Goal: Task Accomplishment & Management: Use online tool/utility

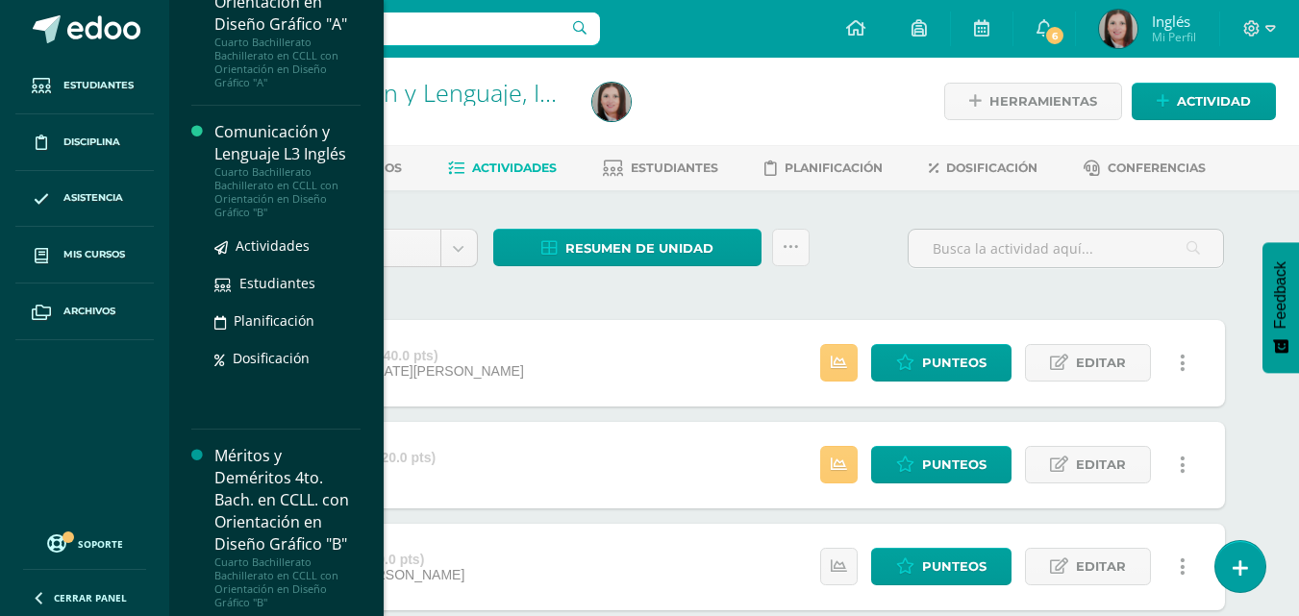
scroll to position [5115, 0]
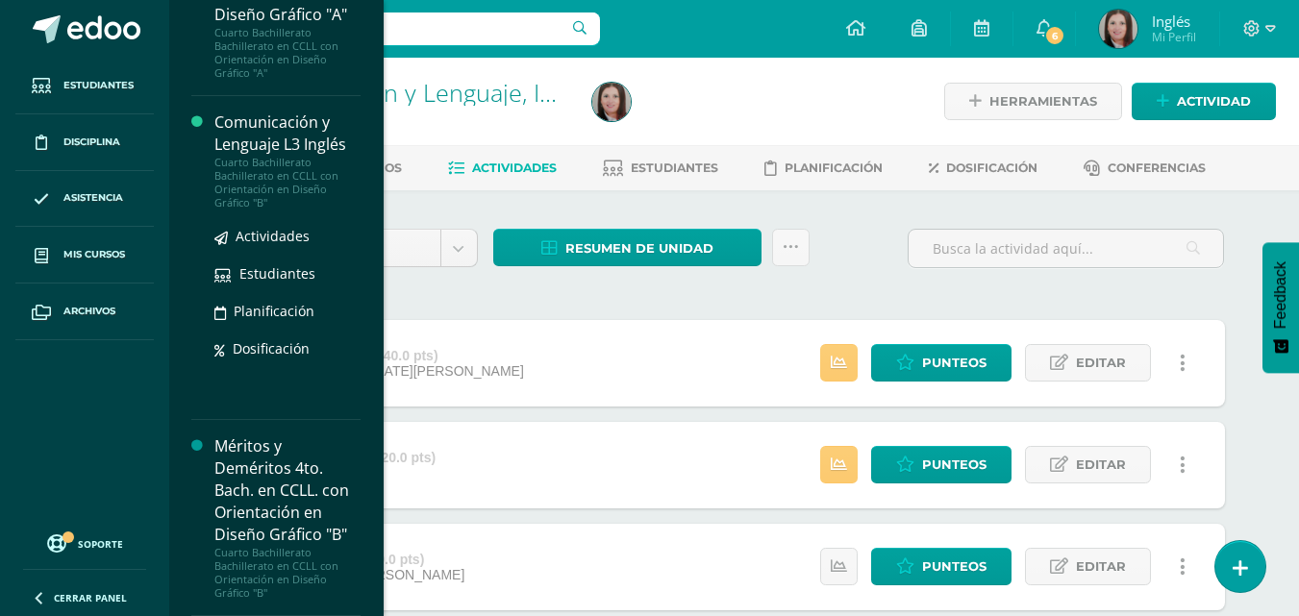
click at [296, 175] on div "Cuarto Bachillerato Bachillerato en CCLL con Orientación en Diseño Gráfico "B"" at bounding box center [287, 183] width 146 height 54
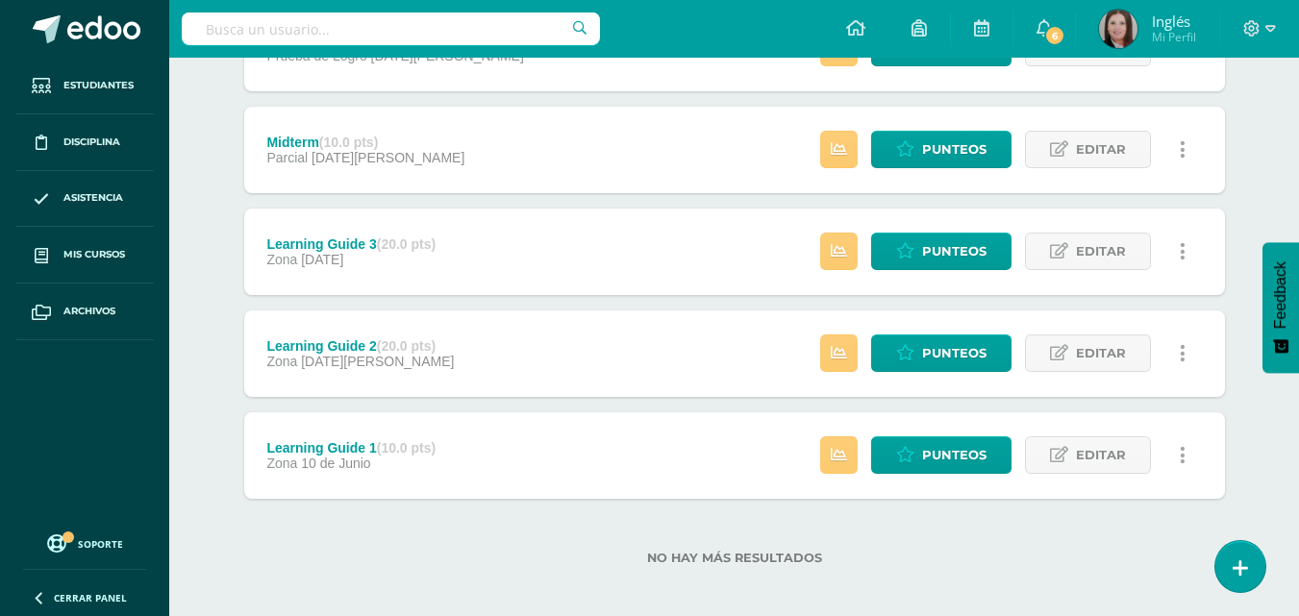
scroll to position [326, 0]
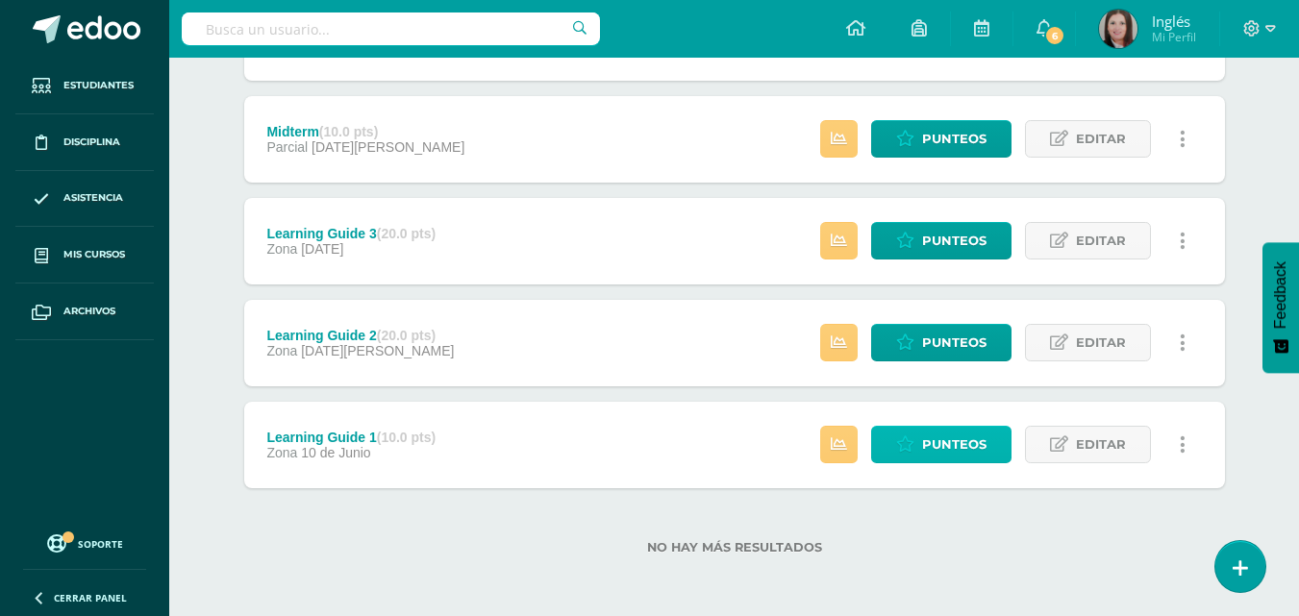
click at [928, 440] on span "Punteos" at bounding box center [954, 445] width 64 height 36
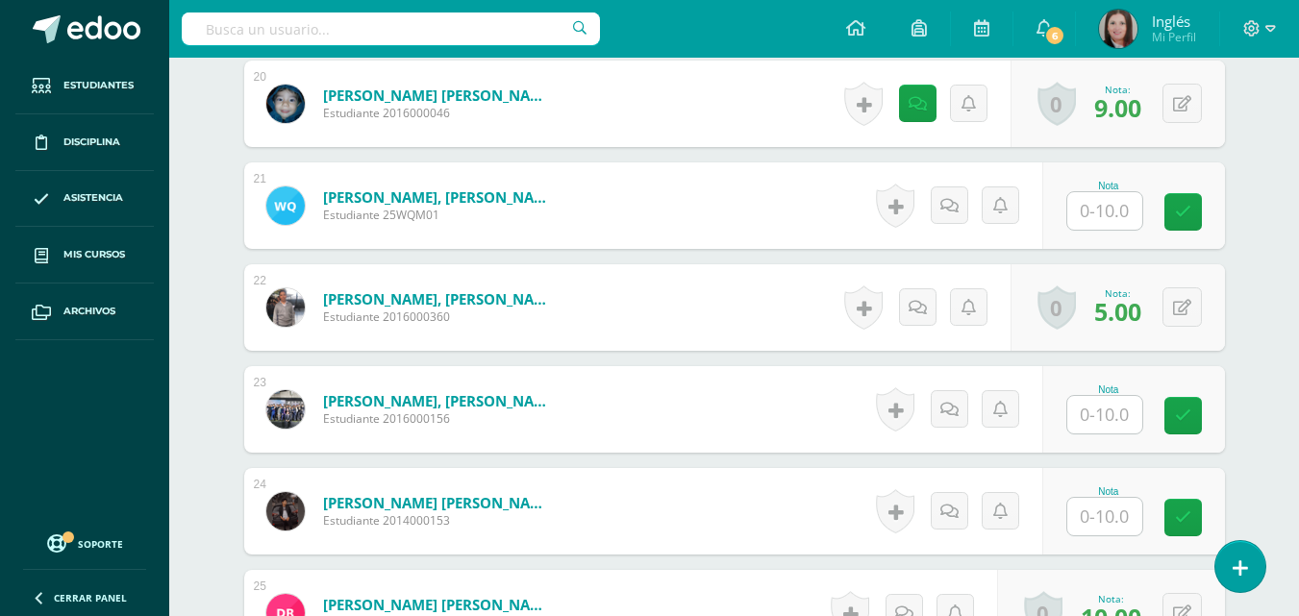
scroll to position [2728, 0]
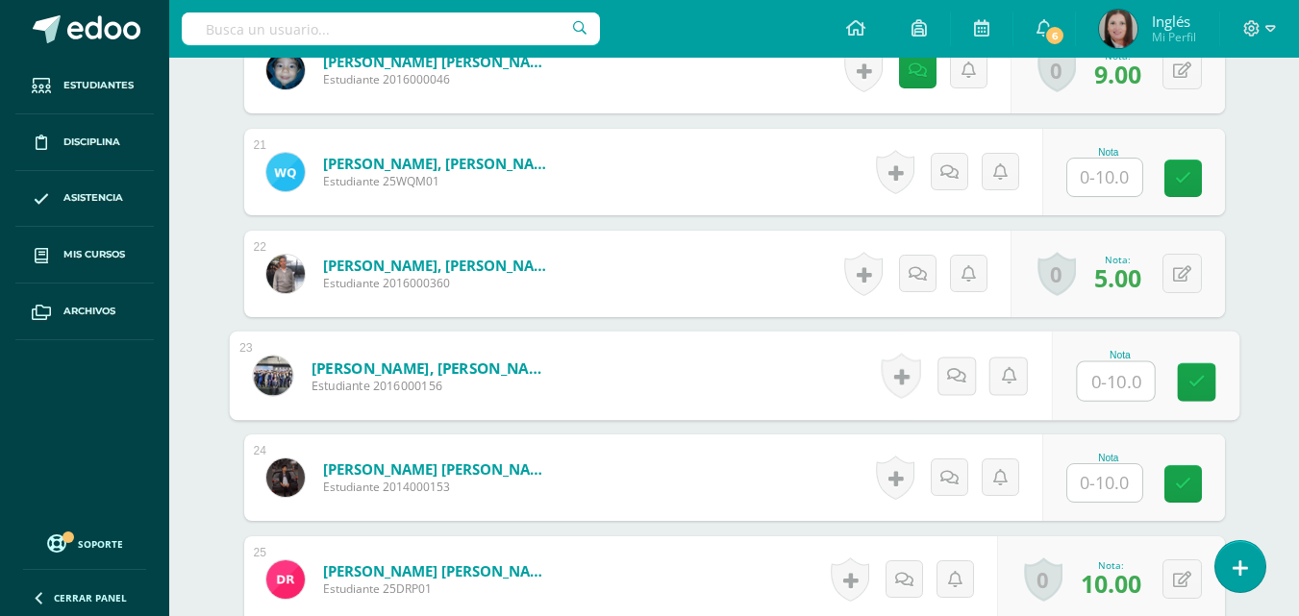
click at [1100, 389] on input "text" at bounding box center [1115, 382] width 77 height 38
type input "5"
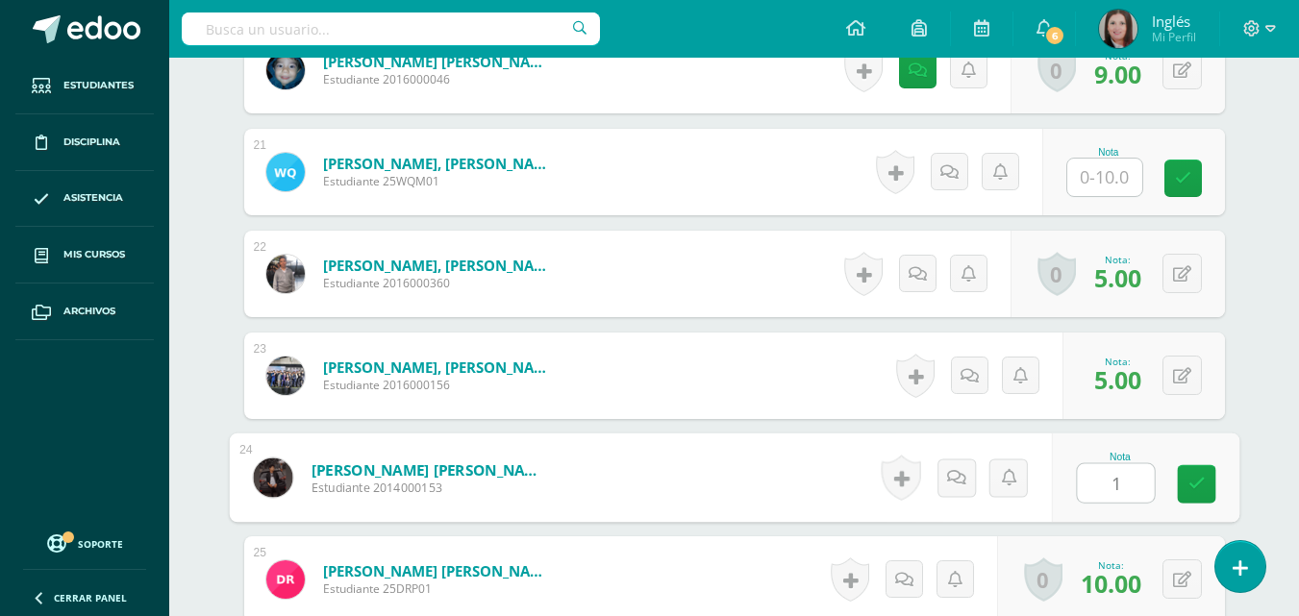
type input "10"
click at [1197, 488] on icon at bounding box center [1196, 484] width 17 height 16
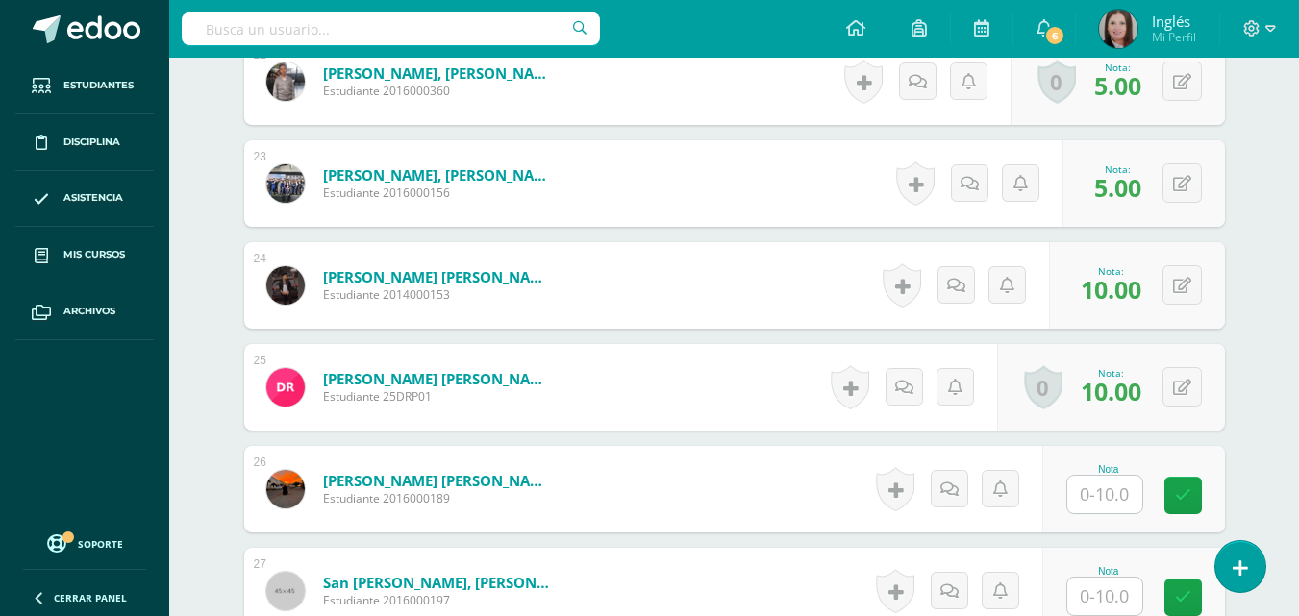
scroll to position [3016, 0]
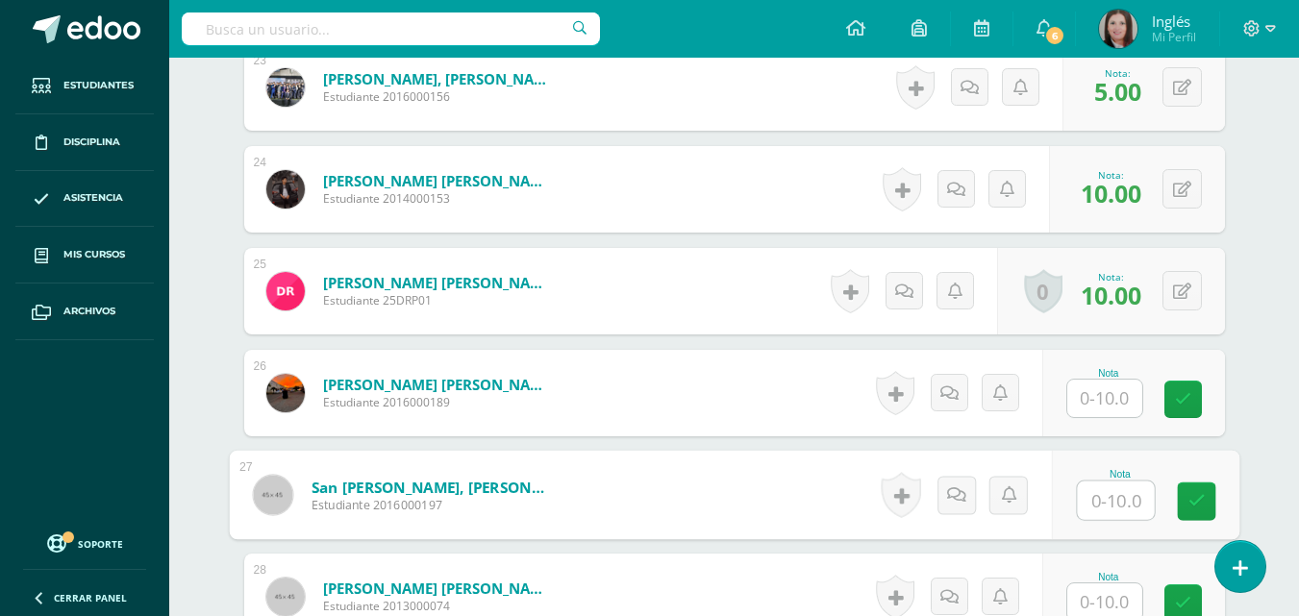
click at [1105, 501] on input "text" at bounding box center [1115, 501] width 77 height 38
type input "10"
click at [1203, 495] on icon at bounding box center [1196, 501] width 17 height 16
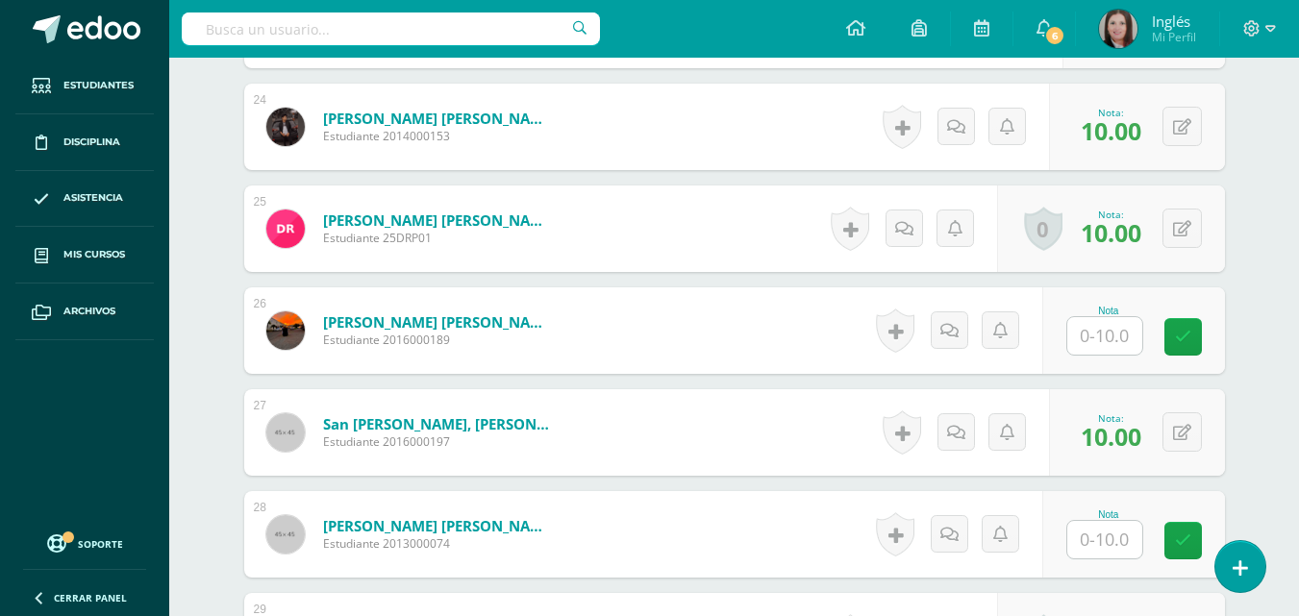
scroll to position [3113, 0]
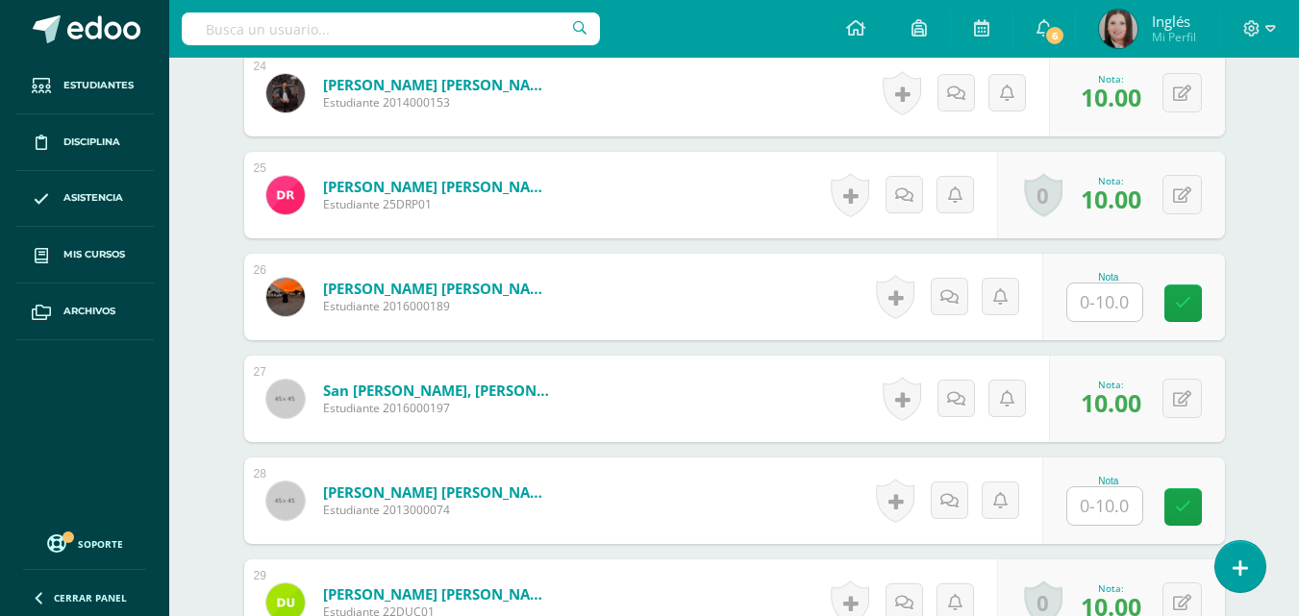
click at [1113, 505] on input "text" at bounding box center [1104, 507] width 75 height 38
type input "10"
click at [1210, 504] on link at bounding box center [1196, 507] width 38 height 38
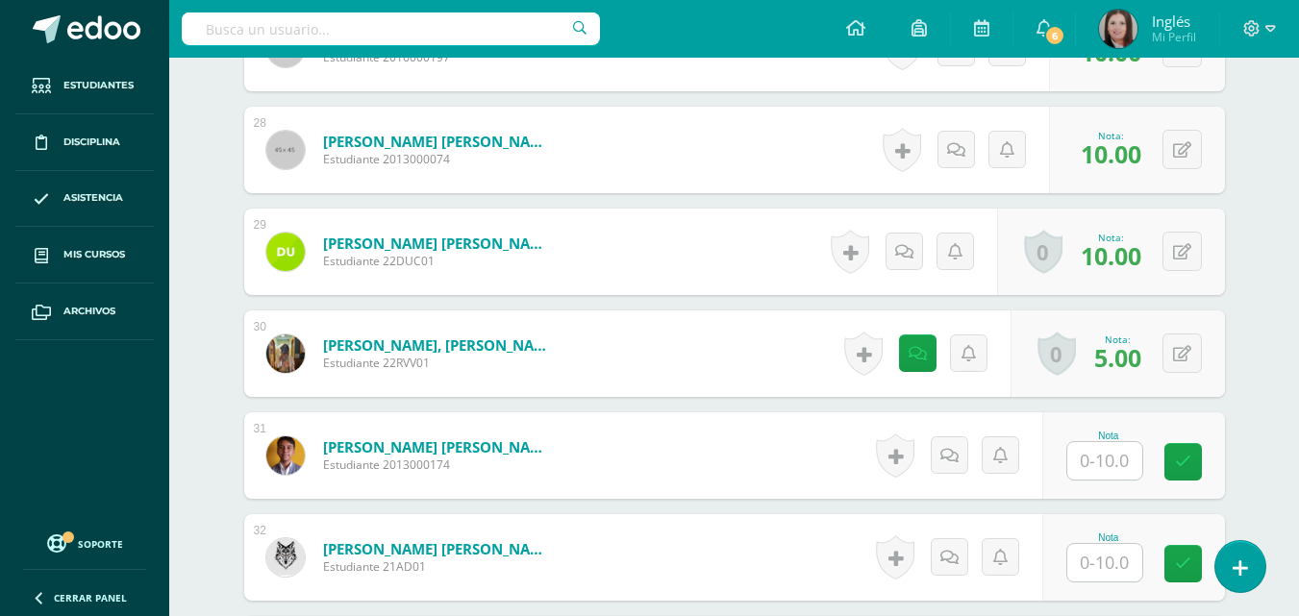
scroll to position [3497, 0]
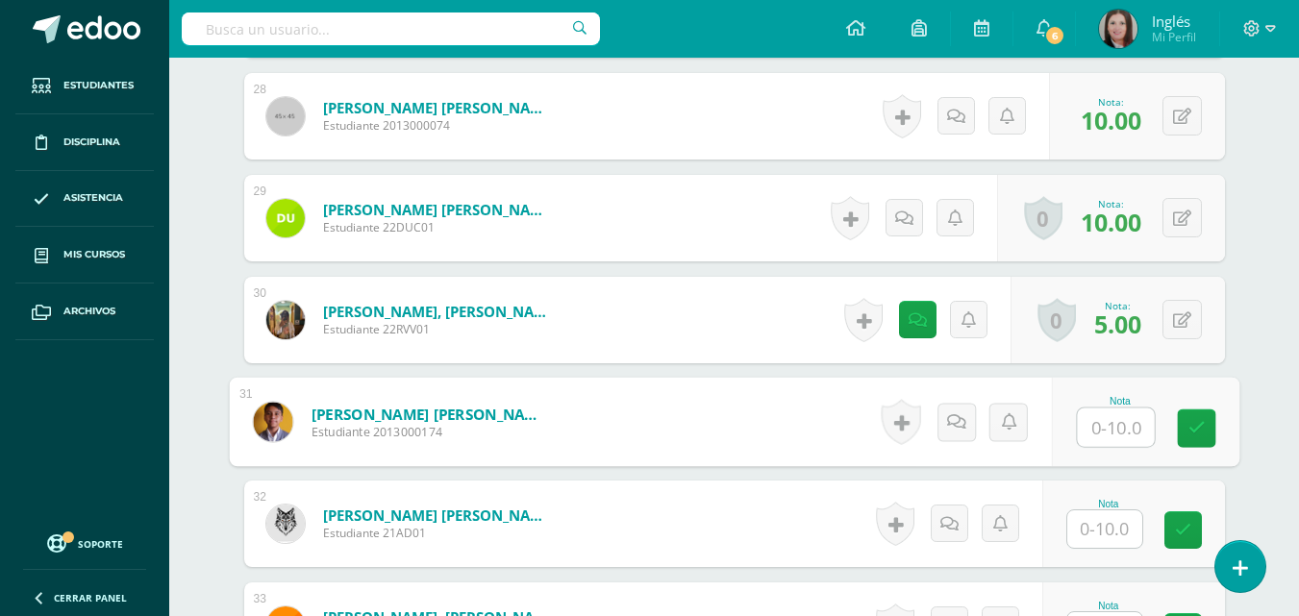
click at [1120, 433] on input "text" at bounding box center [1115, 428] width 77 height 38
type input "10"
click at [1191, 430] on icon at bounding box center [1196, 428] width 17 height 16
click at [1113, 534] on input "text" at bounding box center [1104, 530] width 75 height 38
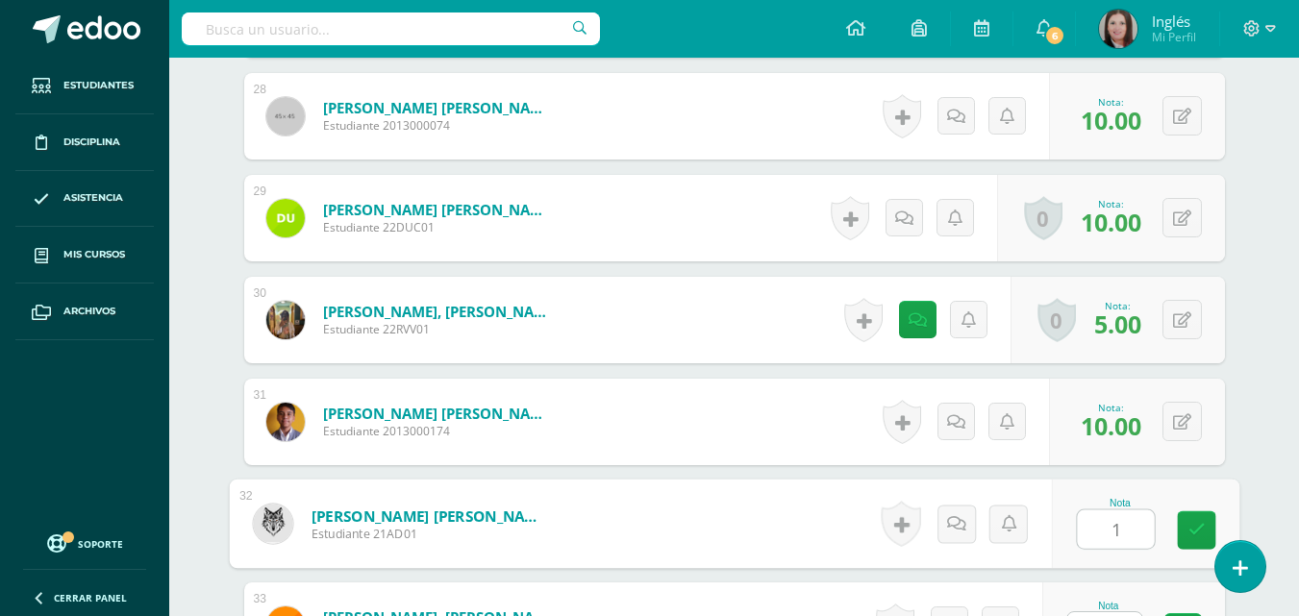
type input "10"
click at [1212, 527] on link at bounding box center [1196, 531] width 38 height 38
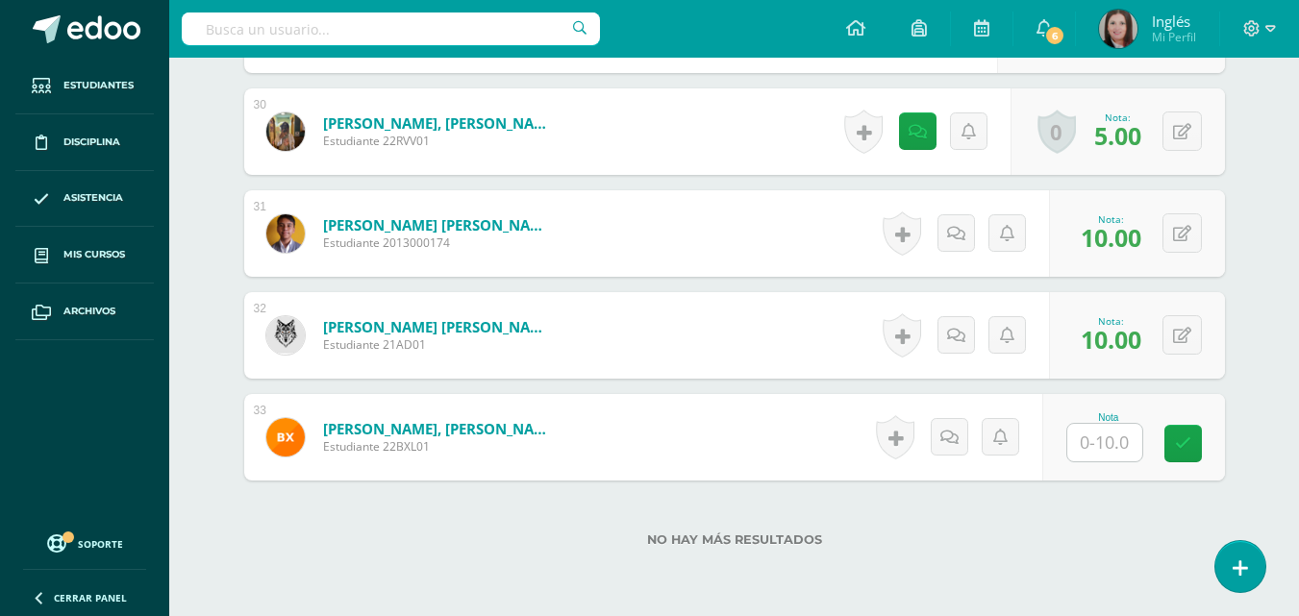
scroll to position [3689, 0]
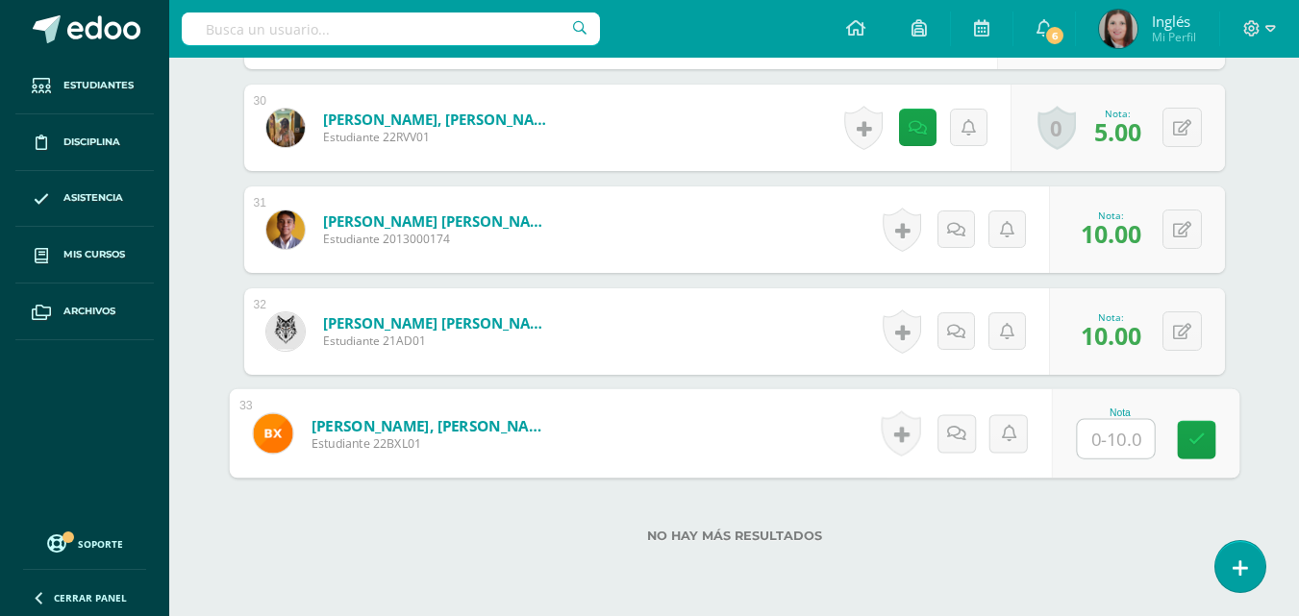
click at [1088, 444] on input "text" at bounding box center [1115, 439] width 77 height 38
type input "4"
click at [1212, 437] on link at bounding box center [1196, 440] width 38 height 38
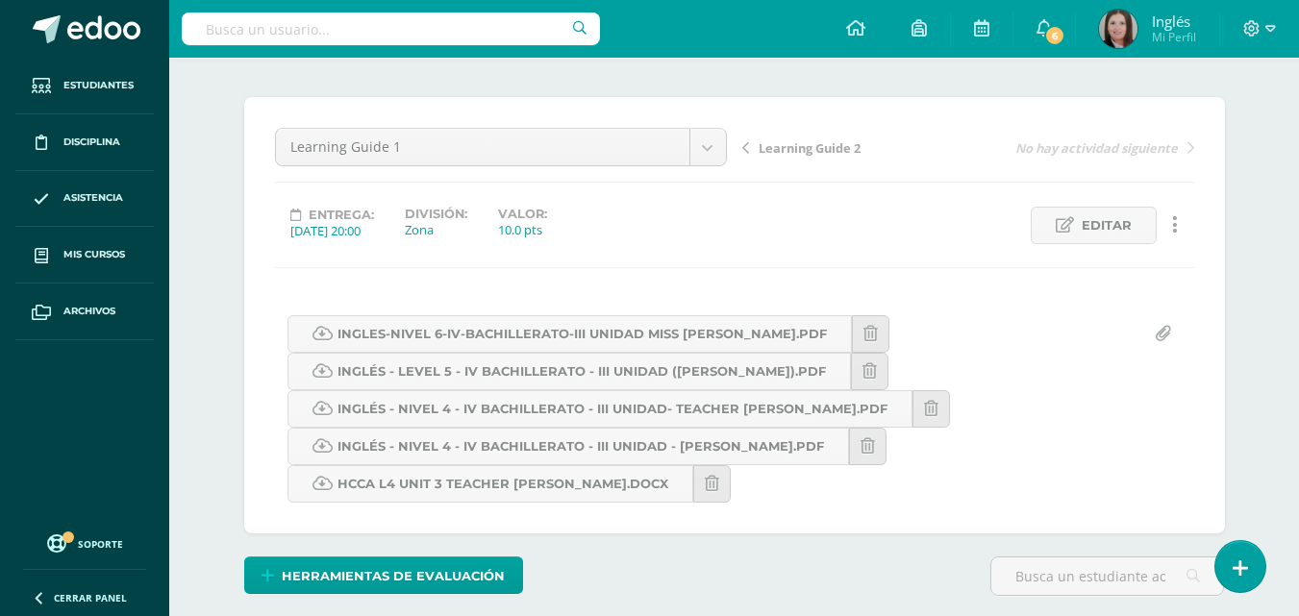
scroll to position [0, 0]
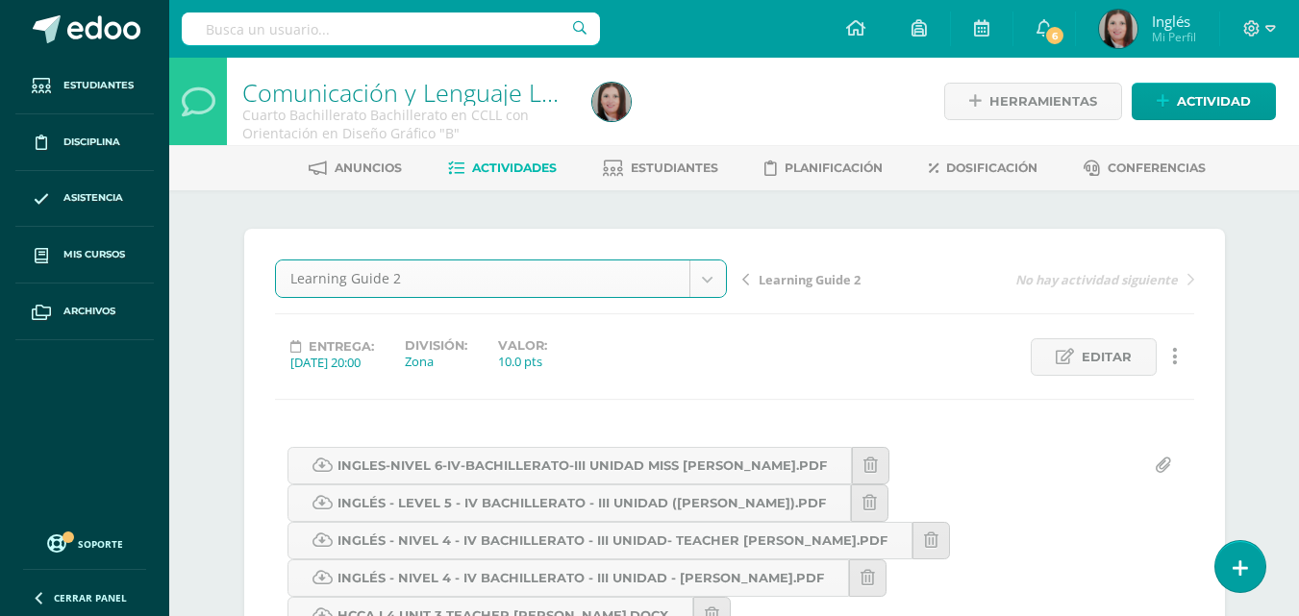
select select "/dashboard/teacher/grade-activity/174181/"
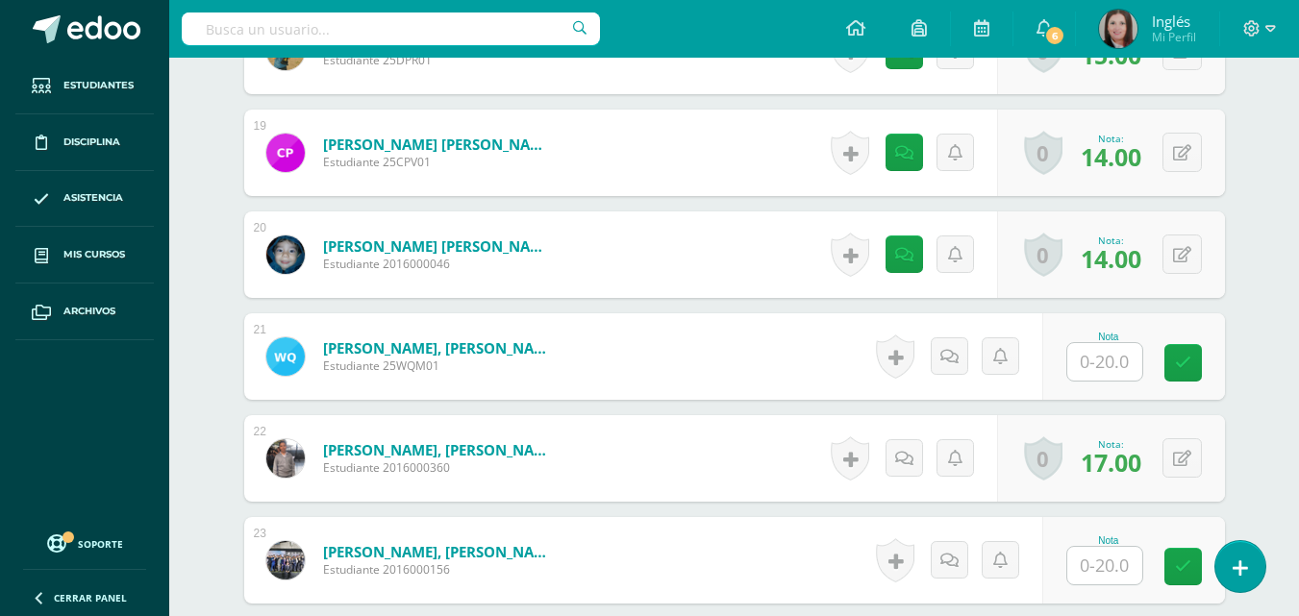
scroll to position [2504, 0]
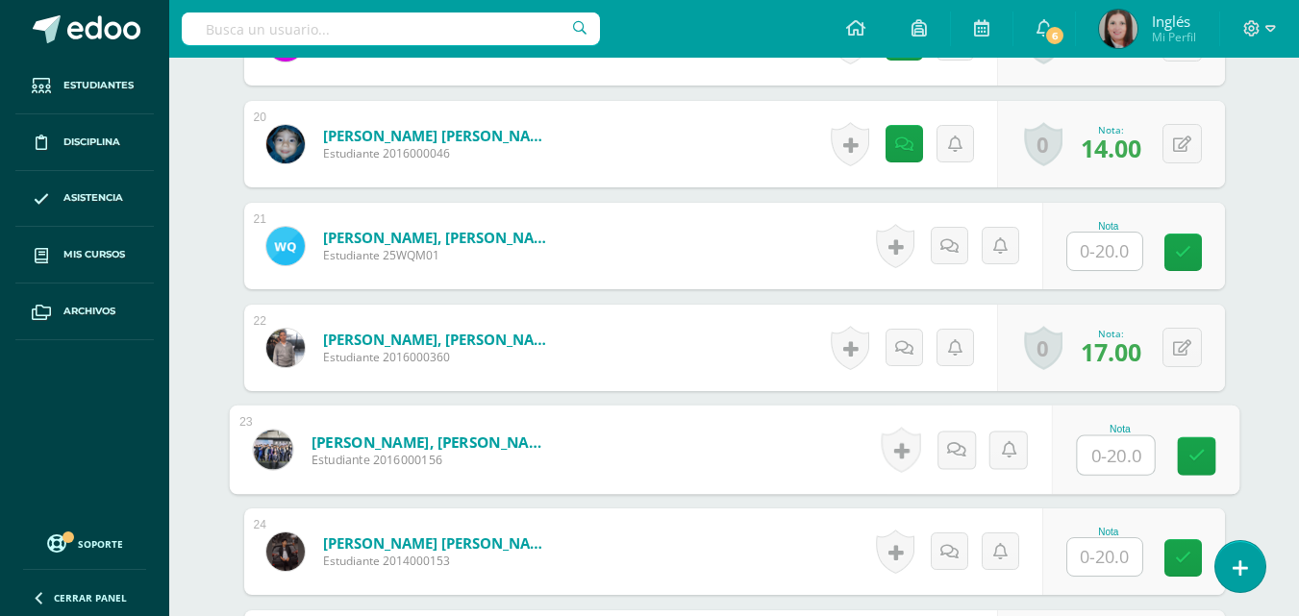
click at [1085, 462] on input "text" at bounding box center [1115, 456] width 77 height 38
type input "13"
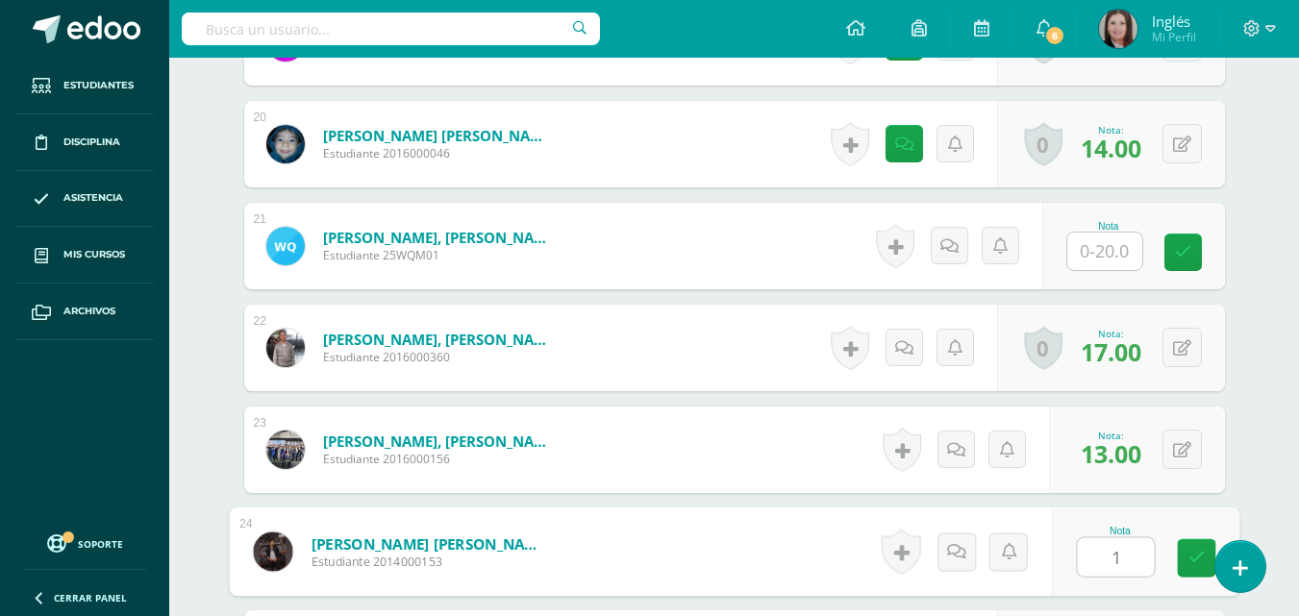
type input "10"
click at [1212, 559] on link at bounding box center [1196, 558] width 38 height 38
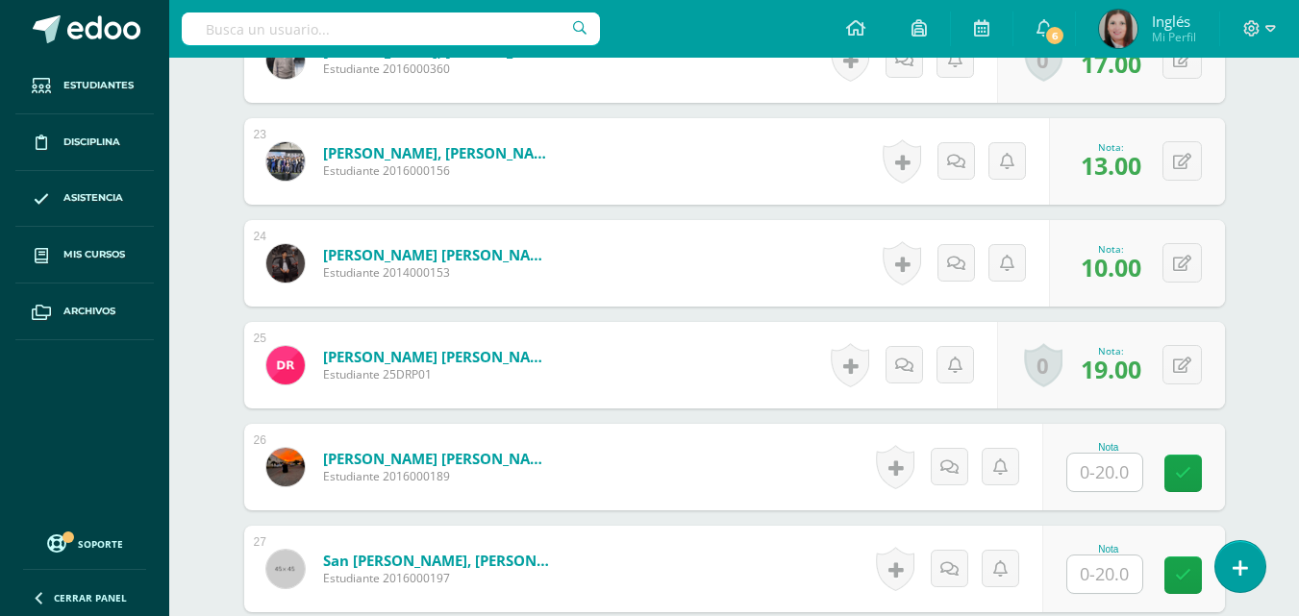
scroll to position [2889, 0]
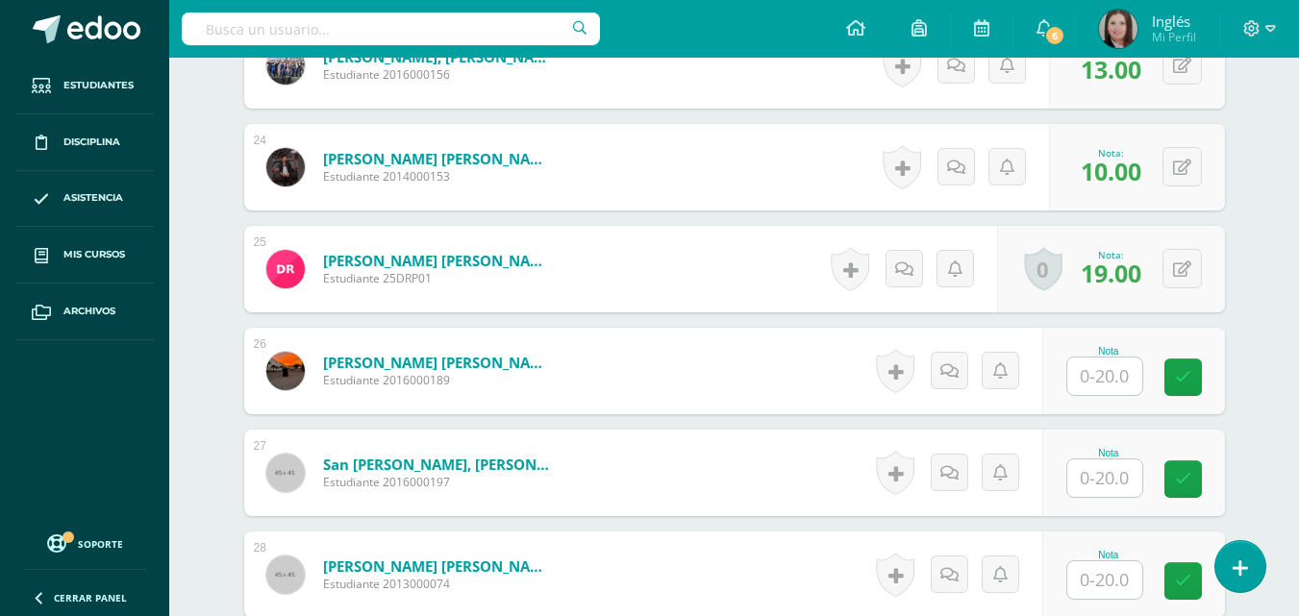
click at [1107, 485] on input "text" at bounding box center [1104, 479] width 75 height 38
type input "20"
click at [1214, 479] on link at bounding box center [1196, 480] width 38 height 38
click at [1083, 581] on input "text" at bounding box center [1104, 581] width 75 height 38
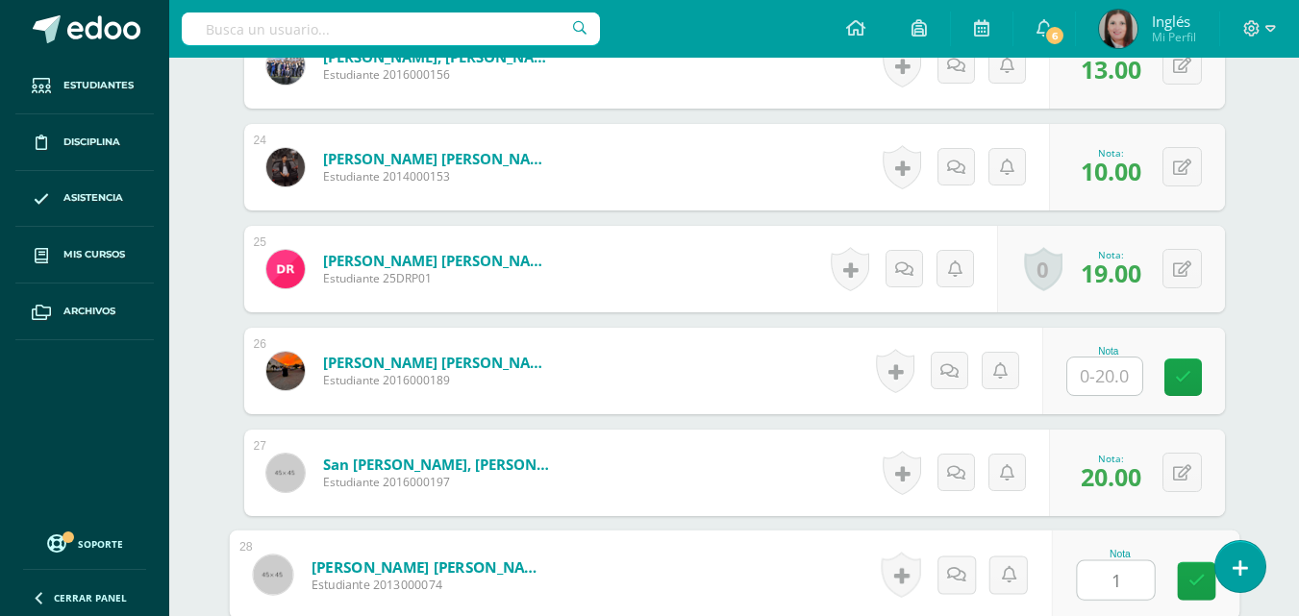
type input "14"
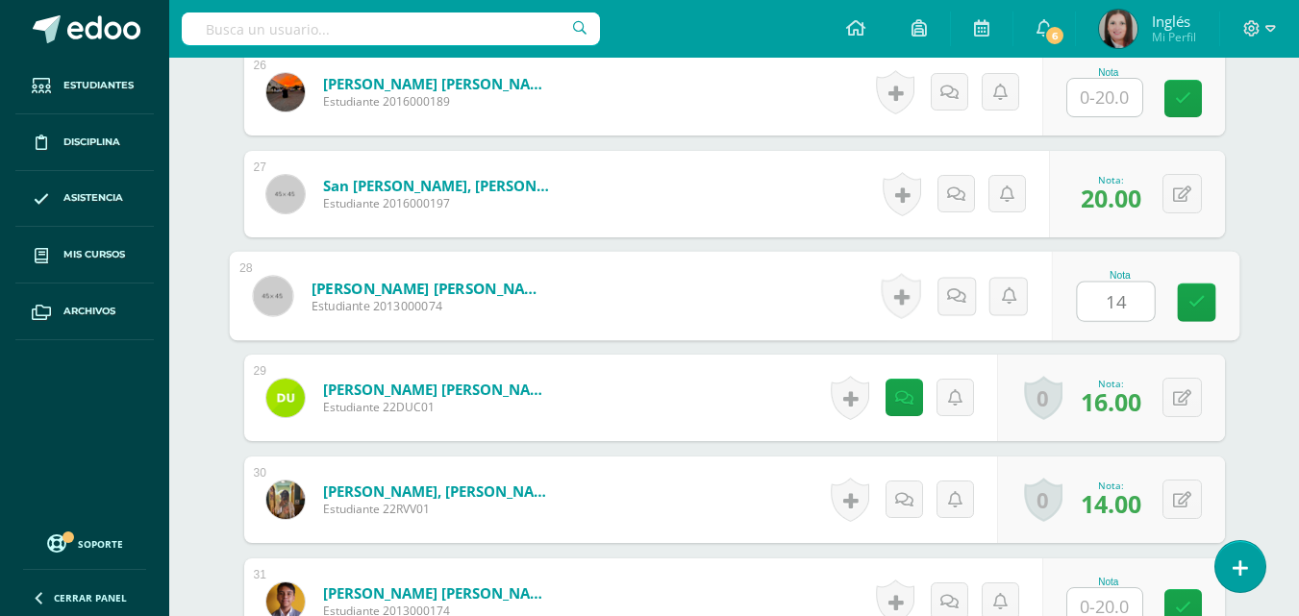
scroll to position [3177, 0]
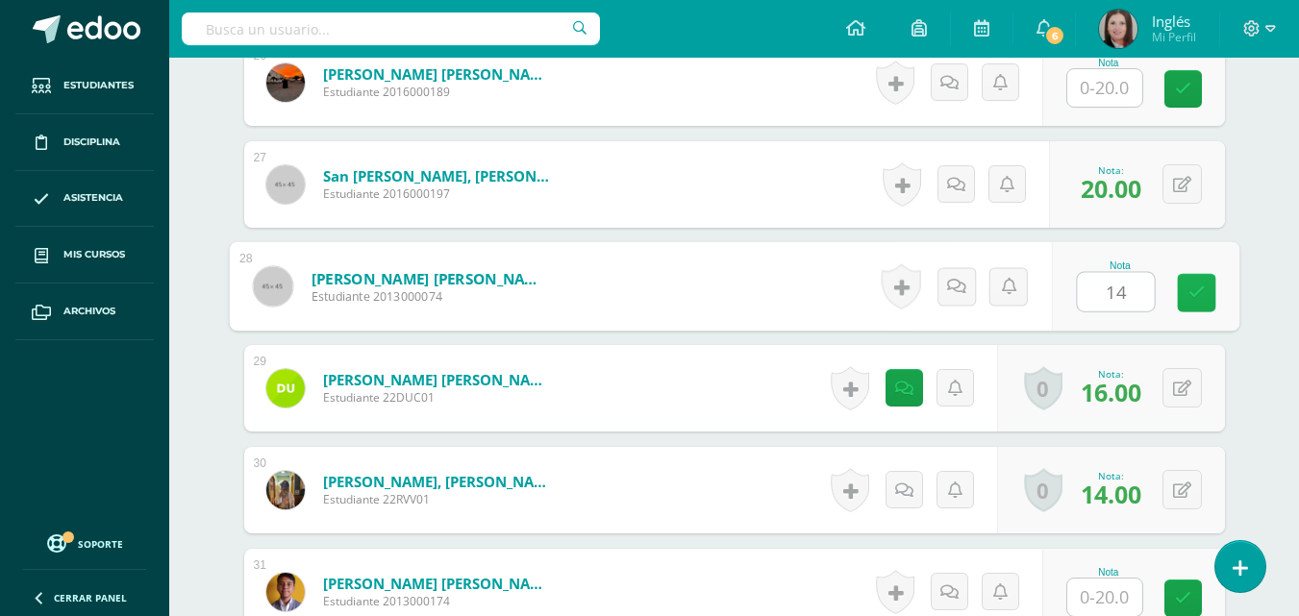
click at [1187, 277] on link at bounding box center [1196, 293] width 38 height 38
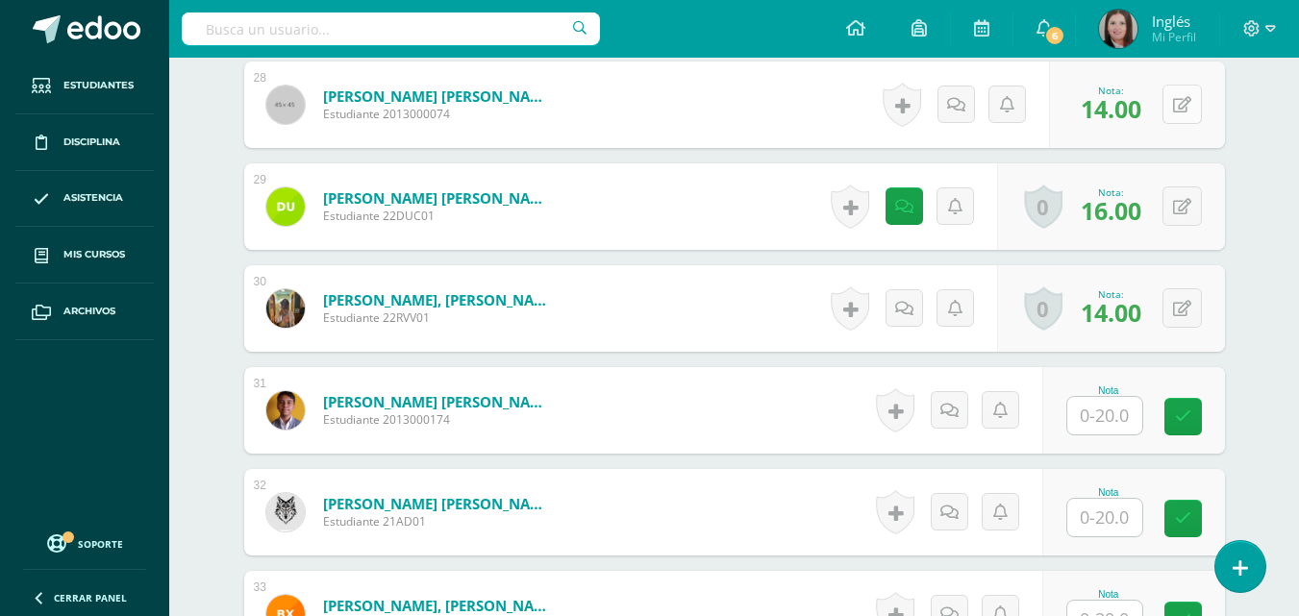
scroll to position [3369, 0]
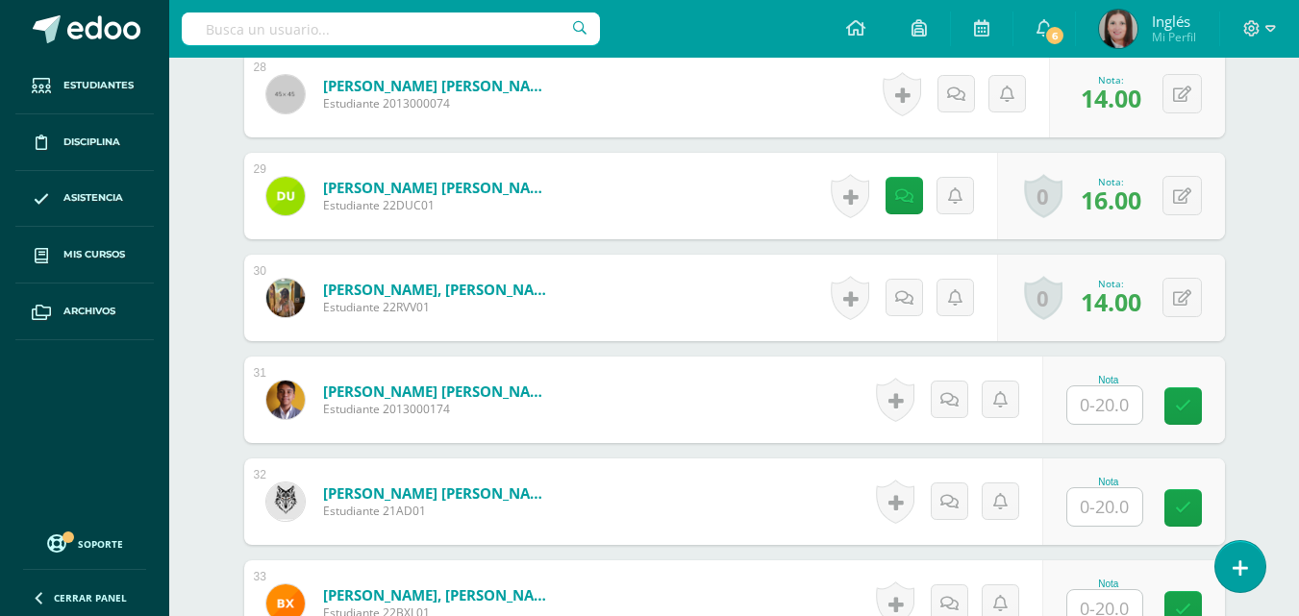
click at [1100, 413] on input "text" at bounding box center [1104, 406] width 75 height 38
type input "14"
click at [1194, 399] on icon at bounding box center [1196, 406] width 17 height 16
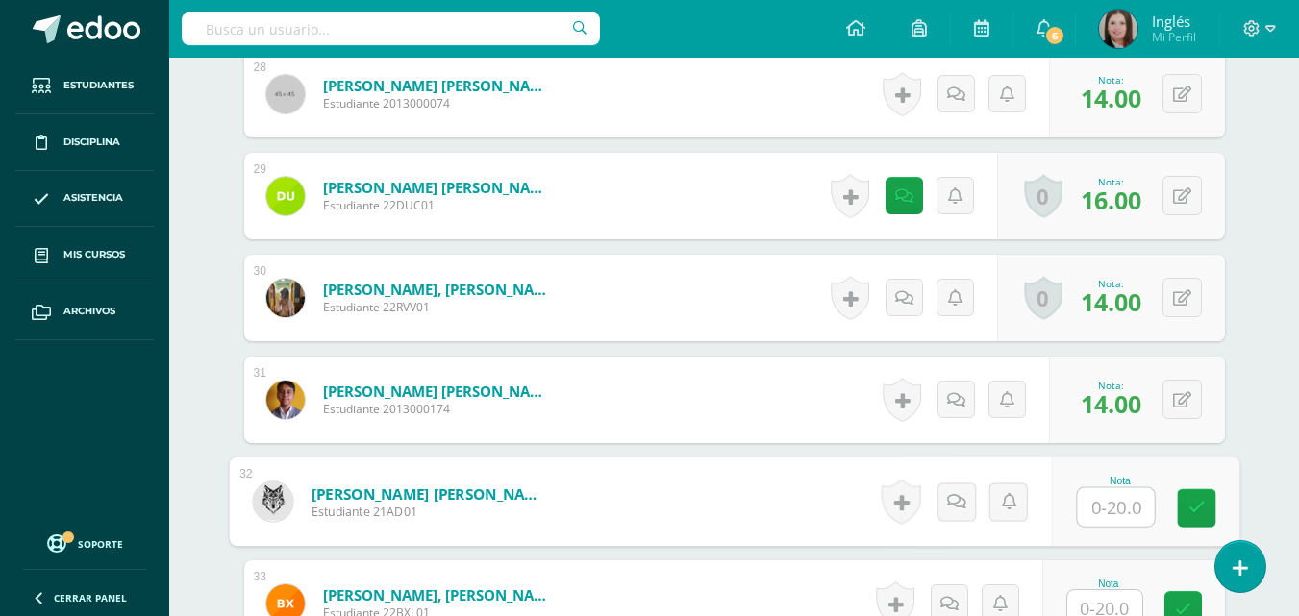
click at [1119, 521] on input "text" at bounding box center [1115, 507] width 77 height 38
type input "19"
click at [1197, 500] on icon at bounding box center [1196, 508] width 17 height 16
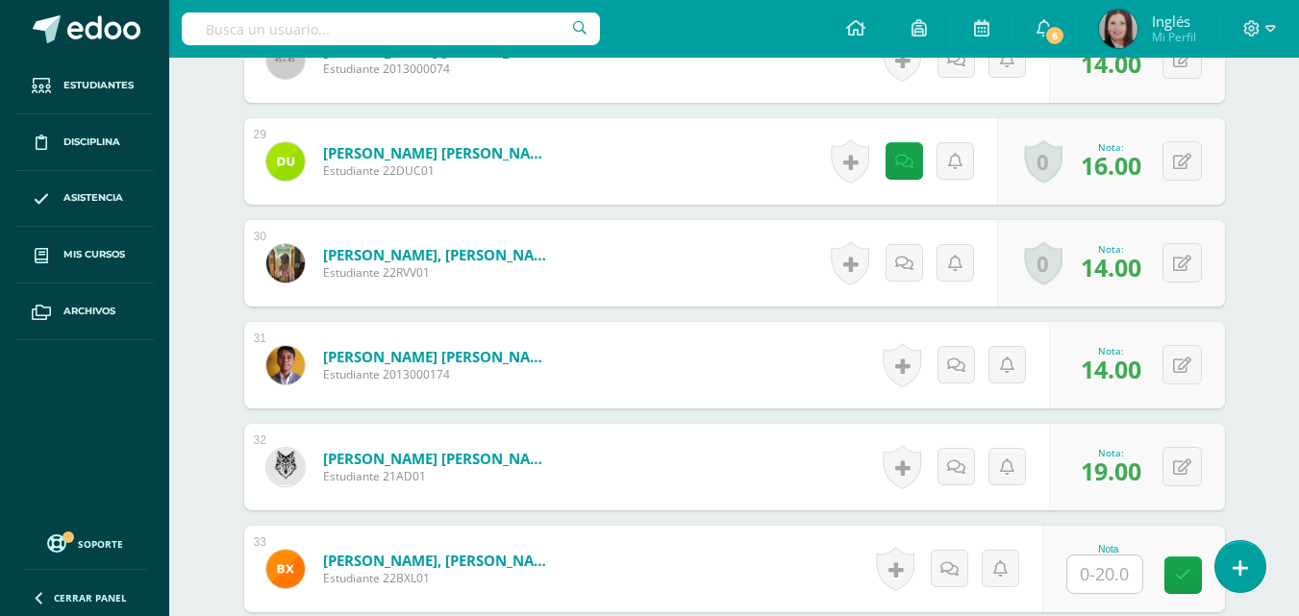
scroll to position [3465, 0]
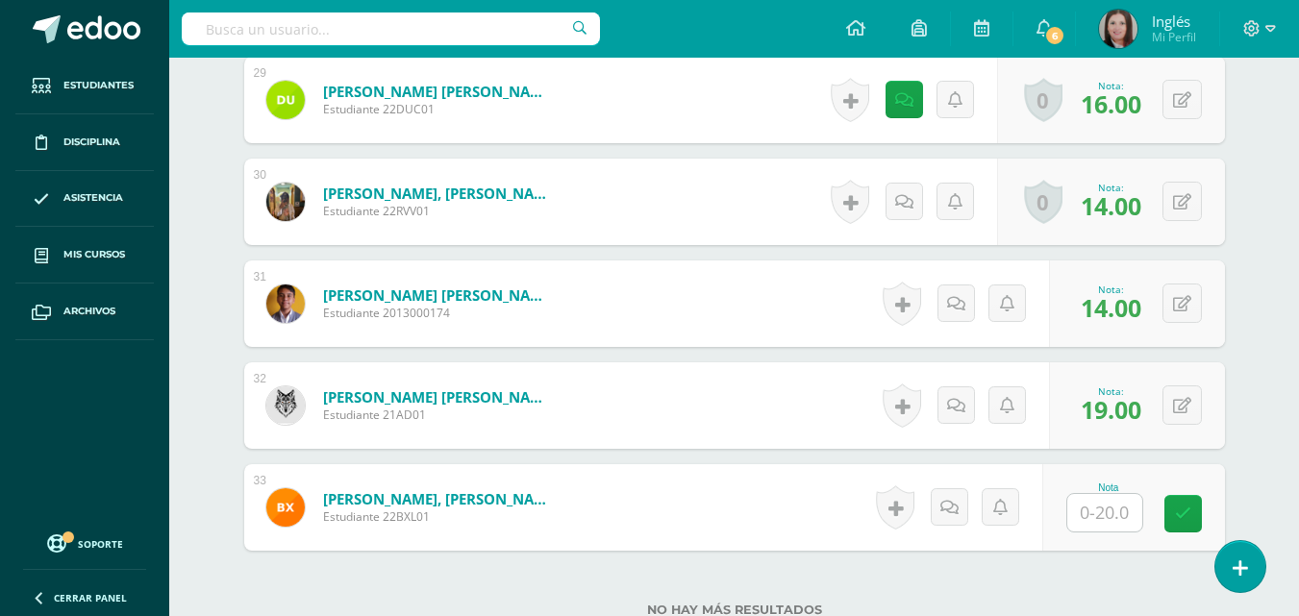
click at [1104, 513] on input "text" at bounding box center [1104, 513] width 75 height 38
type input "8"
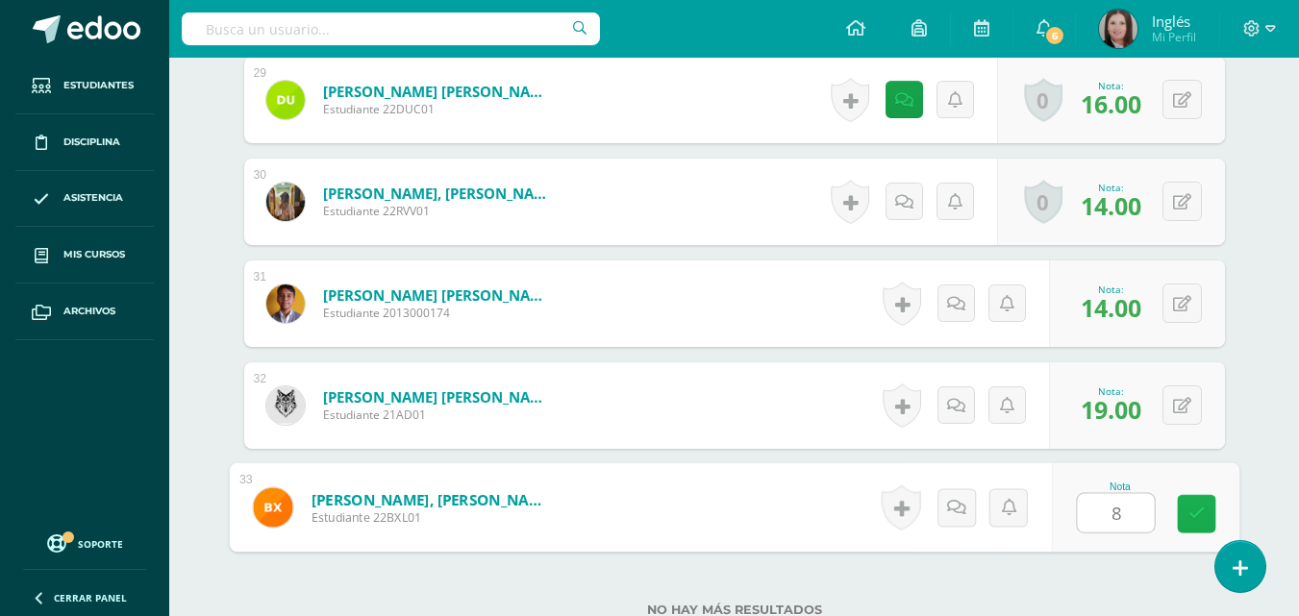
click at [1191, 498] on link at bounding box center [1196, 514] width 38 height 38
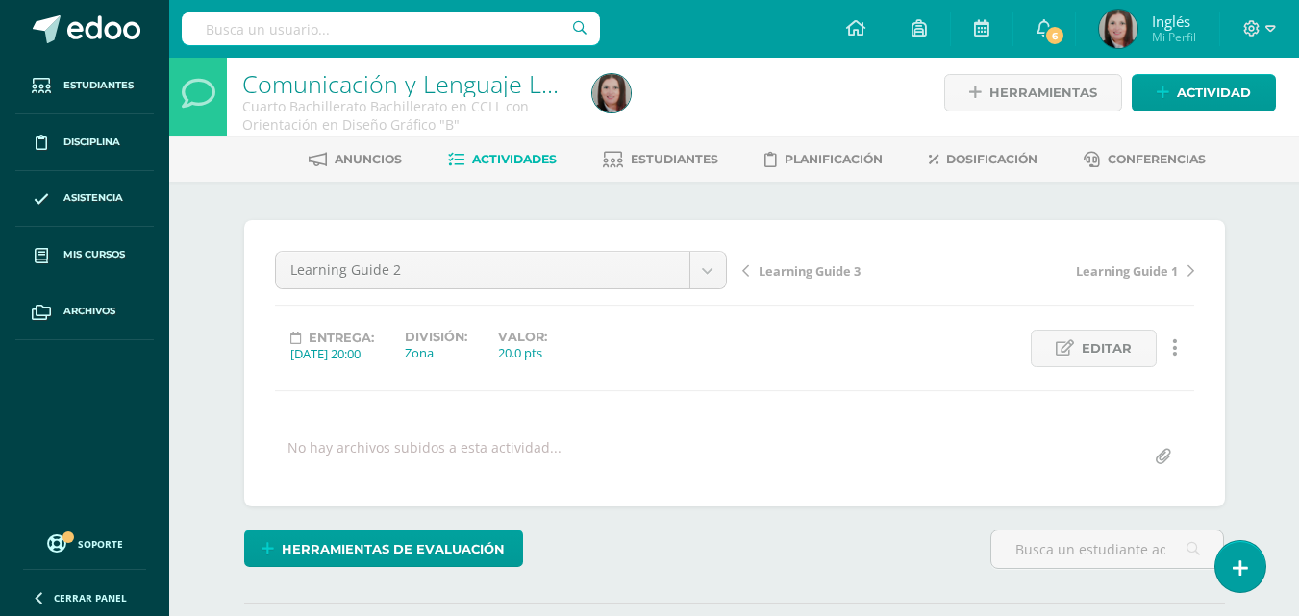
scroll to position [0, 0]
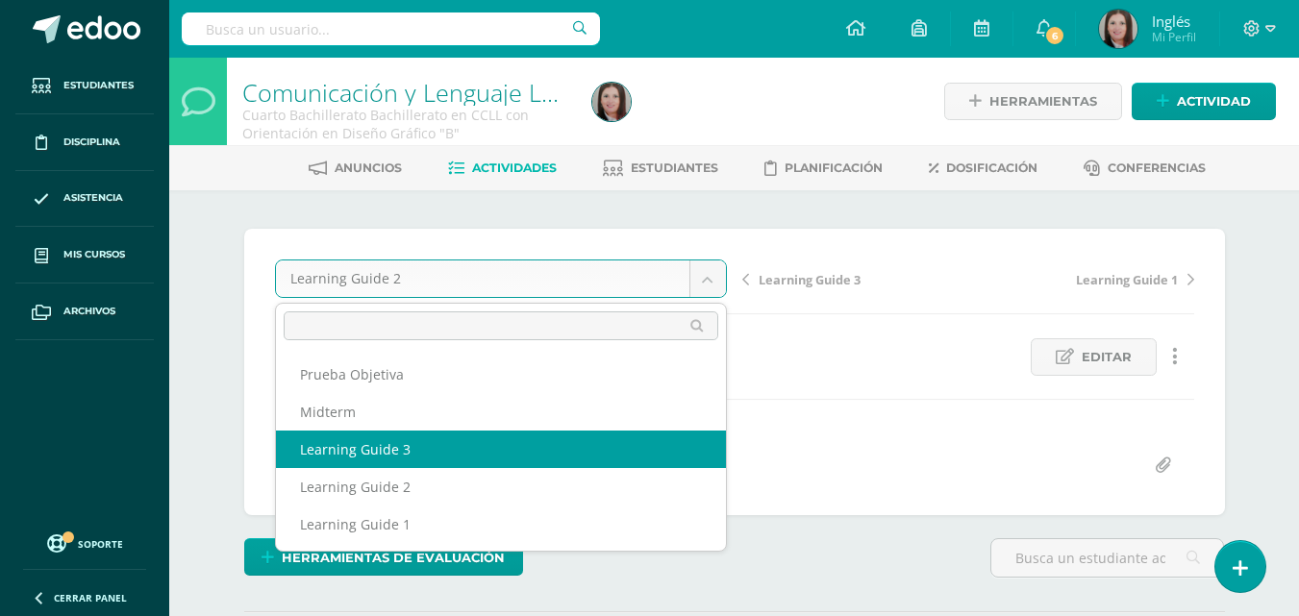
select select "/dashboard/teacher/grade-activity/174182/"
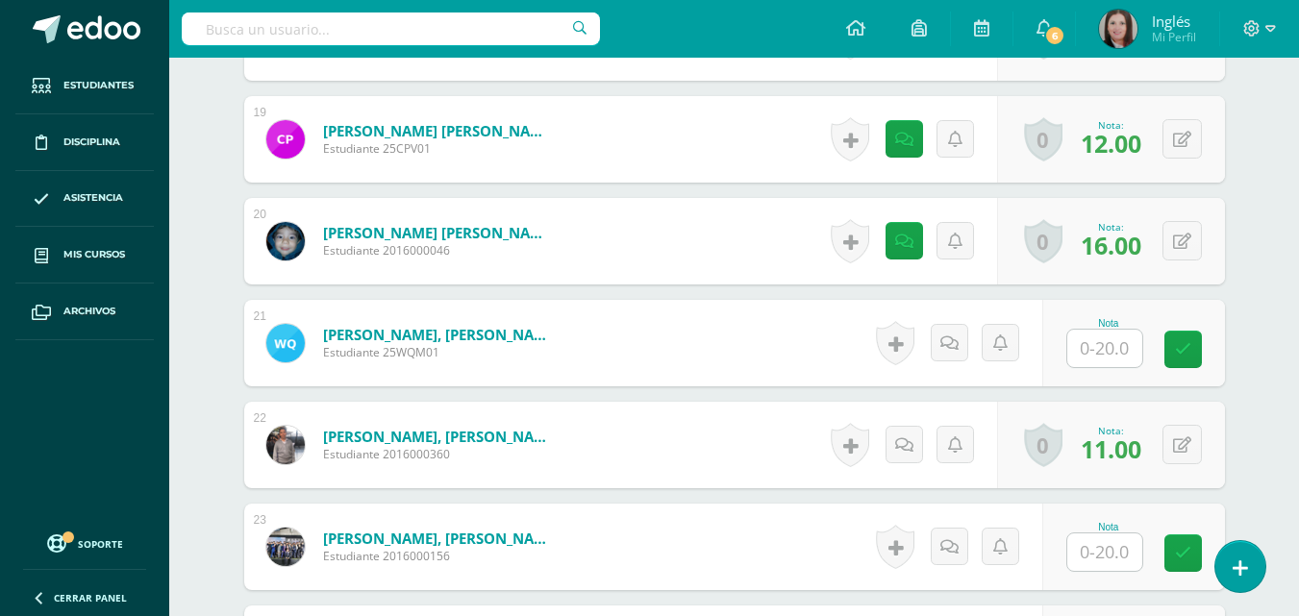
scroll to position [2503, 0]
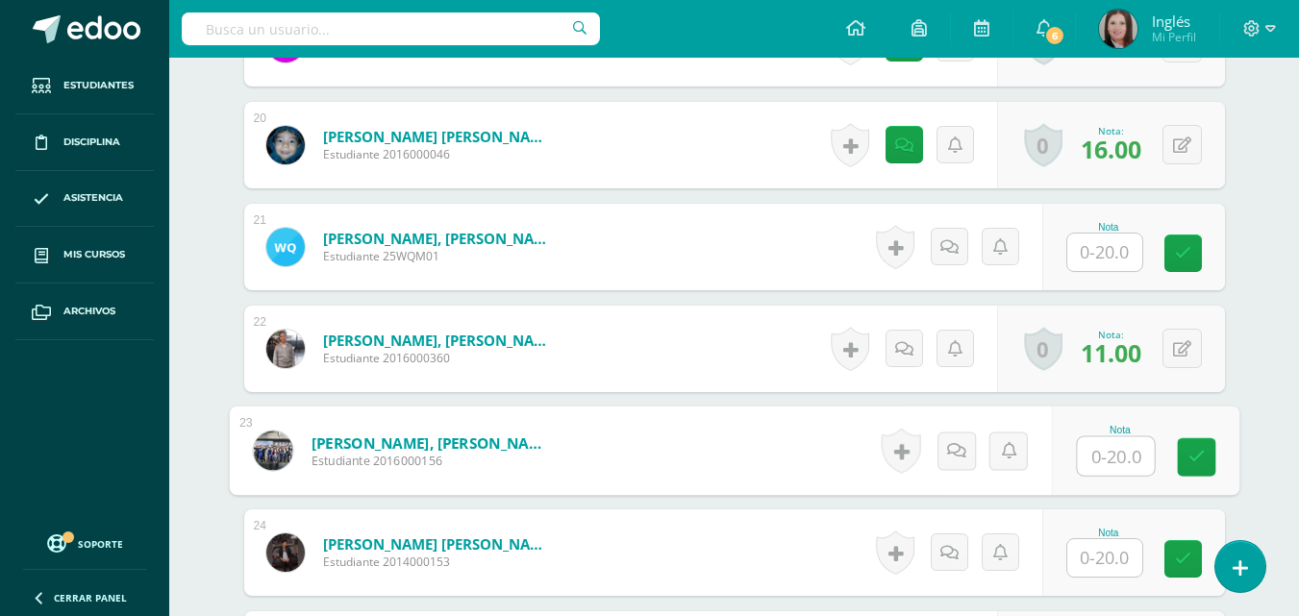
click at [1113, 460] on input "text" at bounding box center [1115, 457] width 77 height 38
type input "16"
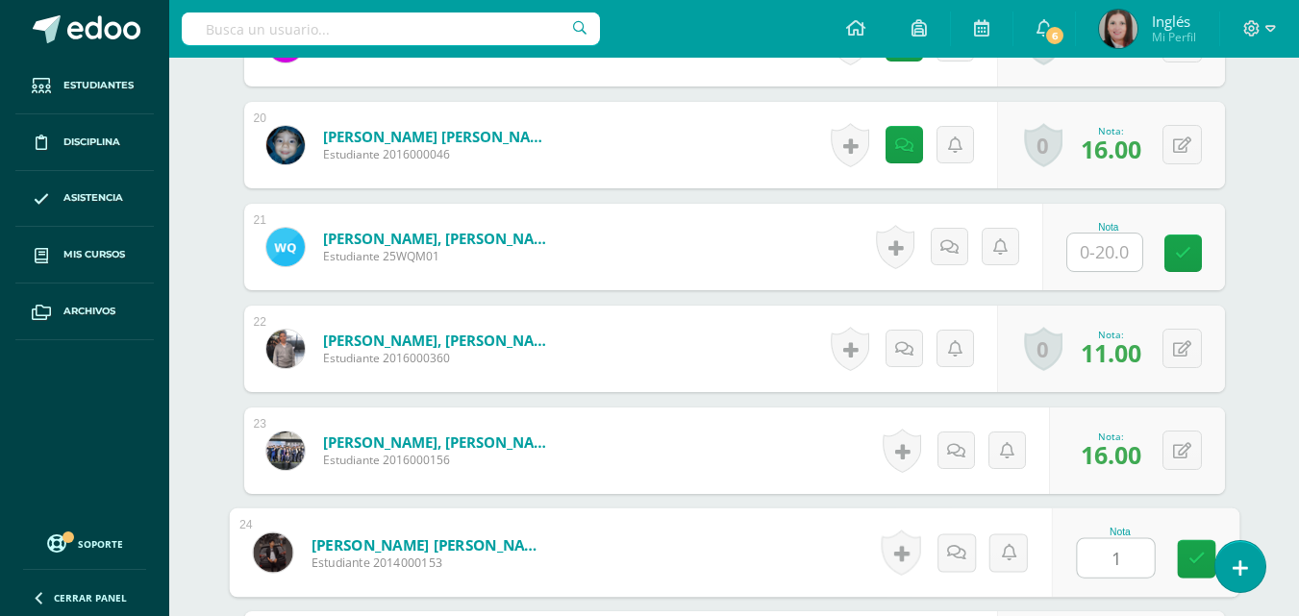
type input "14"
click at [1204, 553] on icon at bounding box center [1196, 559] width 17 height 16
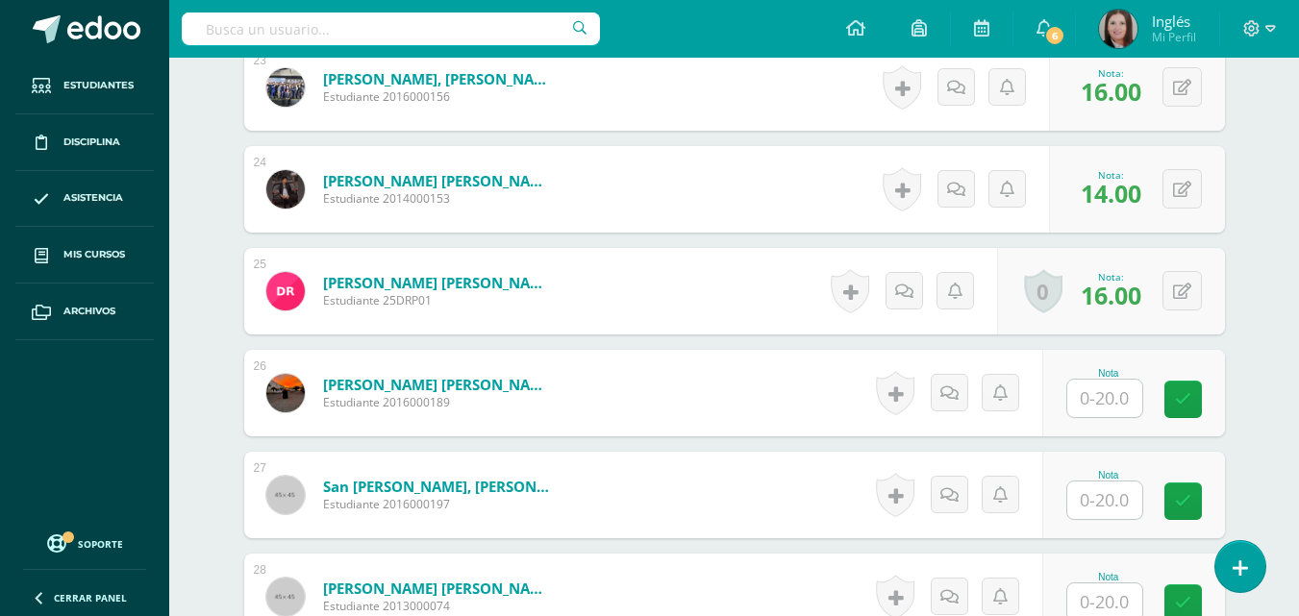
scroll to position [2888, 0]
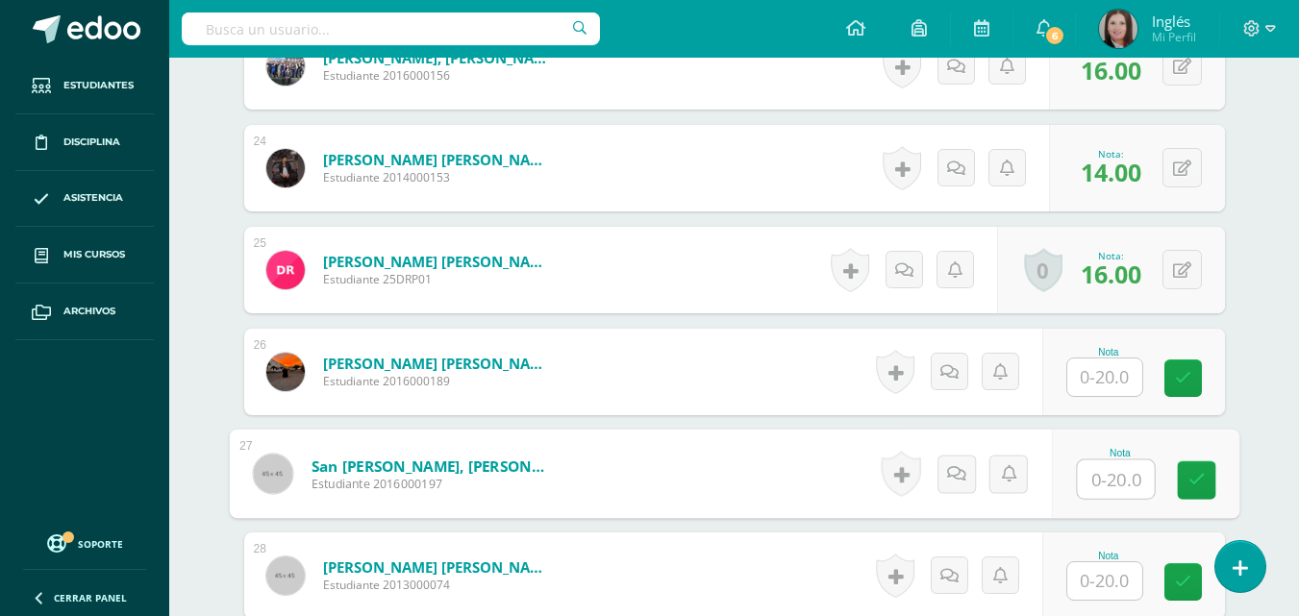
click at [1116, 479] on input "text" at bounding box center [1115, 480] width 77 height 38
type input "19"
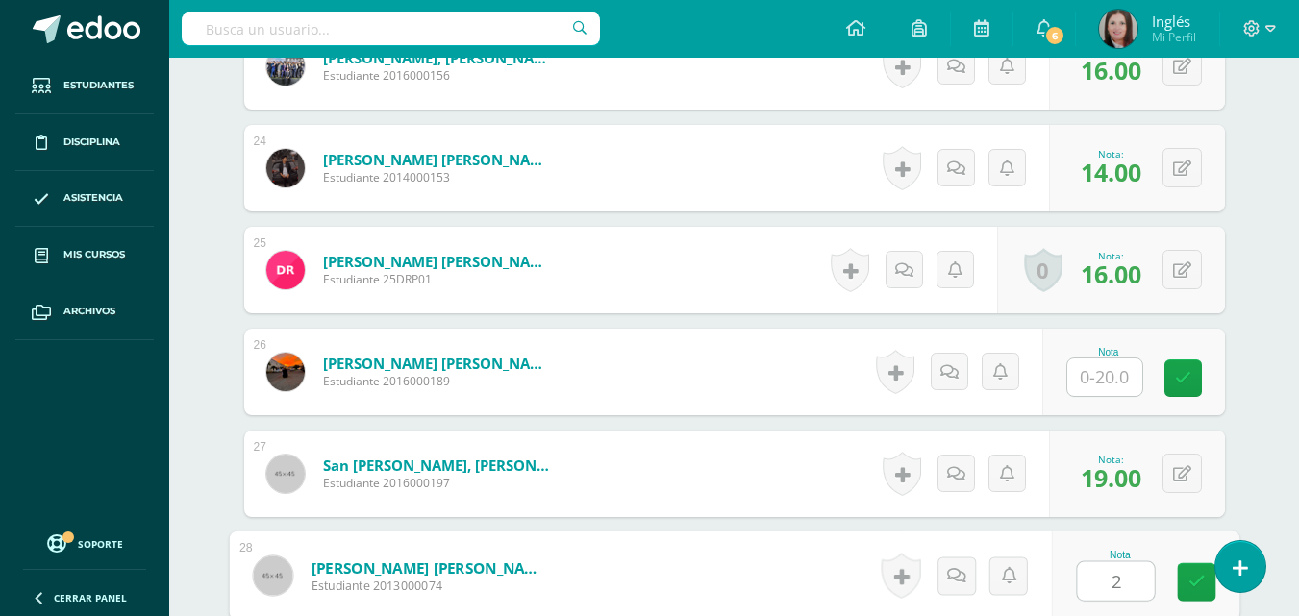
type input "20"
click at [1206, 584] on link at bounding box center [1196, 582] width 38 height 38
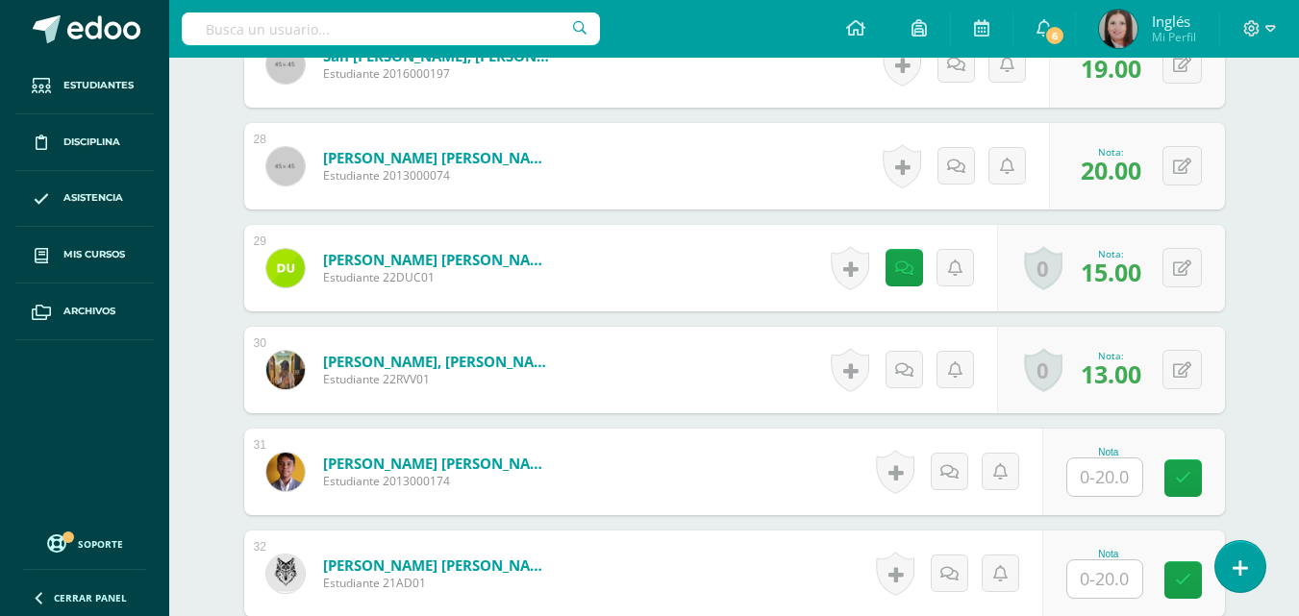
scroll to position [3368, 0]
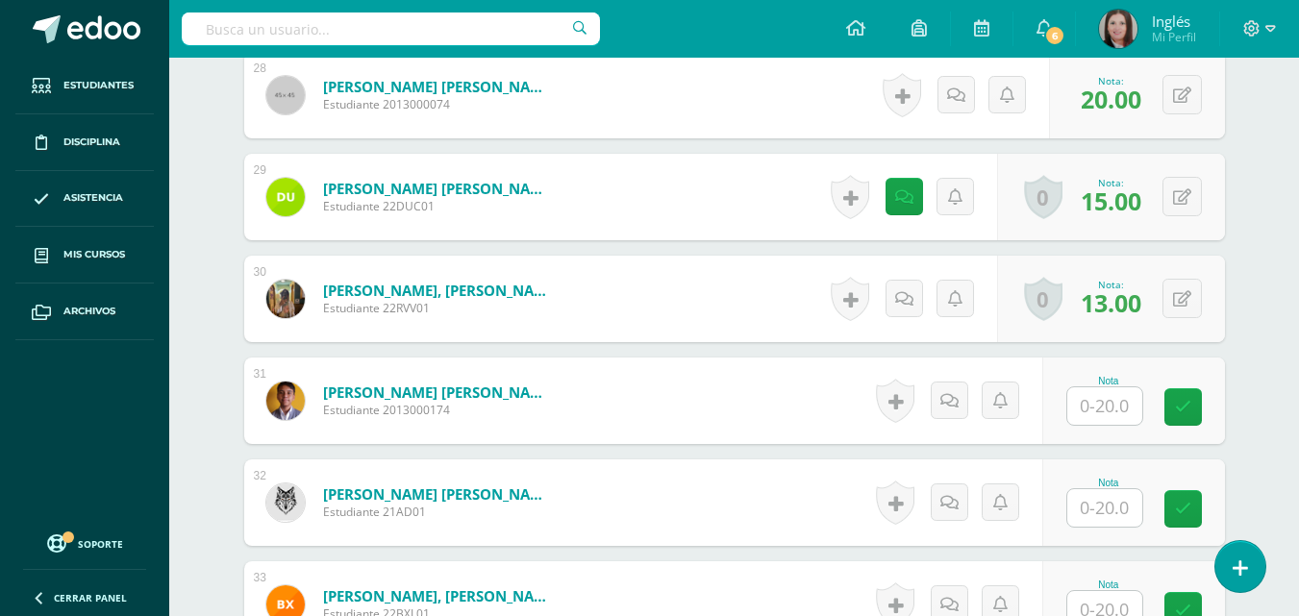
click at [1100, 398] on input "text" at bounding box center [1104, 407] width 75 height 38
type input "19"
click at [1205, 405] on link at bounding box center [1196, 407] width 38 height 38
click at [1119, 514] on input "text" at bounding box center [1104, 508] width 75 height 38
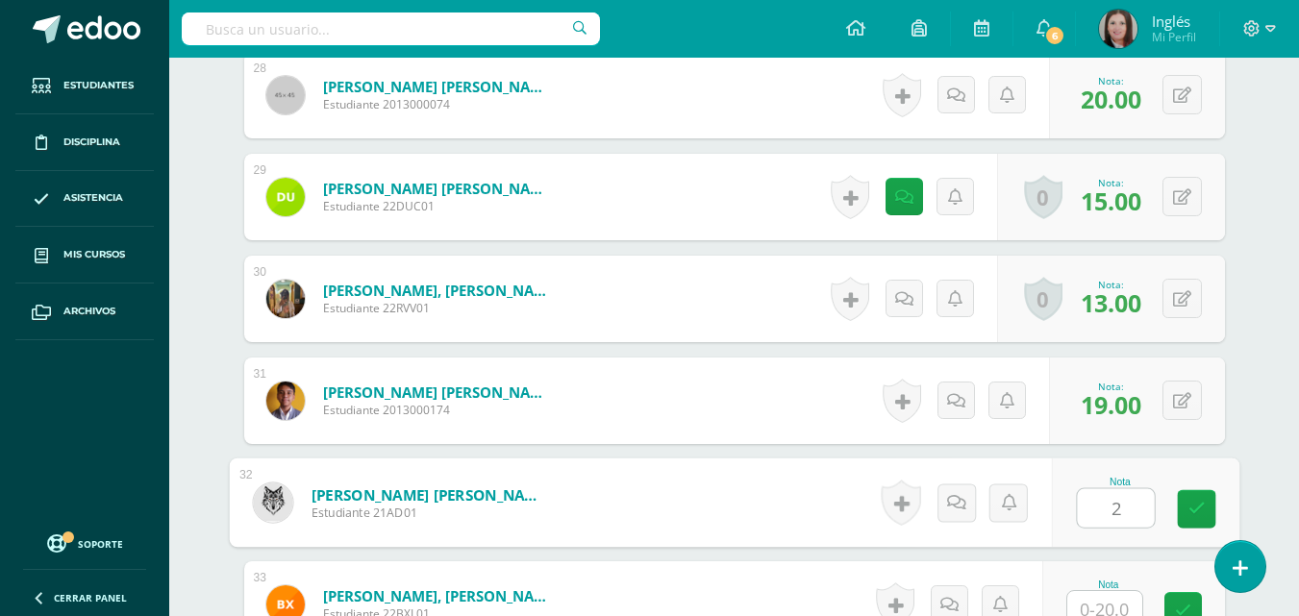
type input "20"
click at [1203, 503] on icon at bounding box center [1196, 509] width 17 height 16
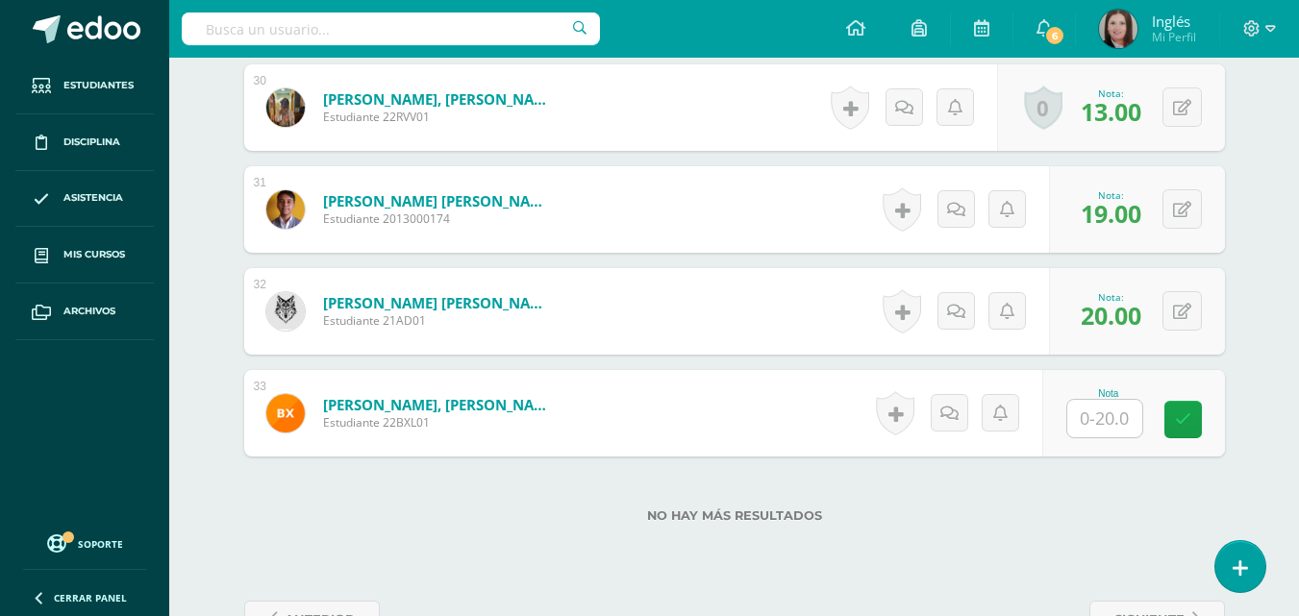
scroll to position [3561, 0]
click at [1102, 413] on input "text" at bounding box center [1104, 418] width 75 height 38
type input "13"
click at [1191, 411] on icon at bounding box center [1196, 419] width 17 height 16
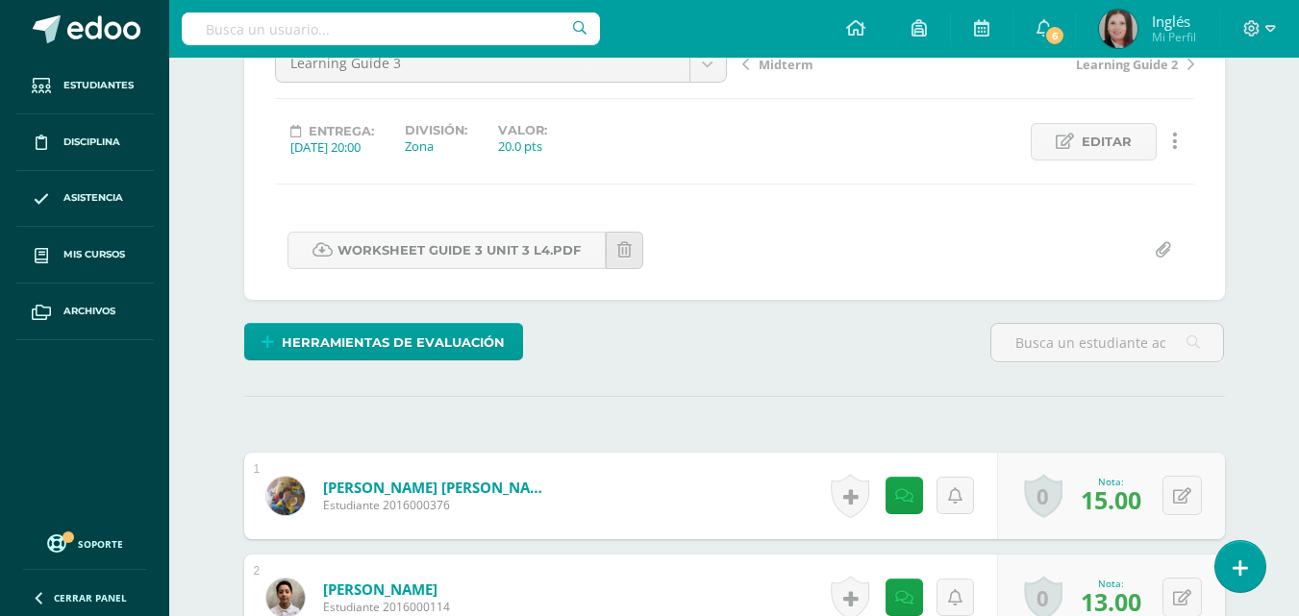
scroll to position [0, 0]
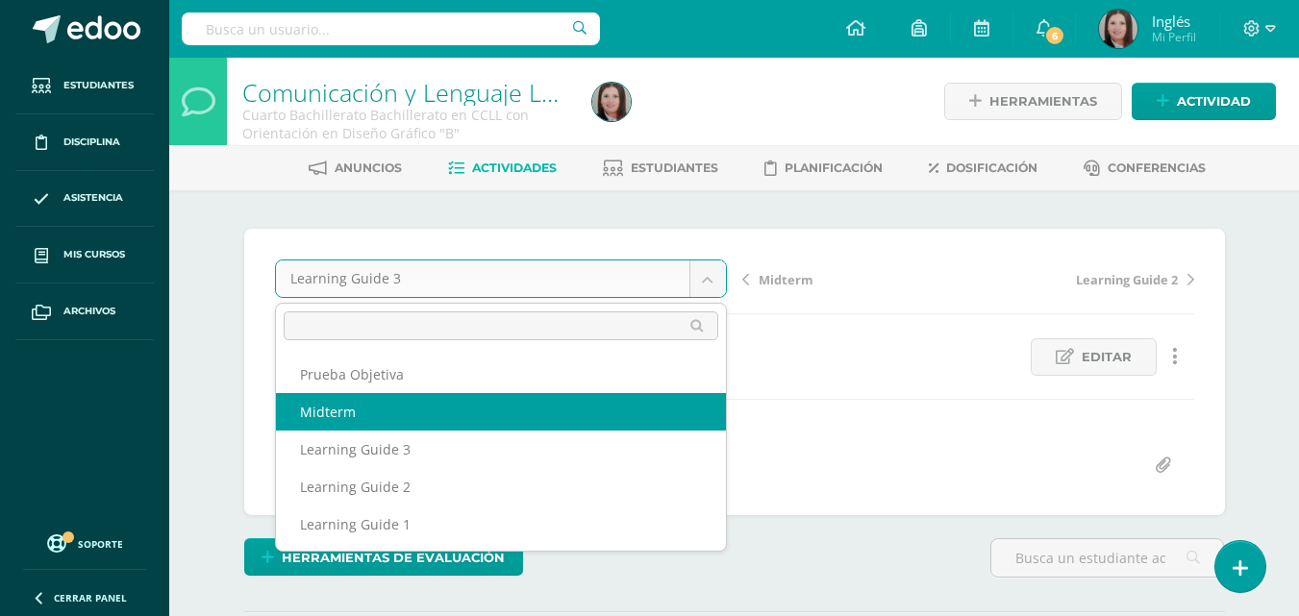
select select "/dashboard/teacher/grade-activity/176518/"
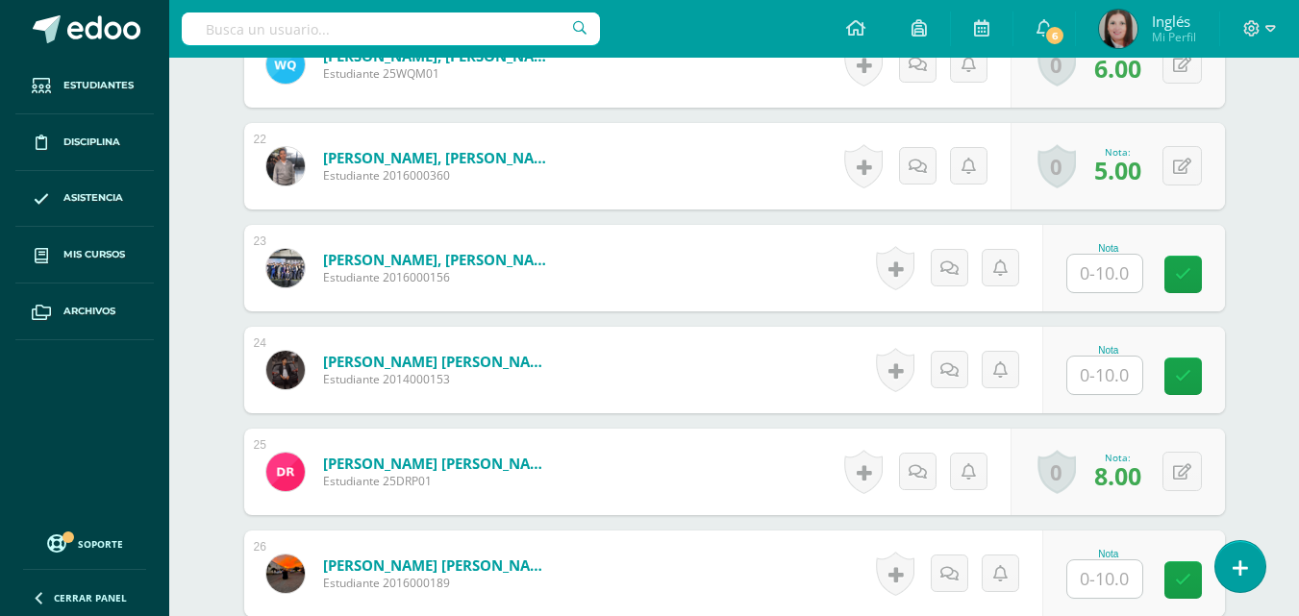
scroll to position [2696, 0]
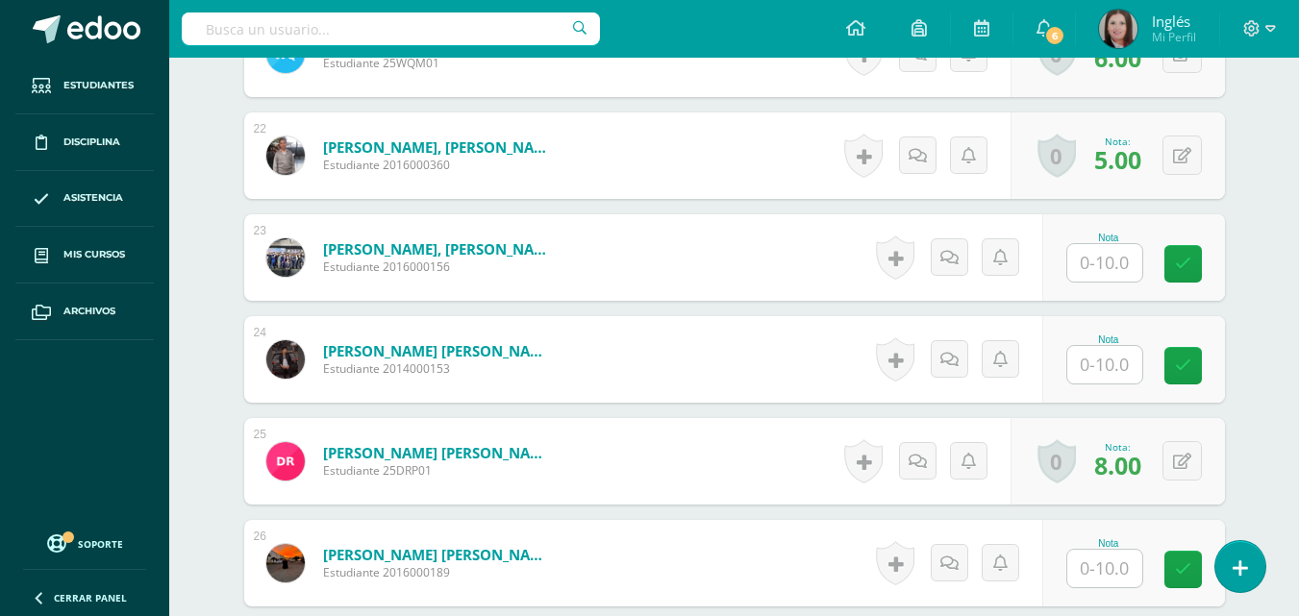
click at [1116, 267] on input "text" at bounding box center [1104, 263] width 75 height 38
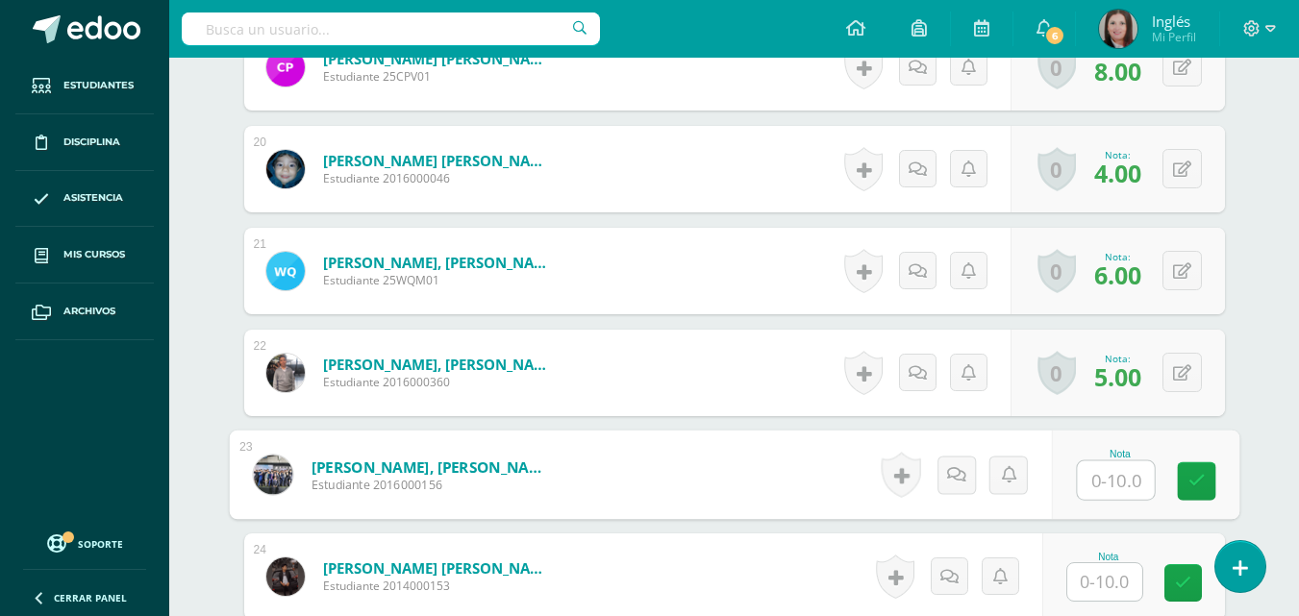
scroll to position [2500, 0]
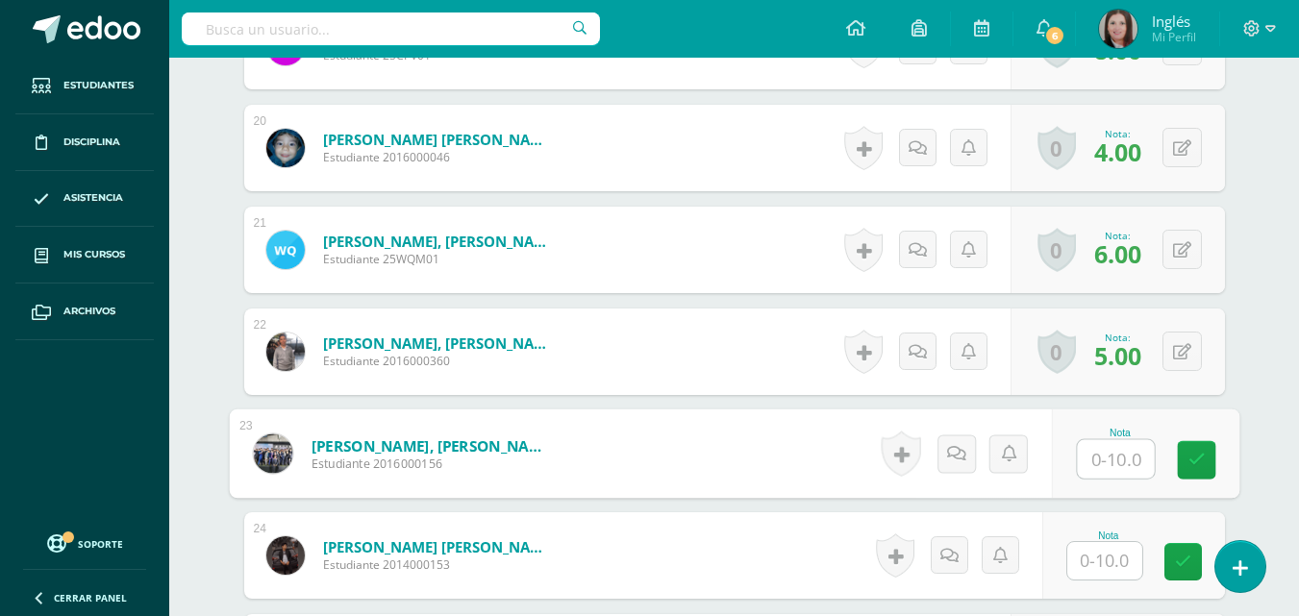
click at [1128, 452] on input "text" at bounding box center [1115, 459] width 77 height 38
type input "3"
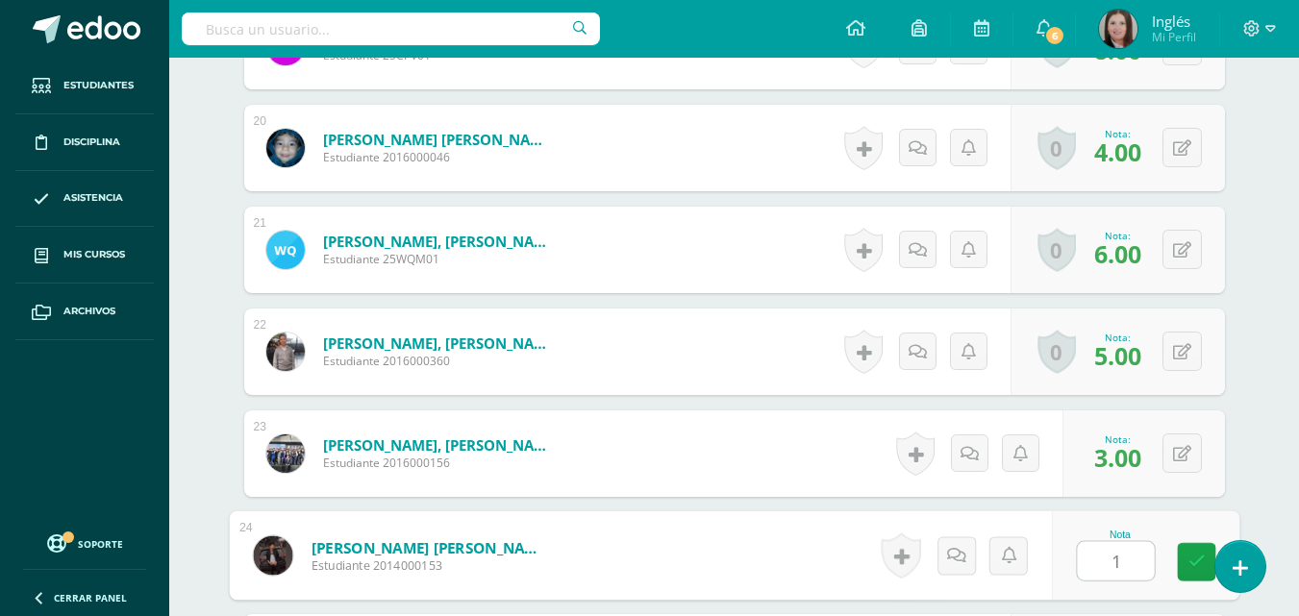
type input "1"
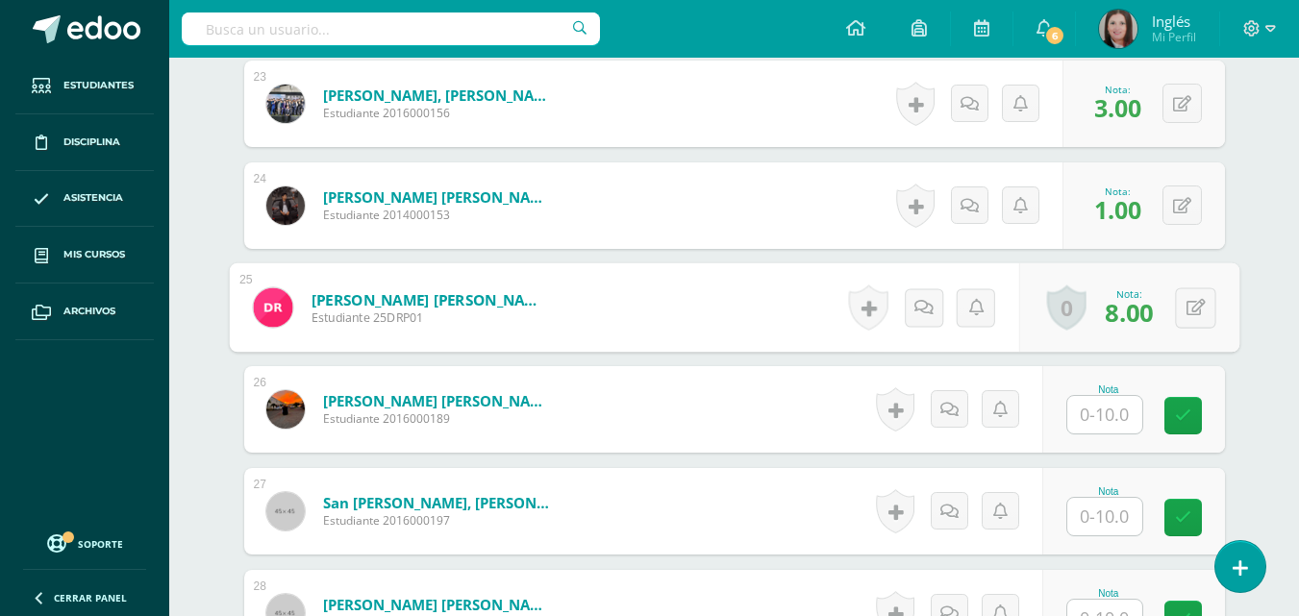
click at [1124, 525] on input "text" at bounding box center [1104, 517] width 75 height 38
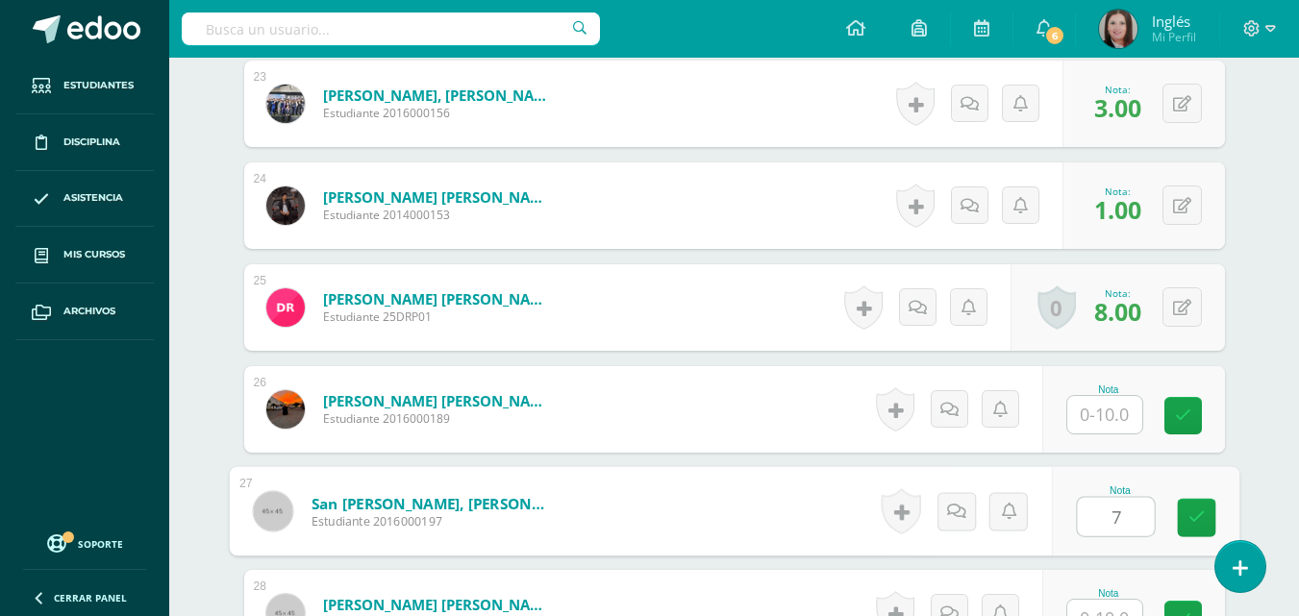
type input "7"
click at [1176, 518] on div "Nota 7" at bounding box center [1145, 511] width 188 height 89
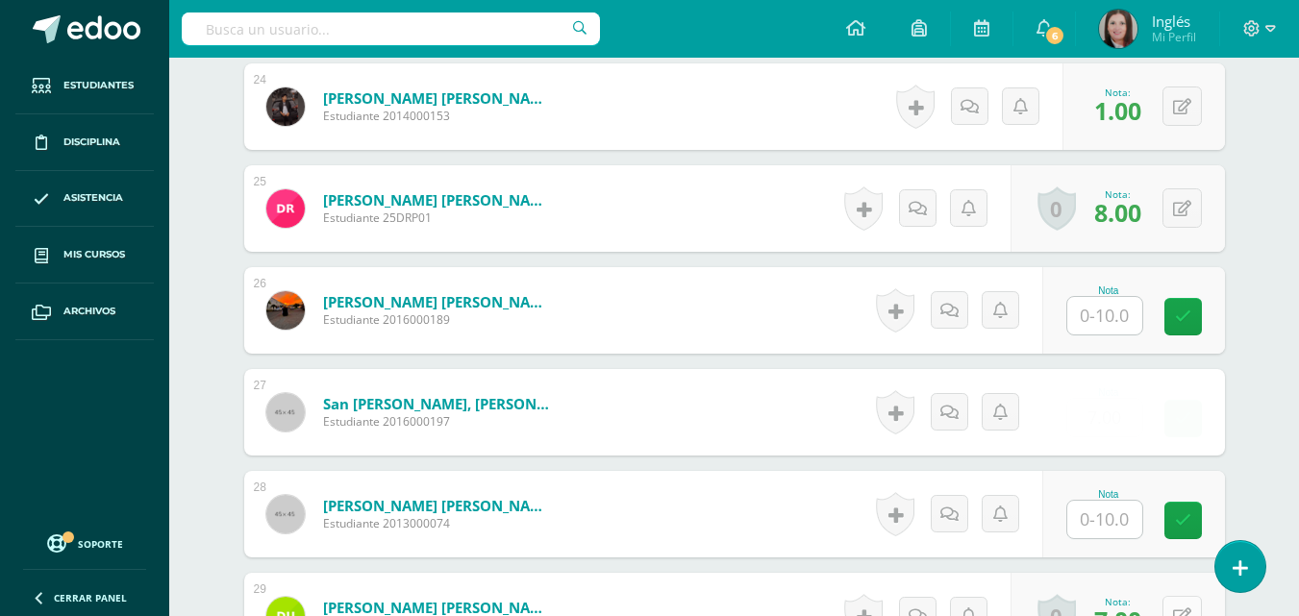
scroll to position [3042, 0]
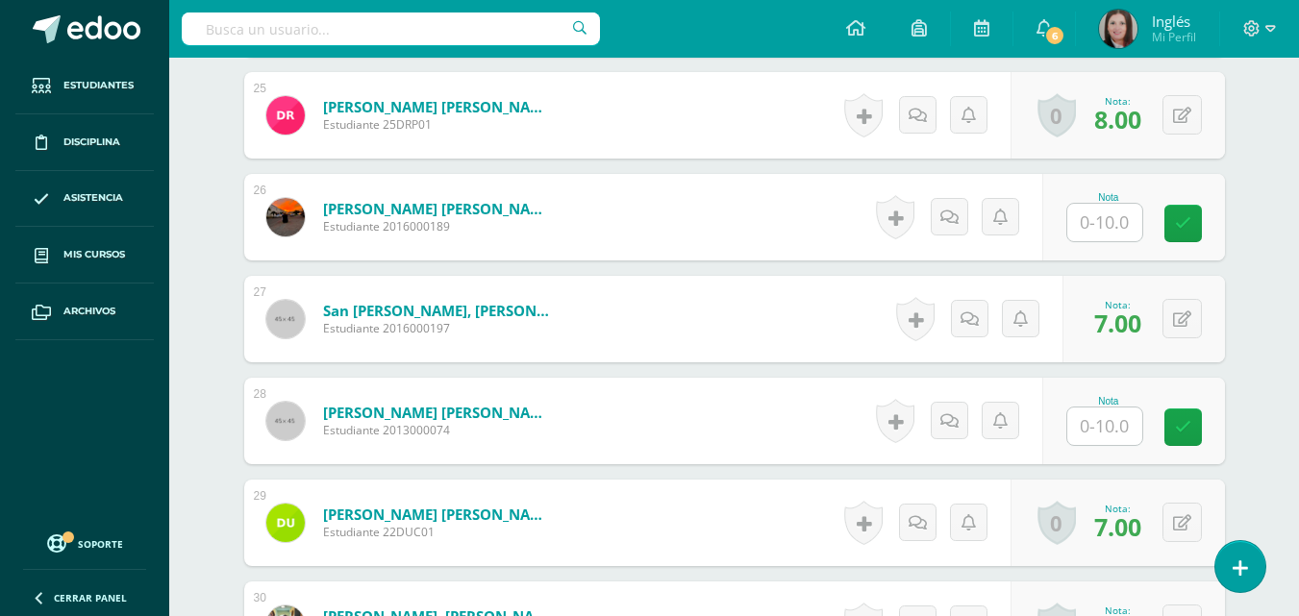
click at [1116, 435] on input "text" at bounding box center [1104, 427] width 75 height 38
type input "4"
click at [1206, 417] on link at bounding box center [1196, 428] width 38 height 38
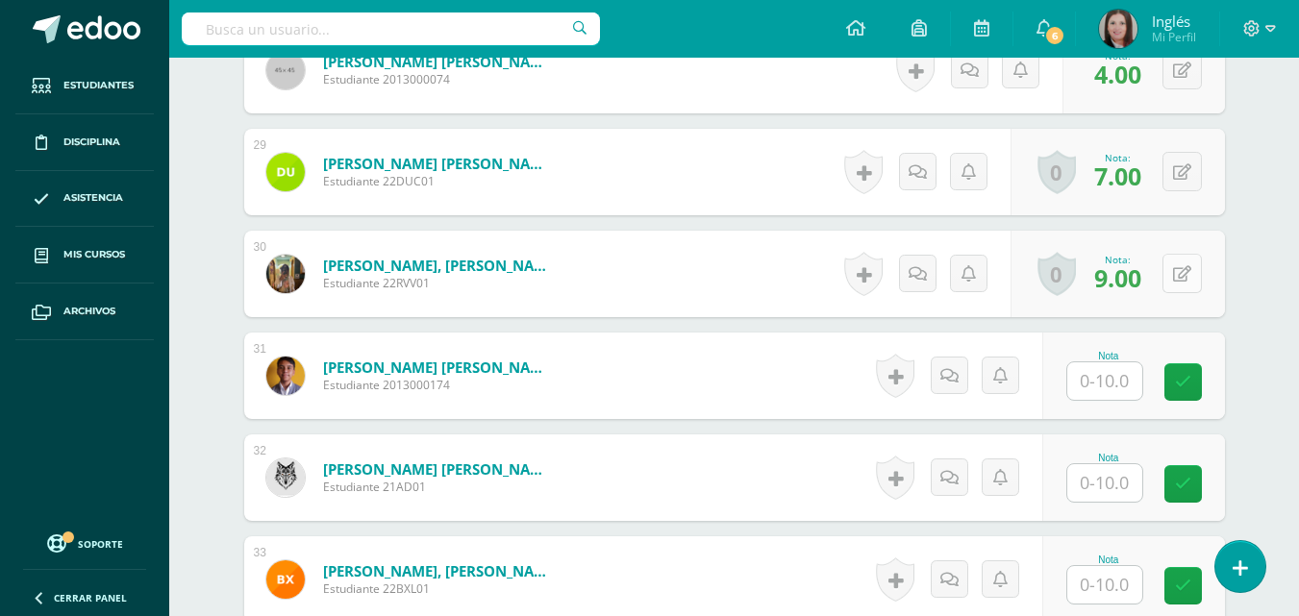
scroll to position [3427, 0]
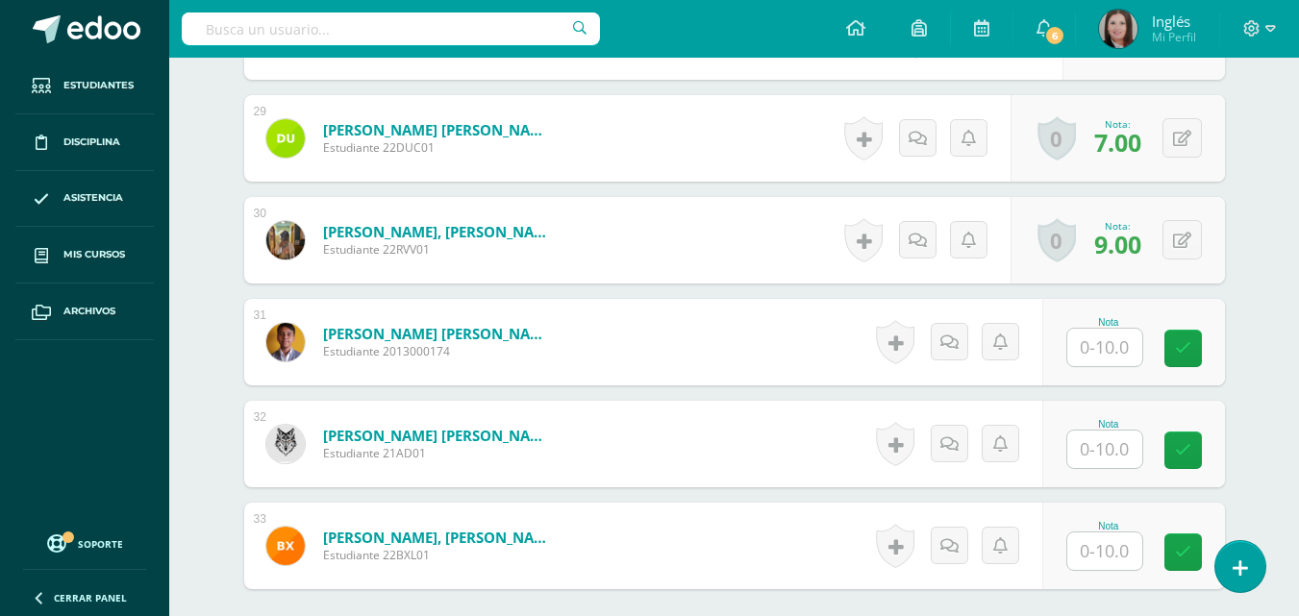
click at [1133, 337] on input "text" at bounding box center [1104, 348] width 75 height 38
type input "3"
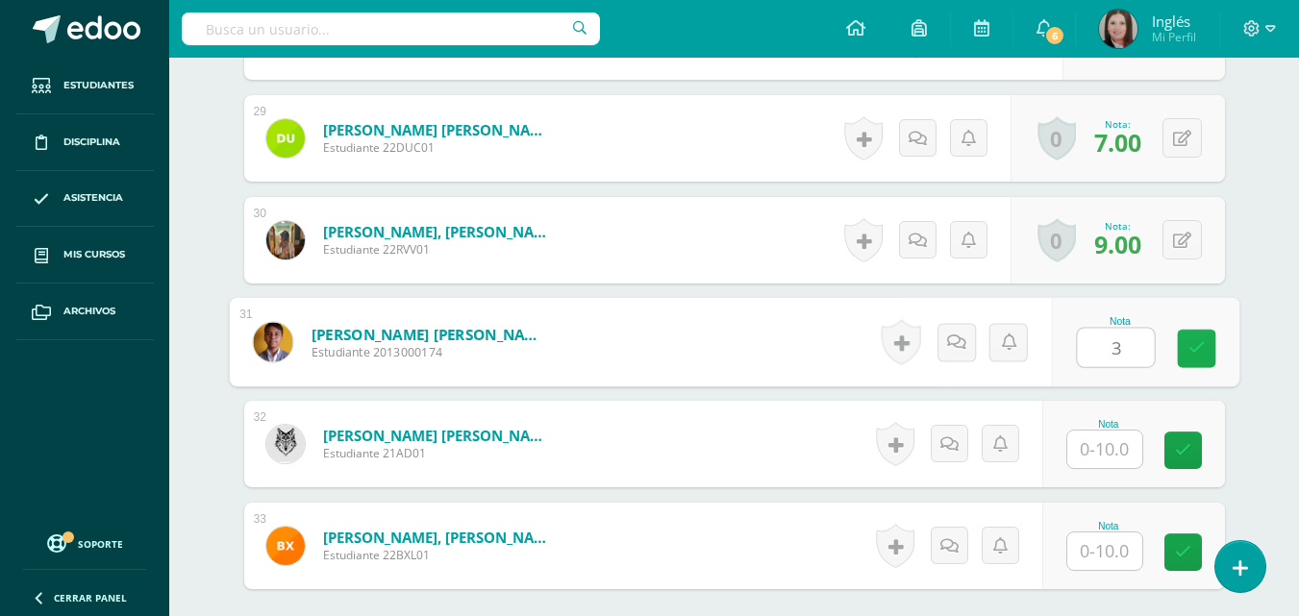
click at [1184, 354] on link at bounding box center [1196, 349] width 38 height 38
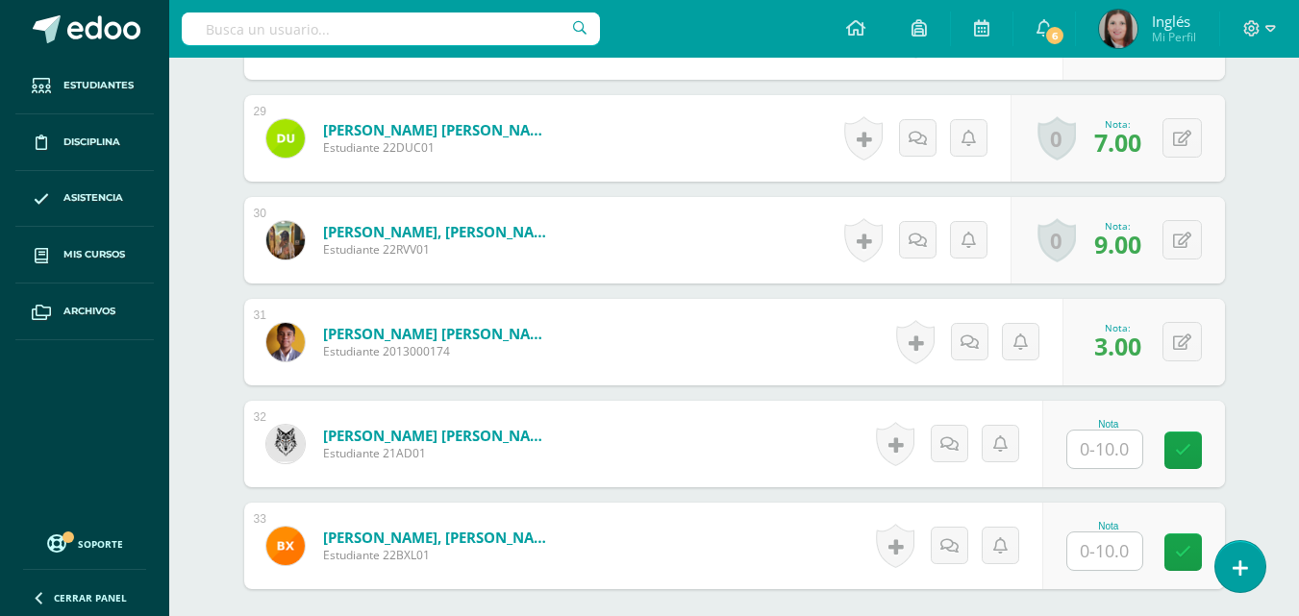
click at [1109, 450] on input "text" at bounding box center [1104, 450] width 75 height 38
type input "3"
click at [1188, 450] on icon at bounding box center [1196, 450] width 17 height 16
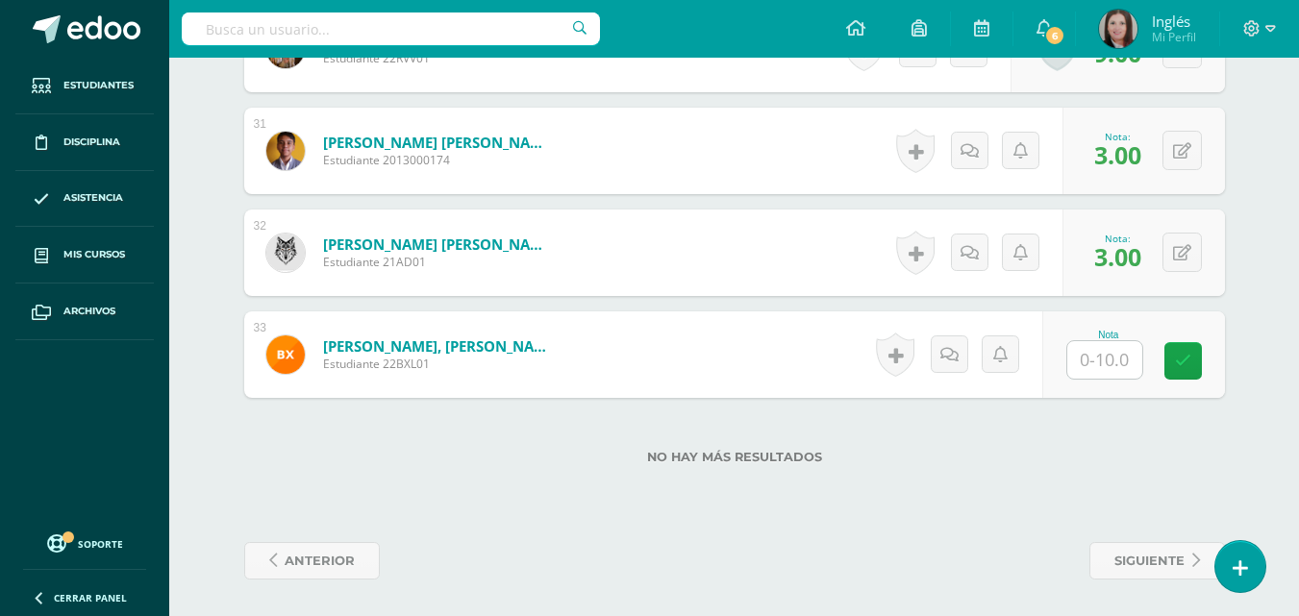
scroll to position [3619, 0]
click at [1104, 343] on input "text" at bounding box center [1104, 359] width 75 height 38
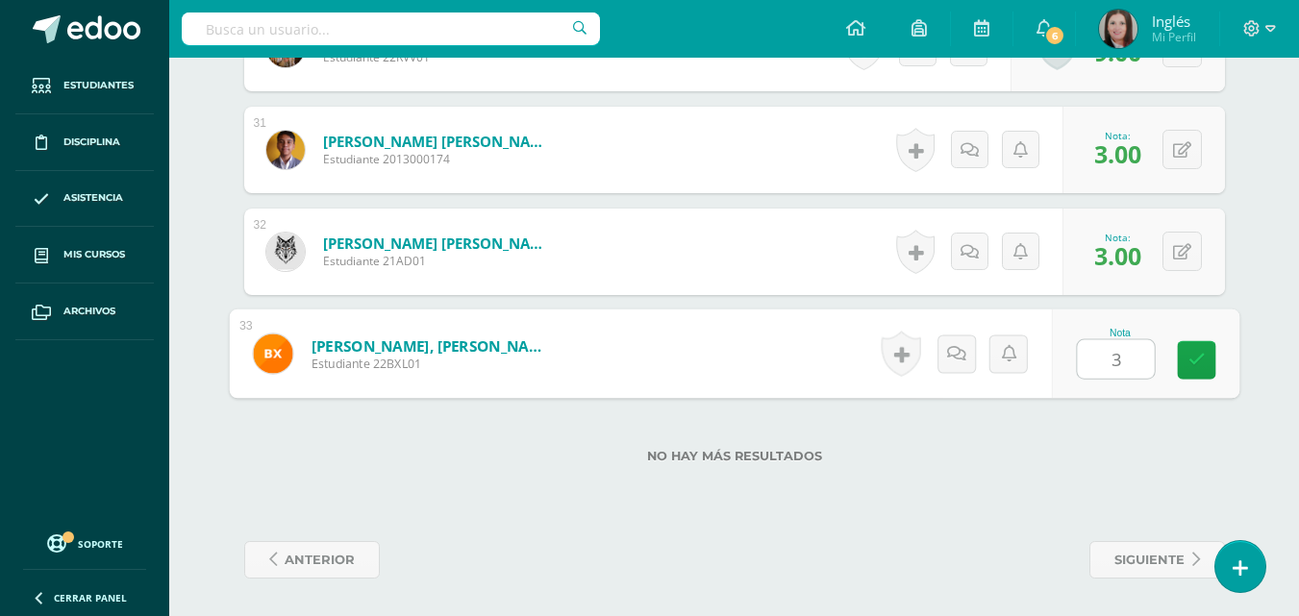
type input "3"
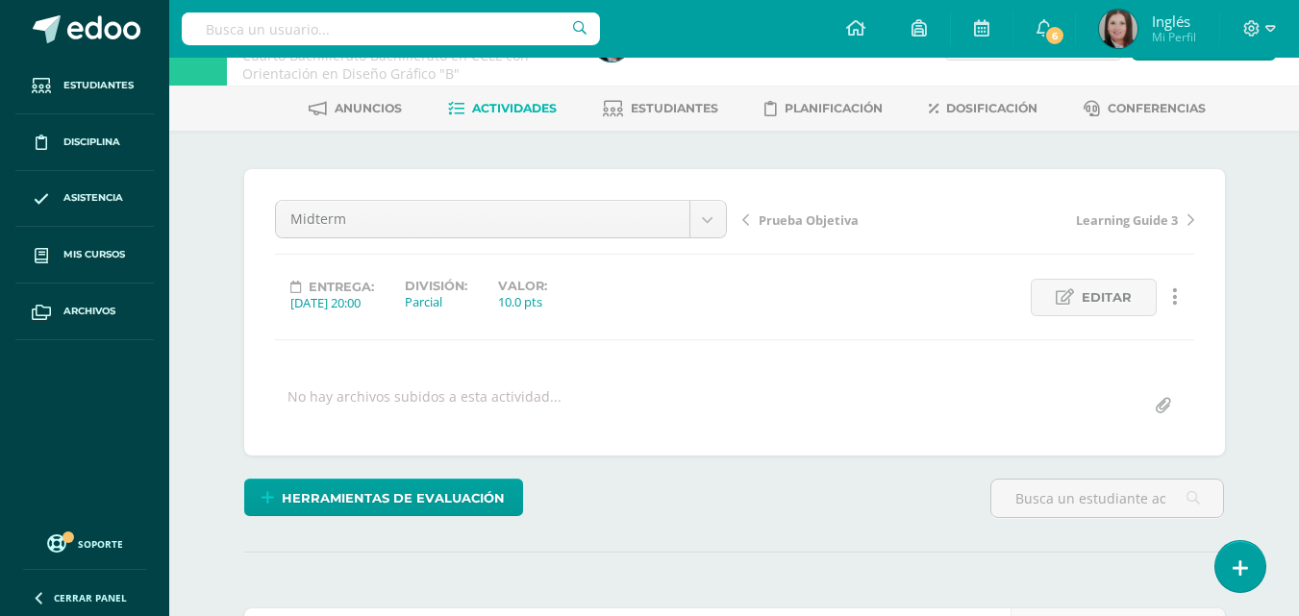
scroll to position [0, 0]
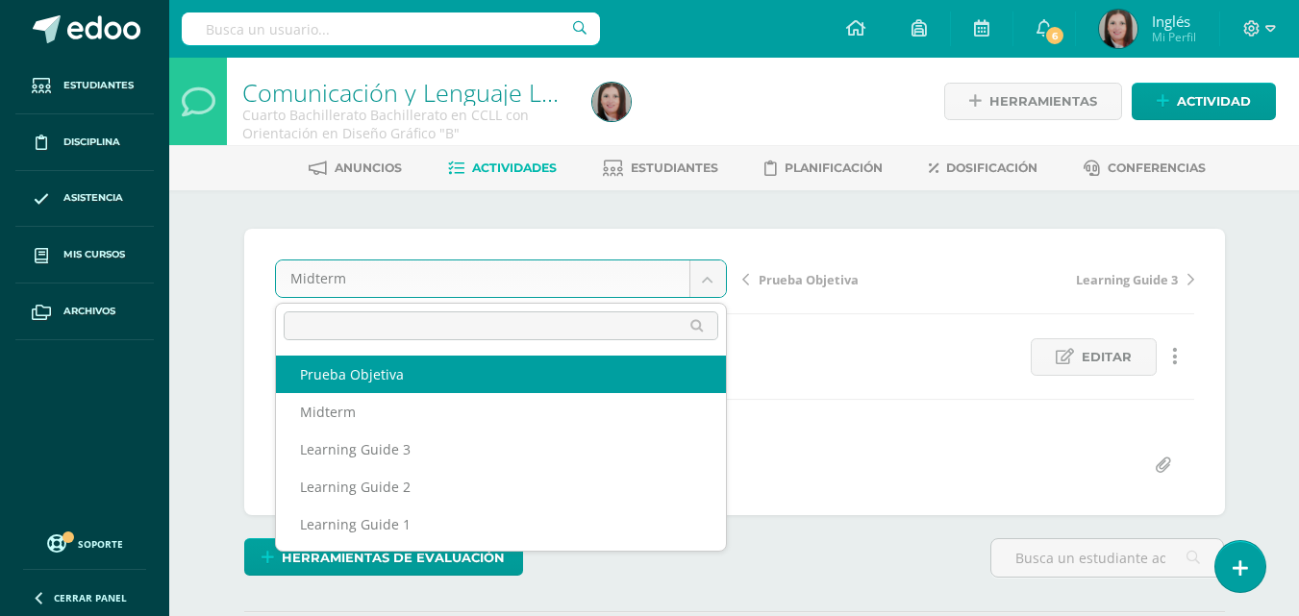
select select "/dashboard/teacher/grade-activity/176519/"
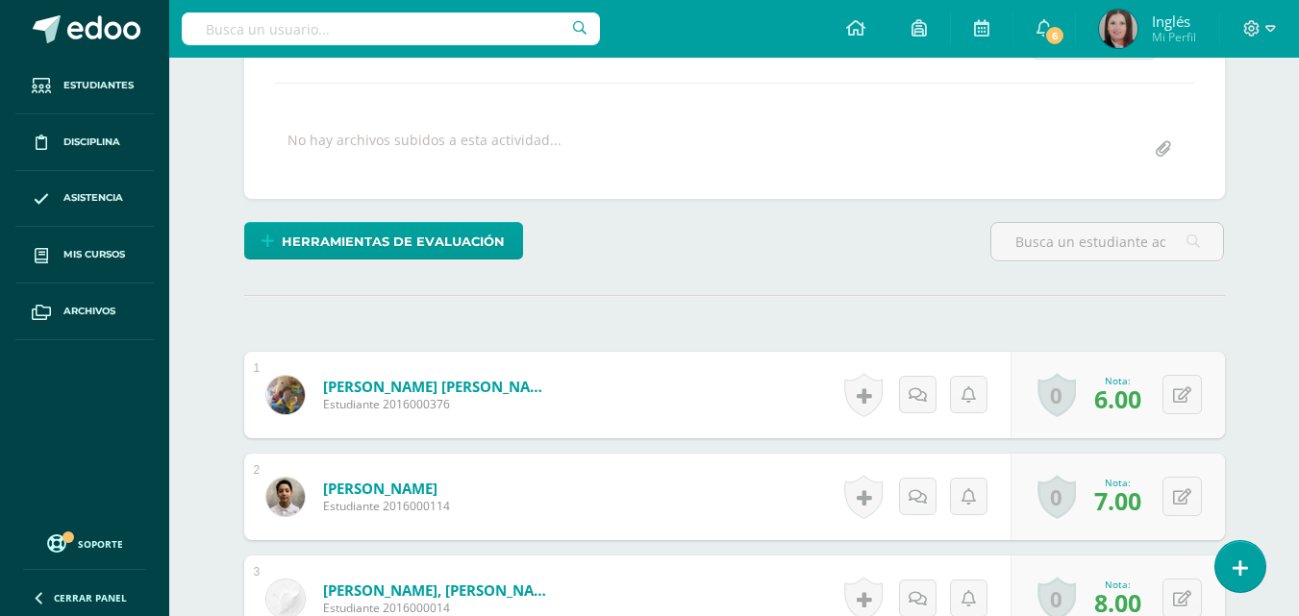
scroll to position [481, 0]
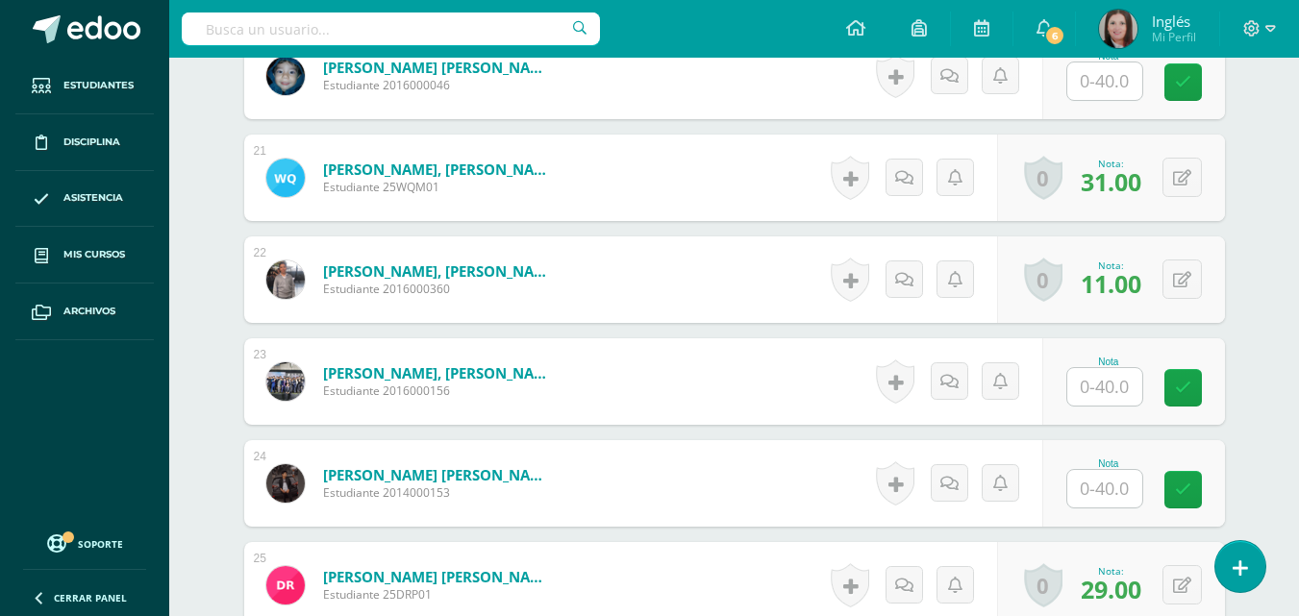
scroll to position [2579, 0]
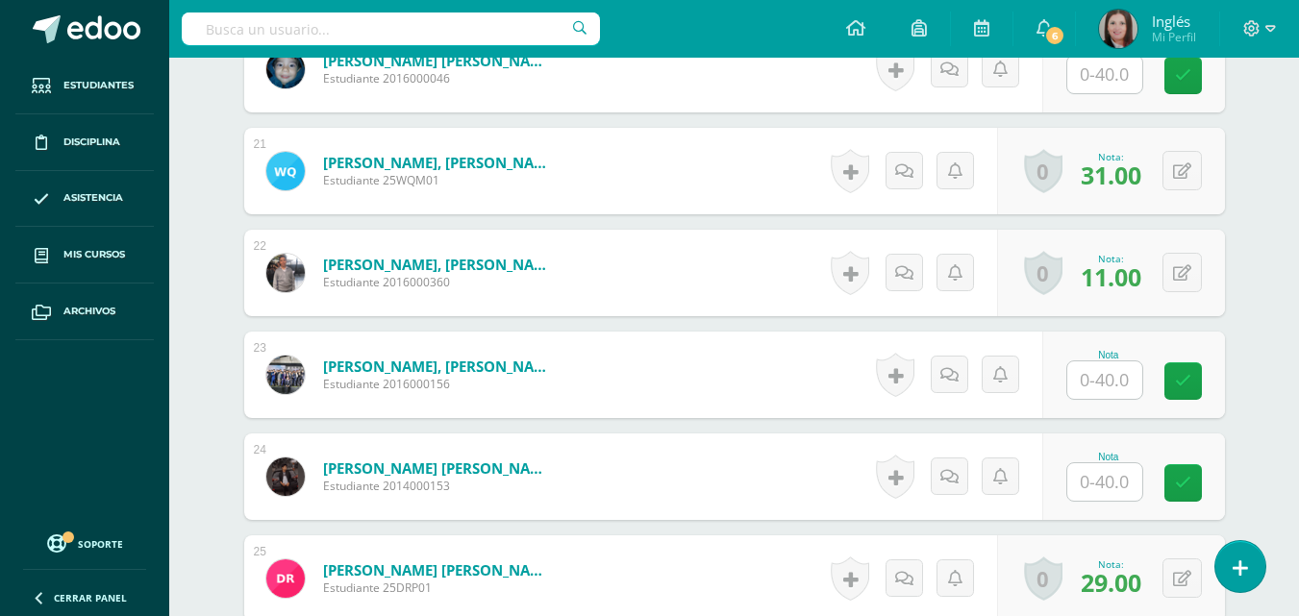
click at [1094, 388] on input "text" at bounding box center [1104, 381] width 75 height 38
type input "24"
click at [1193, 380] on icon at bounding box center [1196, 381] width 17 height 16
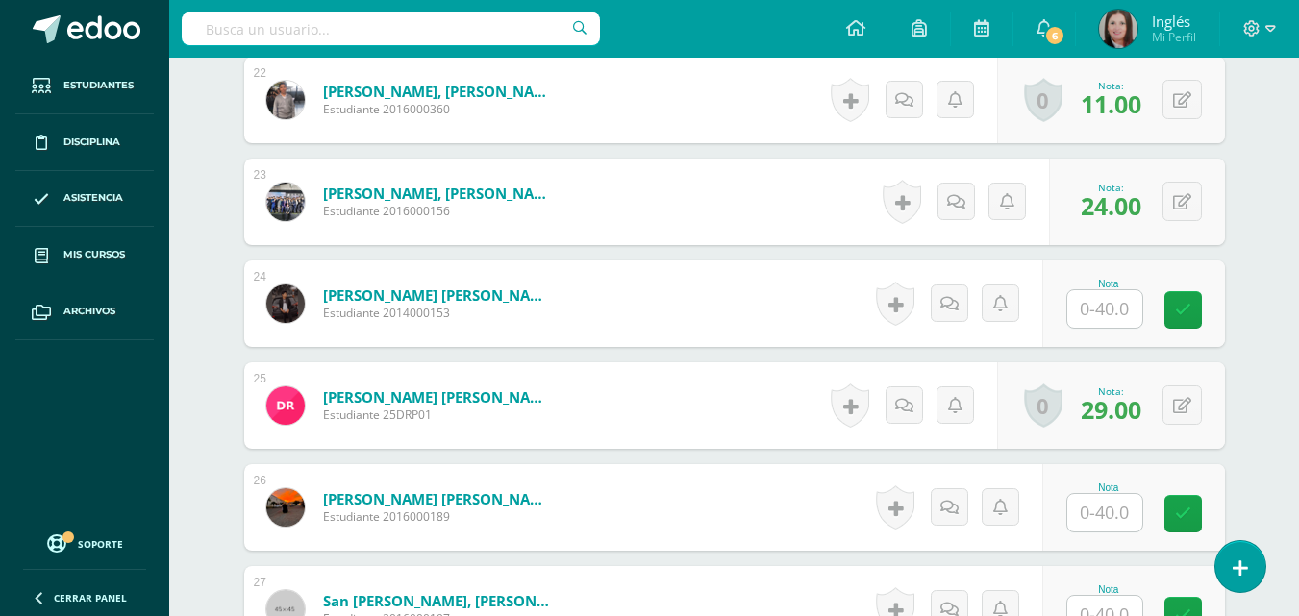
scroll to position [2771, 0]
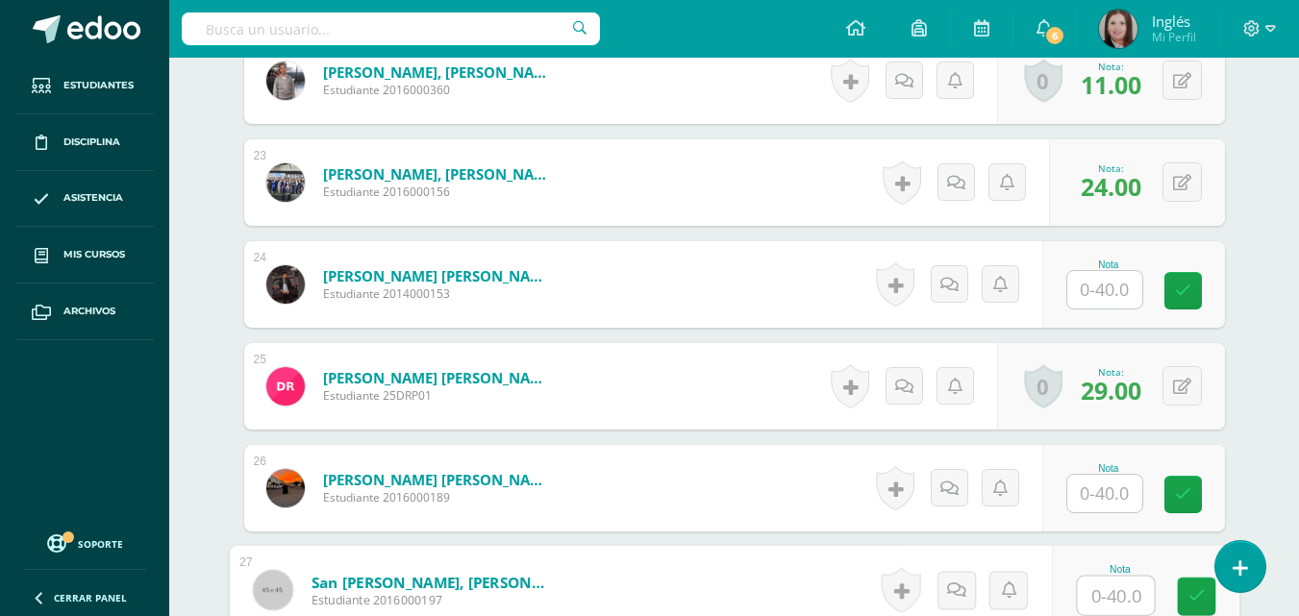
click at [1115, 598] on input "text" at bounding box center [1115, 596] width 77 height 38
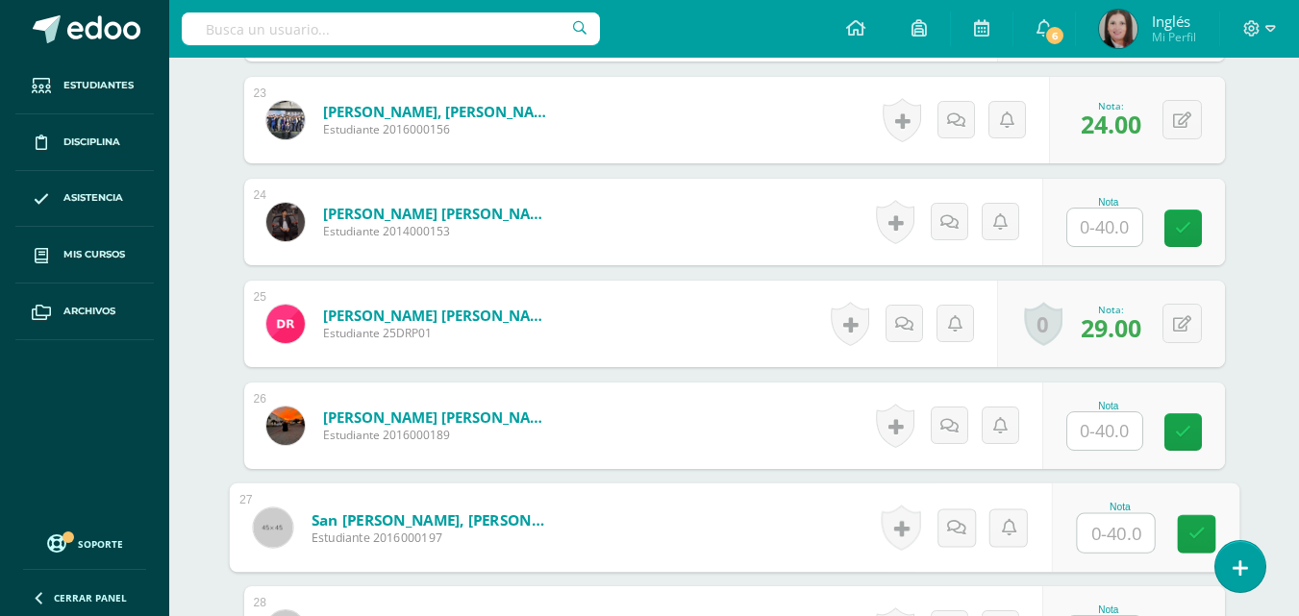
scroll to position [2867, 0]
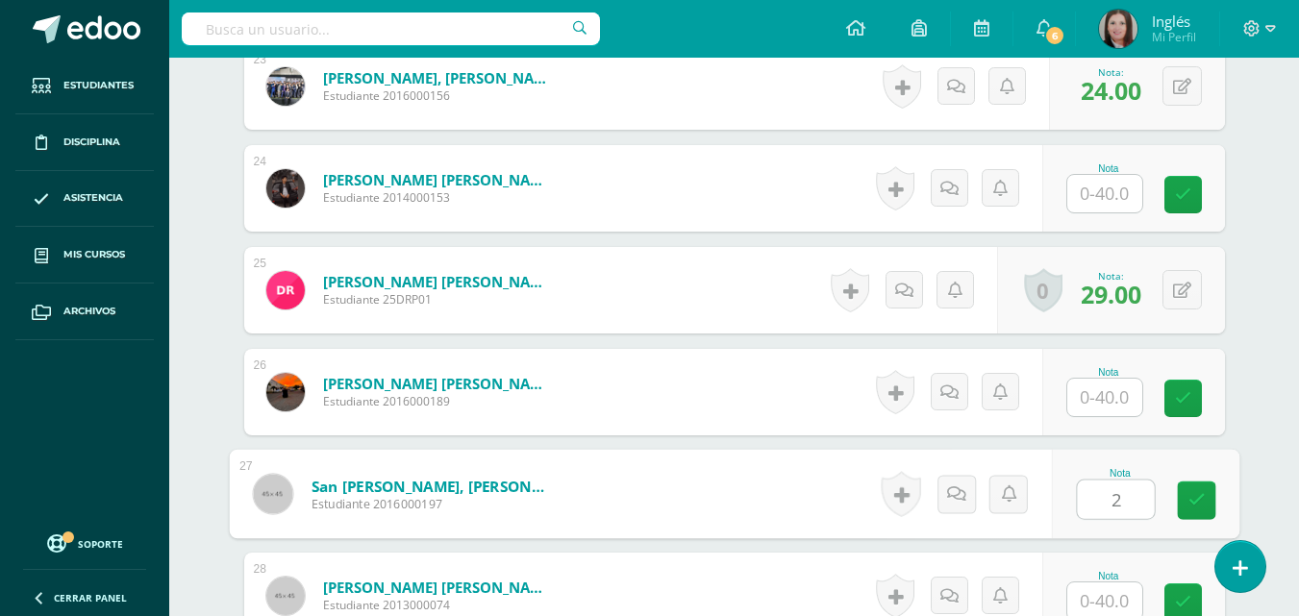
type input "21"
click at [1197, 499] on icon at bounding box center [1196, 500] width 17 height 16
click at [1101, 599] on input "text" at bounding box center [1104, 602] width 75 height 38
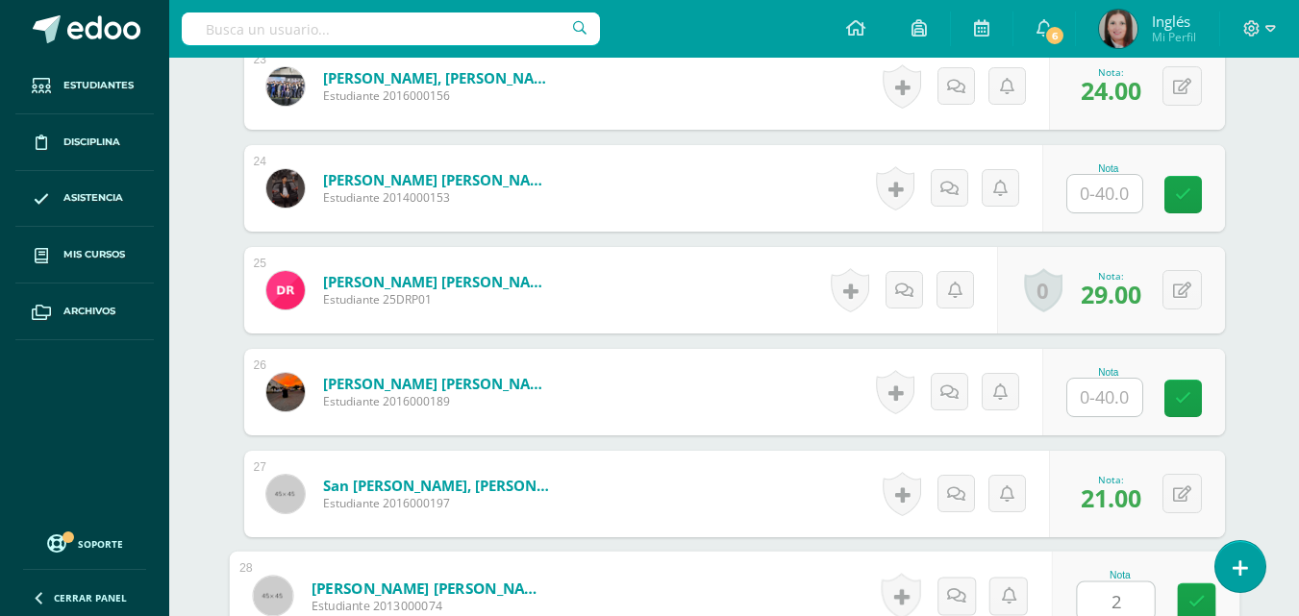
type input "27"
click at [1188, 594] on icon at bounding box center [1196, 602] width 17 height 16
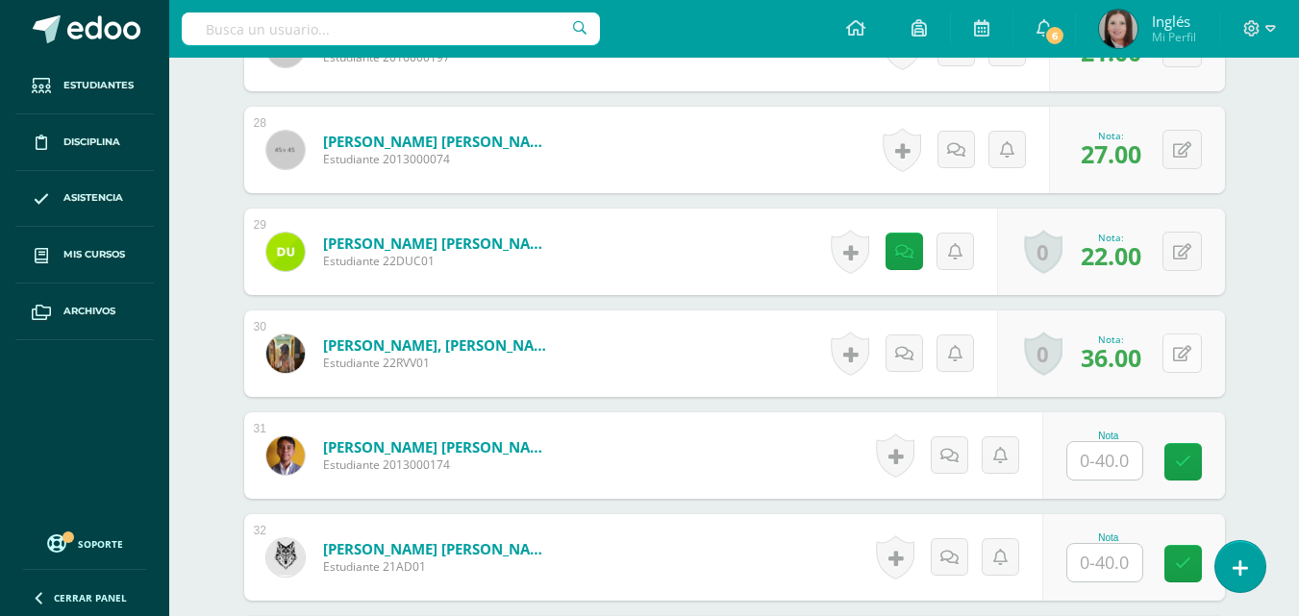
scroll to position [3348, 0]
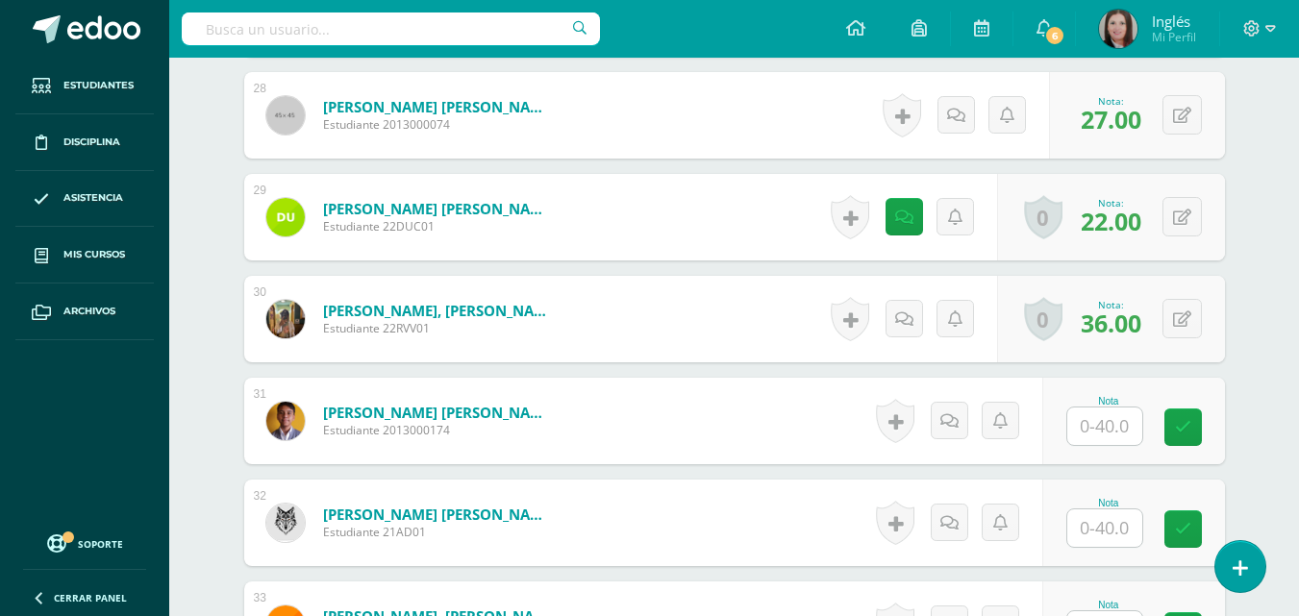
click at [1097, 432] on input "text" at bounding box center [1104, 427] width 75 height 38
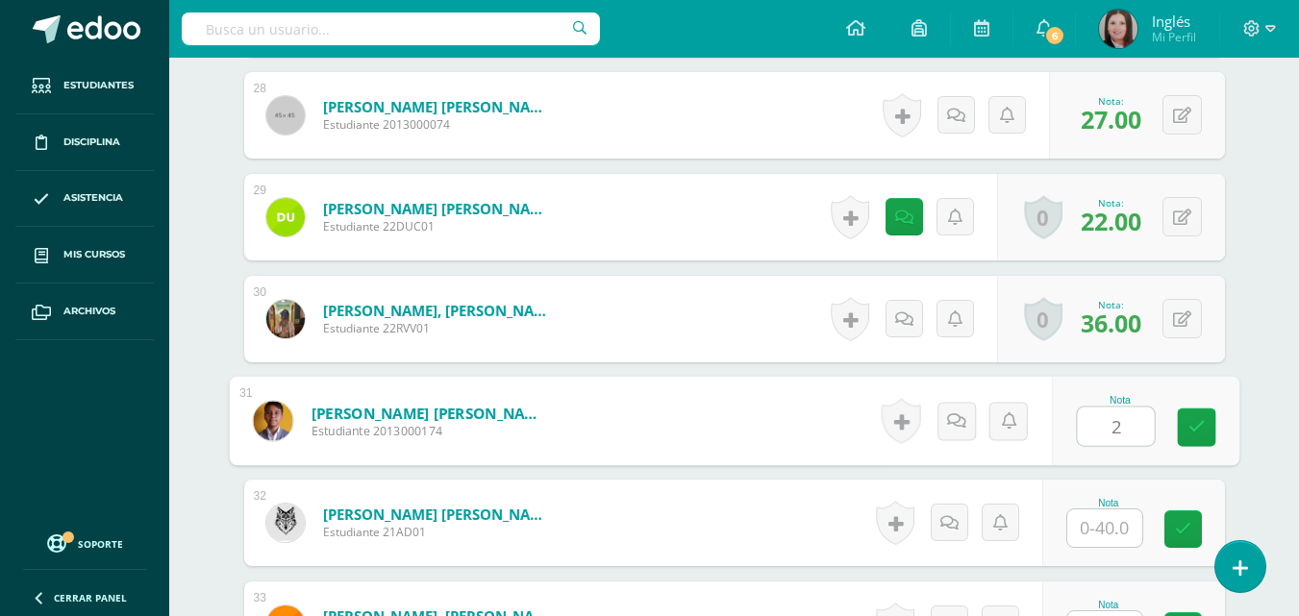
type input "24"
click at [1187, 419] on link at bounding box center [1196, 428] width 38 height 38
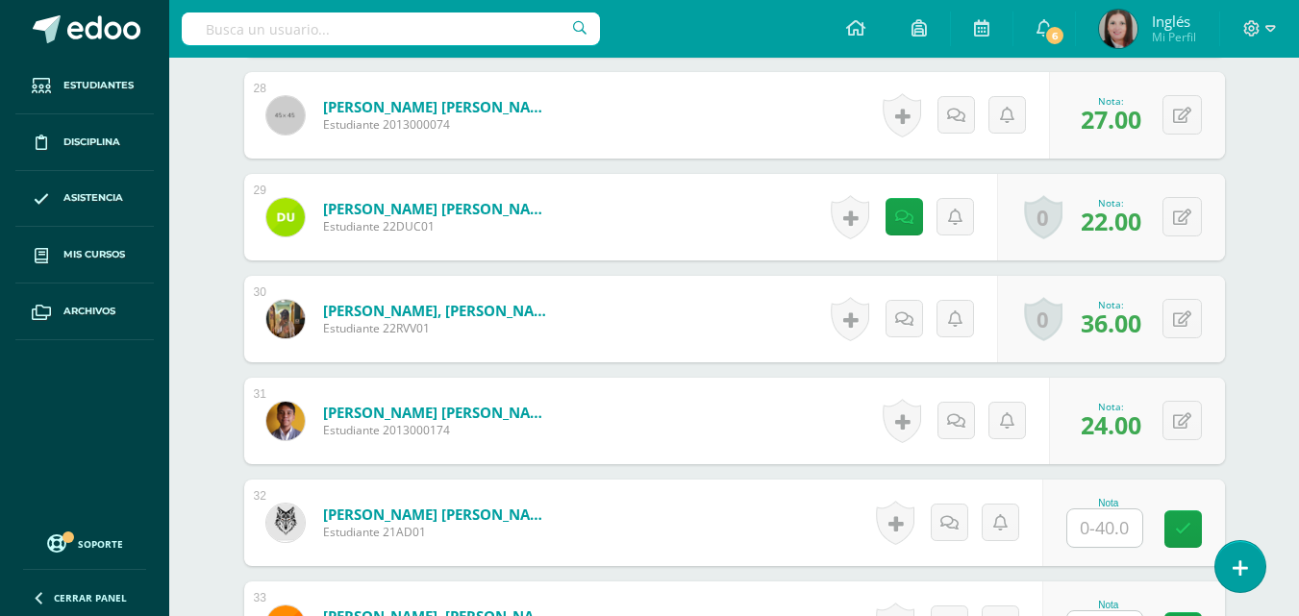
click at [1102, 532] on input "text" at bounding box center [1104, 529] width 75 height 38
type input "31"
click at [1194, 523] on icon at bounding box center [1196, 529] width 17 height 16
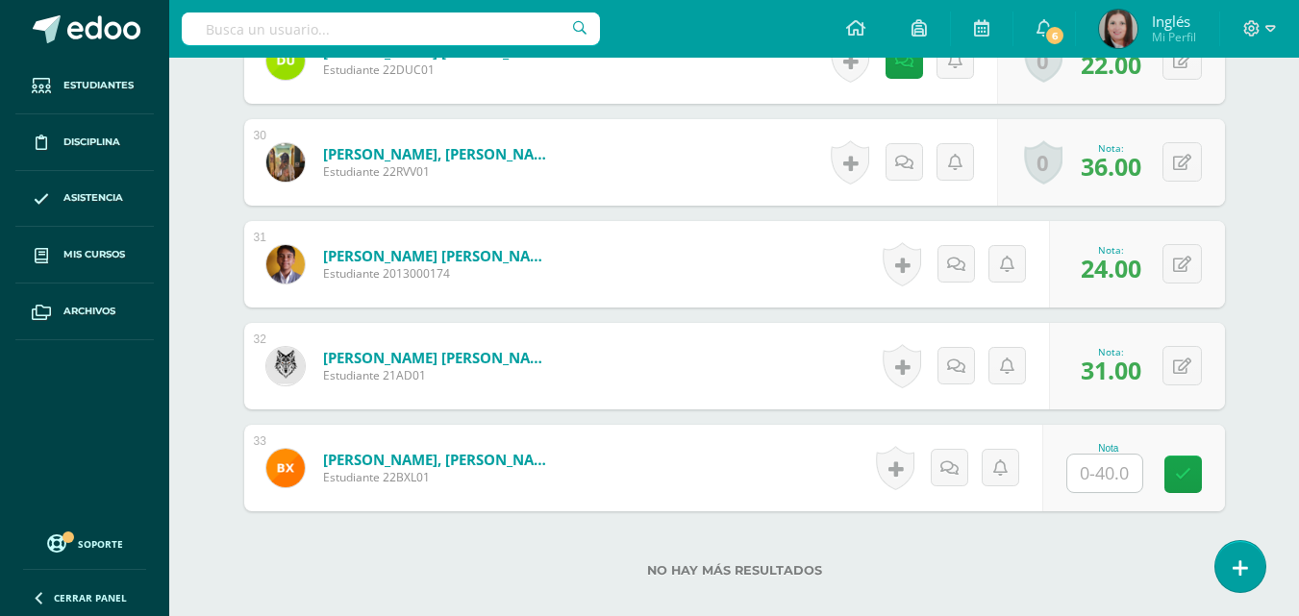
scroll to position [3540, 0]
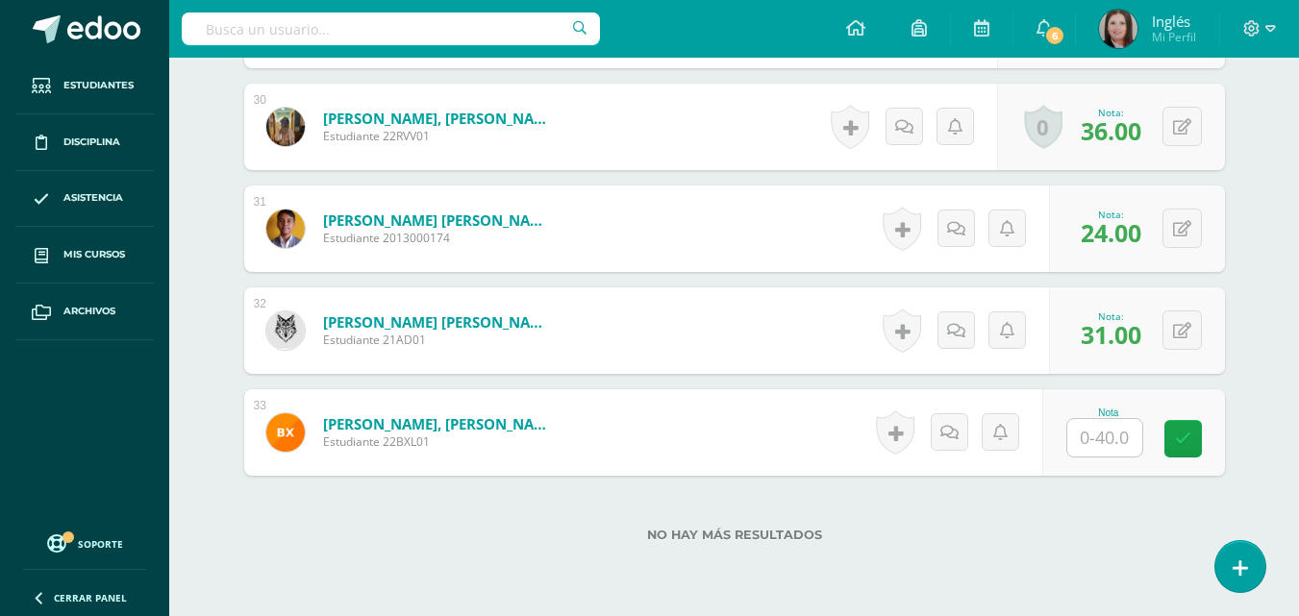
click at [1121, 428] on input "text" at bounding box center [1104, 438] width 75 height 38
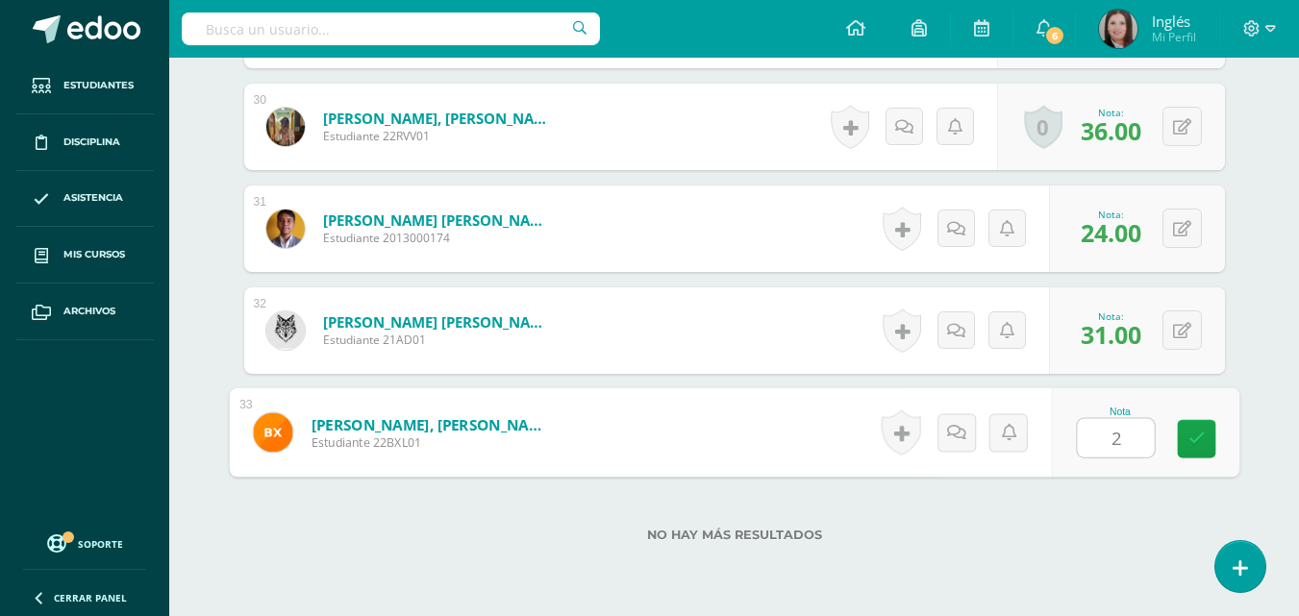
type input "23"
click at [1203, 431] on icon at bounding box center [1196, 439] width 17 height 16
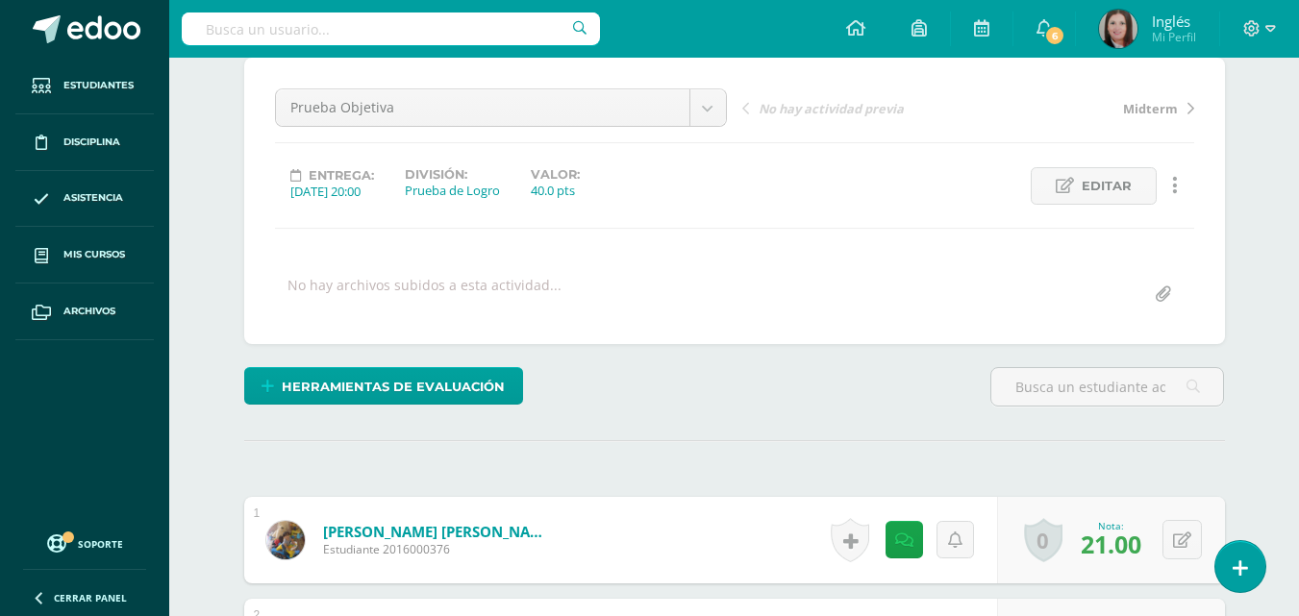
scroll to position [0, 0]
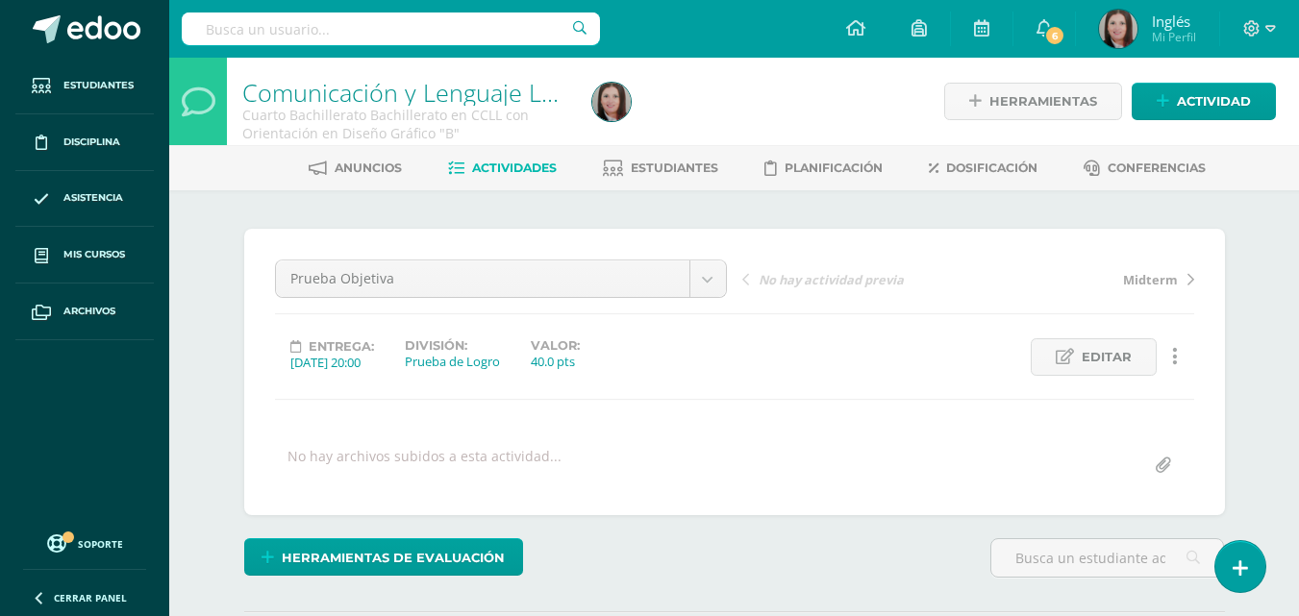
click at [519, 165] on span "Actividades" at bounding box center [514, 168] width 85 height 14
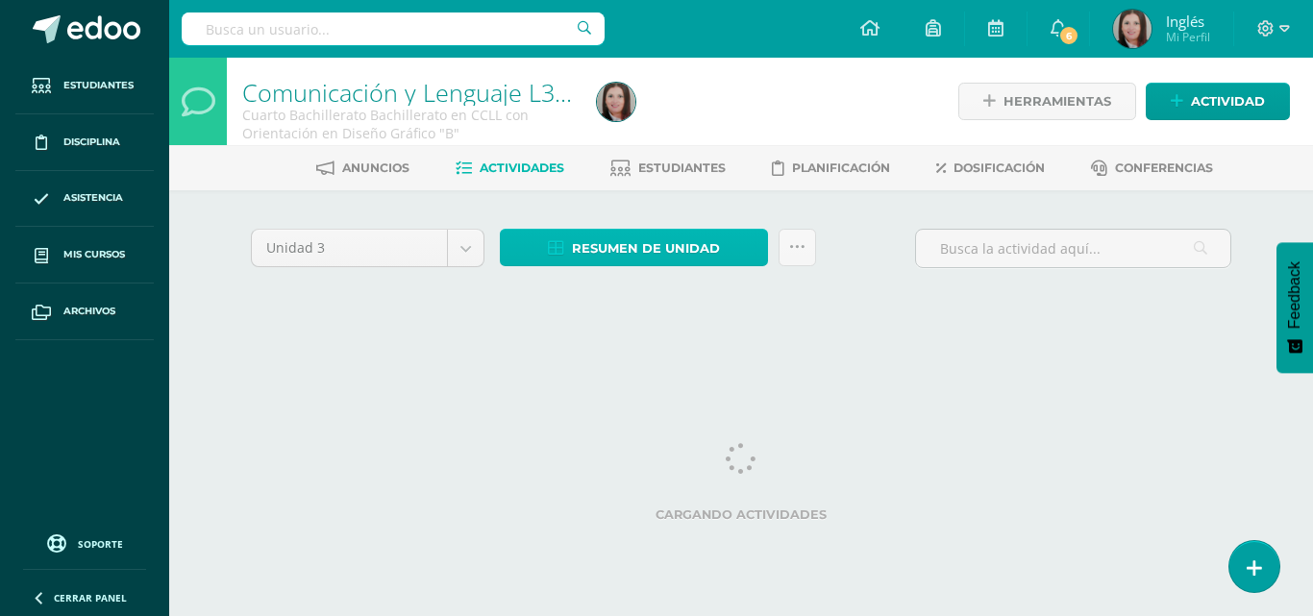
click at [587, 240] on span "Resumen de unidad" at bounding box center [646, 249] width 148 height 36
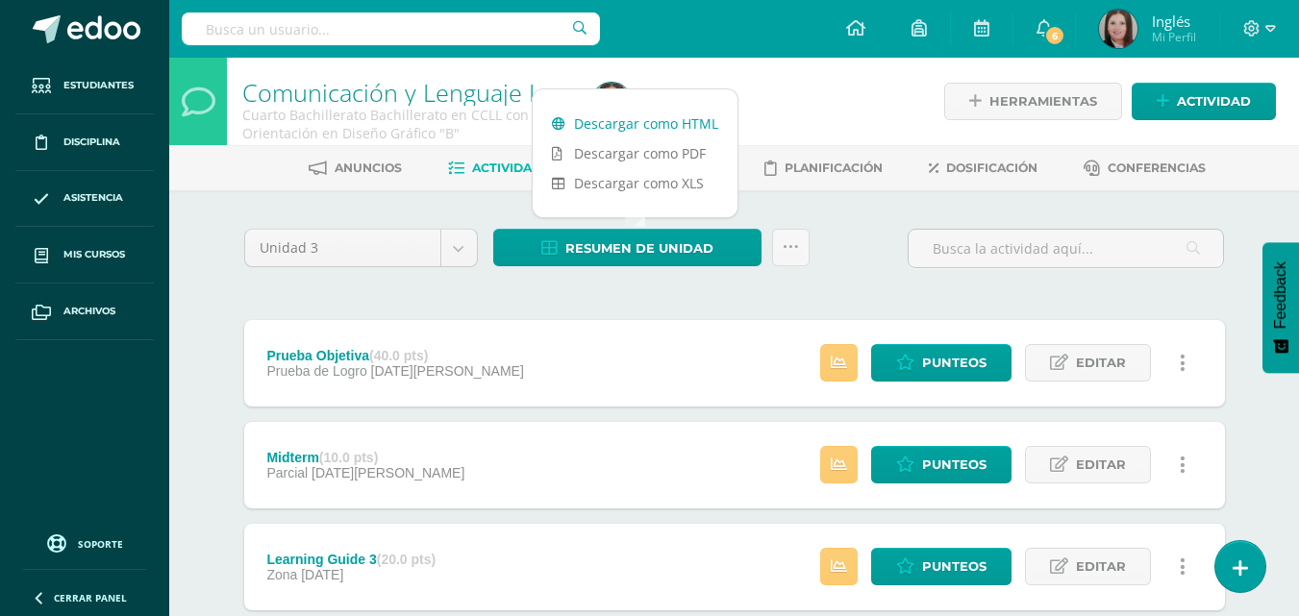
click at [638, 126] on link "Descargar como HTML" at bounding box center [635, 124] width 205 height 30
click at [213, 259] on div "Unidad 3 Unidad 1 Unidad 2 Unidad 3 Unidad 4 Resumen de unidad Subir actividade…" at bounding box center [735, 566] width 1058 height 752
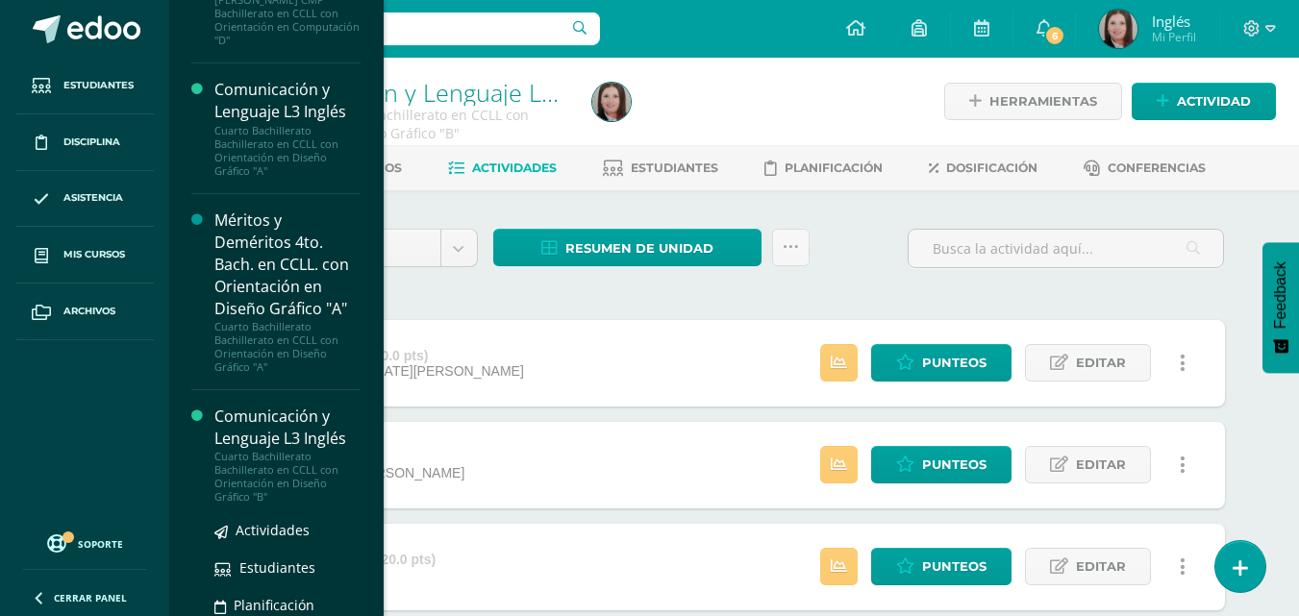
scroll to position [4730, 0]
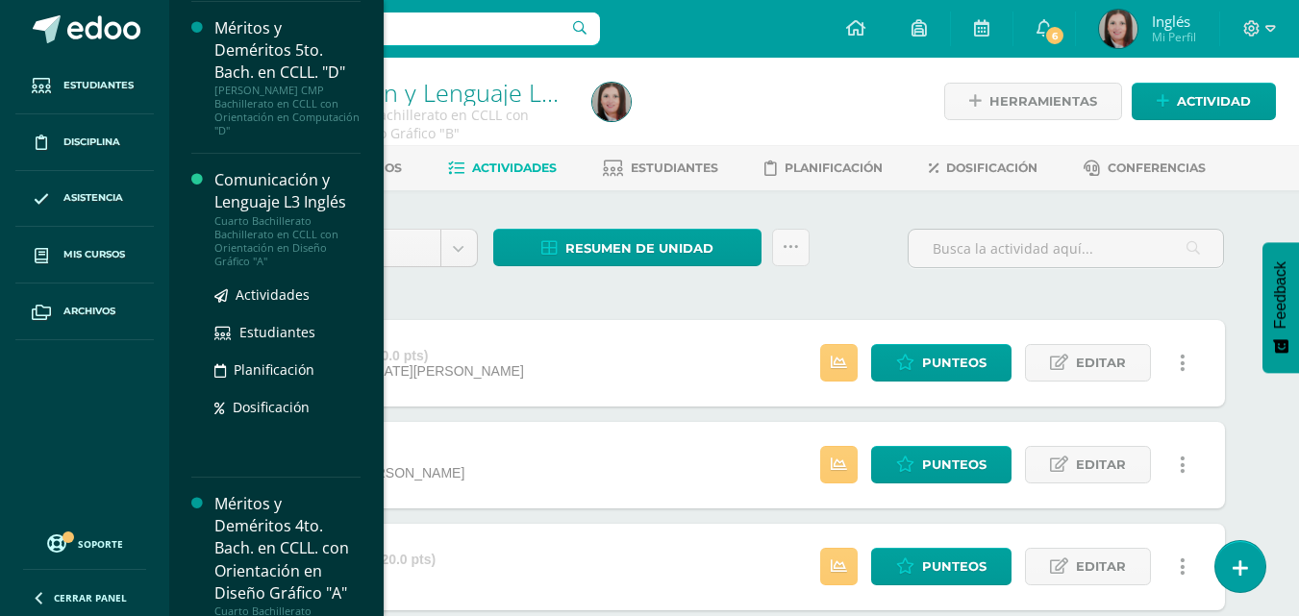
click at [291, 192] on div "Comunicación y Lenguaje L3 Inglés" at bounding box center [287, 191] width 146 height 44
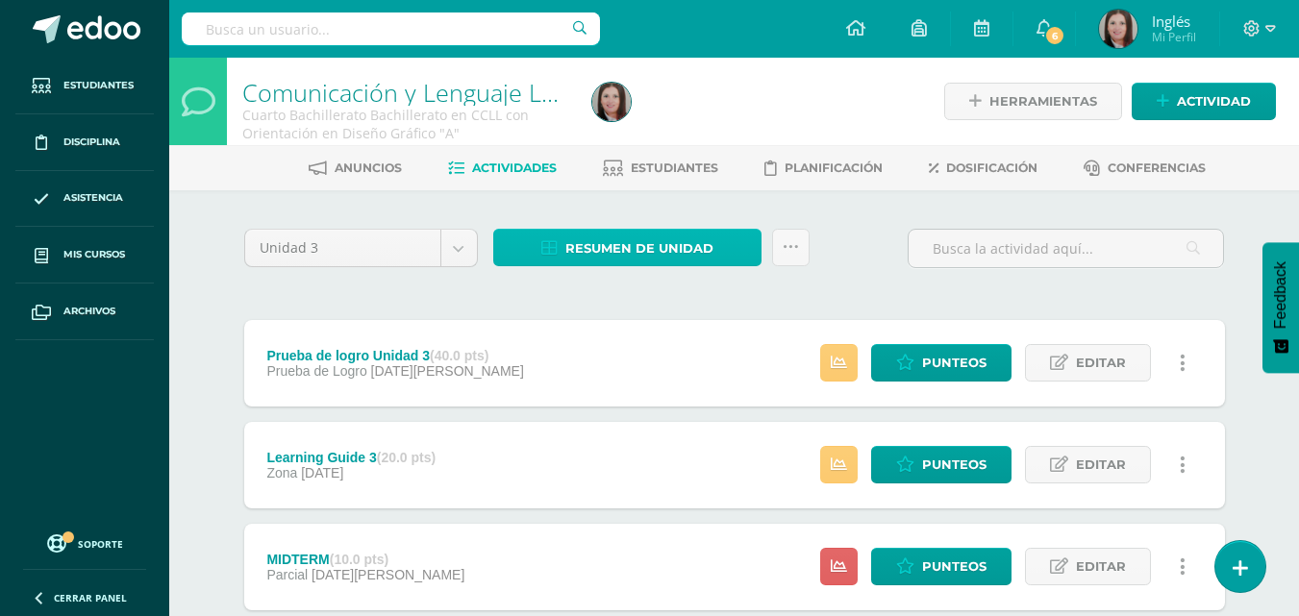
click at [538, 242] on link "Resumen de unidad" at bounding box center [627, 248] width 268 height 38
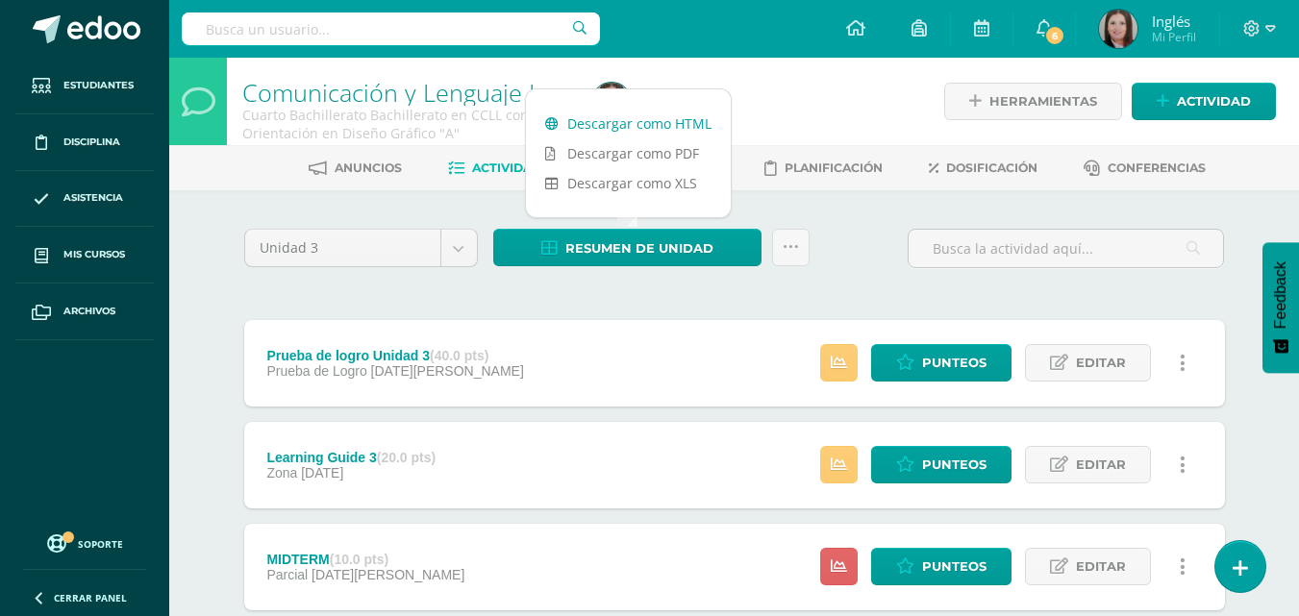
click at [598, 115] on link "Descargar como HTML" at bounding box center [628, 124] width 205 height 30
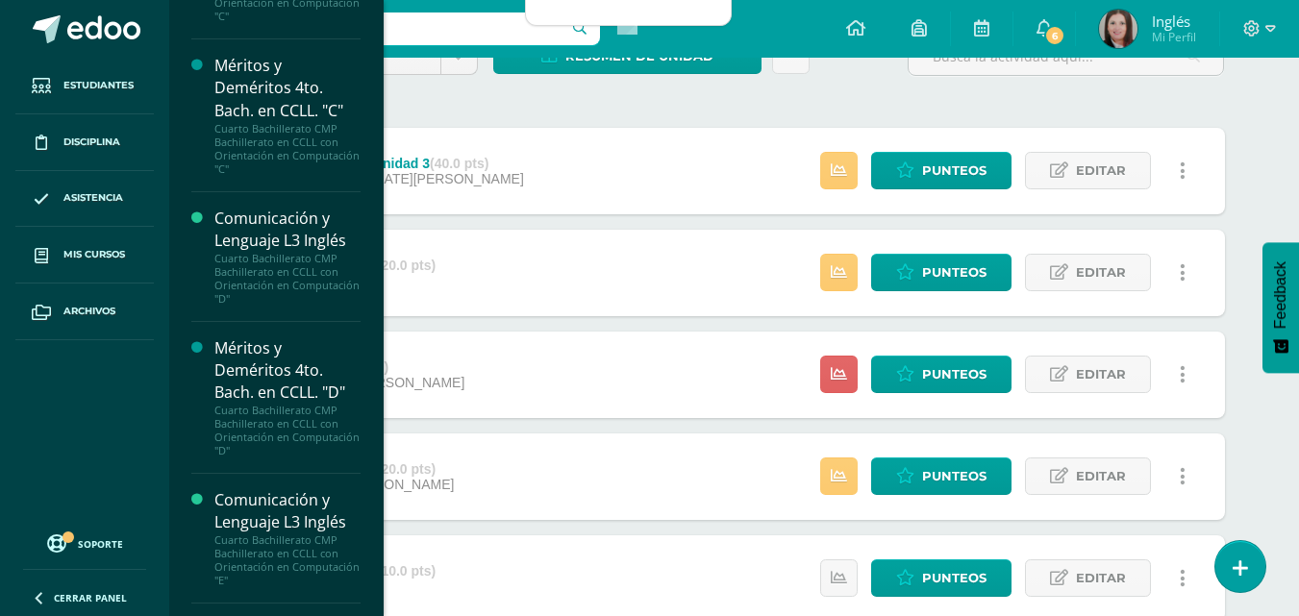
scroll to position [3191, 0]
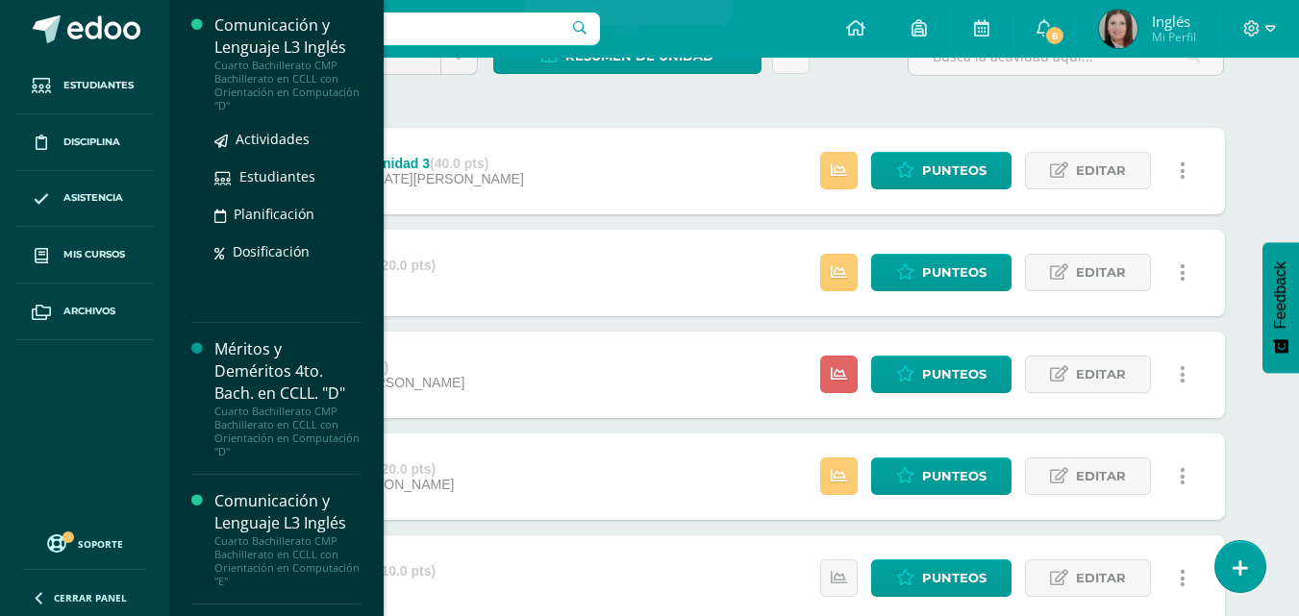
click at [285, 49] on div "Comunicación y Lenguaje L3 Inglés" at bounding box center [287, 36] width 146 height 44
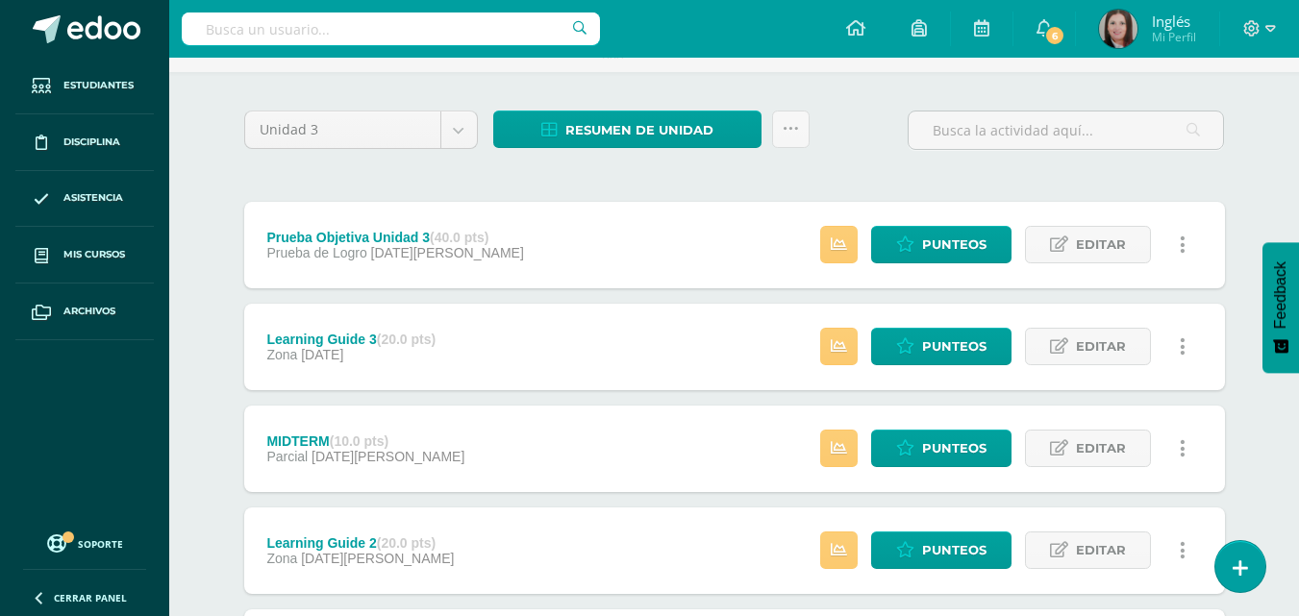
scroll to position [326, 0]
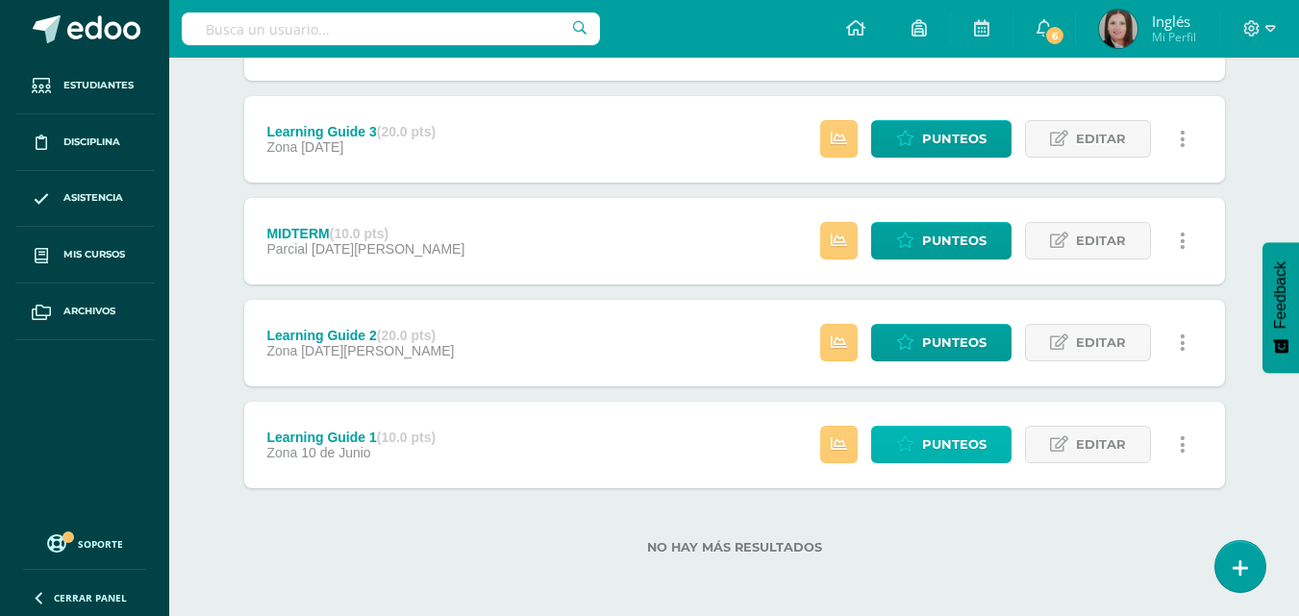
click at [923, 445] on span "Punteos" at bounding box center [954, 445] width 64 height 36
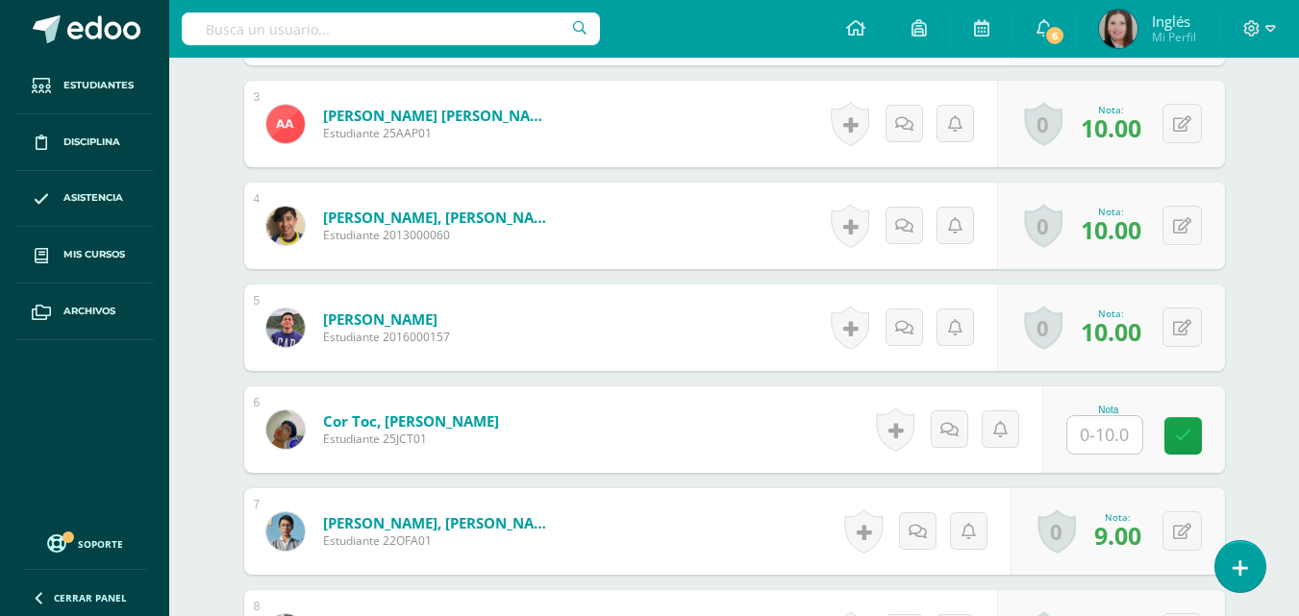
scroll to position [942, 0]
click at [1095, 432] on input "text" at bounding box center [1104, 434] width 75 height 38
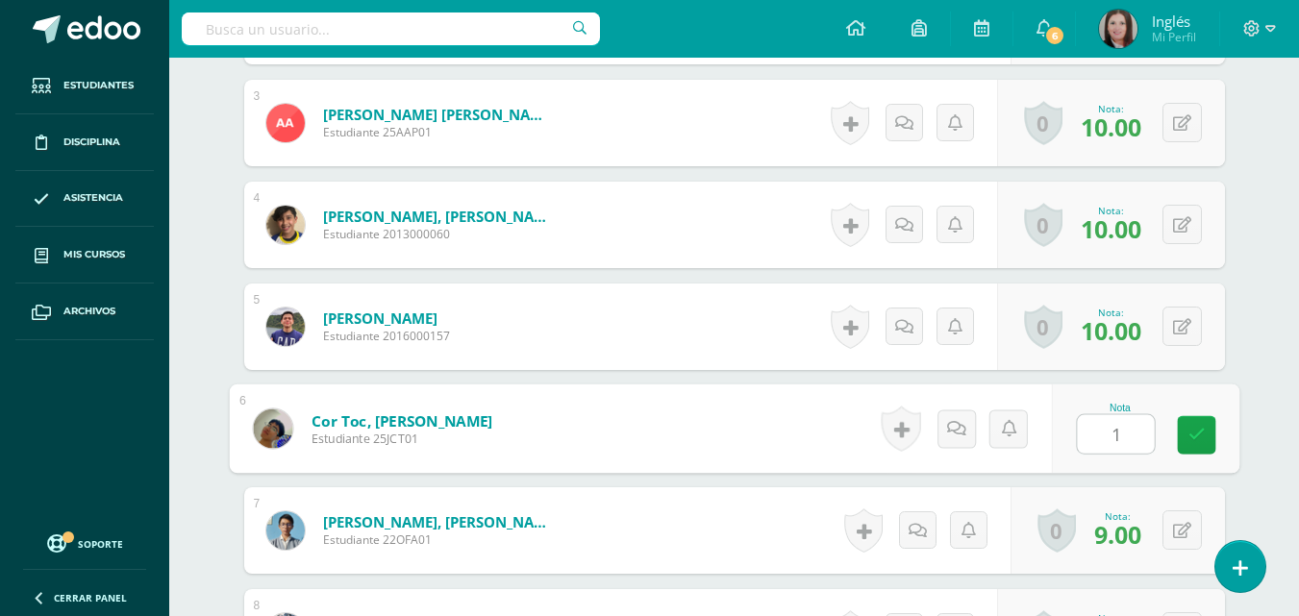
type input "10"
click at [1178, 433] on link at bounding box center [1196, 435] width 38 height 38
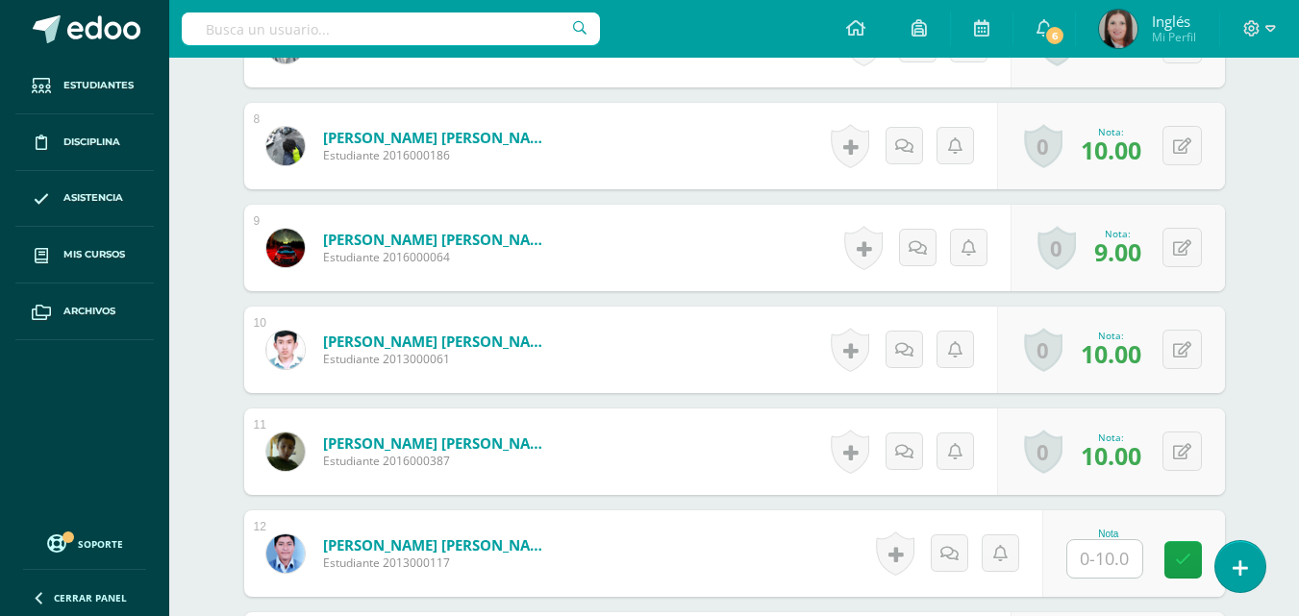
scroll to position [1615, 0]
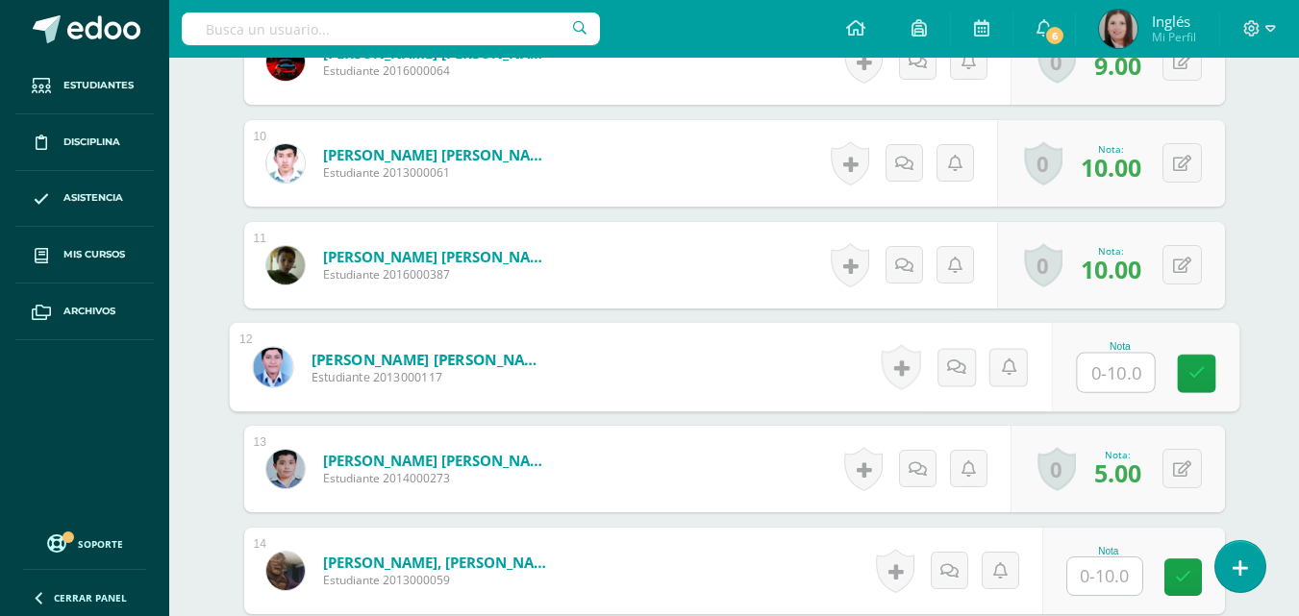
click at [1113, 382] on input "text" at bounding box center [1115, 373] width 77 height 38
type input "9"
click at [1194, 373] on icon at bounding box center [1196, 373] width 17 height 16
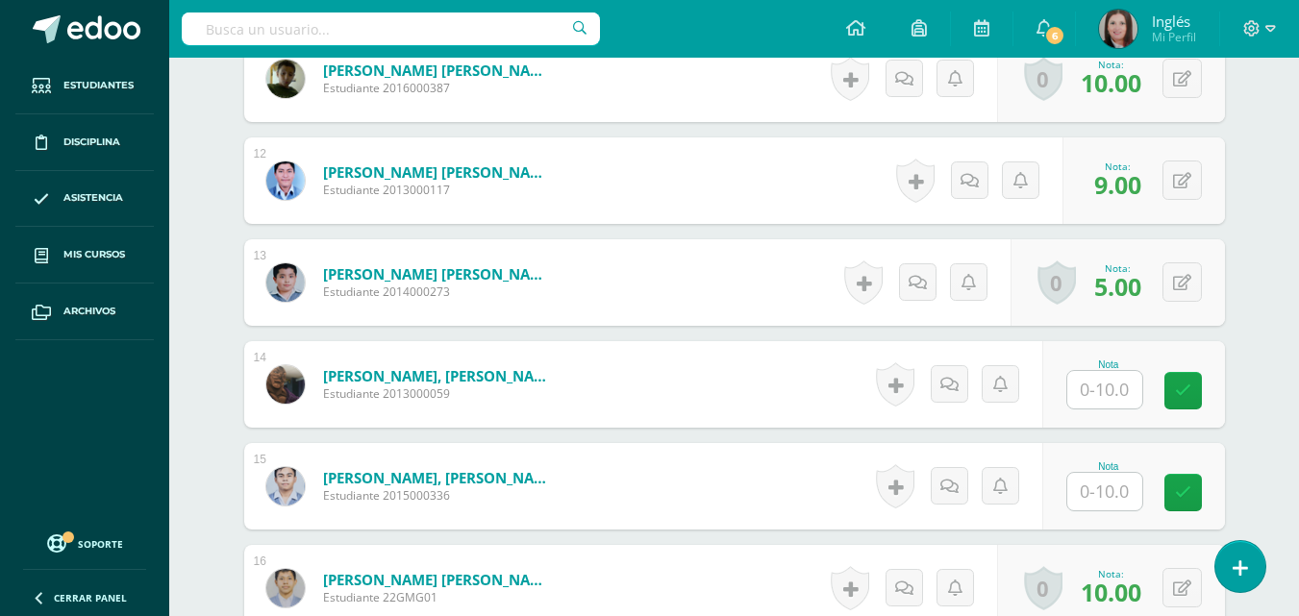
scroll to position [1808, 0]
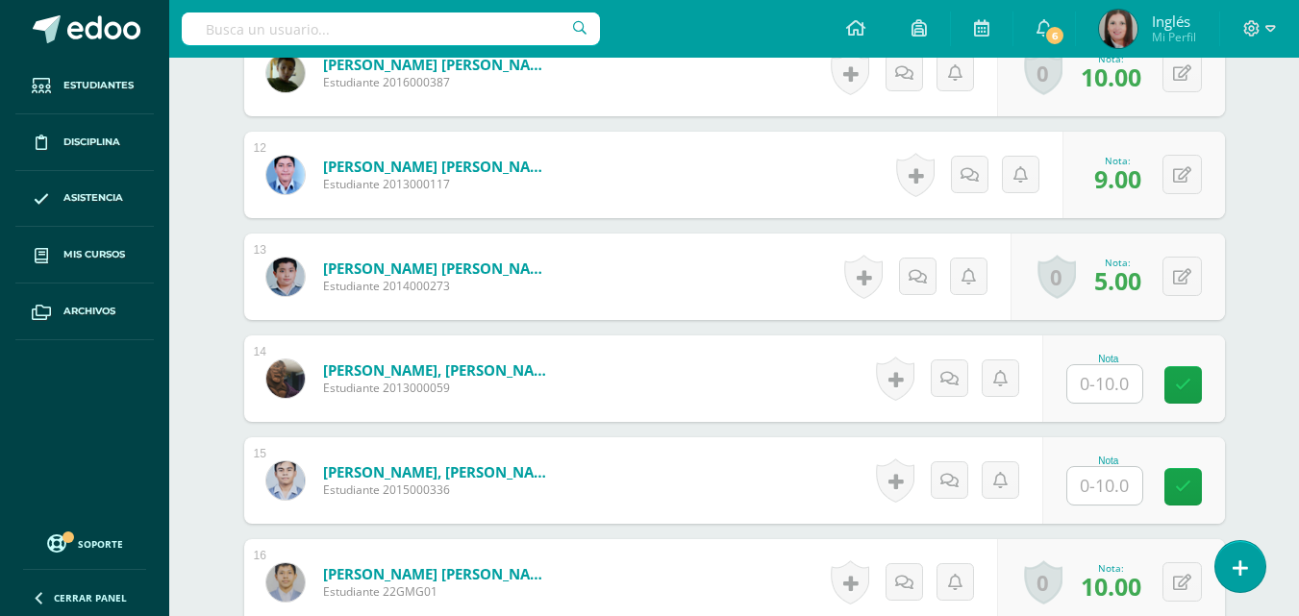
click at [1109, 382] on input "text" at bounding box center [1104, 384] width 75 height 38
type input "10"
click at [1202, 377] on icon at bounding box center [1196, 385] width 17 height 16
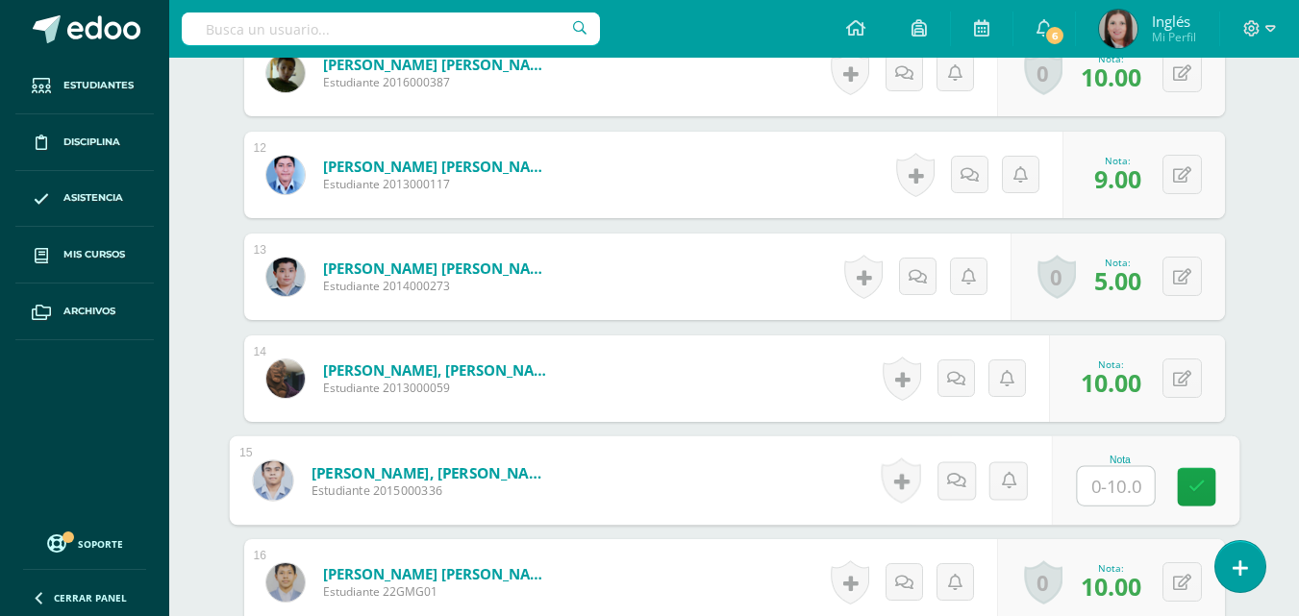
click at [1102, 479] on input "text" at bounding box center [1115, 486] width 77 height 38
type input "10"
click at [1208, 482] on link at bounding box center [1196, 487] width 38 height 38
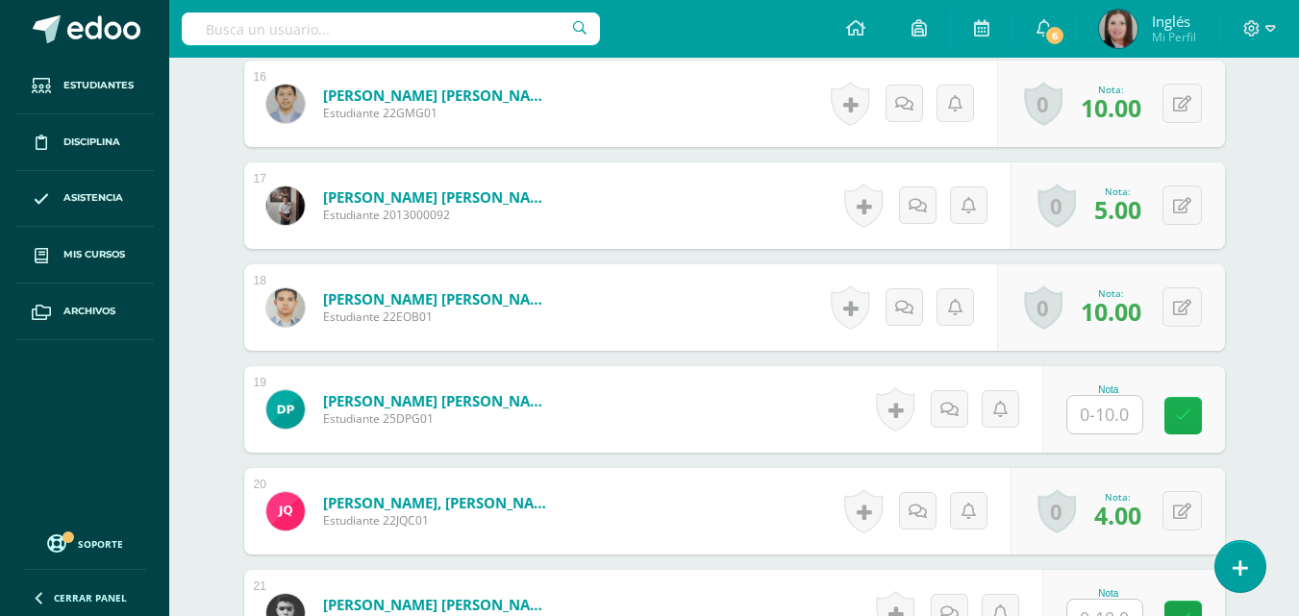
scroll to position [2289, 0]
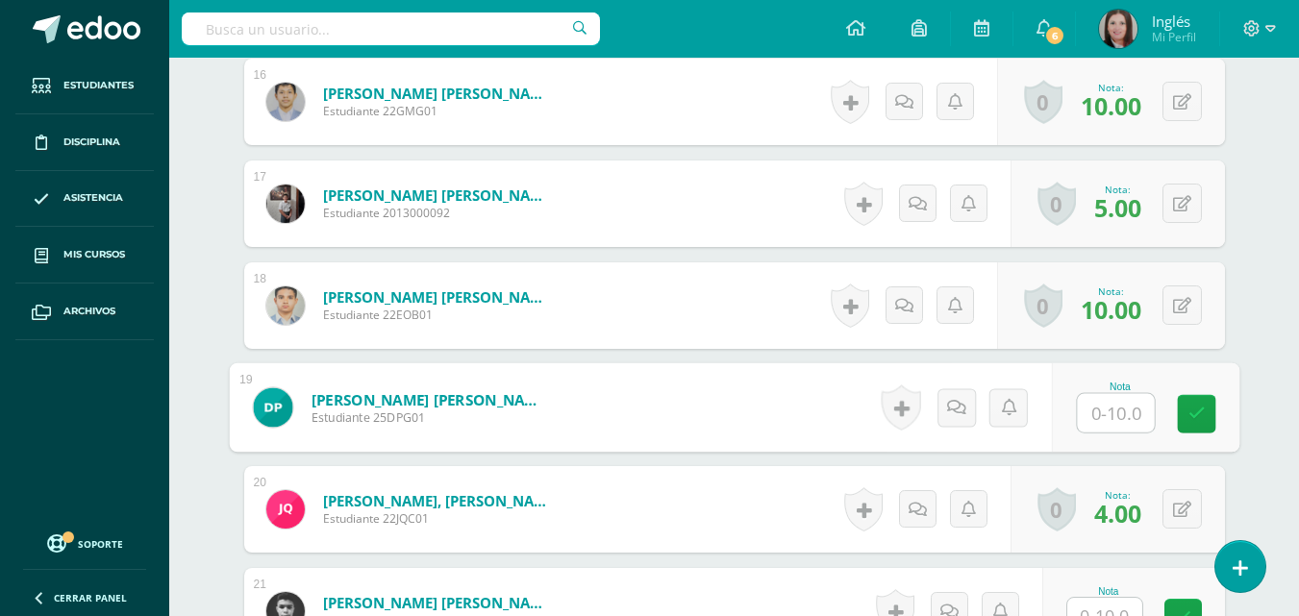
click at [1118, 416] on input "text" at bounding box center [1115, 413] width 77 height 38
type input "9"
click at [1200, 410] on icon at bounding box center [1196, 414] width 17 height 16
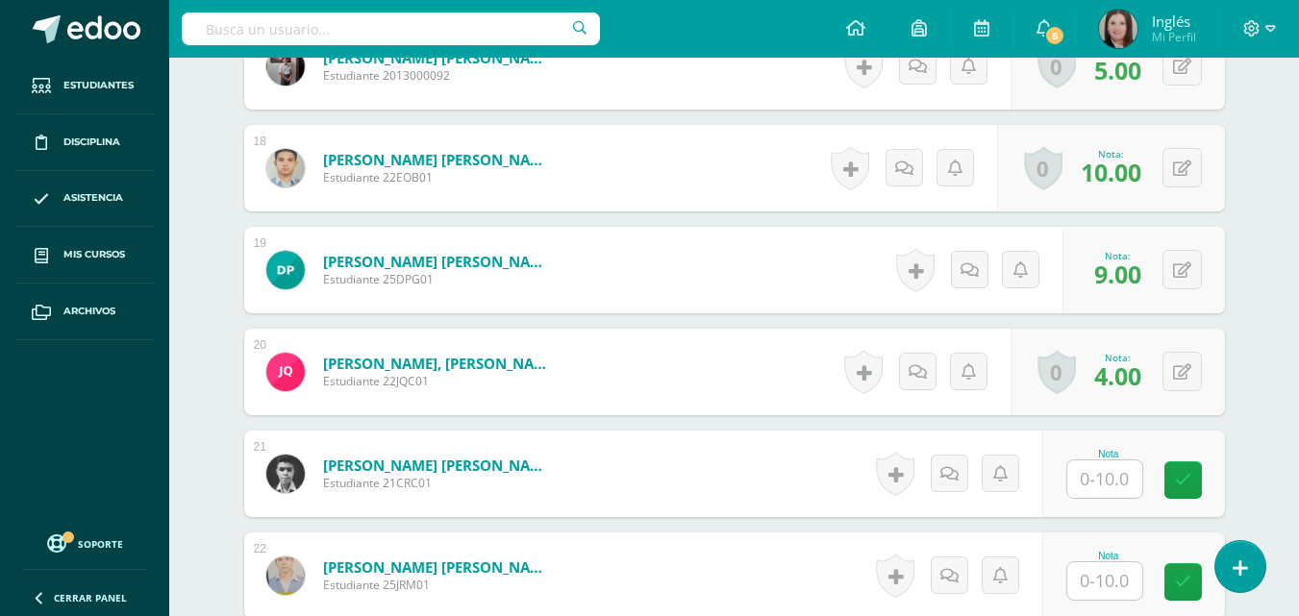
scroll to position [2481, 0]
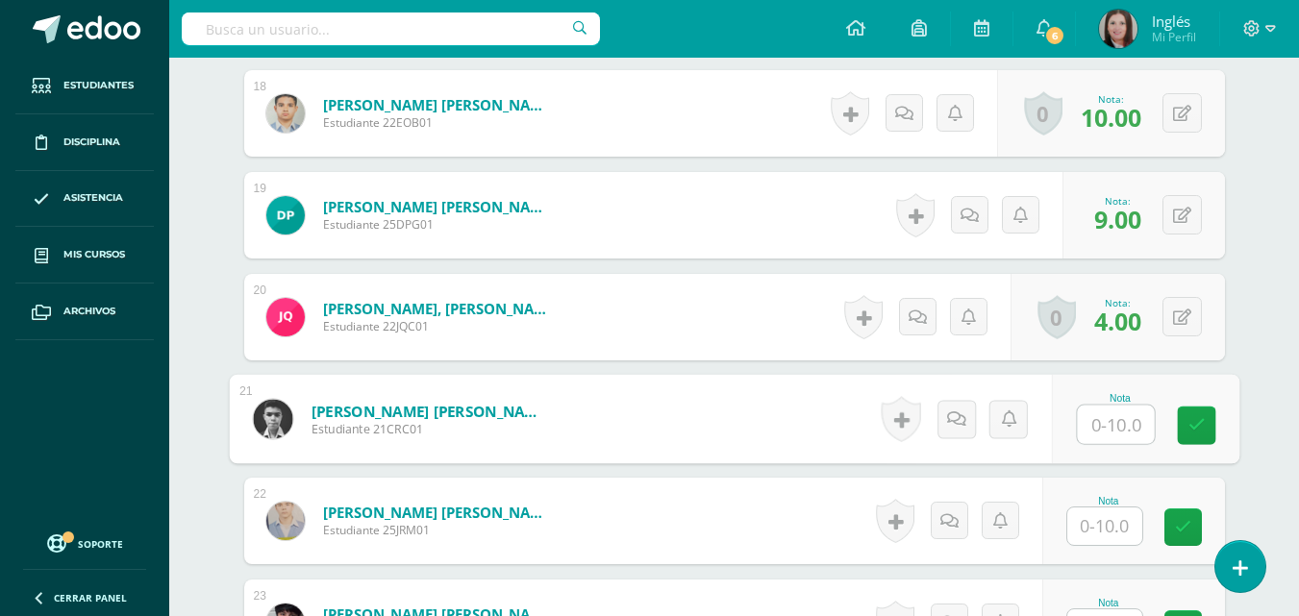
click at [1107, 431] on input "text" at bounding box center [1115, 425] width 77 height 38
type input "10"
click at [1202, 428] on icon at bounding box center [1196, 425] width 17 height 16
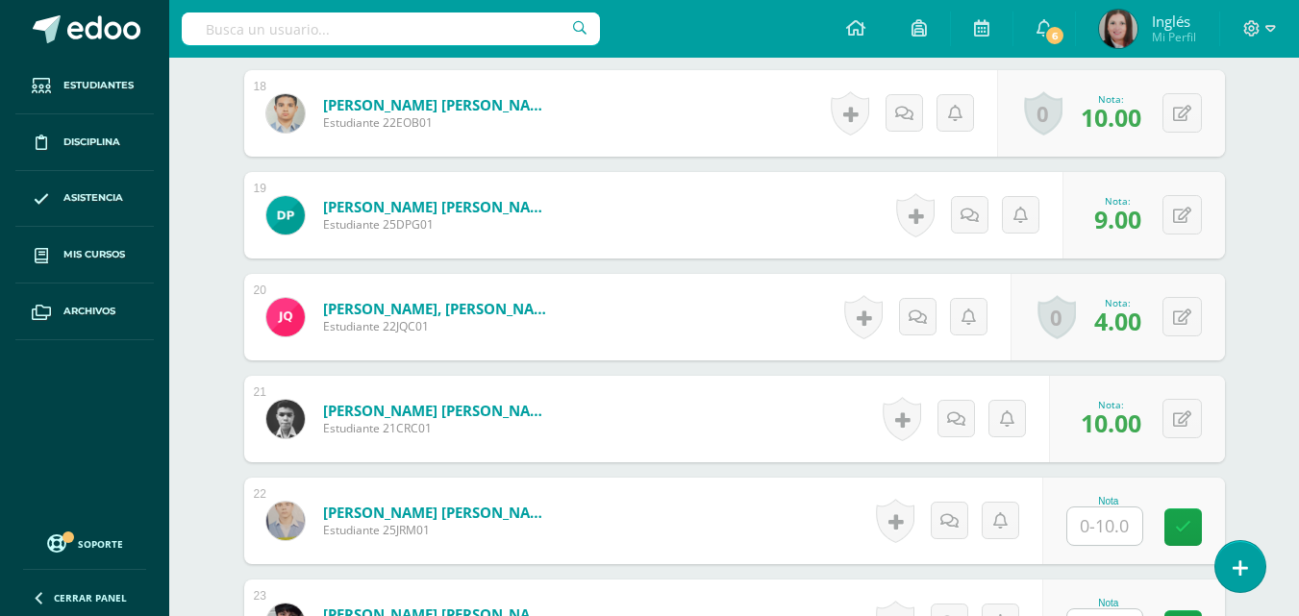
click at [1106, 515] on input "text" at bounding box center [1104, 527] width 75 height 38
type input "9"
click at [1192, 529] on icon at bounding box center [1196, 527] width 17 height 16
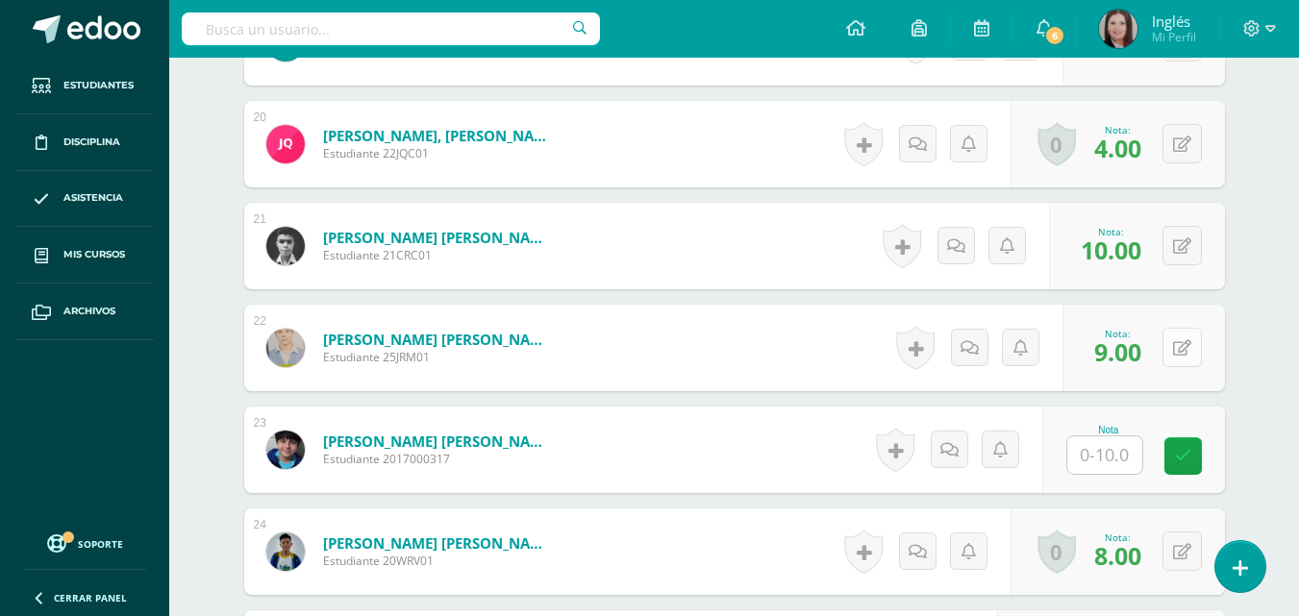
scroll to position [2673, 0]
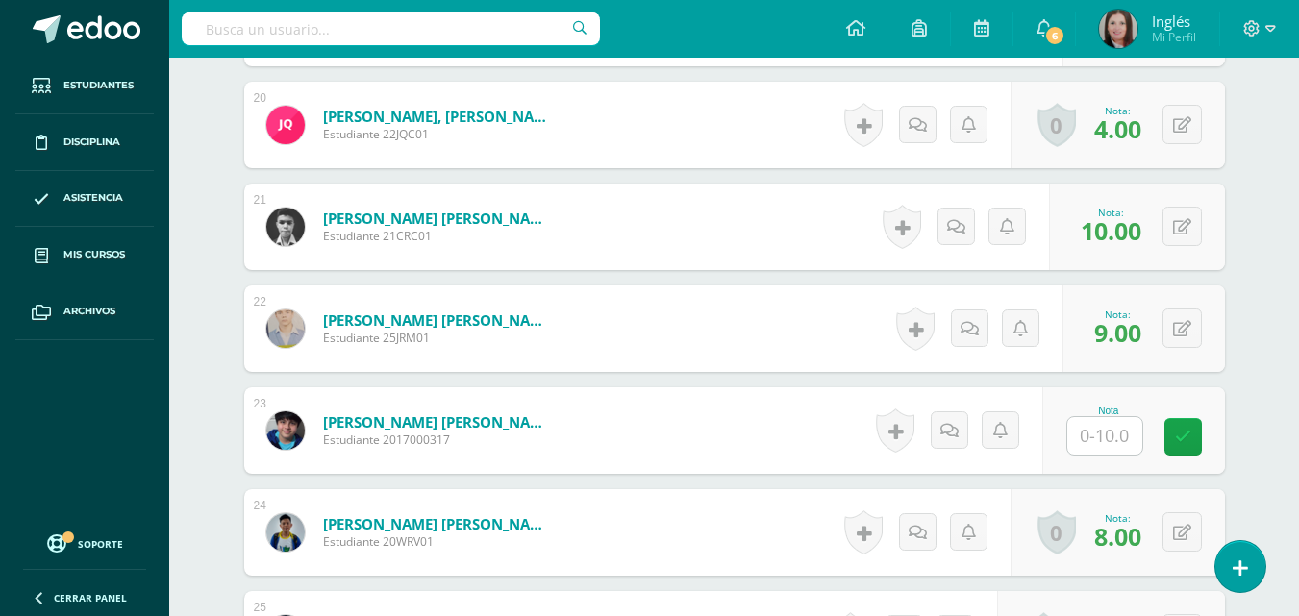
click at [1083, 435] on input "text" at bounding box center [1104, 436] width 75 height 38
click at [1127, 435] on input "text" at bounding box center [1115, 436] width 77 height 38
type input "9"
click at [1198, 440] on icon at bounding box center [1196, 437] width 17 height 16
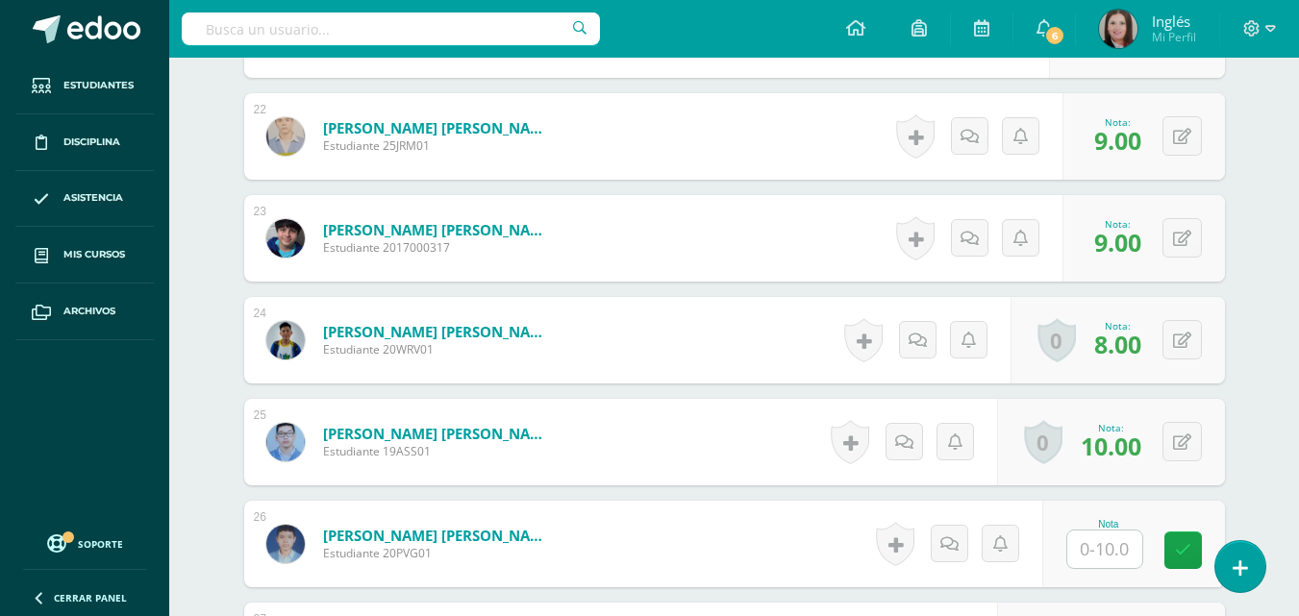
scroll to position [2962, 0]
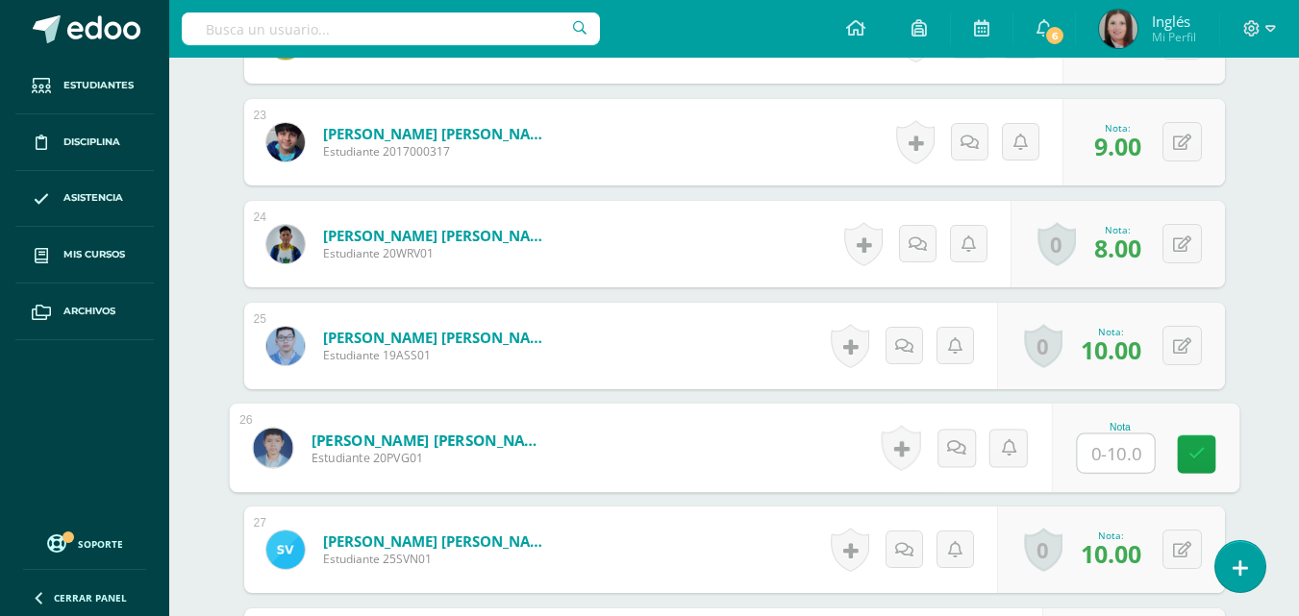
click at [1121, 459] on input "text" at bounding box center [1115, 454] width 77 height 38
type input "10"
click at [1190, 457] on icon at bounding box center [1196, 454] width 17 height 16
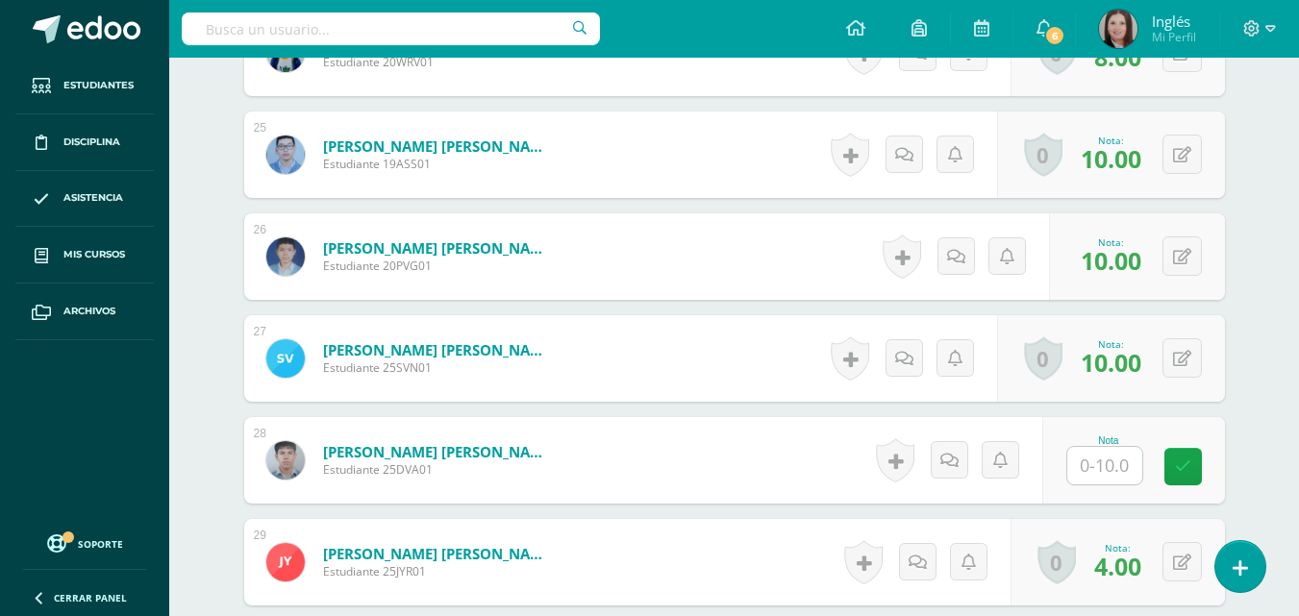
scroll to position [3250, 0]
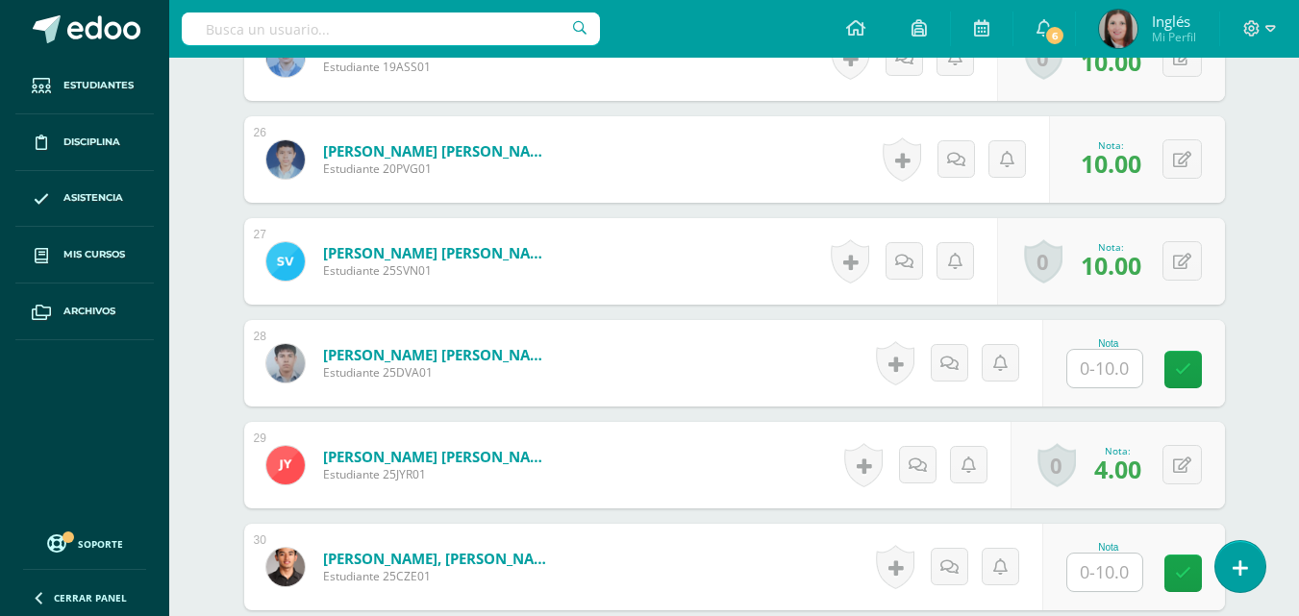
click at [1106, 367] on input "text" at bounding box center [1104, 369] width 75 height 38
type input "9"
click at [1174, 375] on div "Nota 9" at bounding box center [1145, 363] width 188 height 89
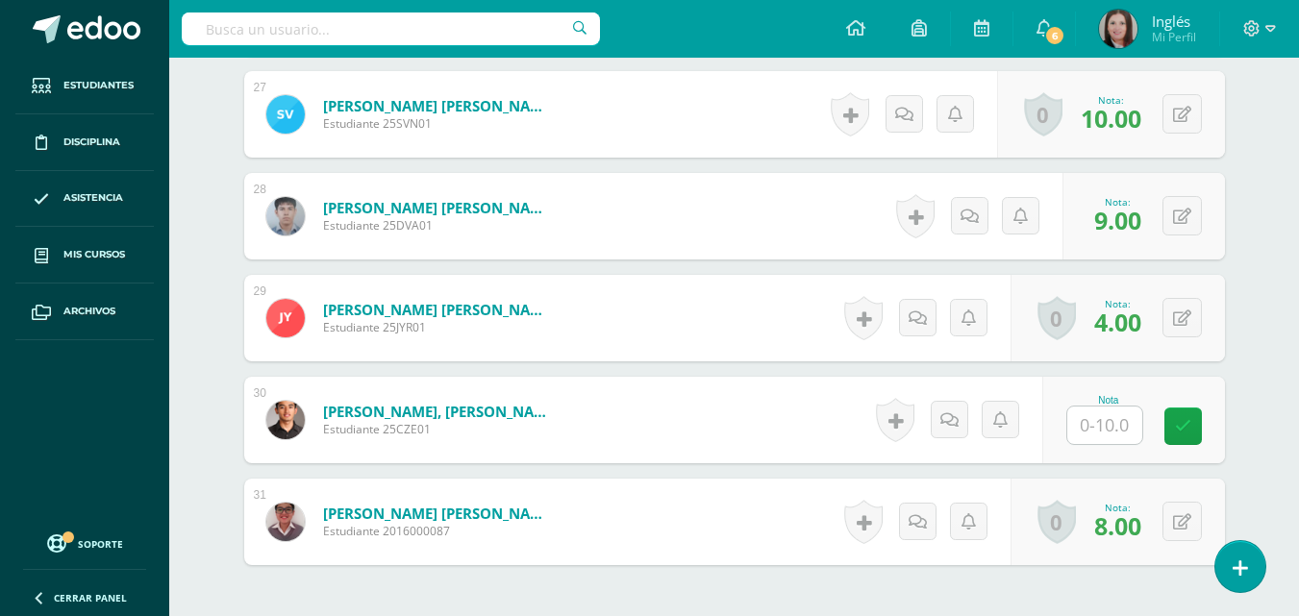
scroll to position [3442, 0]
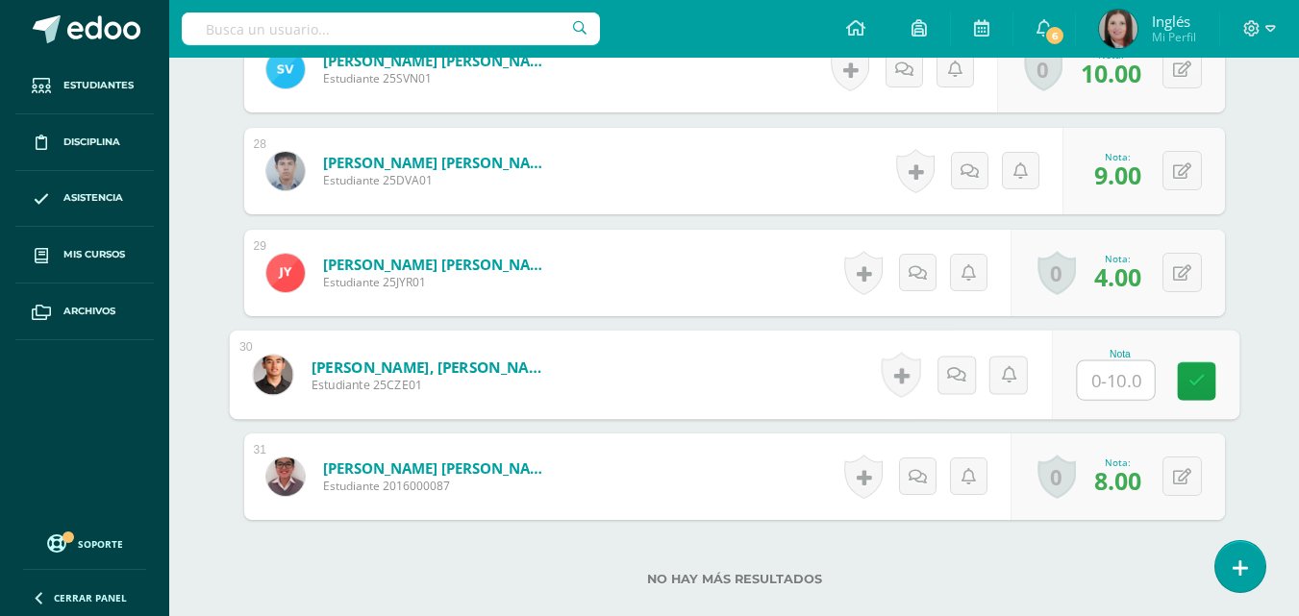
click at [1107, 381] on input "text" at bounding box center [1115, 381] width 77 height 38
type input "10"
click at [1204, 373] on link at bounding box center [1196, 382] width 38 height 38
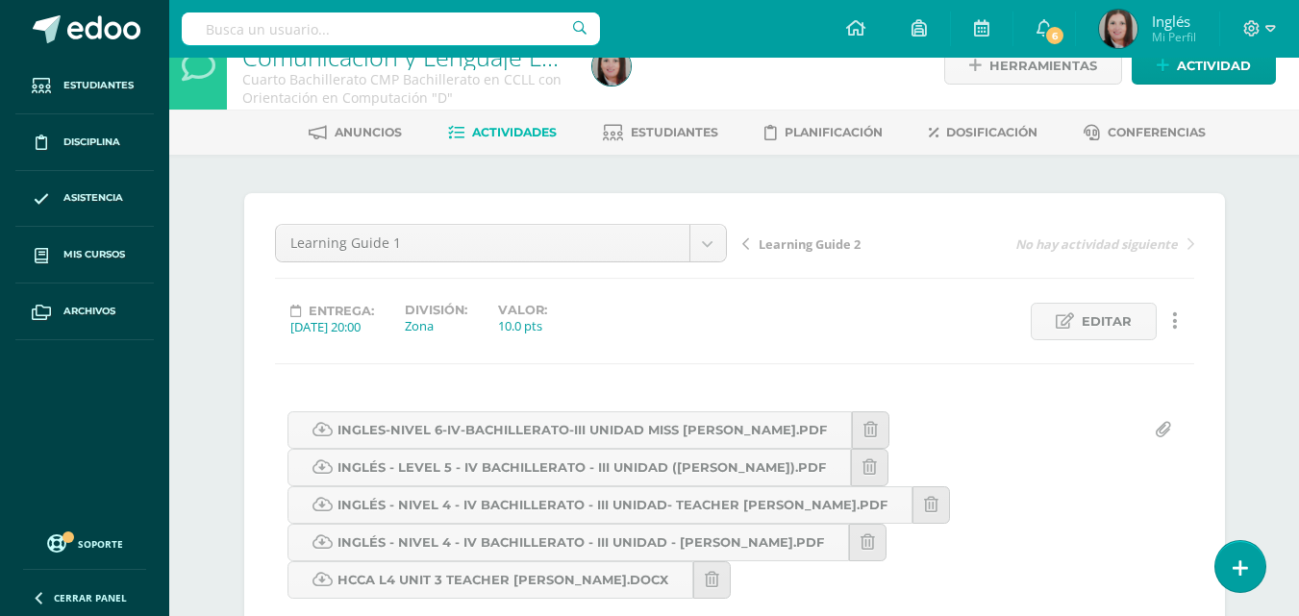
scroll to position [0, 0]
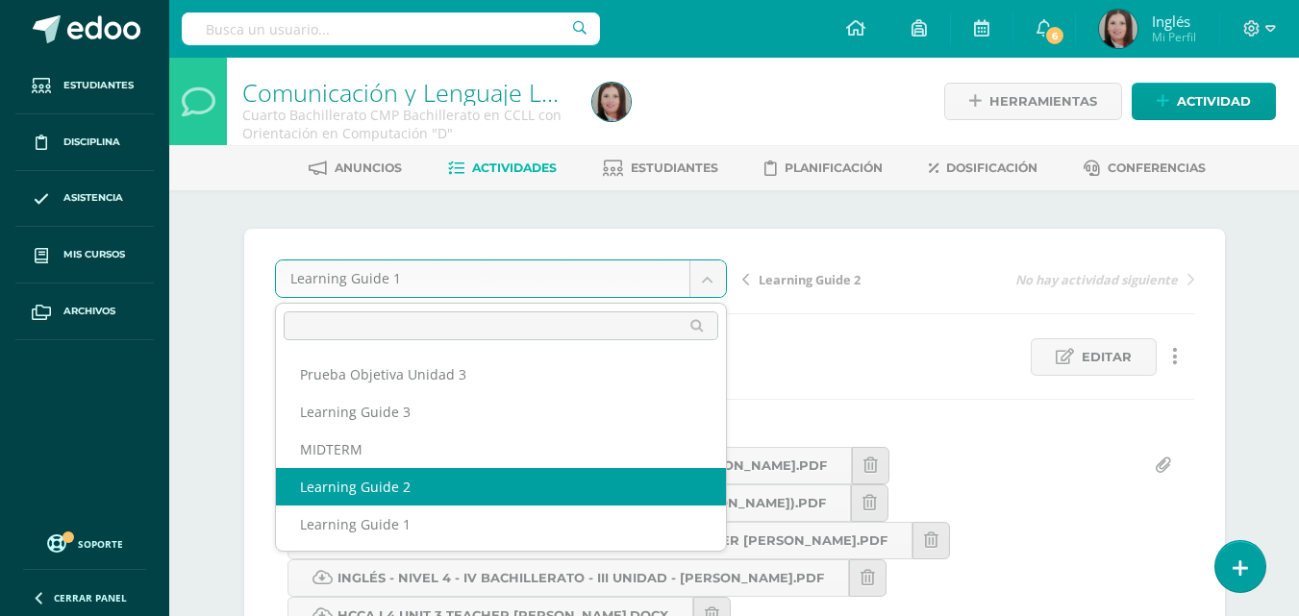
select select "/dashboard/teacher/grade-activity/174160/"
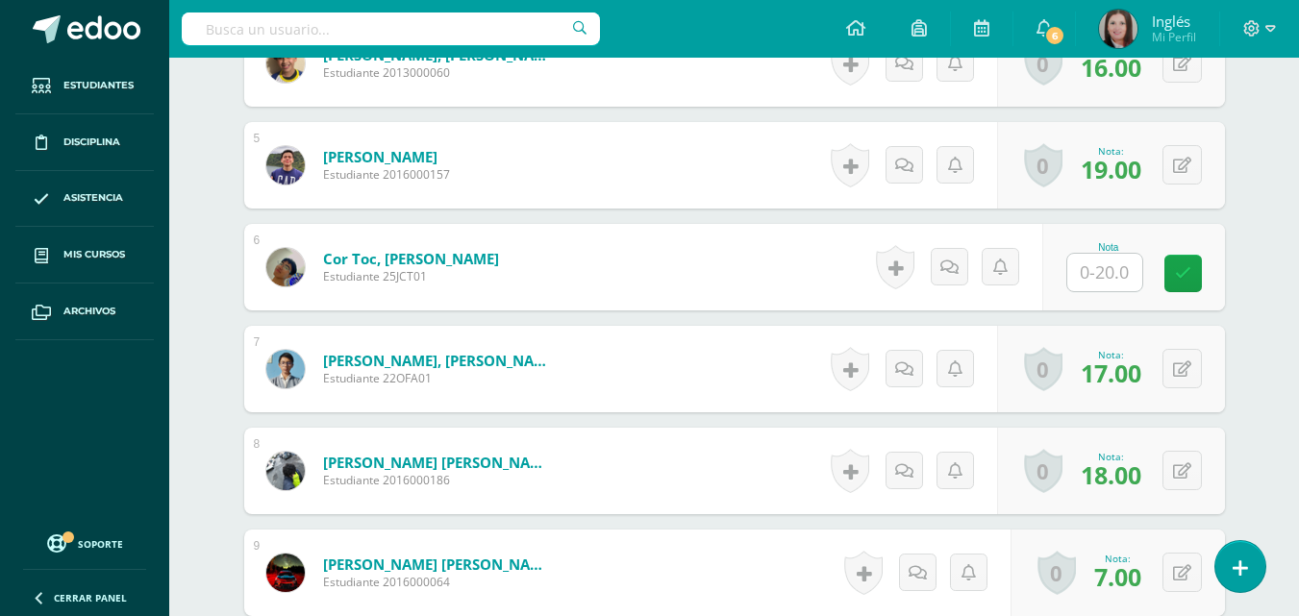
scroll to position [965, 0]
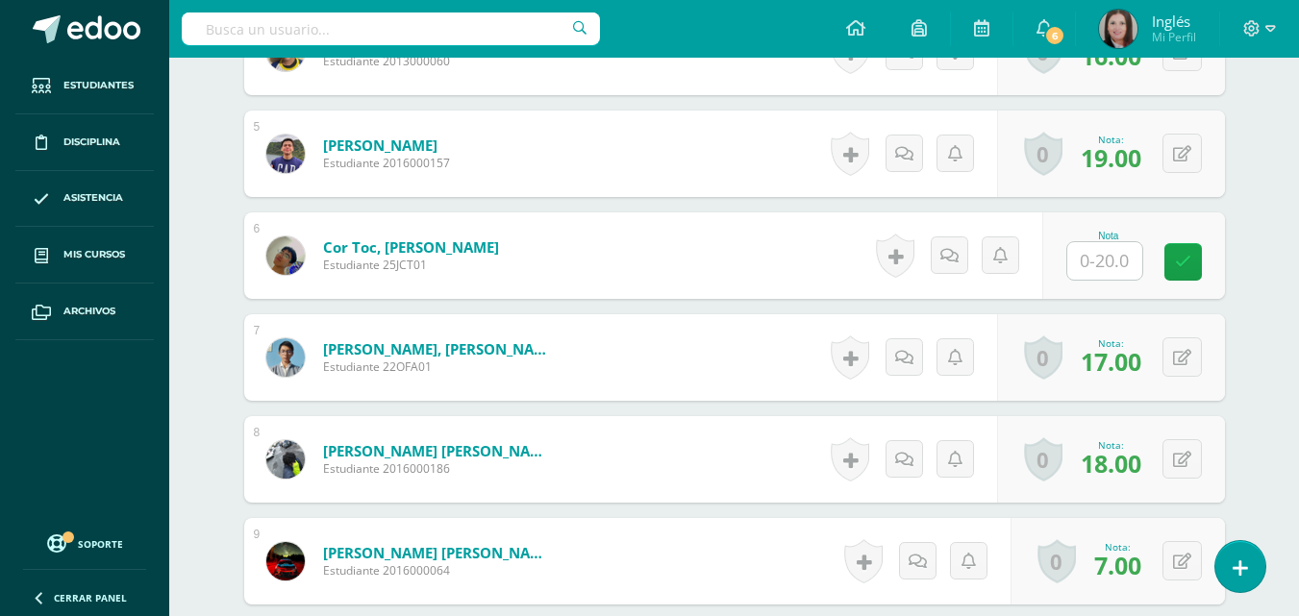
click at [1091, 259] on input "text" at bounding box center [1104, 261] width 75 height 38
type input "17"
click at [1199, 263] on icon at bounding box center [1196, 262] width 17 height 16
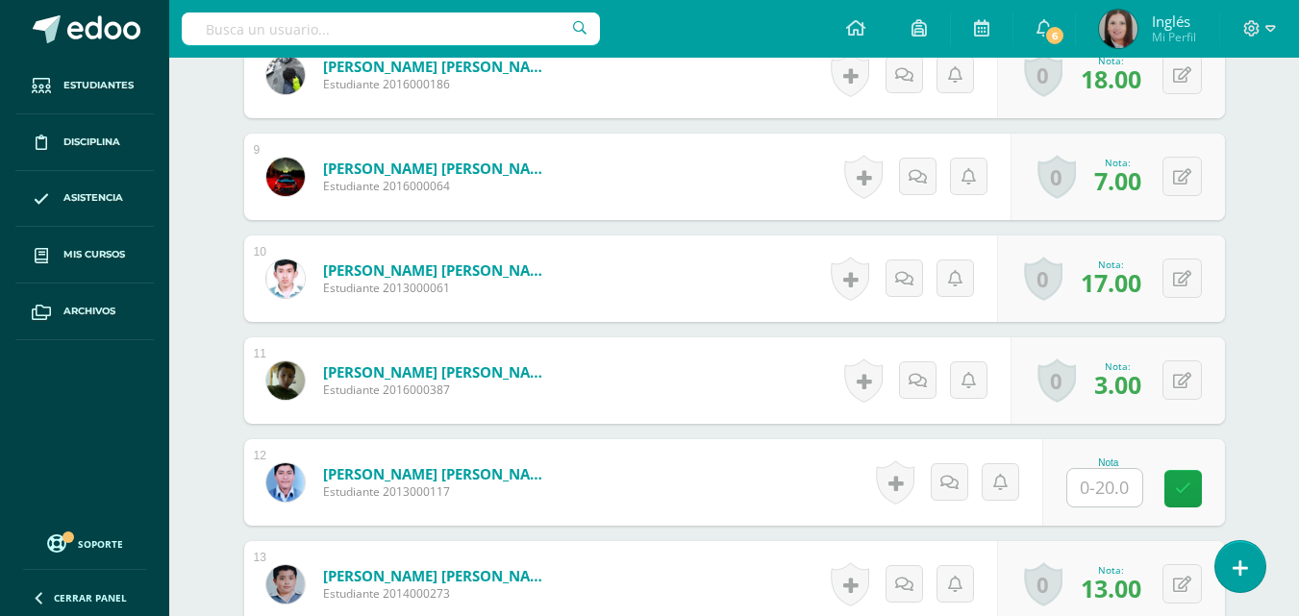
scroll to position [1446, 0]
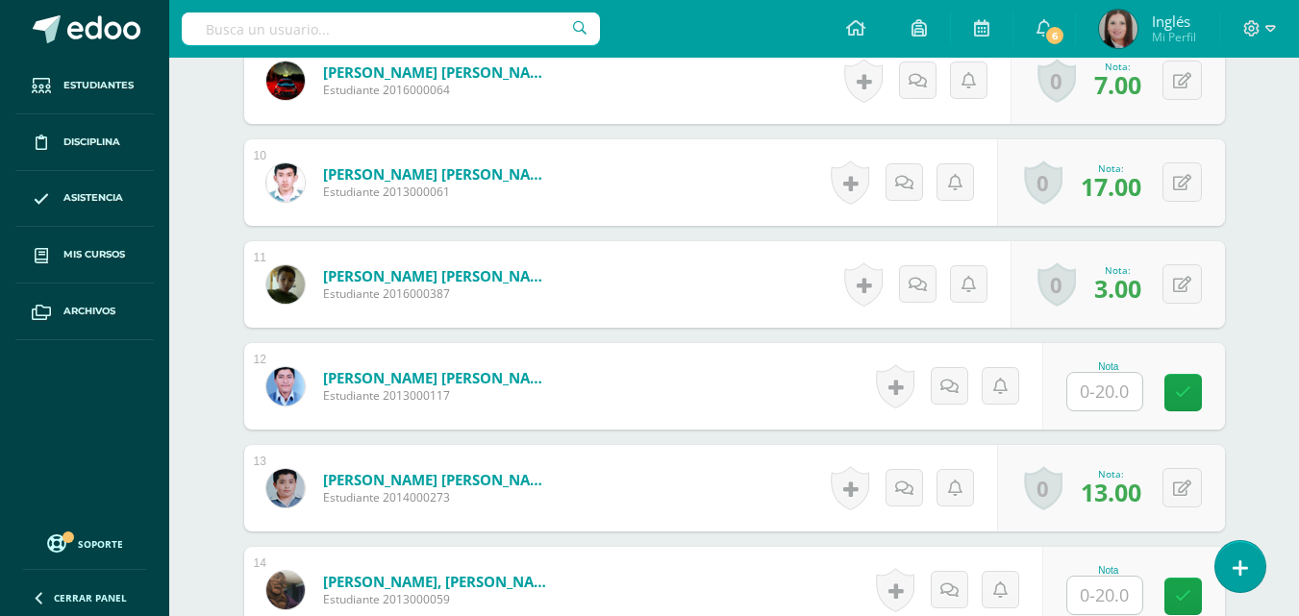
click at [1118, 394] on input "text" at bounding box center [1104, 392] width 75 height 38
type input "15"
click at [1193, 388] on icon at bounding box center [1196, 393] width 17 height 16
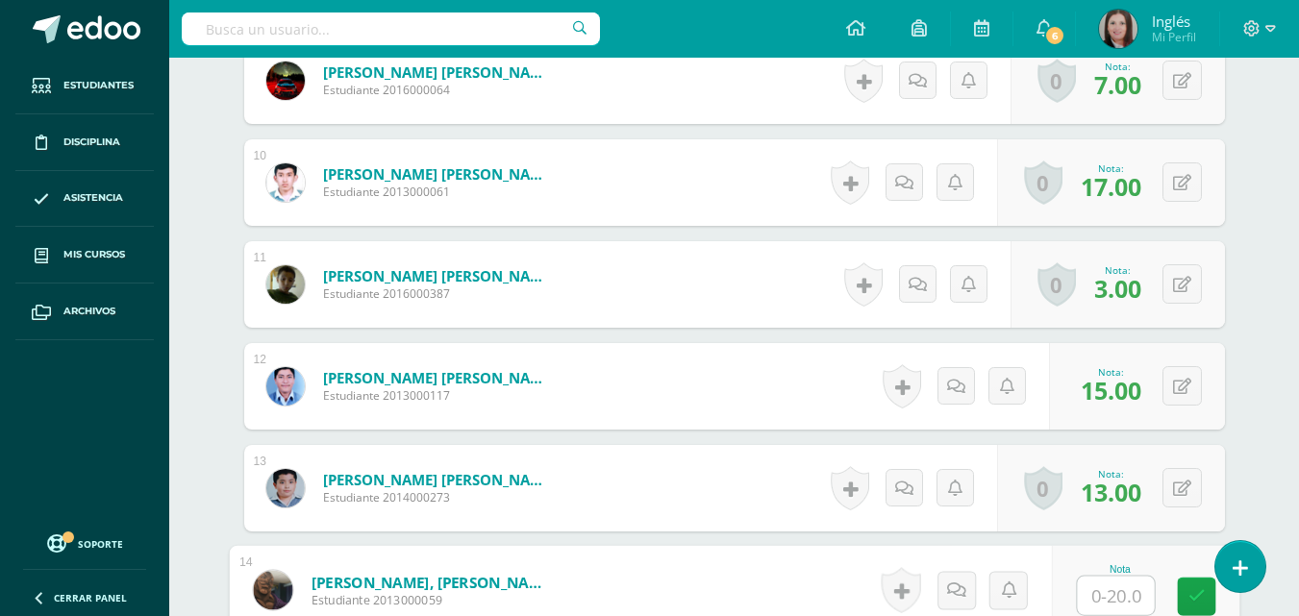
click at [1104, 613] on input "text" at bounding box center [1115, 596] width 77 height 38
type input "15"
click at [1188, 595] on icon at bounding box center [1196, 596] width 17 height 16
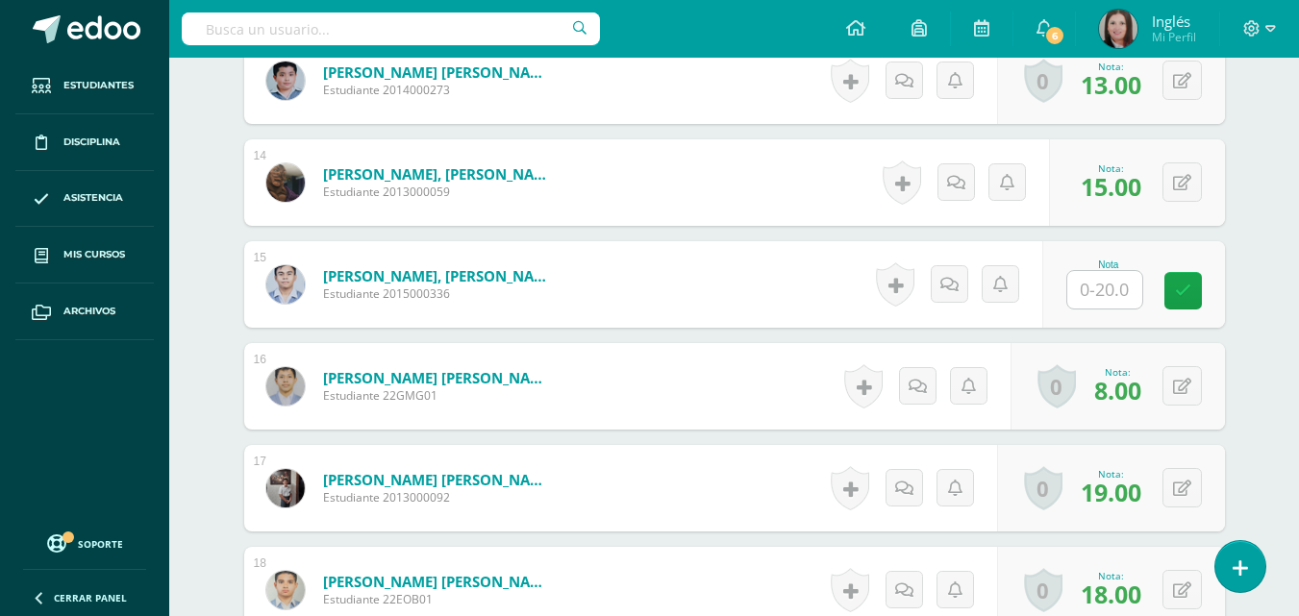
scroll to position [1927, 0]
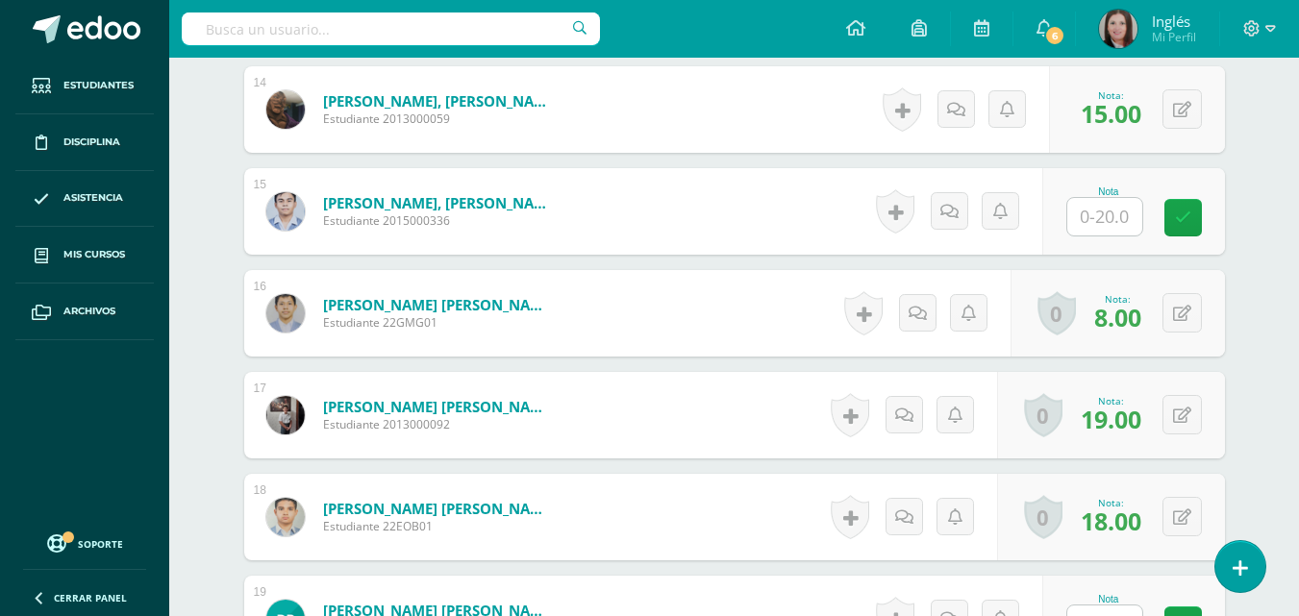
click at [1092, 245] on div "Nota" at bounding box center [1133, 211] width 183 height 87
click at [1095, 222] on input "text" at bounding box center [1104, 217] width 75 height 38
type input "19"
click at [1201, 210] on icon at bounding box center [1196, 218] width 17 height 16
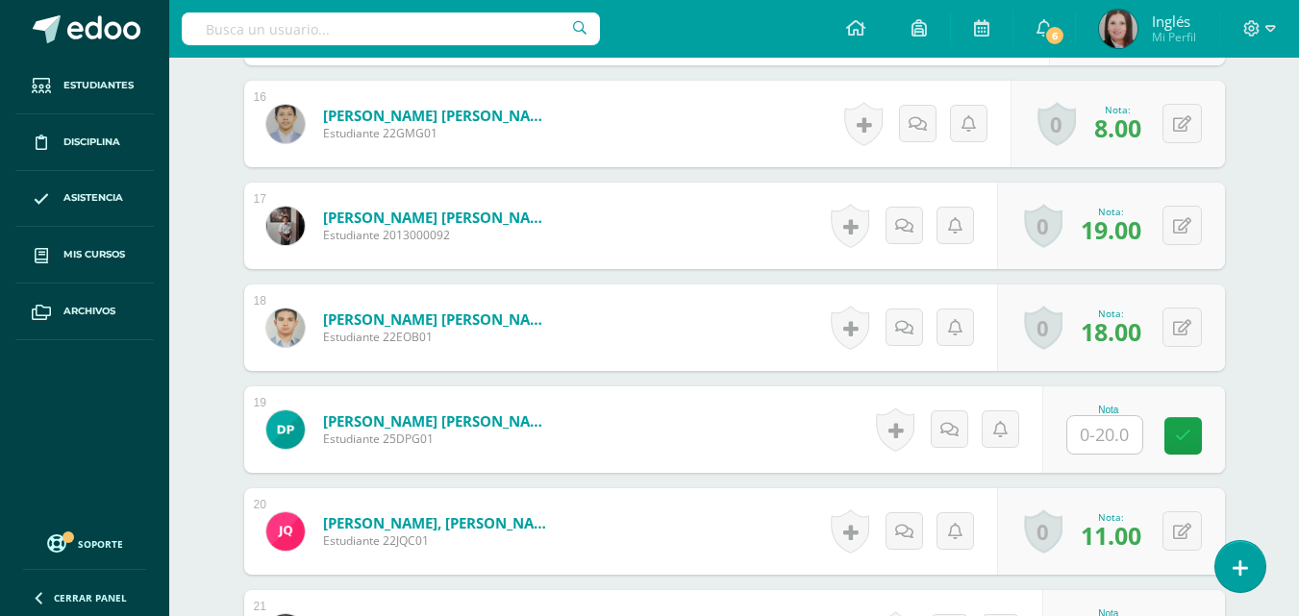
scroll to position [2119, 0]
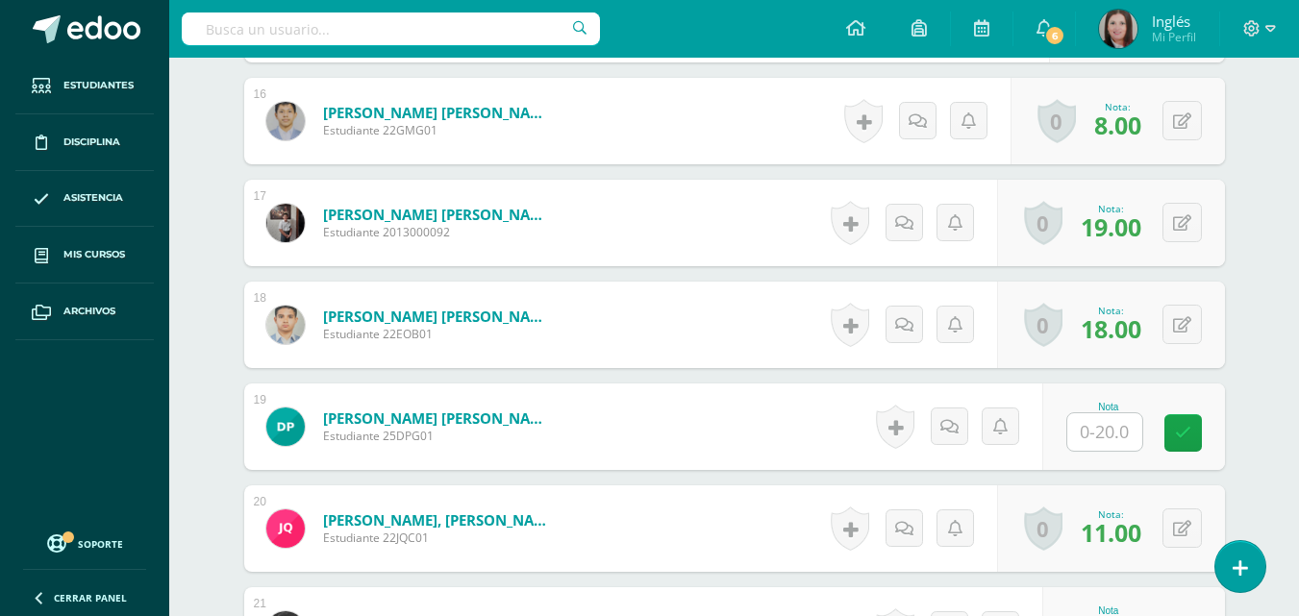
click at [1121, 437] on input "text" at bounding box center [1104, 432] width 75 height 38
type input "15"
click at [1200, 434] on icon at bounding box center [1196, 433] width 17 height 16
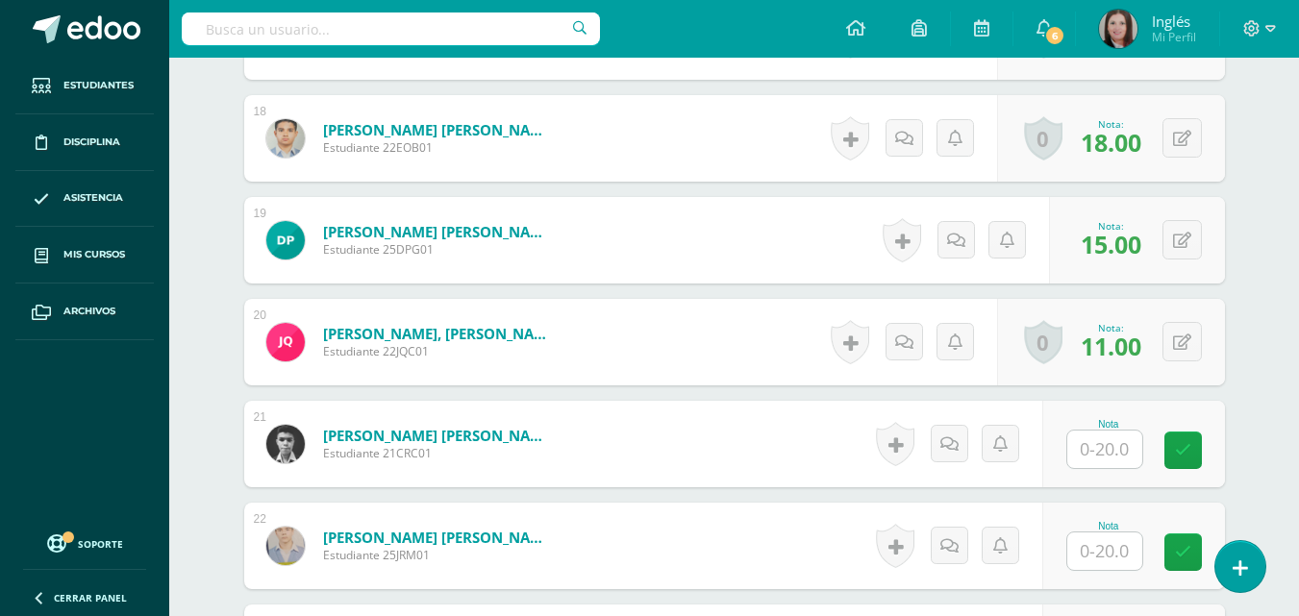
scroll to position [2312, 0]
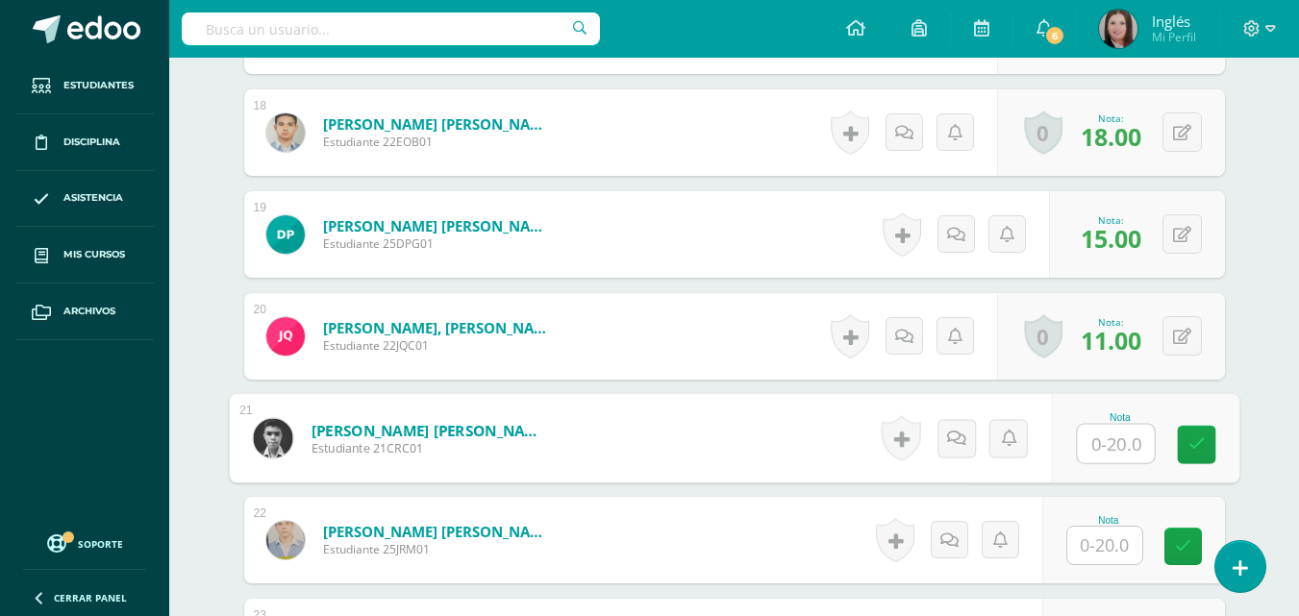
click at [1124, 436] on input "text" at bounding box center [1115, 444] width 77 height 38
type input "18"
click at [1203, 444] on icon at bounding box center [1196, 445] width 17 height 16
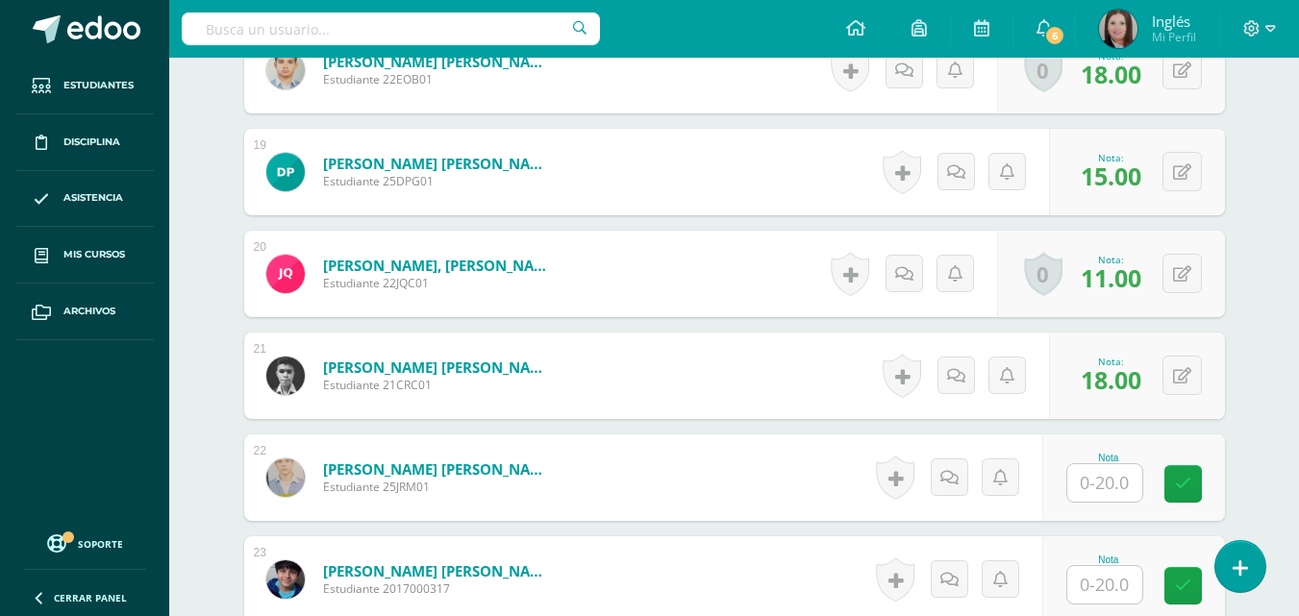
scroll to position [2408, 0]
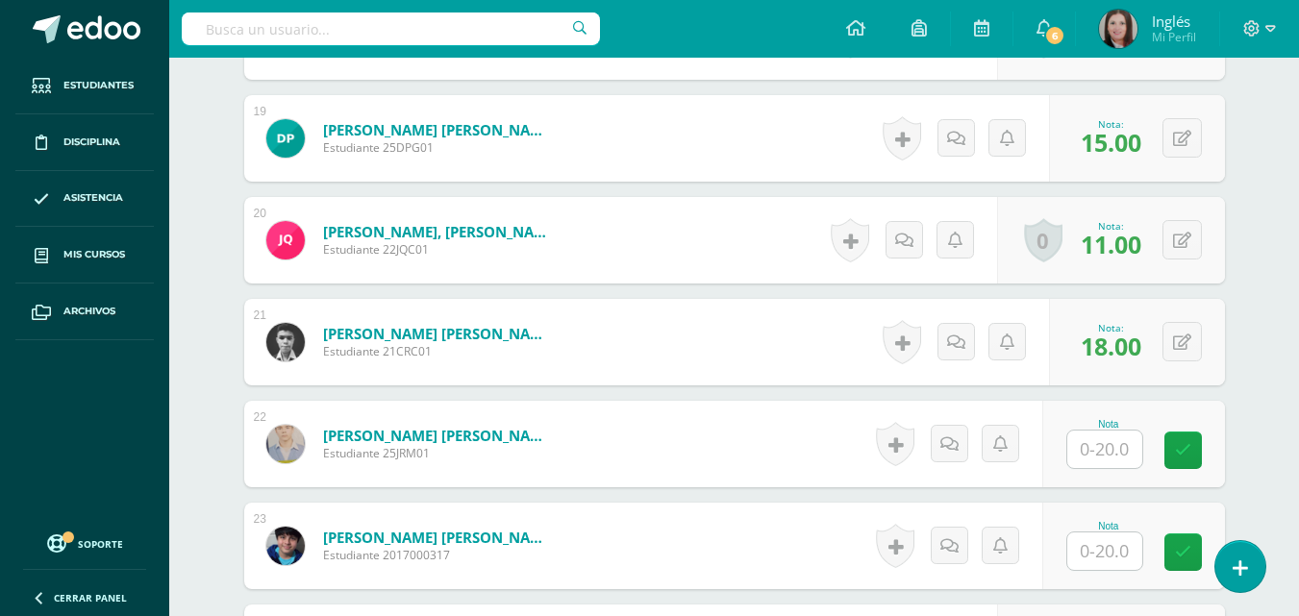
click at [1102, 549] on input "text" at bounding box center [1104, 552] width 75 height 38
type input "14"
click at [1211, 554] on link at bounding box center [1196, 553] width 38 height 38
click at [1089, 460] on input "text" at bounding box center [1104, 450] width 75 height 38
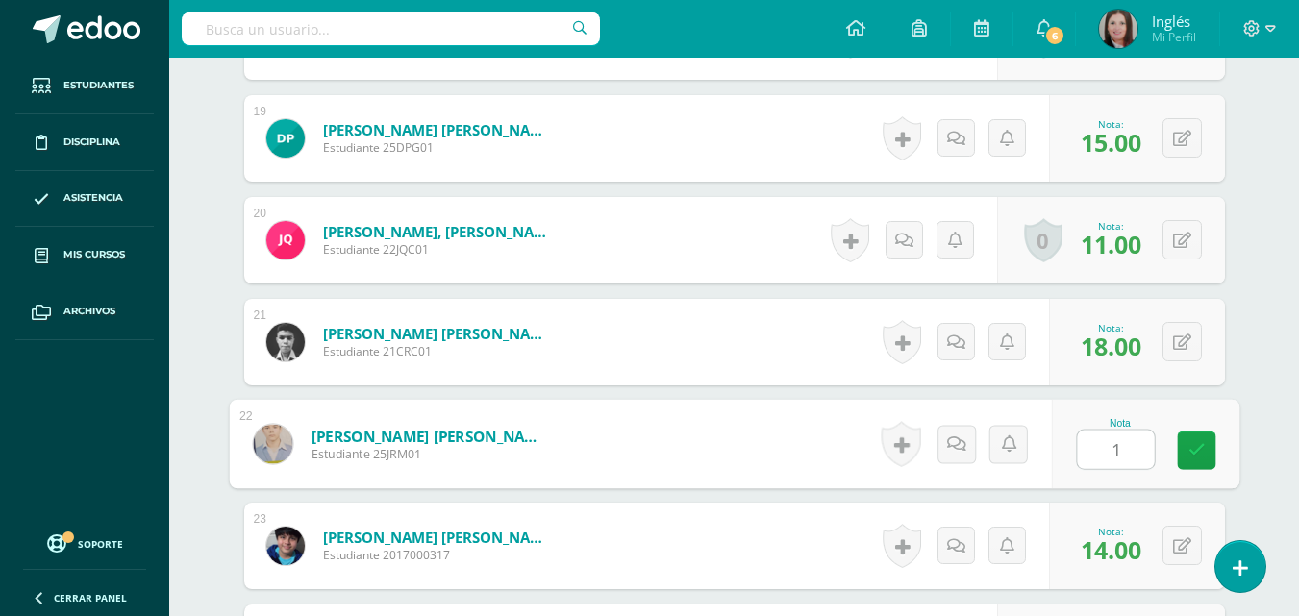
type input "13"
click at [1188, 443] on icon at bounding box center [1196, 450] width 17 height 16
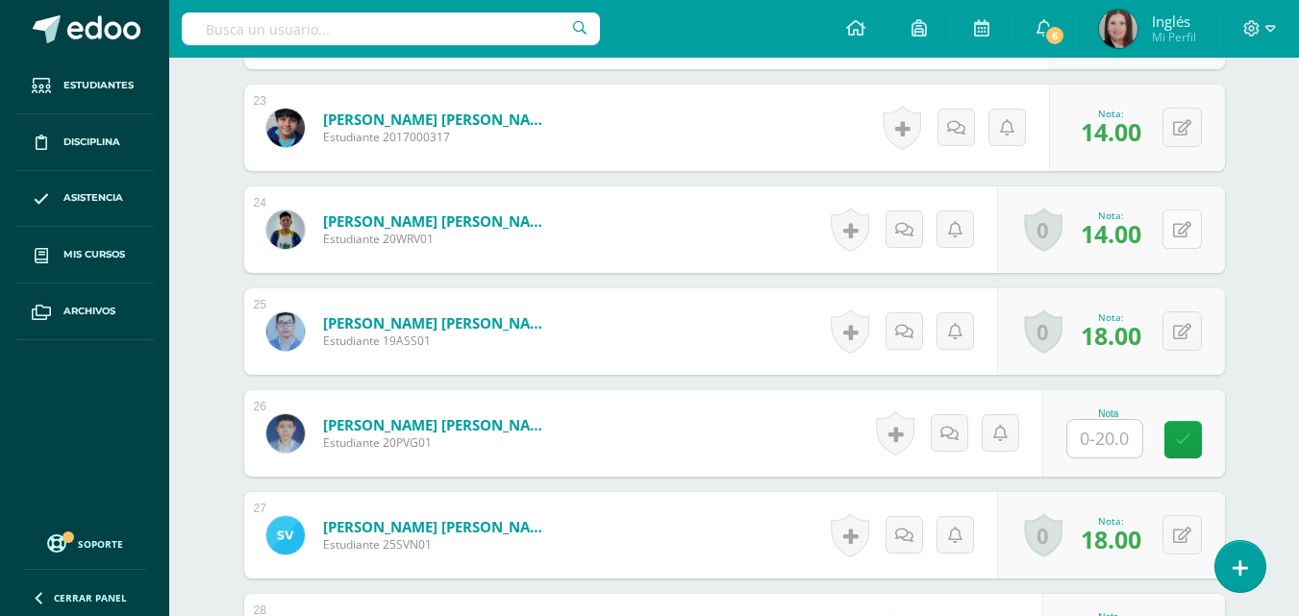
scroll to position [2889, 0]
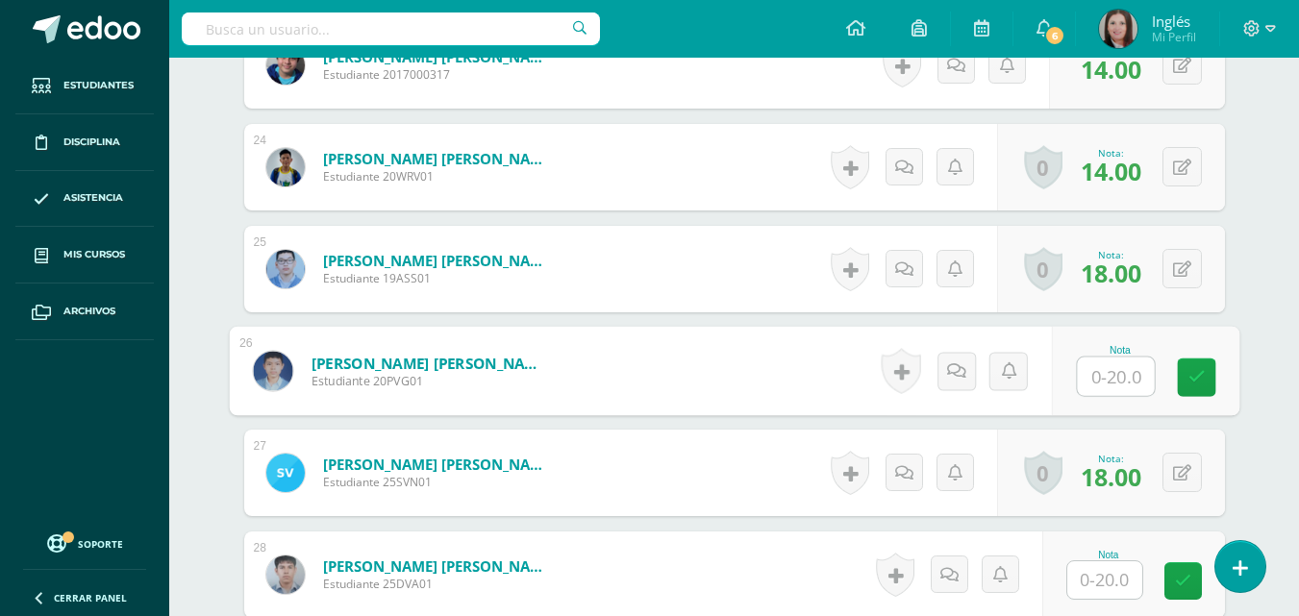
click at [1127, 381] on input "text" at bounding box center [1115, 377] width 77 height 38
type input "19"
click at [1182, 379] on link at bounding box center [1196, 378] width 38 height 38
click at [1115, 583] on input "text" at bounding box center [1104, 581] width 75 height 38
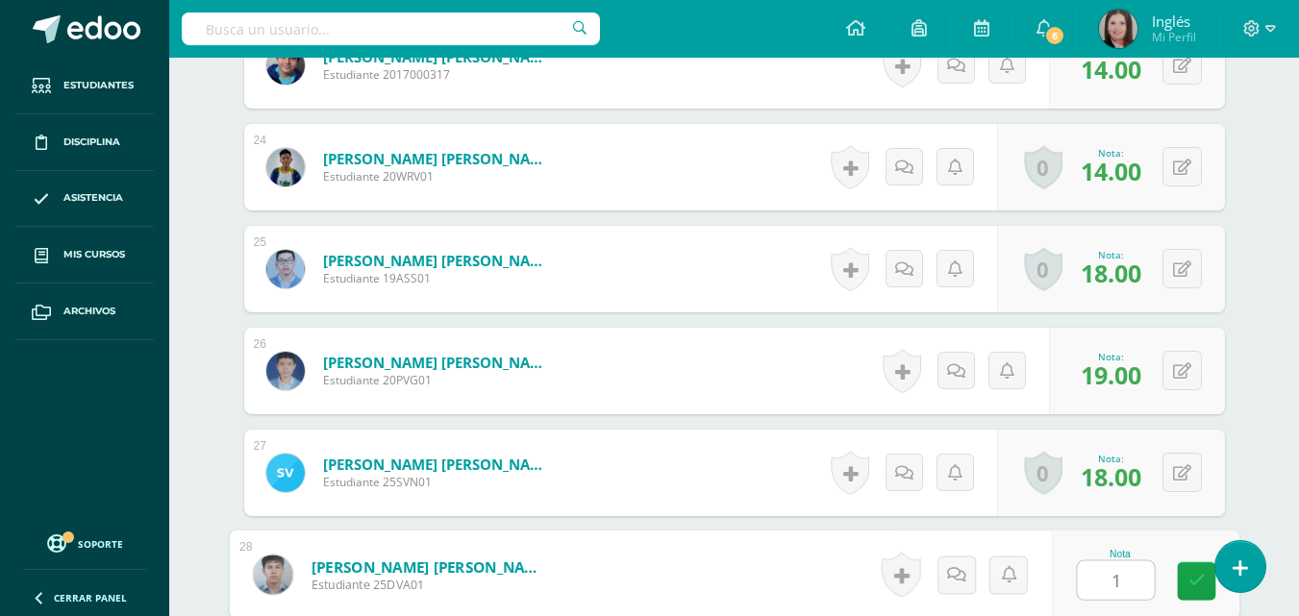
type input "15"
click at [1196, 588] on icon at bounding box center [1196, 581] width 17 height 16
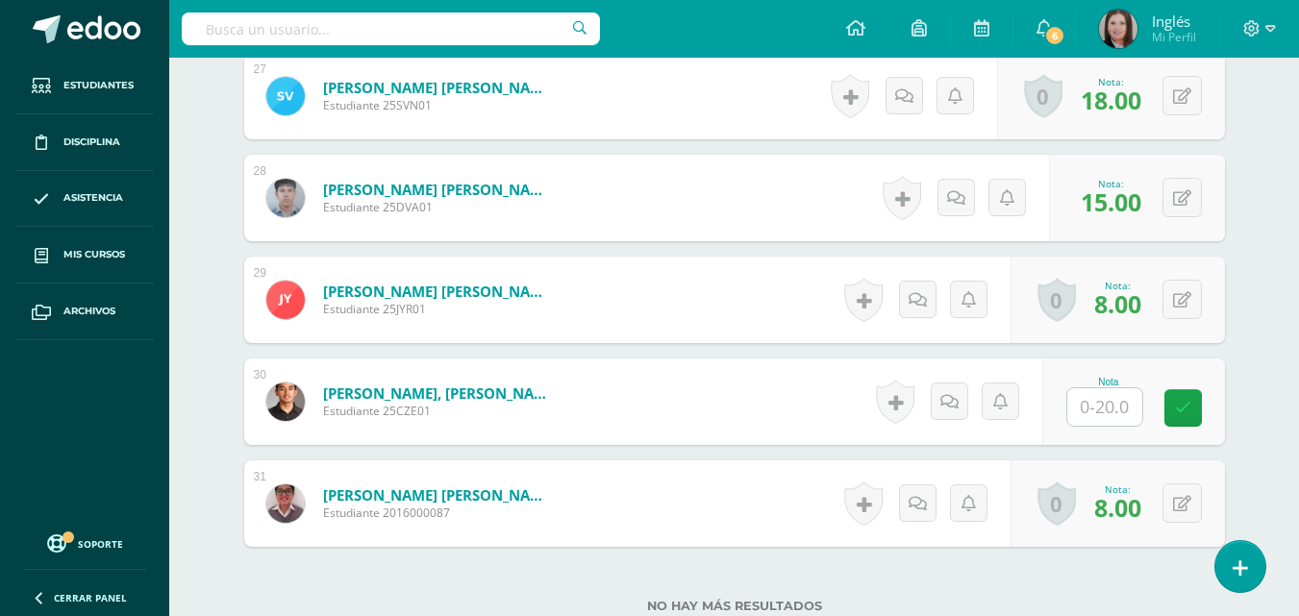
scroll to position [3273, 0]
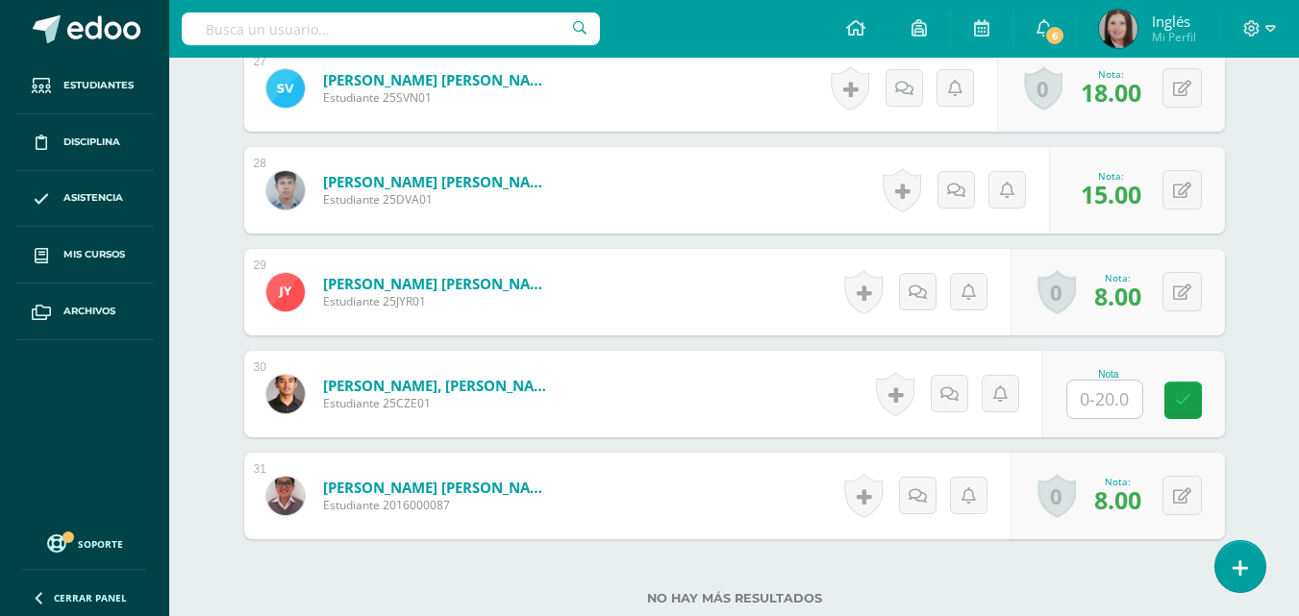
click at [1113, 405] on input "text" at bounding box center [1104, 400] width 75 height 38
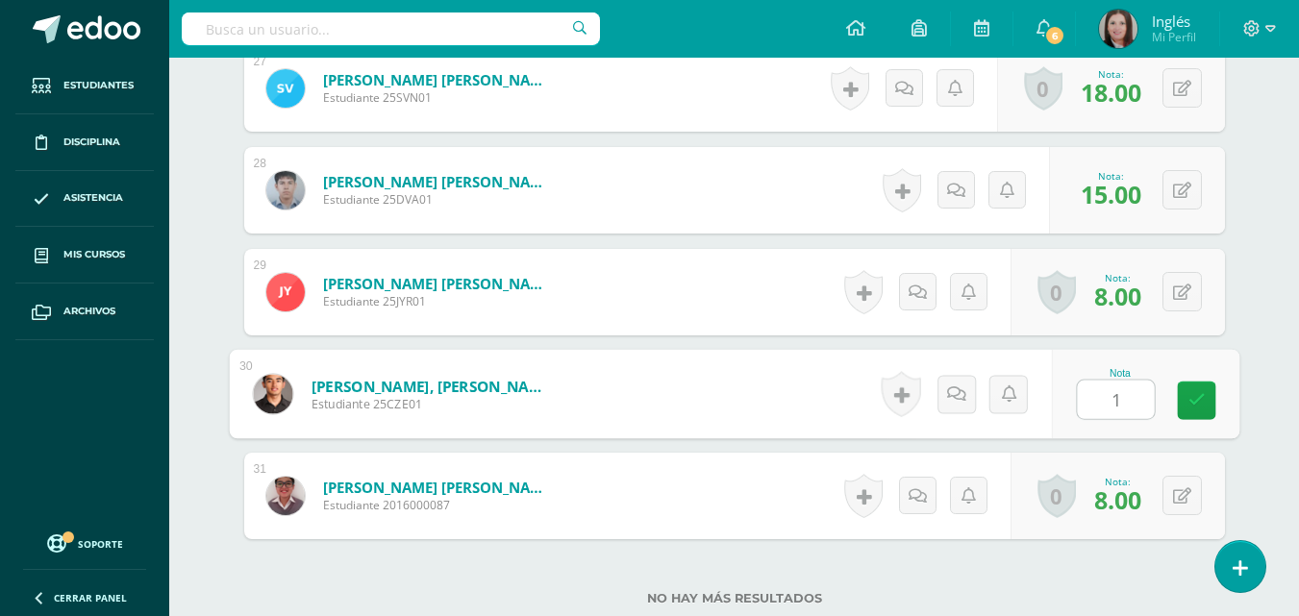
type input "19"
click at [1190, 401] on icon at bounding box center [1196, 400] width 17 height 16
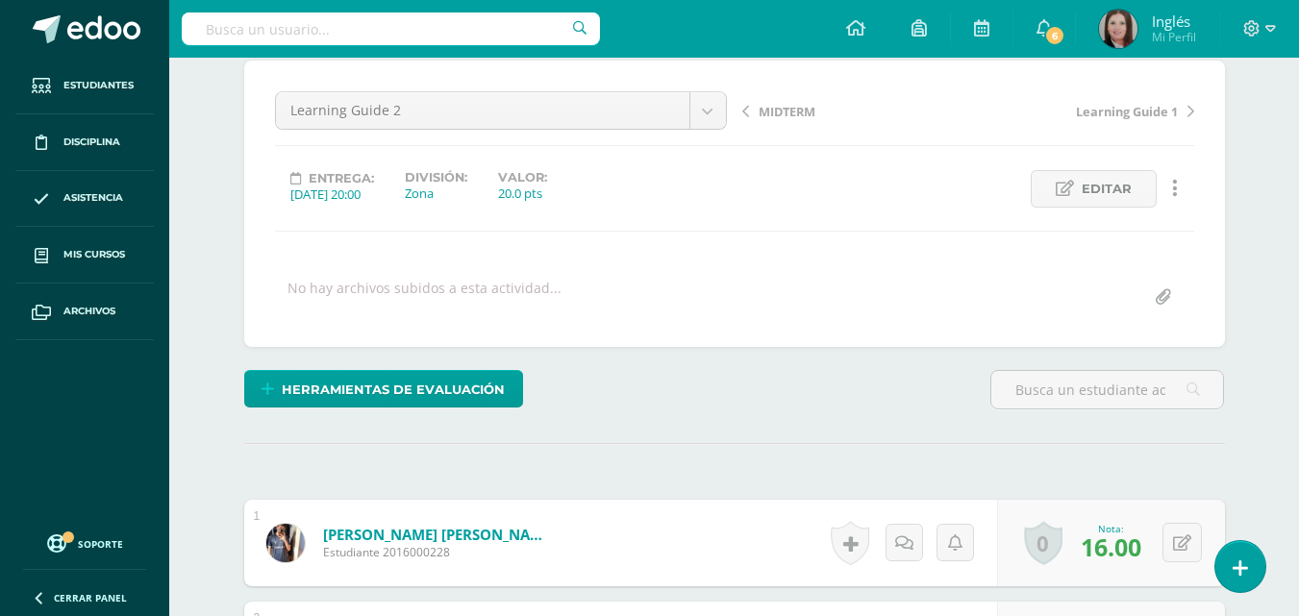
scroll to position [0, 0]
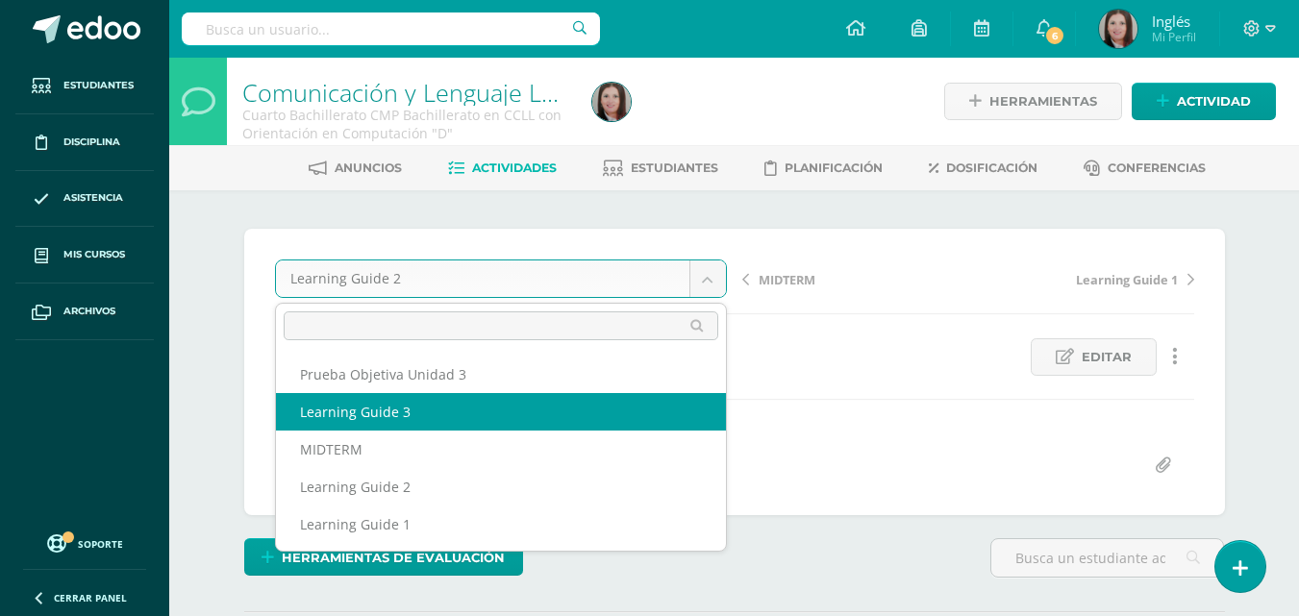
select select "/dashboard/teacher/grade-activity/174161/"
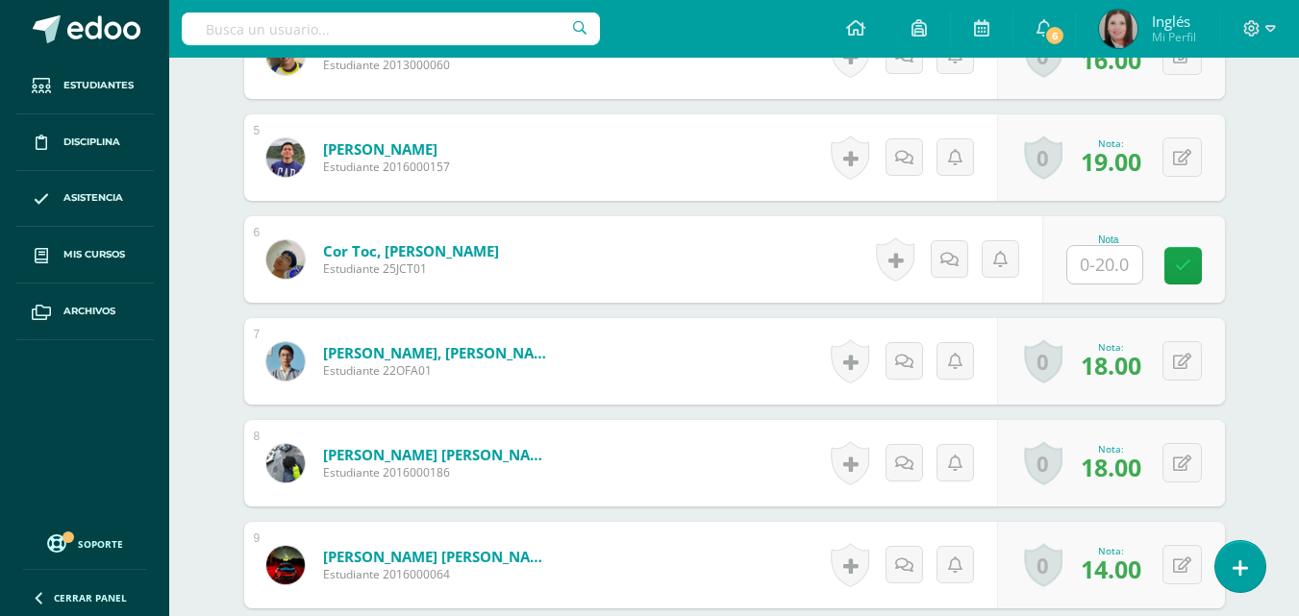
scroll to position [1062, 0]
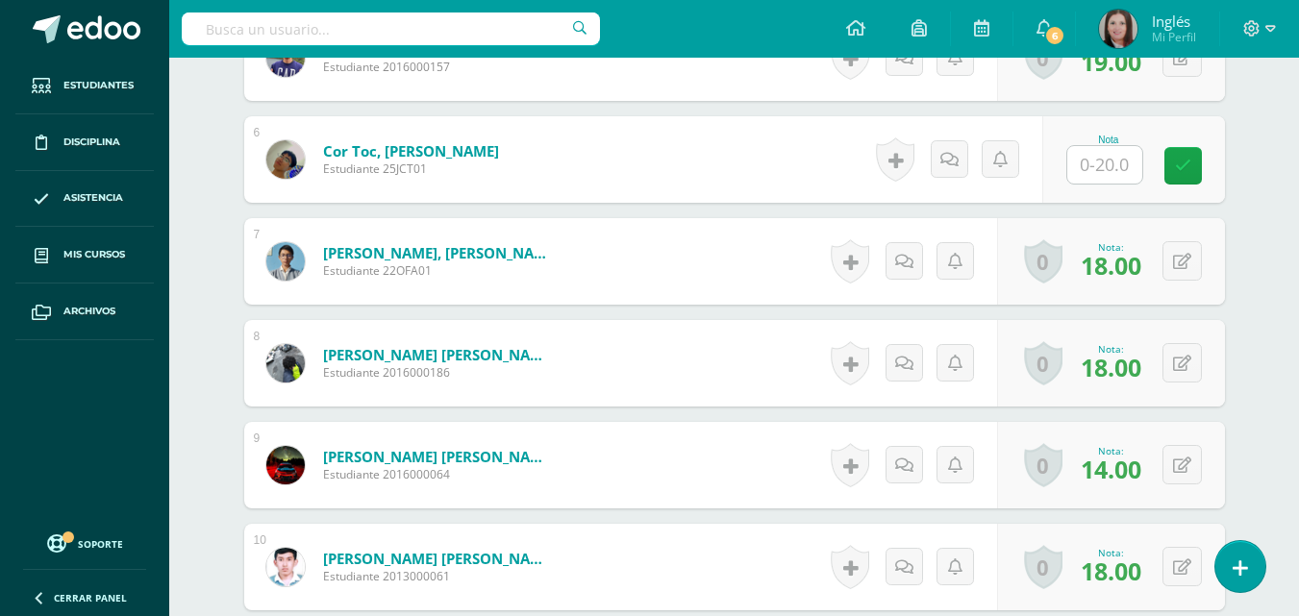
click at [1102, 161] on input "text" at bounding box center [1104, 165] width 75 height 38
type input "16"
click at [1180, 169] on link at bounding box center [1196, 166] width 38 height 38
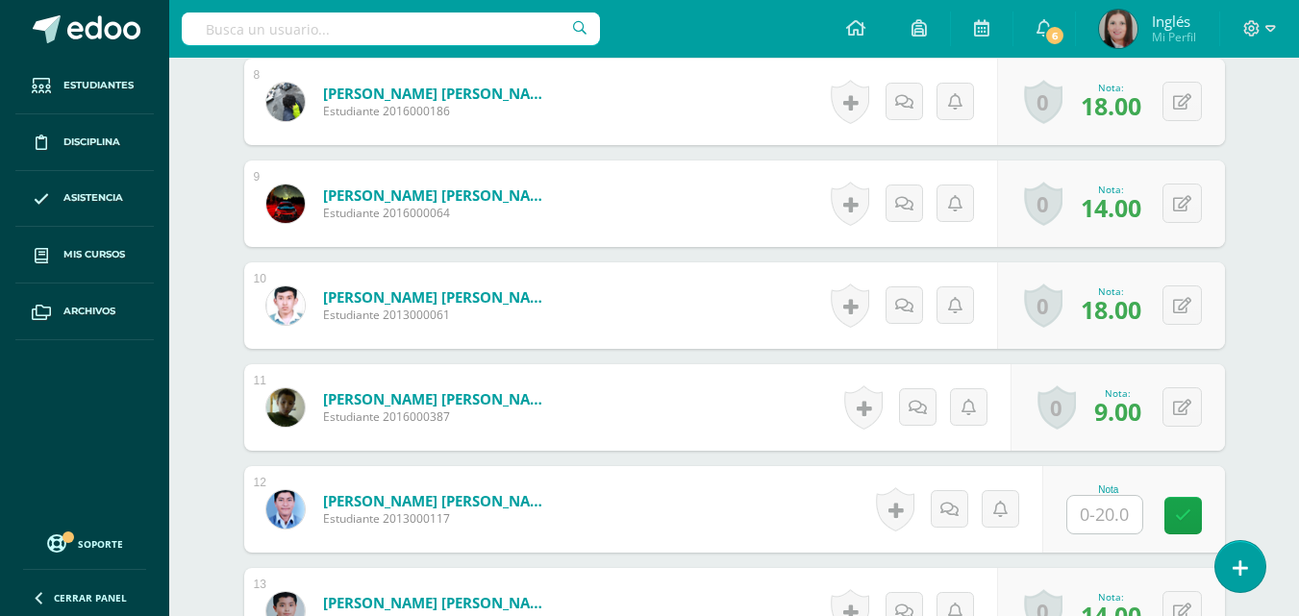
scroll to position [1350, 0]
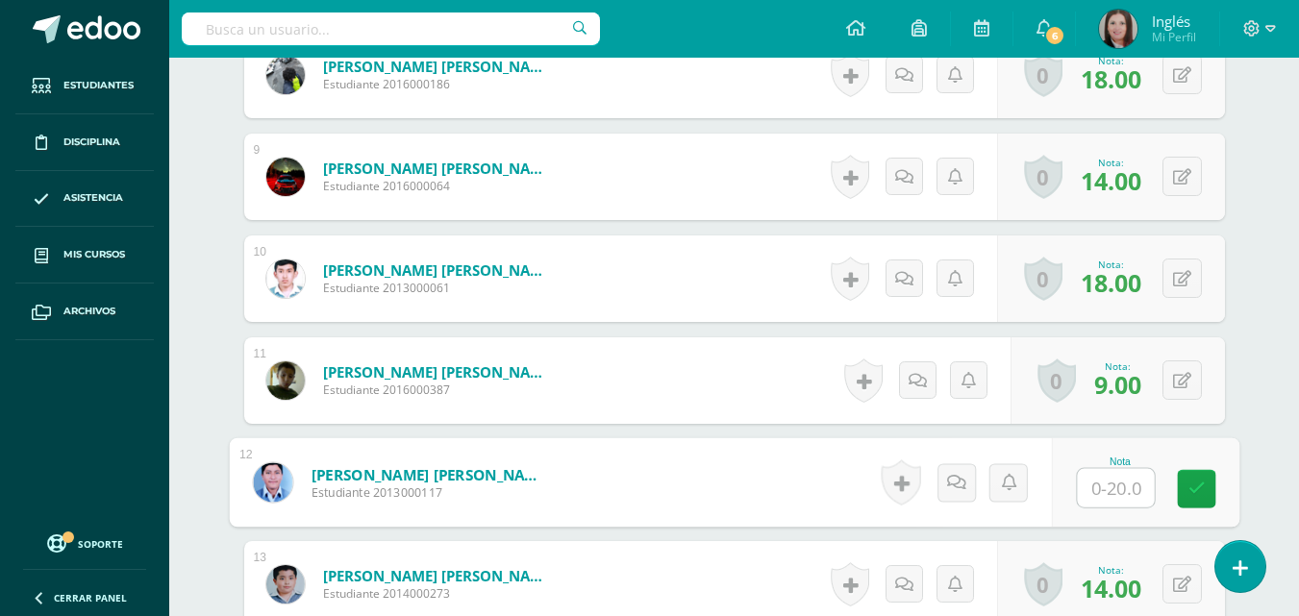
click at [1116, 482] on input "text" at bounding box center [1115, 488] width 77 height 38
type input "17"
click at [1181, 495] on link at bounding box center [1196, 489] width 38 height 38
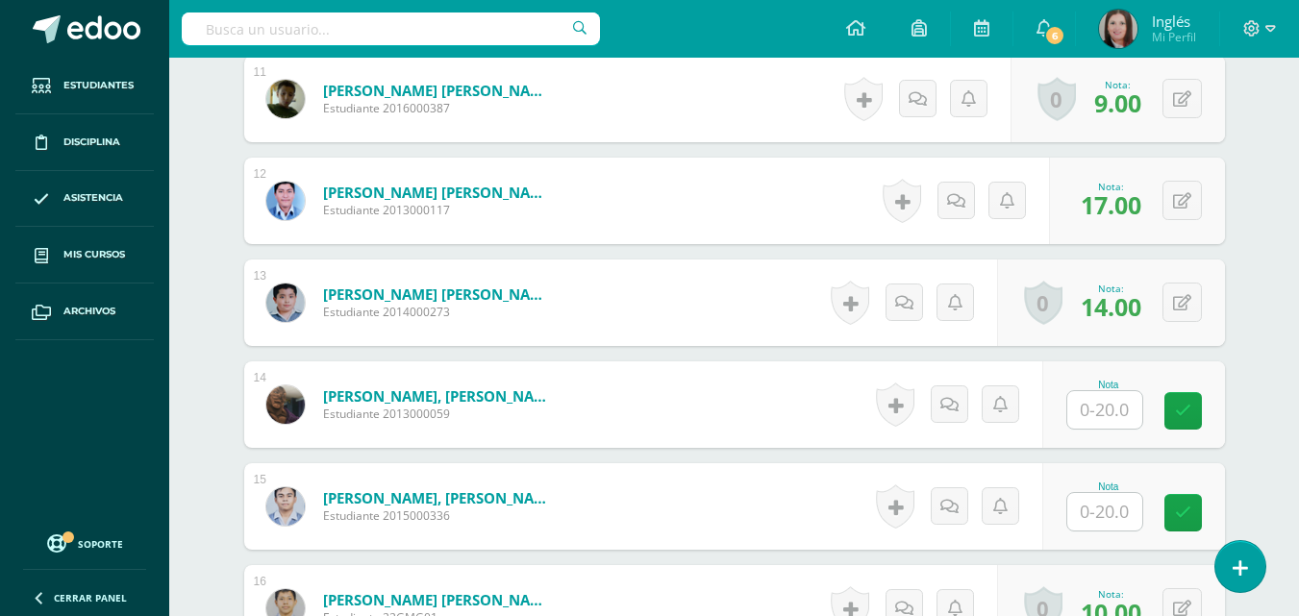
scroll to position [1638, 0]
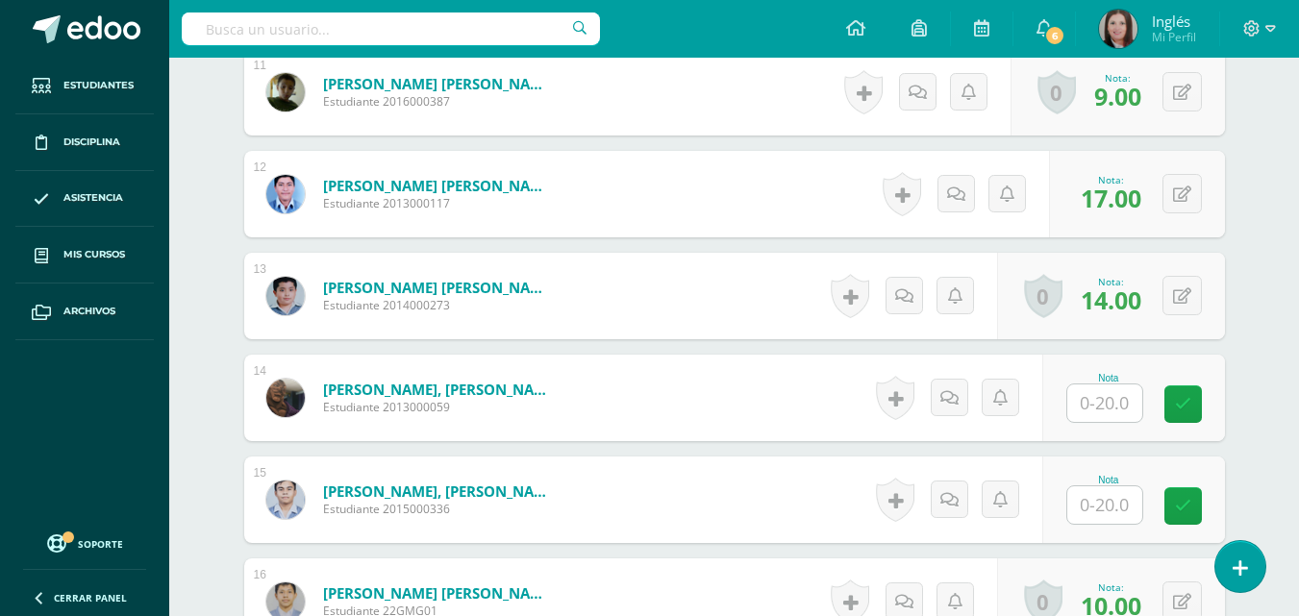
click at [1130, 409] on input "text" at bounding box center [1104, 404] width 75 height 38
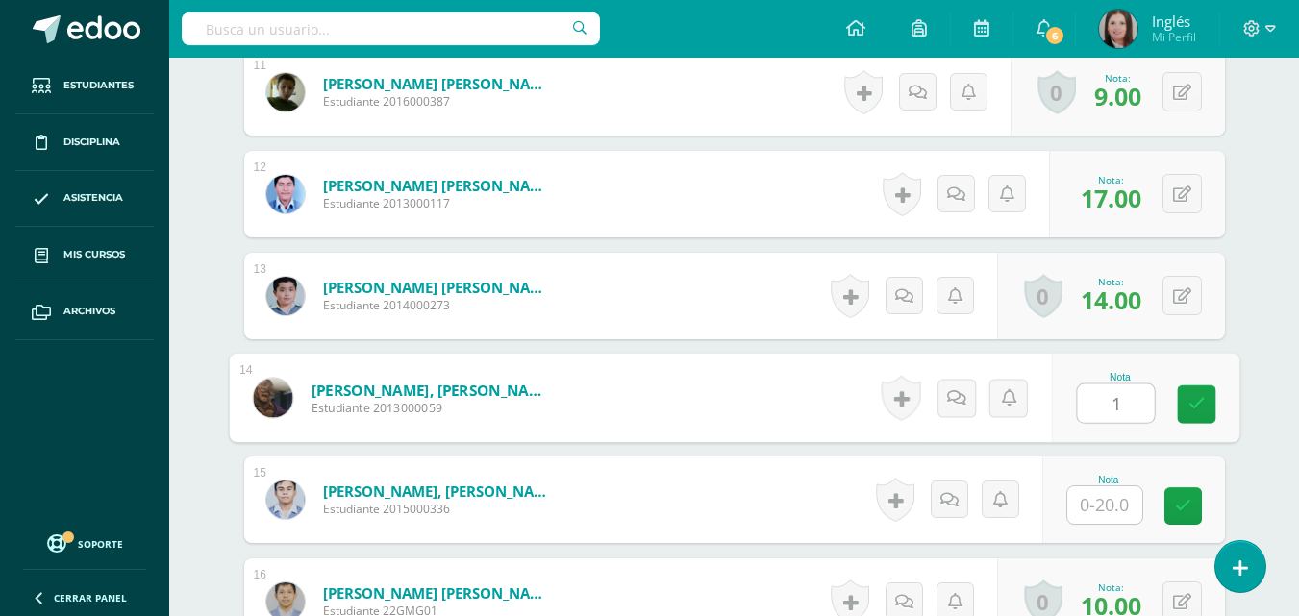
type input "16"
click at [1201, 406] on icon at bounding box center [1196, 404] width 17 height 16
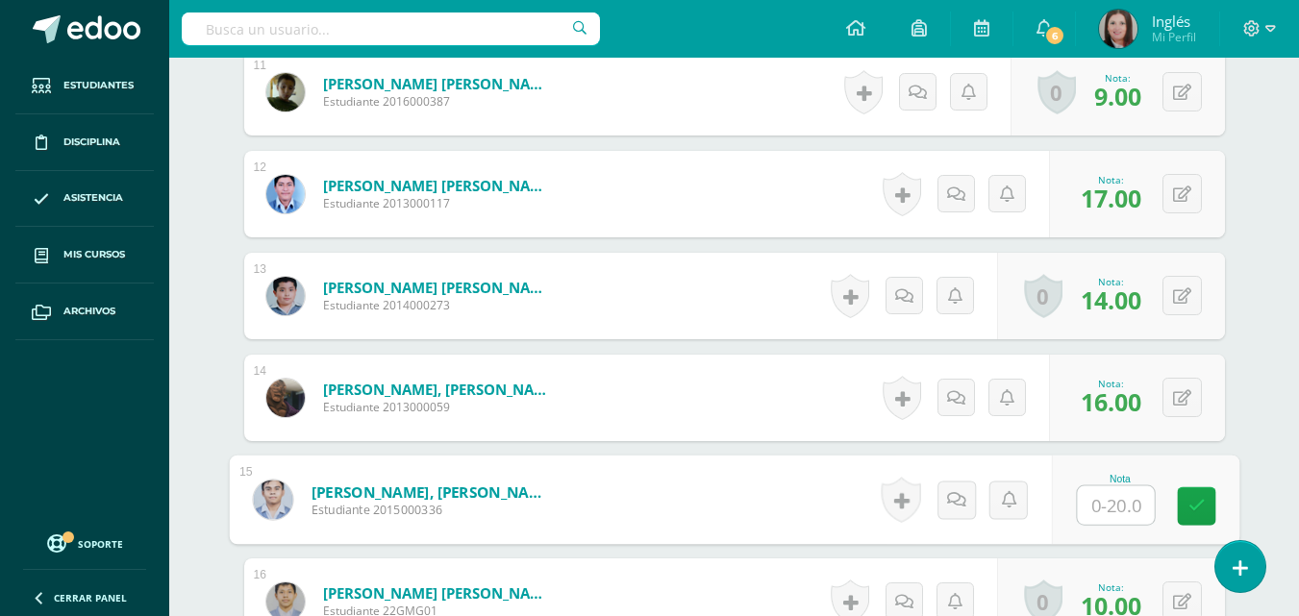
click at [1114, 512] on input "text" at bounding box center [1115, 506] width 77 height 38
type input "18"
click at [1225, 497] on div "Nota 18" at bounding box center [1133, 500] width 183 height 87
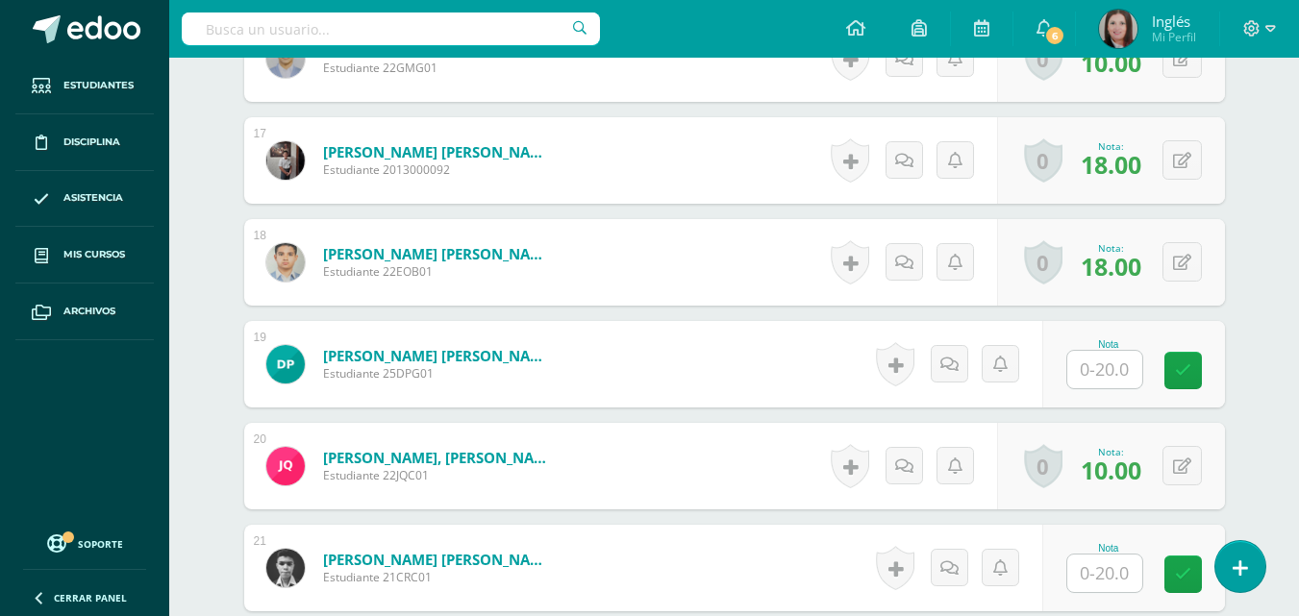
scroll to position [2215, 0]
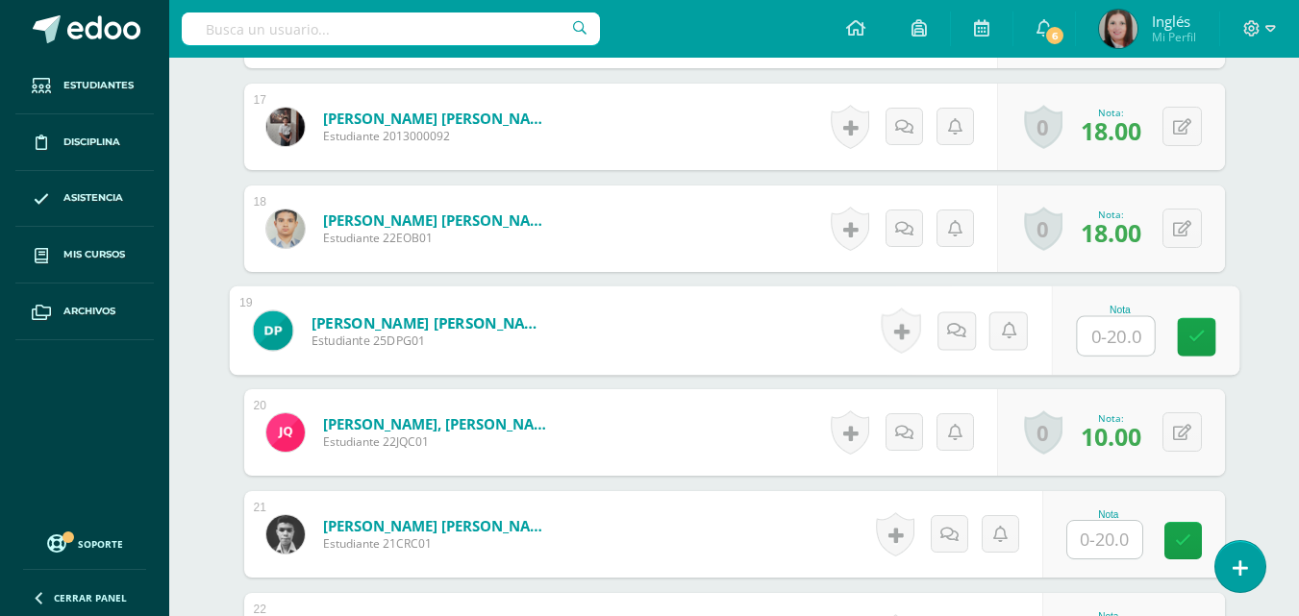
click at [1123, 343] on input "text" at bounding box center [1115, 336] width 77 height 38
type input "16"
click at [1194, 338] on icon at bounding box center [1196, 337] width 17 height 16
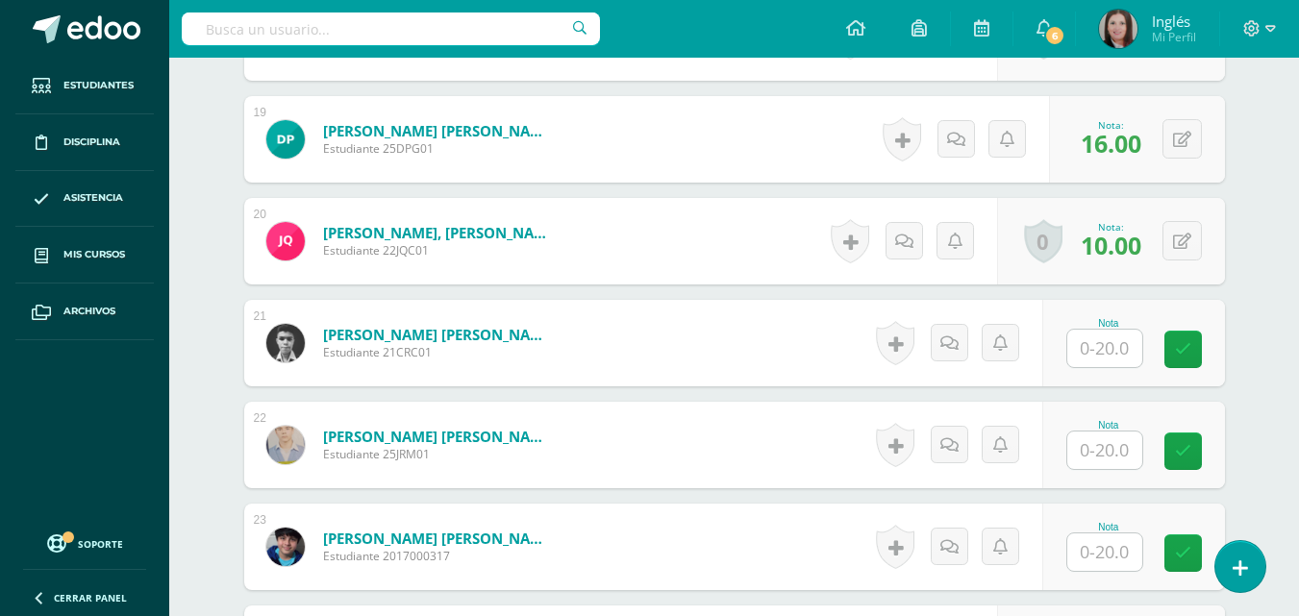
scroll to position [2408, 0]
click at [1109, 347] on input "text" at bounding box center [1104, 348] width 75 height 38
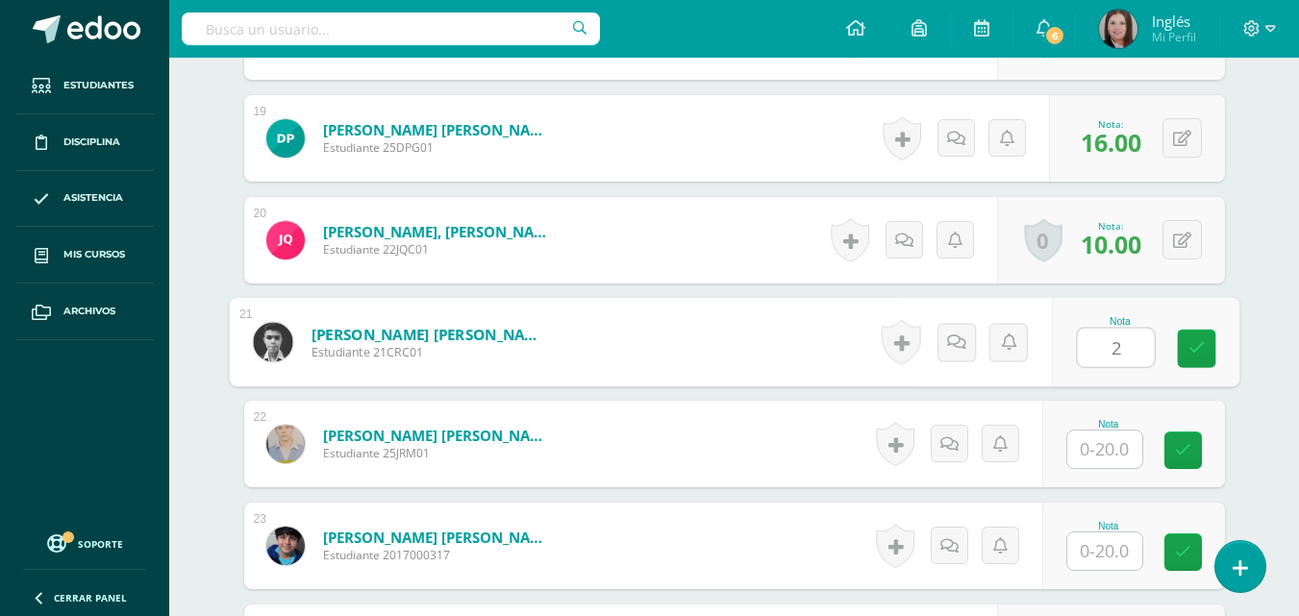
type input "20"
click at [1213, 339] on link at bounding box center [1196, 349] width 38 height 38
click at [1088, 431] on input "text" at bounding box center [1104, 450] width 75 height 38
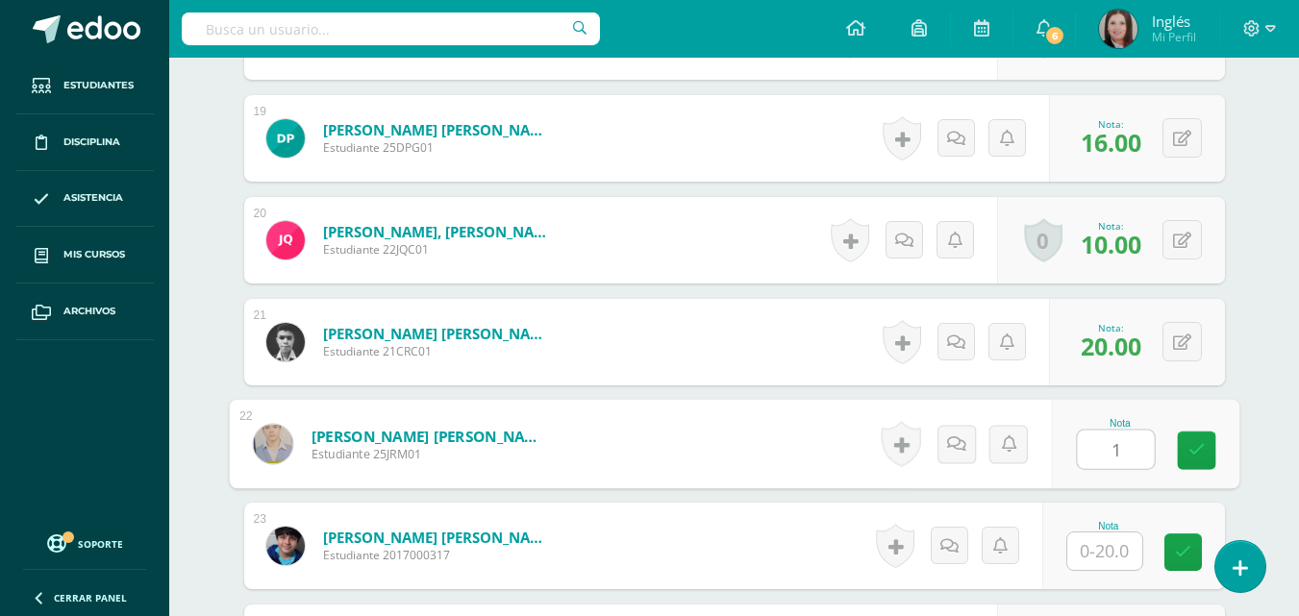
type input "11"
click at [1181, 438] on link at bounding box center [1196, 451] width 38 height 38
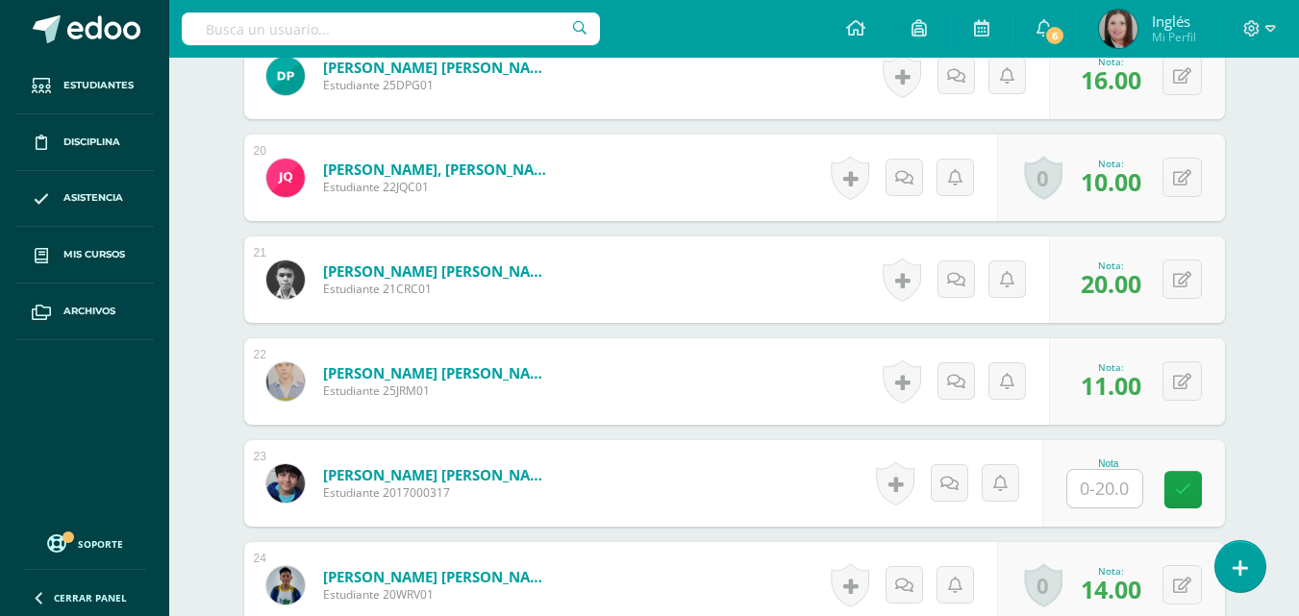
scroll to position [2504, 0]
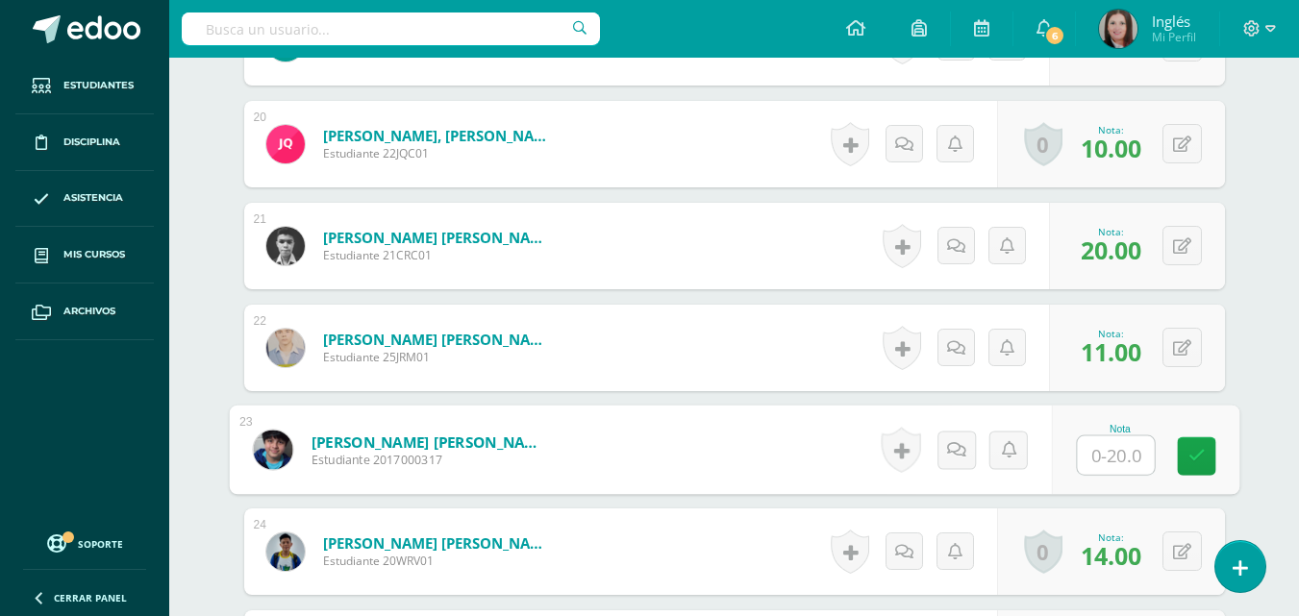
click at [1098, 454] on input "text" at bounding box center [1115, 456] width 77 height 38
type input "11"
drag, startPoint x: 1197, startPoint y: 461, endPoint x: 1181, endPoint y: 430, distance: 34.8
click at [1198, 458] on icon at bounding box center [1196, 456] width 17 height 16
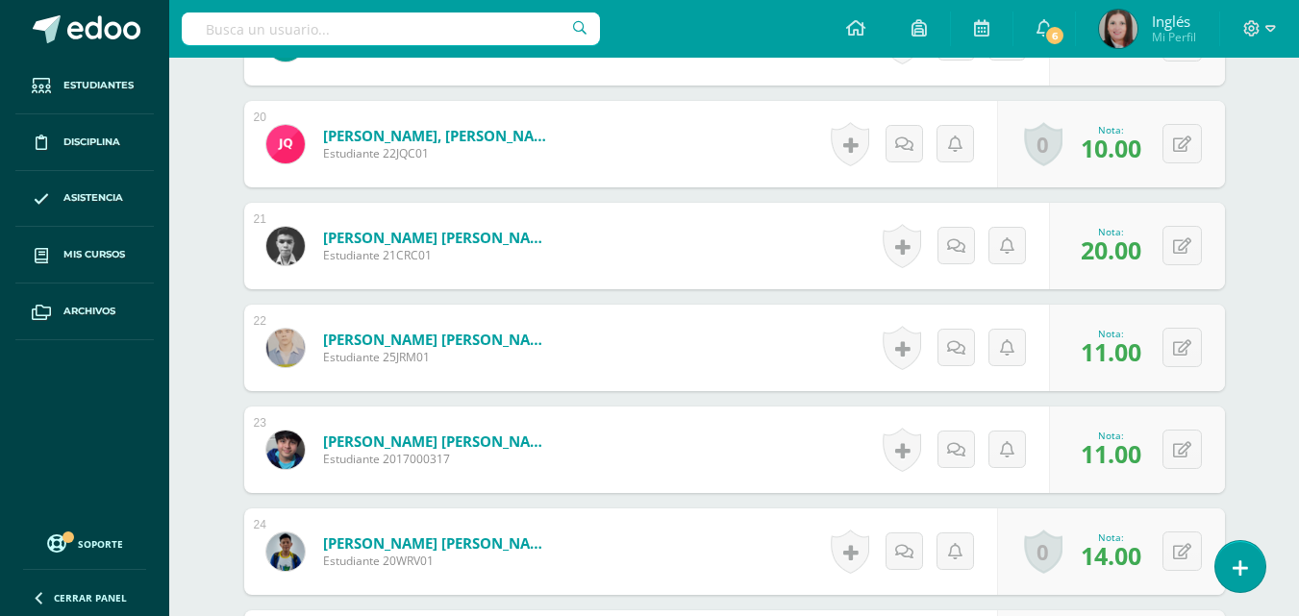
click at [1112, 346] on span "11.00" at bounding box center [1111, 352] width 61 height 33
click at [1177, 350] on button at bounding box center [1182, 347] width 39 height 39
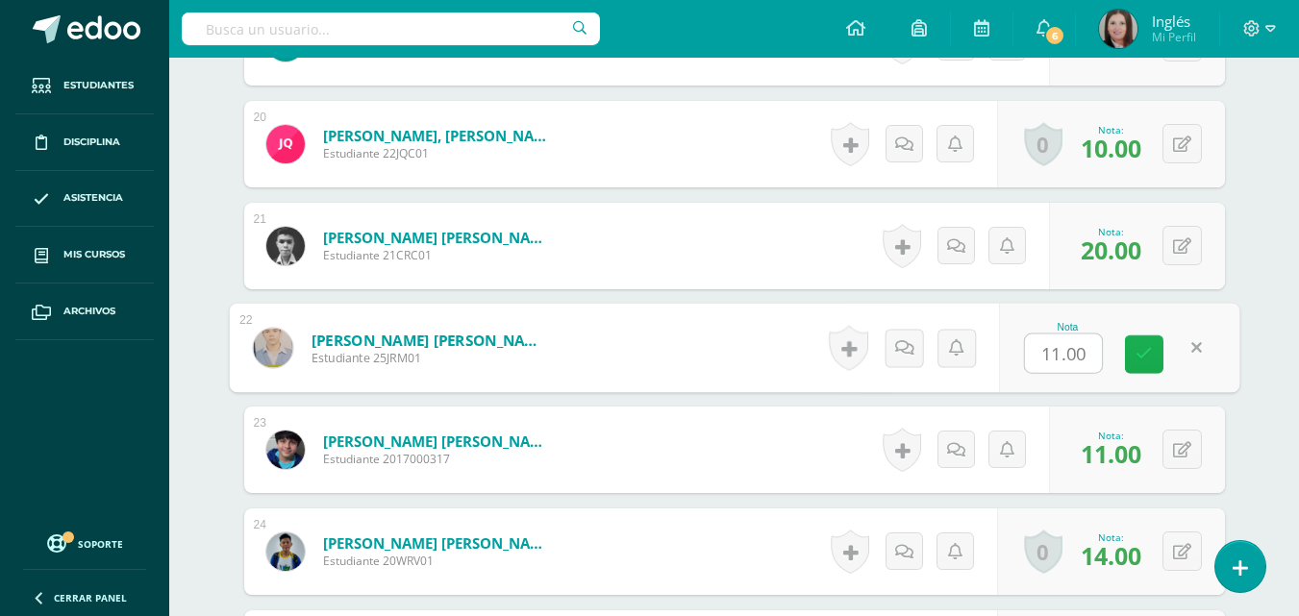
click at [1145, 353] on icon at bounding box center [1144, 354] width 17 height 16
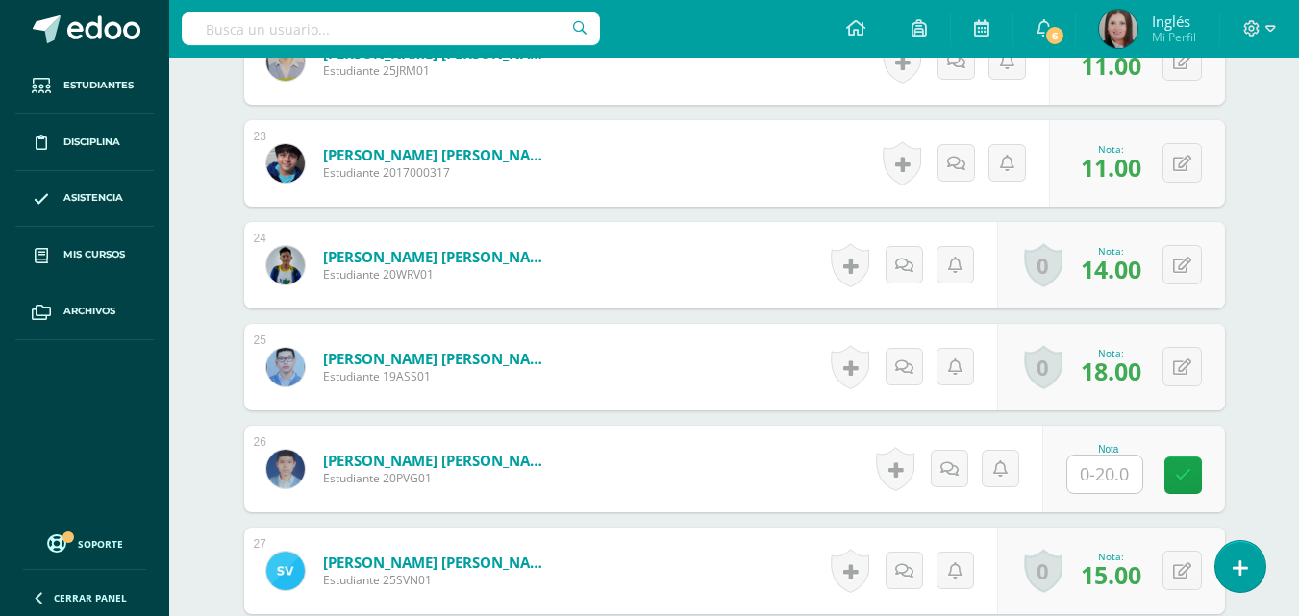
scroll to position [2792, 0]
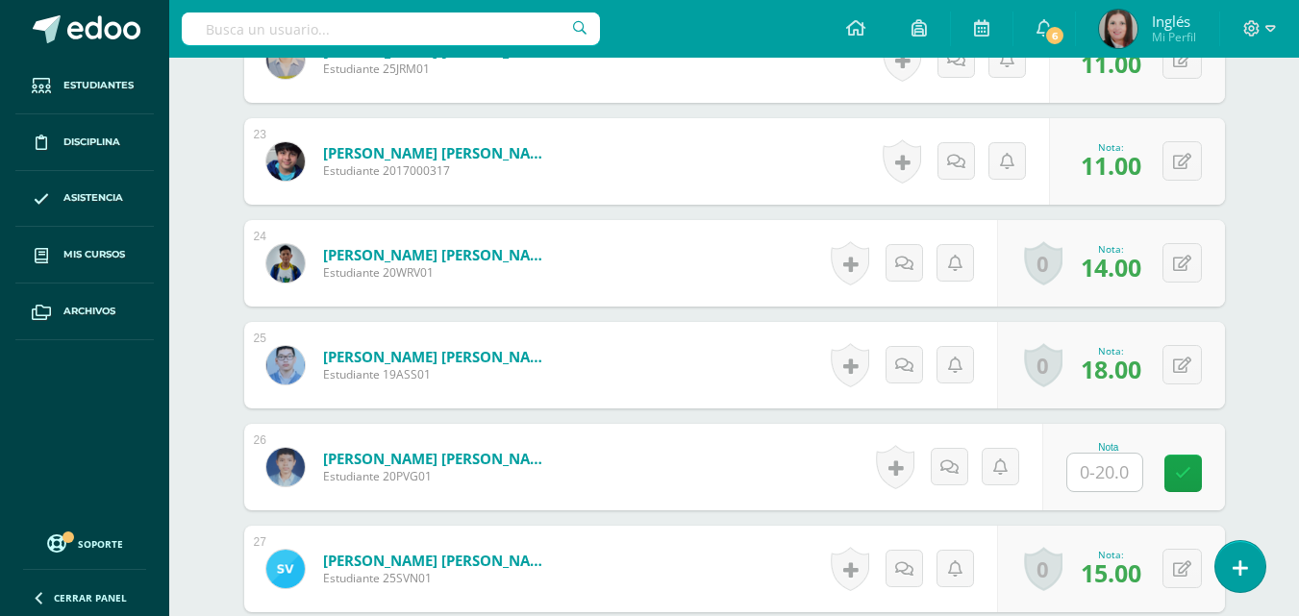
click at [1111, 461] on input "text" at bounding box center [1104, 473] width 75 height 38
click at [1120, 477] on input "text" at bounding box center [1115, 473] width 77 height 38
type input "20"
click at [1195, 468] on icon at bounding box center [1196, 473] width 17 height 16
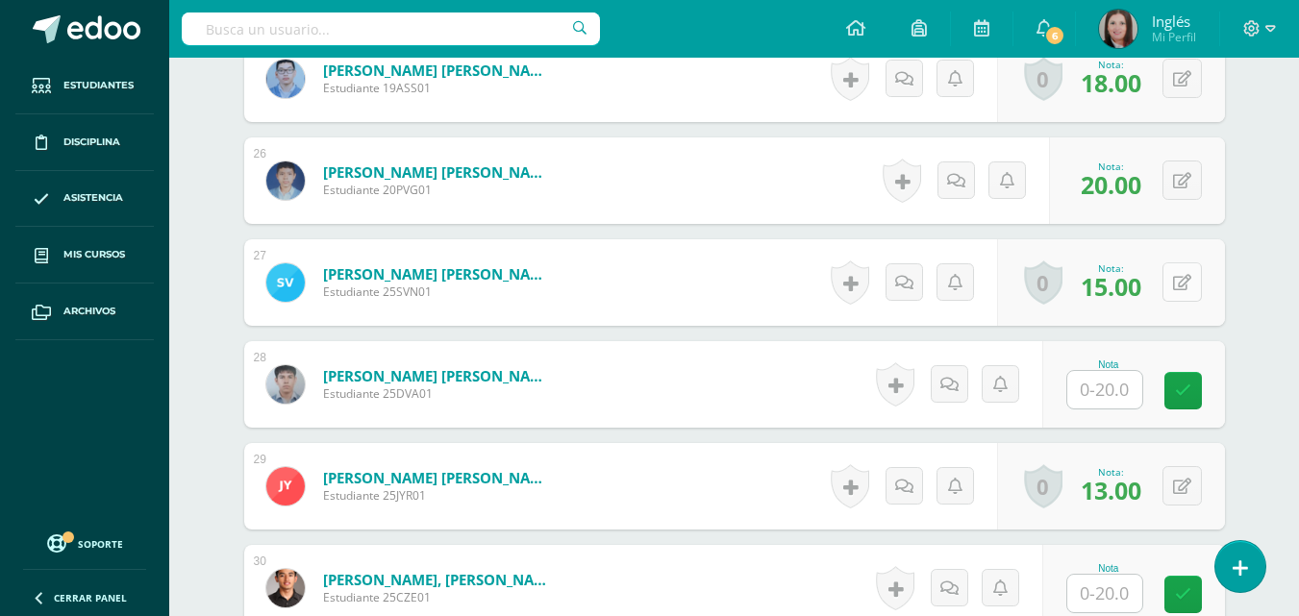
scroll to position [3081, 0]
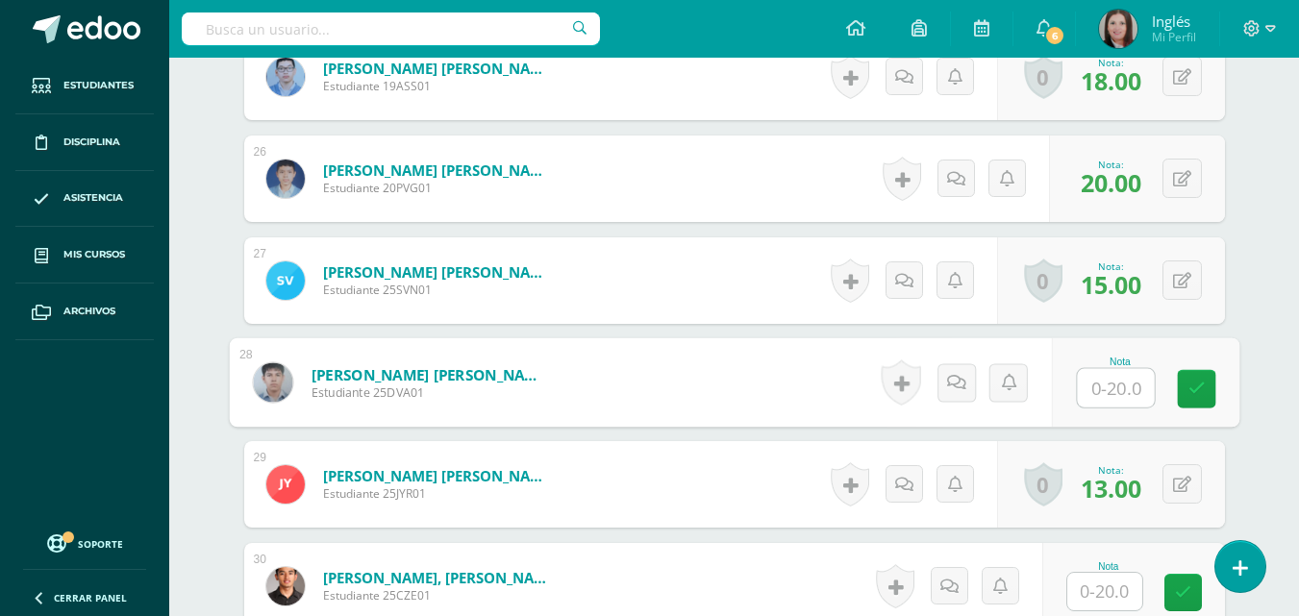
click at [1084, 391] on input "text" at bounding box center [1115, 388] width 77 height 38
type input "16"
click at [1188, 396] on icon at bounding box center [1196, 389] width 17 height 16
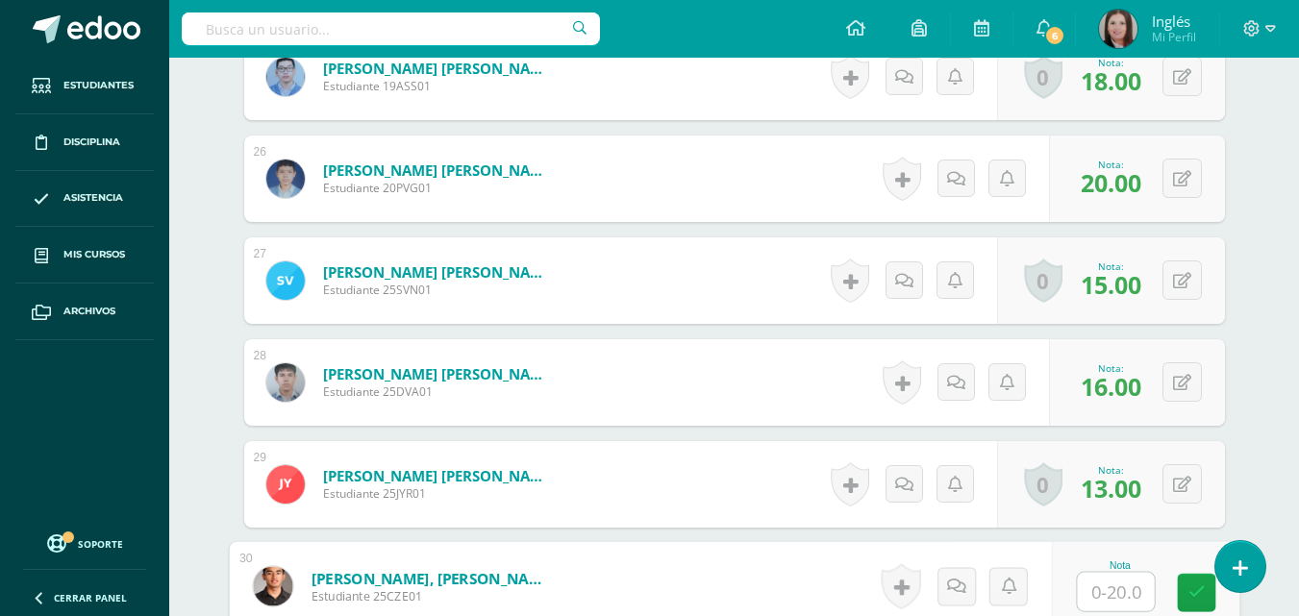
click at [1117, 590] on input "text" at bounding box center [1115, 592] width 77 height 38
type input "18"
click at [1191, 607] on link at bounding box center [1196, 593] width 38 height 38
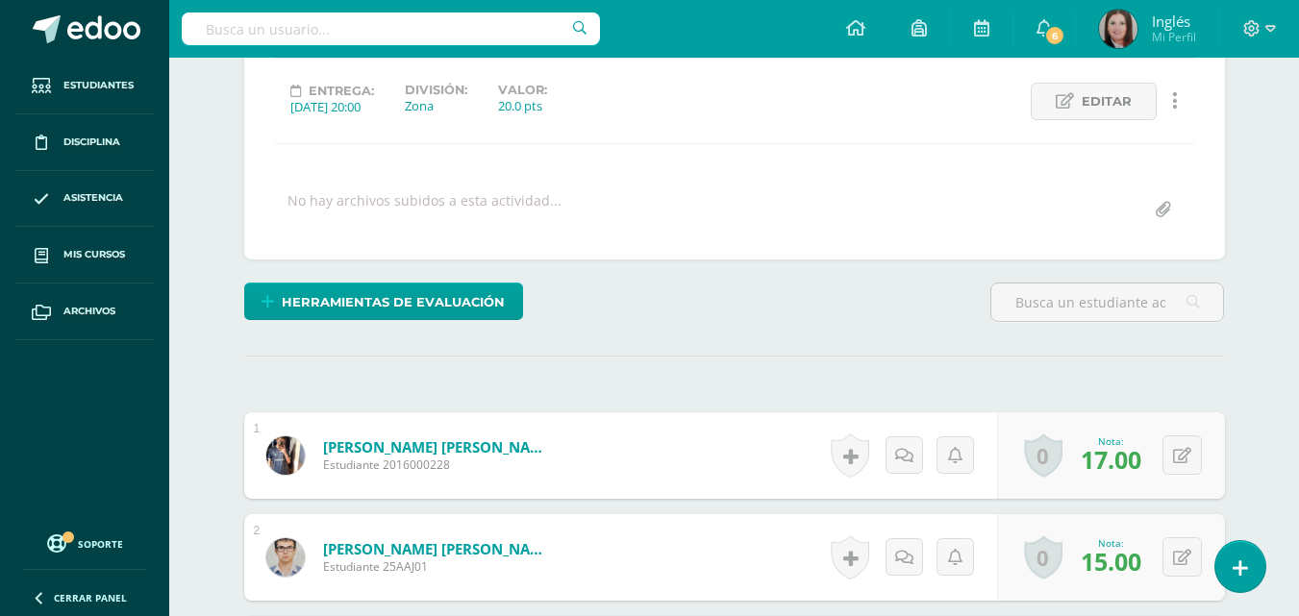
scroll to position [0, 0]
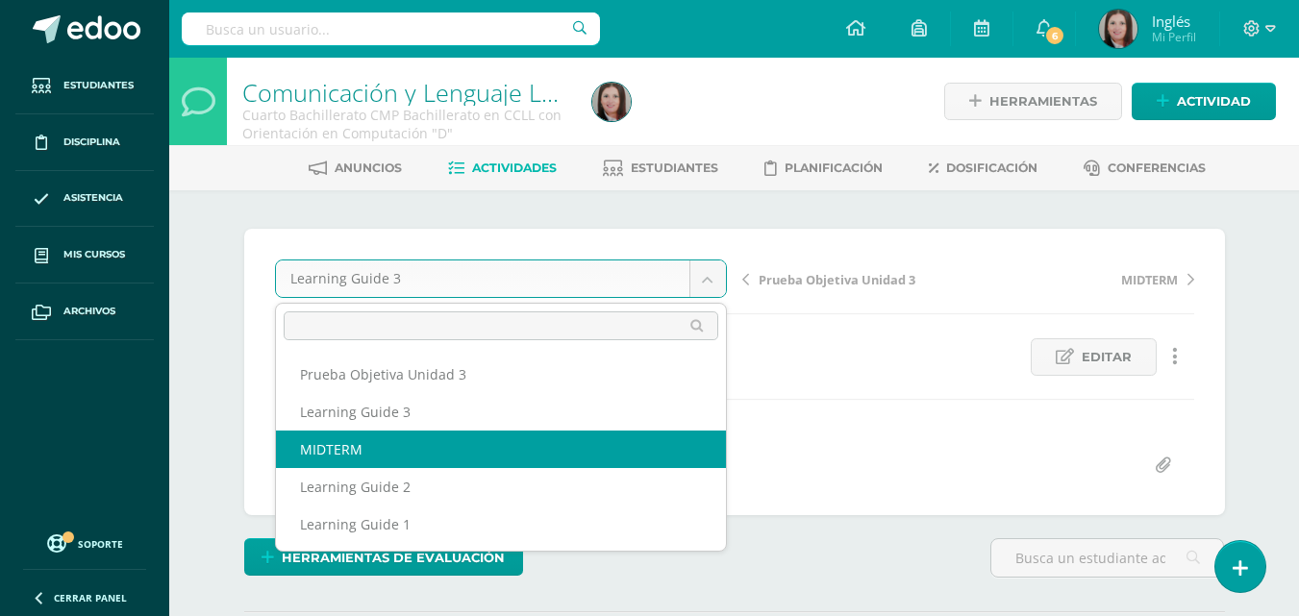
select select "/dashboard/teacher/grade-activity/176196/"
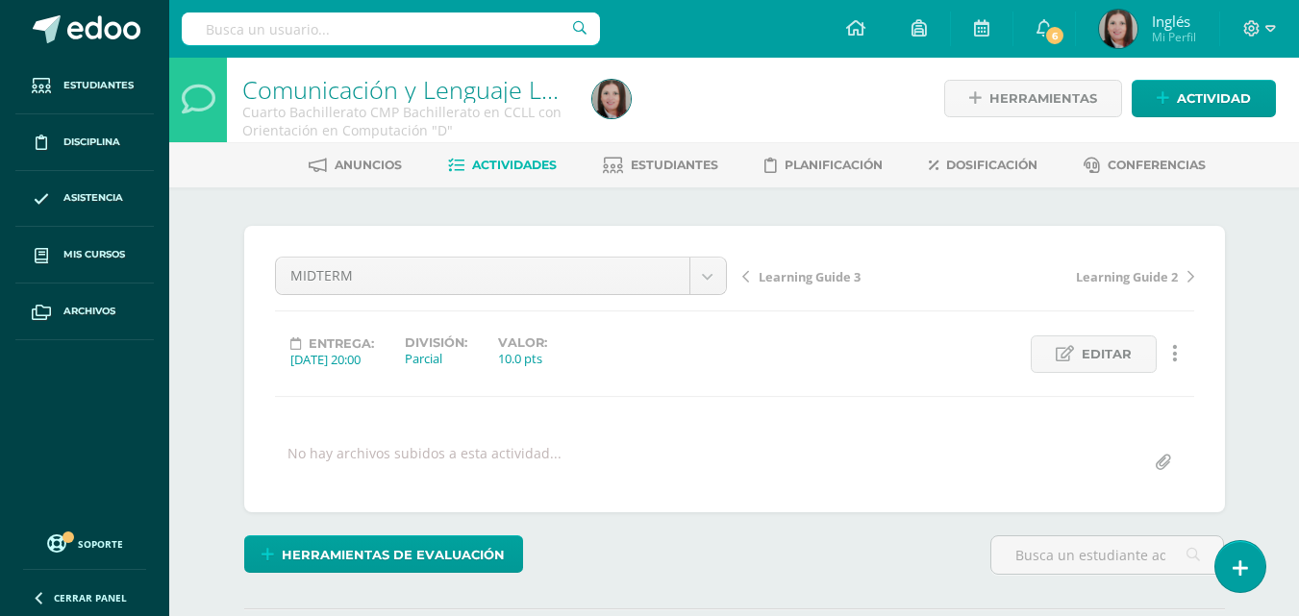
scroll to position [4, 0]
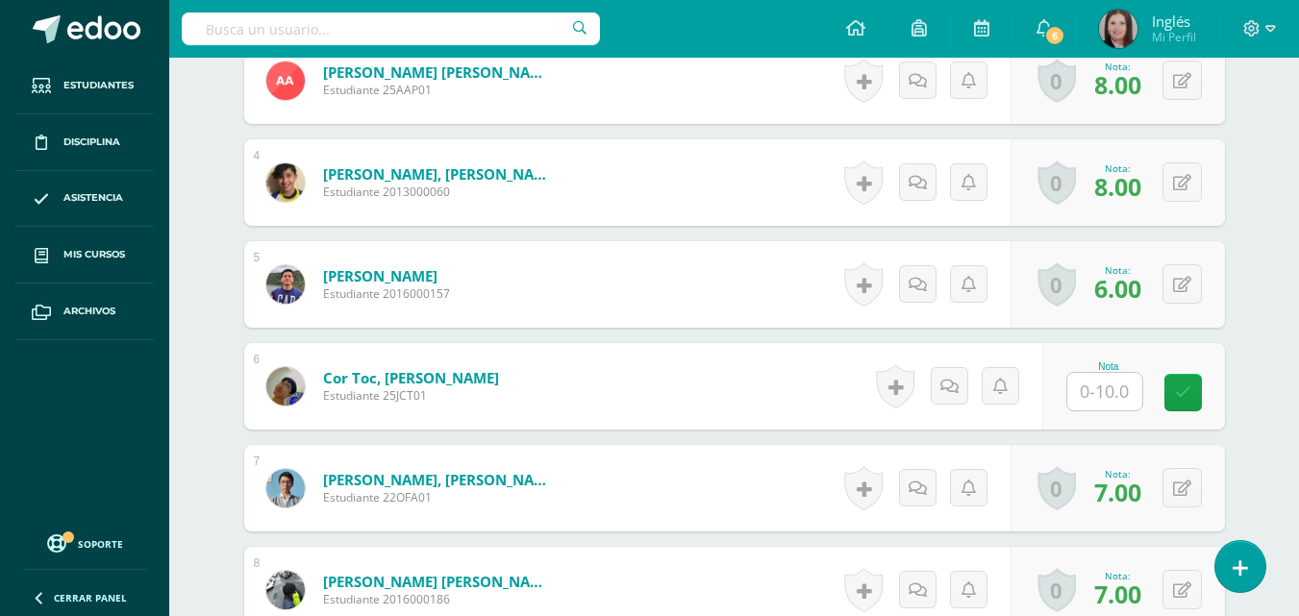
scroll to position [1062, 0]
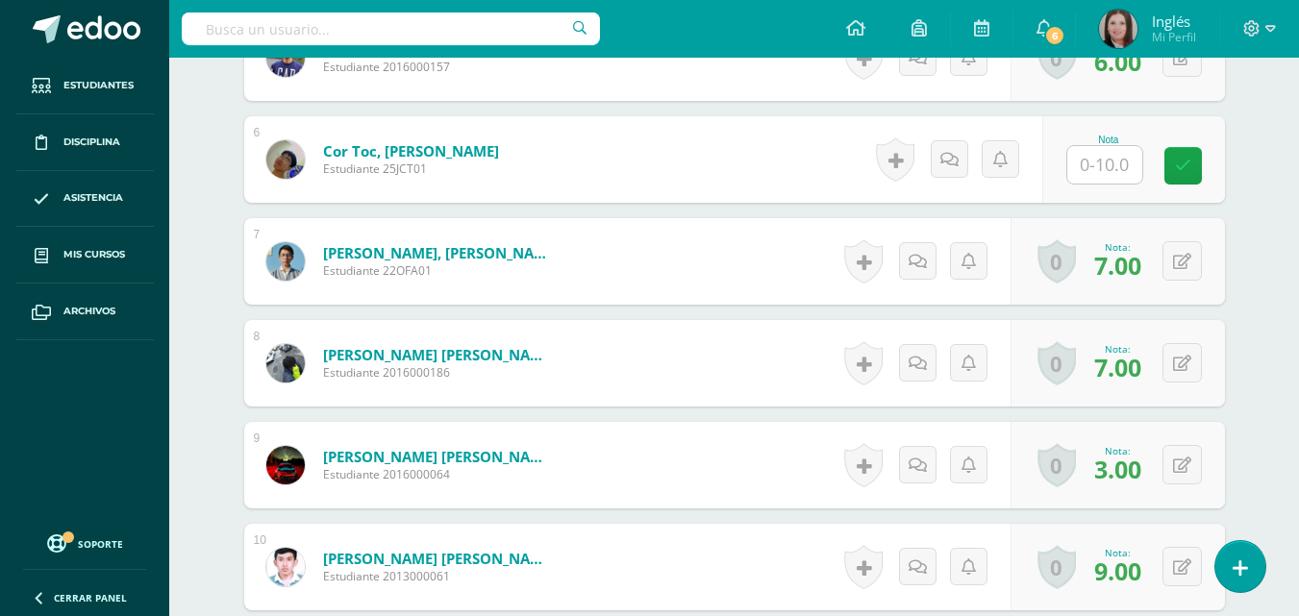
click at [1110, 167] on input "text" at bounding box center [1104, 165] width 75 height 38
type input "5"
click at [1193, 168] on icon at bounding box center [1196, 166] width 17 height 16
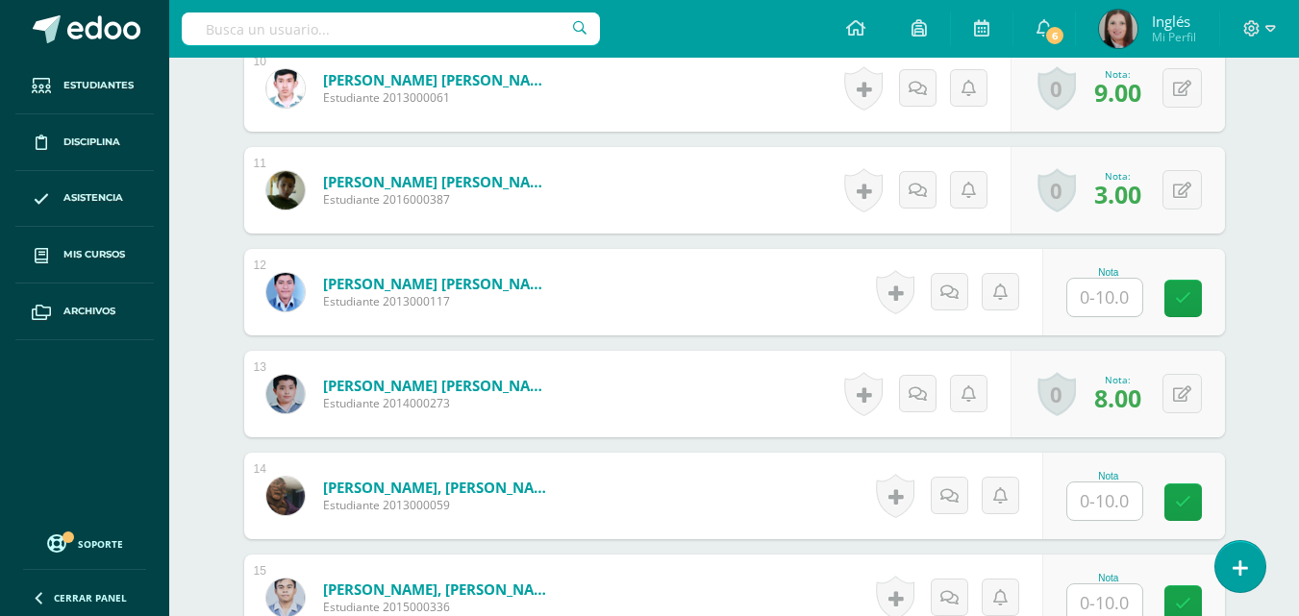
scroll to position [1542, 0]
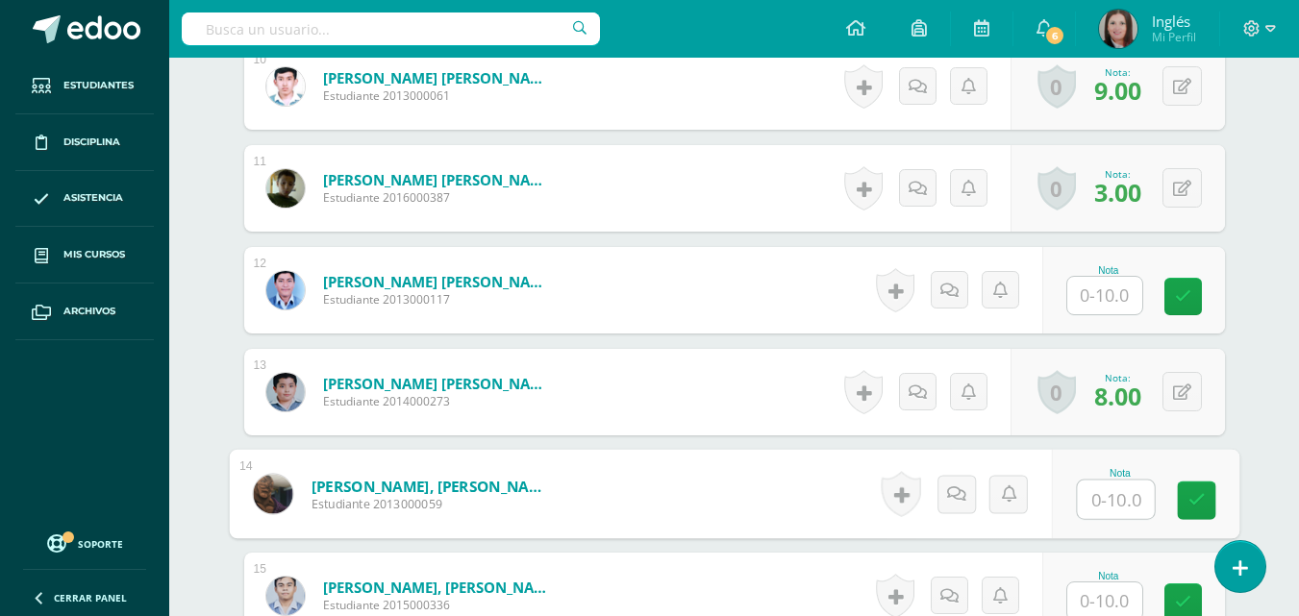
click at [1096, 517] on input "text" at bounding box center [1115, 500] width 77 height 38
type input "9"
click at [1188, 486] on link at bounding box center [1196, 501] width 38 height 38
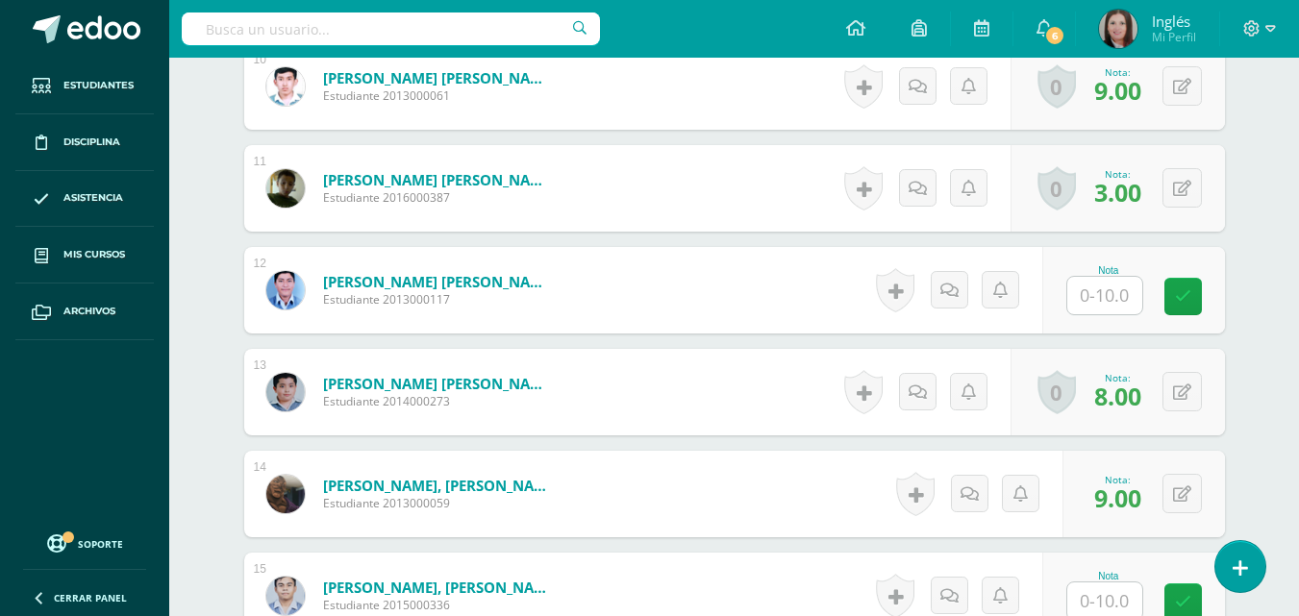
scroll to position [1638, 0]
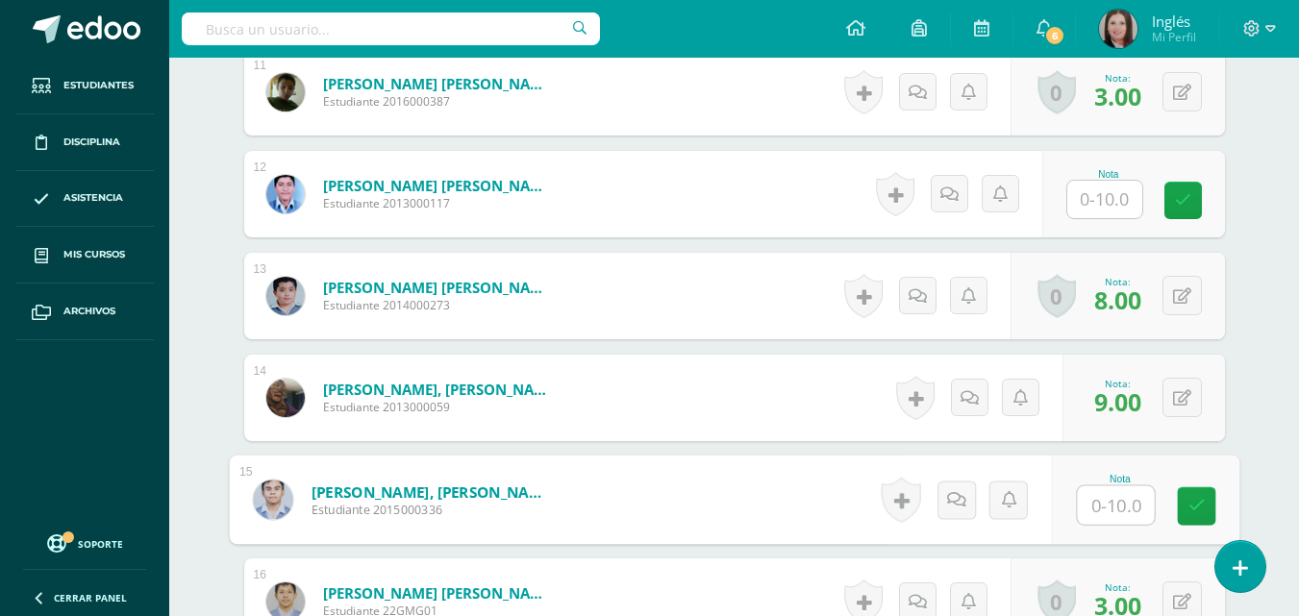
click at [1110, 497] on input "text" at bounding box center [1115, 506] width 77 height 38
type input "8"
click at [1201, 498] on icon at bounding box center [1196, 506] width 17 height 16
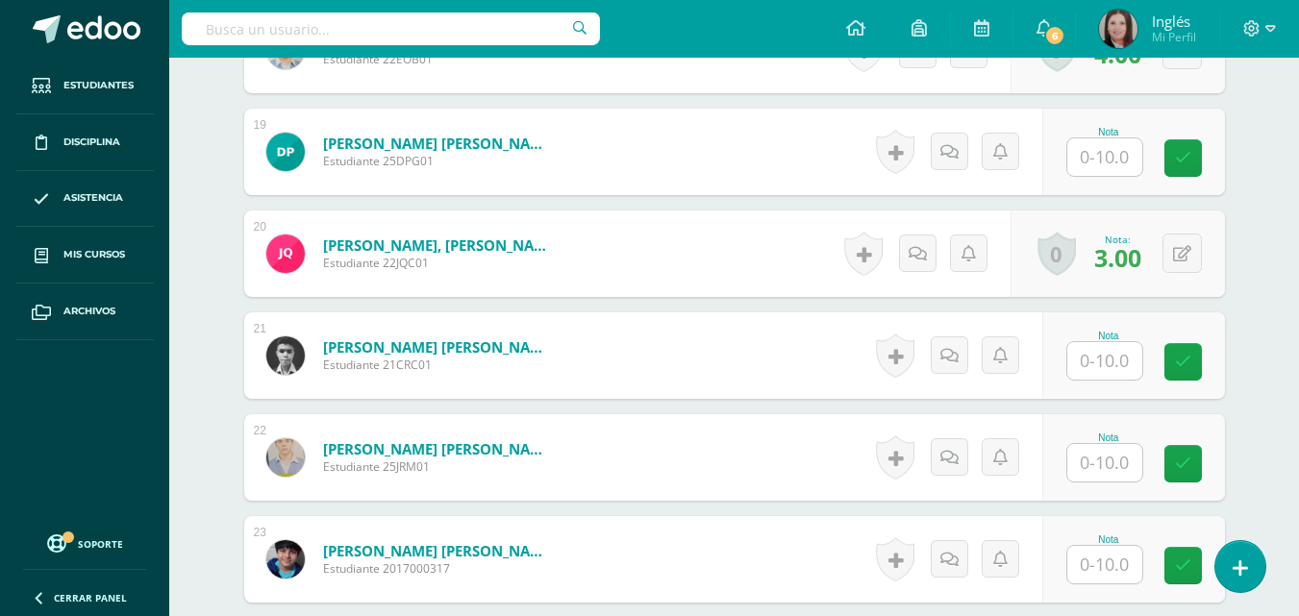
scroll to position [2408, 0]
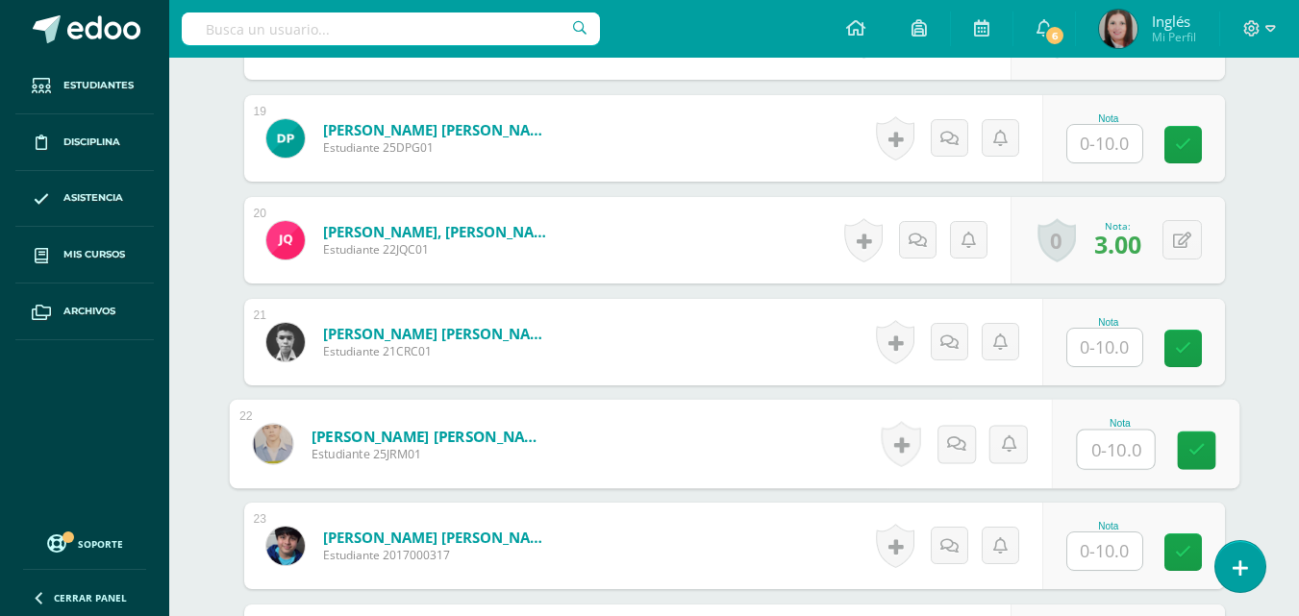
click at [1109, 460] on input "text" at bounding box center [1115, 450] width 77 height 38
type input "6"
click at [1200, 457] on icon at bounding box center [1196, 450] width 17 height 16
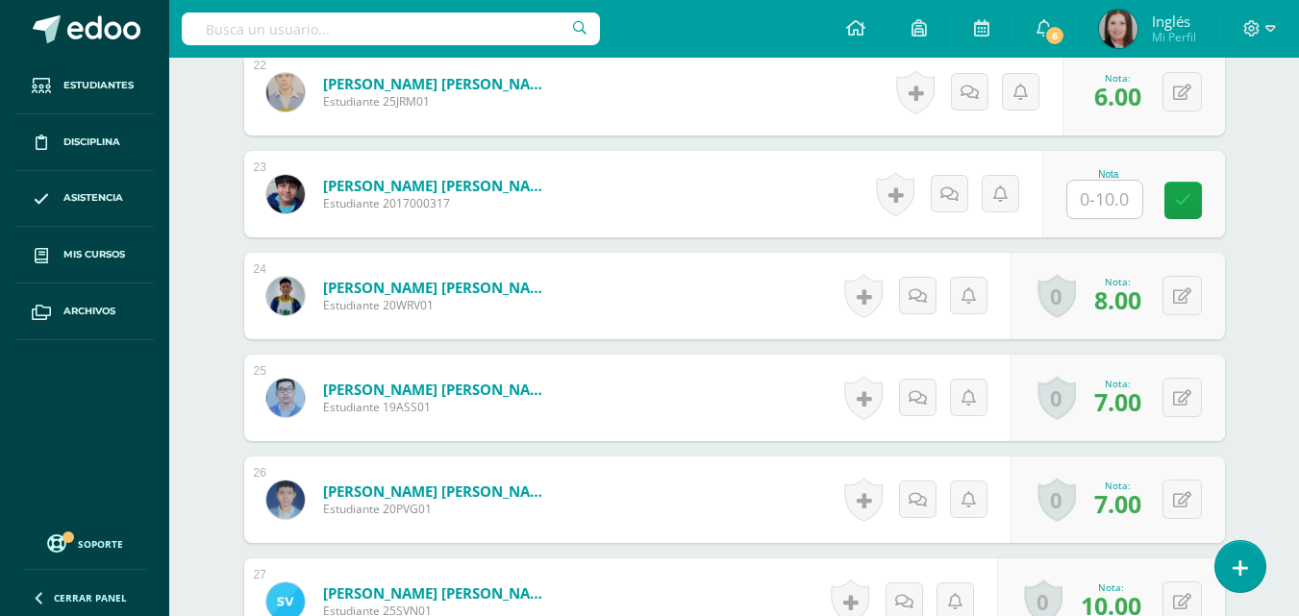
scroll to position [2792, 0]
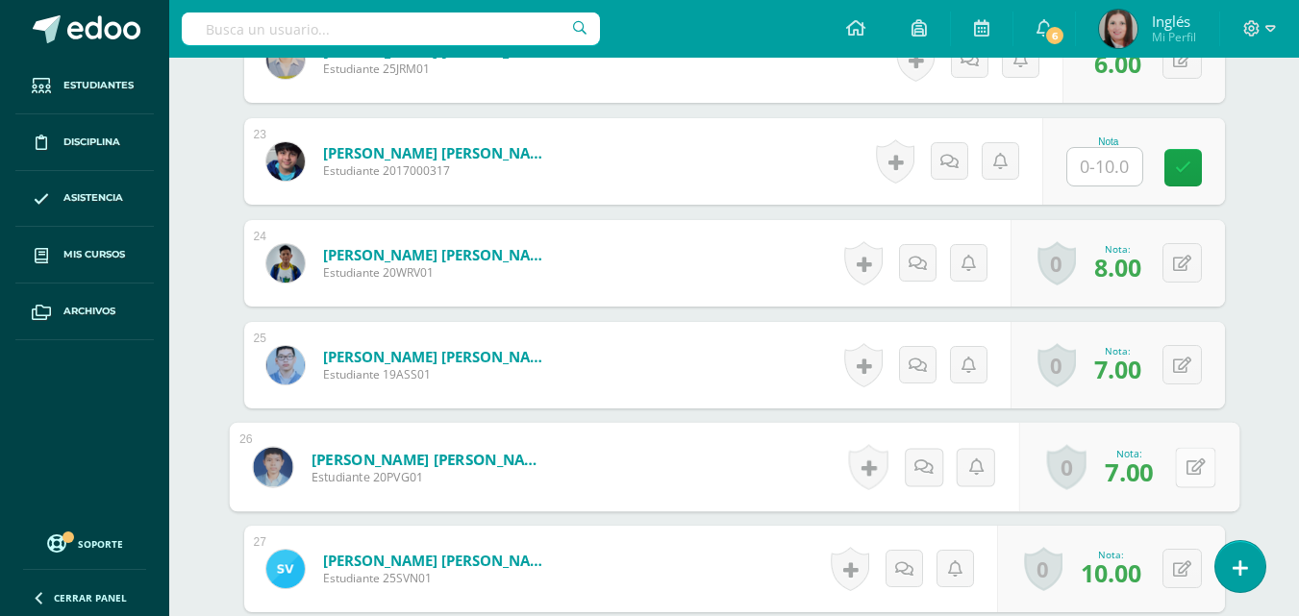
click at [1180, 462] on button at bounding box center [1195, 467] width 40 height 40
type input "5"
click at [1138, 465] on icon at bounding box center [1144, 473] width 17 height 16
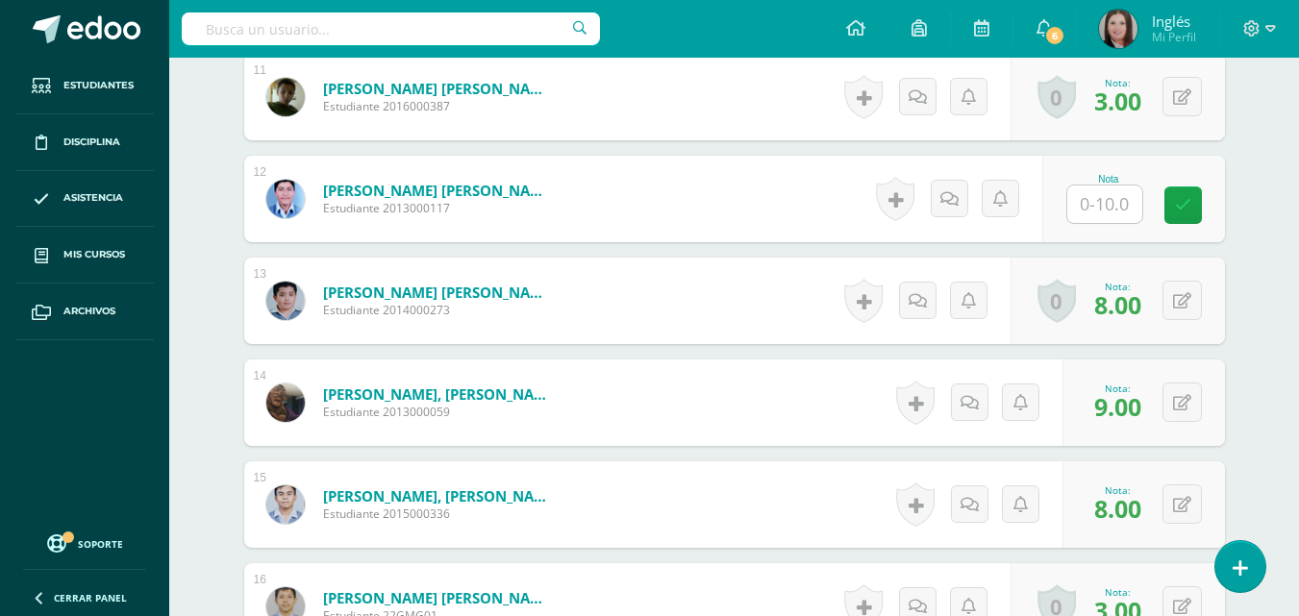
scroll to position [1542, 0]
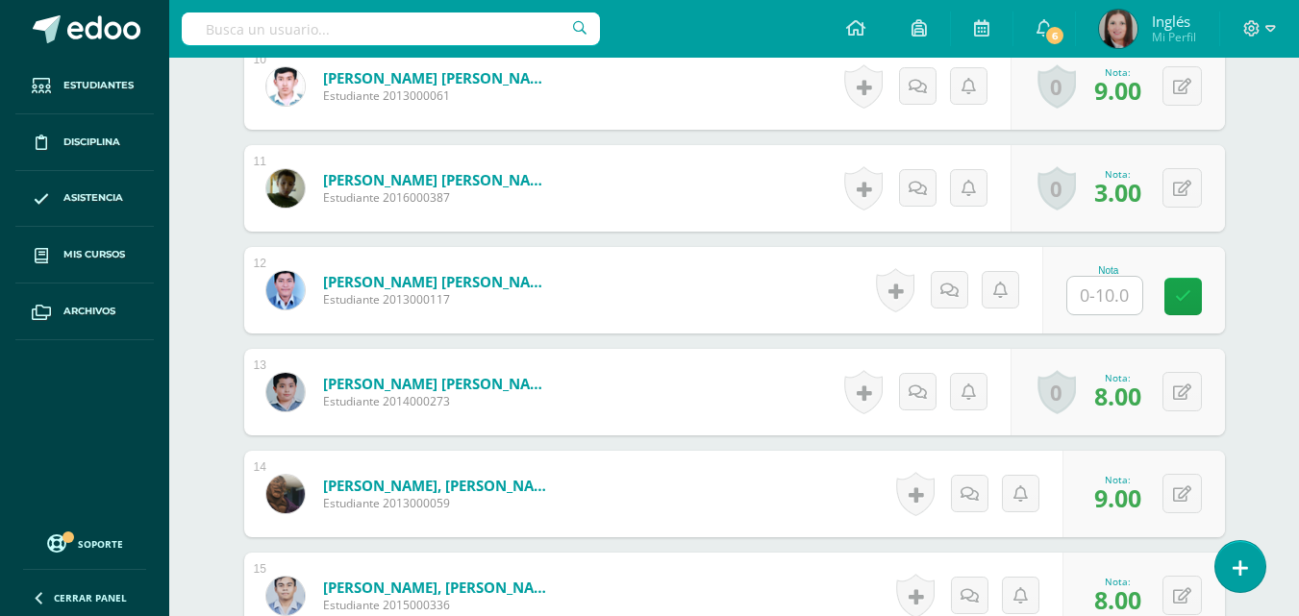
click at [1108, 295] on input "text" at bounding box center [1104, 296] width 75 height 38
type input "3"
click at [1192, 307] on link at bounding box center [1196, 297] width 38 height 38
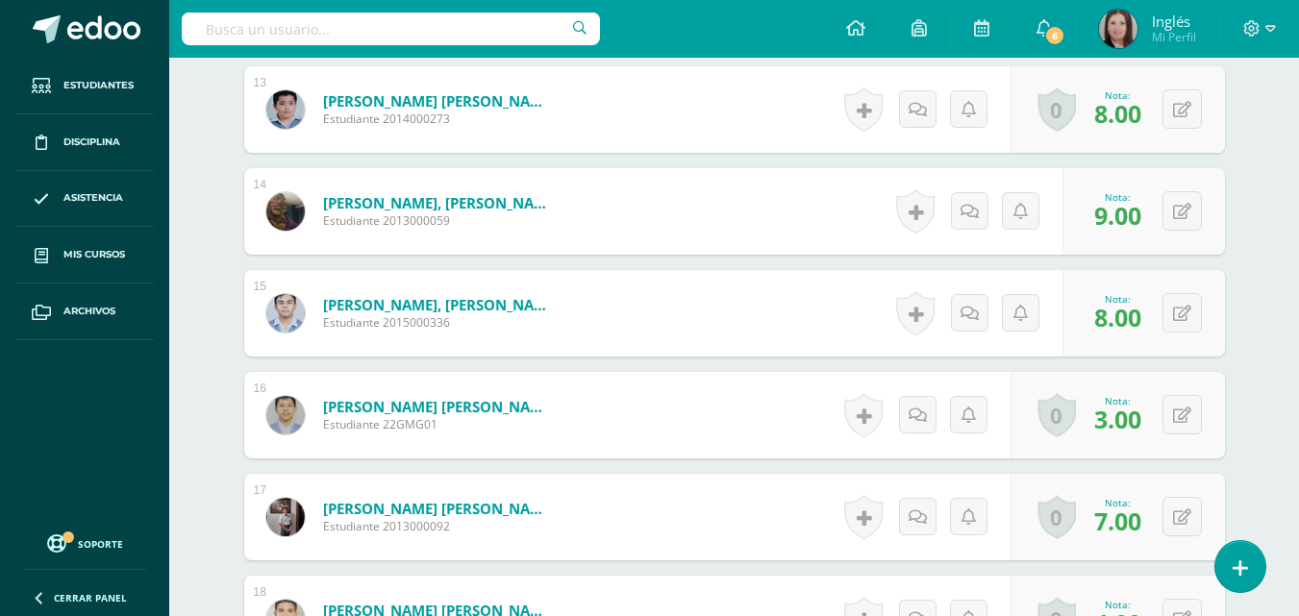
scroll to position [2023, 0]
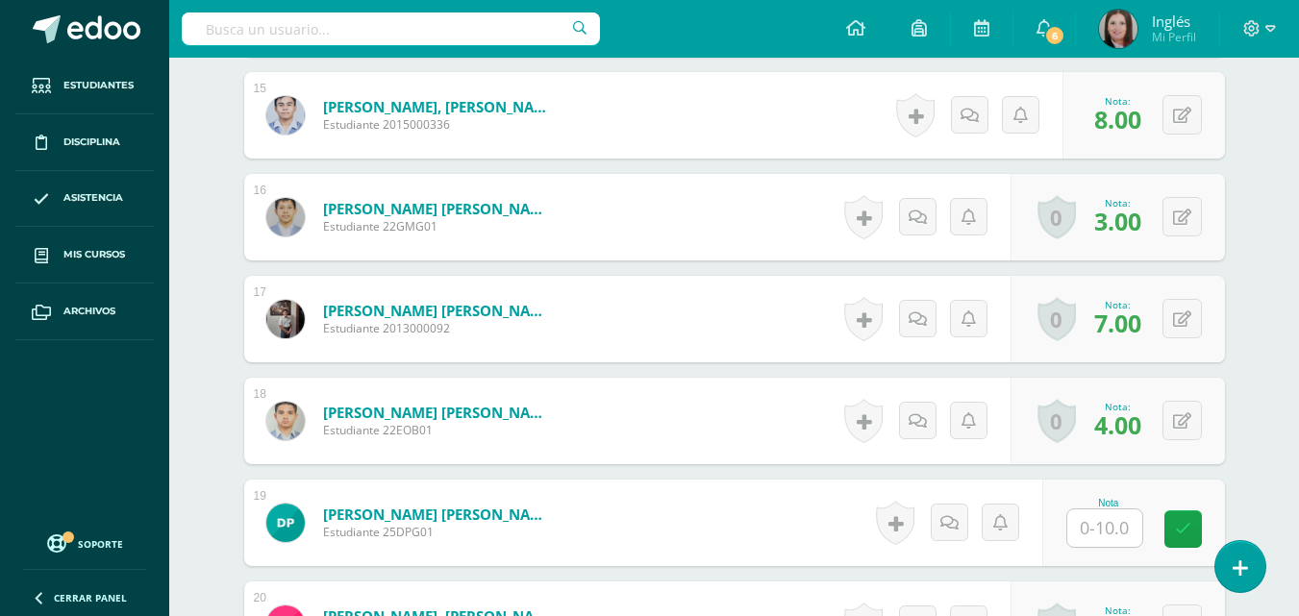
click at [1112, 517] on input "text" at bounding box center [1104, 529] width 75 height 38
type input "4"
click at [1192, 537] on icon at bounding box center [1196, 529] width 17 height 16
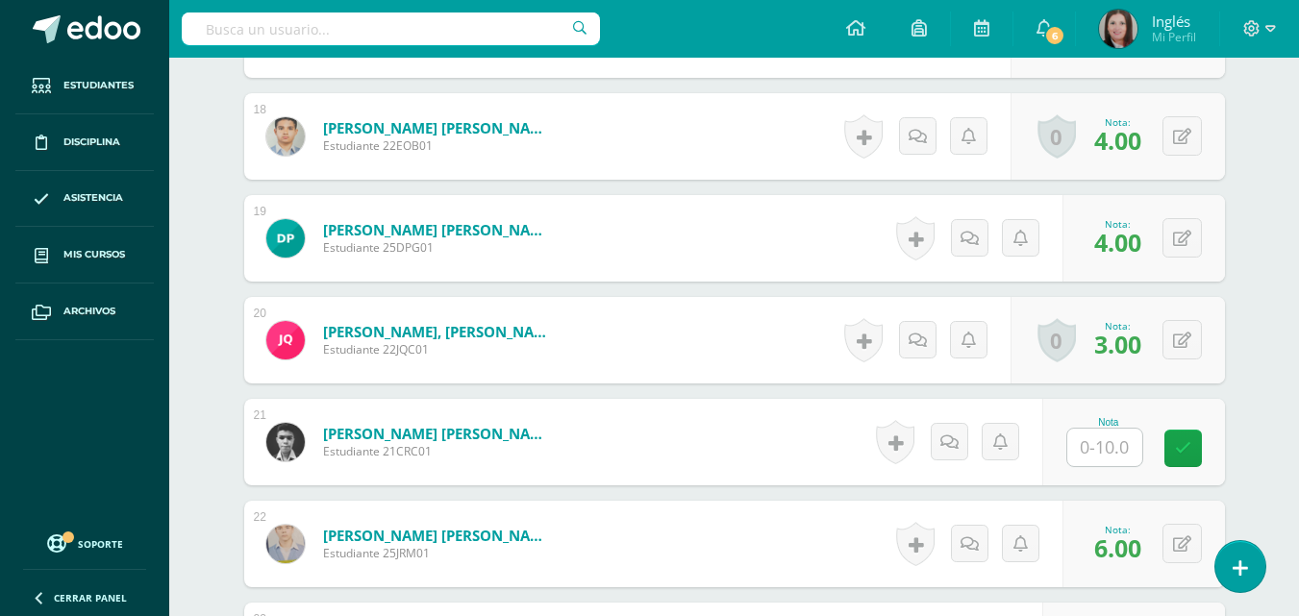
scroll to position [2312, 0]
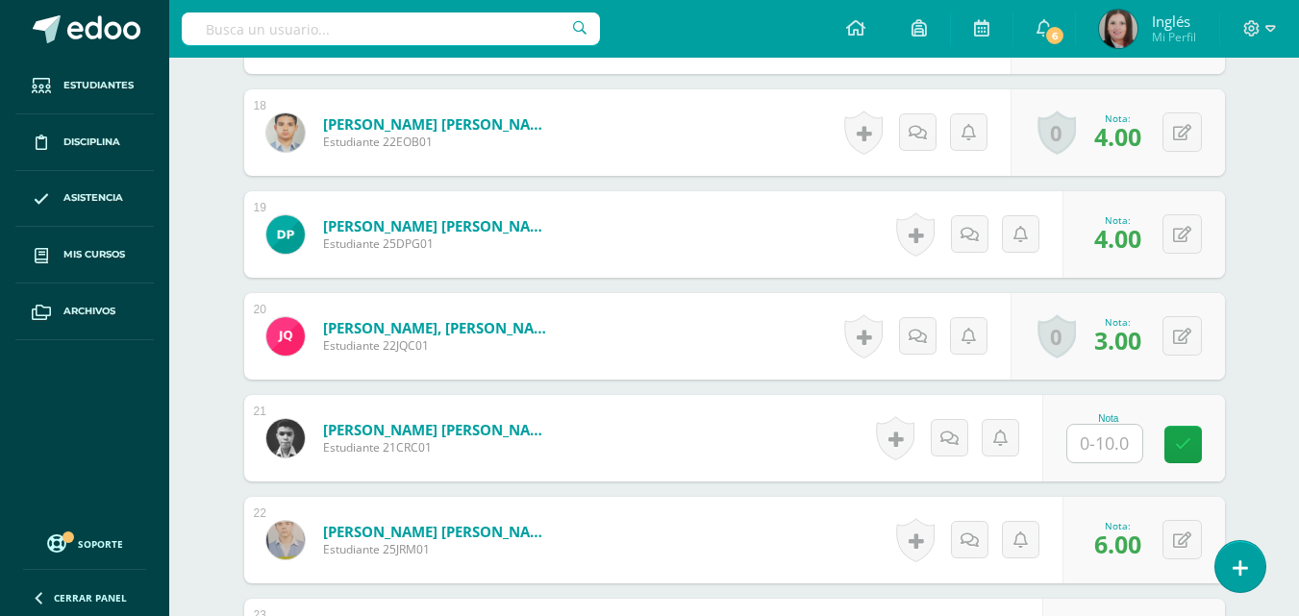
click at [1113, 448] on input "text" at bounding box center [1104, 444] width 75 height 38
type input "2"
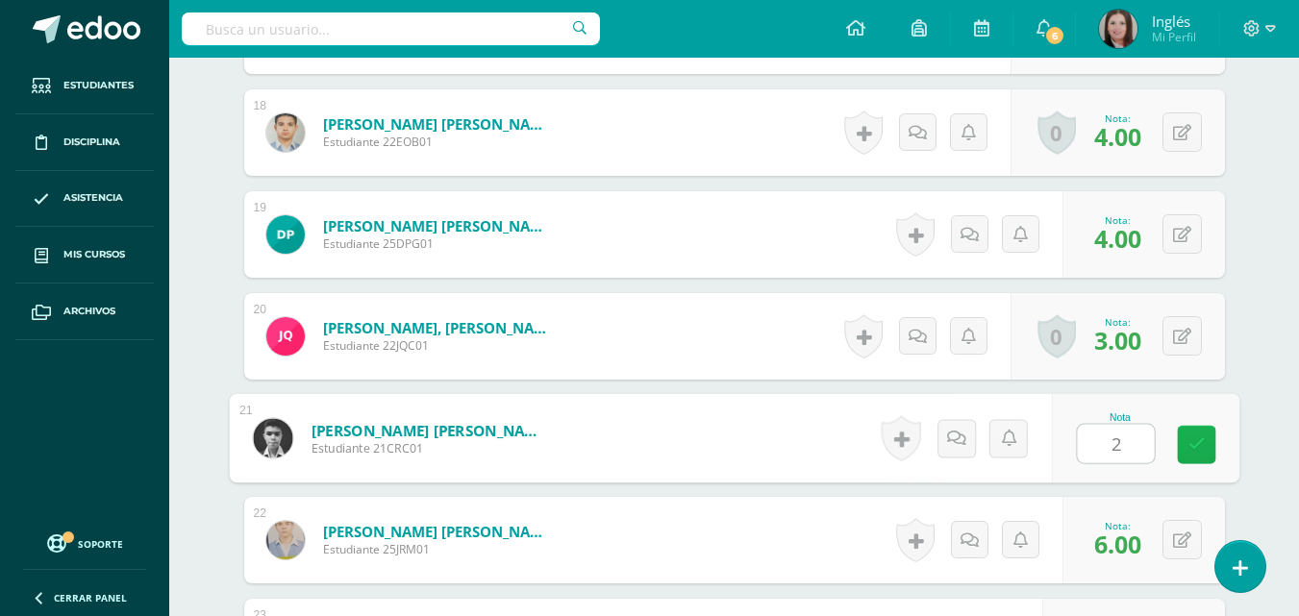
click at [1212, 463] on link at bounding box center [1196, 445] width 38 height 38
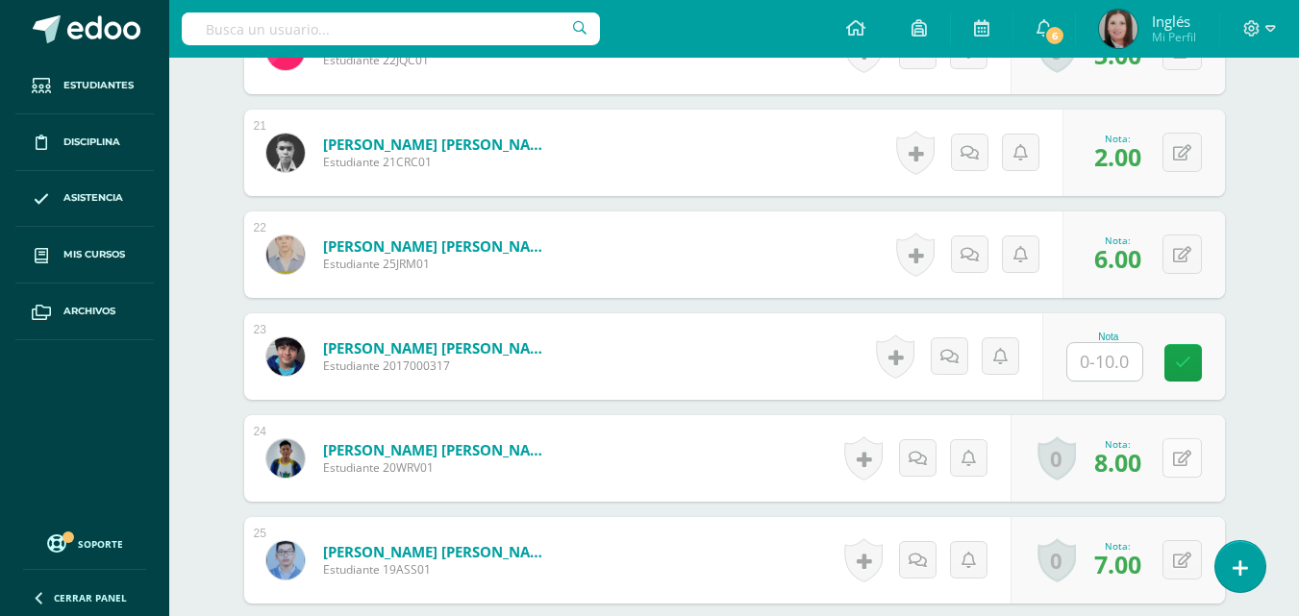
scroll to position [2600, 0]
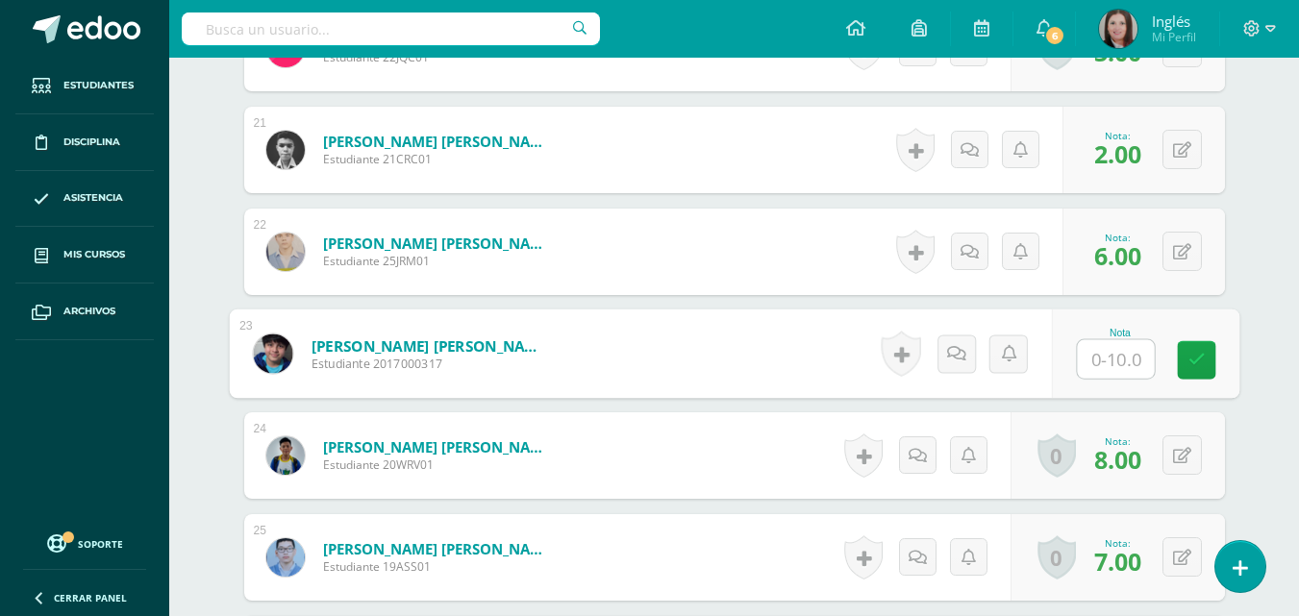
click at [1118, 369] on input "text" at bounding box center [1115, 359] width 77 height 38
type input "4"
click at [1198, 357] on icon at bounding box center [1196, 360] width 17 height 16
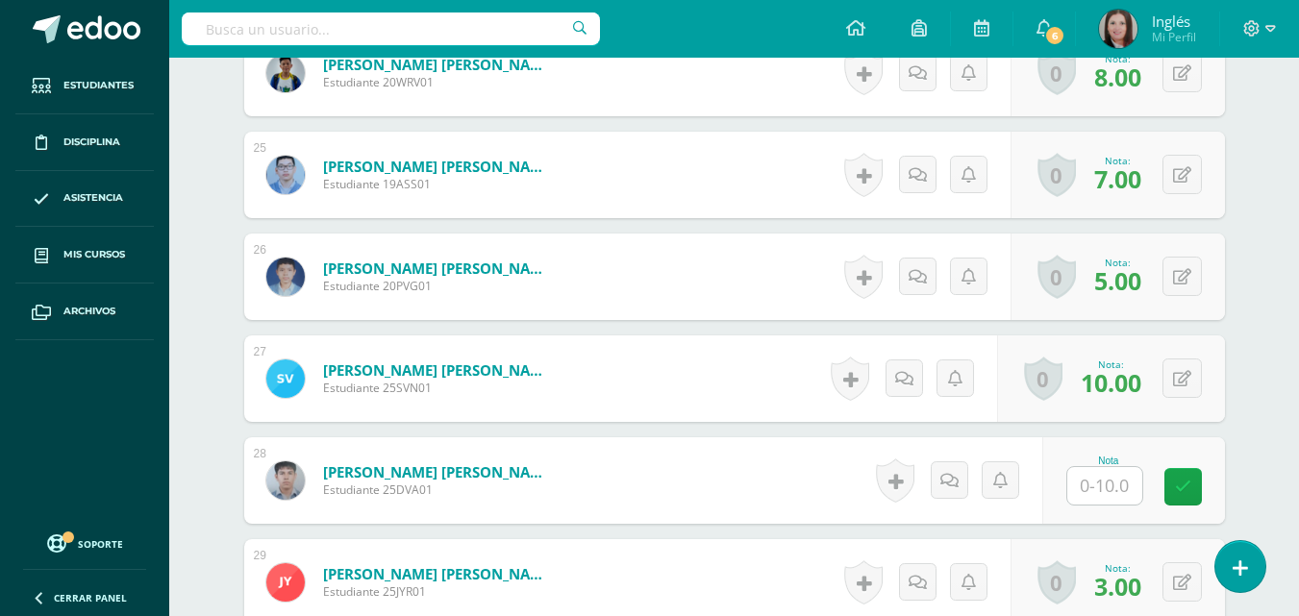
scroll to position [2985, 0]
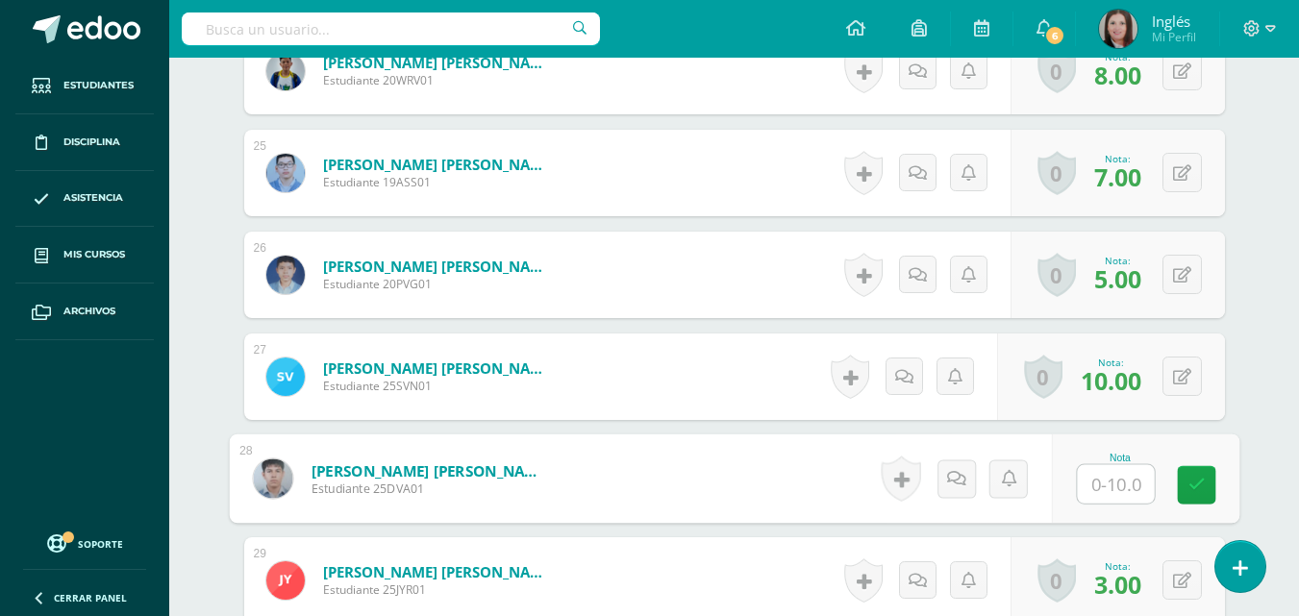
click at [1115, 497] on input "text" at bounding box center [1115, 484] width 77 height 38
type input "4"
click at [1199, 481] on icon at bounding box center [1196, 485] width 17 height 16
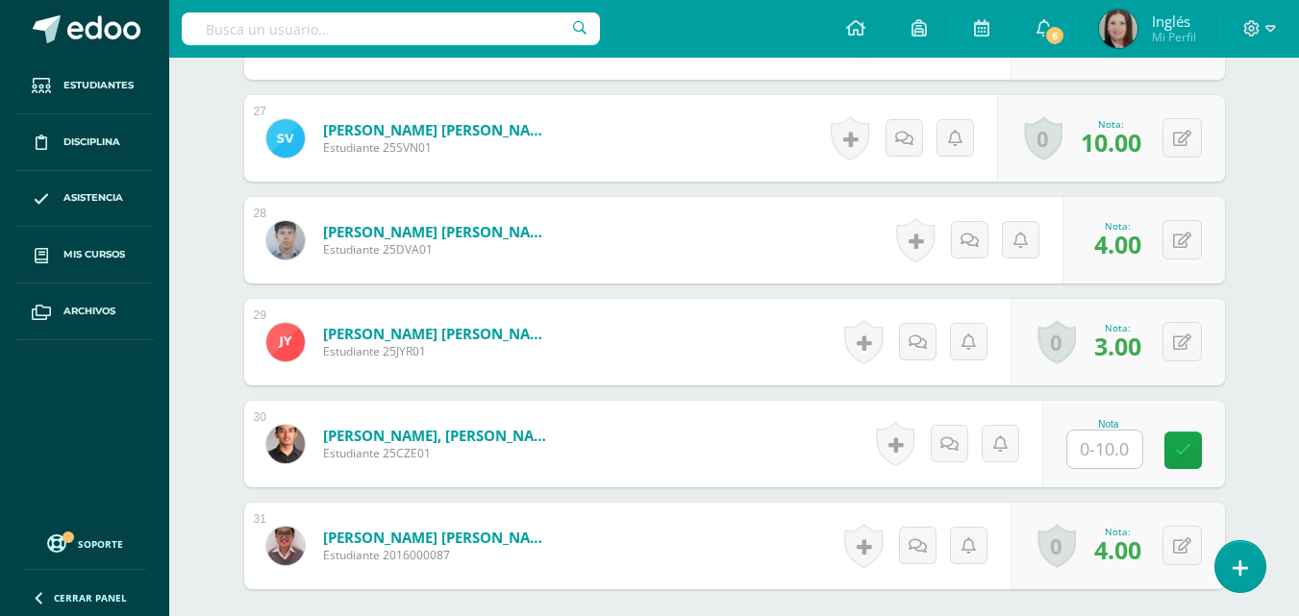
scroll to position [3273, 0]
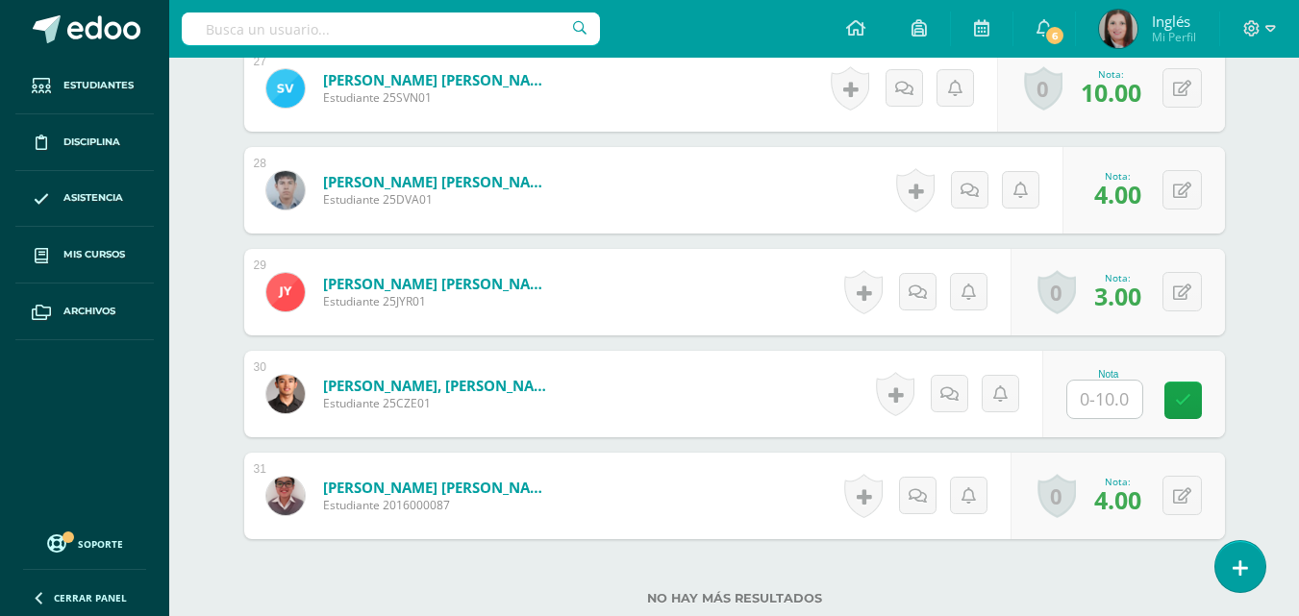
click at [1130, 403] on input "text" at bounding box center [1104, 400] width 75 height 38
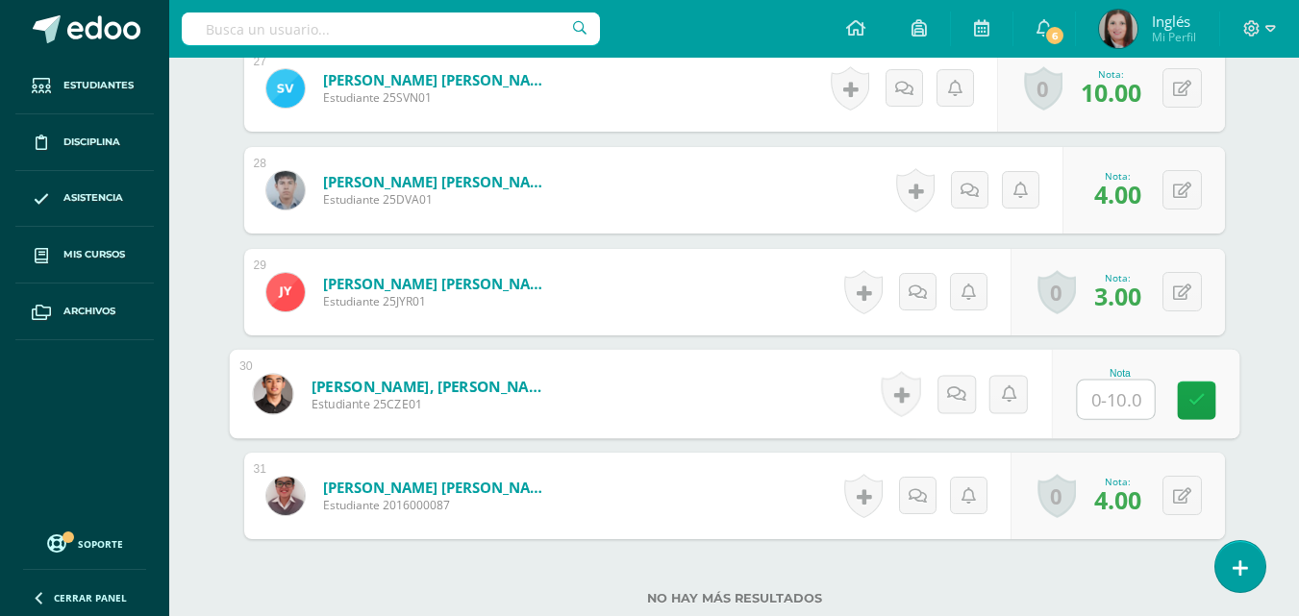
type input "3"
click at [1203, 389] on link at bounding box center [1196, 401] width 38 height 38
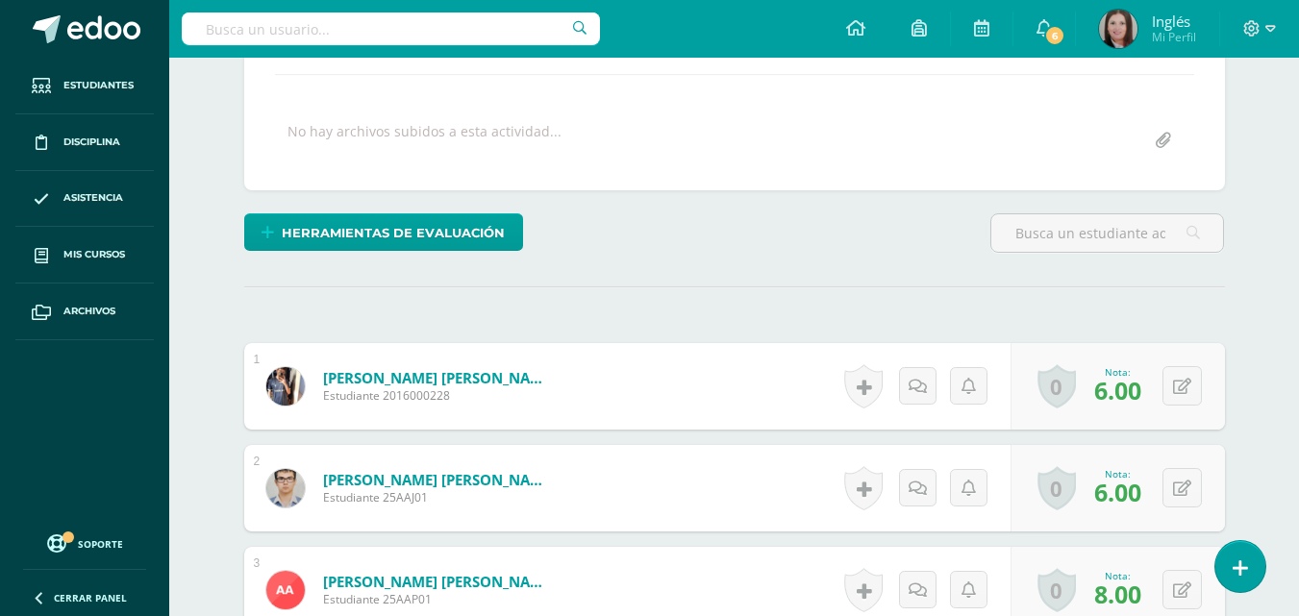
scroll to position [0, 0]
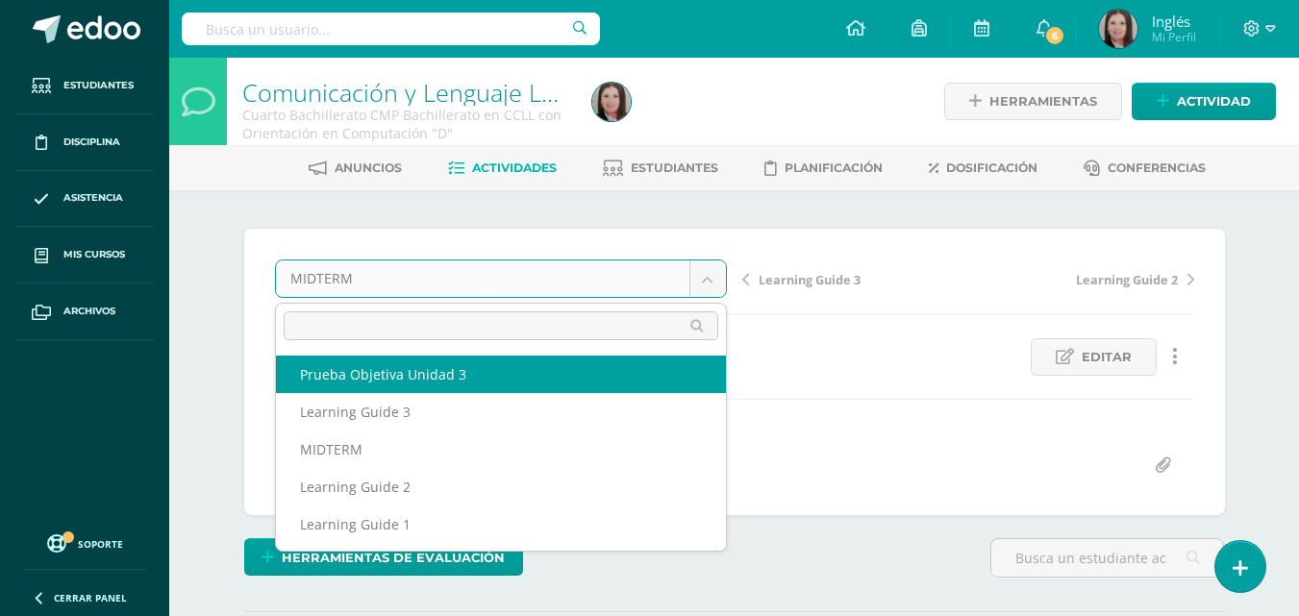
select select "/dashboard/teacher/grade-activity/177572/"
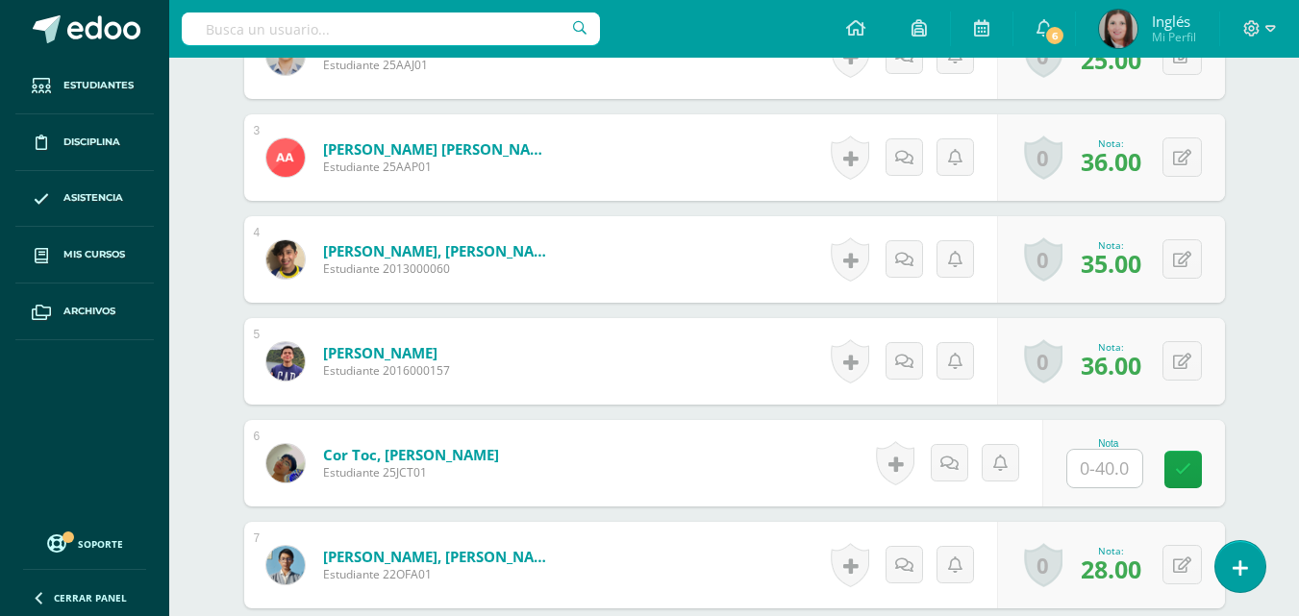
scroll to position [869, 0]
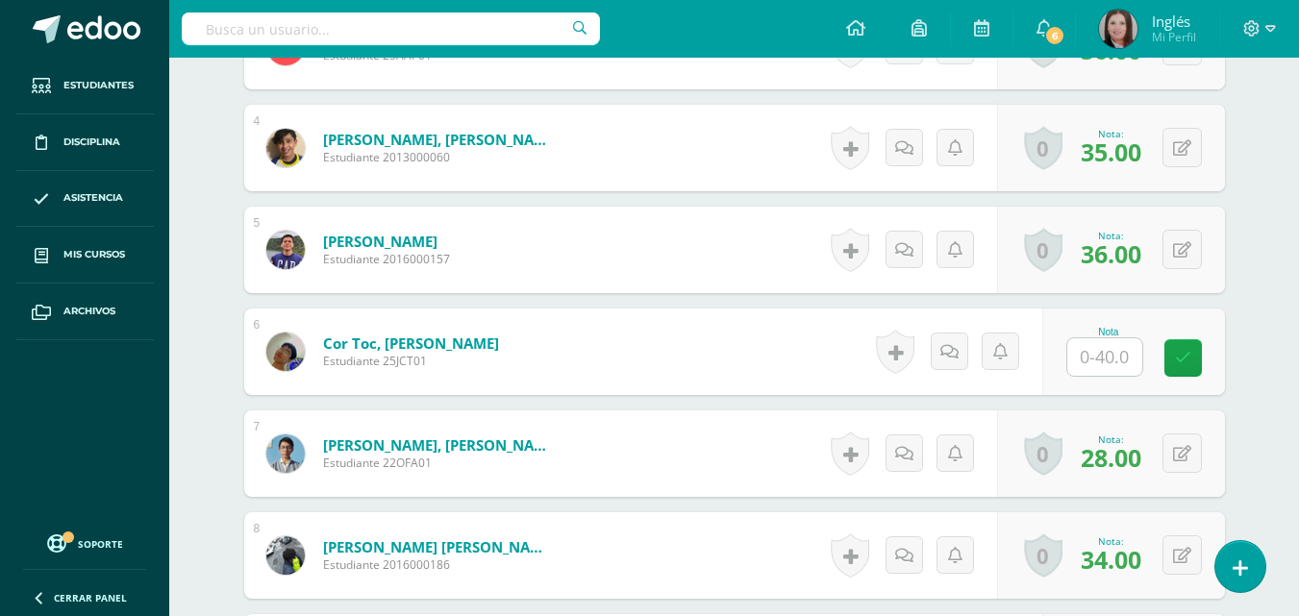
drag, startPoint x: 1151, startPoint y: 367, endPoint x: 1138, endPoint y: 361, distance: 14.2
click at [1148, 366] on div "Nota" at bounding box center [1133, 352] width 183 height 87
click at [1126, 356] on input "text" at bounding box center [1115, 357] width 77 height 38
type input "20"
click at [1206, 358] on link at bounding box center [1196, 358] width 38 height 38
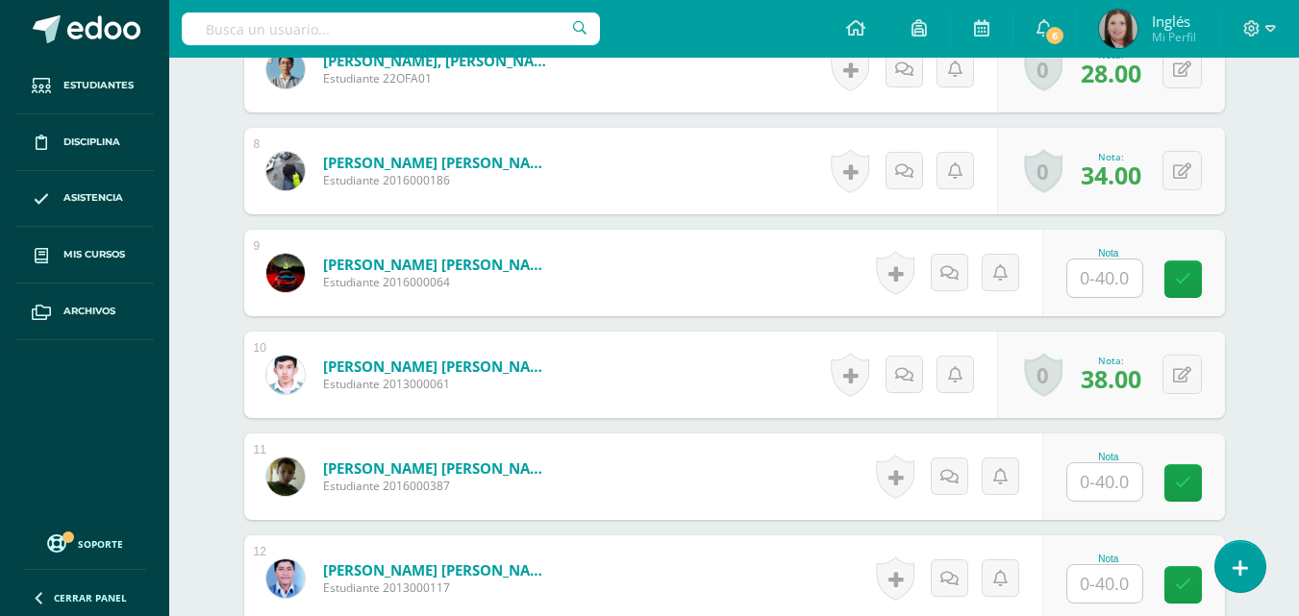
scroll to position [1350, 0]
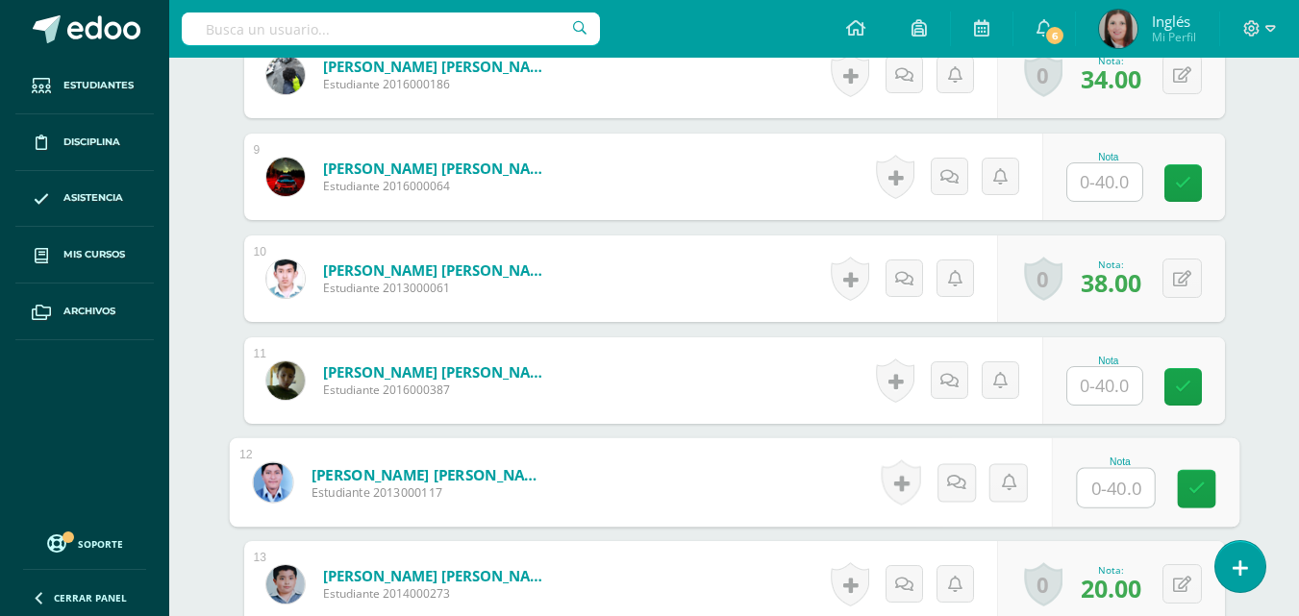
click at [1112, 483] on input "text" at bounding box center [1115, 488] width 77 height 38
type input "30"
click at [1195, 486] on icon at bounding box center [1196, 489] width 17 height 16
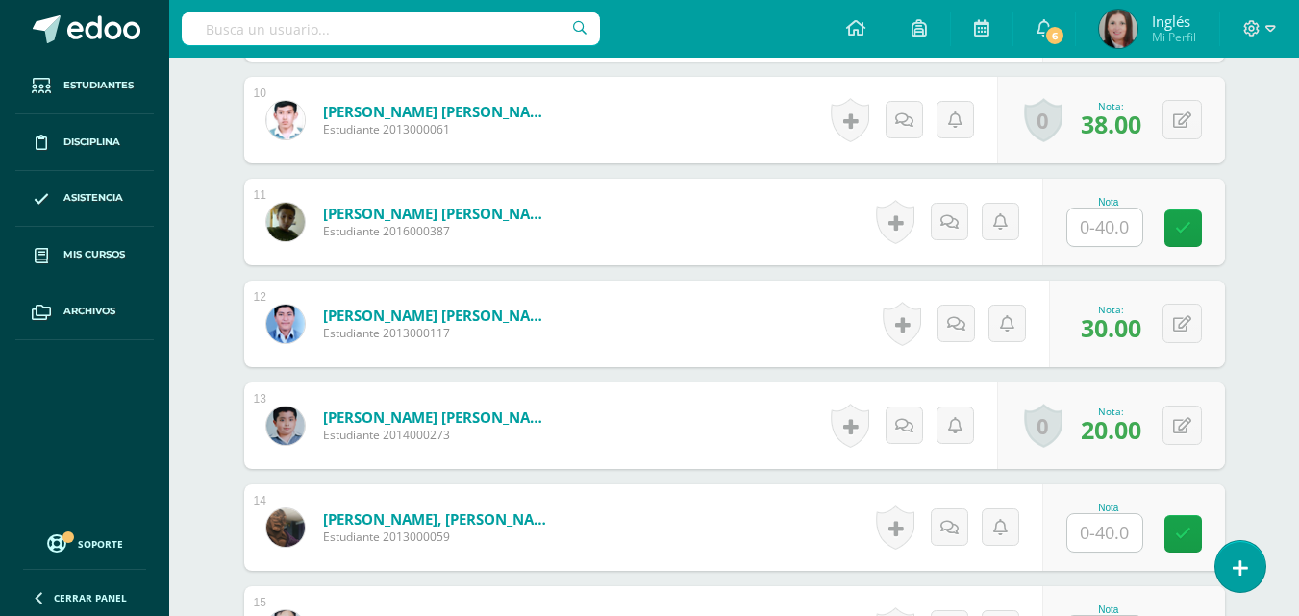
scroll to position [1542, 0]
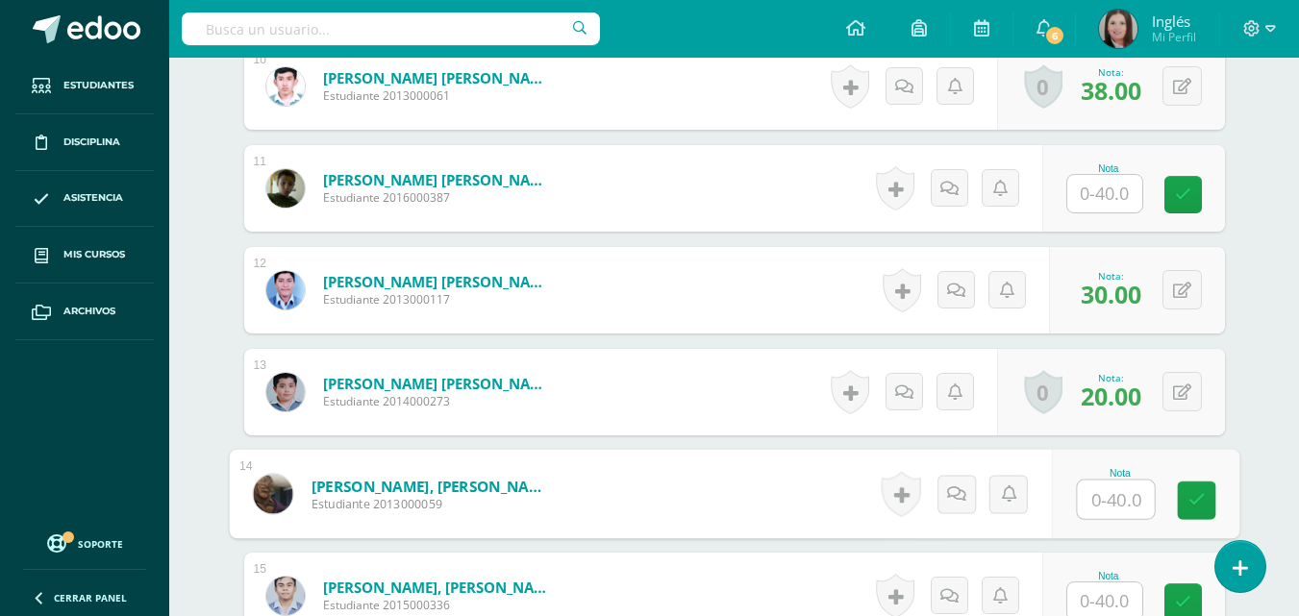
click at [1114, 501] on input "text" at bounding box center [1115, 500] width 77 height 38
type input "24"
click at [1188, 494] on icon at bounding box center [1196, 500] width 17 height 16
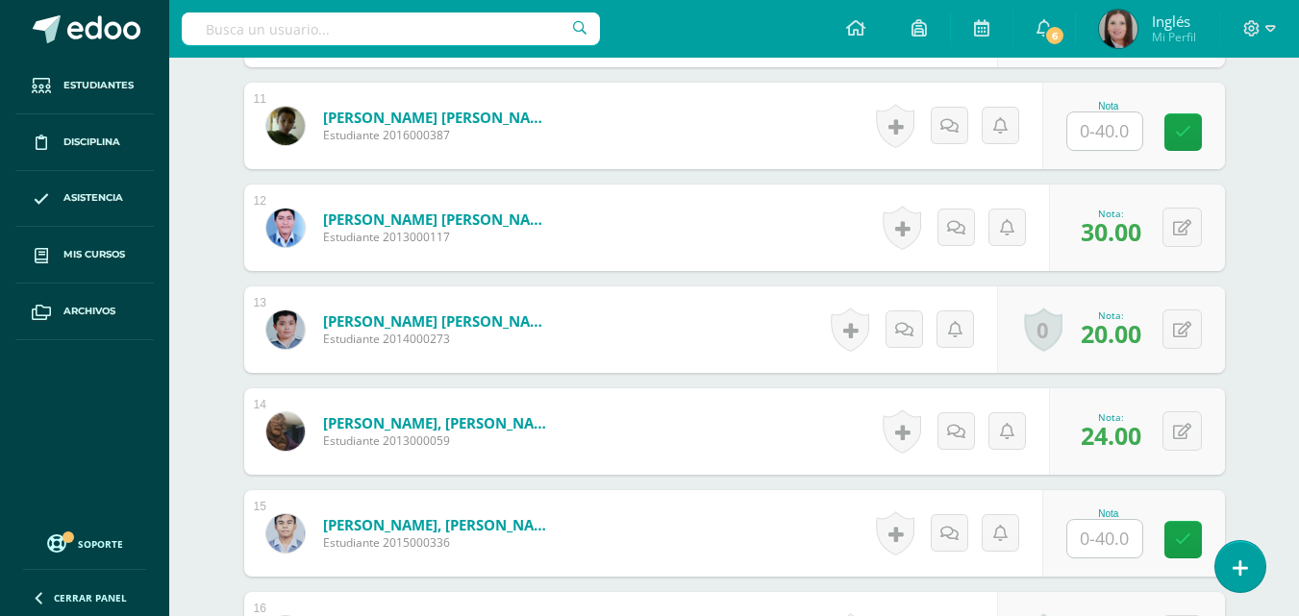
scroll to position [1638, 0]
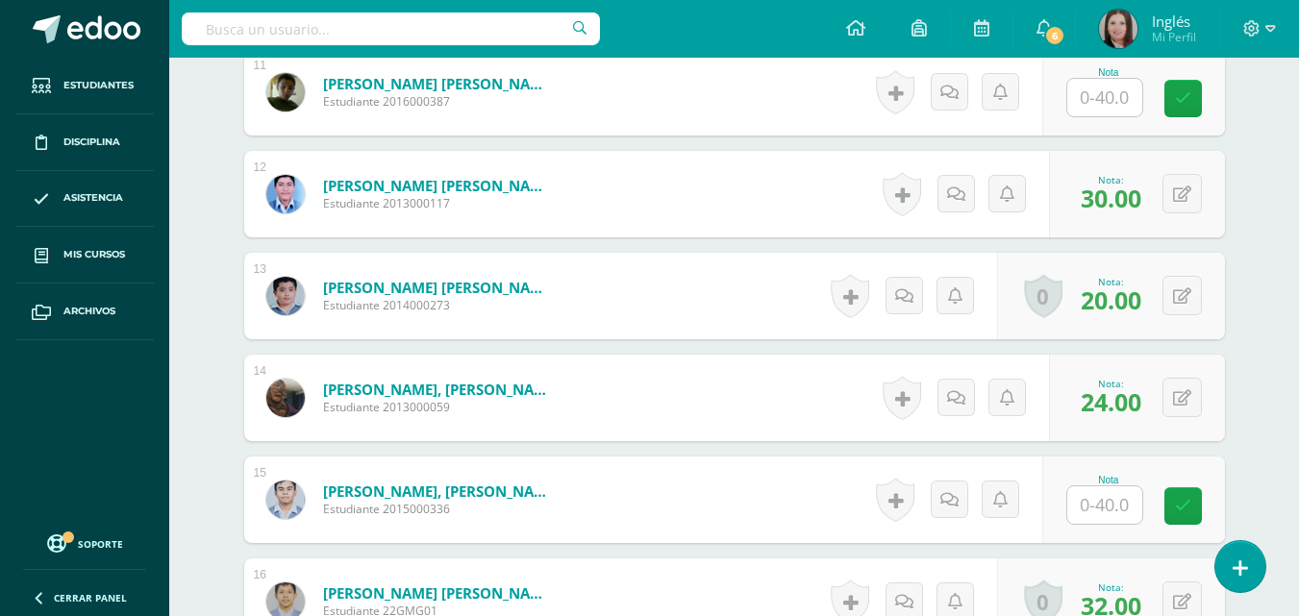
click at [1095, 525] on div "Nota" at bounding box center [1133, 500] width 183 height 87
click at [1099, 504] on input "text" at bounding box center [1104, 506] width 75 height 38
type input "22"
click at [1192, 502] on icon at bounding box center [1196, 506] width 17 height 16
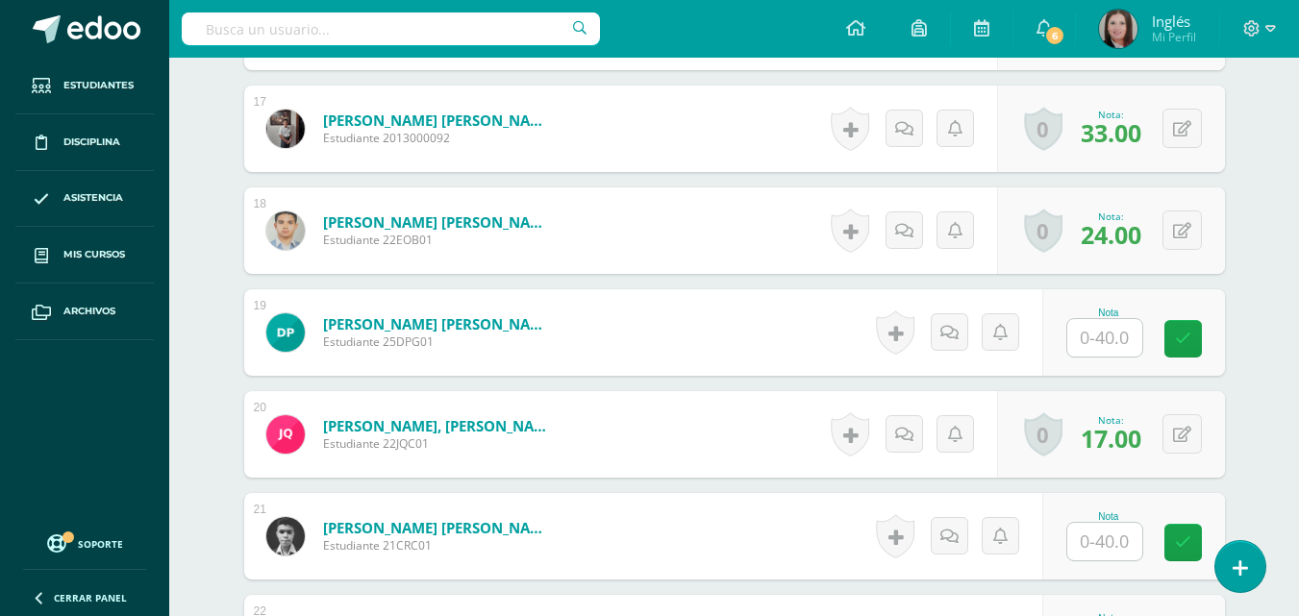
scroll to position [2215, 0]
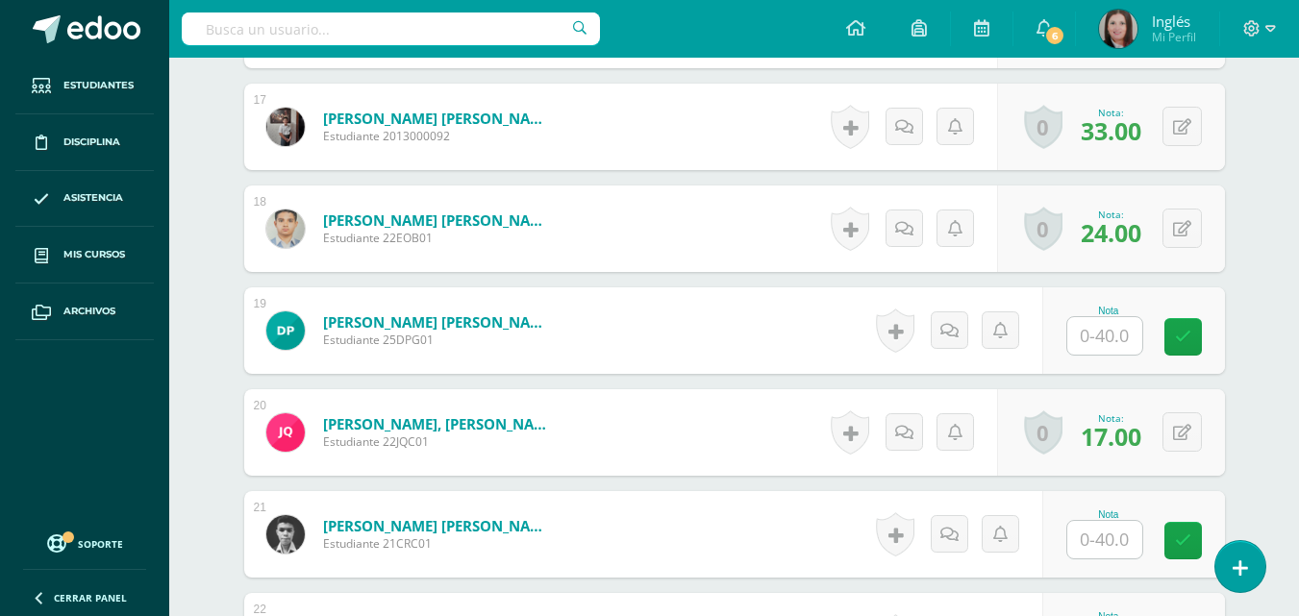
click at [1112, 338] on input "text" at bounding box center [1104, 336] width 75 height 38
type input "27"
click at [1199, 338] on icon at bounding box center [1196, 337] width 17 height 16
click at [1105, 538] on input "text" at bounding box center [1104, 540] width 75 height 38
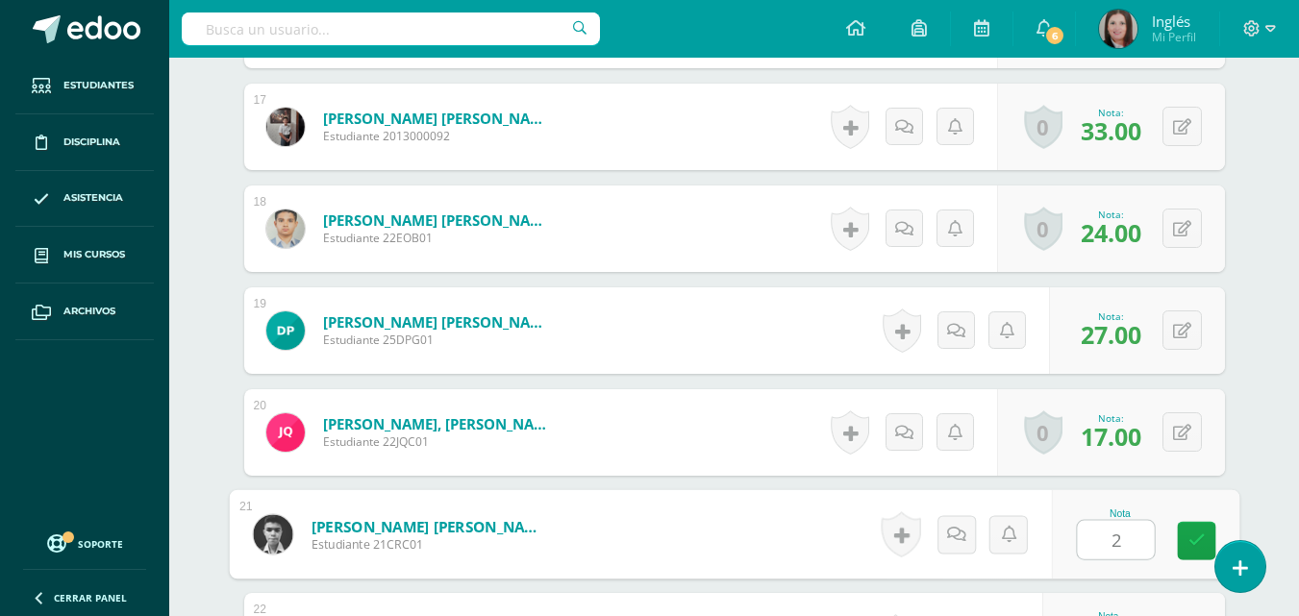
type input "24"
click at [1202, 526] on link at bounding box center [1196, 541] width 38 height 38
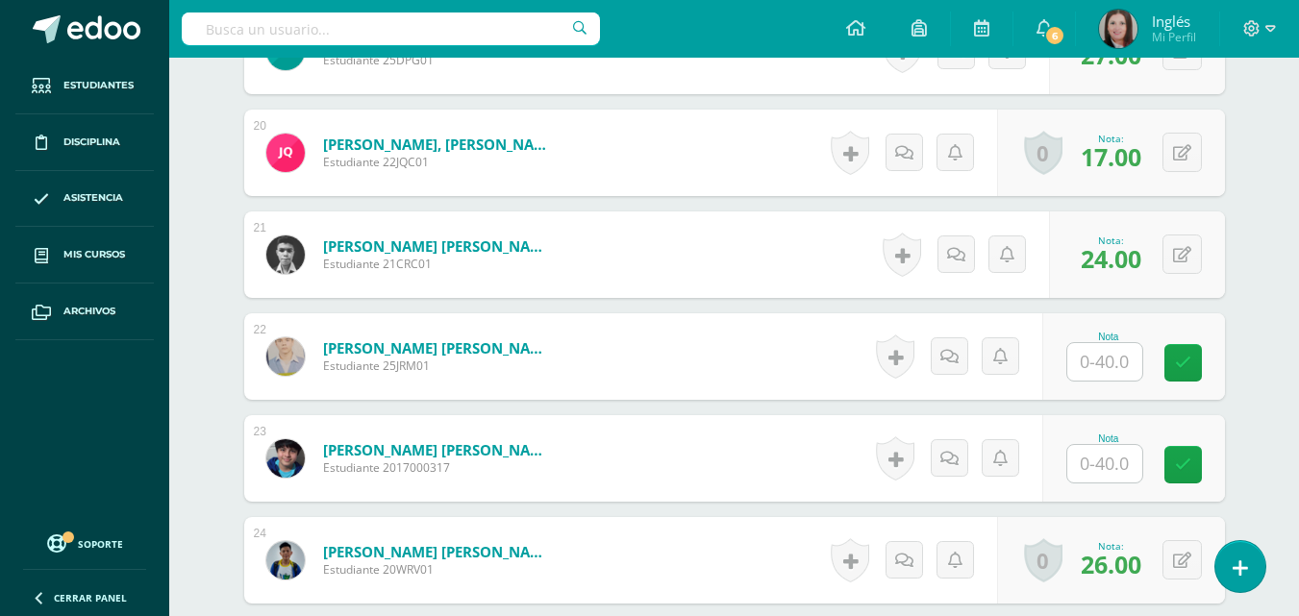
scroll to position [2600, 0]
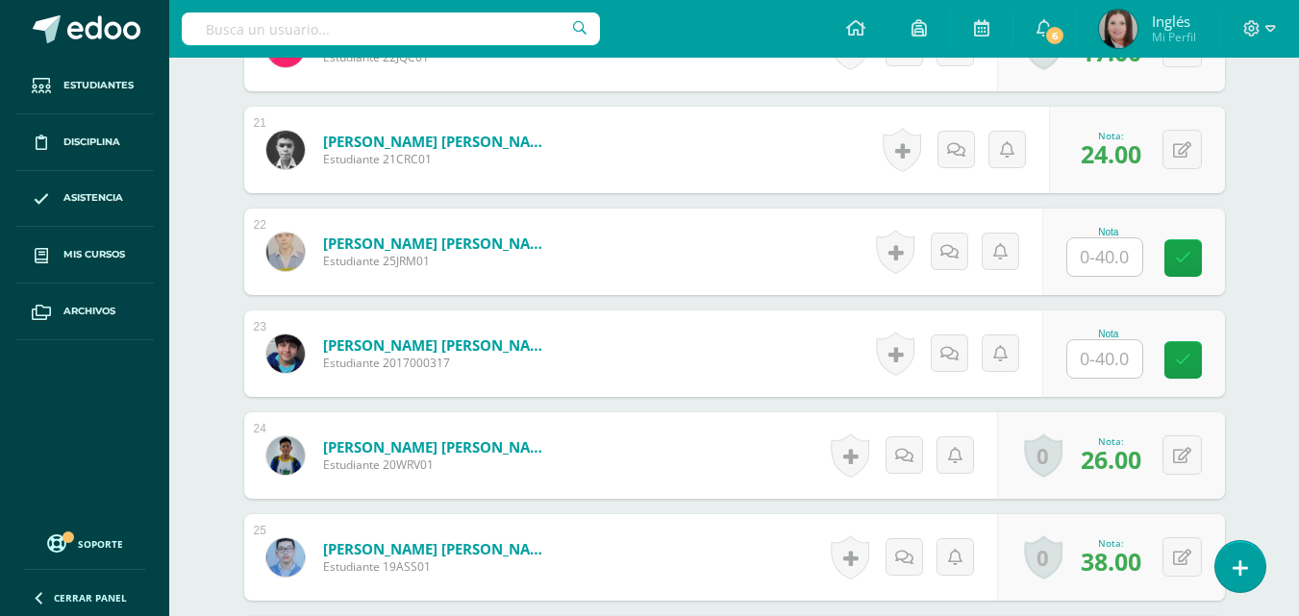
click at [1082, 260] on input "text" at bounding box center [1104, 257] width 75 height 38
type input "23"
click at [1201, 254] on icon at bounding box center [1196, 258] width 17 height 16
click at [1130, 360] on input "text" at bounding box center [1104, 359] width 75 height 38
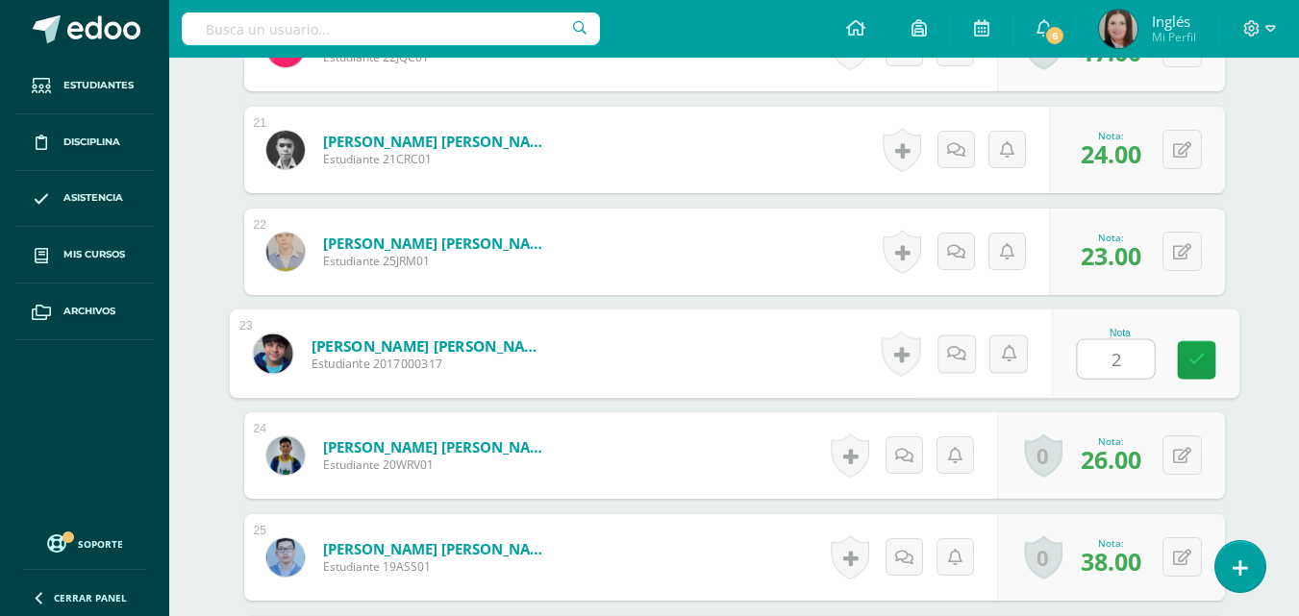
type input "21"
click at [1189, 348] on link at bounding box center [1196, 360] width 38 height 38
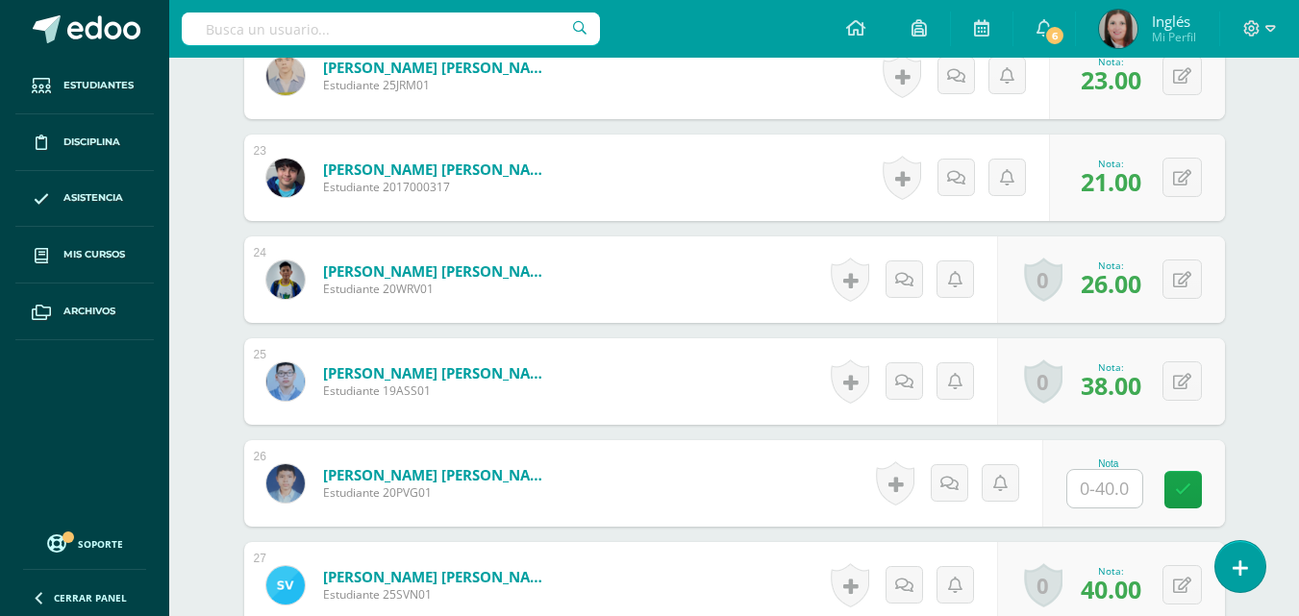
scroll to position [2792, 0]
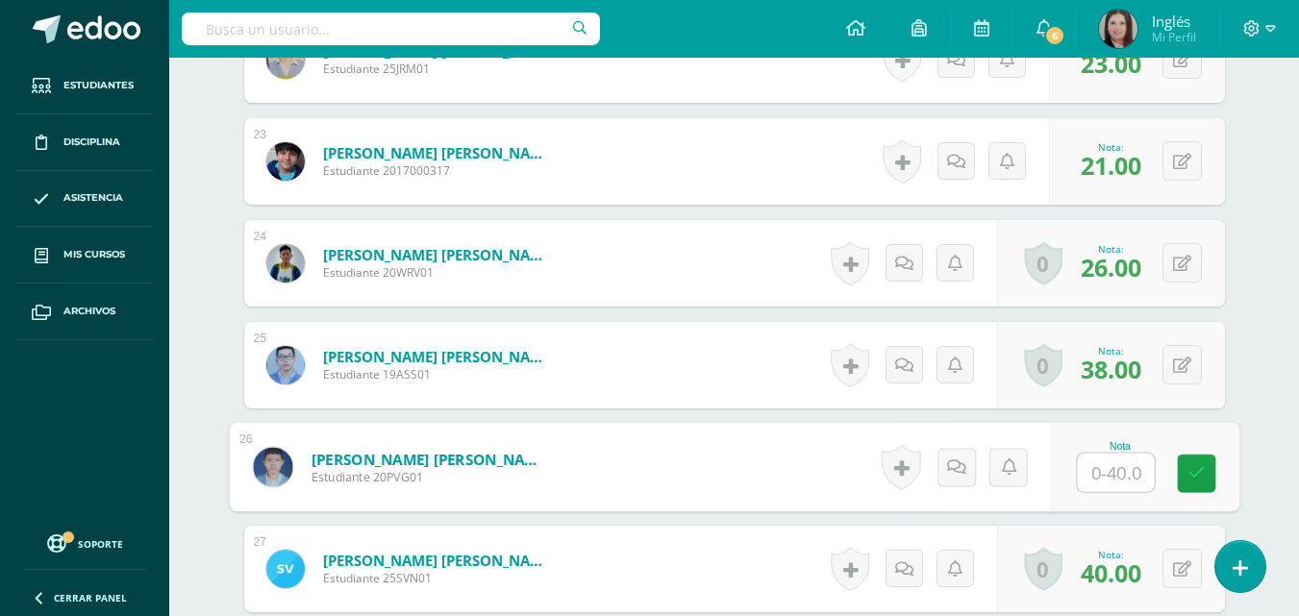
click at [1116, 467] on input "text" at bounding box center [1115, 473] width 77 height 38
type input "27"
click at [1187, 463] on link at bounding box center [1196, 474] width 38 height 38
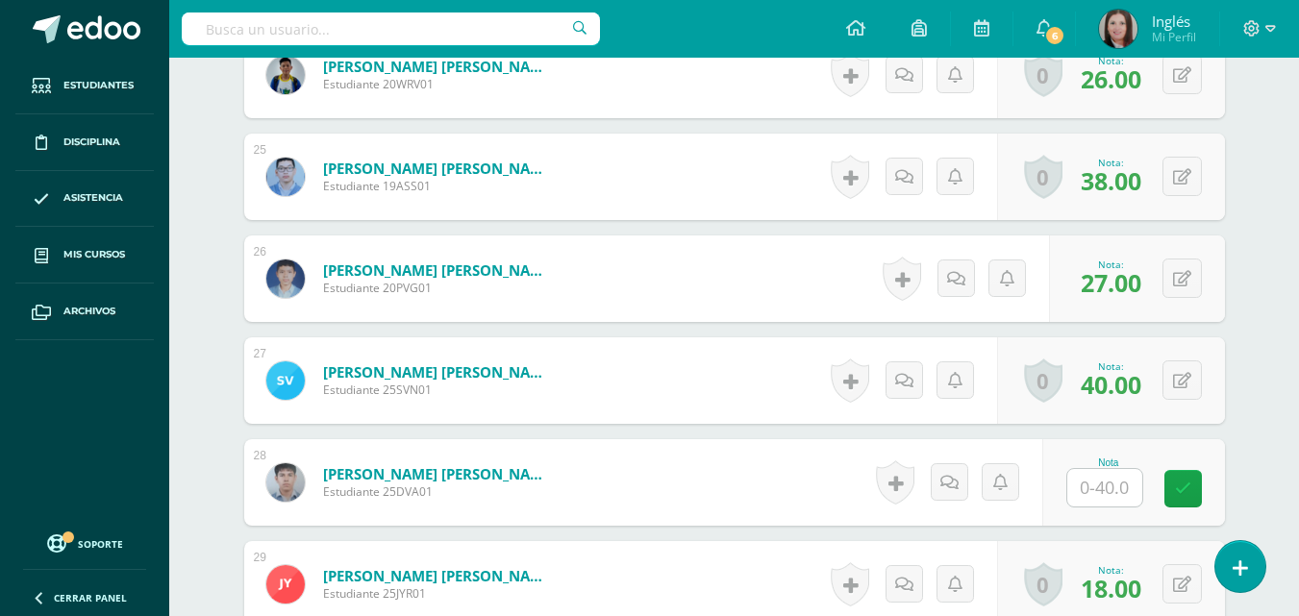
scroll to position [2985, 0]
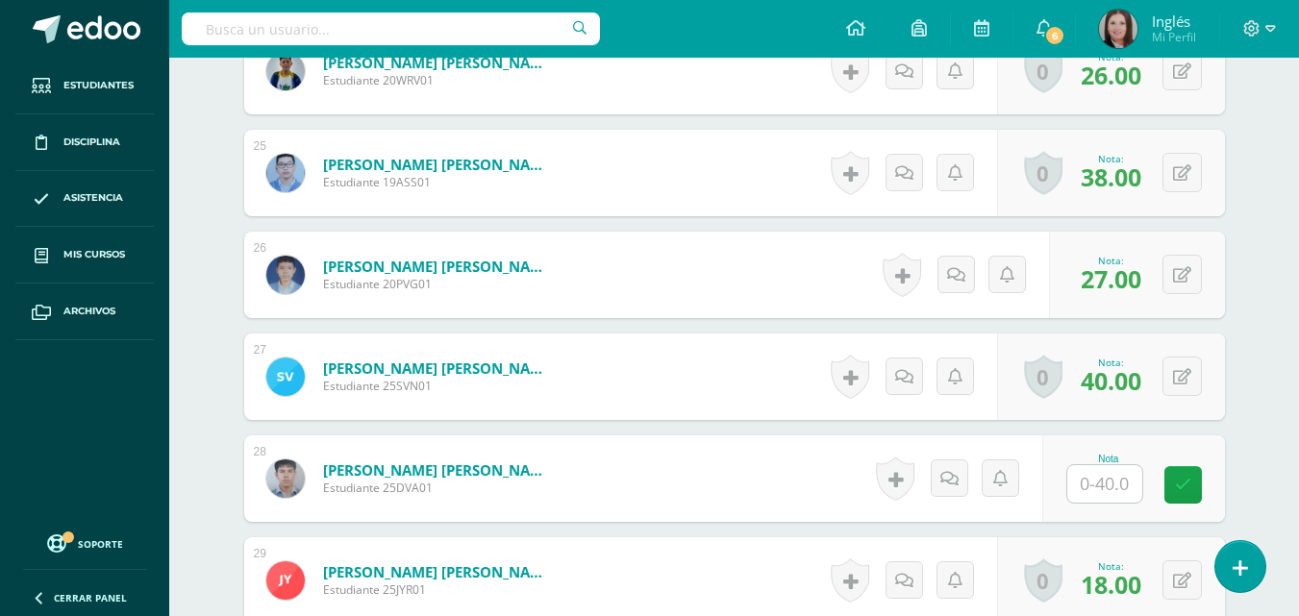
click at [1116, 477] on input "text" at bounding box center [1104, 484] width 75 height 38
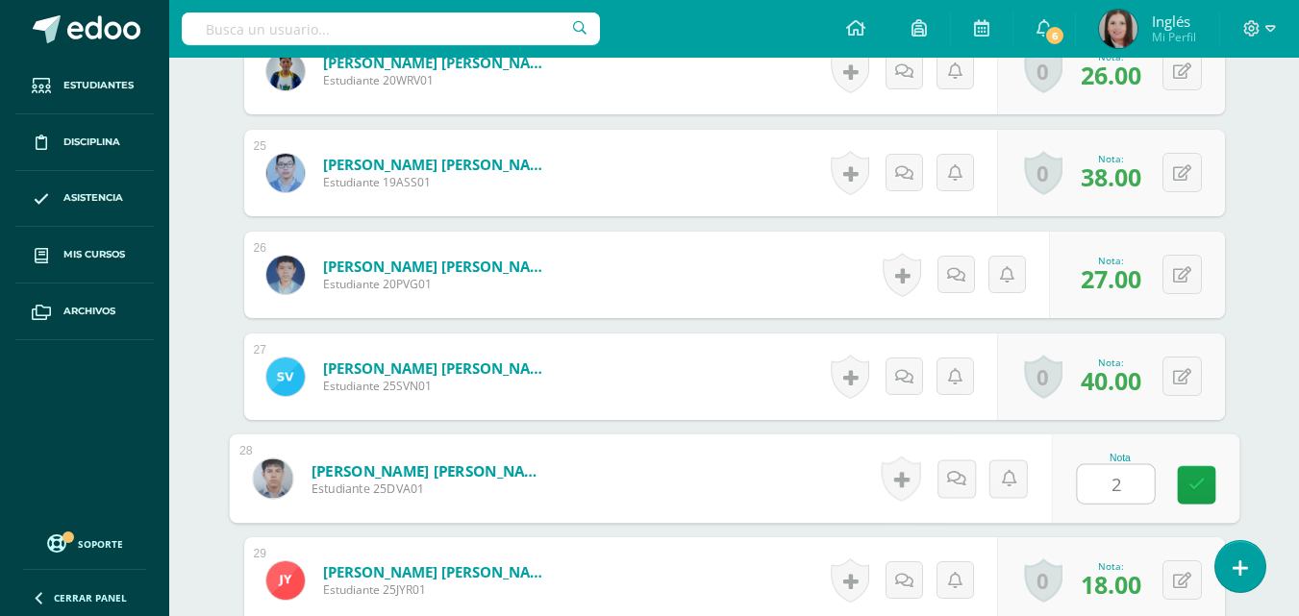
type input "24"
click at [1186, 484] on link at bounding box center [1196, 485] width 38 height 38
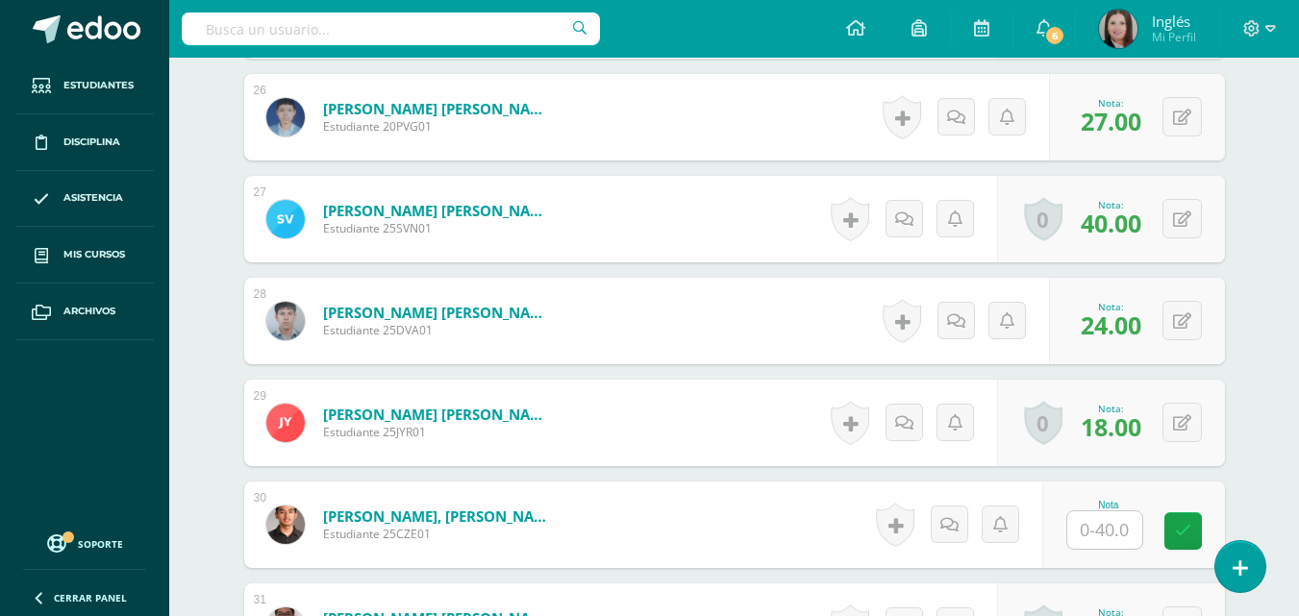
scroll to position [3177, 0]
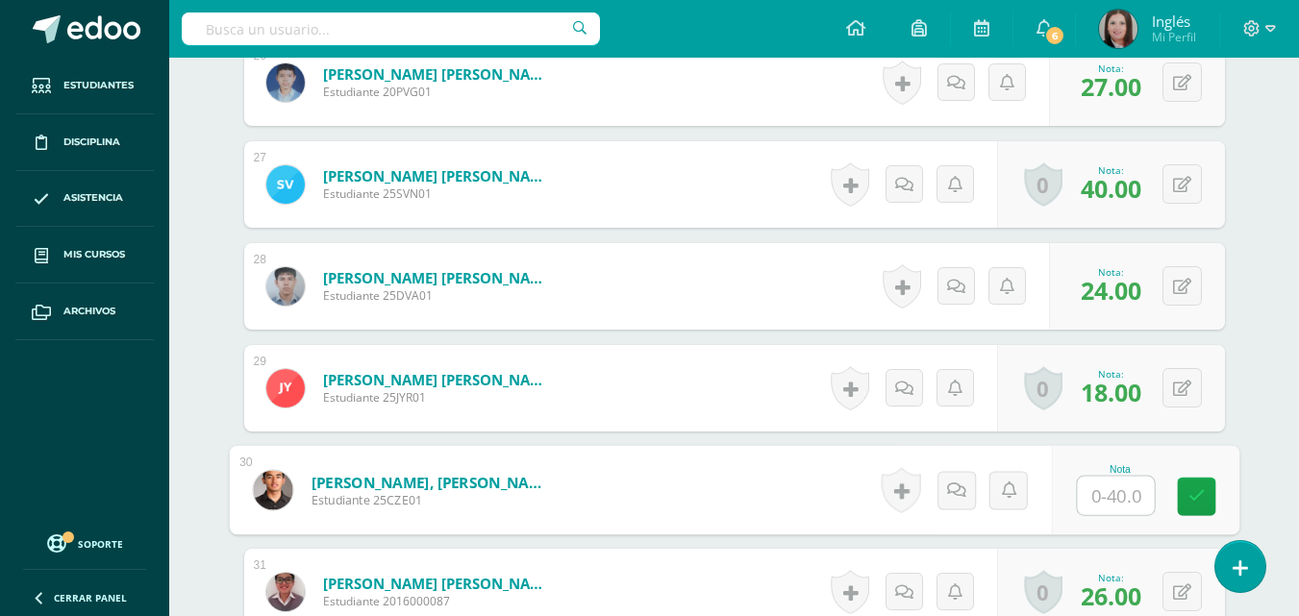
click at [1123, 484] on input "text" at bounding box center [1115, 496] width 77 height 38
type input "22"
click at [1191, 499] on icon at bounding box center [1196, 496] width 17 height 16
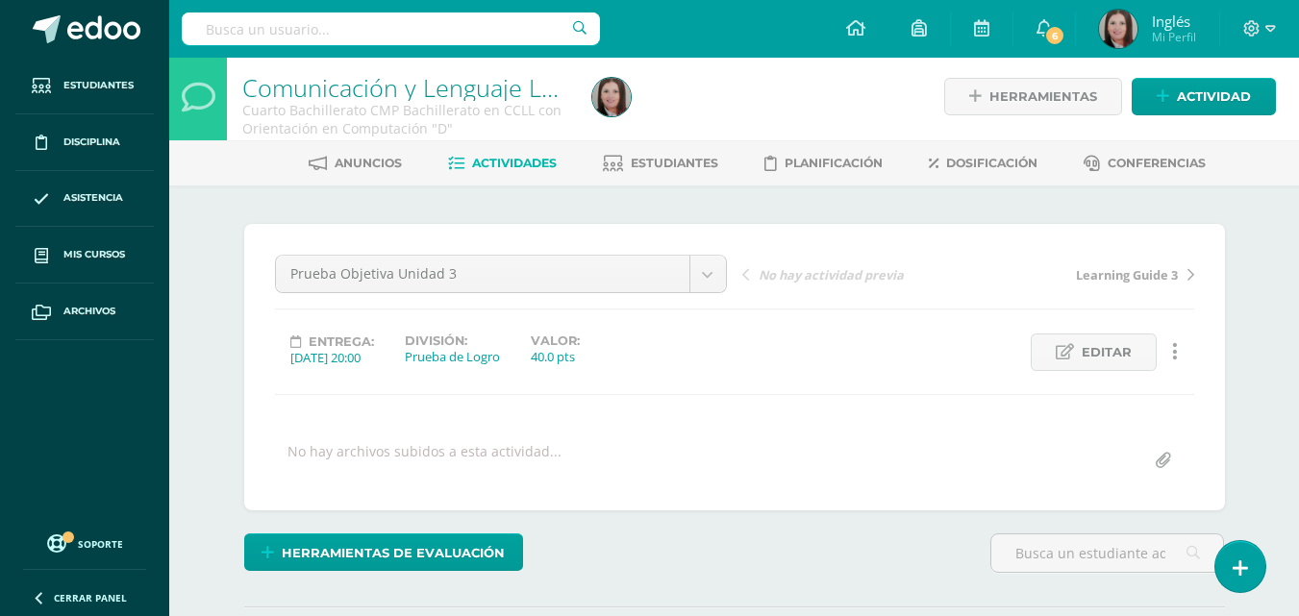
scroll to position [0, 0]
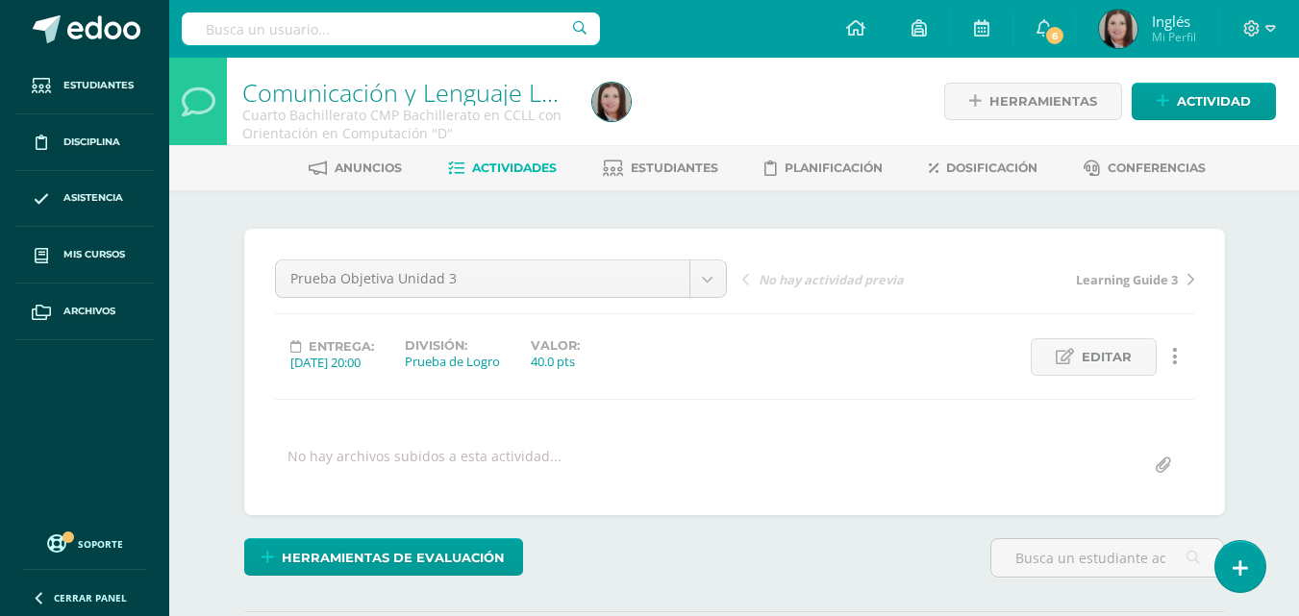
click at [472, 170] on span "Actividades" at bounding box center [514, 168] width 85 height 14
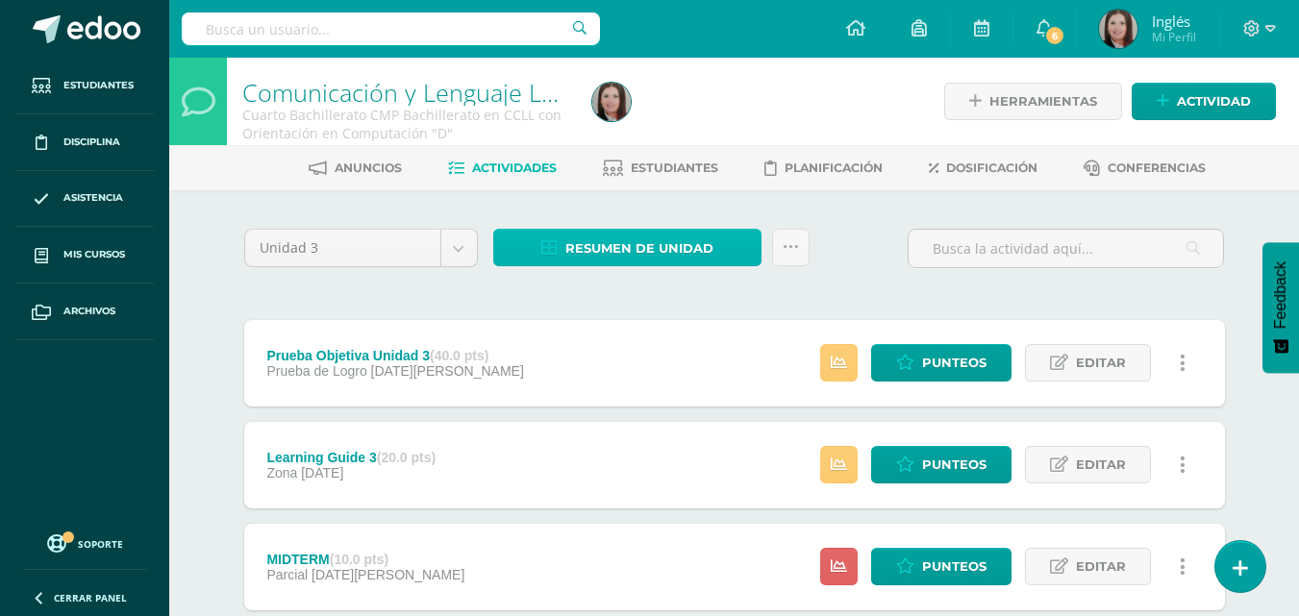
click at [582, 259] on span "Resumen de unidad" at bounding box center [639, 249] width 148 height 36
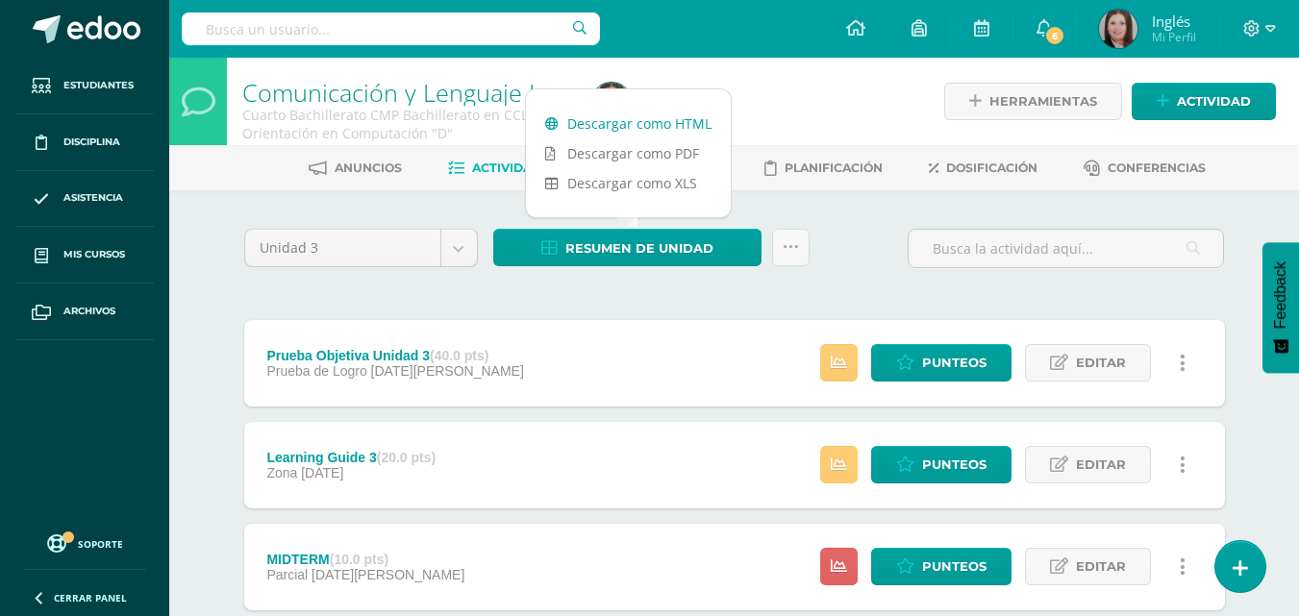
click at [605, 120] on link "Descargar como HTML" at bounding box center [628, 124] width 205 height 30
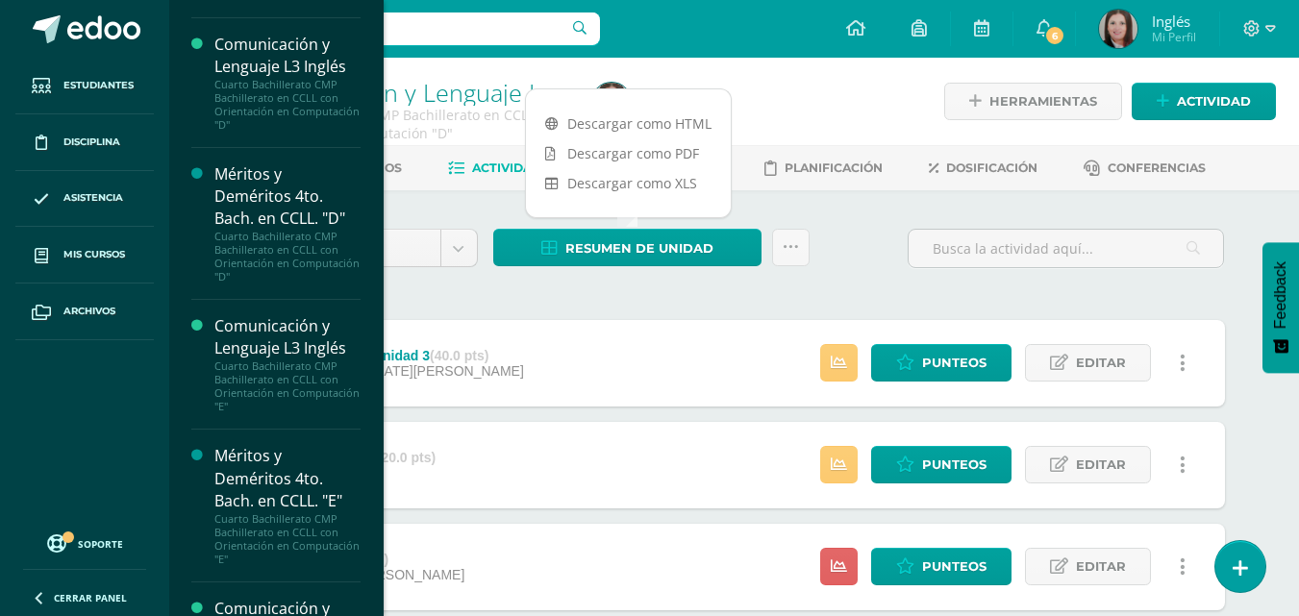
scroll to position [3360, 0]
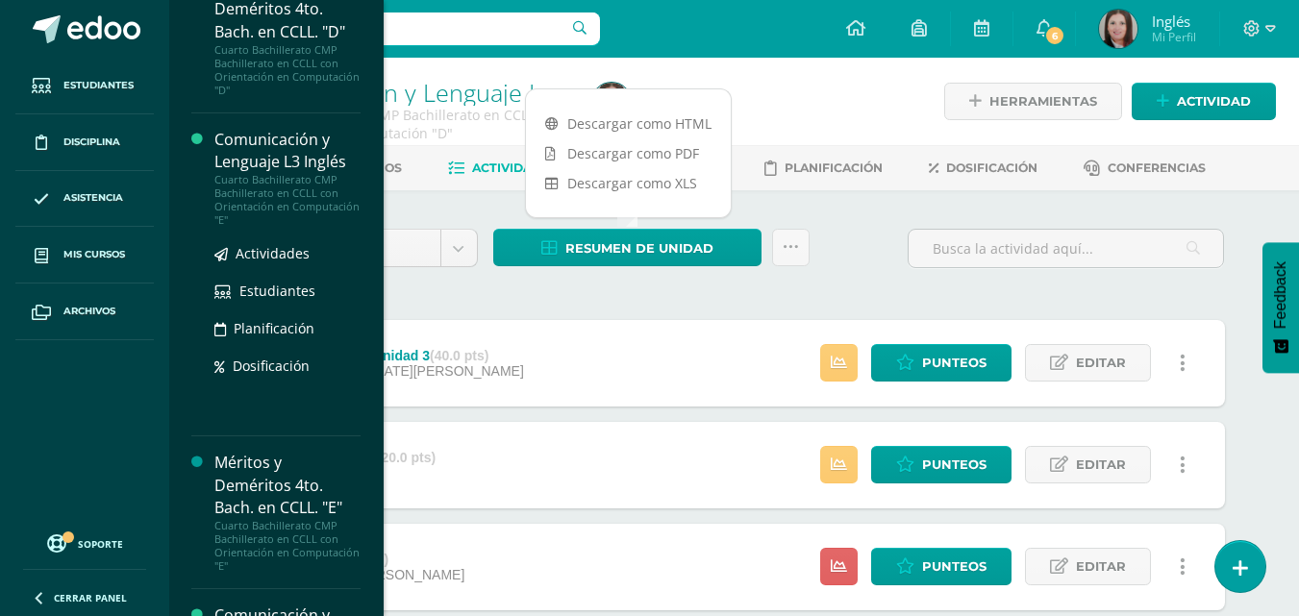
click at [281, 164] on div "Comunicación y Lenguaje L3 Inglés" at bounding box center [287, 151] width 146 height 44
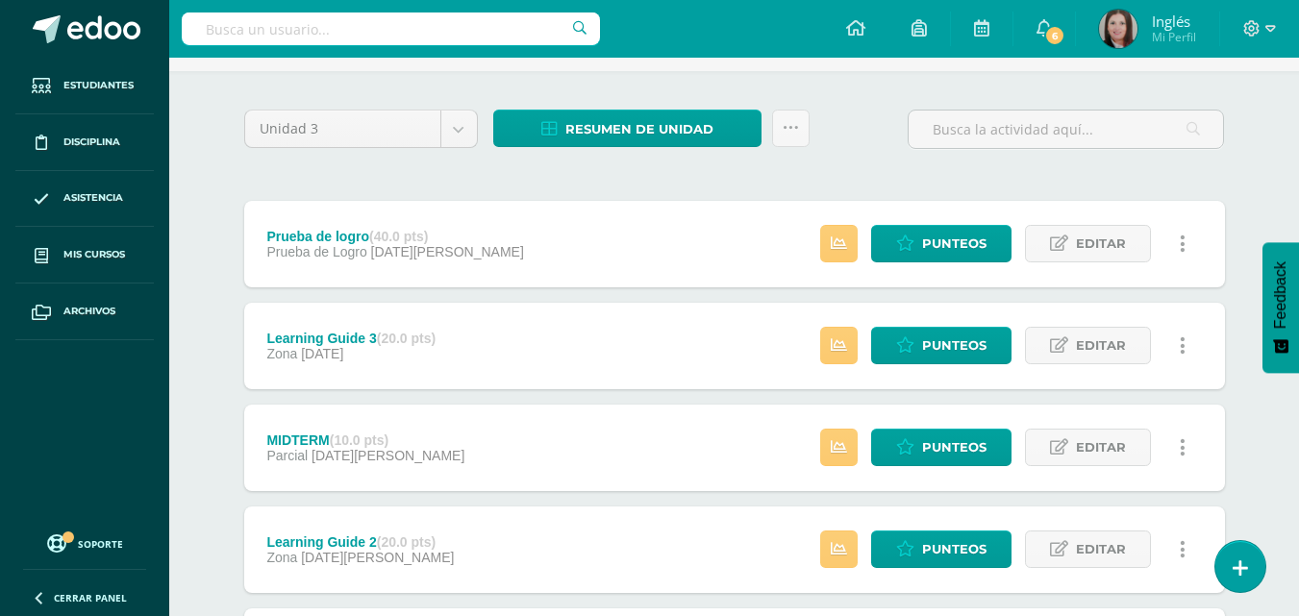
scroll to position [288, 0]
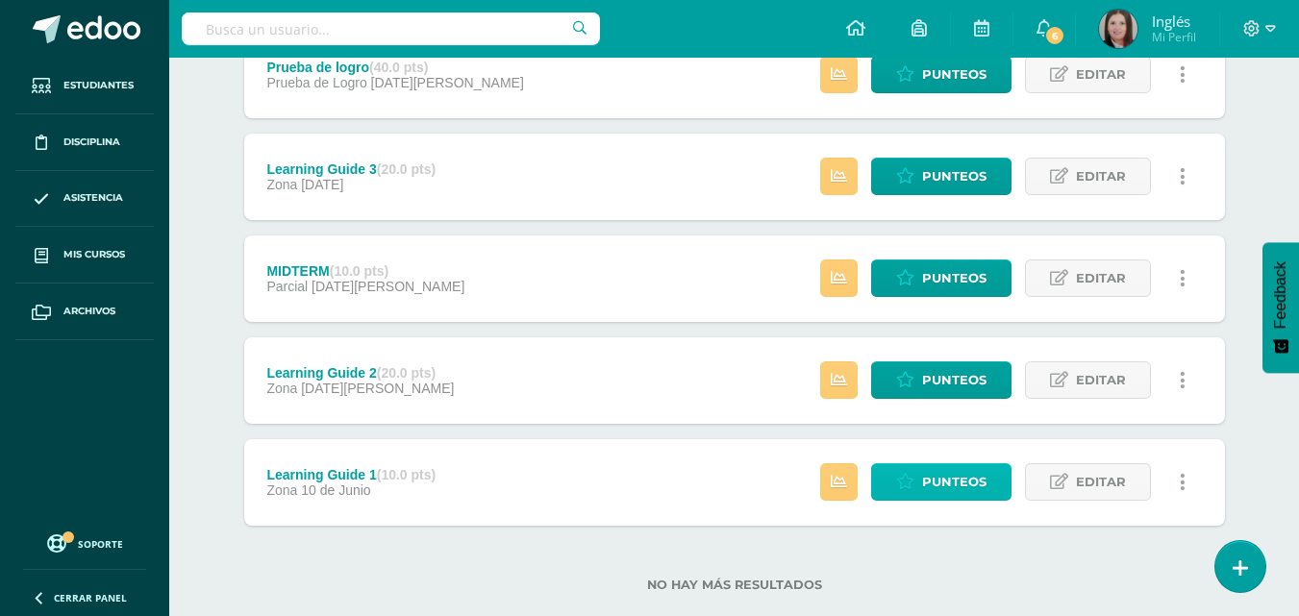
click at [958, 487] on span "Punteos" at bounding box center [954, 482] width 64 height 36
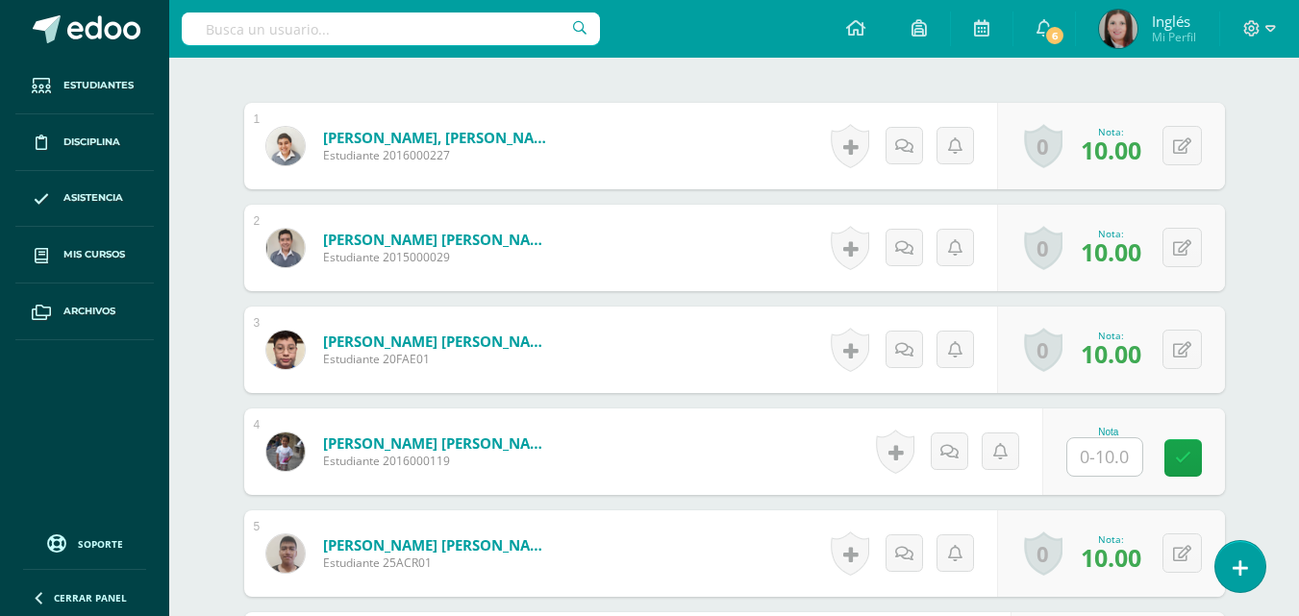
scroll to position [712, 0]
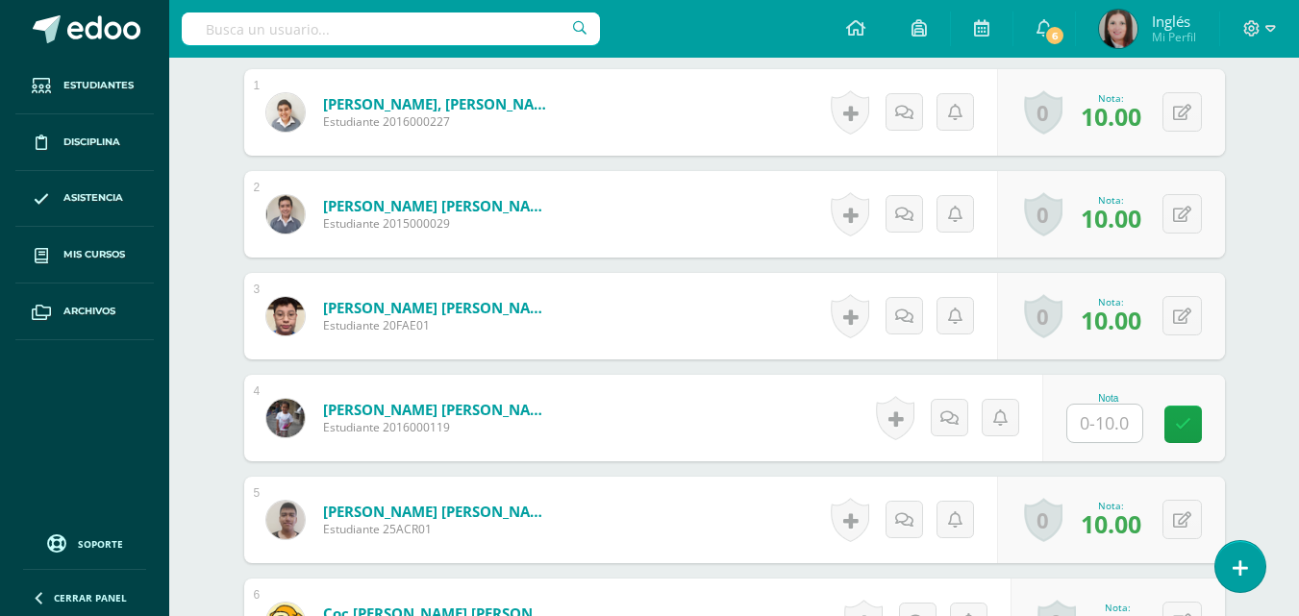
click at [1110, 424] on input "text" at bounding box center [1104, 424] width 75 height 38
type input "10"
click at [1213, 426] on link at bounding box center [1196, 425] width 38 height 38
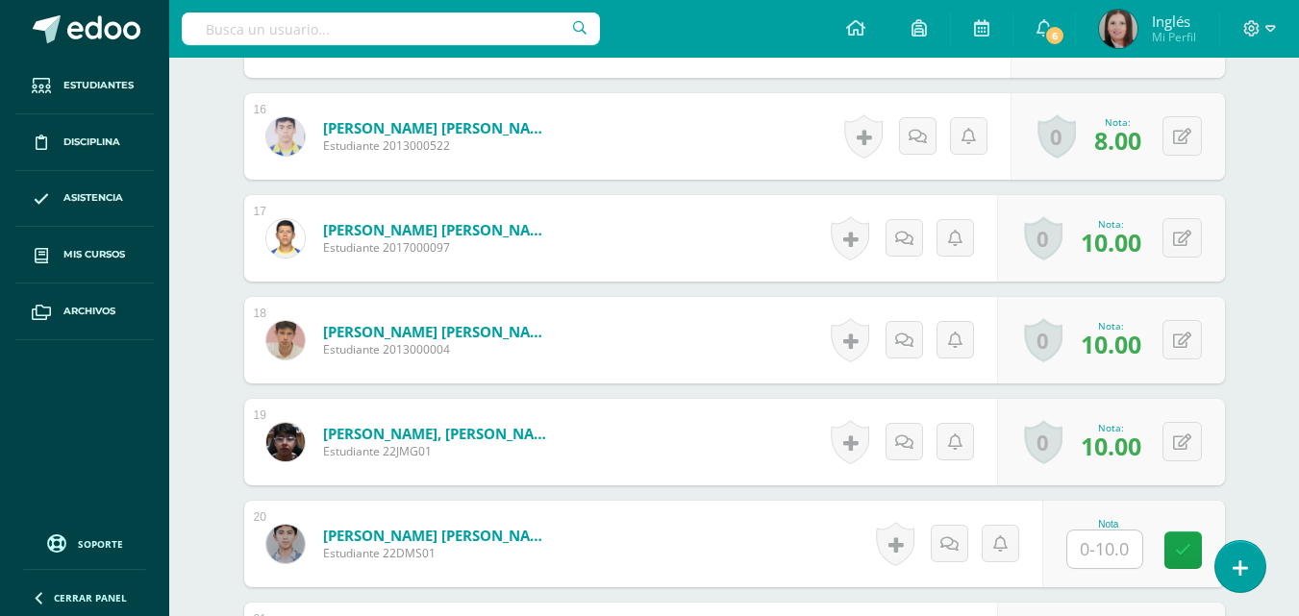
scroll to position [2250, 0]
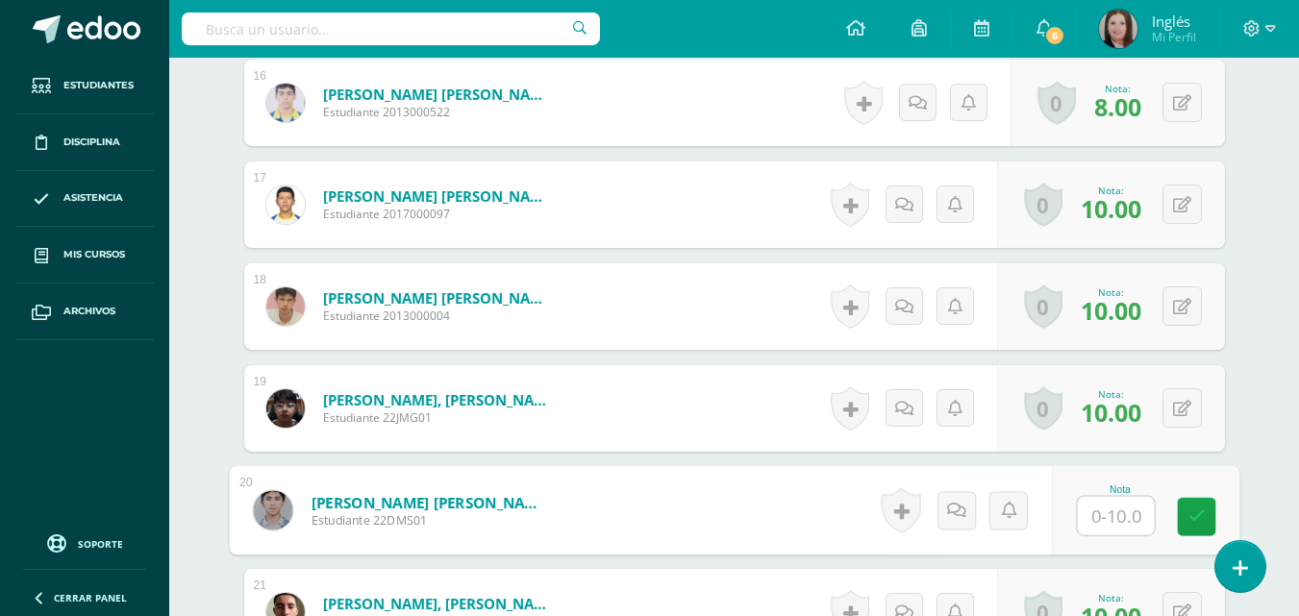
click at [1126, 510] on input "text" at bounding box center [1115, 516] width 77 height 38
type input "10"
click at [1202, 517] on icon at bounding box center [1196, 517] width 17 height 16
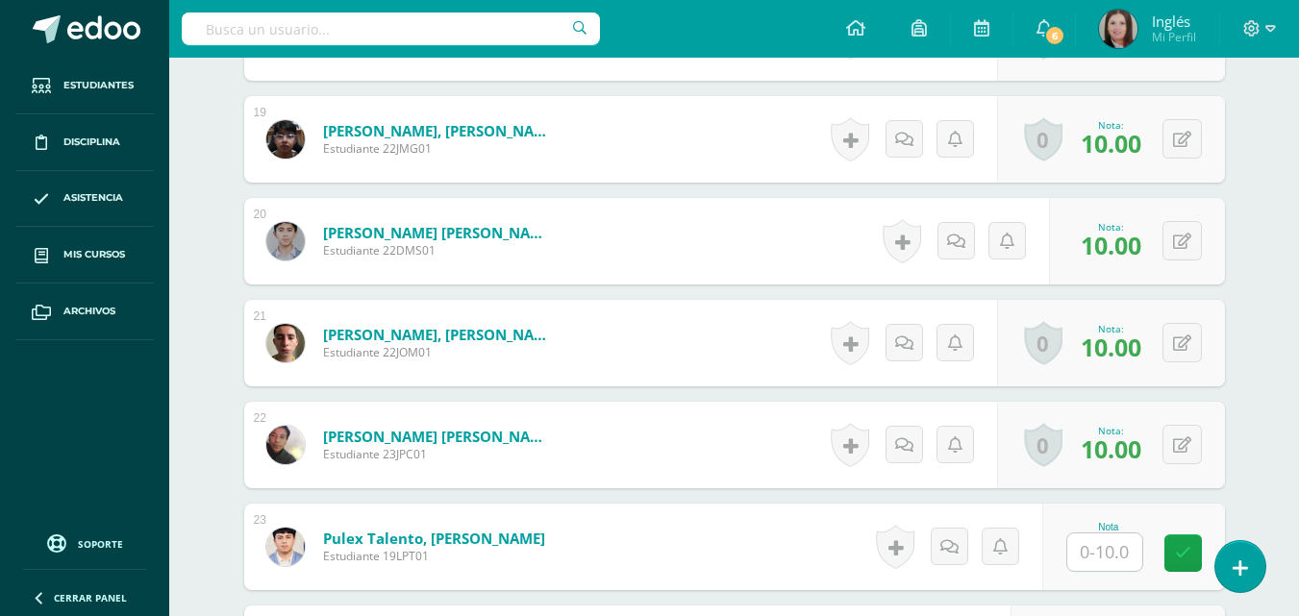
scroll to position [2539, 0]
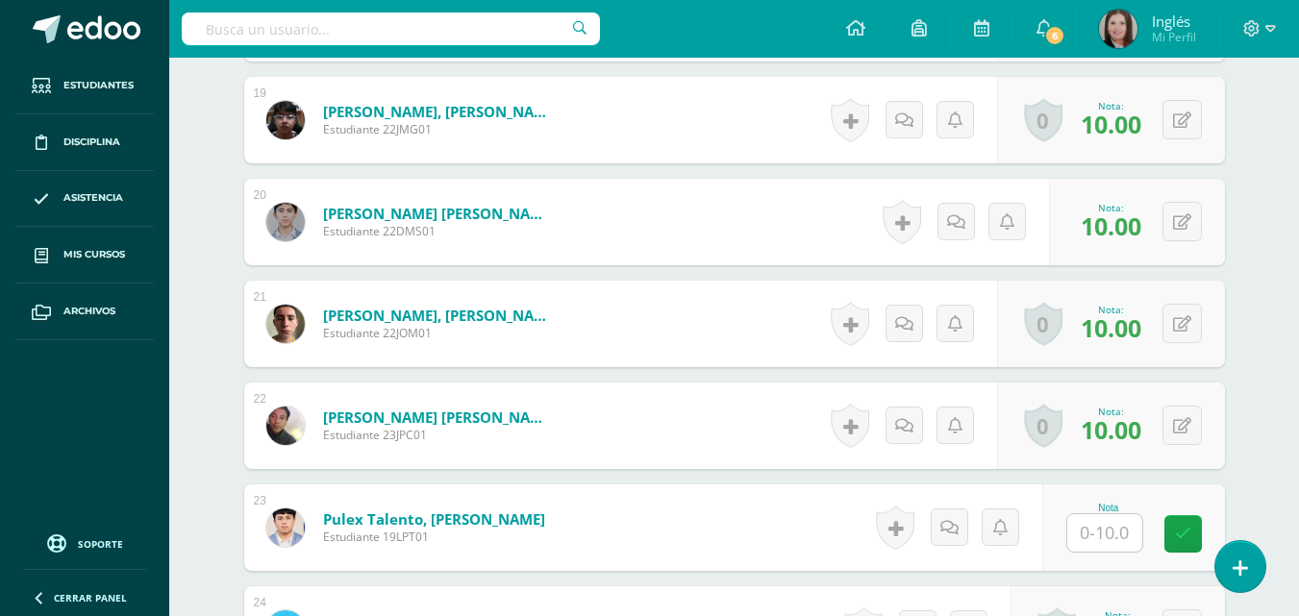
click at [1109, 526] on input "text" at bounding box center [1104, 533] width 75 height 38
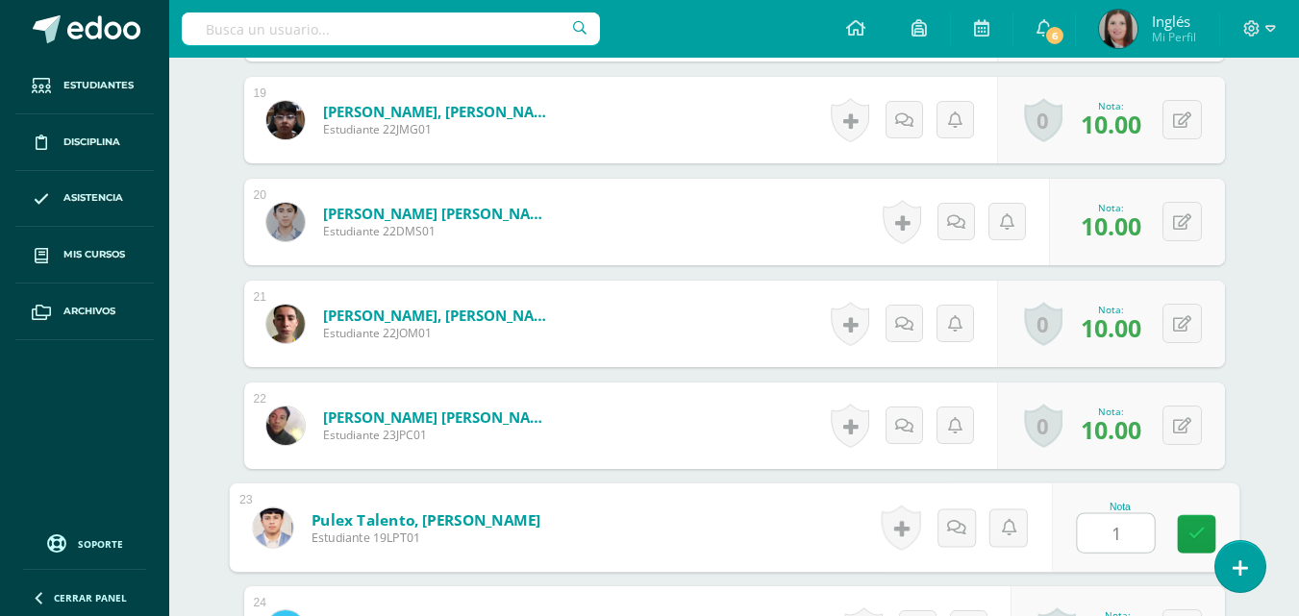
type input "10"
click at [1202, 535] on icon at bounding box center [1196, 534] width 17 height 16
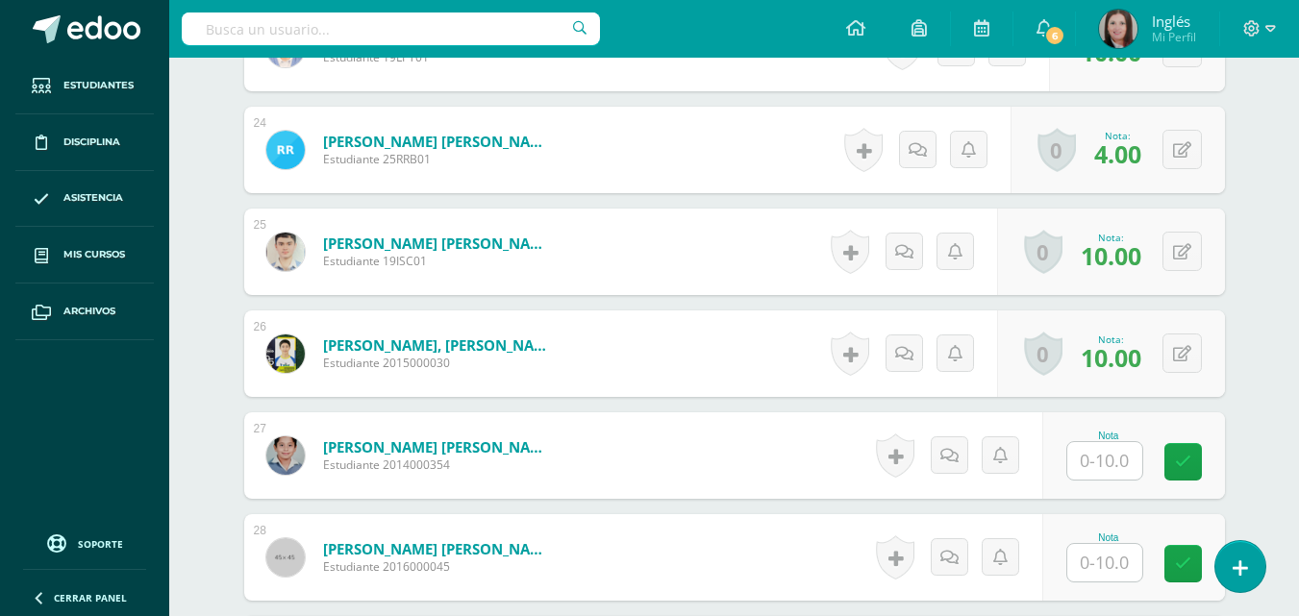
scroll to position [3019, 0]
click at [1111, 457] on input "text" at bounding box center [1115, 460] width 77 height 38
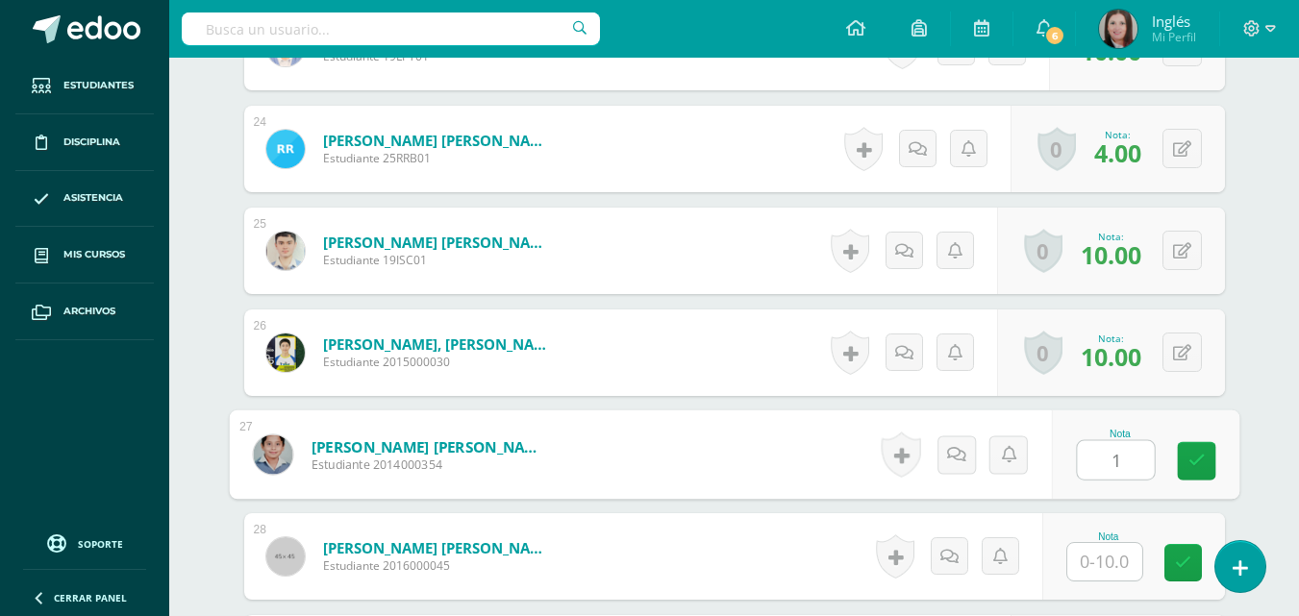
type input "10"
click at [1188, 455] on icon at bounding box center [1196, 461] width 17 height 16
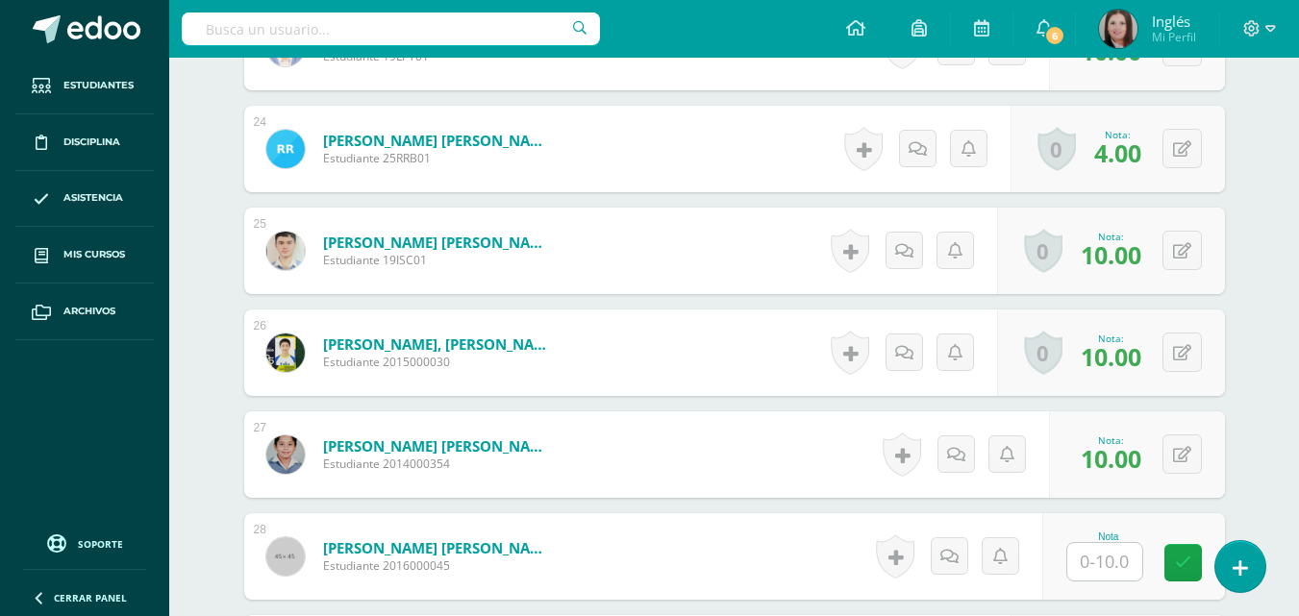
click at [1097, 569] on input "text" at bounding box center [1104, 562] width 75 height 38
type input "10"
click at [1188, 557] on icon at bounding box center [1196, 563] width 17 height 16
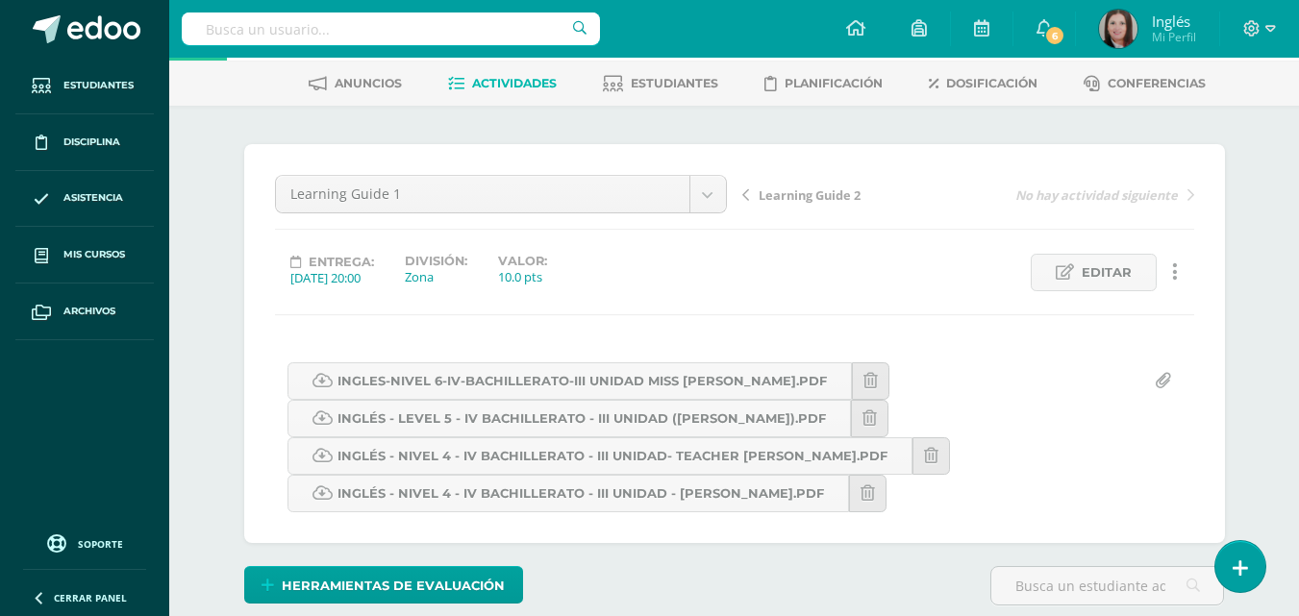
scroll to position [0, 0]
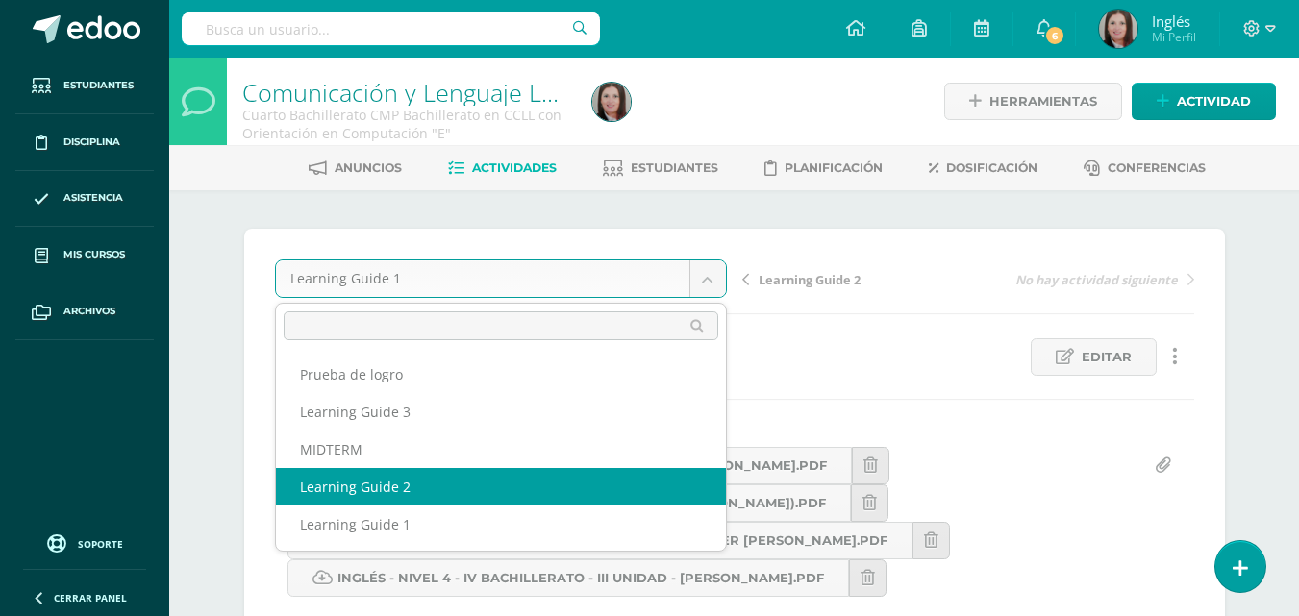
select select "/dashboard/teacher/grade-activity/174163/"
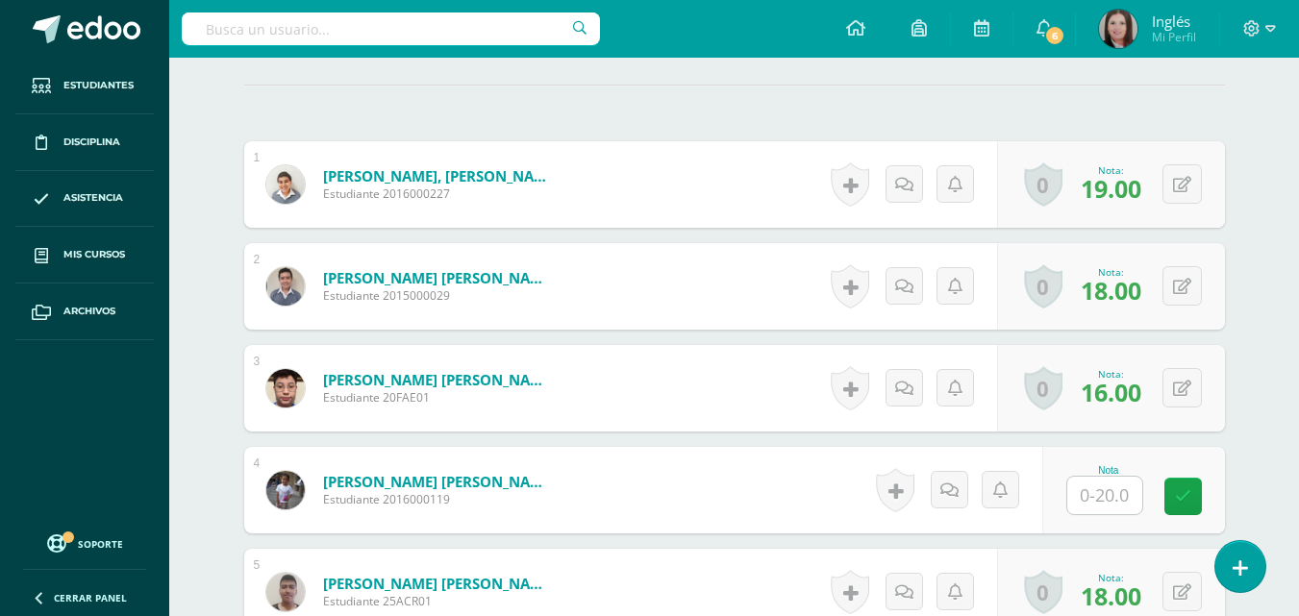
scroll to position [577, 0]
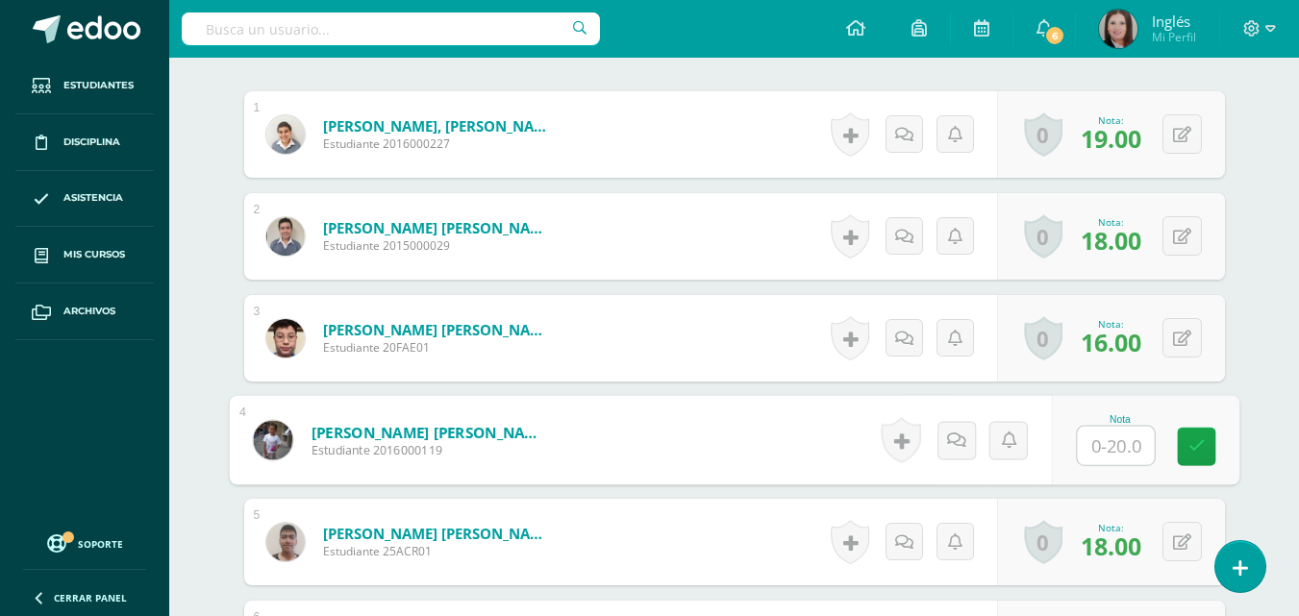
click at [1130, 447] on input "text" at bounding box center [1115, 446] width 77 height 38
type input "15"
click at [1205, 441] on link at bounding box center [1196, 446] width 38 height 38
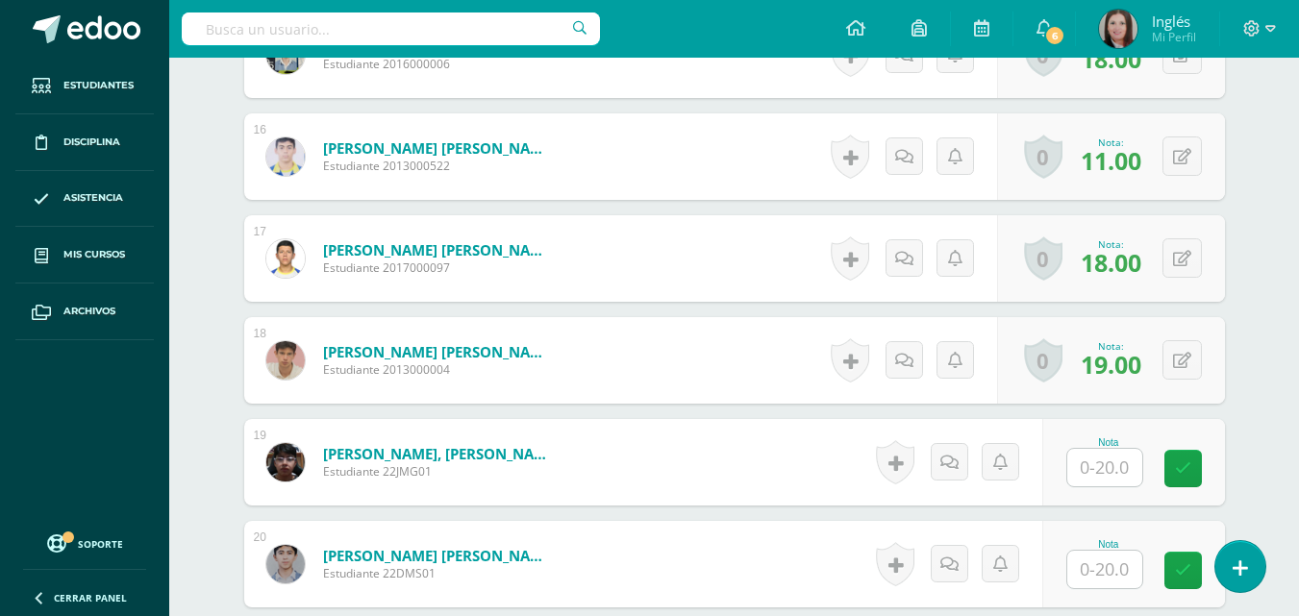
scroll to position [2117, 0]
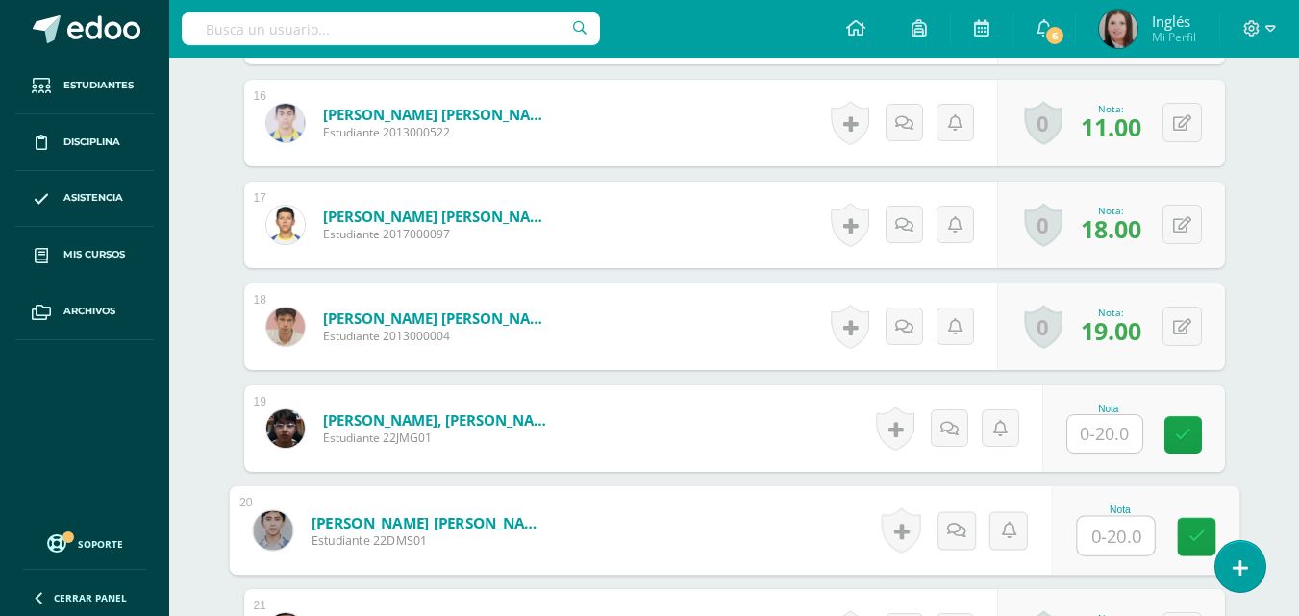
click at [1107, 533] on input "text" at bounding box center [1115, 536] width 77 height 38
type input "20"
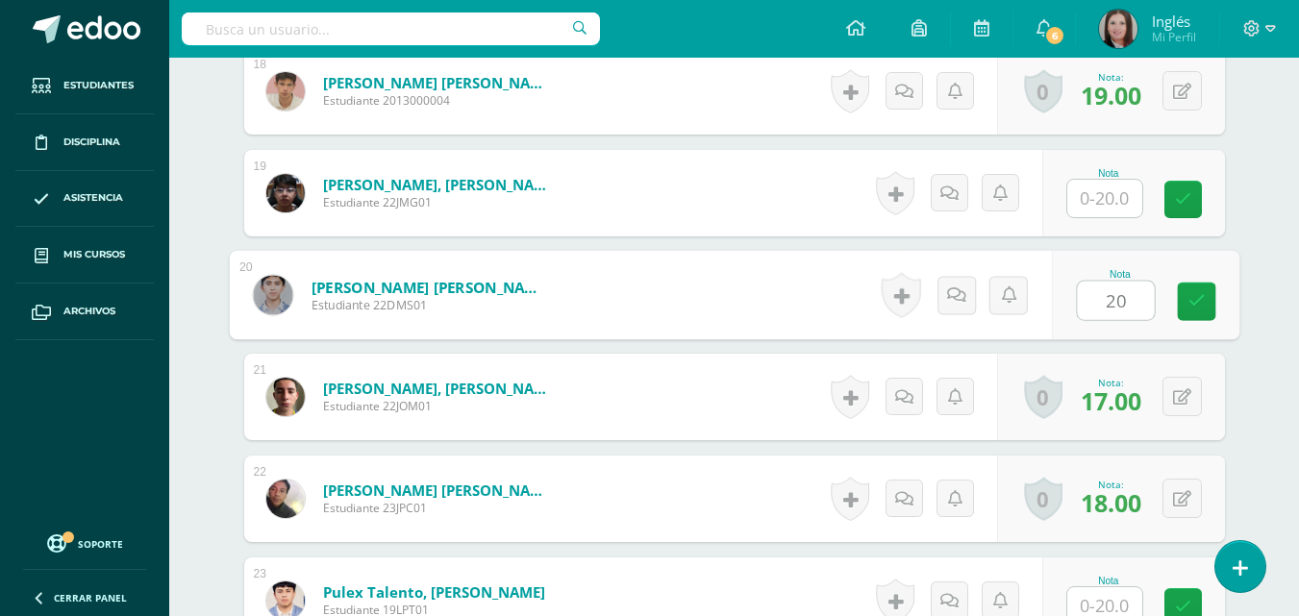
scroll to position [2406, 0]
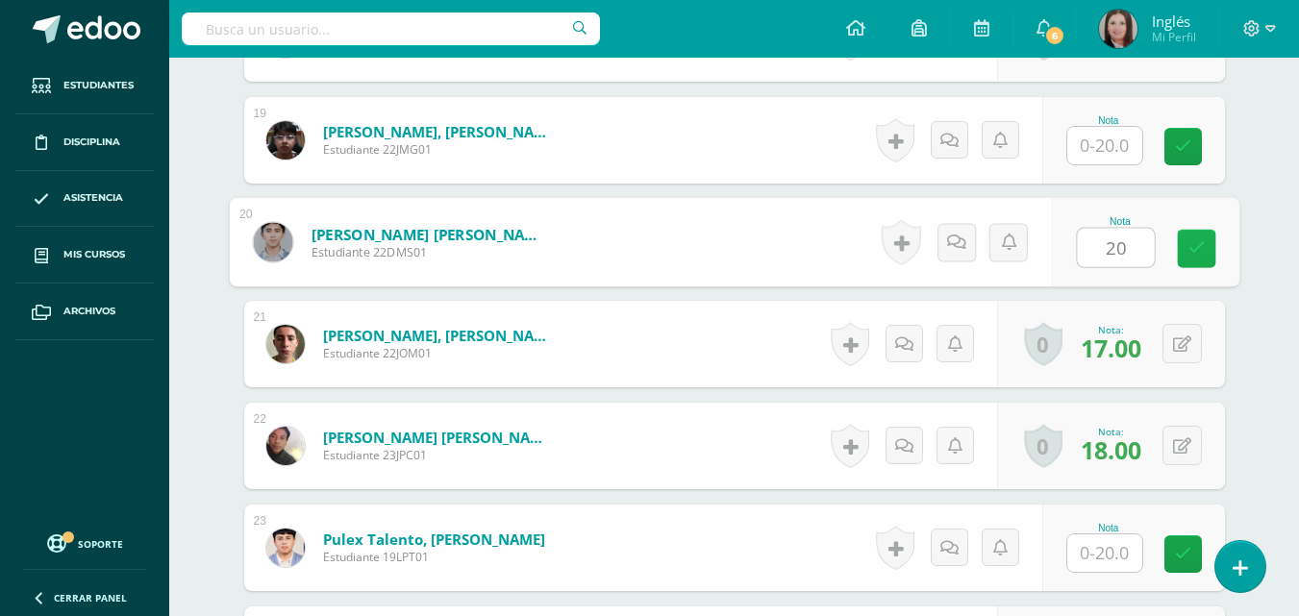
click at [1199, 243] on icon at bounding box center [1196, 248] width 17 height 16
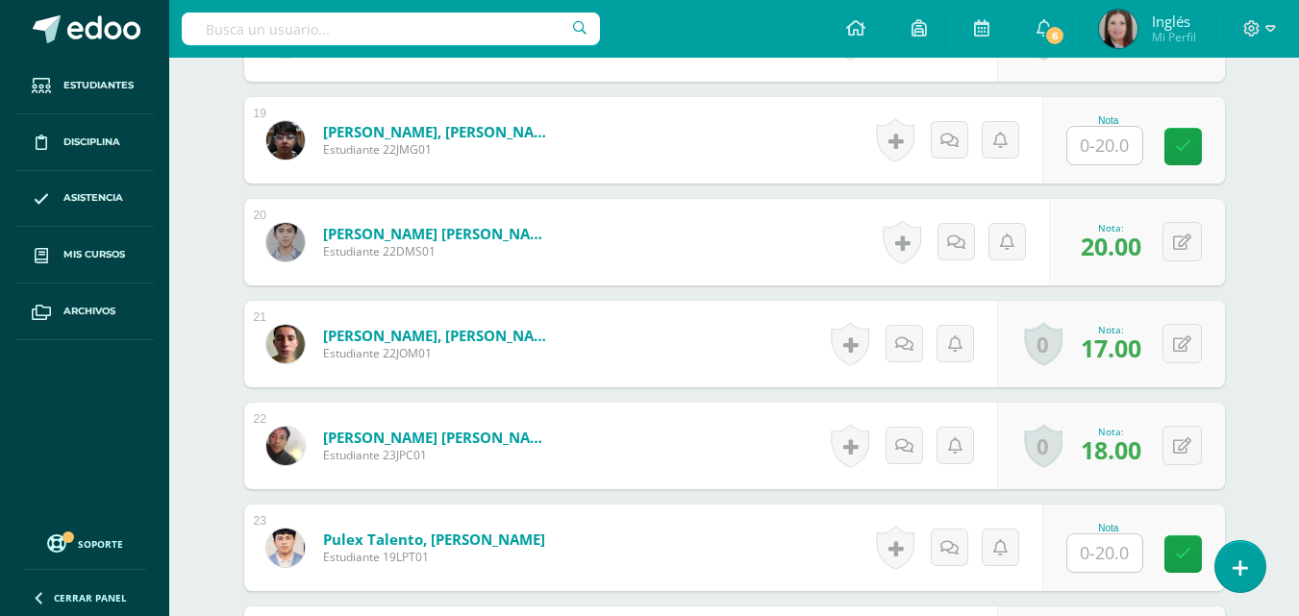
click at [1098, 559] on input "text" at bounding box center [1104, 554] width 75 height 38
type input "19"
drag, startPoint x: 1195, startPoint y: 557, endPoint x: 1184, endPoint y: 542, distance: 18.5
click at [1189, 551] on icon at bounding box center [1196, 554] width 17 height 16
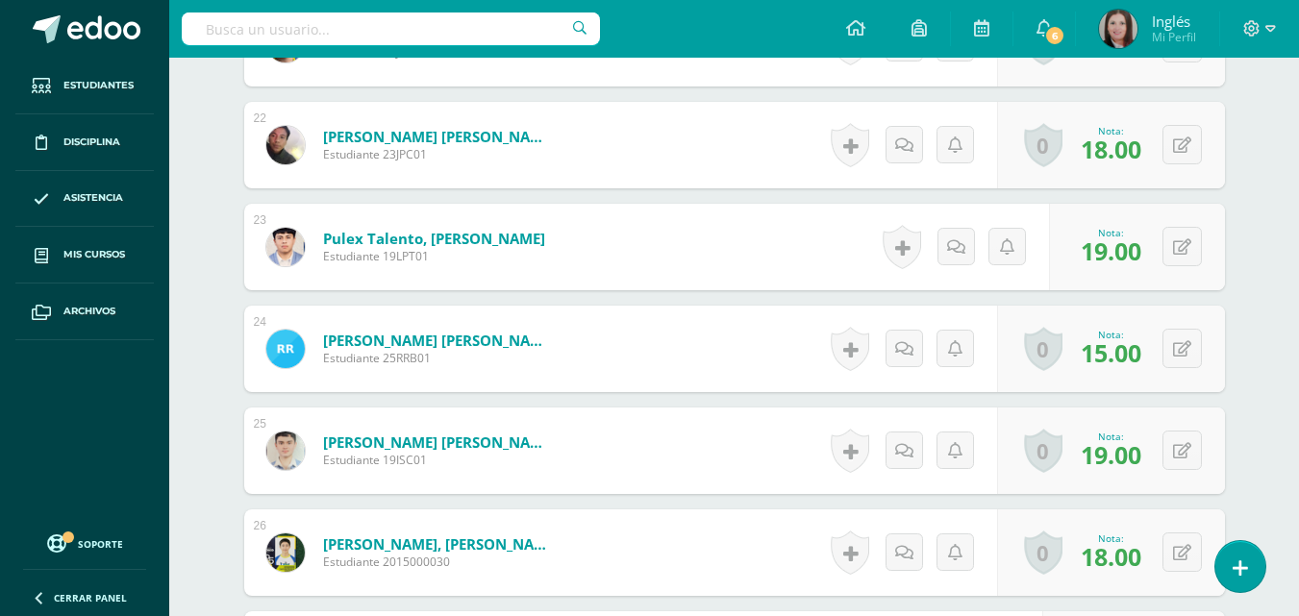
scroll to position [2887, 0]
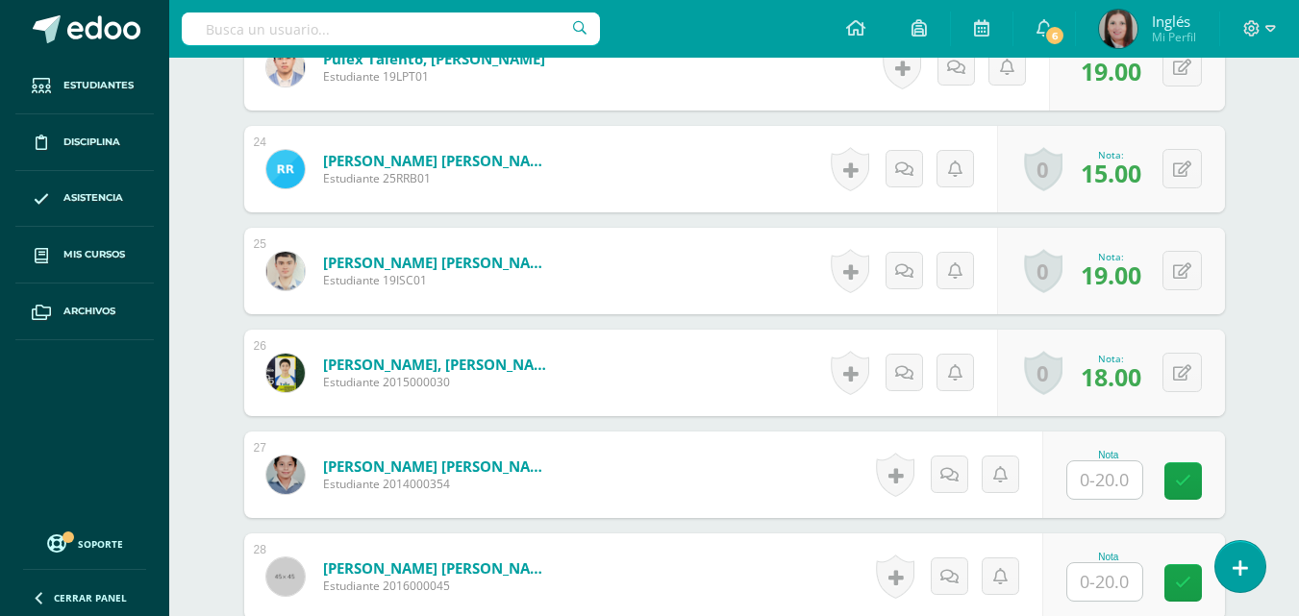
click at [1104, 490] on input "text" at bounding box center [1104, 481] width 75 height 38
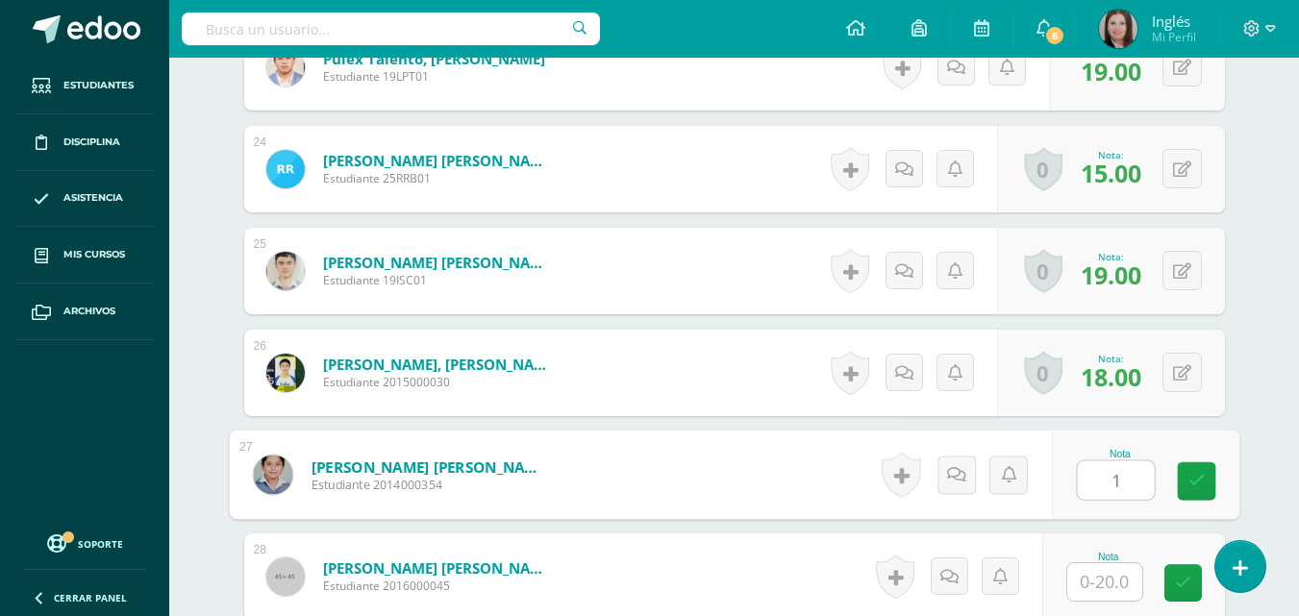
type input "18"
click at [1199, 486] on icon at bounding box center [1196, 481] width 17 height 16
click at [1109, 598] on input "text" at bounding box center [1104, 582] width 75 height 38
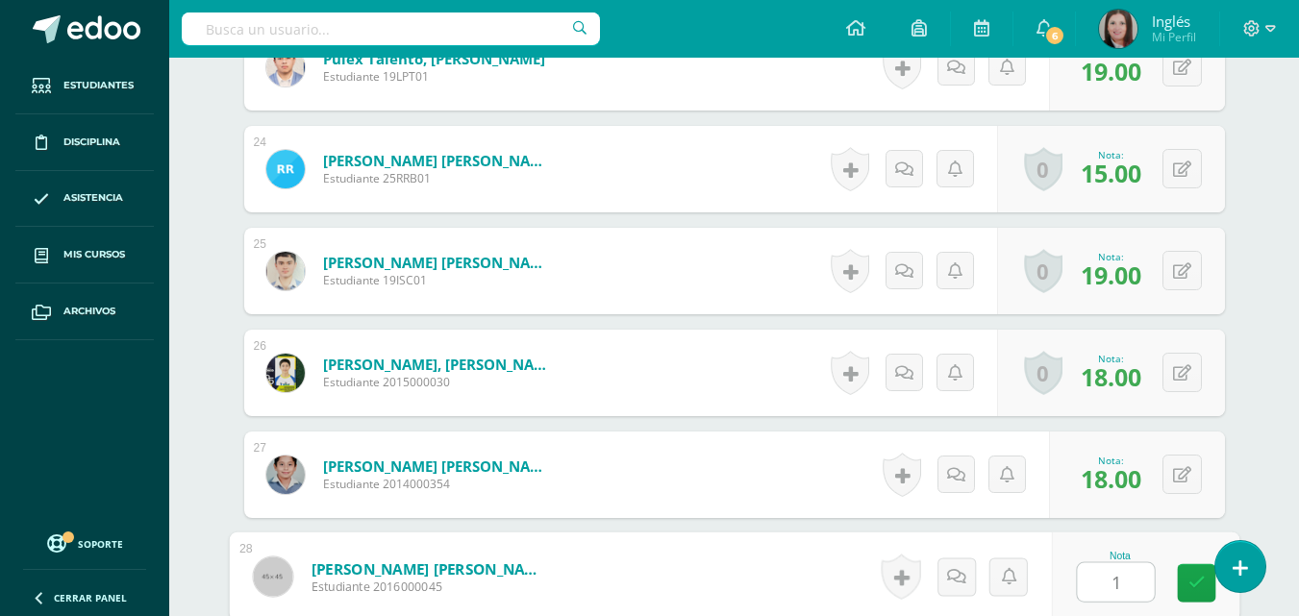
type input "18"
click at [1184, 591] on link at bounding box center [1196, 583] width 38 height 38
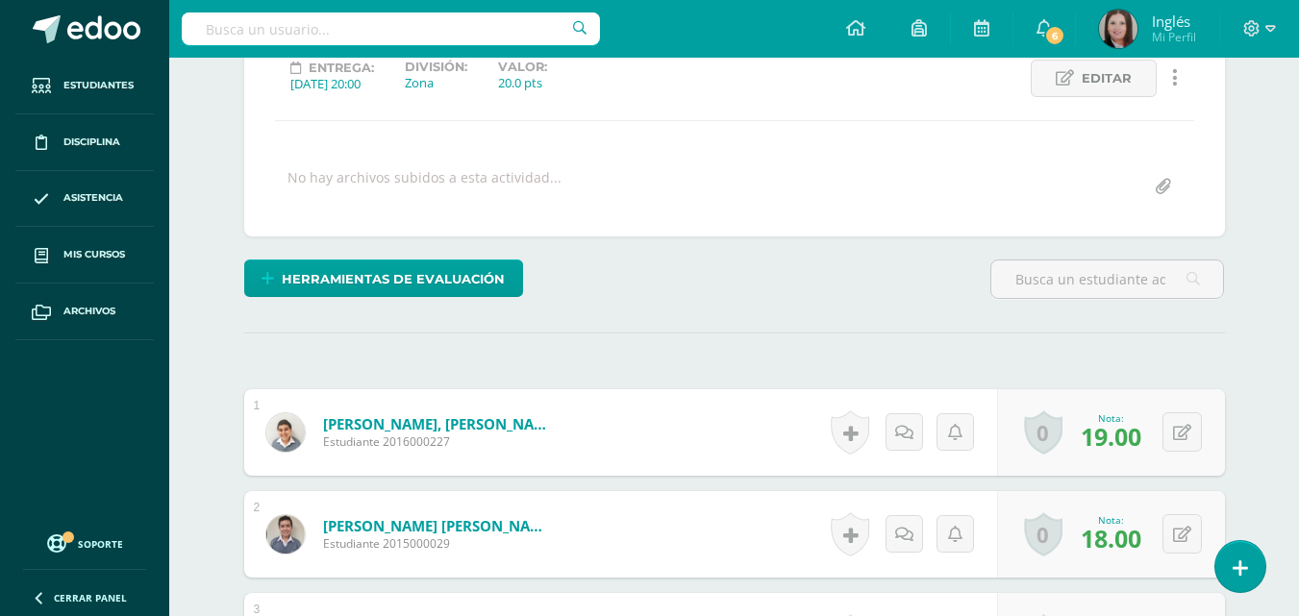
scroll to position [0, 0]
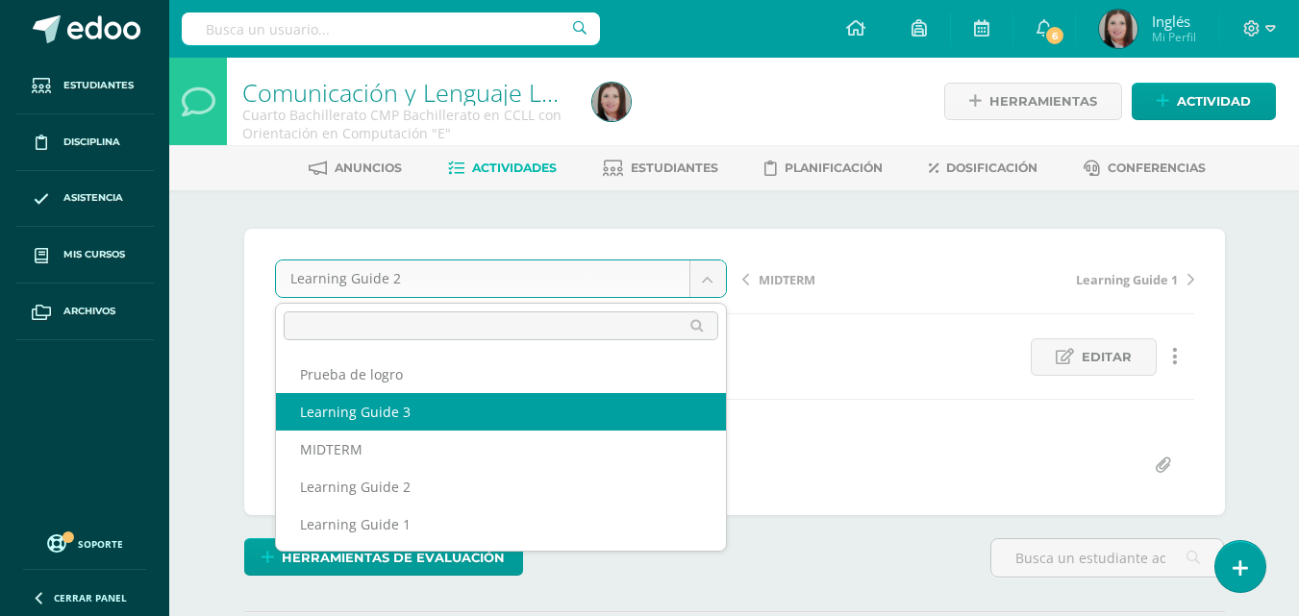
select select "/dashboard/teacher/grade-activity/174164/"
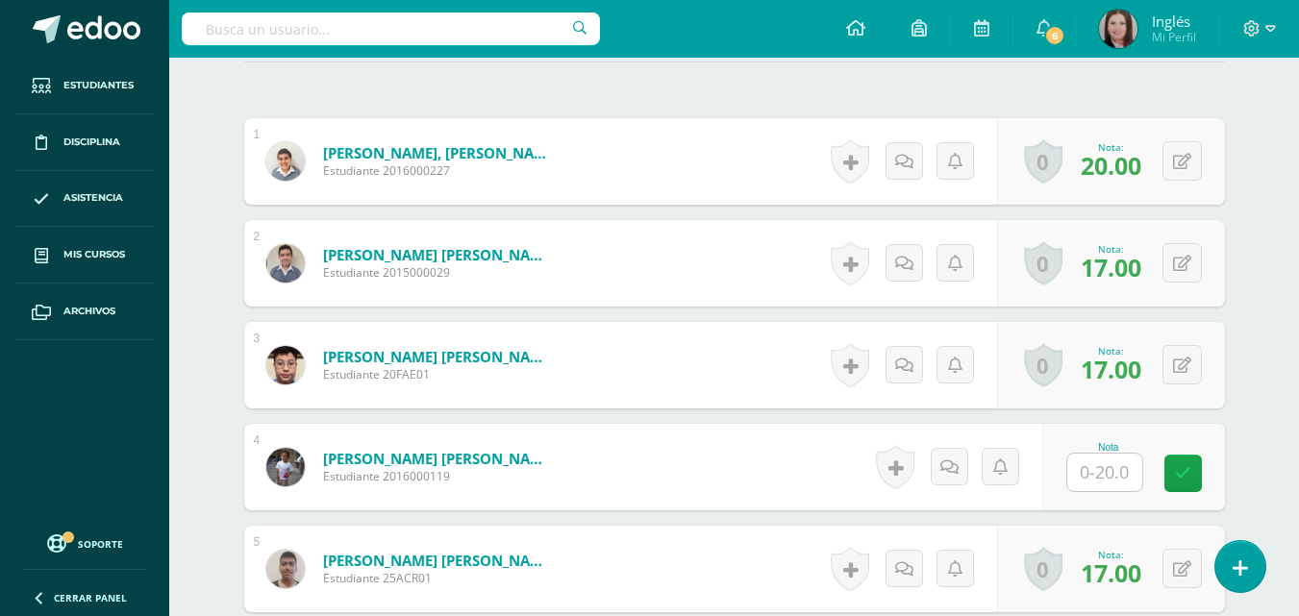
scroll to position [551, 0]
click at [1101, 469] on input "text" at bounding box center [1115, 472] width 77 height 38
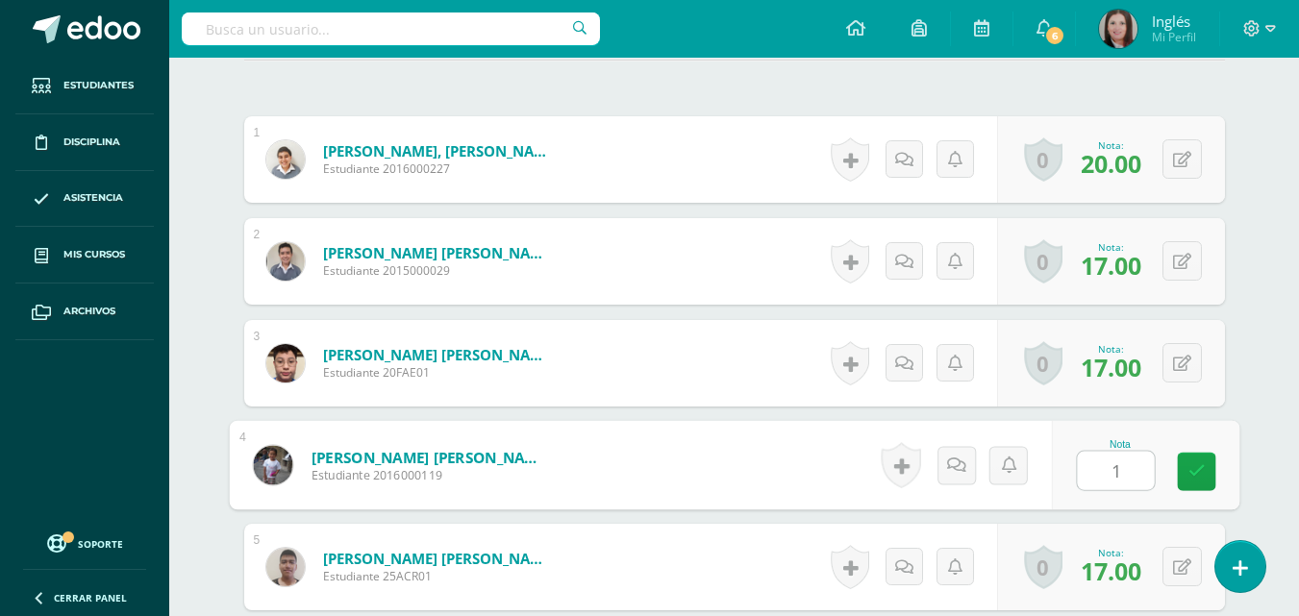
type input "19"
click at [1209, 464] on link at bounding box center [1196, 472] width 38 height 38
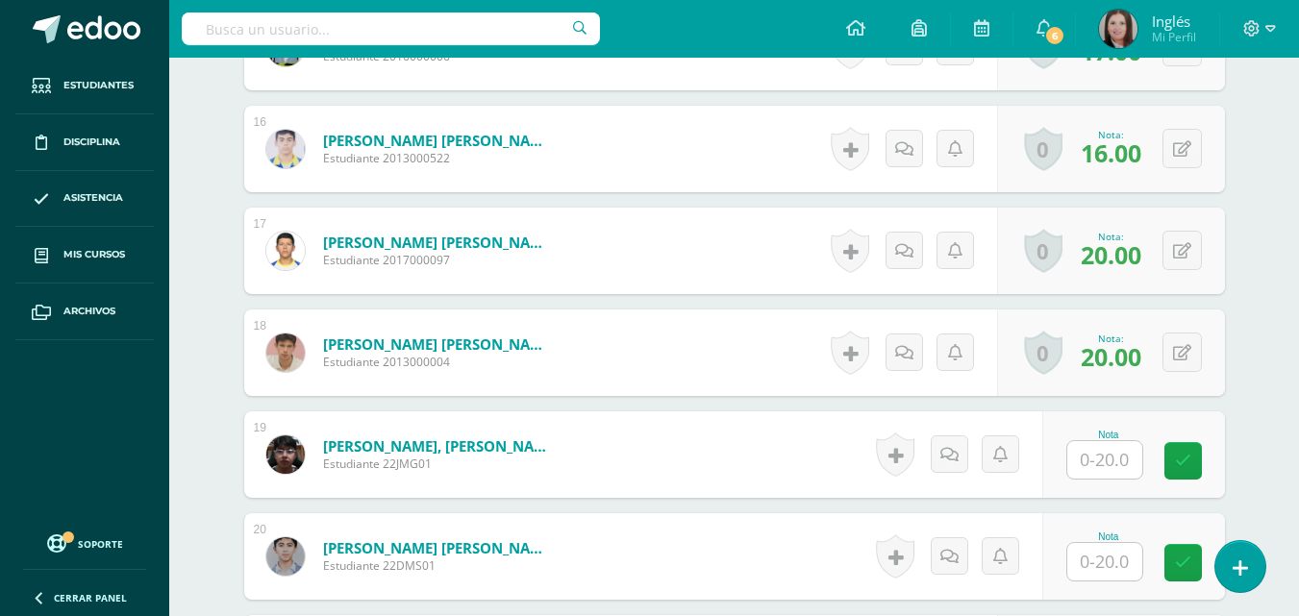
scroll to position [2188, 0]
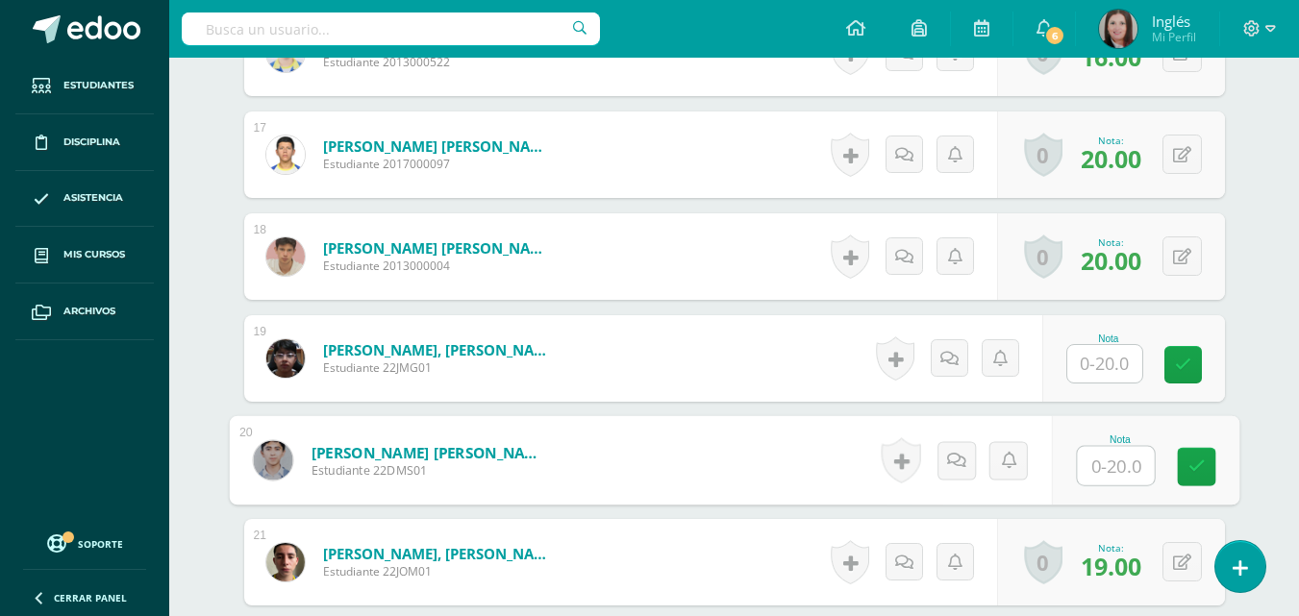
click at [1119, 468] on input "text" at bounding box center [1115, 466] width 77 height 38
type input "13"
click at [1188, 460] on icon at bounding box center [1196, 467] width 17 height 16
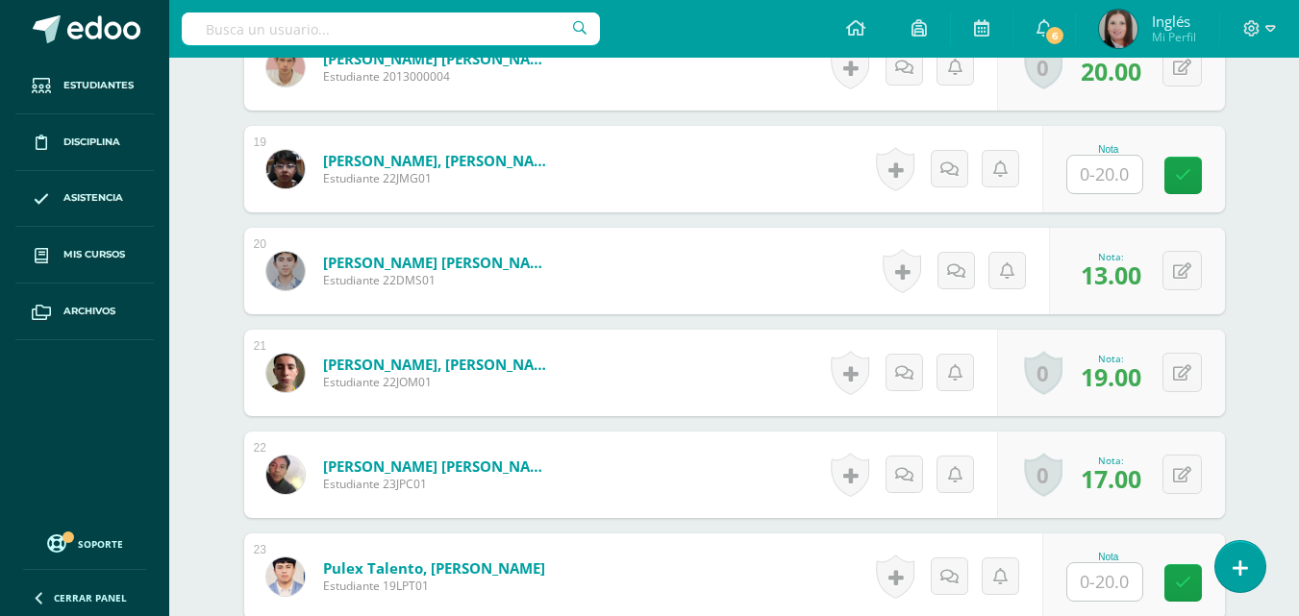
scroll to position [2380, 0]
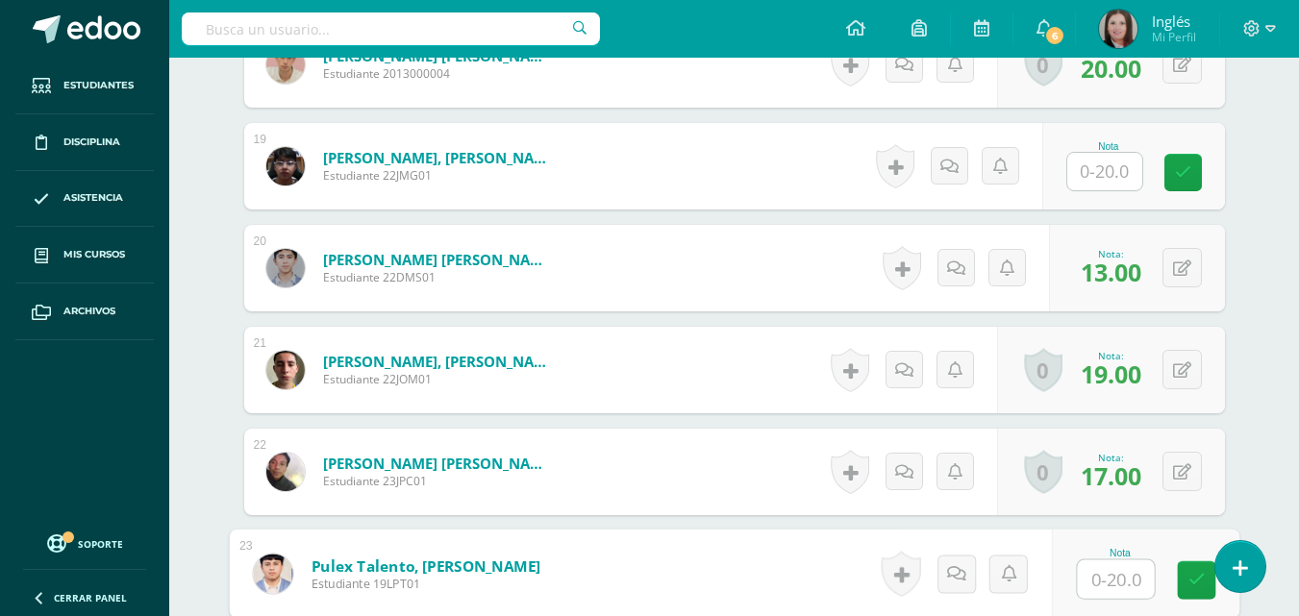
click at [1092, 587] on input "text" at bounding box center [1115, 580] width 77 height 38
type input "13"
click at [1202, 576] on icon at bounding box center [1196, 580] width 17 height 16
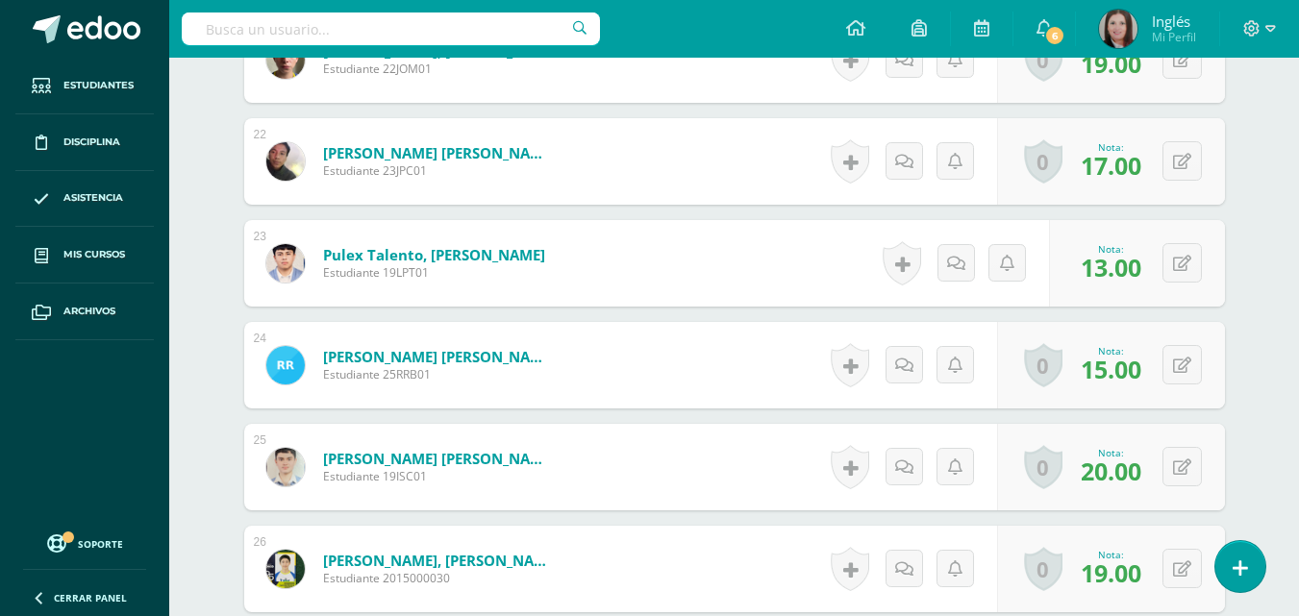
scroll to position [2861, 0]
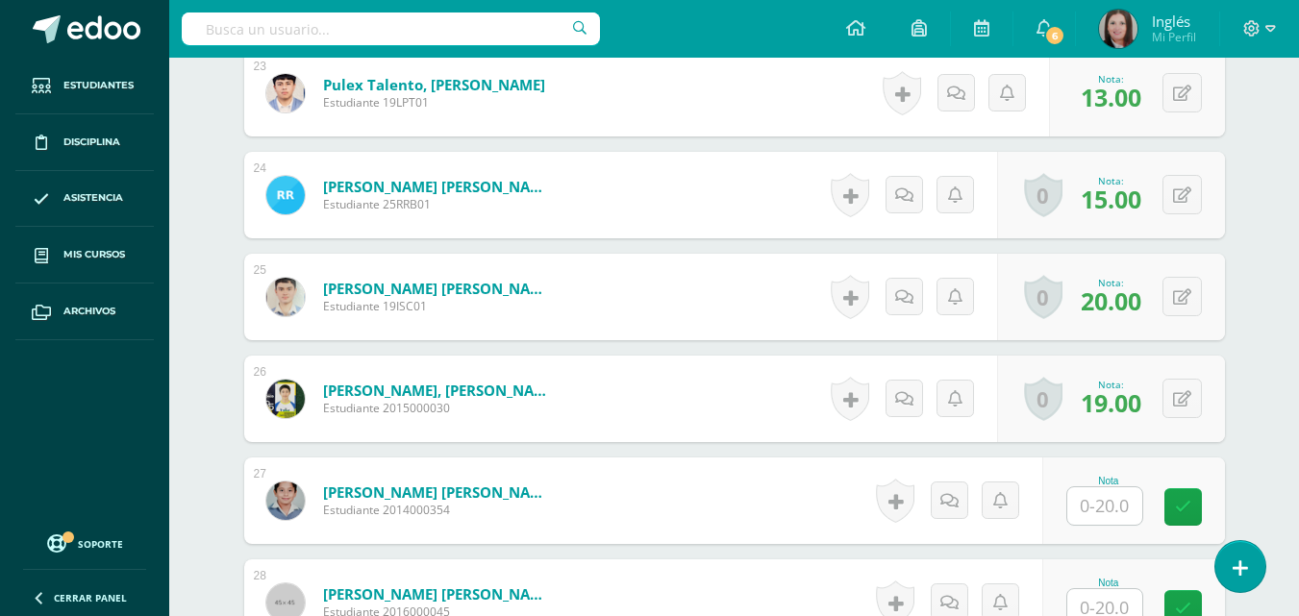
click at [1106, 513] on input "text" at bounding box center [1104, 507] width 75 height 38
type input "19"
click at [1187, 512] on link at bounding box center [1196, 507] width 38 height 38
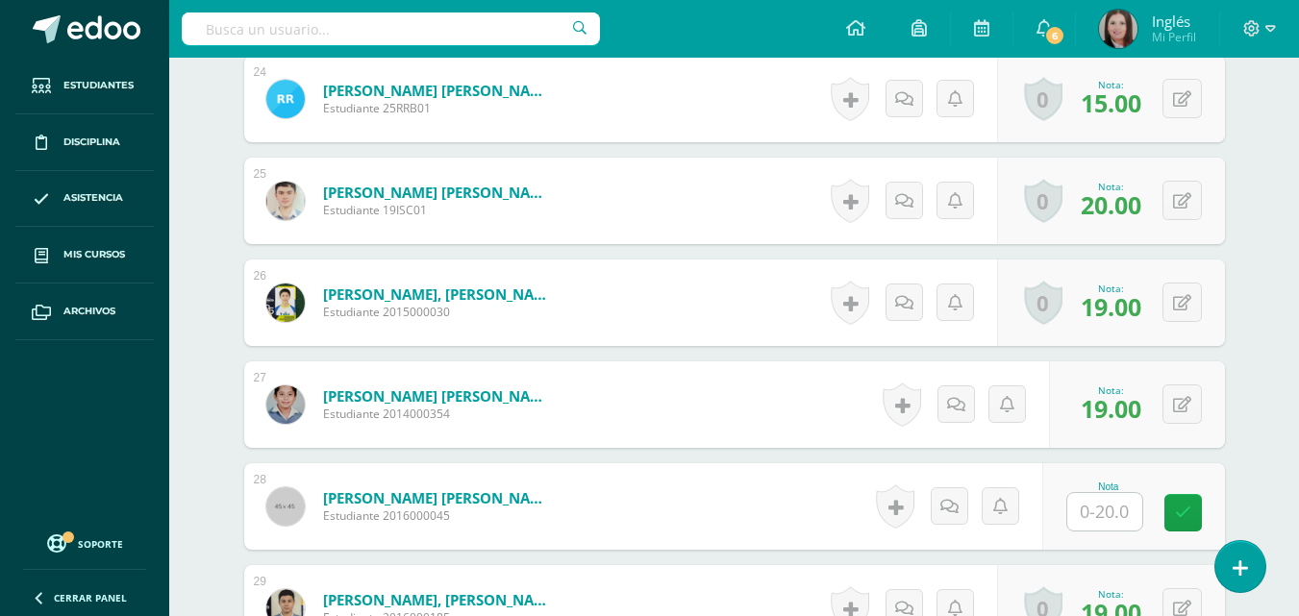
click at [1107, 515] on input "text" at bounding box center [1104, 512] width 75 height 38
type input "8"
click at [1204, 505] on icon at bounding box center [1196, 513] width 17 height 16
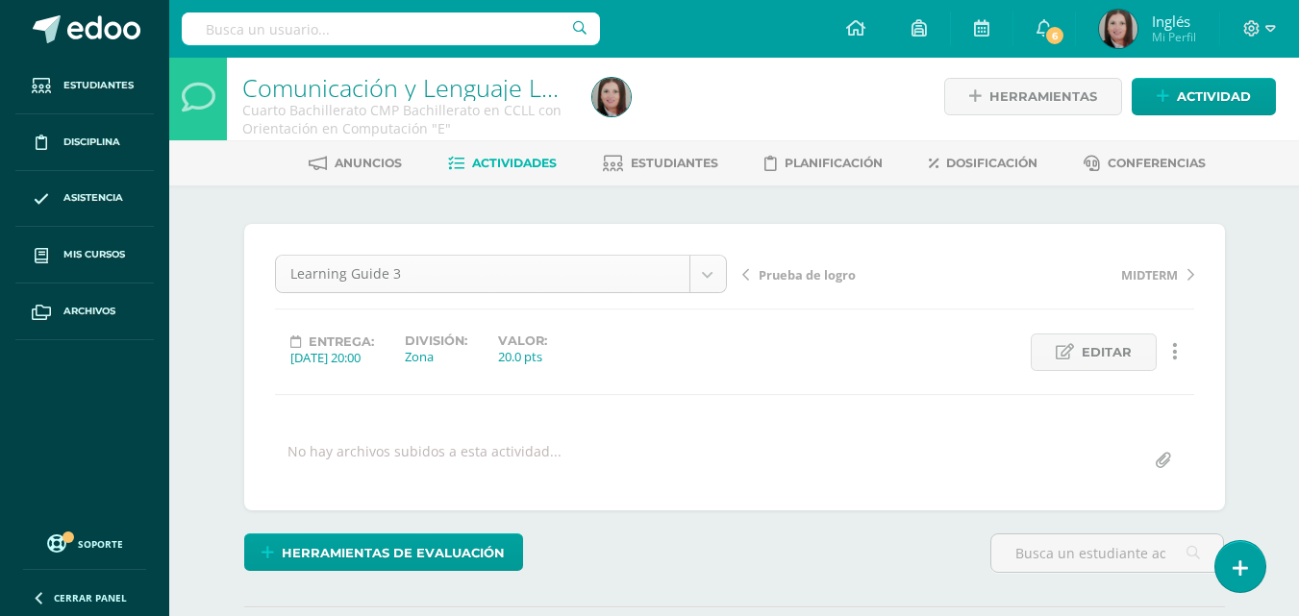
scroll to position [0, 0]
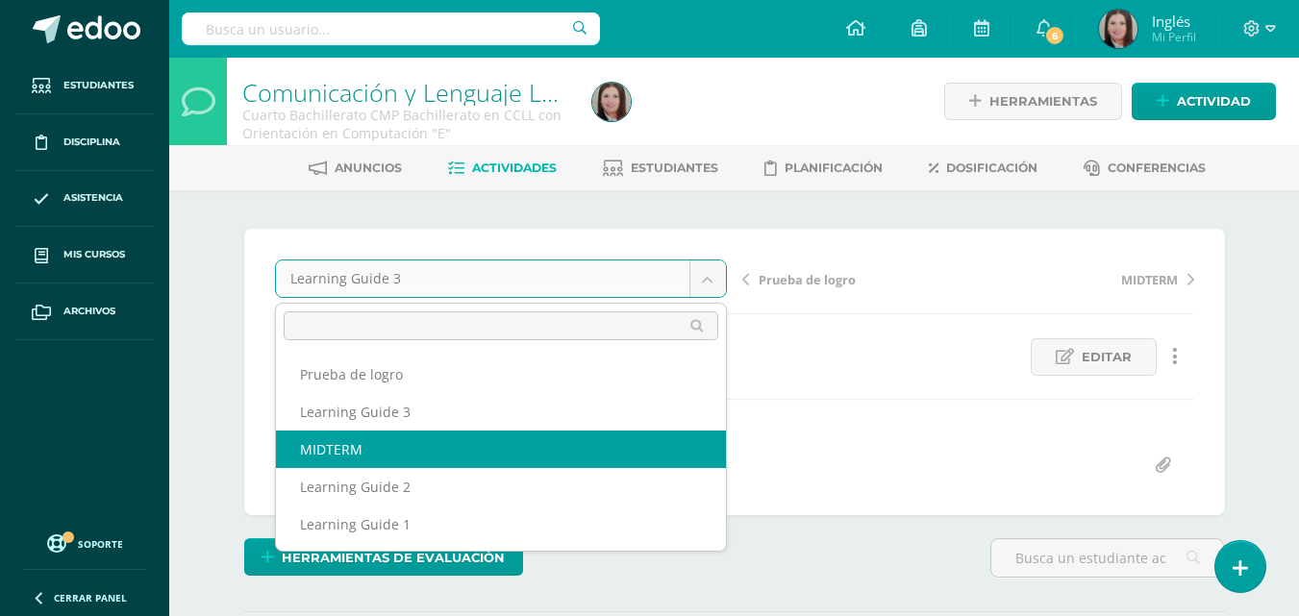
select select "/dashboard/teacher/grade-activity/176197/"
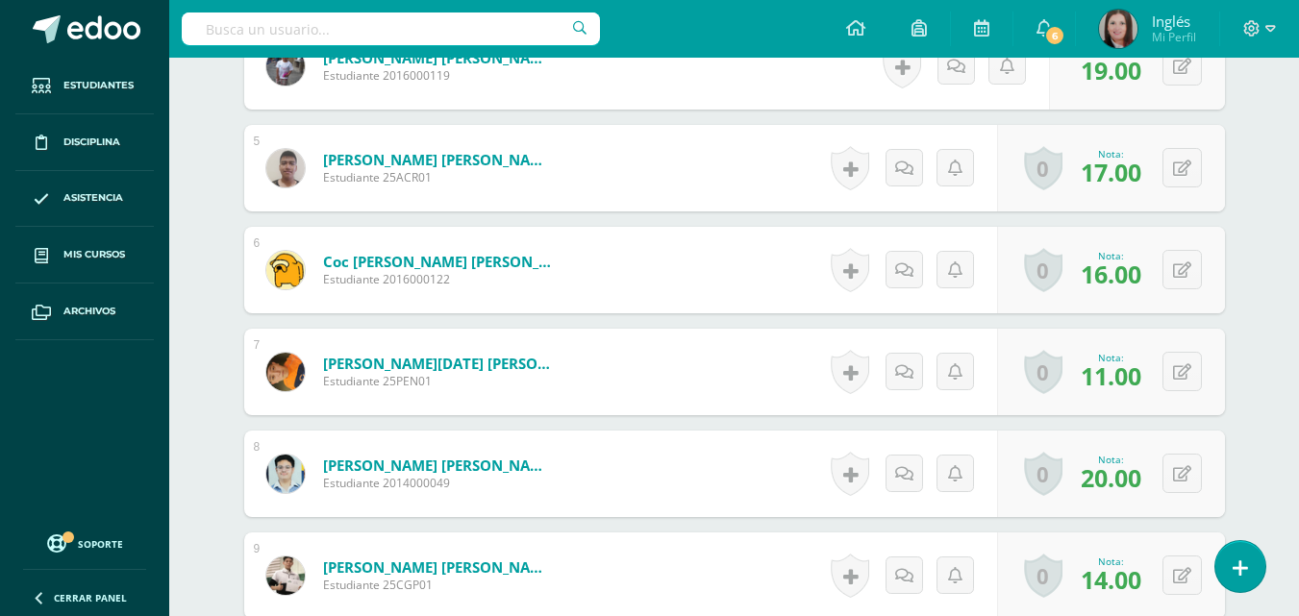
scroll to position [962, 0]
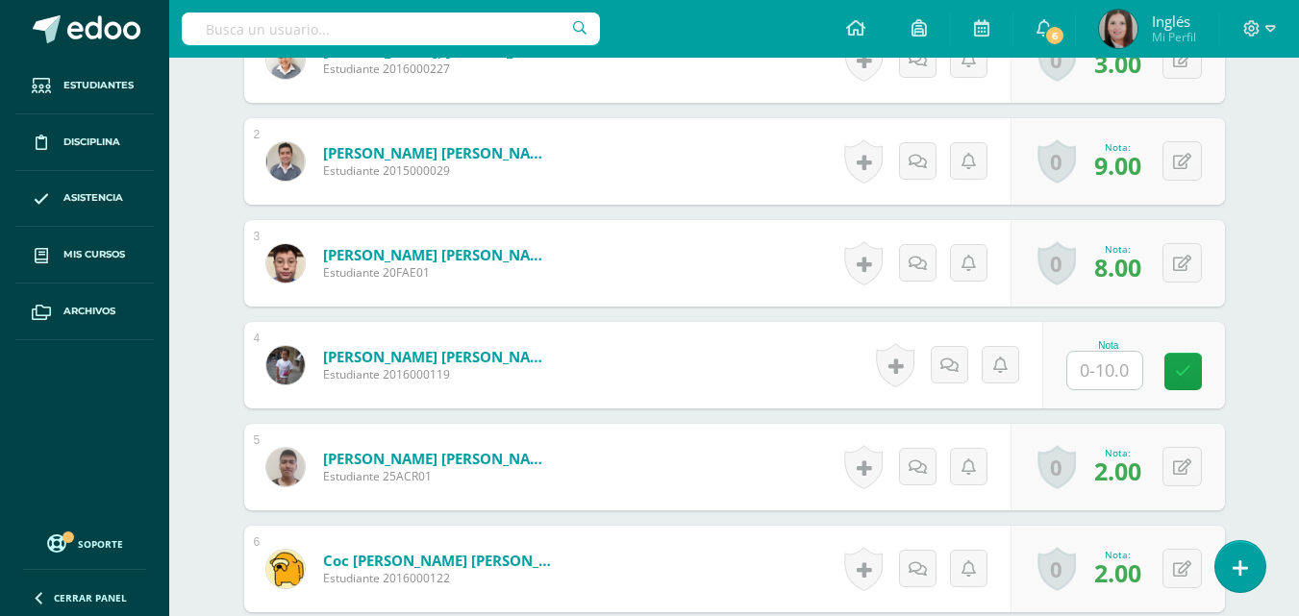
scroll to position [674, 0]
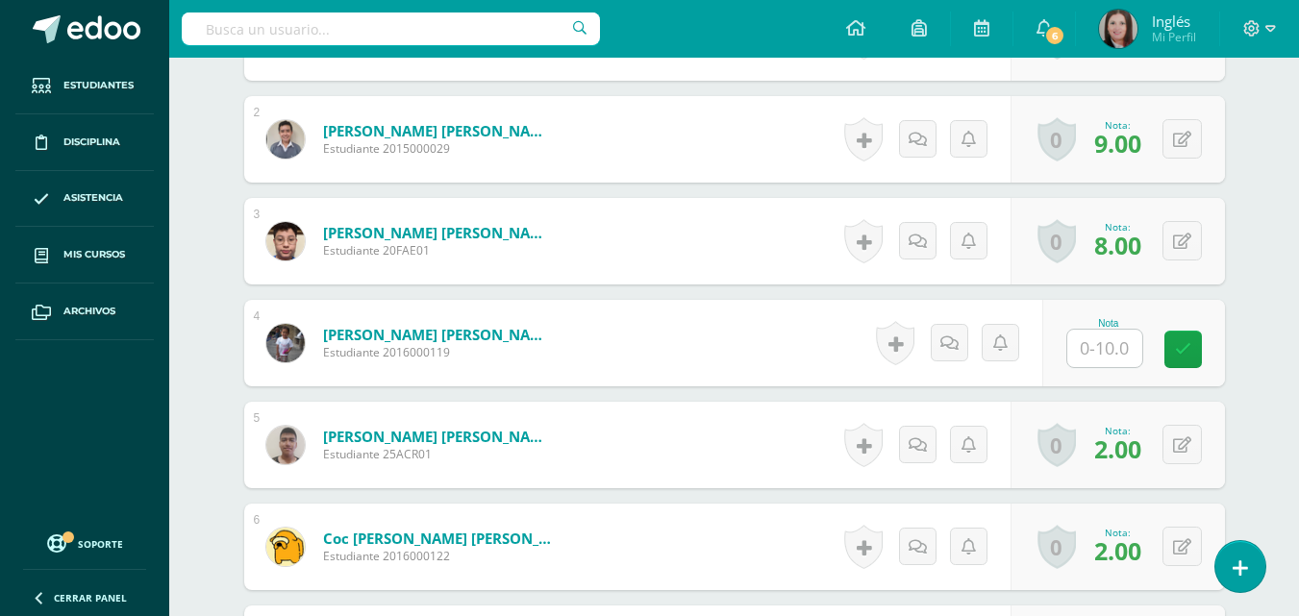
click at [1123, 346] on input "text" at bounding box center [1104, 349] width 75 height 38
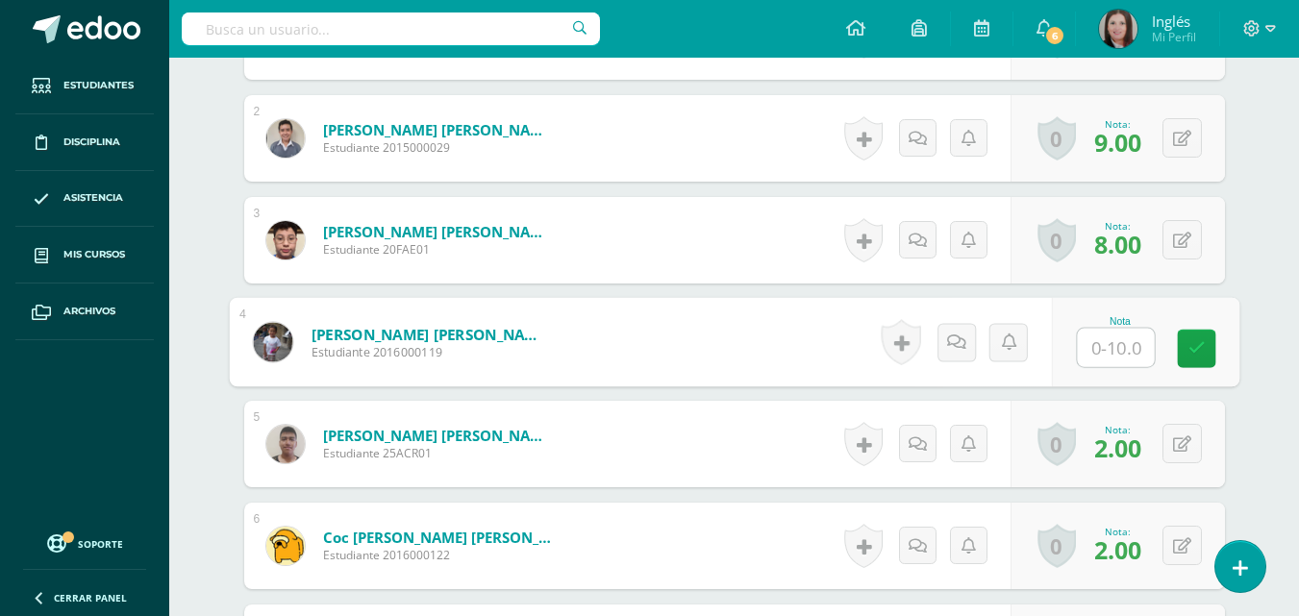
type input "8"
click at [1195, 359] on link at bounding box center [1196, 349] width 38 height 38
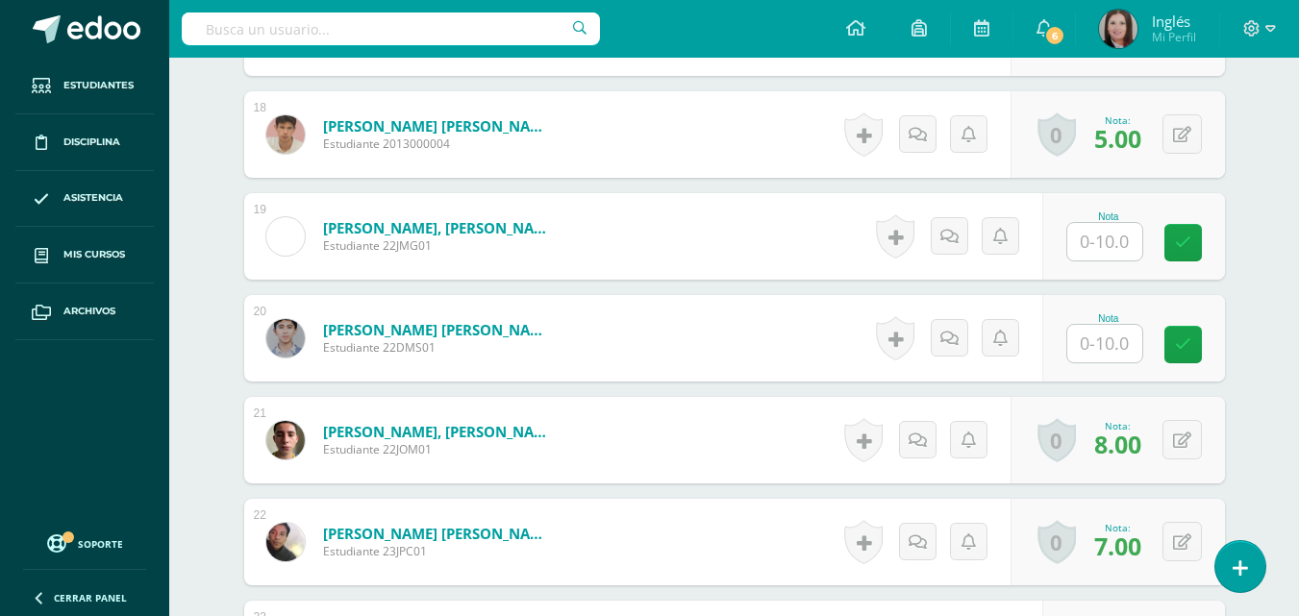
scroll to position [2311, 0]
click at [1128, 343] on input "text" at bounding box center [1104, 343] width 75 height 38
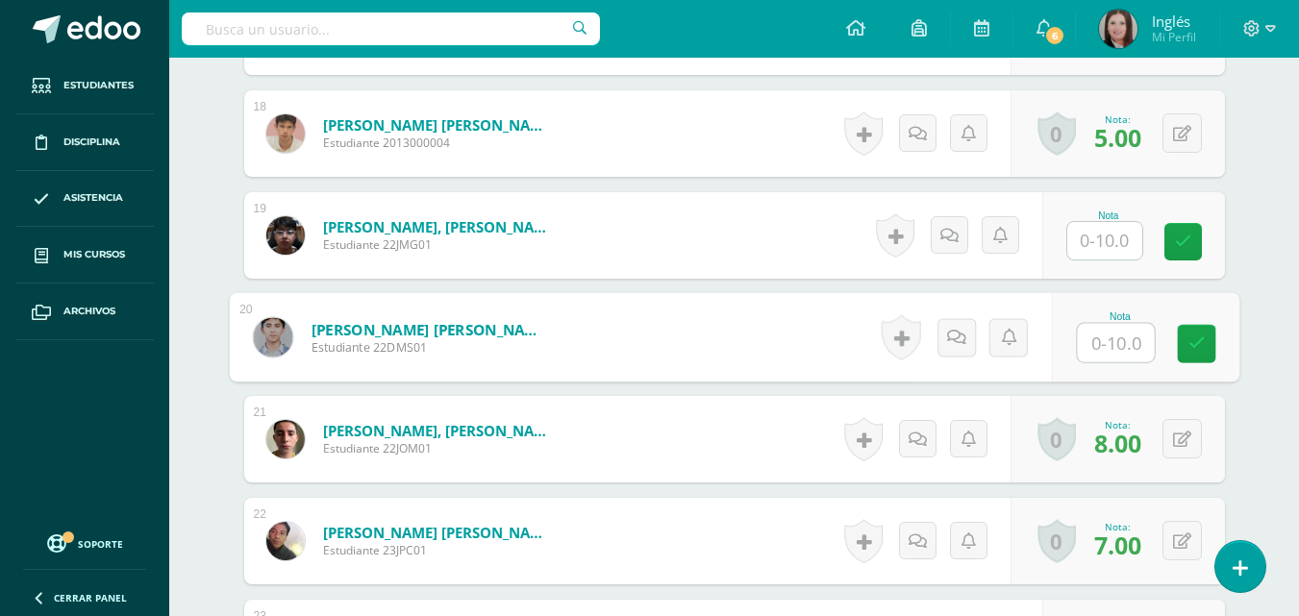
type input "4"
click at [1195, 351] on icon at bounding box center [1196, 344] width 17 height 16
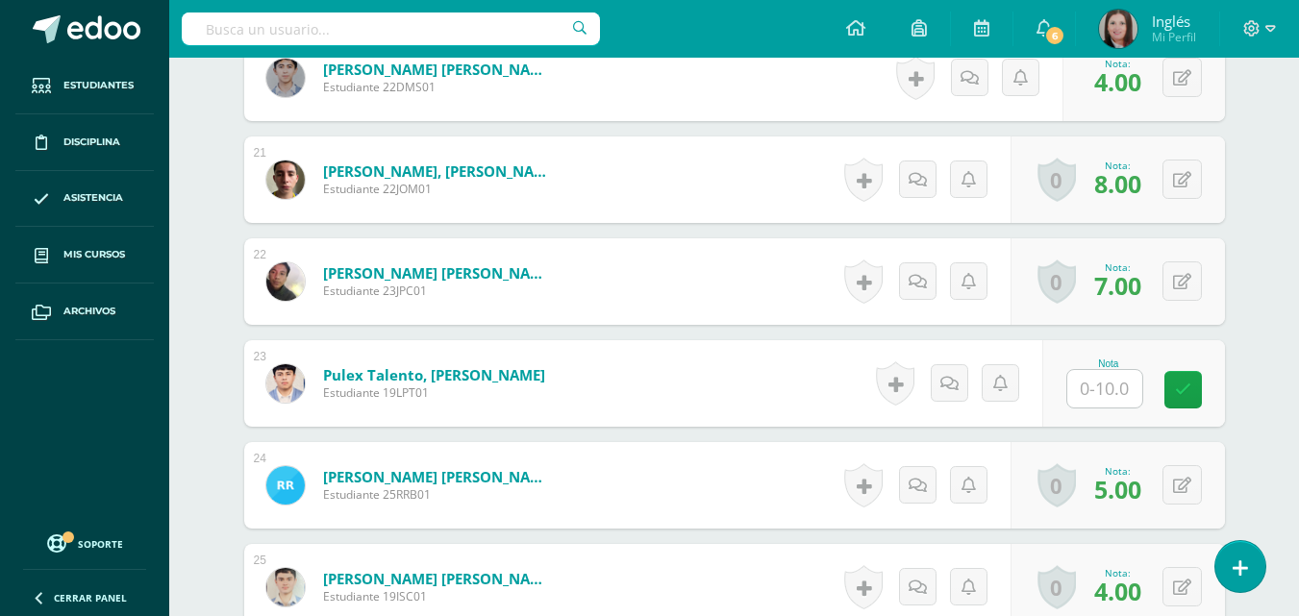
scroll to position [2599, 0]
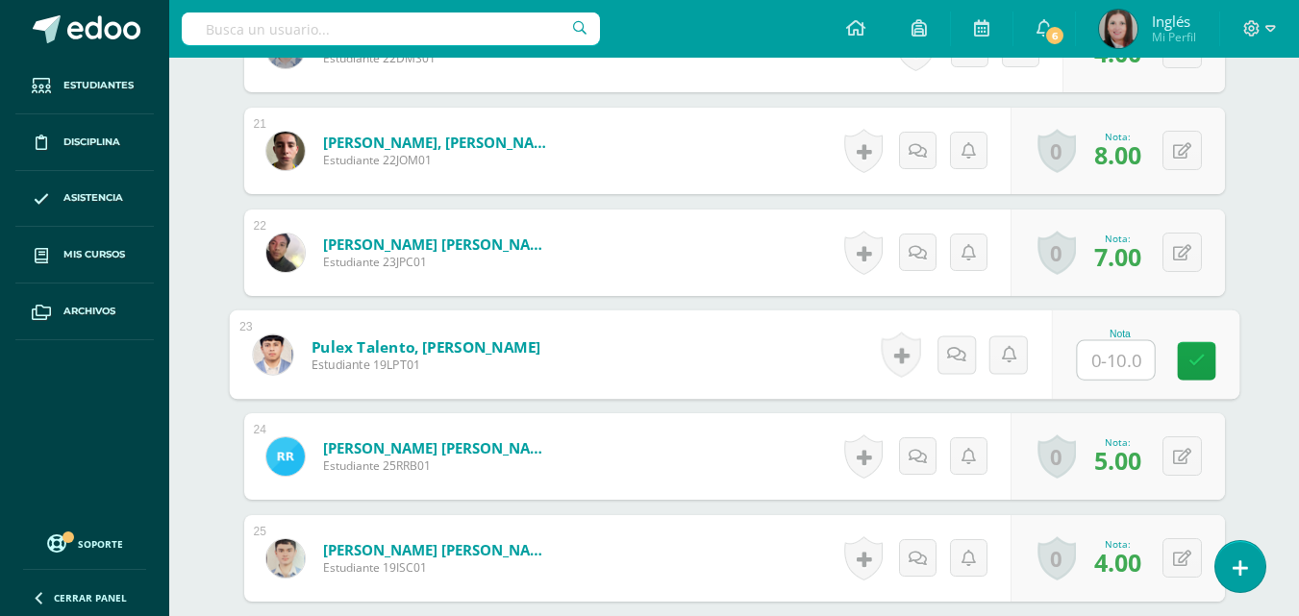
click at [1118, 365] on input "text" at bounding box center [1115, 360] width 77 height 38
type input "5"
click at [1210, 366] on link at bounding box center [1196, 361] width 38 height 38
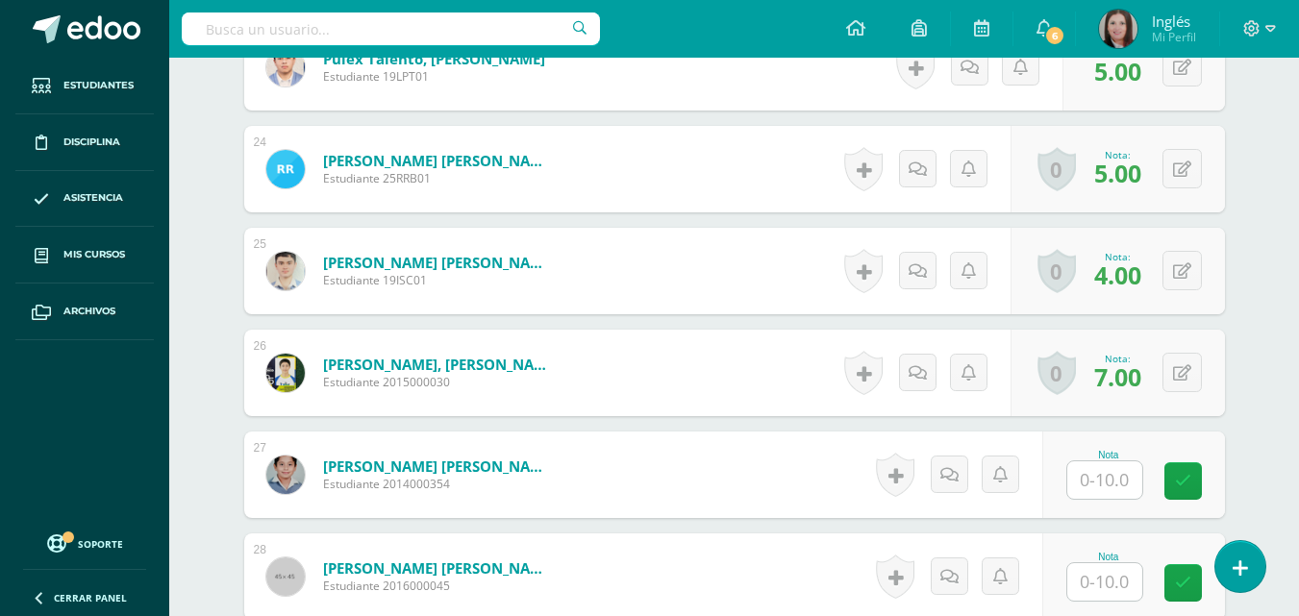
scroll to position [2888, 0]
click at [1124, 463] on input "text" at bounding box center [1115, 480] width 77 height 38
type input "5"
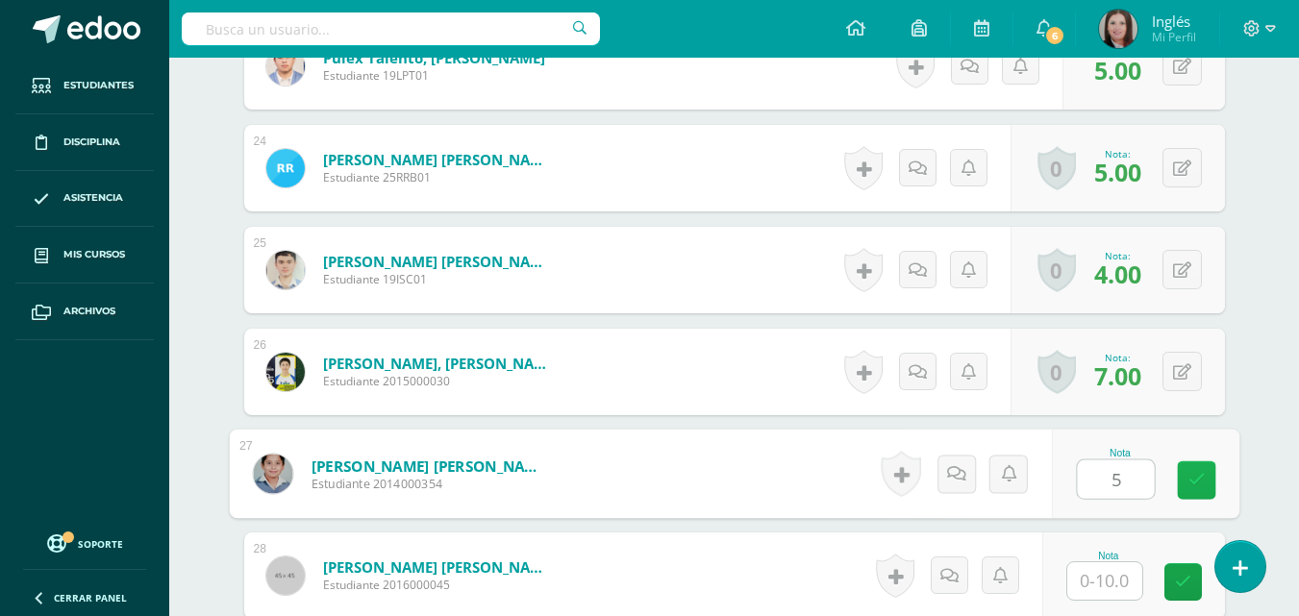
click at [1202, 468] on link at bounding box center [1196, 481] width 38 height 38
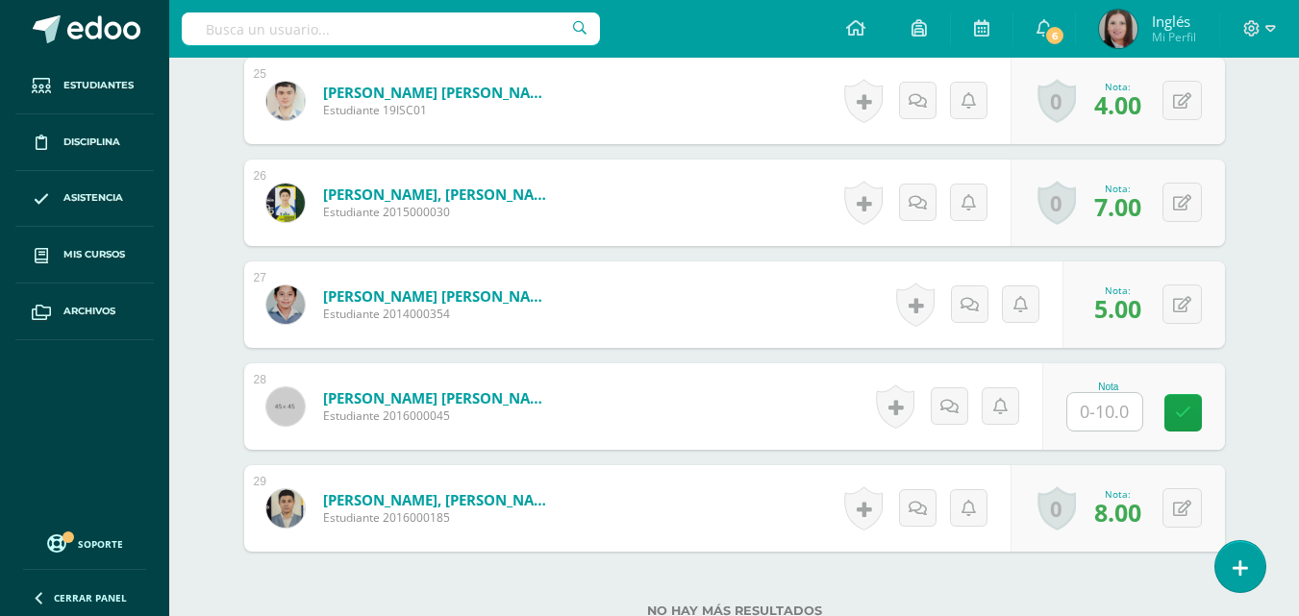
scroll to position [3080, 0]
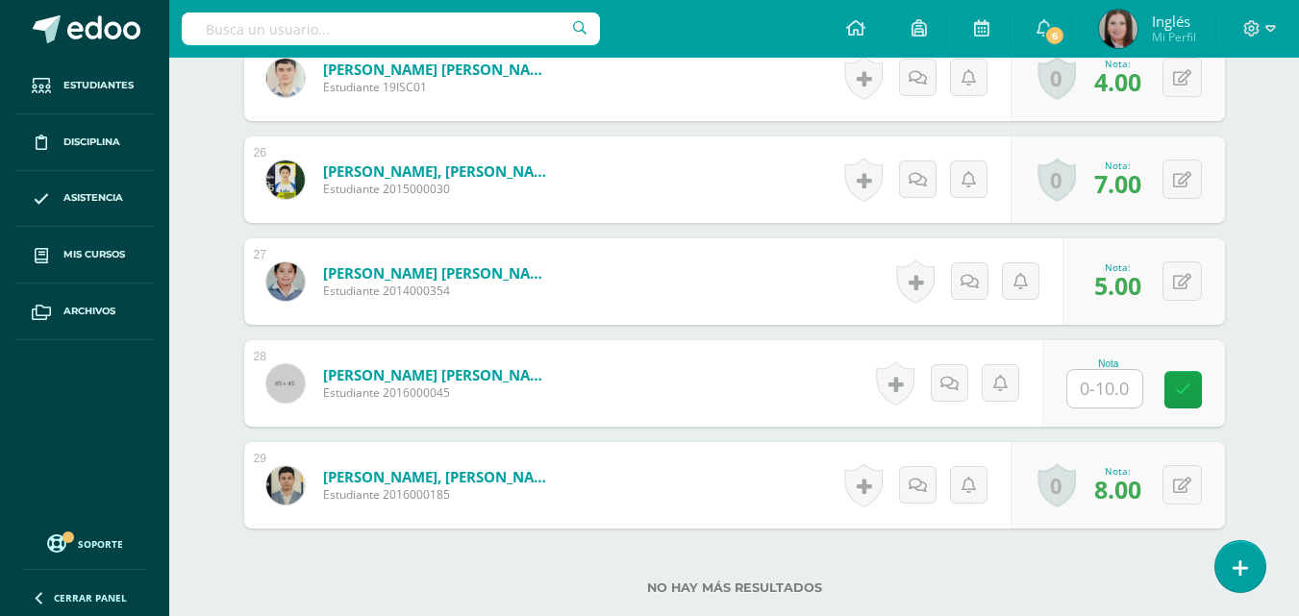
click at [1122, 384] on input "text" at bounding box center [1104, 389] width 75 height 38
type input "1"
click at [1182, 384] on link at bounding box center [1196, 390] width 38 height 38
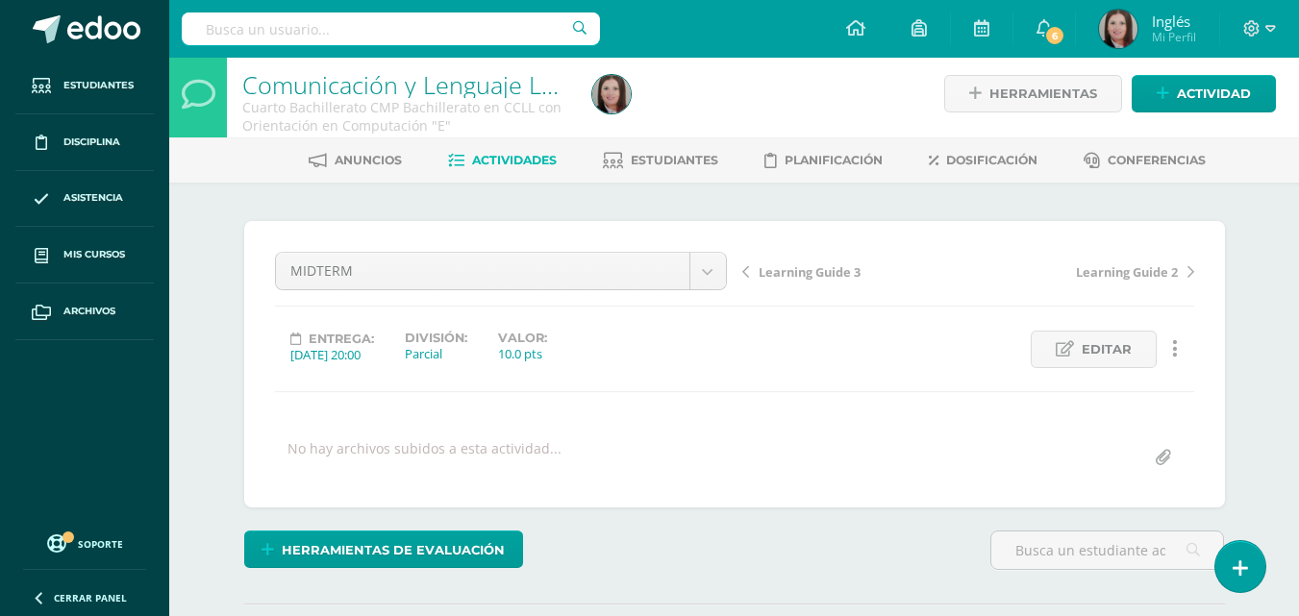
scroll to position [0, 0]
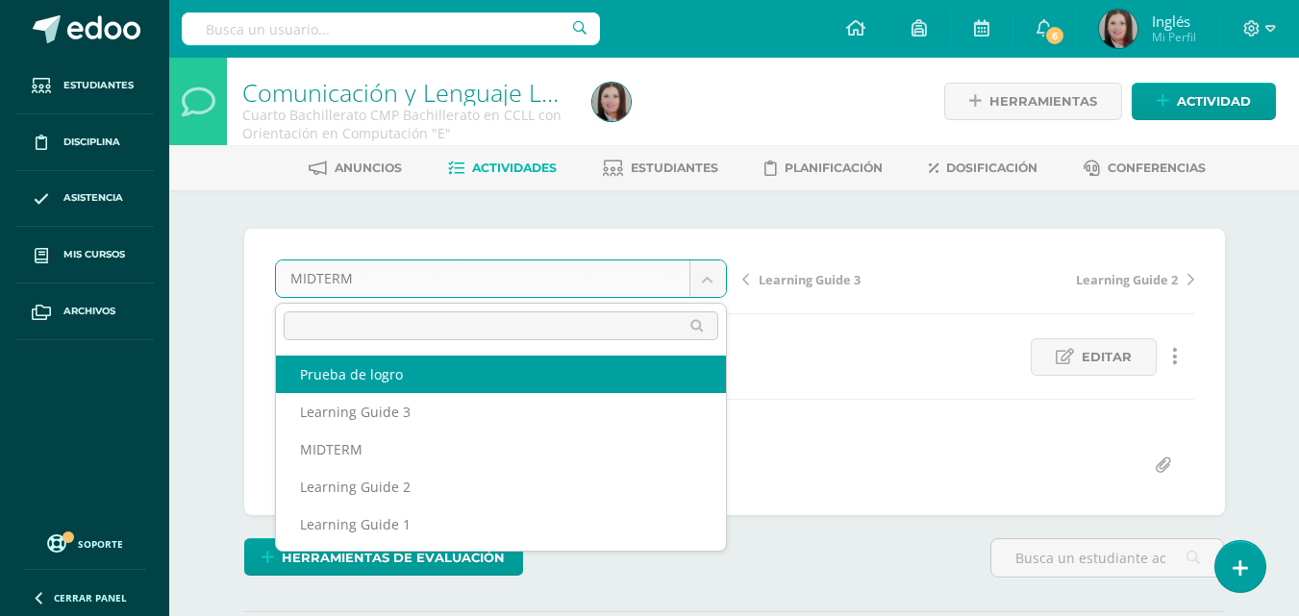
select select "/dashboard/teacher/grade-activity/177596/"
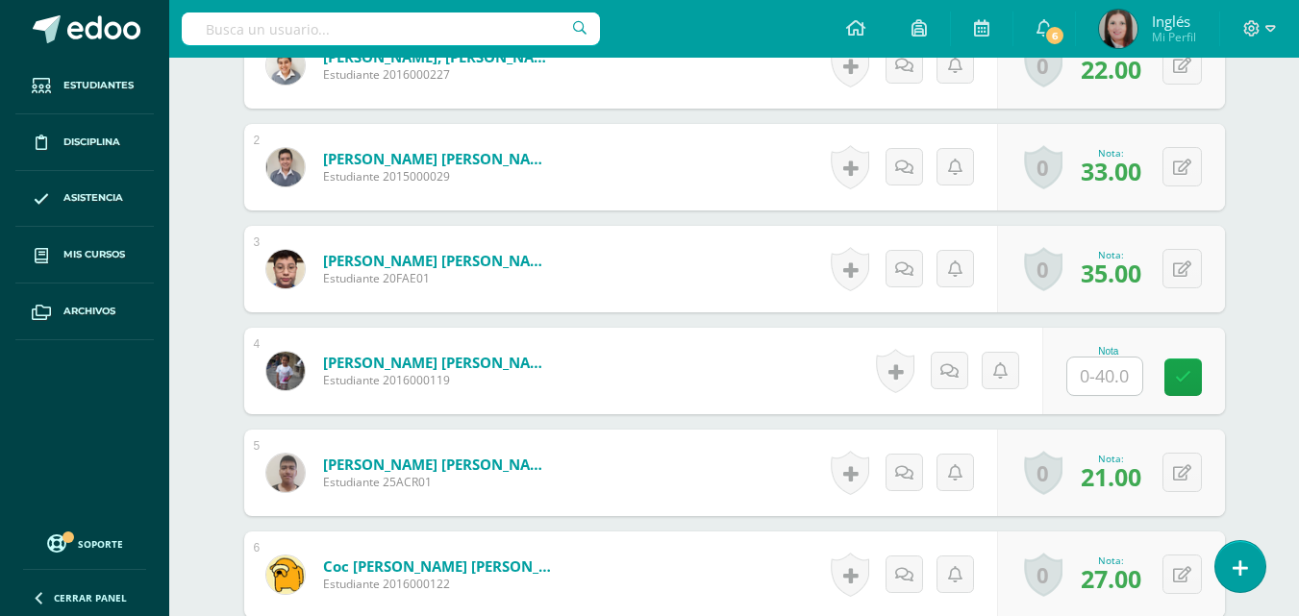
scroll to position [647, 0]
click at [1093, 375] on input "text" at bounding box center [1104, 376] width 75 height 38
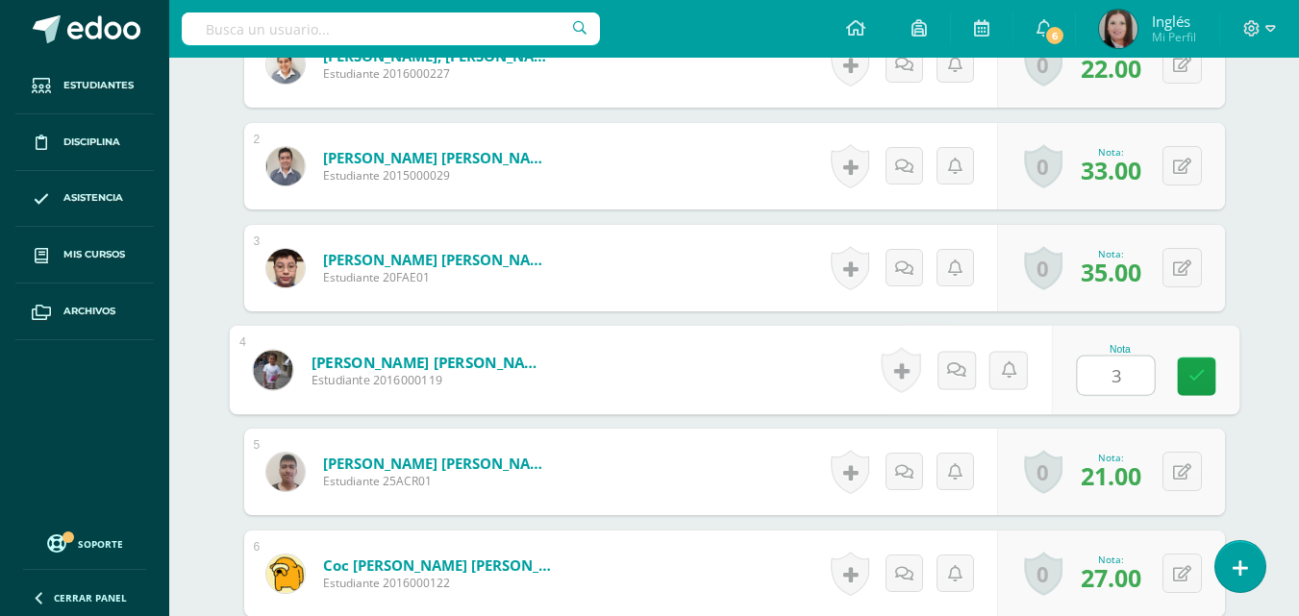
type input "31"
click at [1200, 369] on icon at bounding box center [1196, 375] width 17 height 16
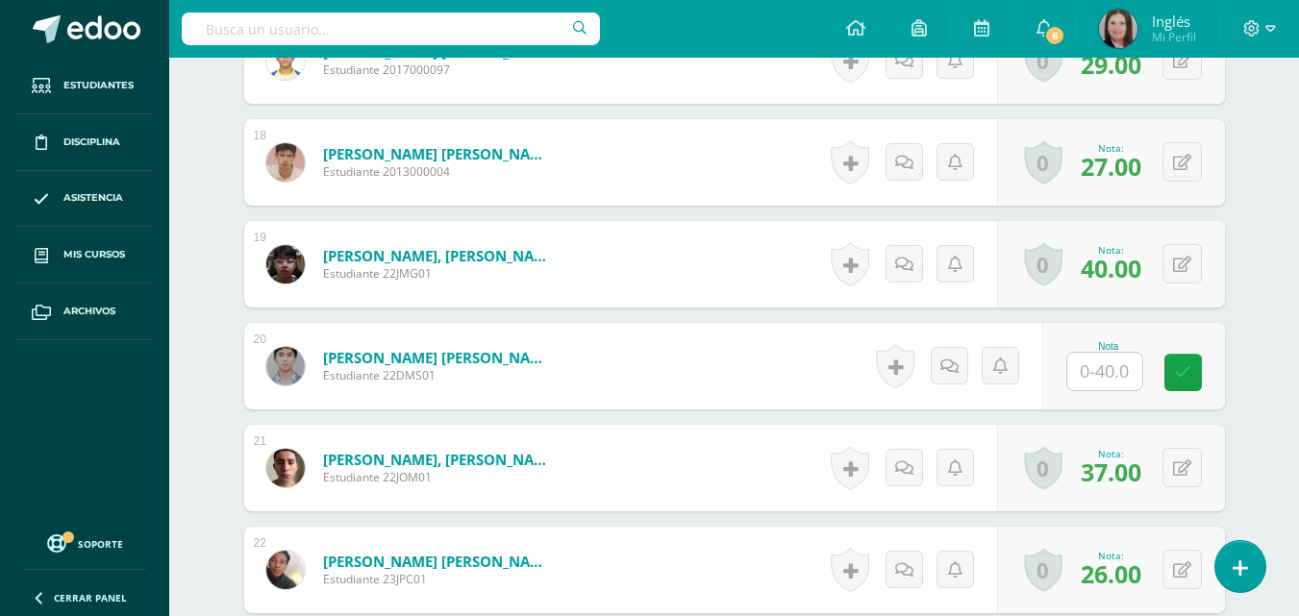
scroll to position [2284, 0]
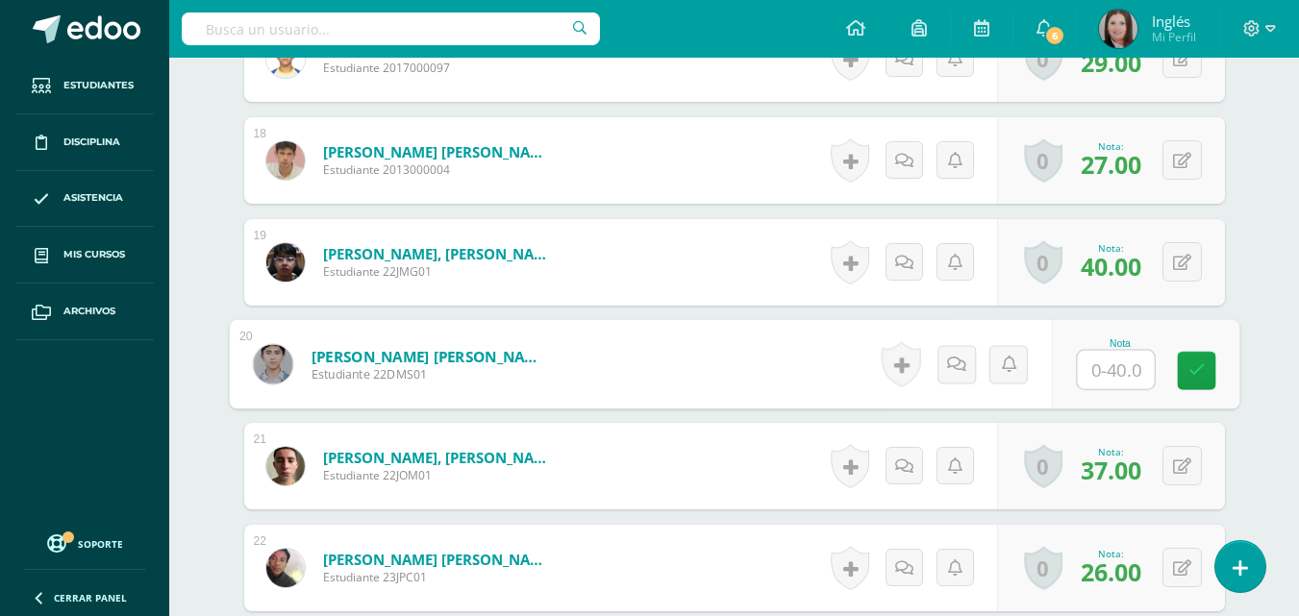
click at [1117, 360] on input "text" at bounding box center [1115, 370] width 77 height 38
type input "30"
click at [1210, 374] on link at bounding box center [1196, 371] width 38 height 38
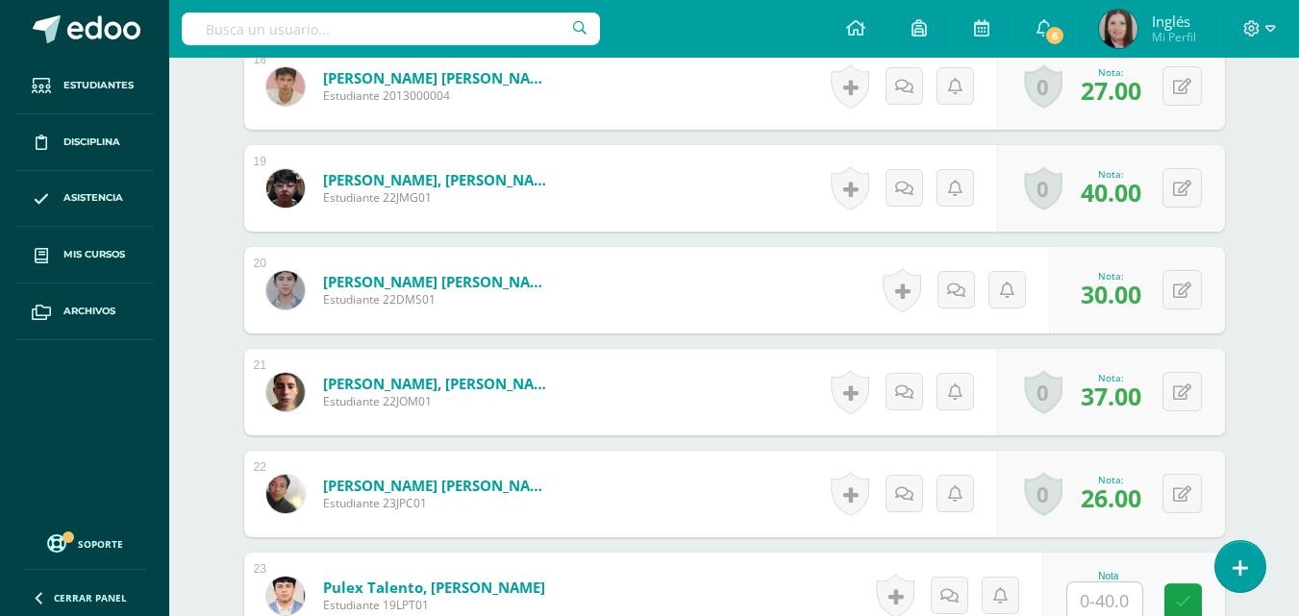
scroll to position [2476, 0]
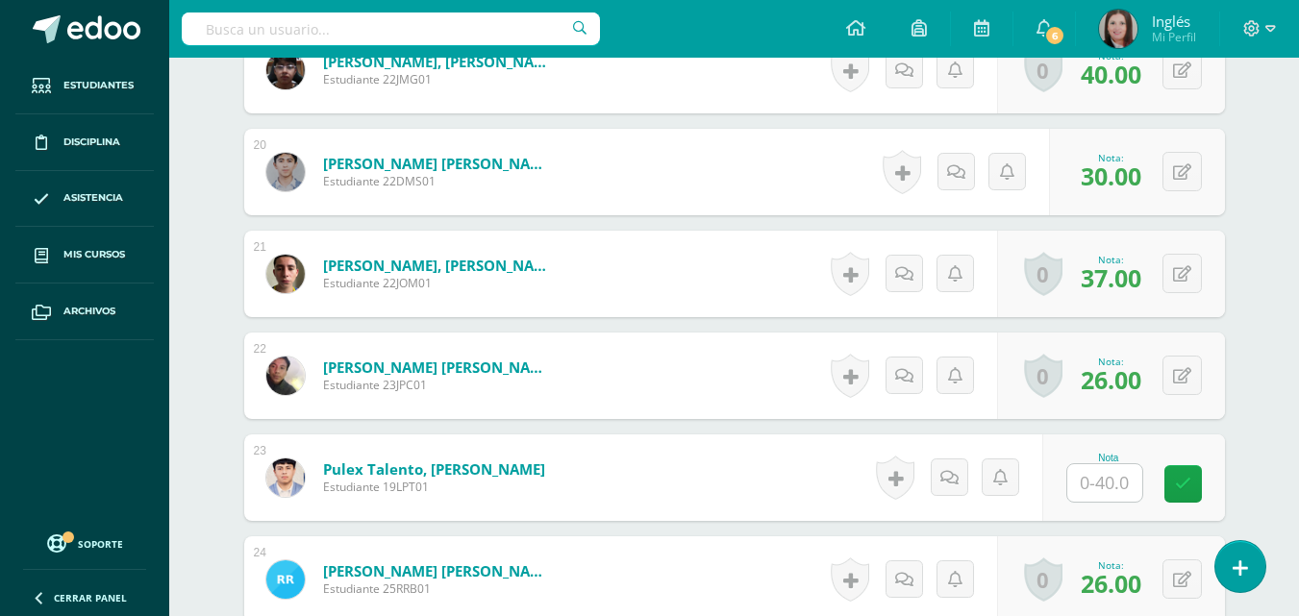
click at [1118, 479] on input "text" at bounding box center [1104, 483] width 75 height 38
type input "26"
click at [1201, 476] on icon at bounding box center [1196, 484] width 17 height 16
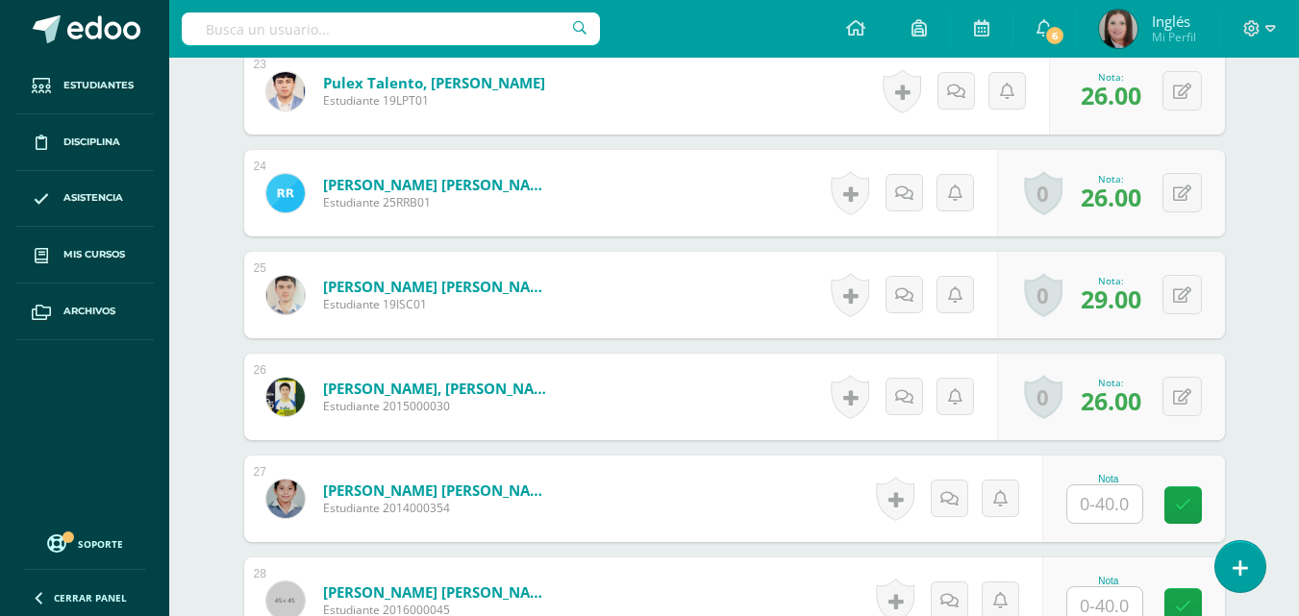
scroll to position [2957, 0]
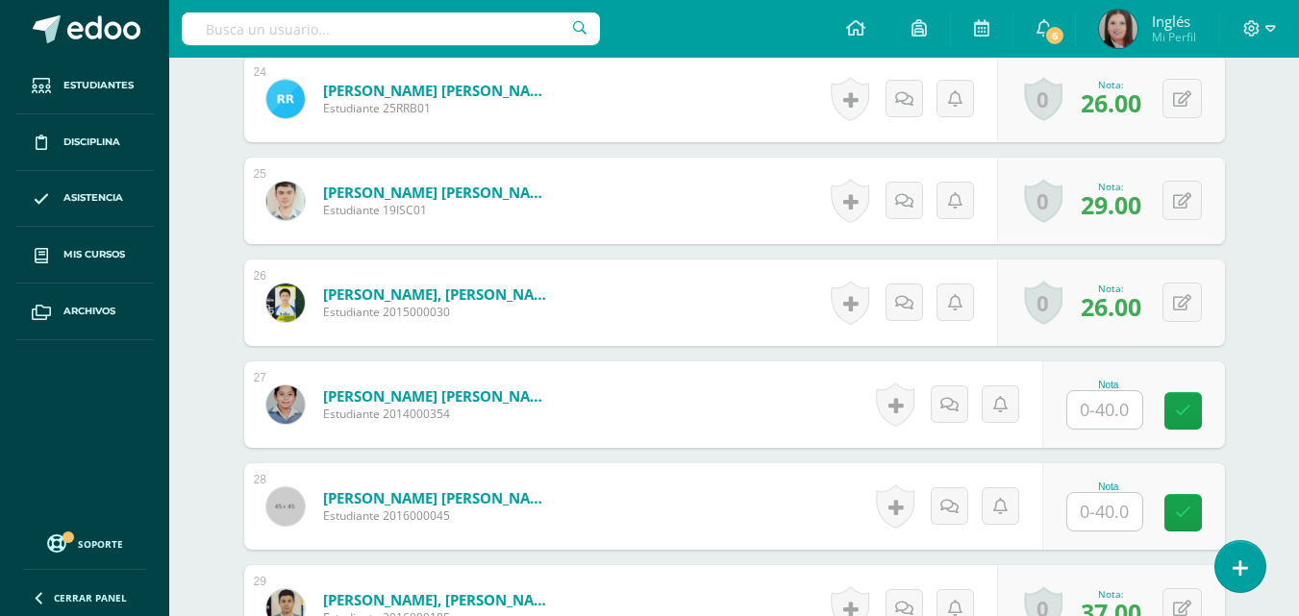
click at [1108, 413] on input "text" at bounding box center [1104, 410] width 75 height 38
type input "16"
click at [1201, 413] on icon at bounding box center [1196, 411] width 17 height 16
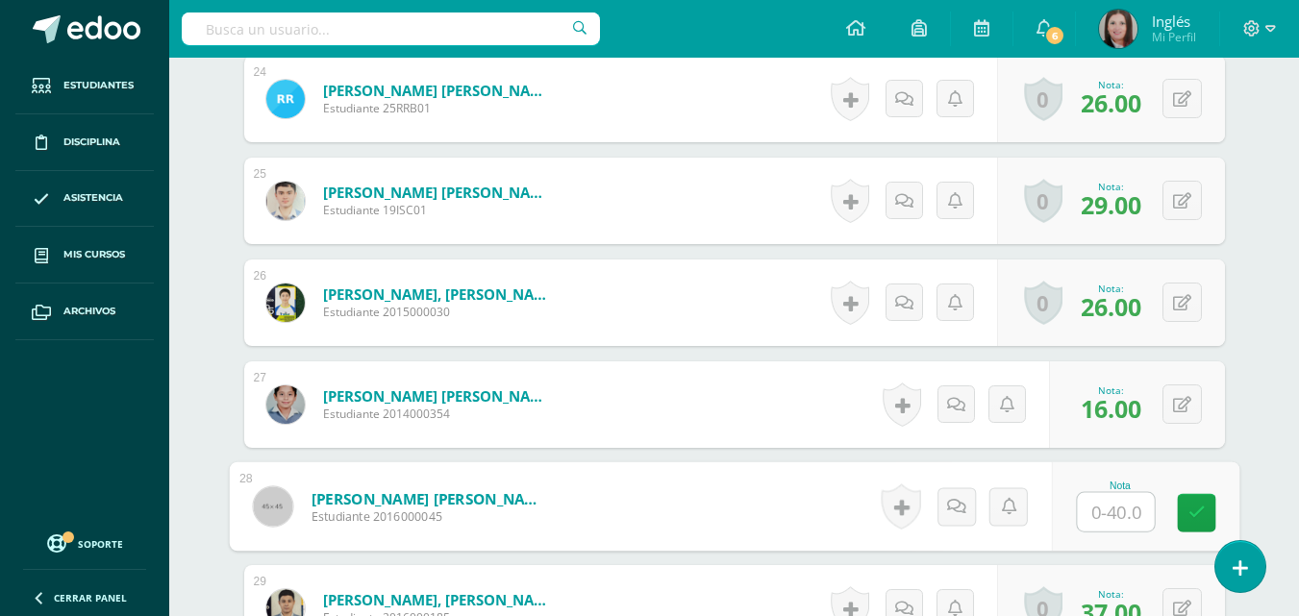
click at [1118, 504] on input "text" at bounding box center [1115, 512] width 77 height 38
type input "25"
click at [1197, 511] on icon at bounding box center [1196, 513] width 17 height 16
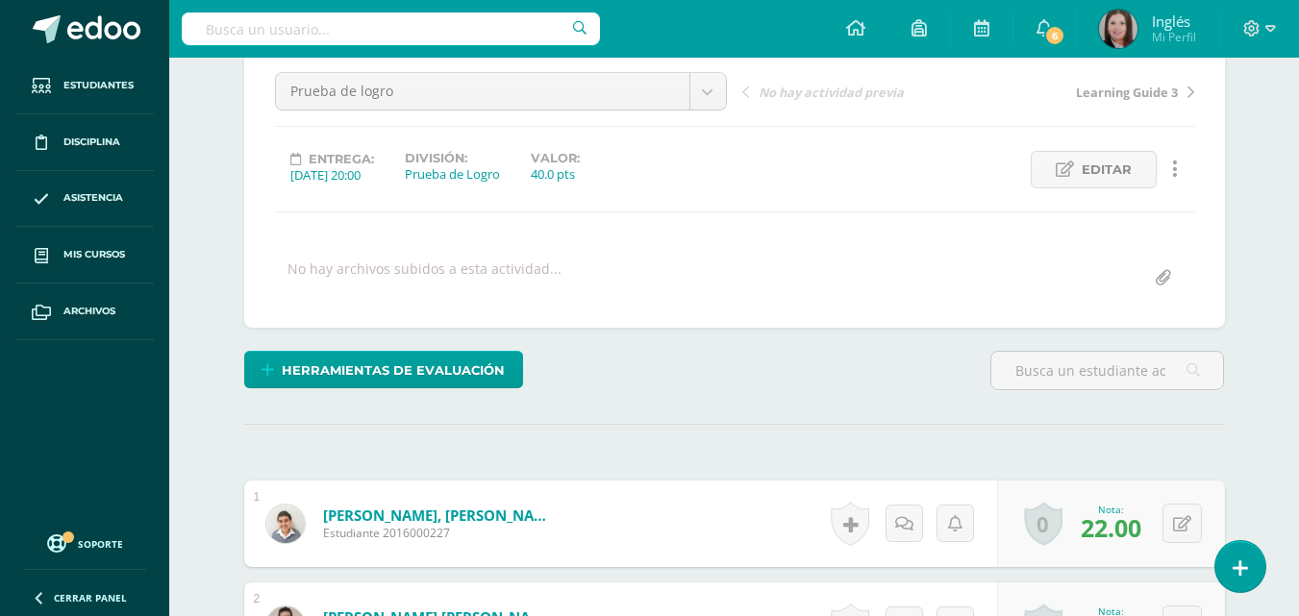
scroll to position [0, 0]
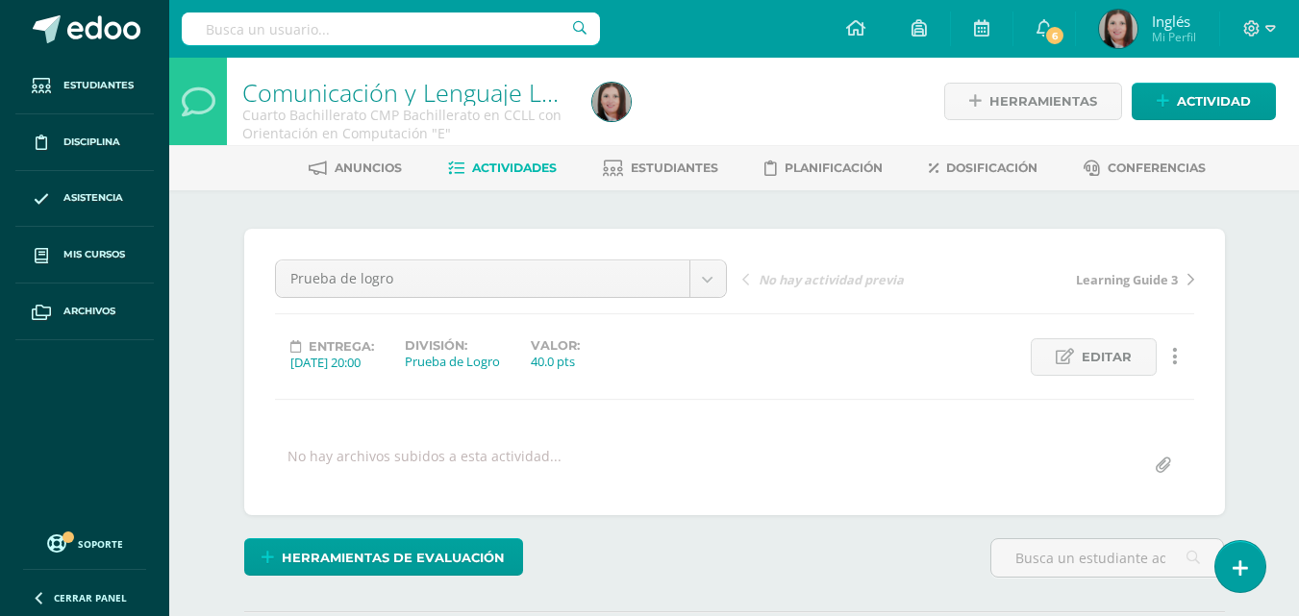
click at [495, 171] on span "Actividades" at bounding box center [514, 168] width 85 height 14
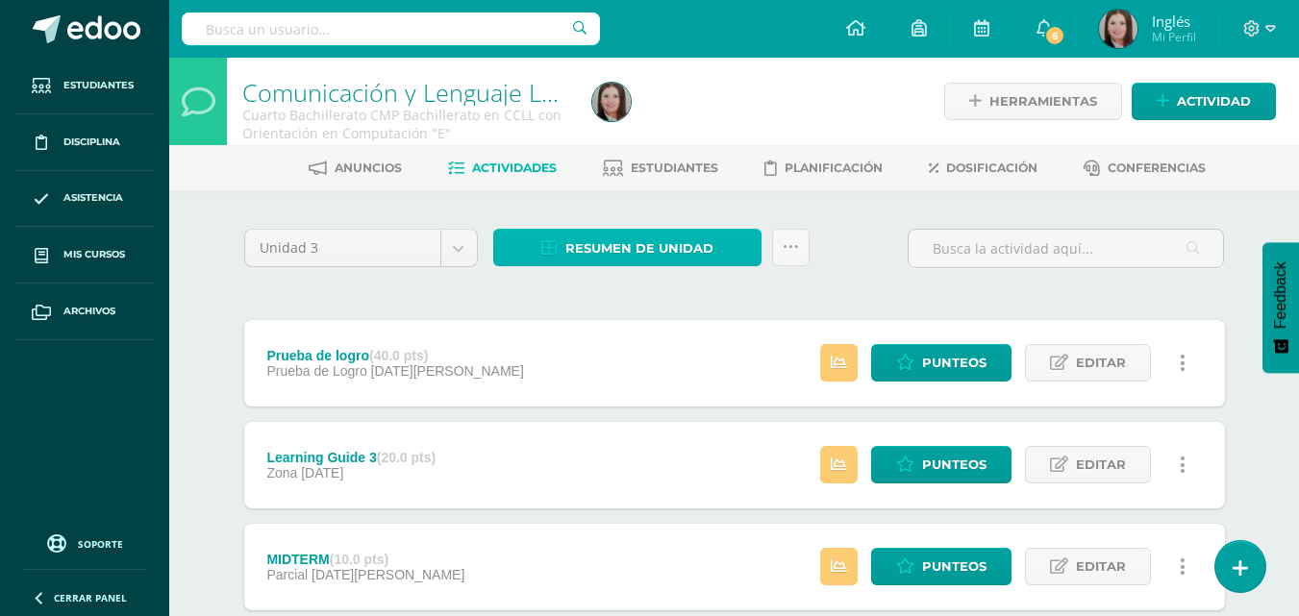
click at [550, 244] on icon at bounding box center [549, 248] width 16 height 16
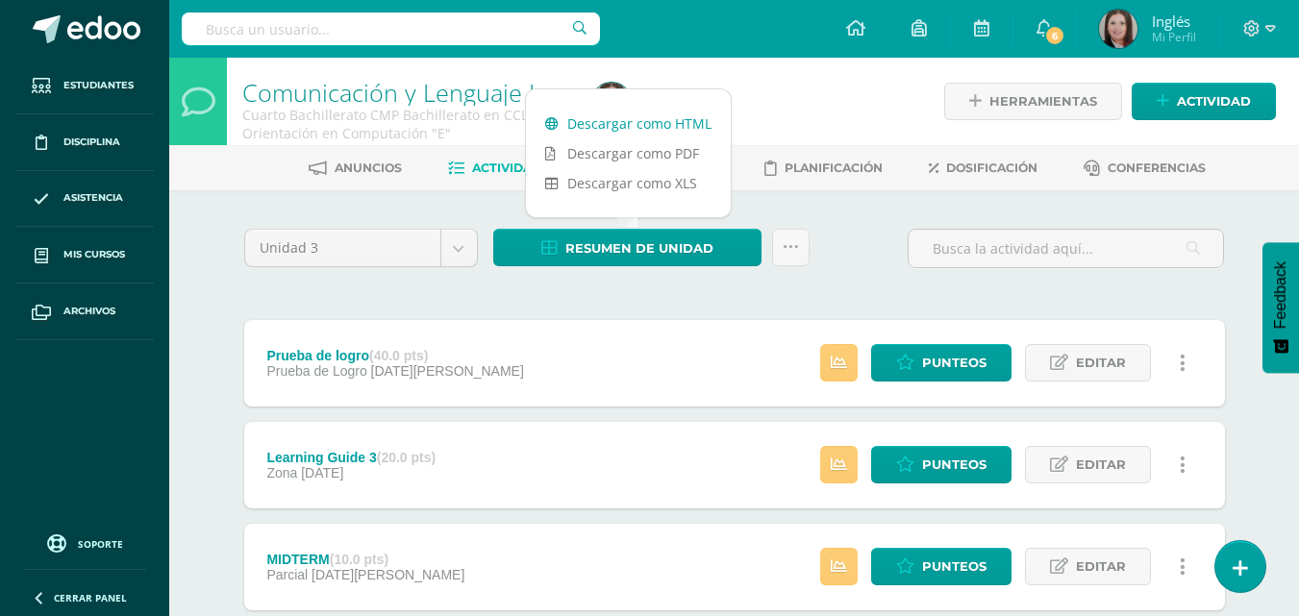
click at [599, 113] on link "Descargar como HTML" at bounding box center [628, 124] width 205 height 30
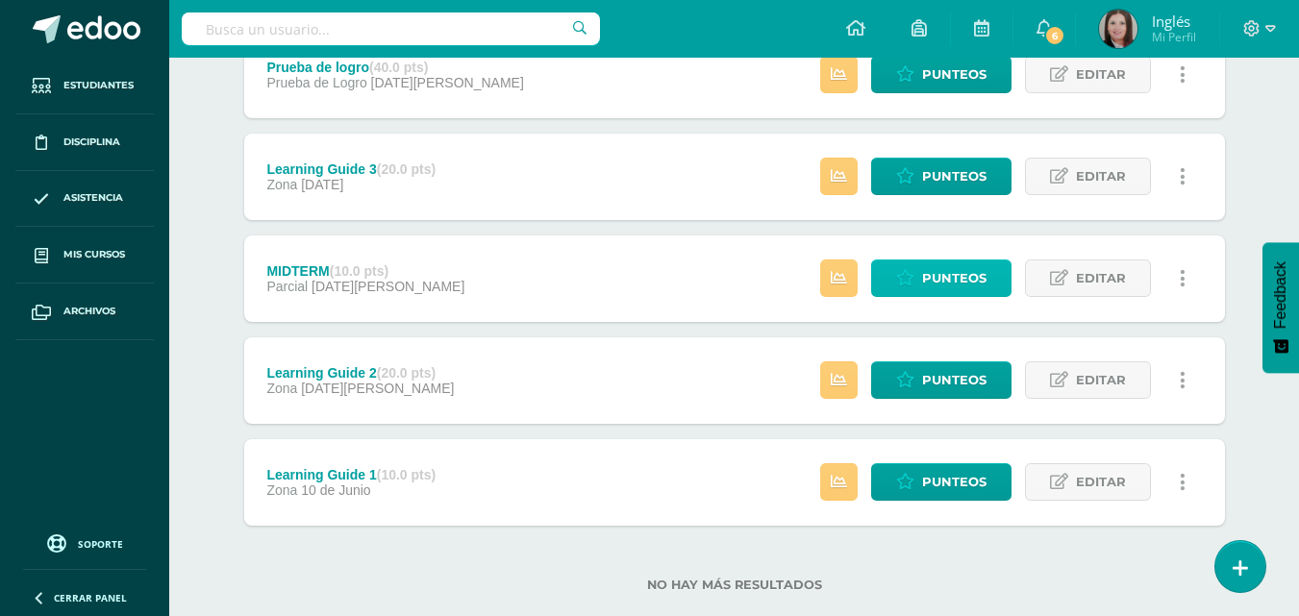
click at [912, 276] on icon at bounding box center [905, 278] width 18 height 16
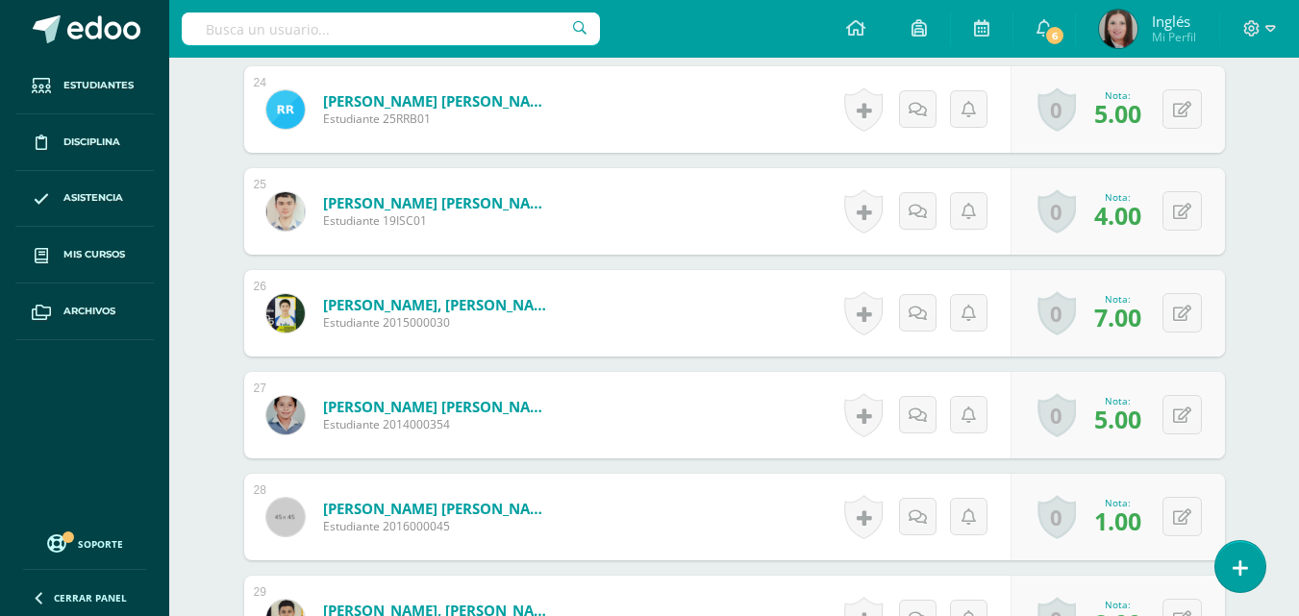
scroll to position [2955, 0]
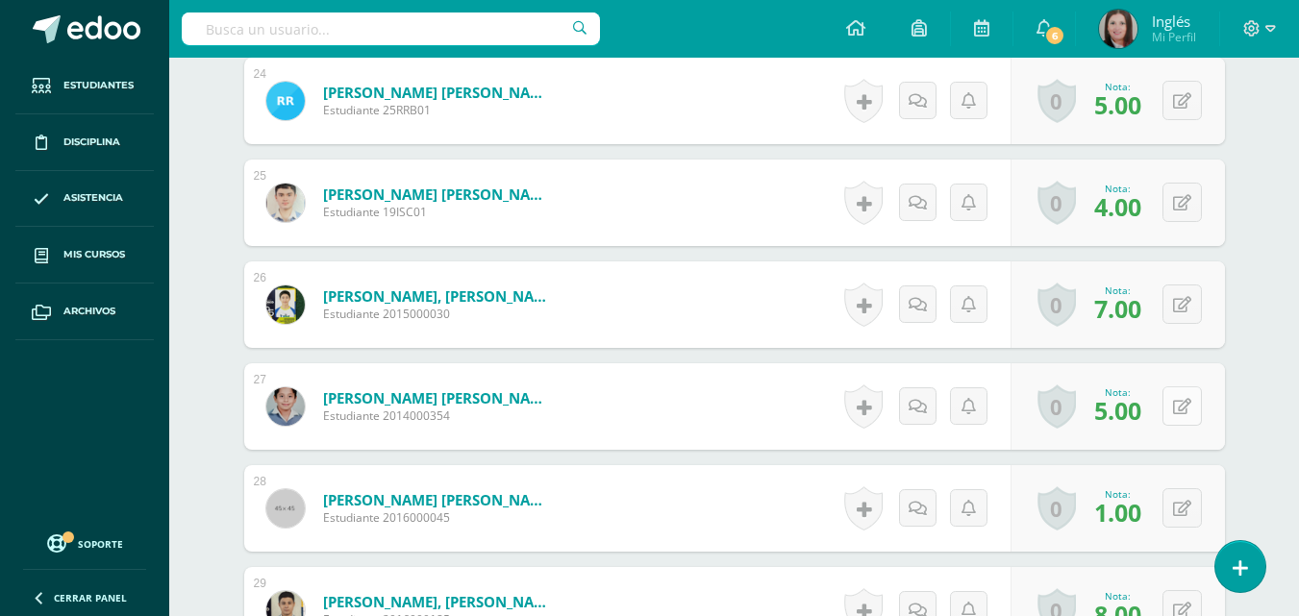
click at [1189, 405] on icon at bounding box center [1182, 407] width 18 height 16
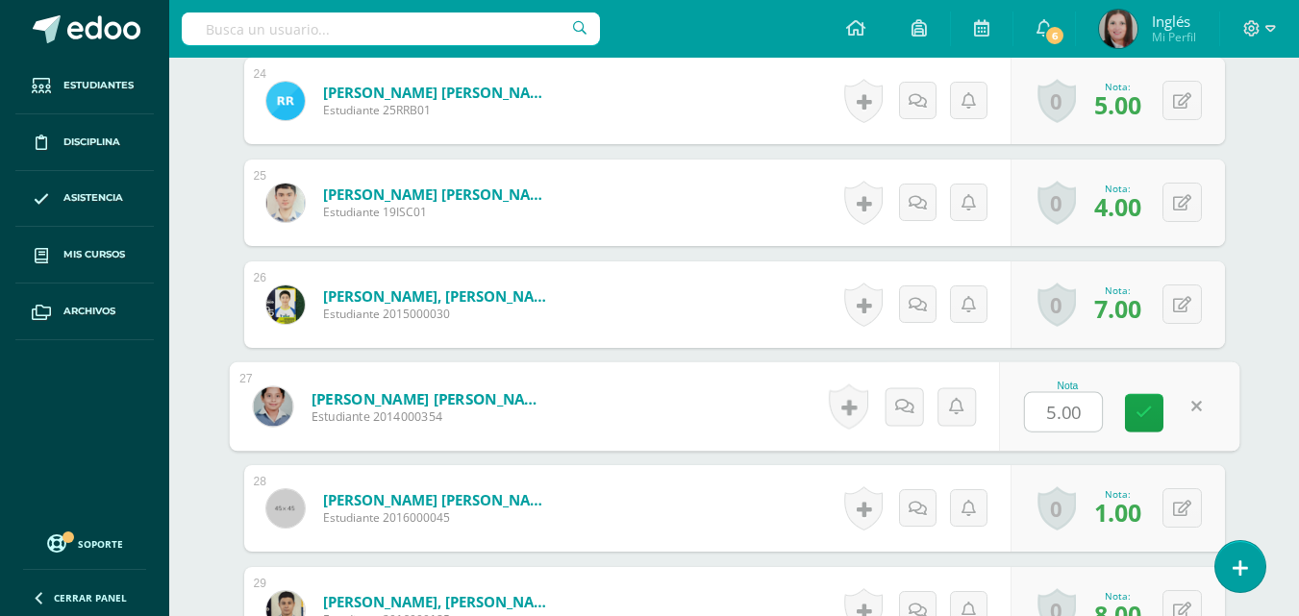
type input "7"
click at [1142, 408] on icon at bounding box center [1144, 413] width 17 height 16
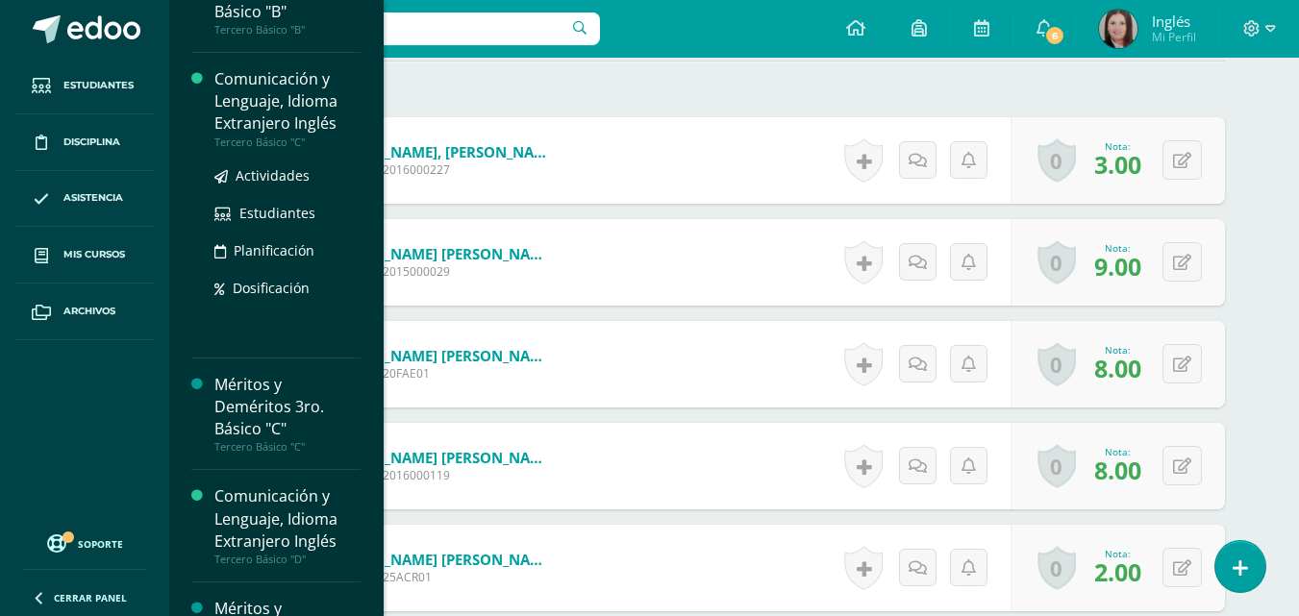
scroll to position [2593, 0]
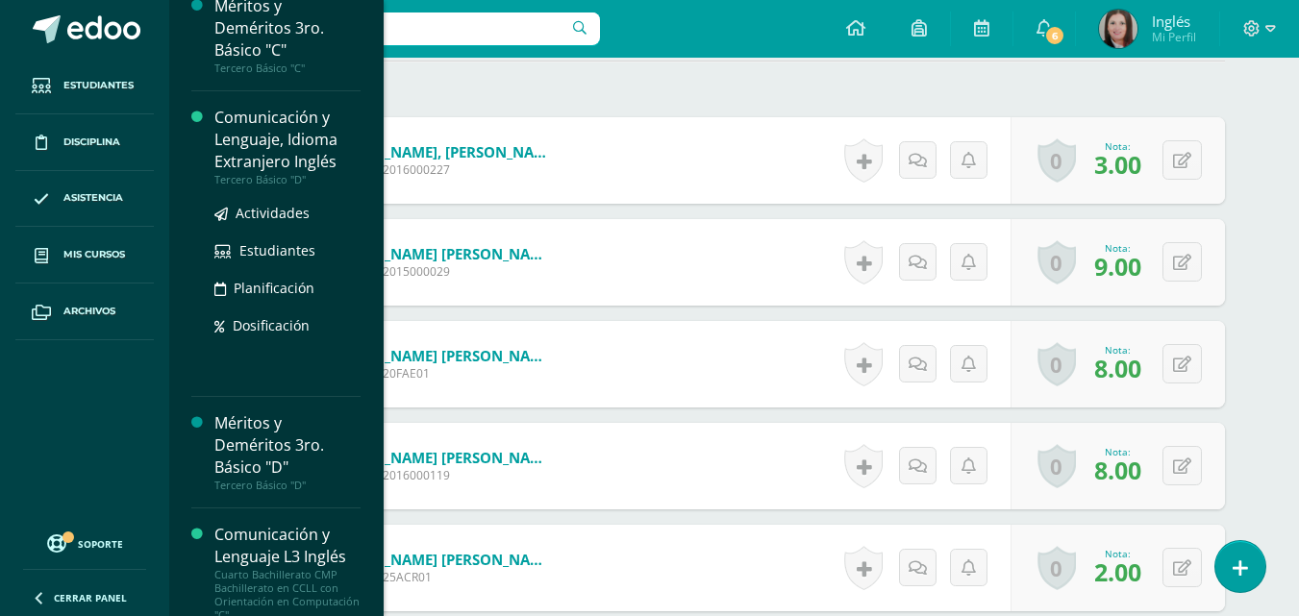
click at [276, 144] on div "Comunicación y Lenguaje, Idioma Extranjero Inglés" at bounding box center [287, 140] width 146 height 66
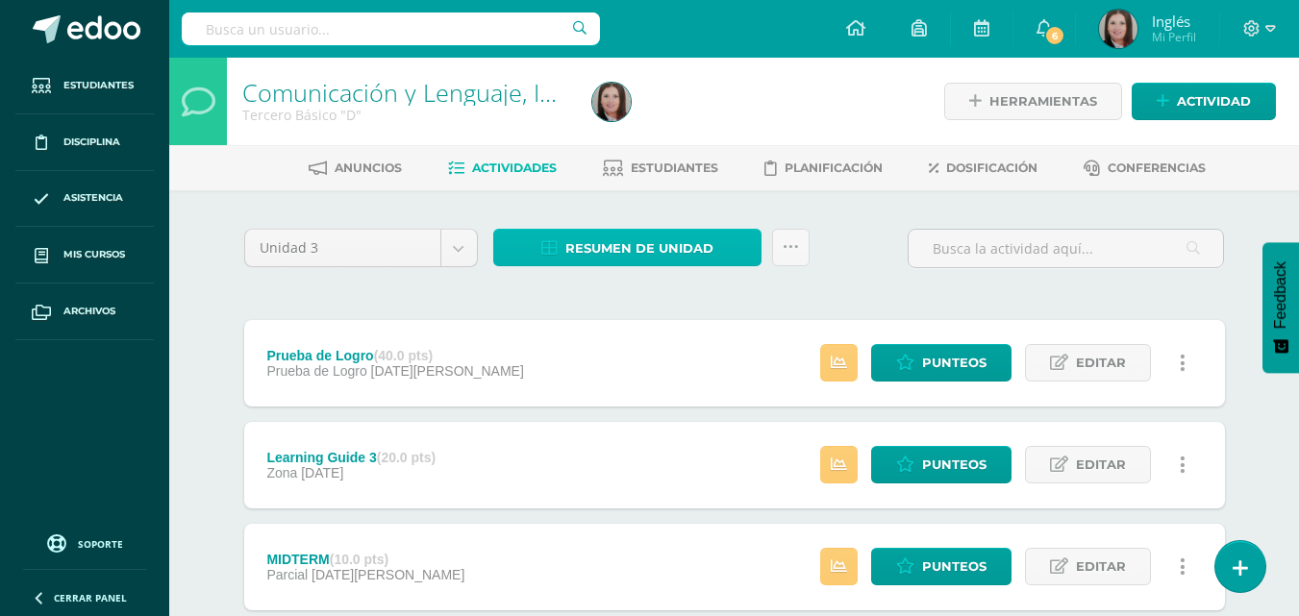
click at [692, 242] on span "Resumen de unidad" at bounding box center [639, 249] width 148 height 36
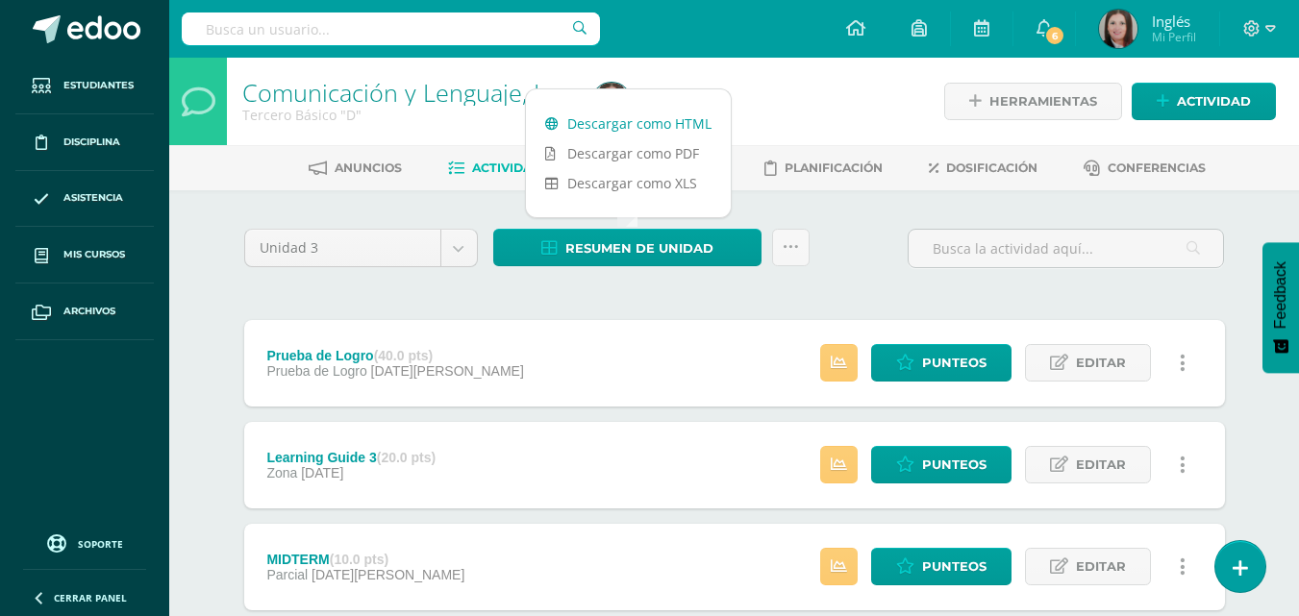
click at [649, 116] on link "Descargar como HTML" at bounding box center [628, 124] width 205 height 30
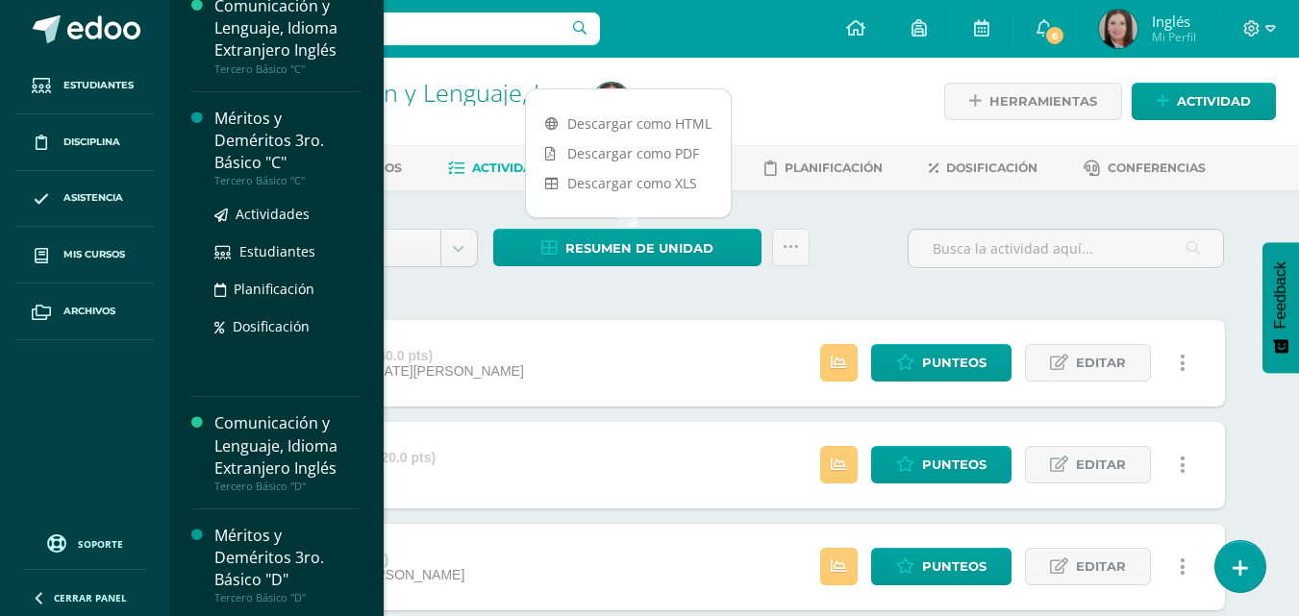
scroll to position [2385, 0]
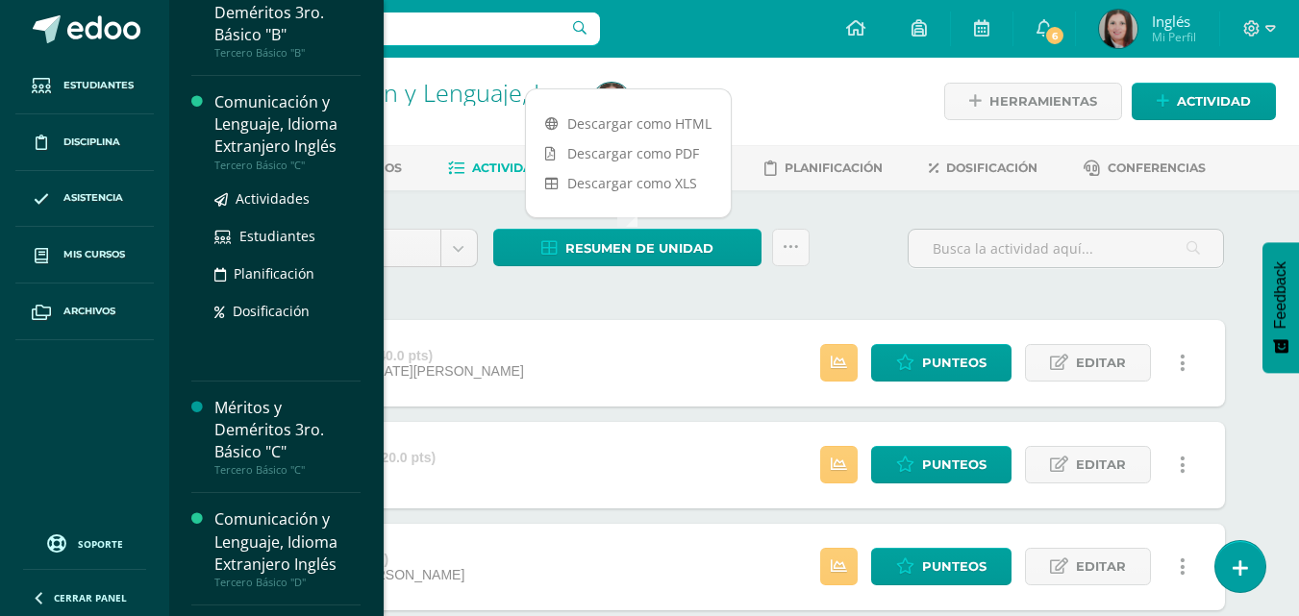
click at [274, 116] on div "Comunicación y Lenguaje, Idioma Extranjero Inglés" at bounding box center [287, 124] width 146 height 66
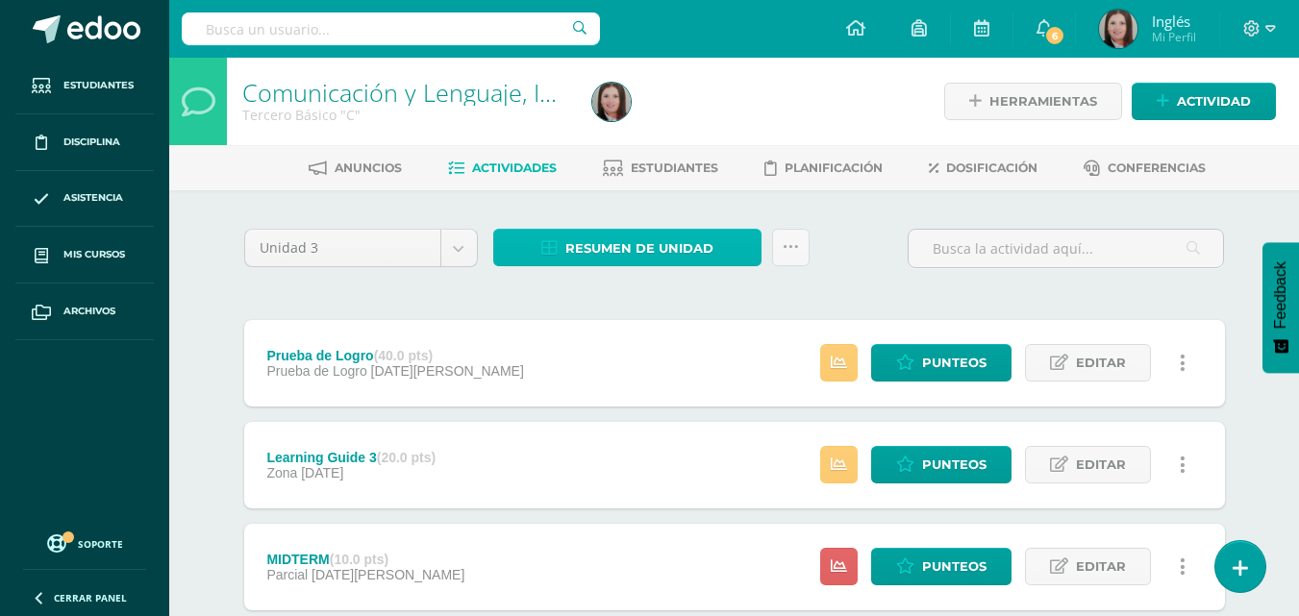
click at [559, 249] on link "Resumen de unidad" at bounding box center [627, 248] width 268 height 38
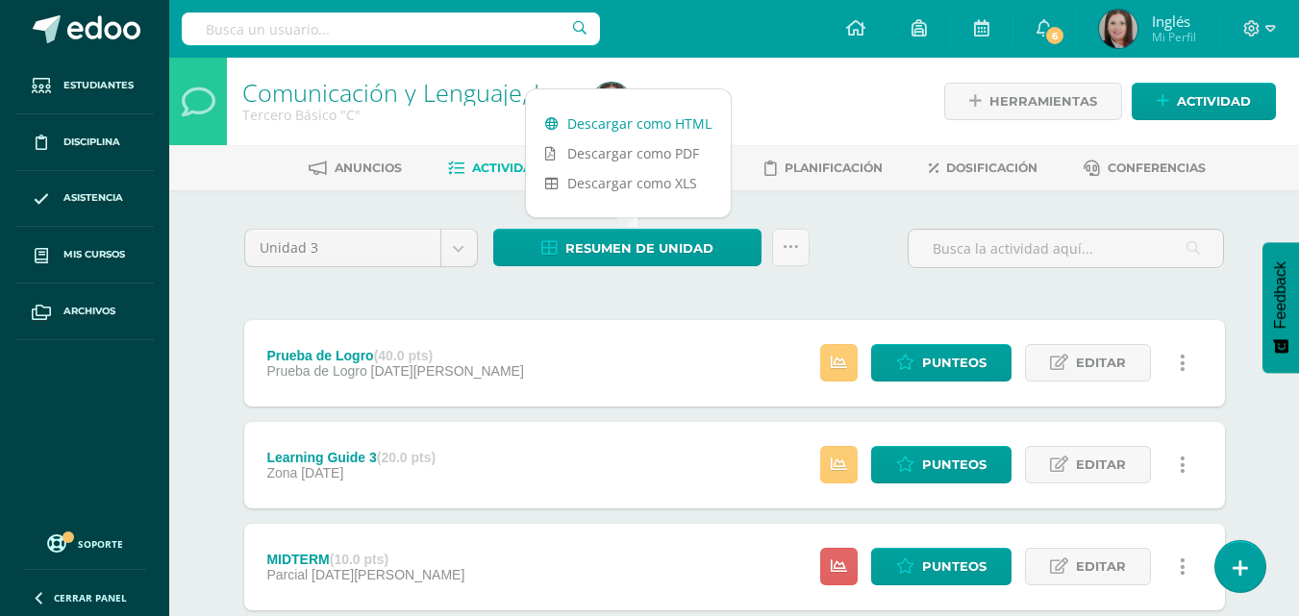
click at [643, 121] on link "Descargar como HTML" at bounding box center [628, 124] width 205 height 30
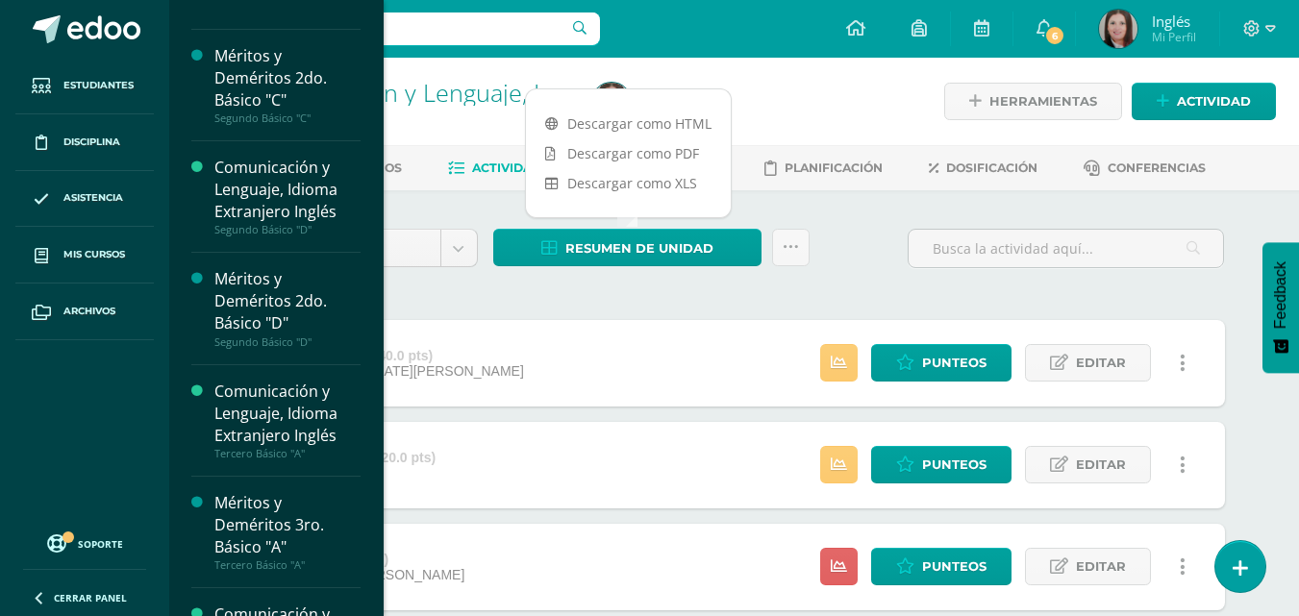
scroll to position [1849, 0]
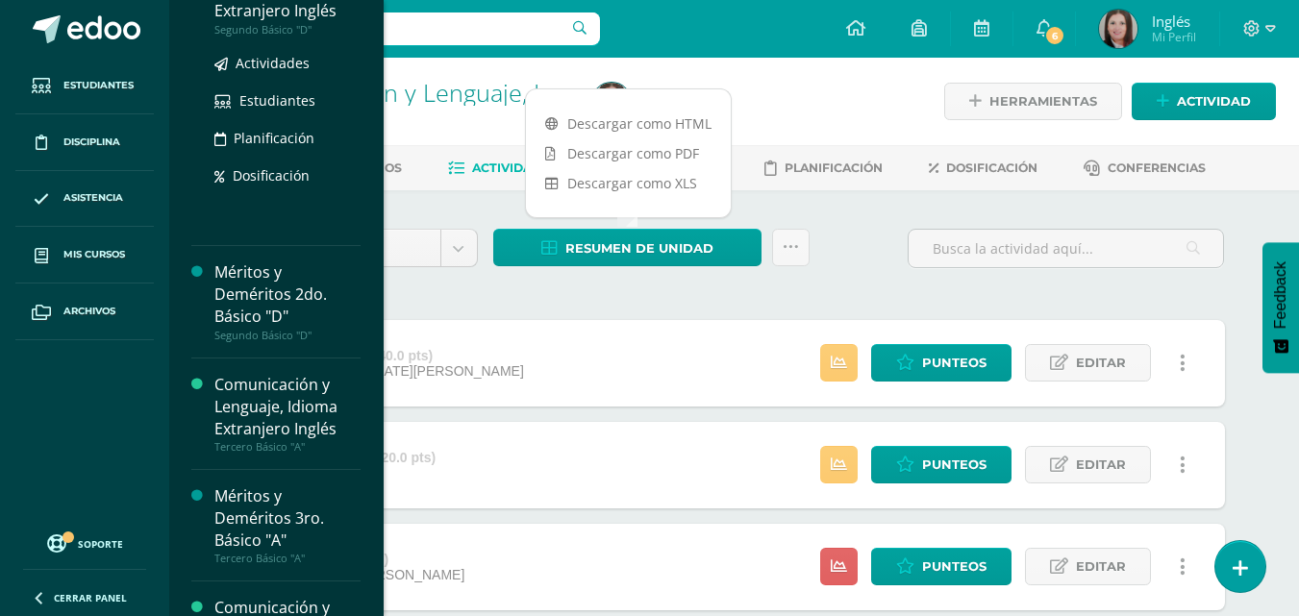
click at [287, 30] on div "Segundo Básico "D"" at bounding box center [287, 29] width 146 height 13
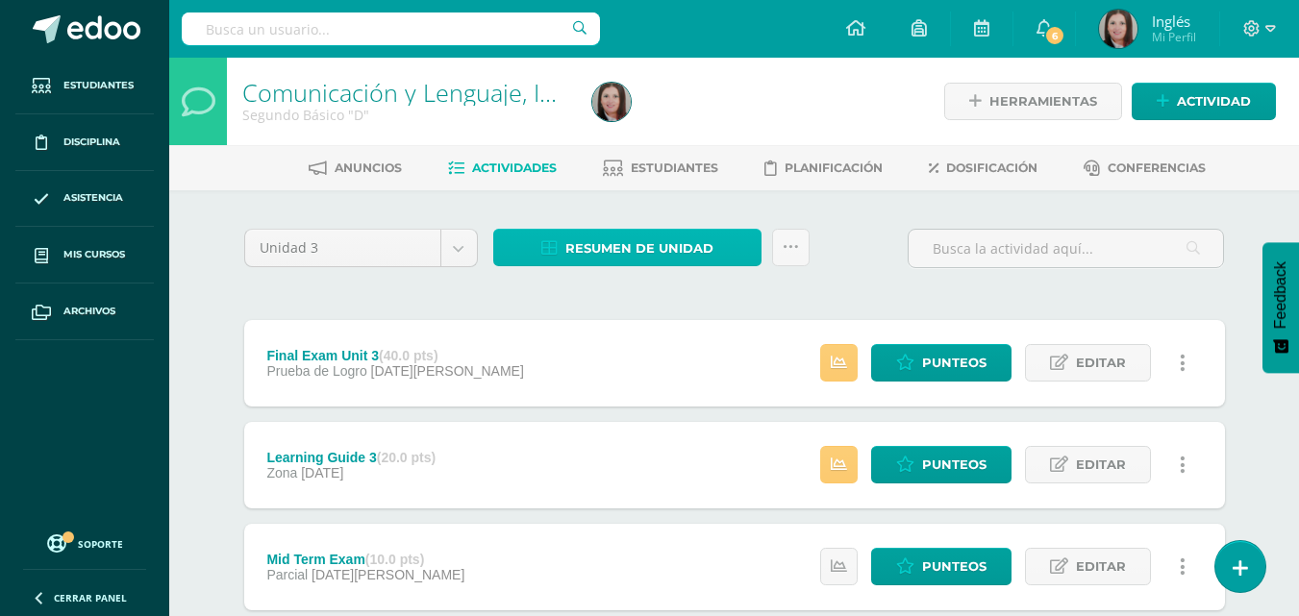
click at [628, 251] on span "Resumen de unidad" at bounding box center [639, 249] width 148 height 36
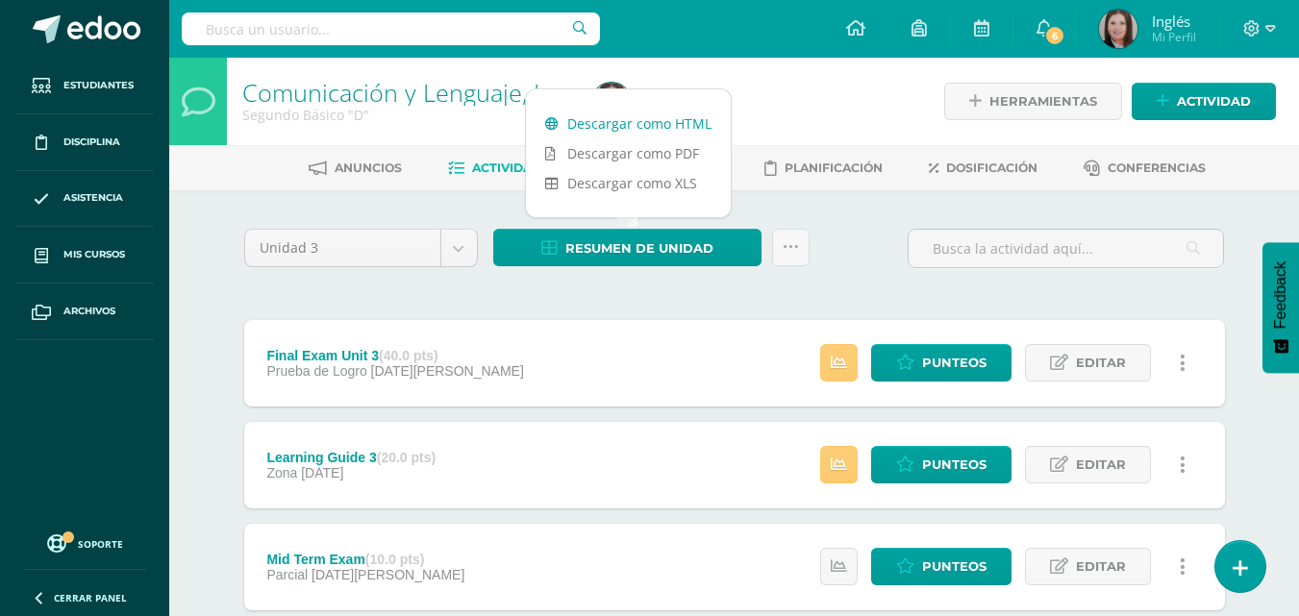
click at [623, 124] on link "Descargar como HTML" at bounding box center [628, 124] width 205 height 30
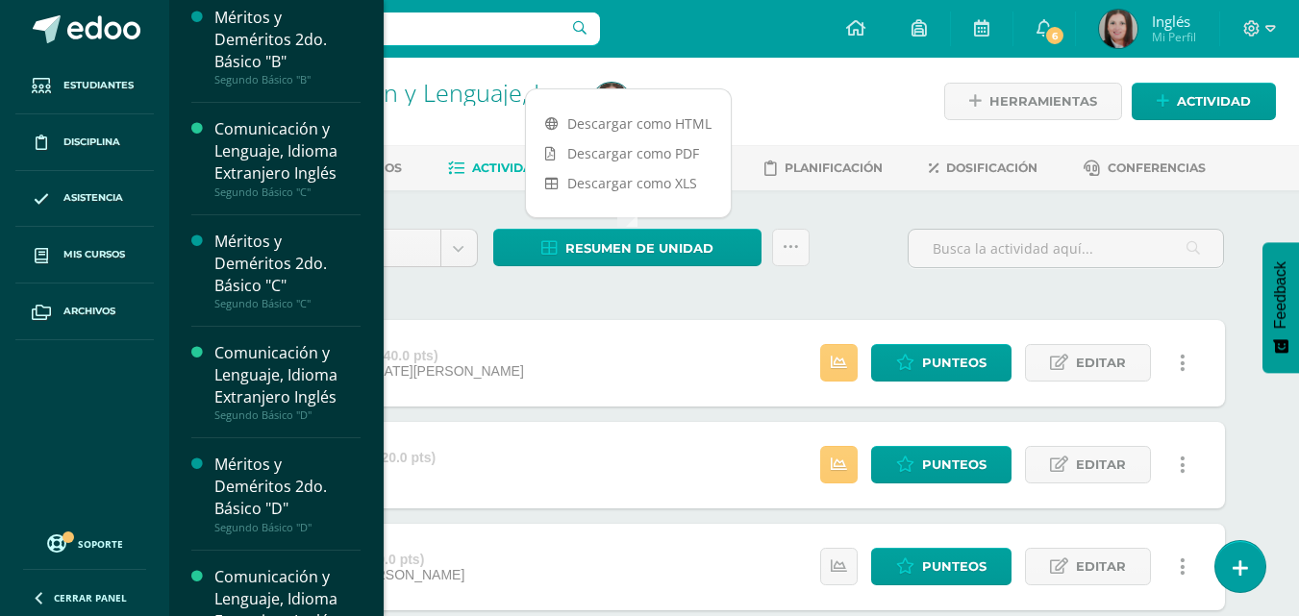
scroll to position [1538, 0]
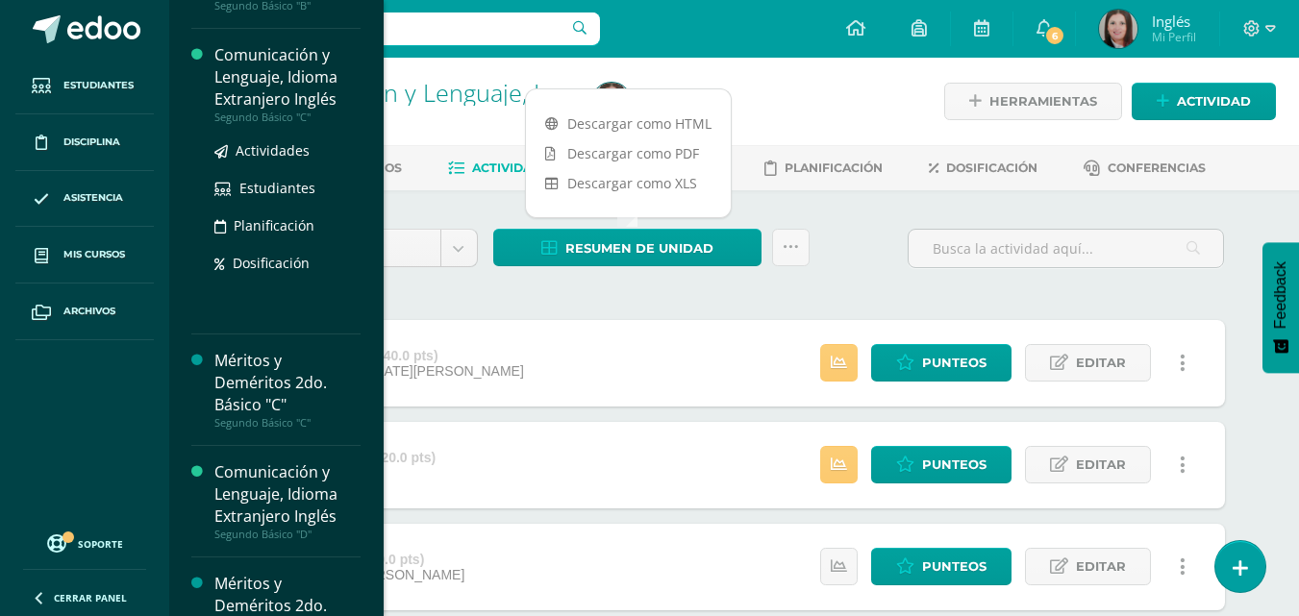
click at [275, 92] on div "Comunicación y Lenguaje, Idioma Extranjero Inglés" at bounding box center [287, 77] width 146 height 66
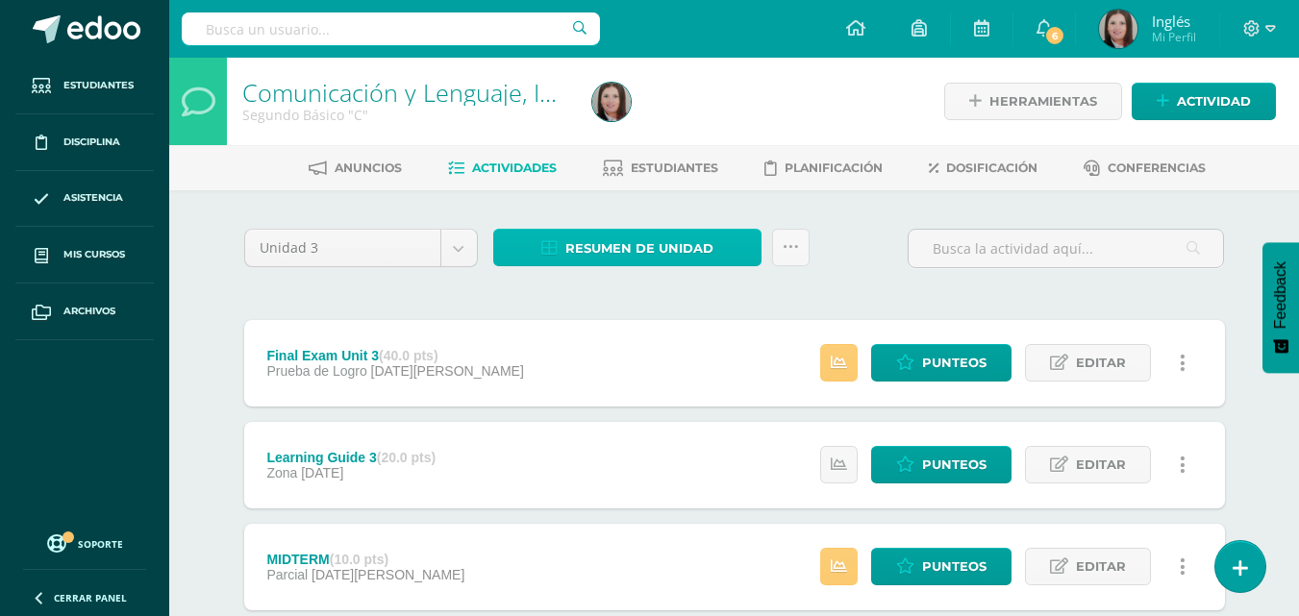
click at [584, 249] on span "Resumen de unidad" at bounding box center [639, 249] width 148 height 36
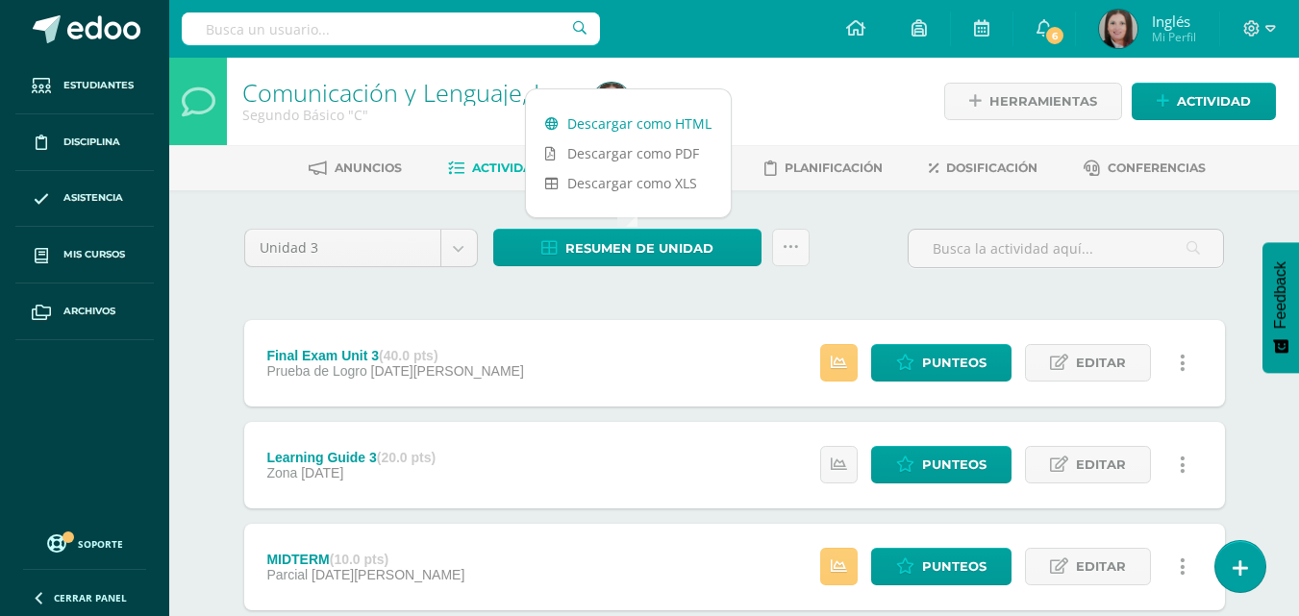
click at [620, 122] on link "Descargar como HTML" at bounding box center [628, 124] width 205 height 30
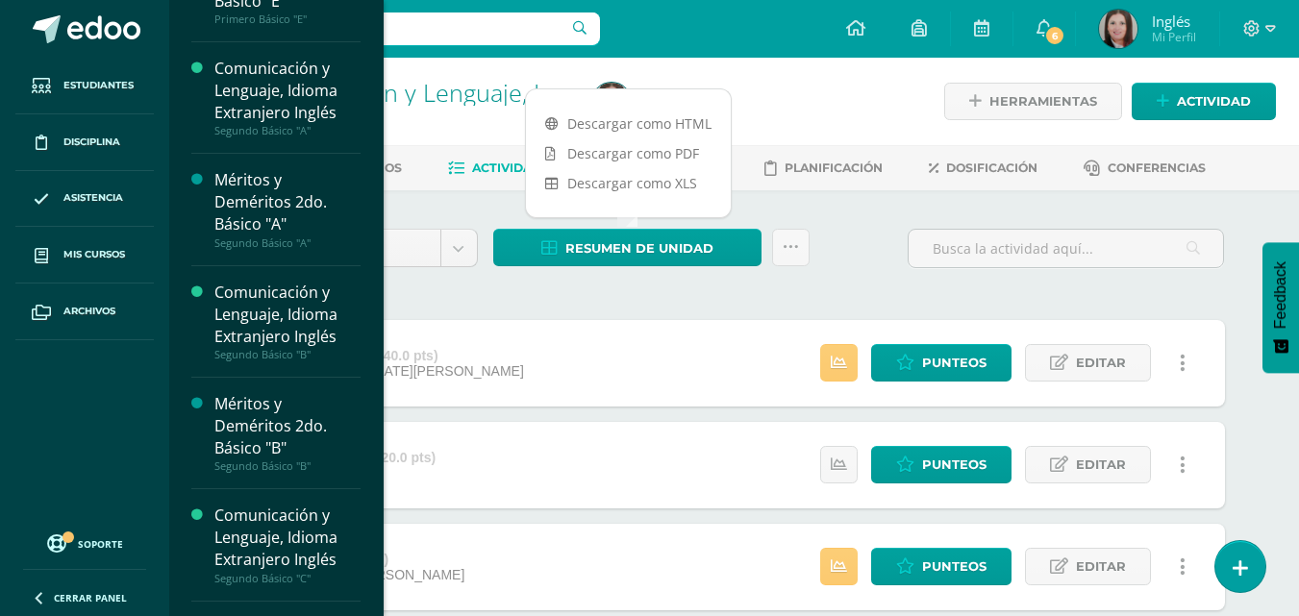
scroll to position [1304, 0]
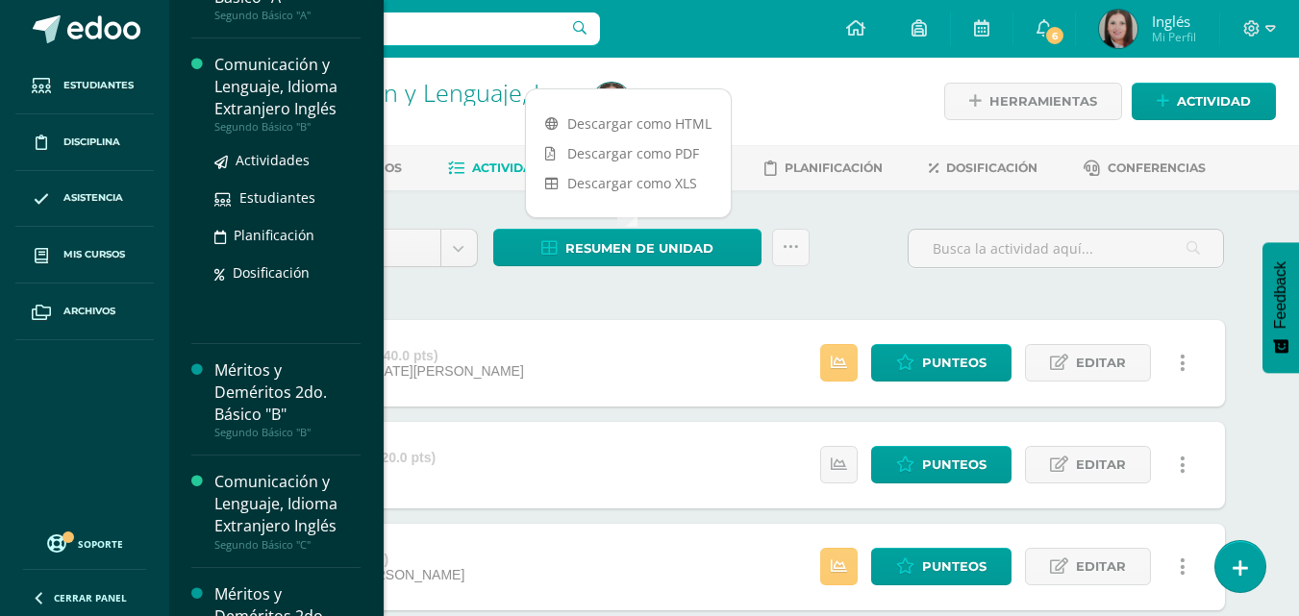
click at [265, 90] on div "Comunicación y Lenguaje, Idioma Extranjero Inglés" at bounding box center [287, 87] width 146 height 66
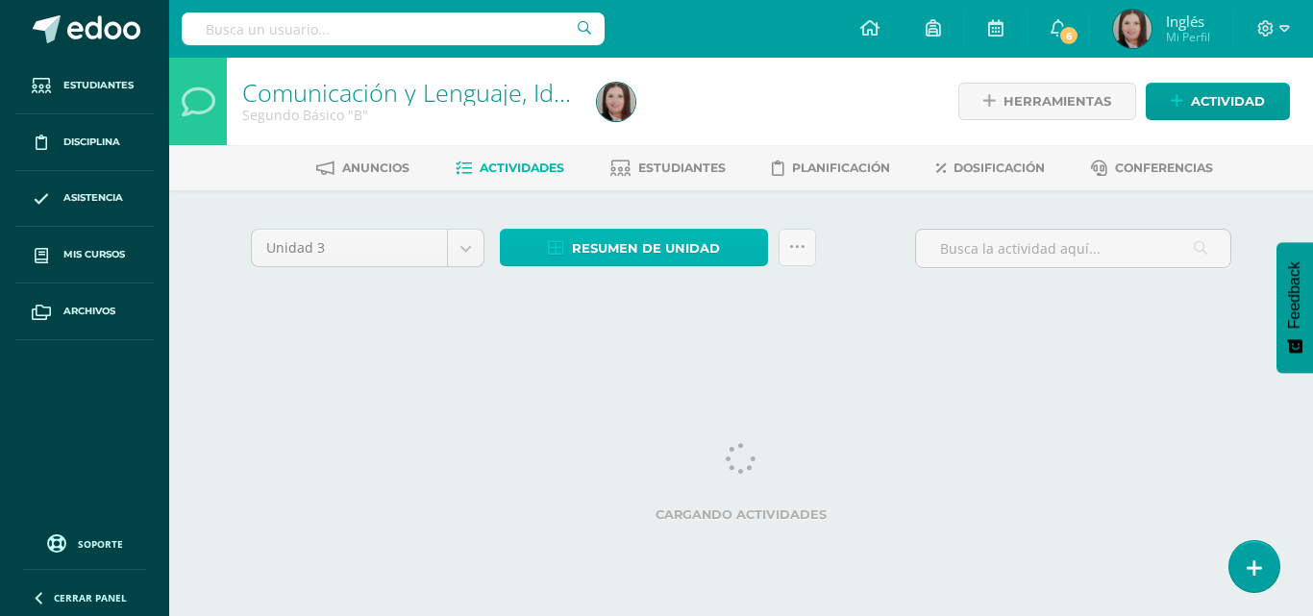
click at [613, 236] on span "Resumen de unidad" at bounding box center [646, 249] width 148 height 36
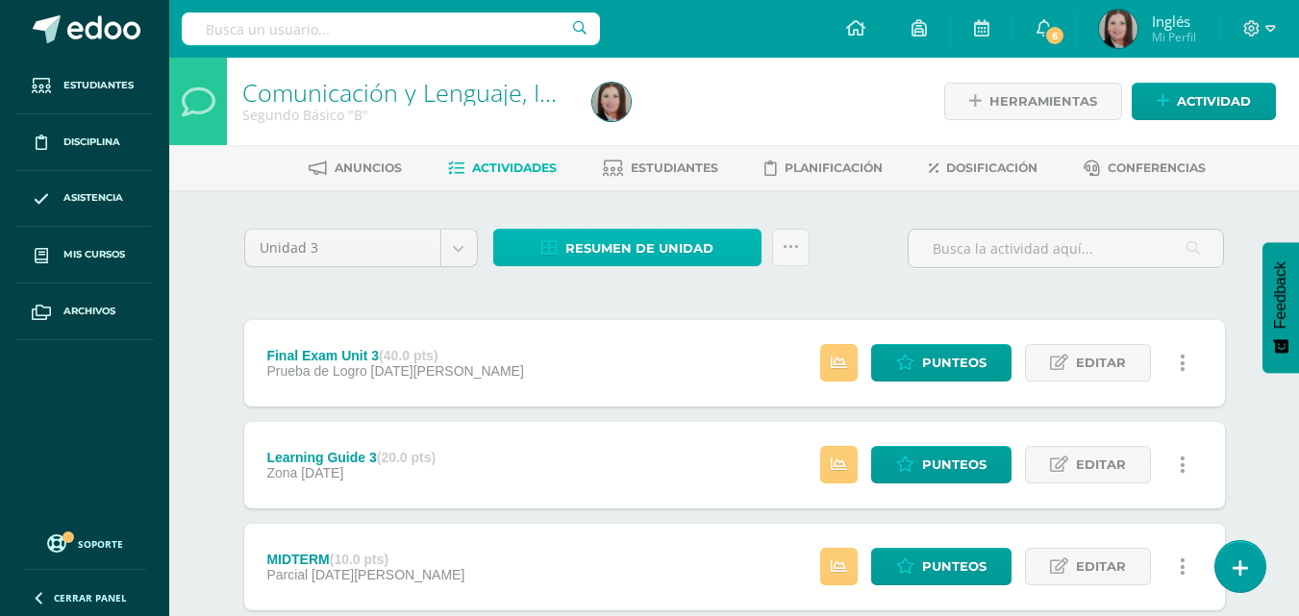
click at [628, 238] on span "Resumen de unidad" at bounding box center [639, 249] width 148 height 36
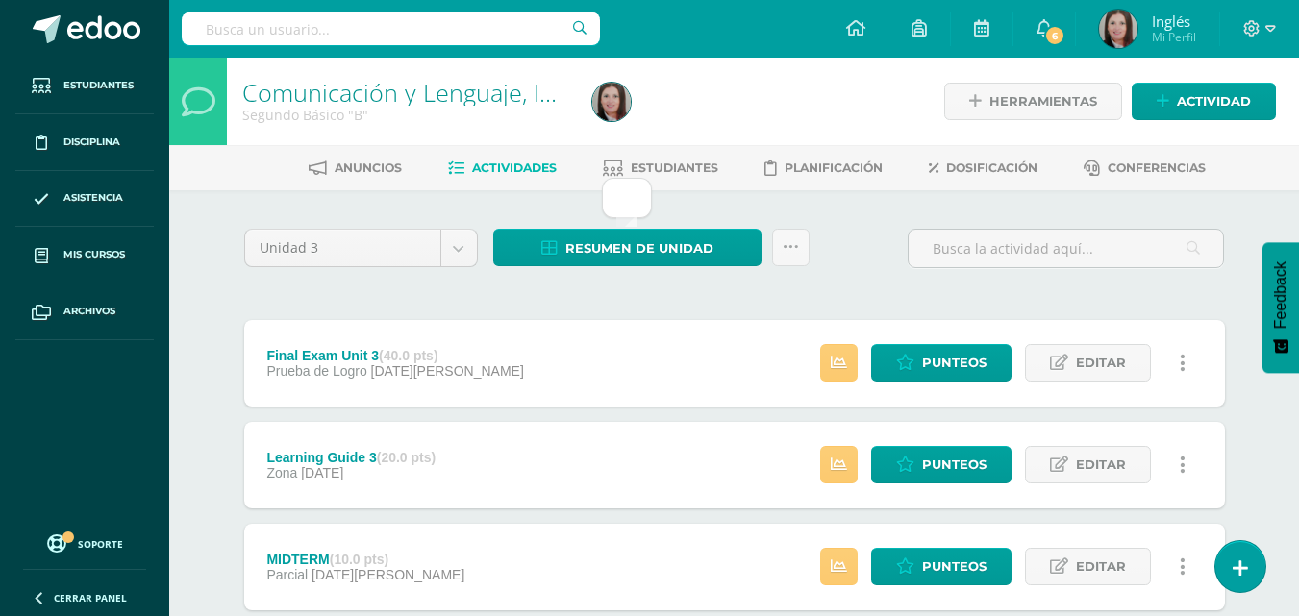
click at [275, 295] on div "Unidad 3 Unidad 1 Unidad 2 Unidad 3 Unidad 4 Resumen de unidad Subir actividade…" at bounding box center [735, 566] width 996 height 675
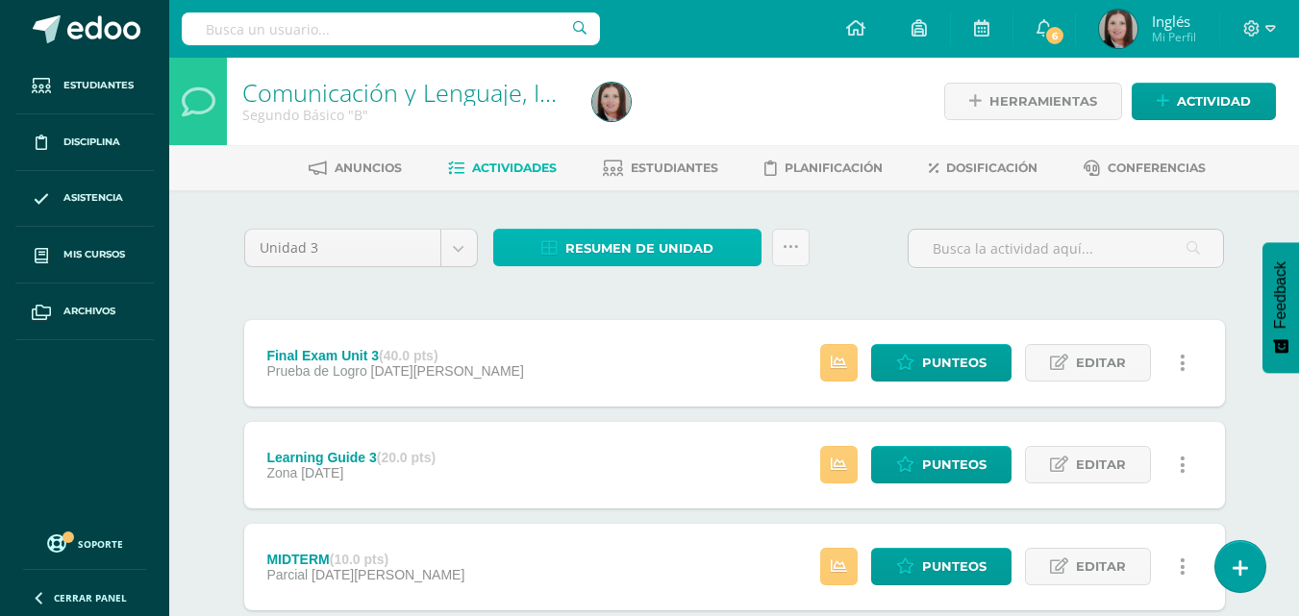
click at [602, 245] on span "Resumen de unidad" at bounding box center [639, 249] width 148 height 36
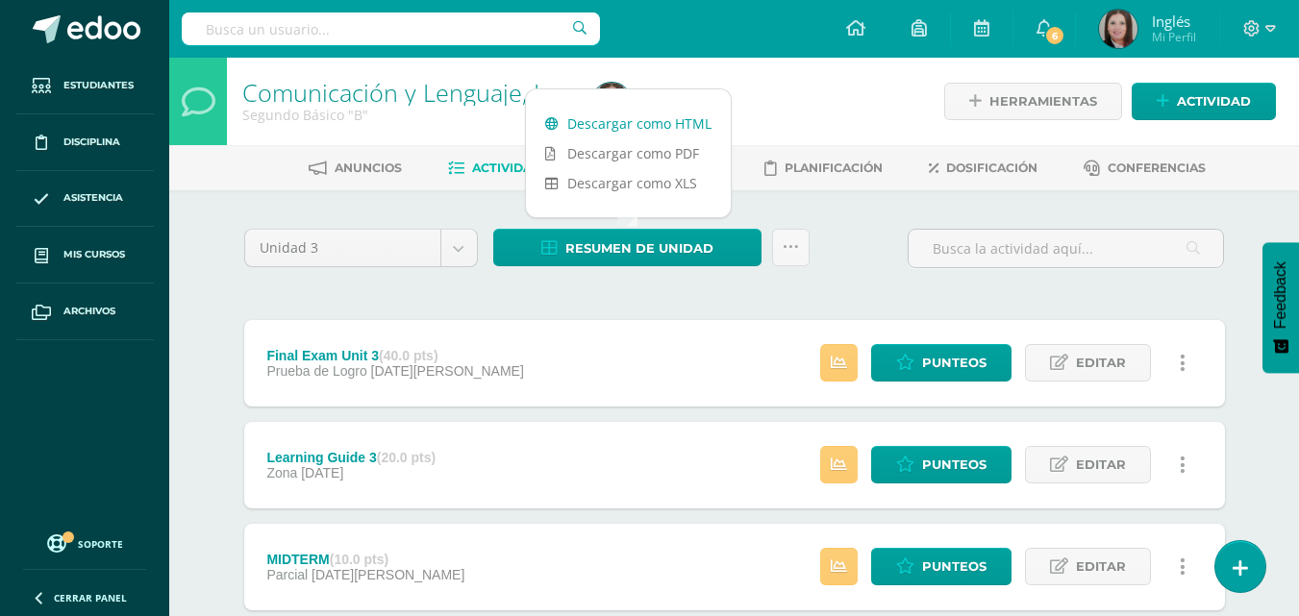
click at [613, 119] on link "Descargar como HTML" at bounding box center [628, 124] width 205 height 30
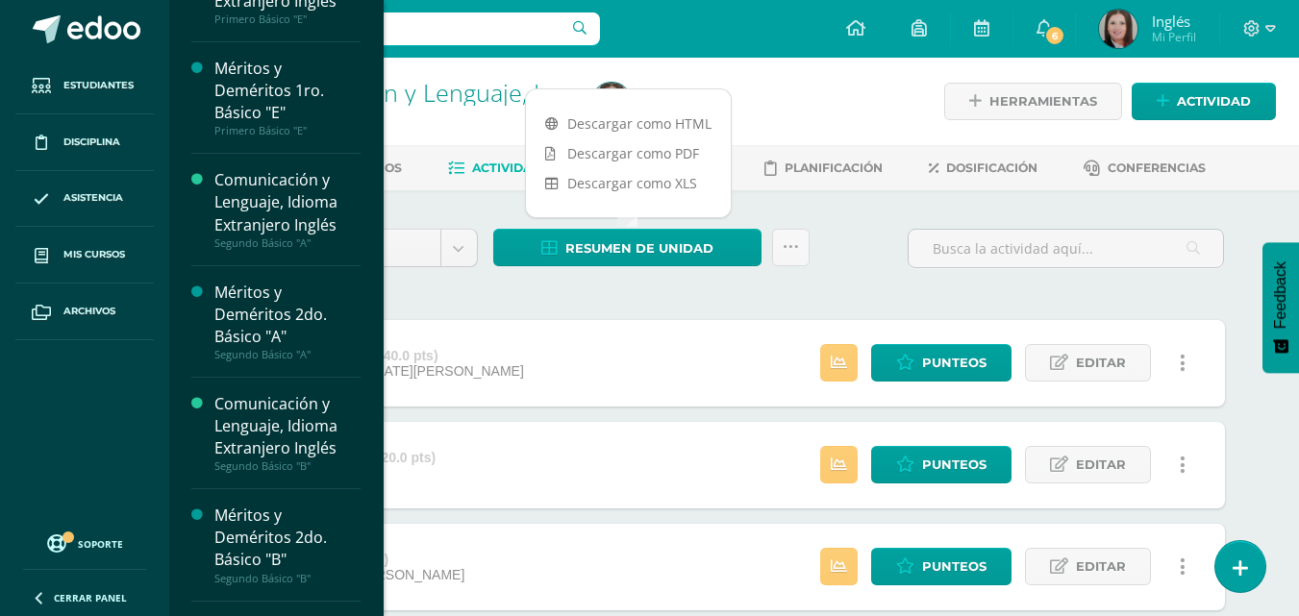
scroll to position [962, 0]
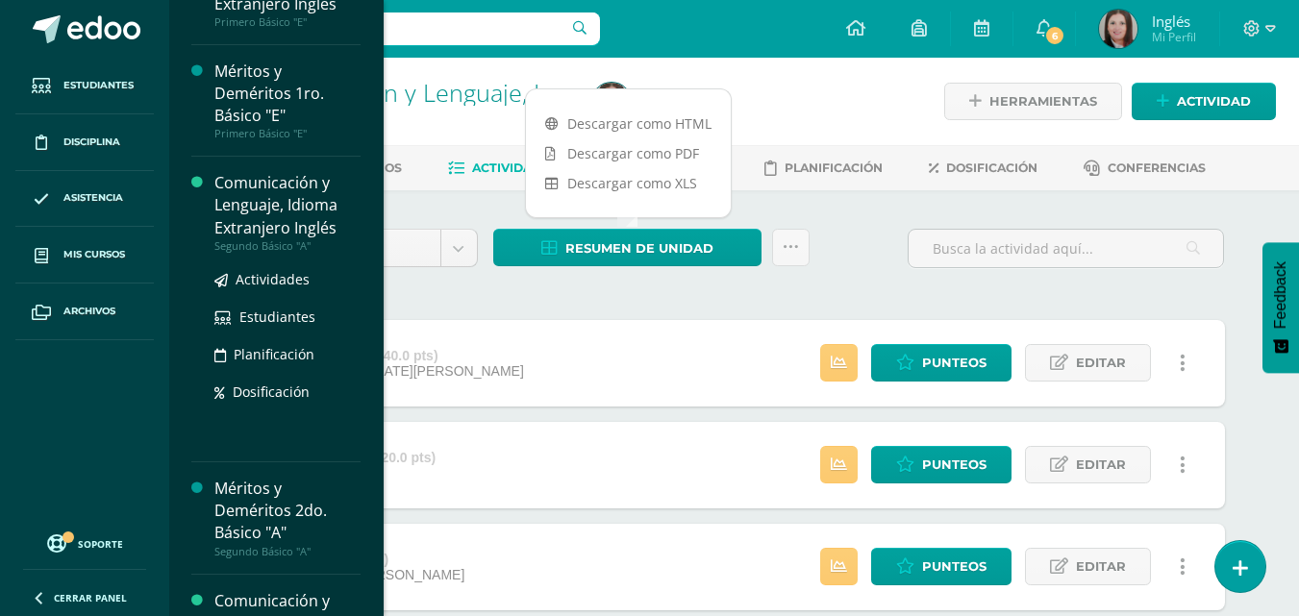
click at [267, 213] on div "Comunicación y Lenguaje, Idioma Extranjero Inglés" at bounding box center [287, 205] width 146 height 66
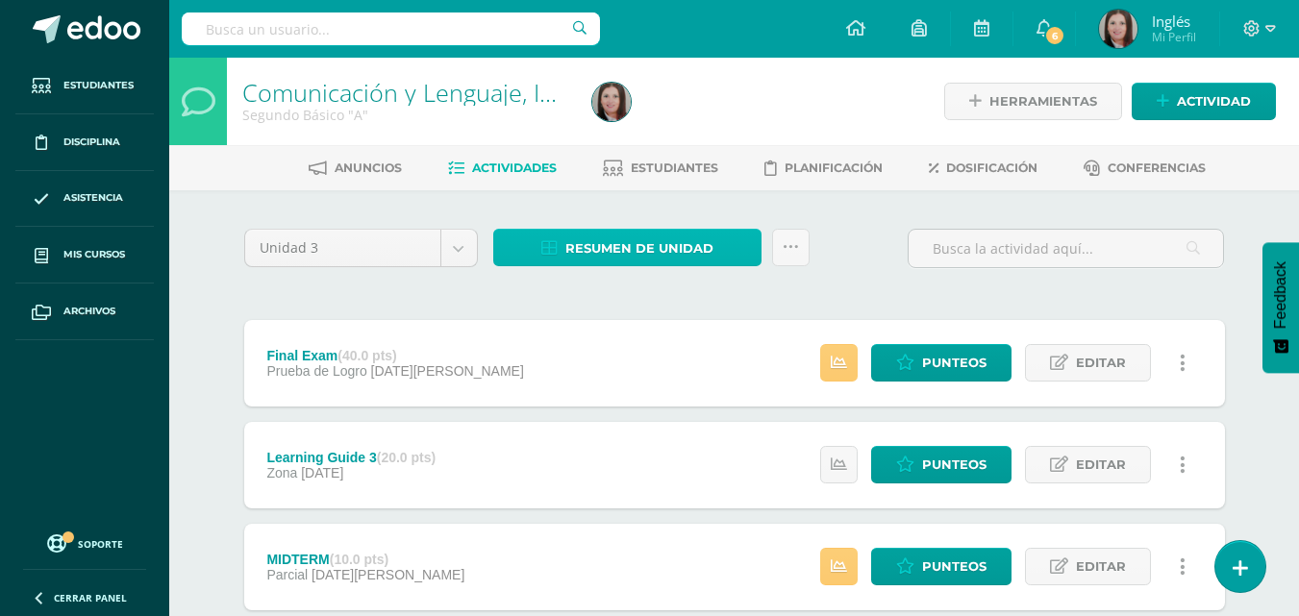
click at [533, 252] on link "Resumen de unidad" at bounding box center [627, 248] width 268 height 38
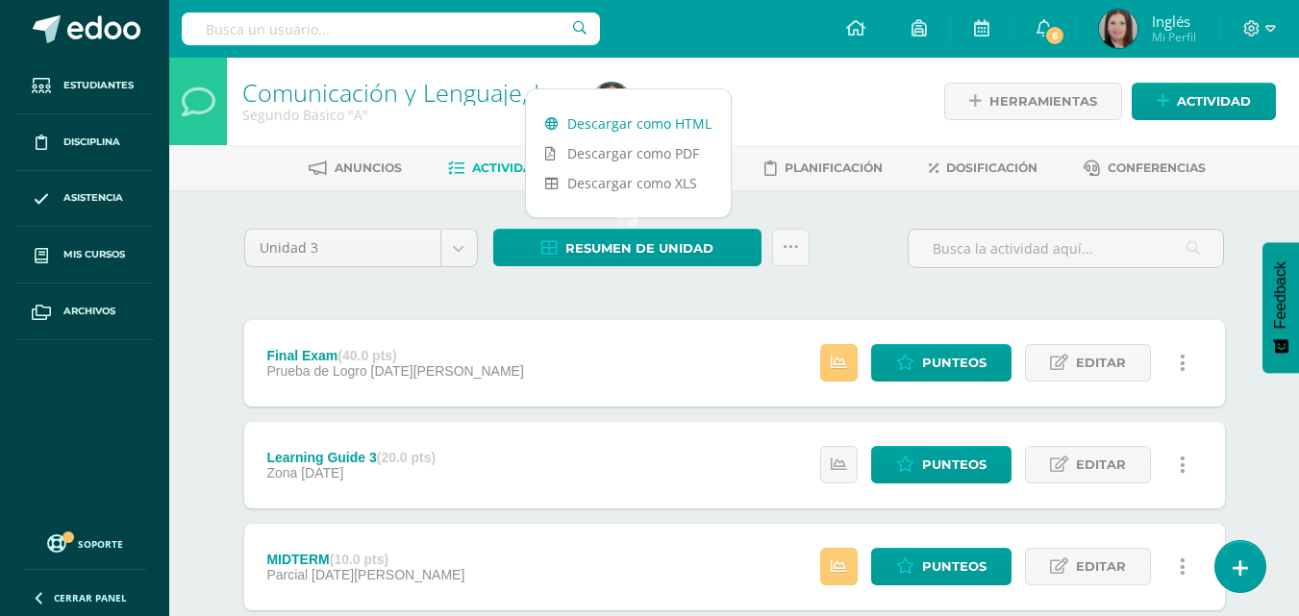
click at [602, 122] on link "Descargar como HTML" at bounding box center [628, 124] width 205 height 30
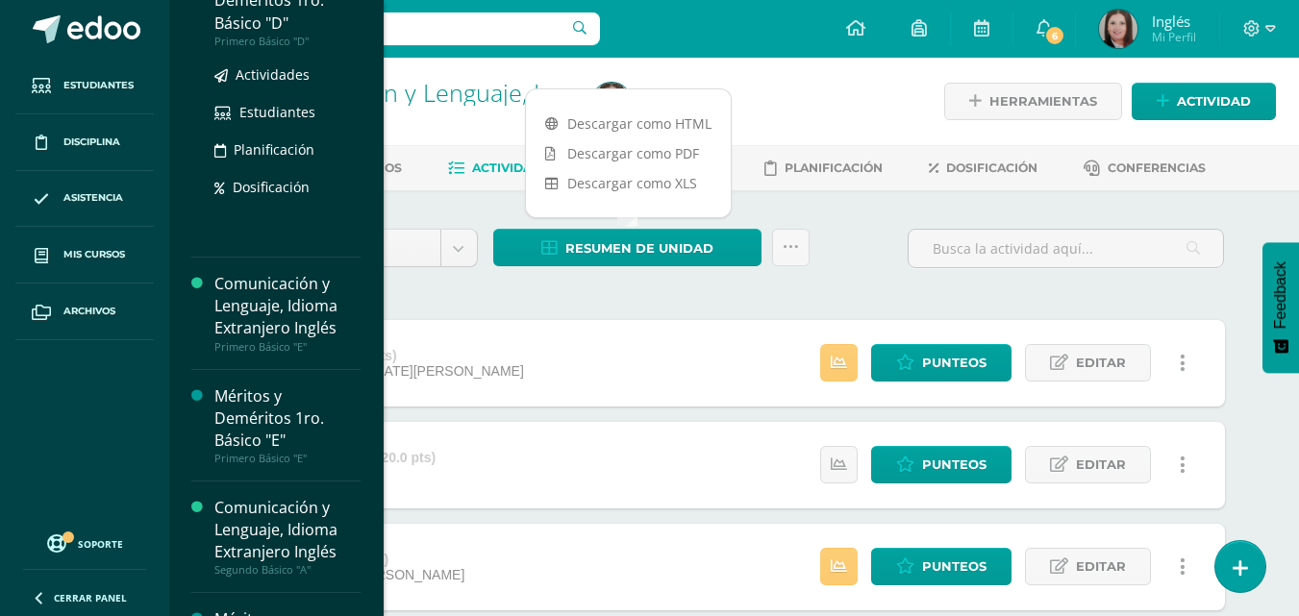
scroll to position [863, 0]
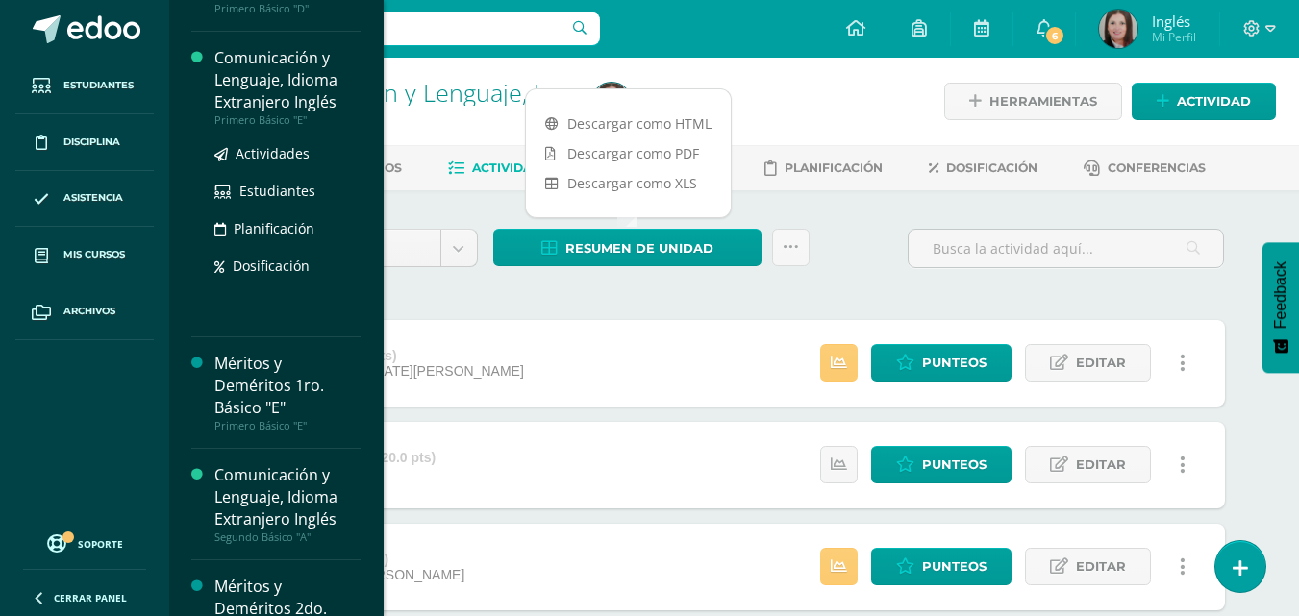
click at [290, 90] on div "Comunicación y Lenguaje, Idioma Extranjero Inglés" at bounding box center [287, 80] width 146 height 66
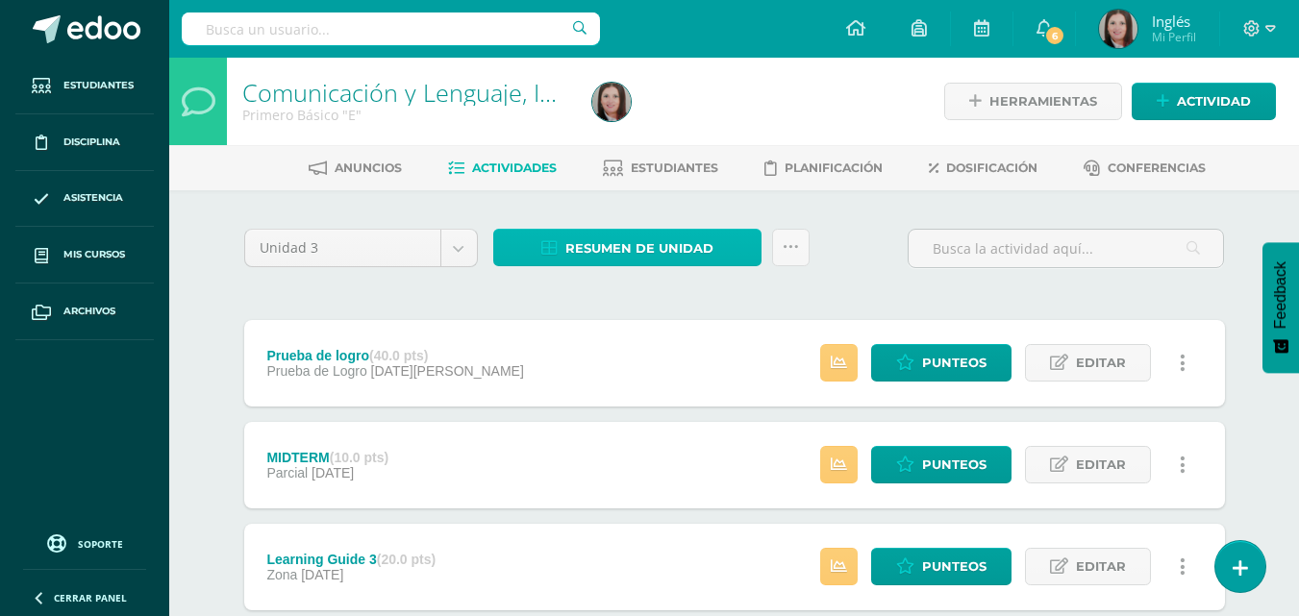
click at [640, 242] on span "Resumen de unidad" at bounding box center [639, 249] width 148 height 36
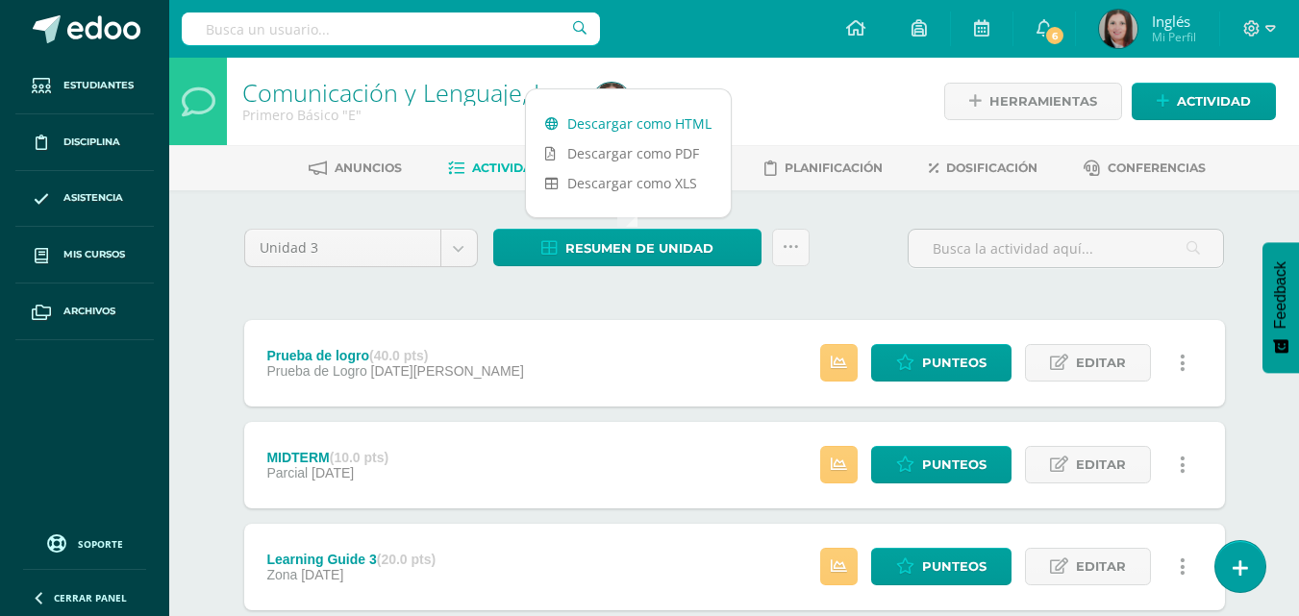
click at [614, 117] on link "Descargar como HTML" at bounding box center [628, 124] width 205 height 30
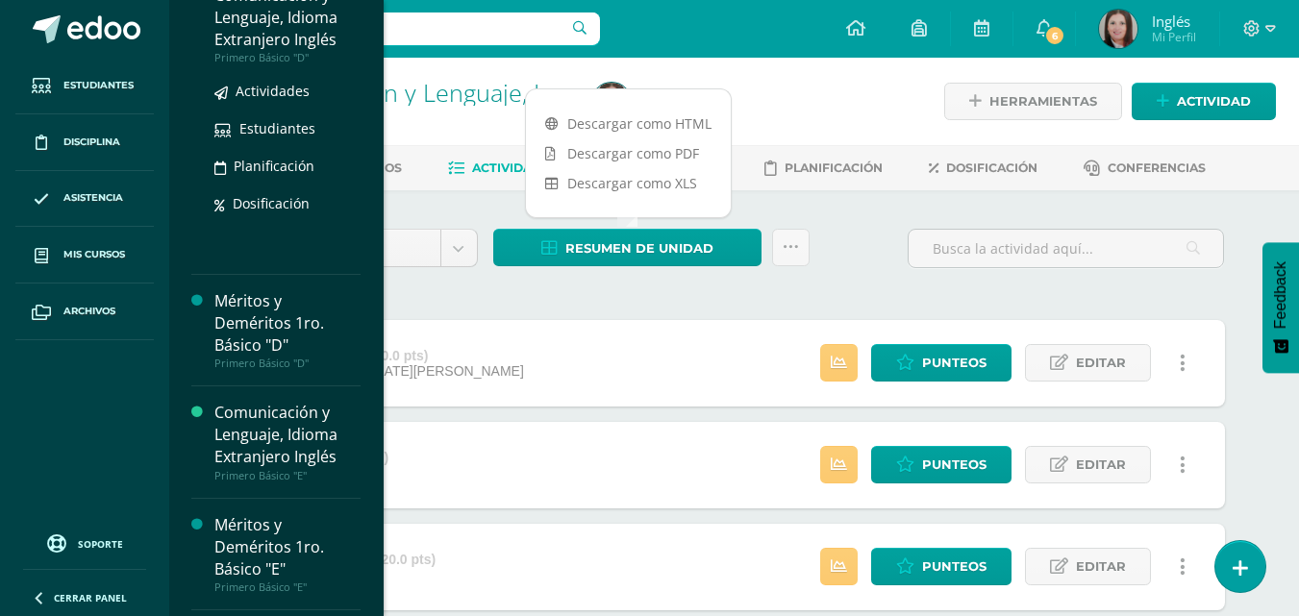
scroll to position [687, 0]
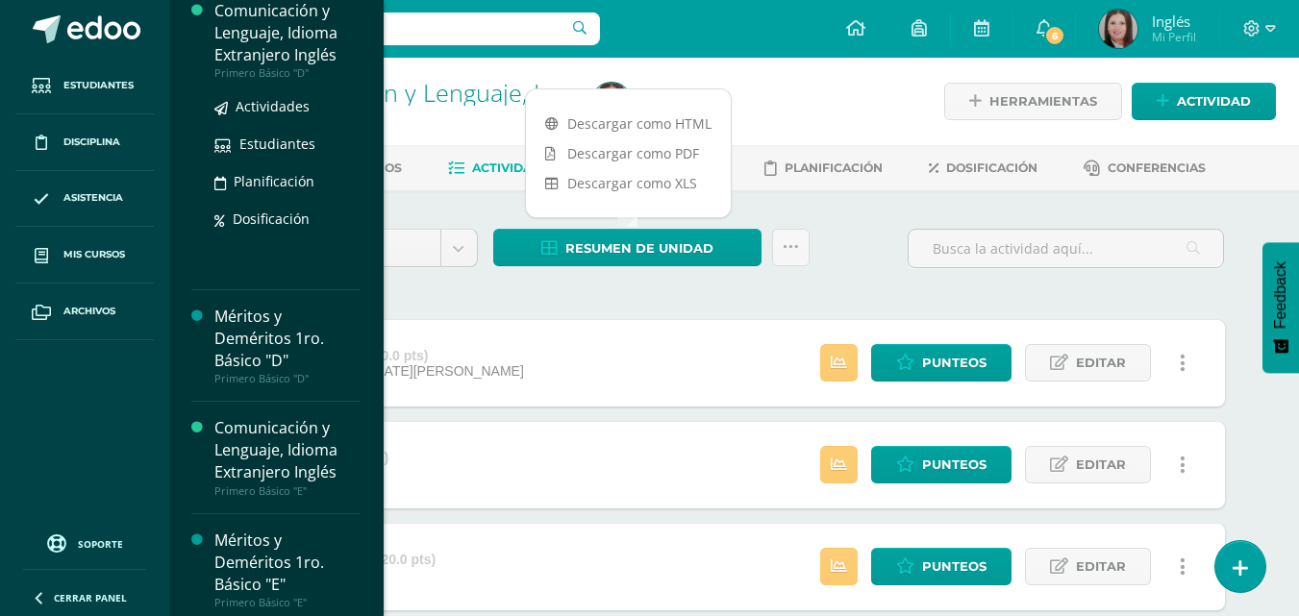
click at [280, 52] on div "Comunicación y Lenguaje, Idioma Extranjero Inglés" at bounding box center [287, 33] width 146 height 66
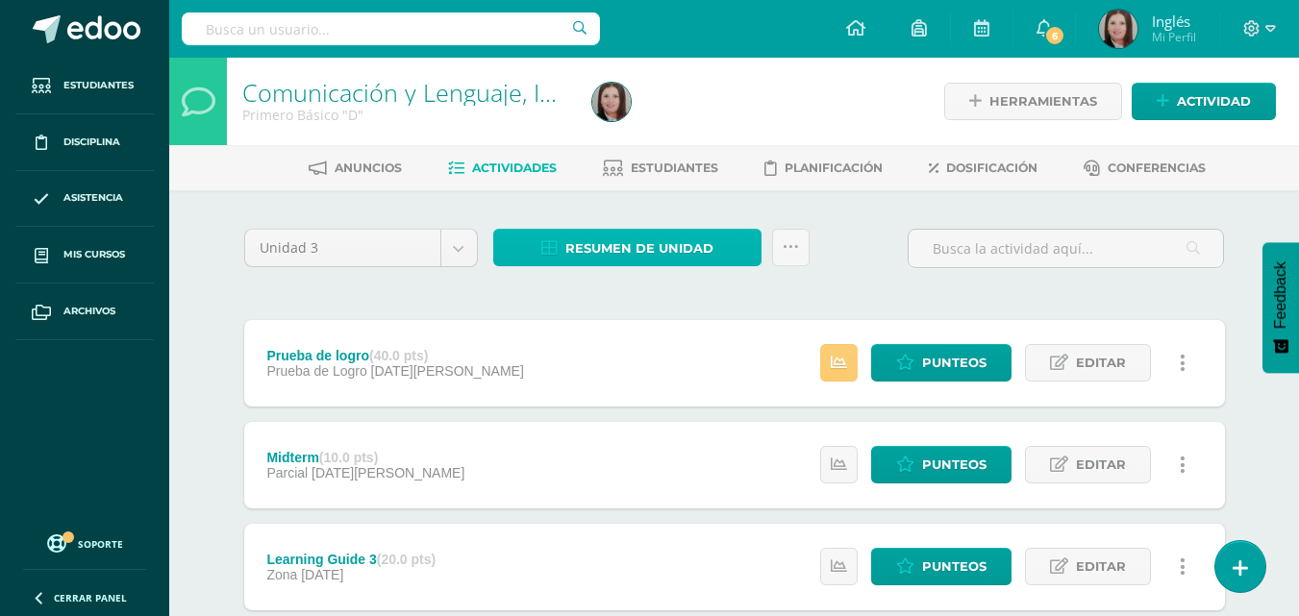
click at [659, 248] on span "Resumen de unidad" at bounding box center [639, 249] width 148 height 36
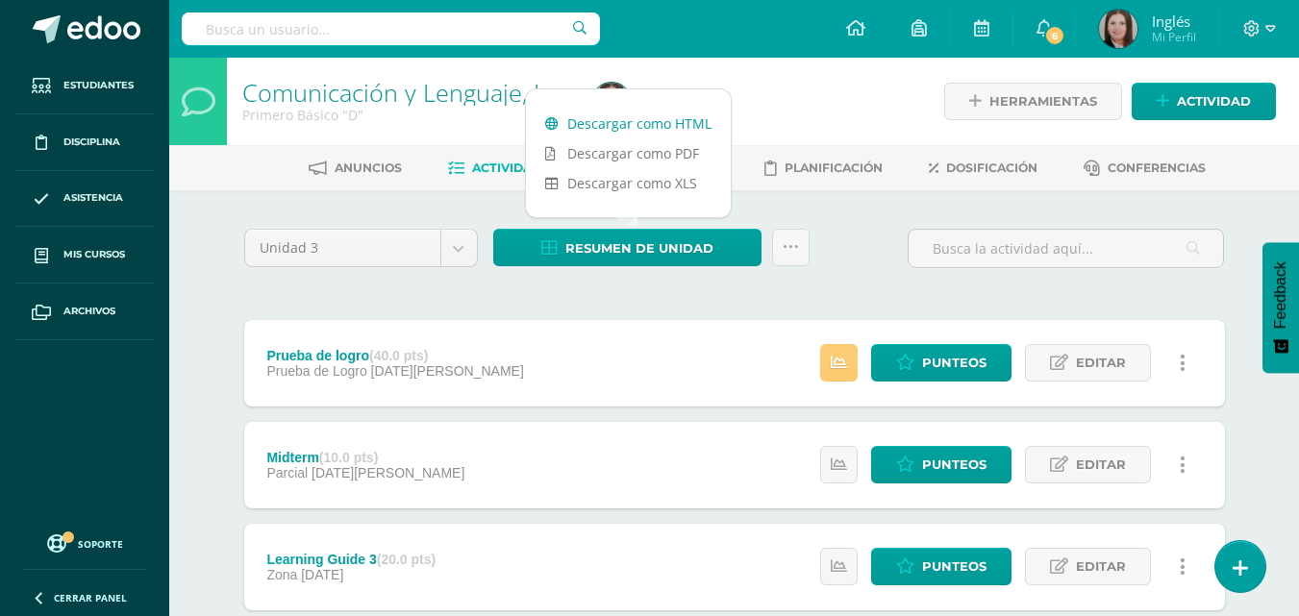
click at [631, 125] on link "Descargar como HTML" at bounding box center [628, 124] width 205 height 30
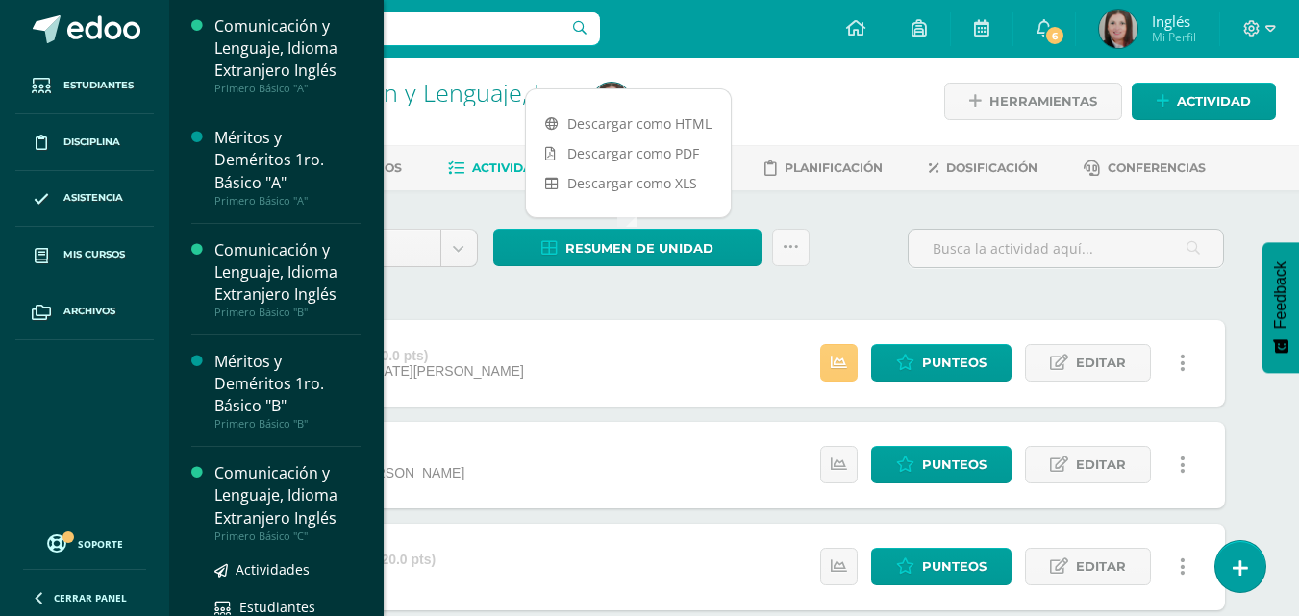
click at [278, 484] on div "Comunicación y Lenguaje, Idioma Extranjero Inglés" at bounding box center [287, 496] width 146 height 66
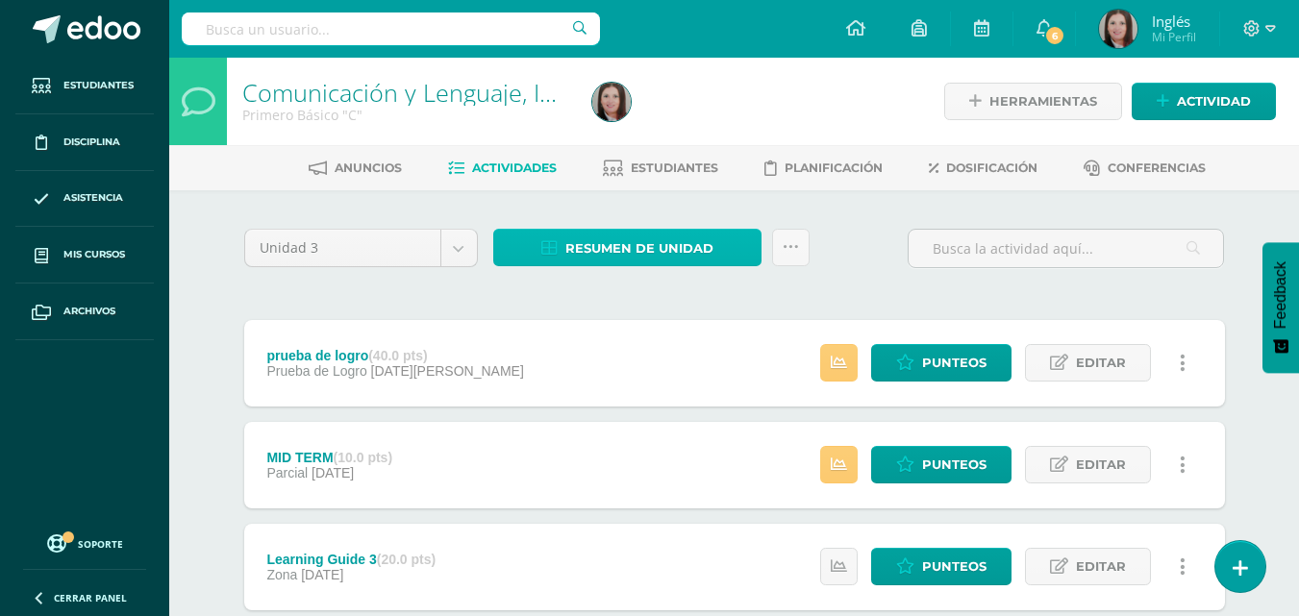
click at [597, 236] on span "Resumen de unidad" at bounding box center [639, 249] width 148 height 36
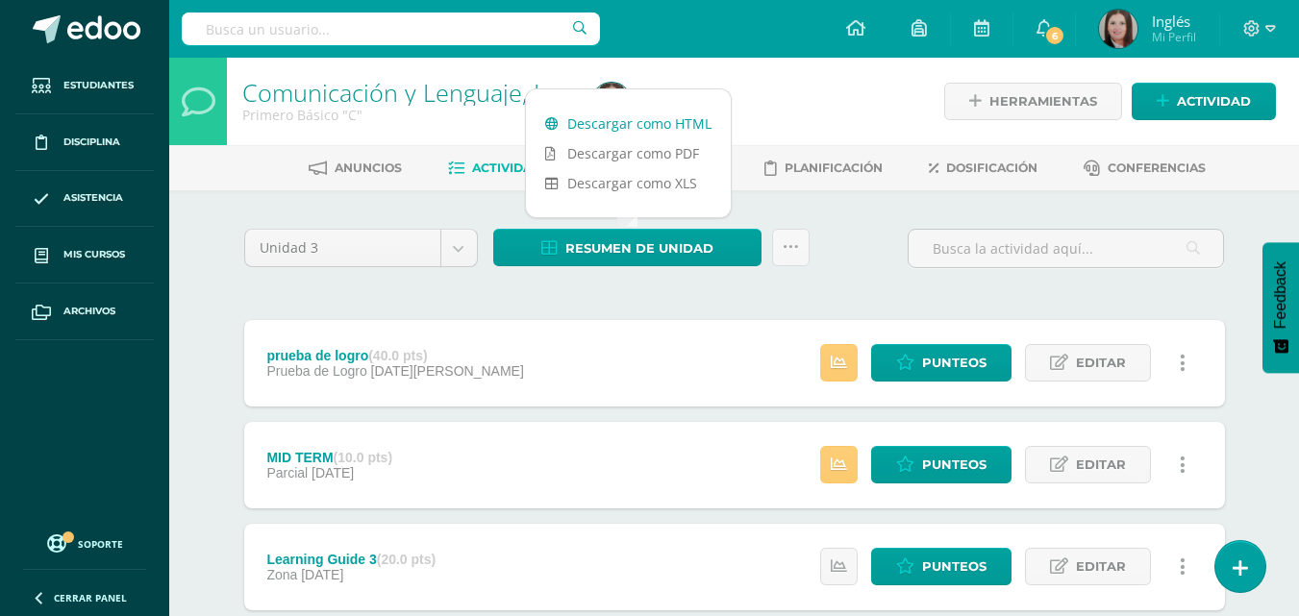
click at [623, 122] on link "Descargar como HTML" at bounding box center [628, 124] width 205 height 30
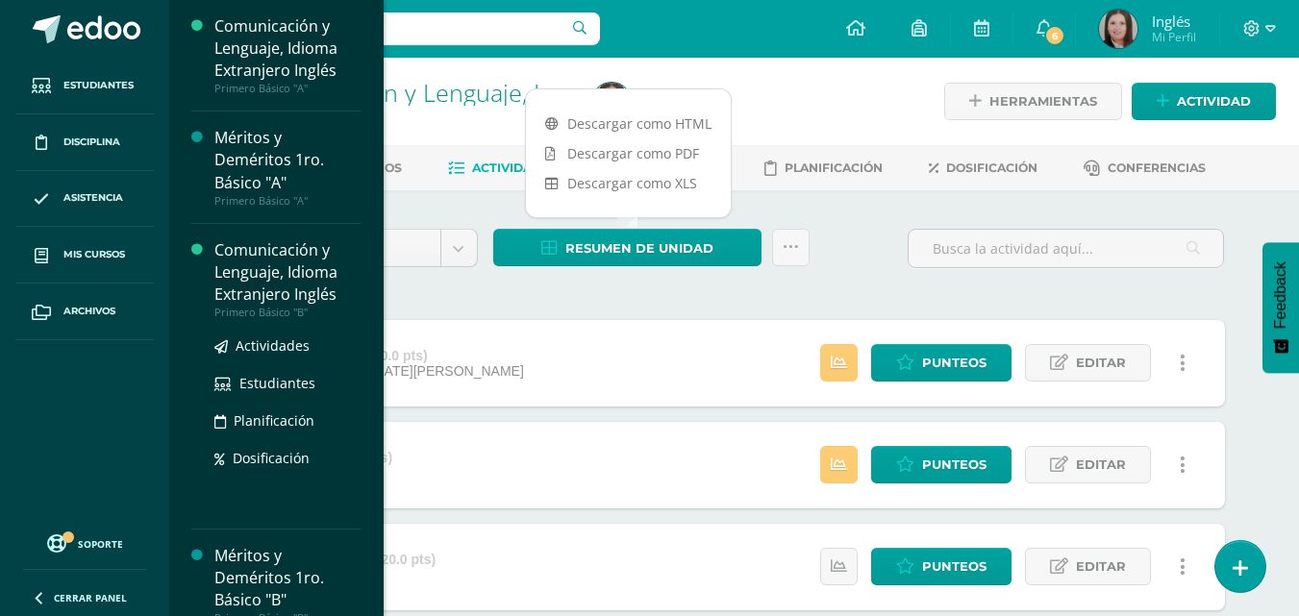
click at [253, 259] on div "Comunicación y Lenguaje, Idioma Extranjero Inglés" at bounding box center [287, 272] width 146 height 66
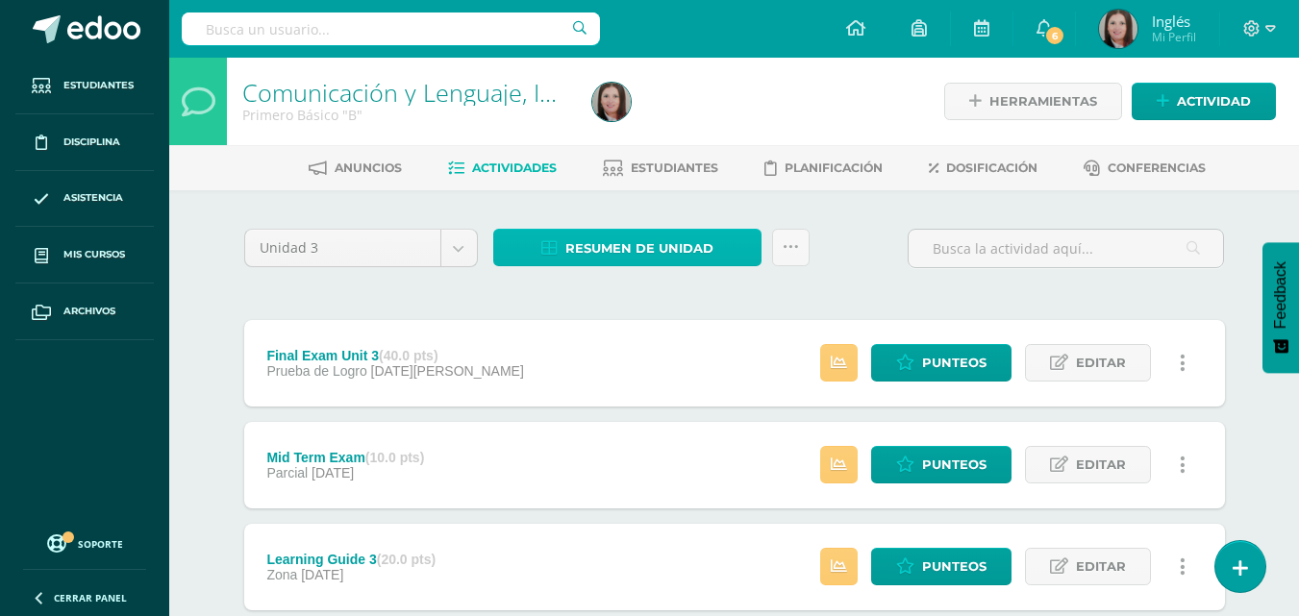
click at [574, 256] on span "Resumen de unidad" at bounding box center [639, 249] width 148 height 36
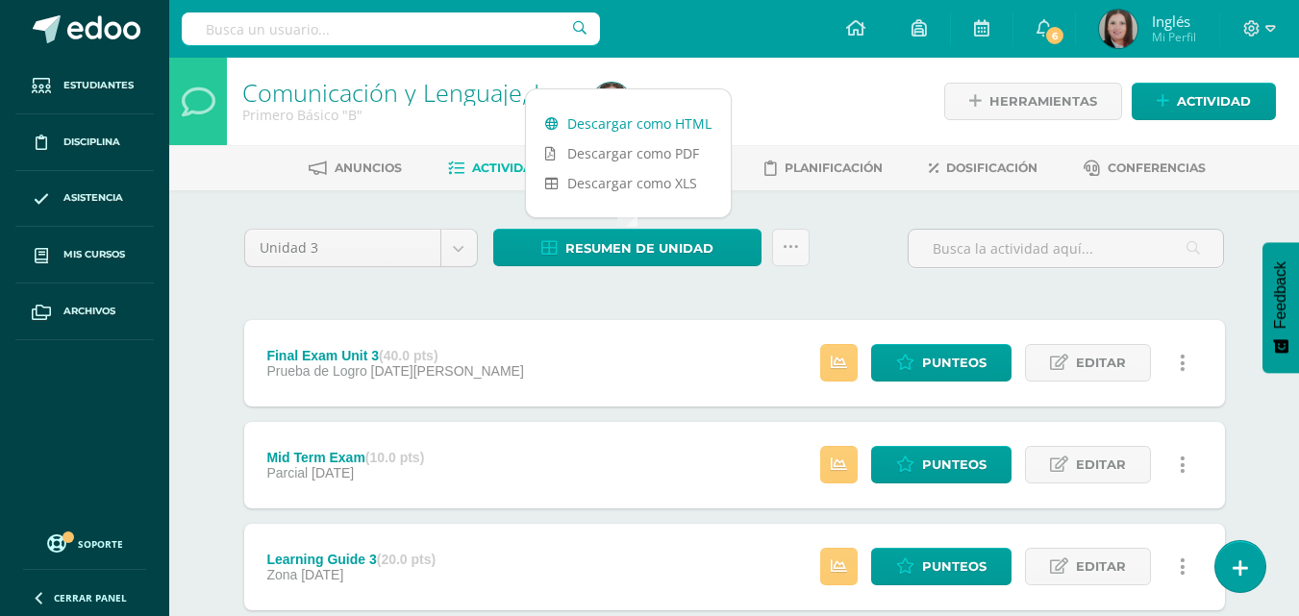
click at [616, 120] on link "Descargar como HTML" at bounding box center [628, 124] width 205 height 30
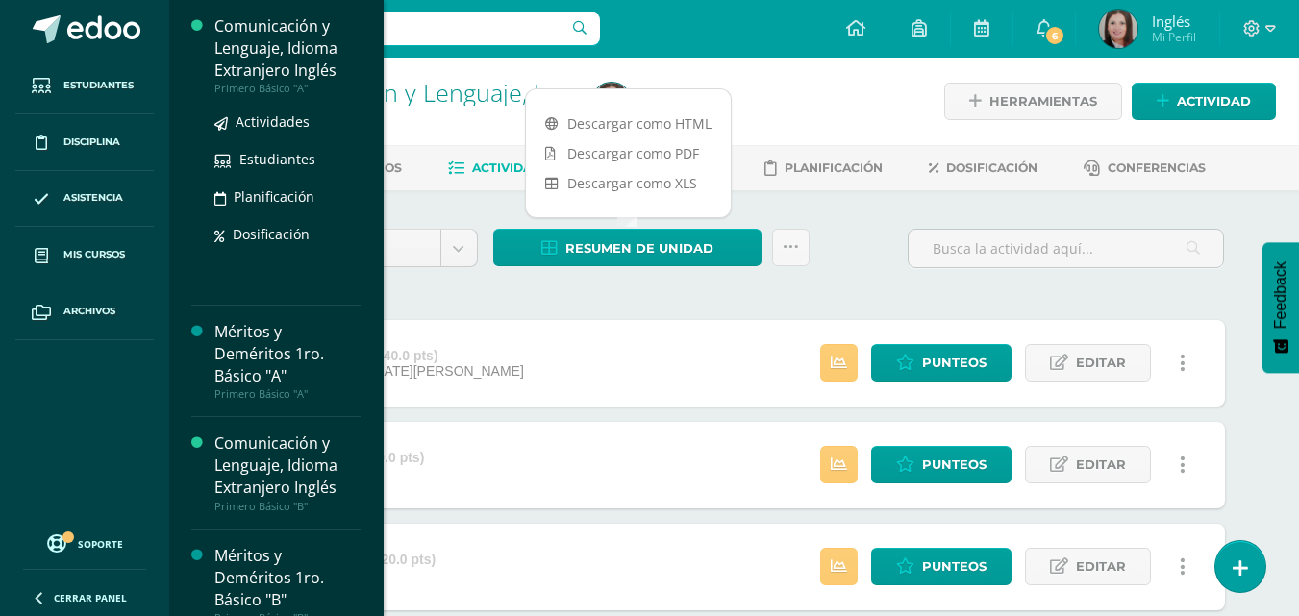
click at [273, 63] on div "Comunicación y Lenguaje, Idioma Extranjero Inglés" at bounding box center [287, 48] width 146 height 66
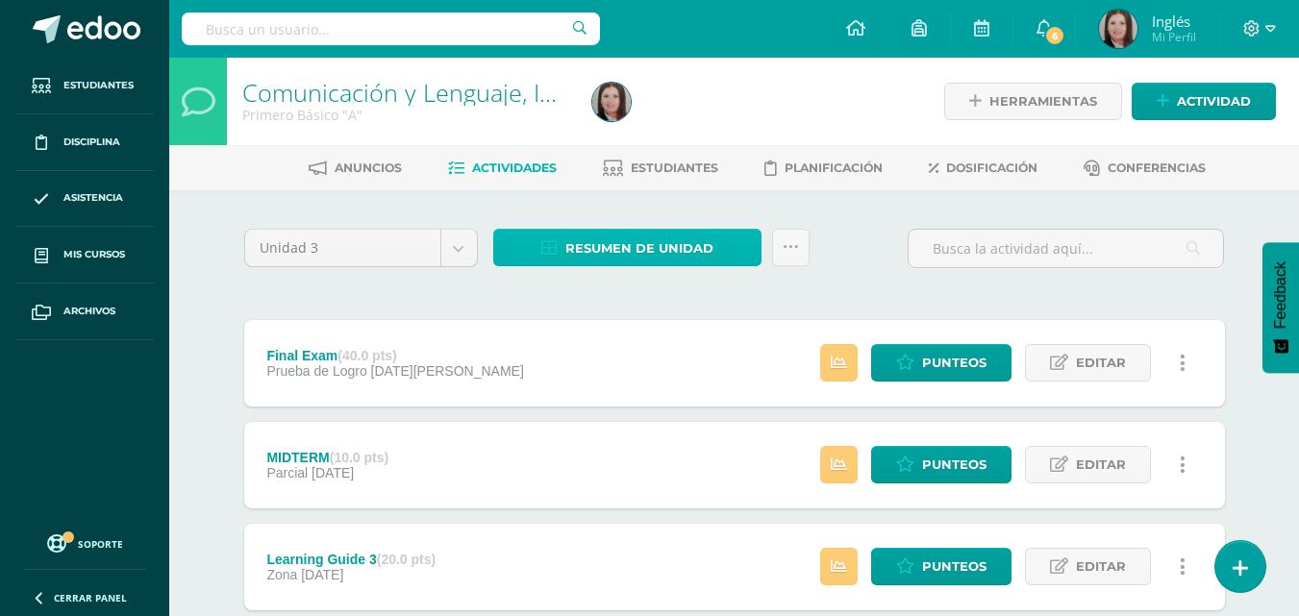
click at [646, 253] on span "Resumen de unidad" at bounding box center [639, 249] width 148 height 36
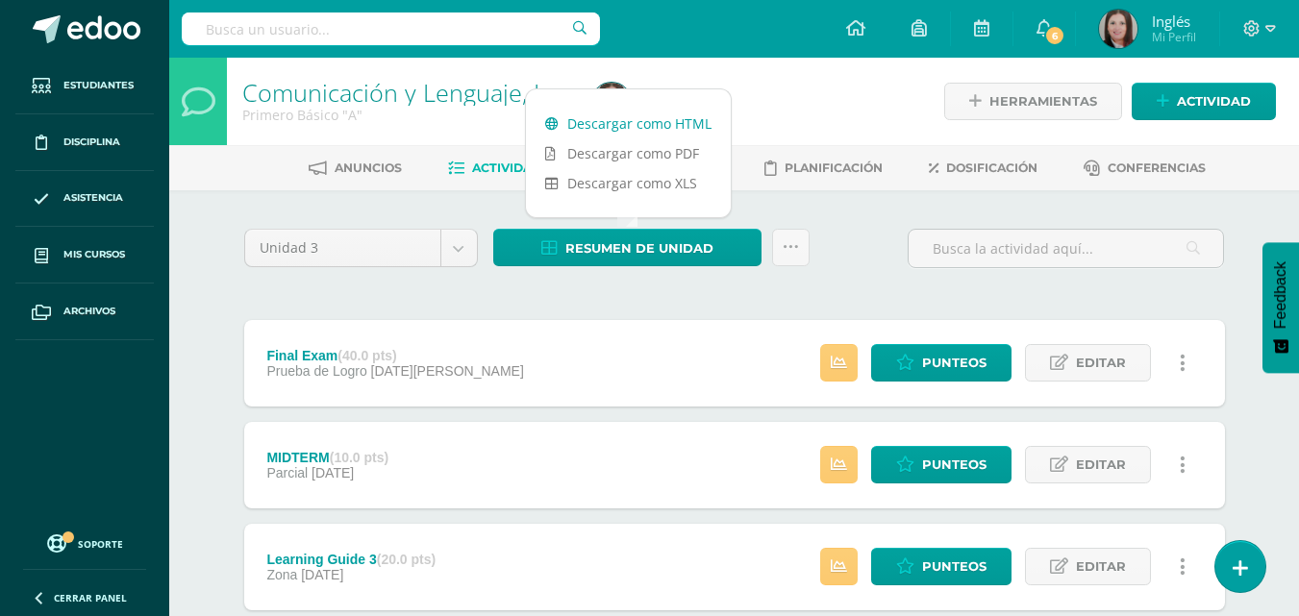
click at [638, 126] on link "Descargar como HTML" at bounding box center [628, 124] width 205 height 30
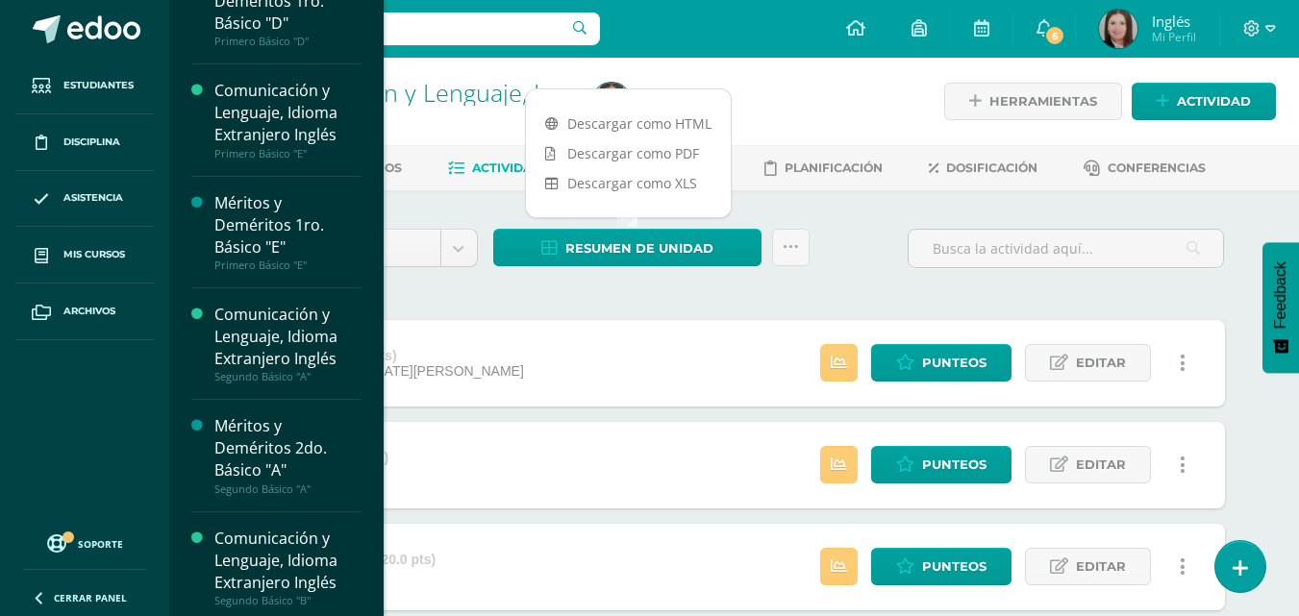
scroll to position [1058, 0]
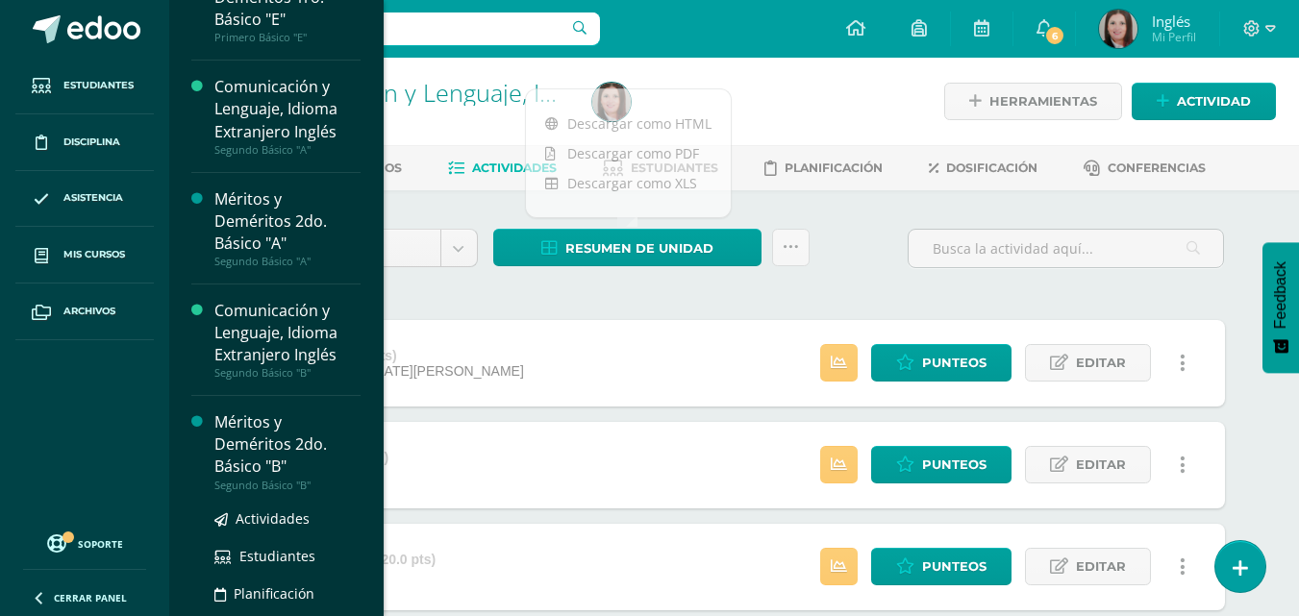
click at [273, 450] on div "Méritos y Deméritos 2do. Básico "B"" at bounding box center [287, 445] width 146 height 66
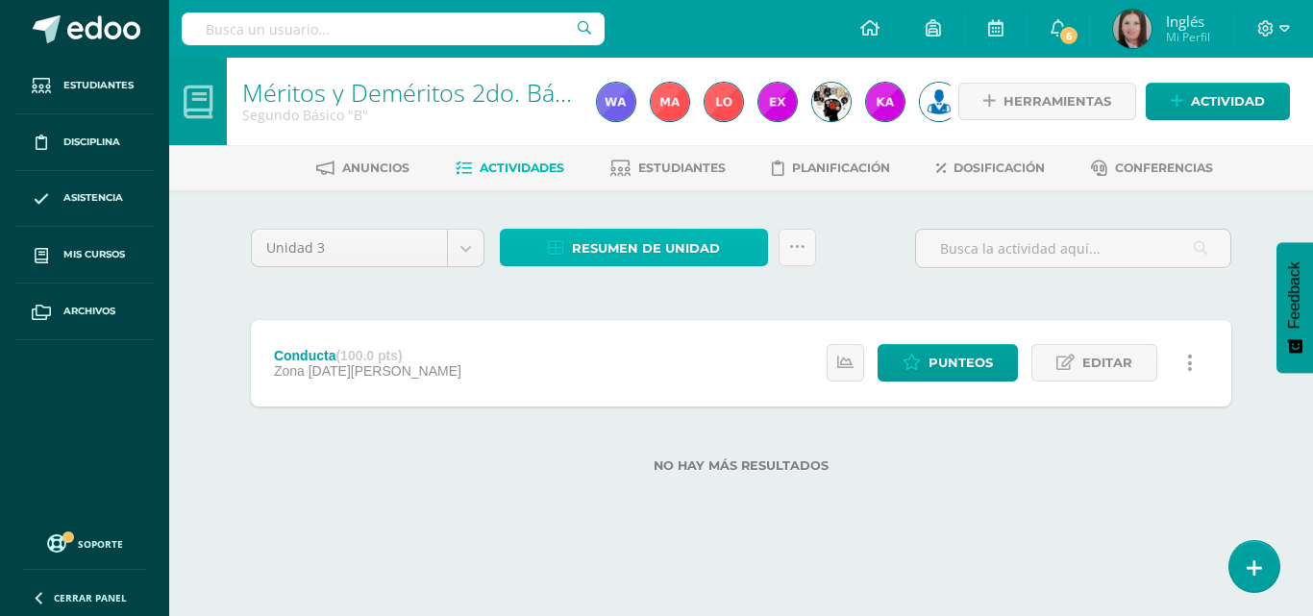
click at [647, 245] on span "Resumen de unidad" at bounding box center [646, 249] width 148 height 36
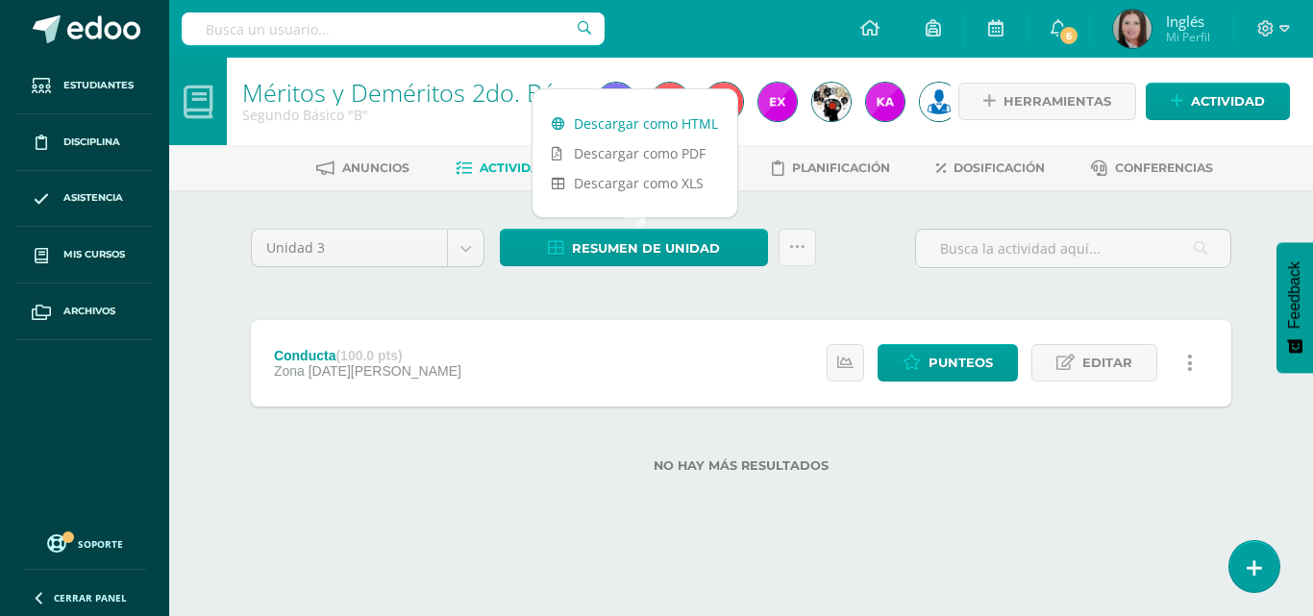
click at [666, 122] on link "Descargar como HTML" at bounding box center [635, 124] width 205 height 30
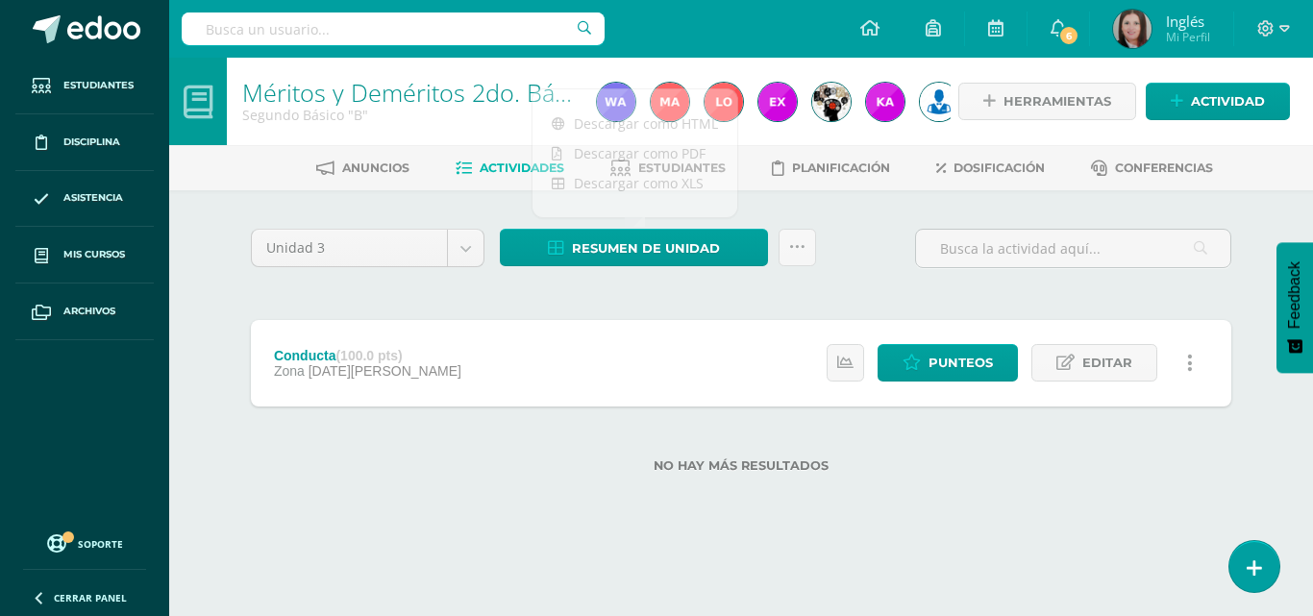
click at [422, 535] on html "Estudiantes Disciplina Asistencia Mis cursos Archivos Soporte Centro de ayuda Ú…" at bounding box center [656, 267] width 1313 height 535
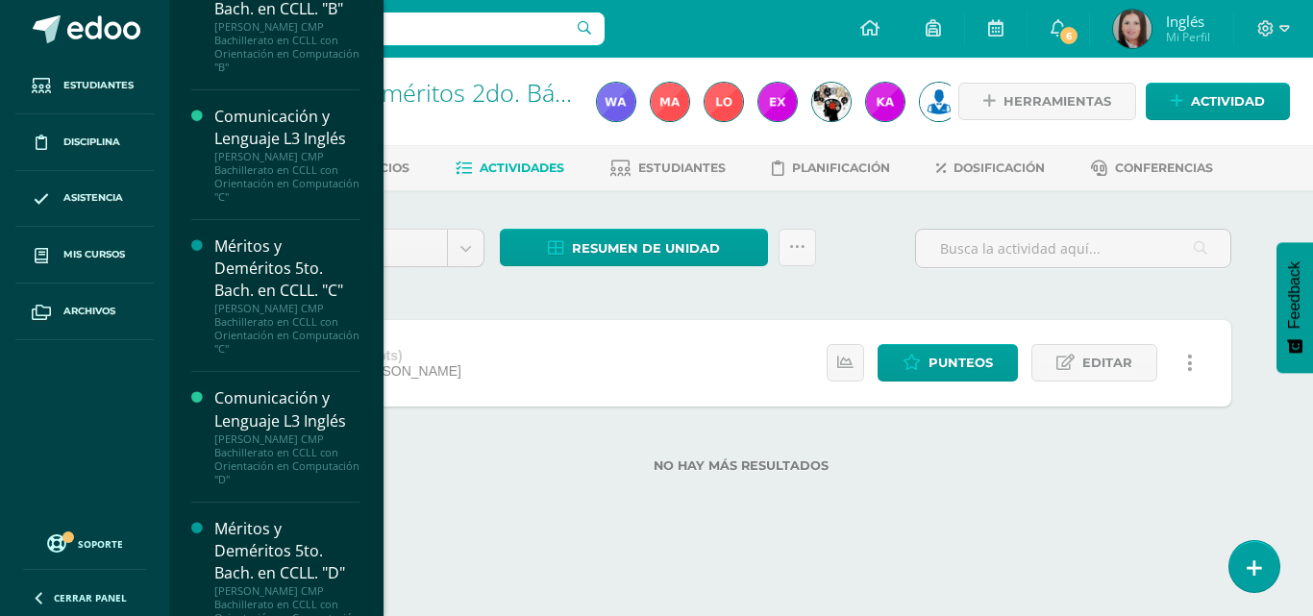
scroll to position [4229, 0]
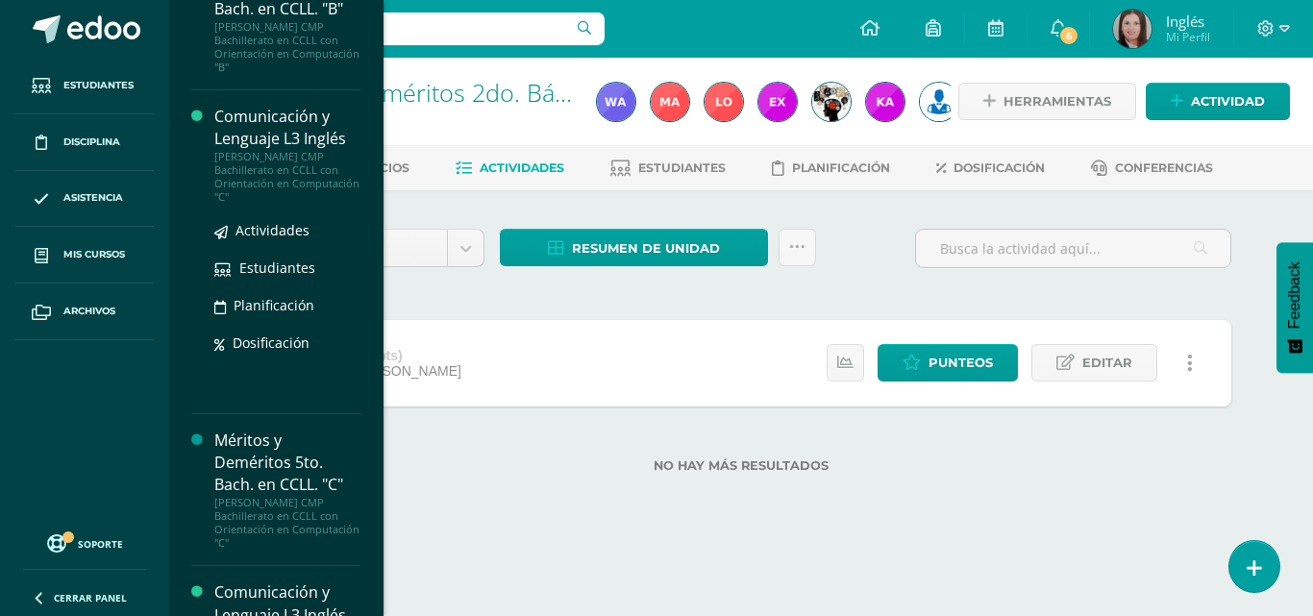
click at [292, 142] on div "Comunicación y Lenguaje L3 Inglés" at bounding box center [287, 128] width 146 height 44
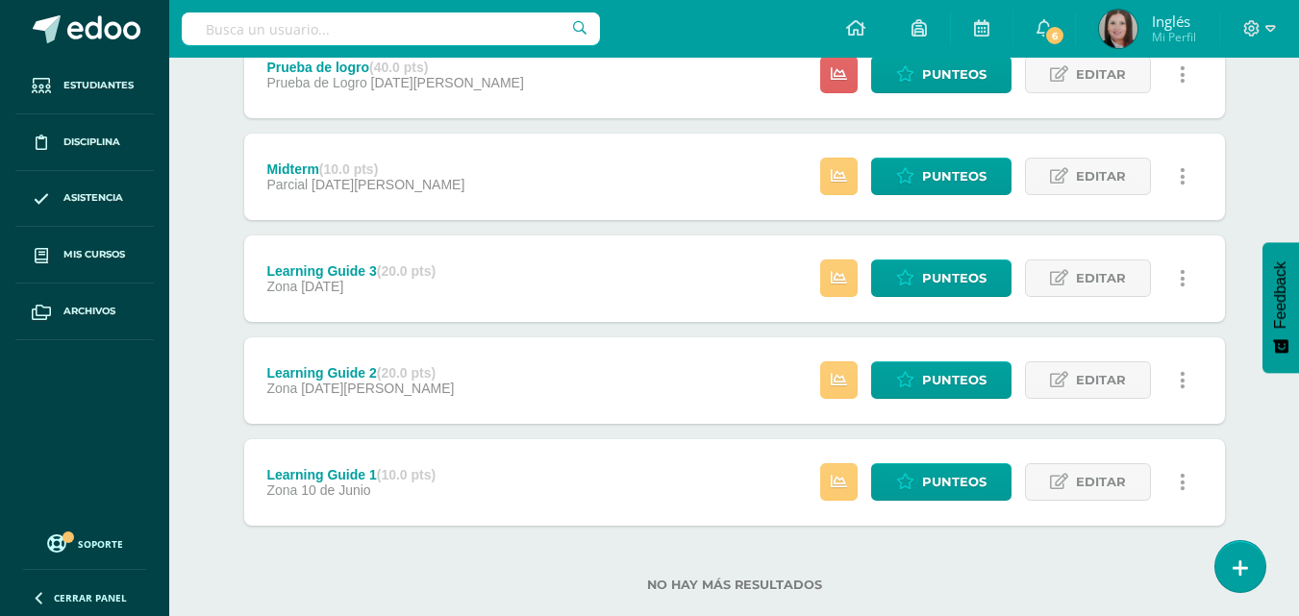
scroll to position [326, 0]
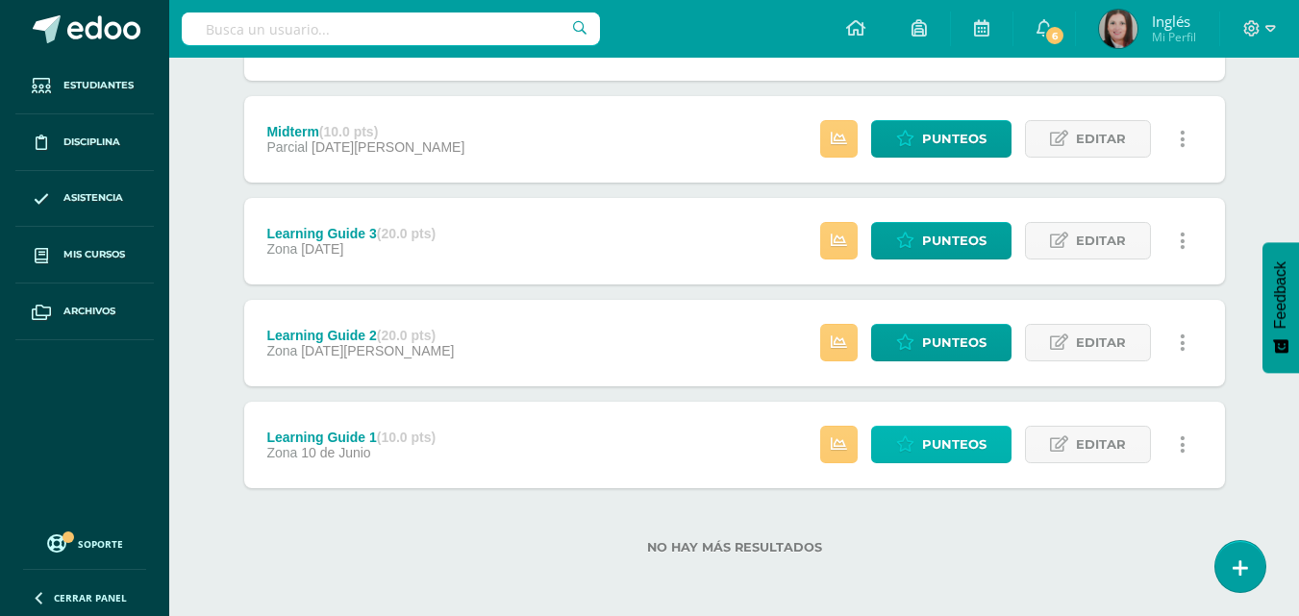
click at [920, 453] on link "Punteos" at bounding box center [941, 445] width 140 height 38
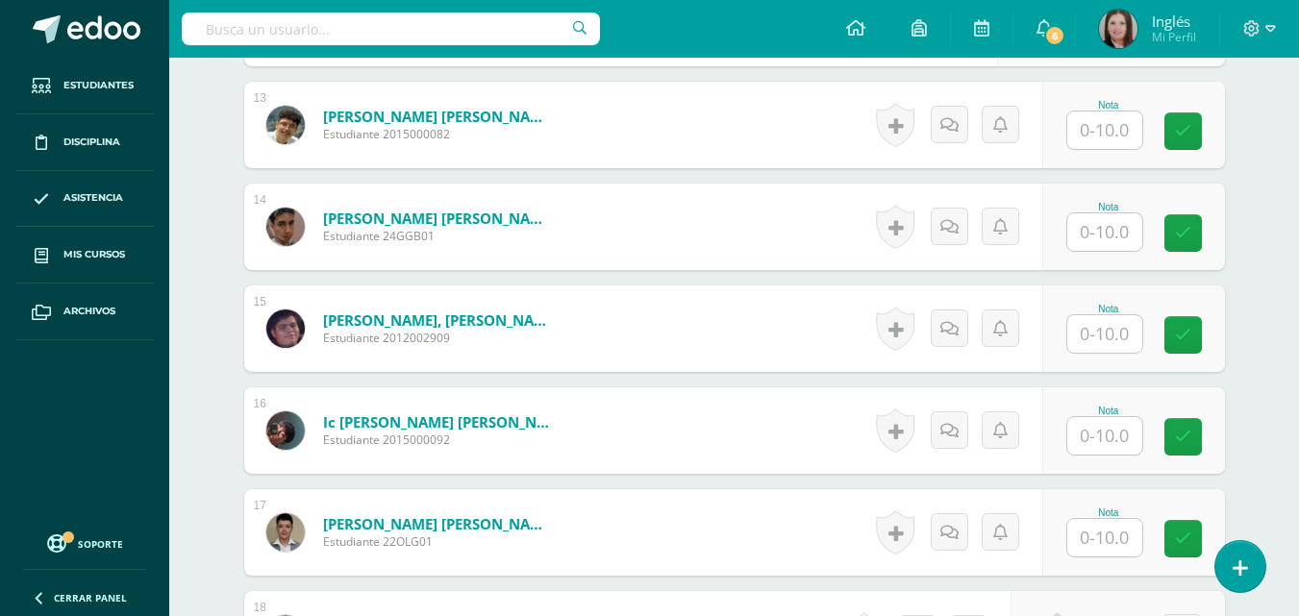
scroll to position [2401, 0]
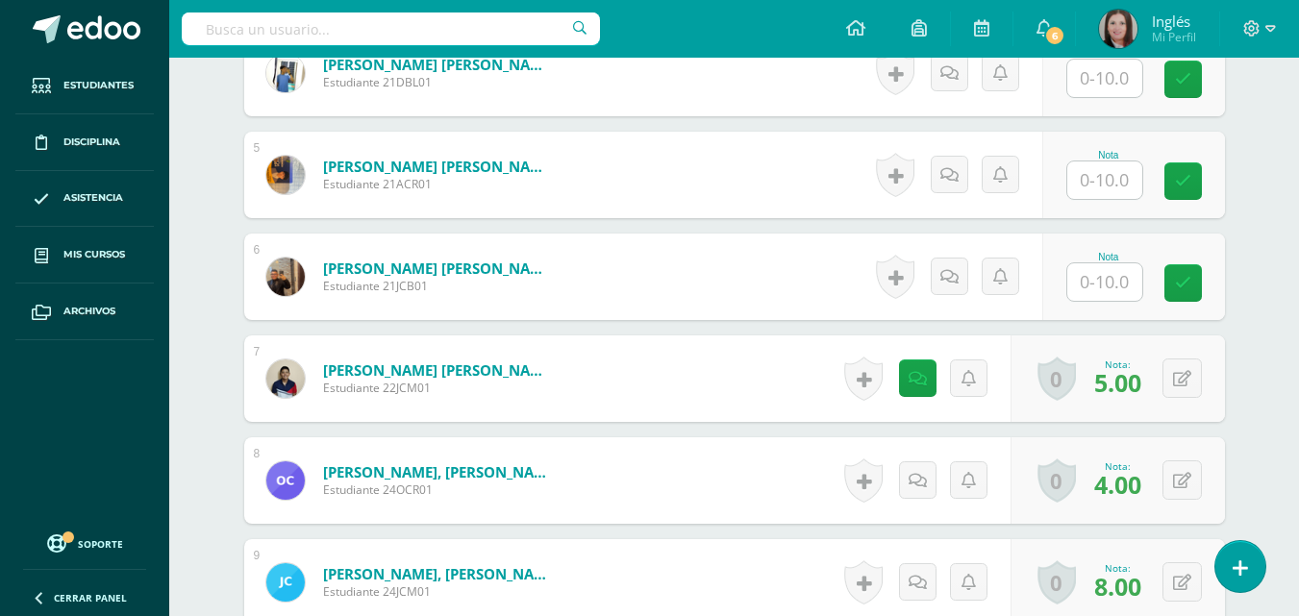
scroll to position [576, 0]
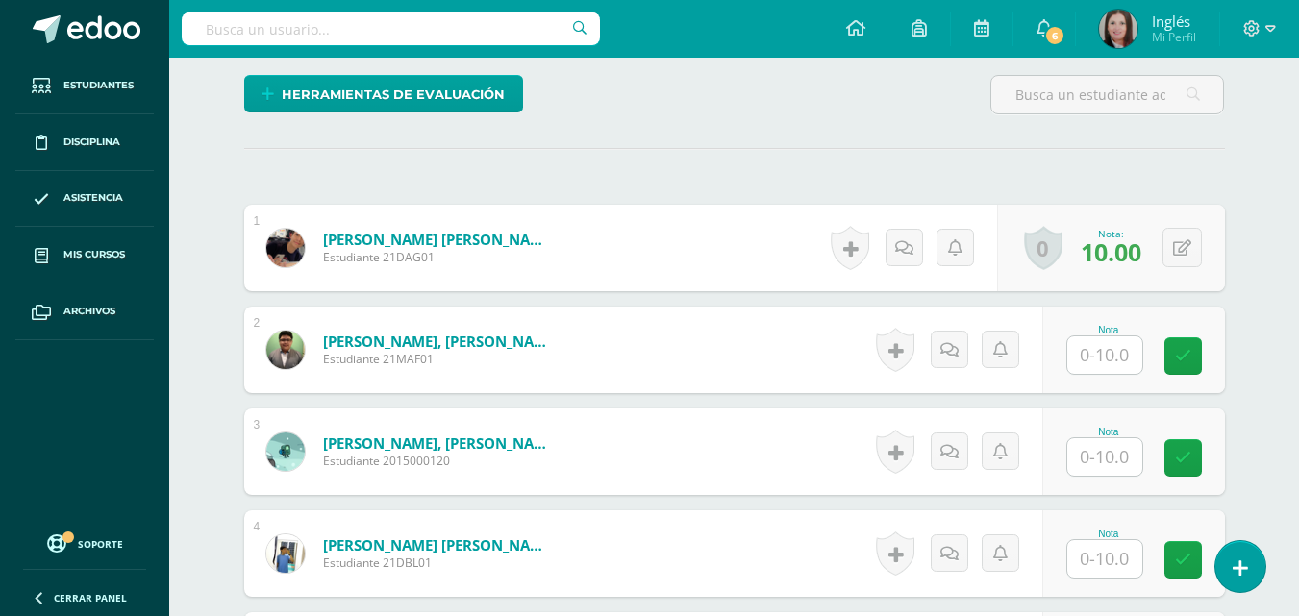
click at [1113, 354] on input "text" at bounding box center [1104, 356] width 75 height 38
type input "10"
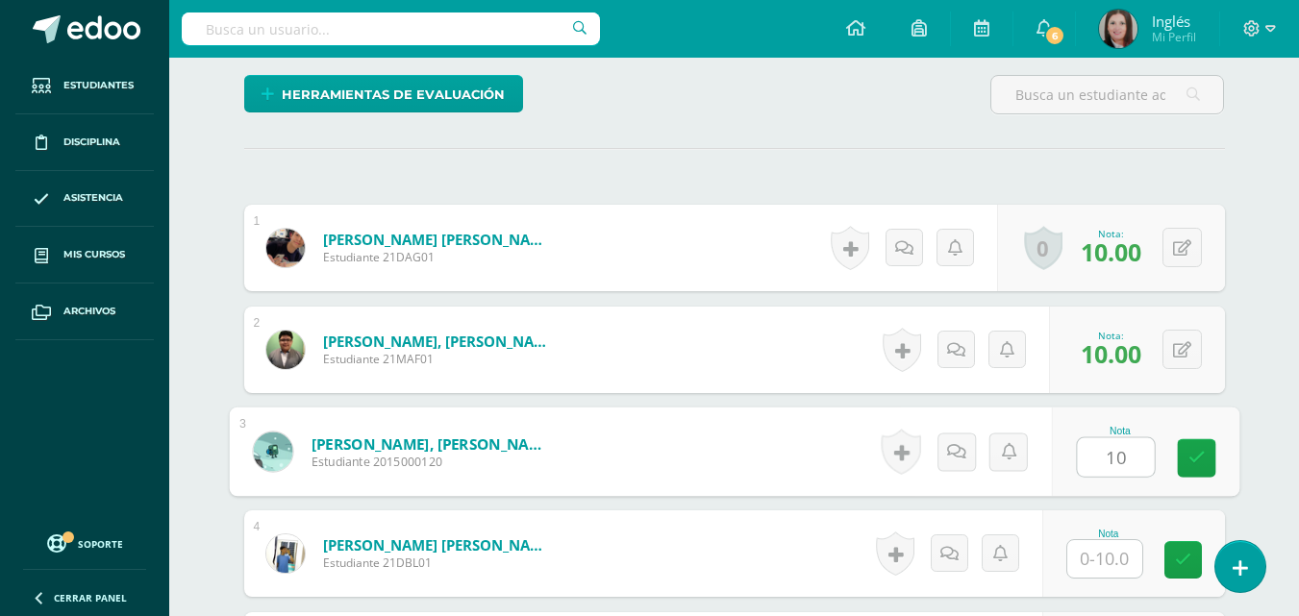
type input "10"
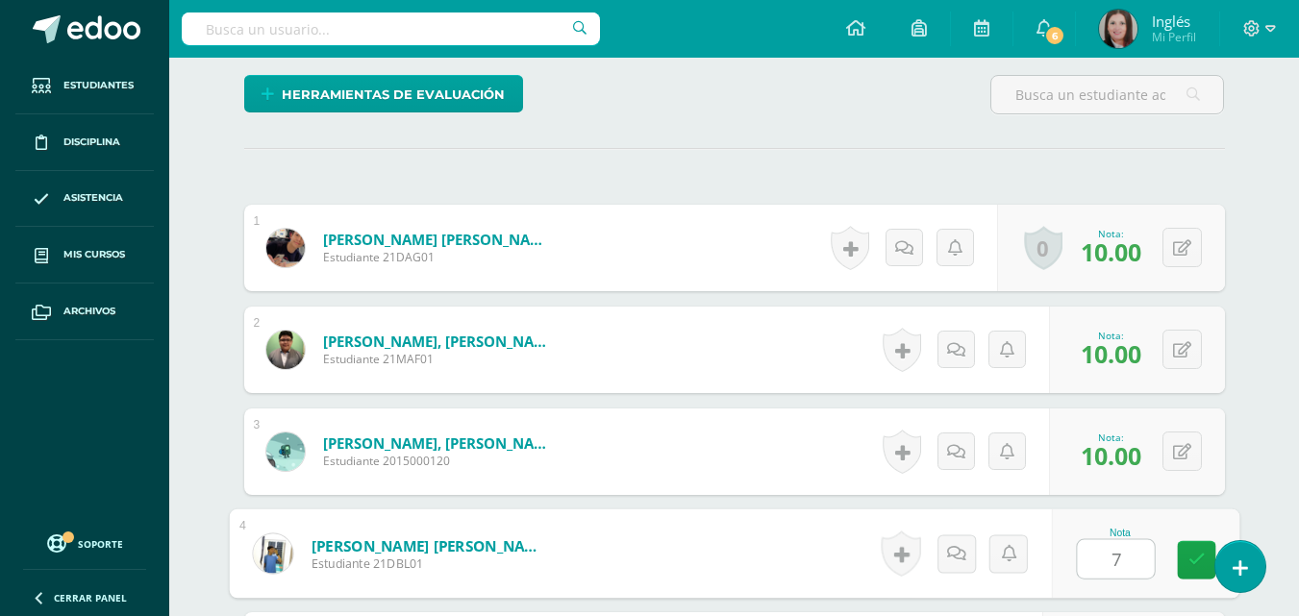
type input "7"
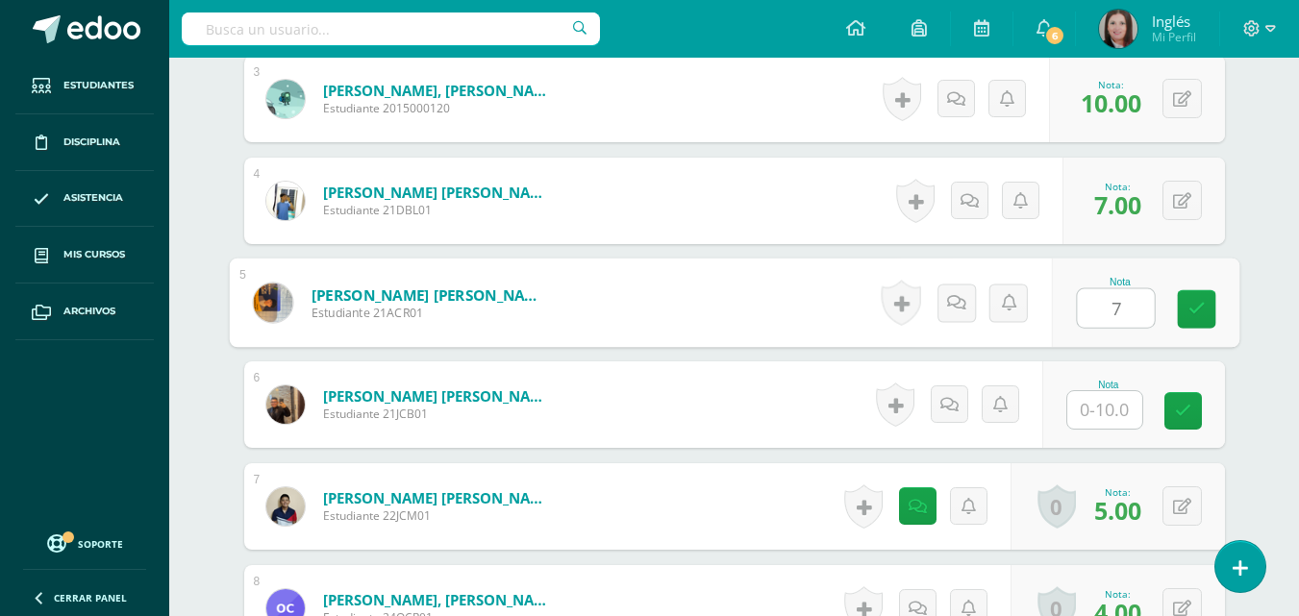
type input "7"
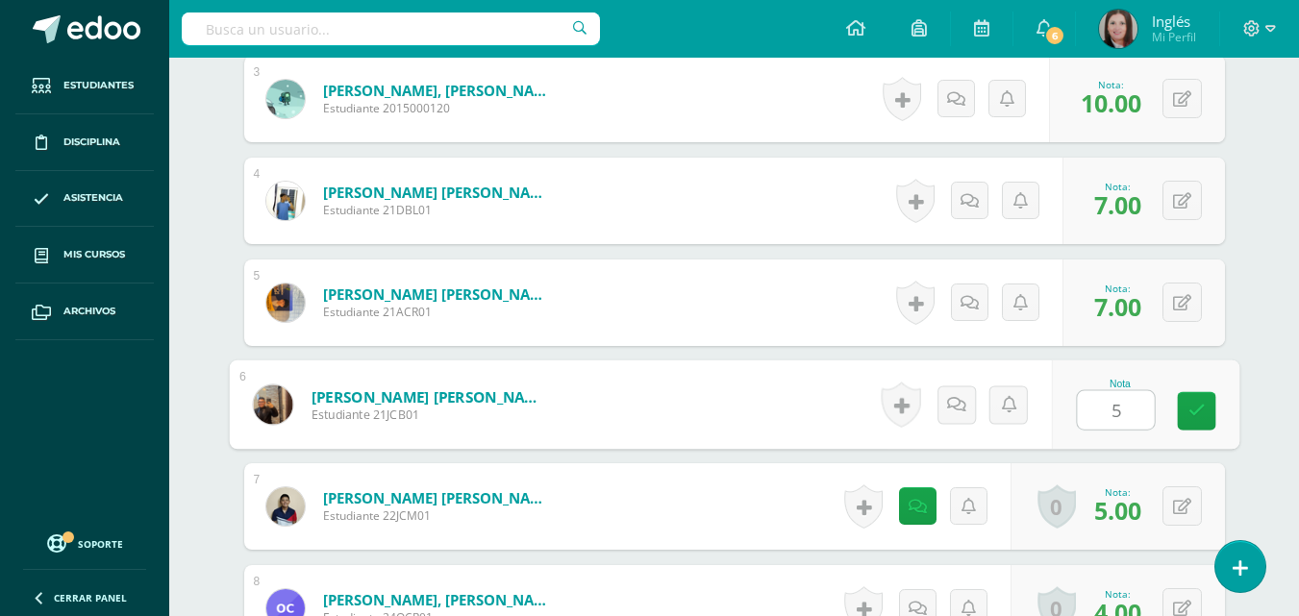
type input "5"
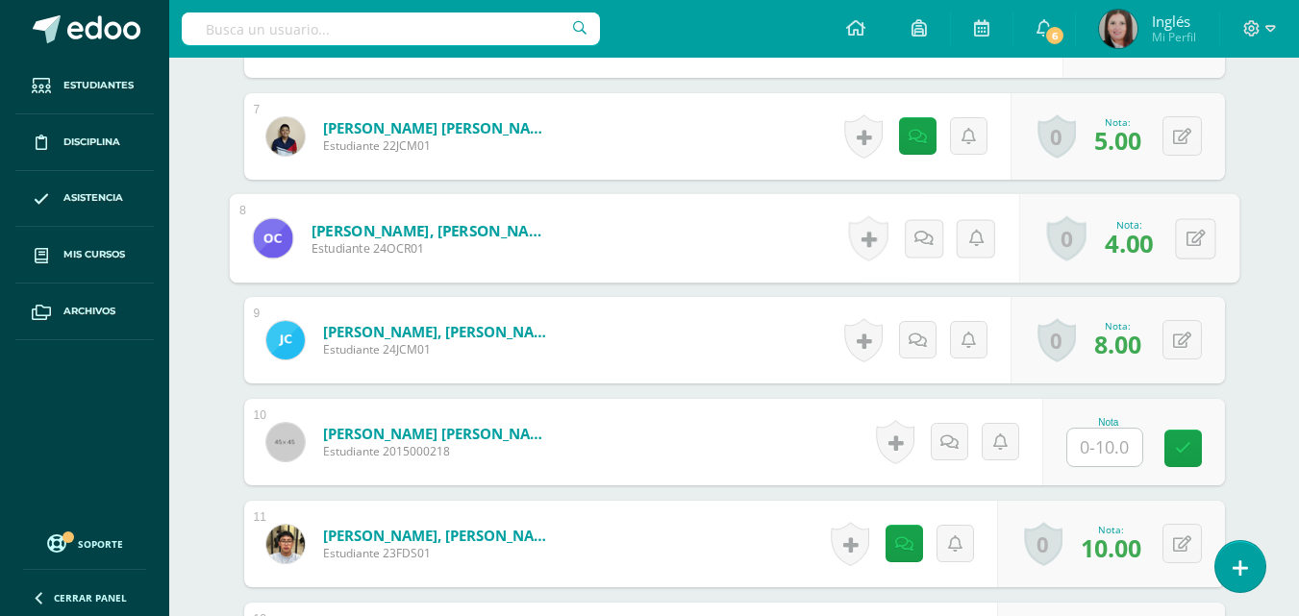
scroll to position [1328, 0]
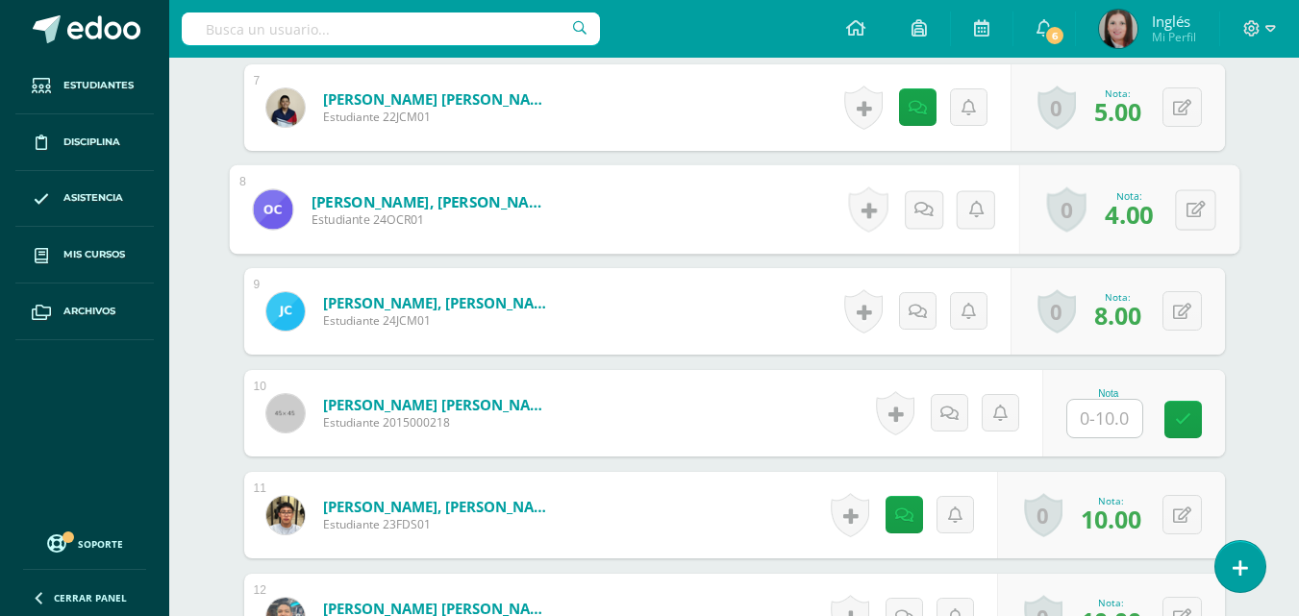
click at [1111, 412] on input "text" at bounding box center [1104, 419] width 75 height 38
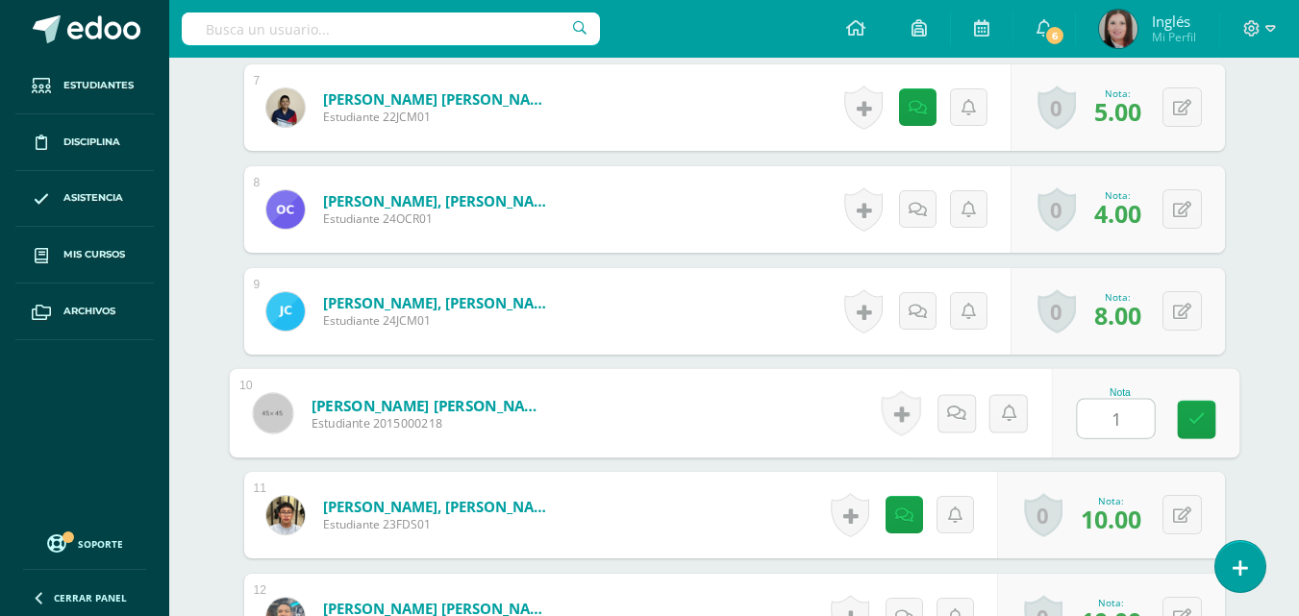
type input "10"
click at [1187, 416] on link at bounding box center [1196, 420] width 38 height 38
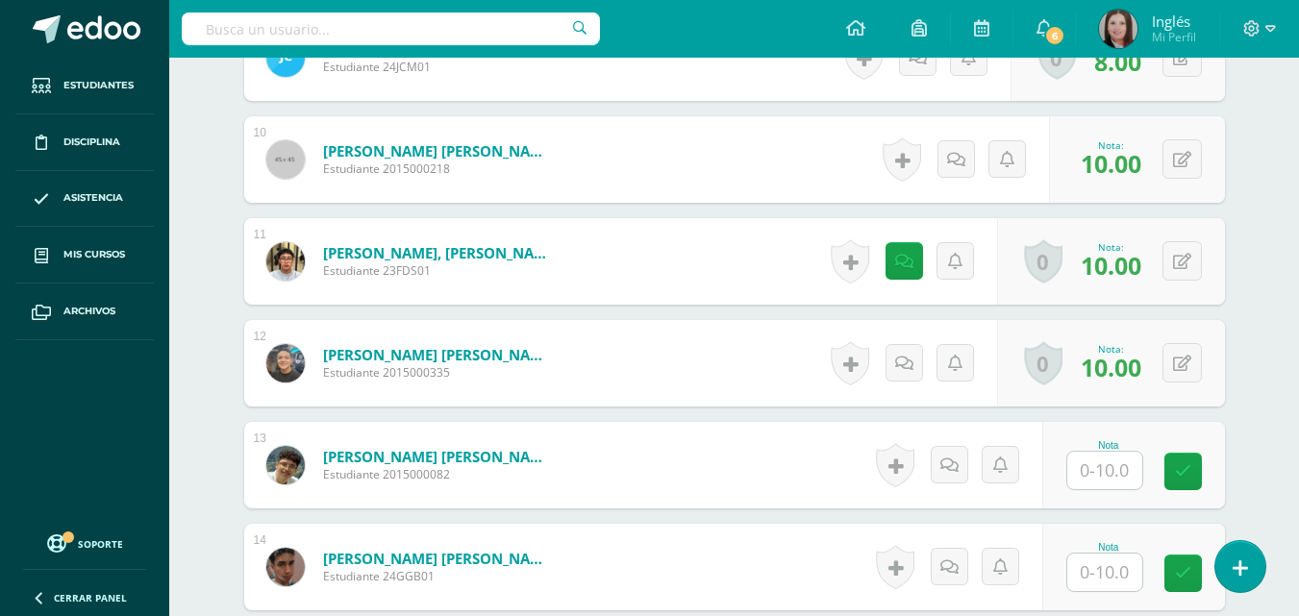
scroll to position [1616, 0]
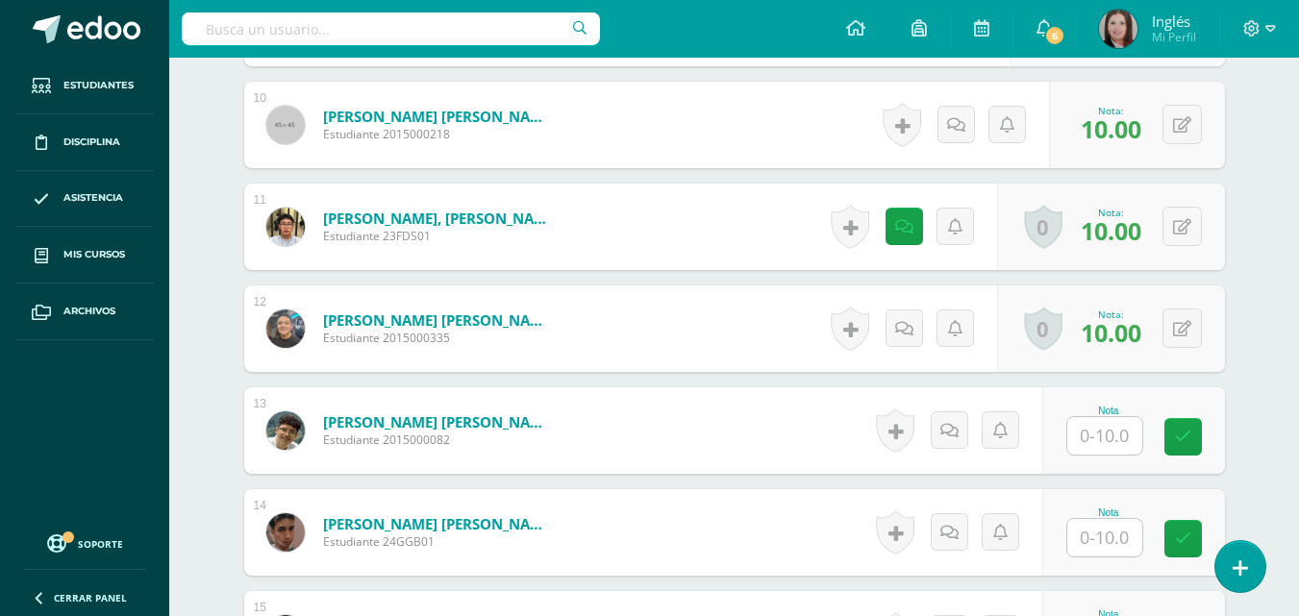
click at [1124, 435] on input "text" at bounding box center [1104, 436] width 75 height 38
type input "8"
click at [1196, 434] on icon at bounding box center [1196, 437] width 17 height 16
click at [1101, 525] on input "text" at bounding box center [1104, 538] width 75 height 38
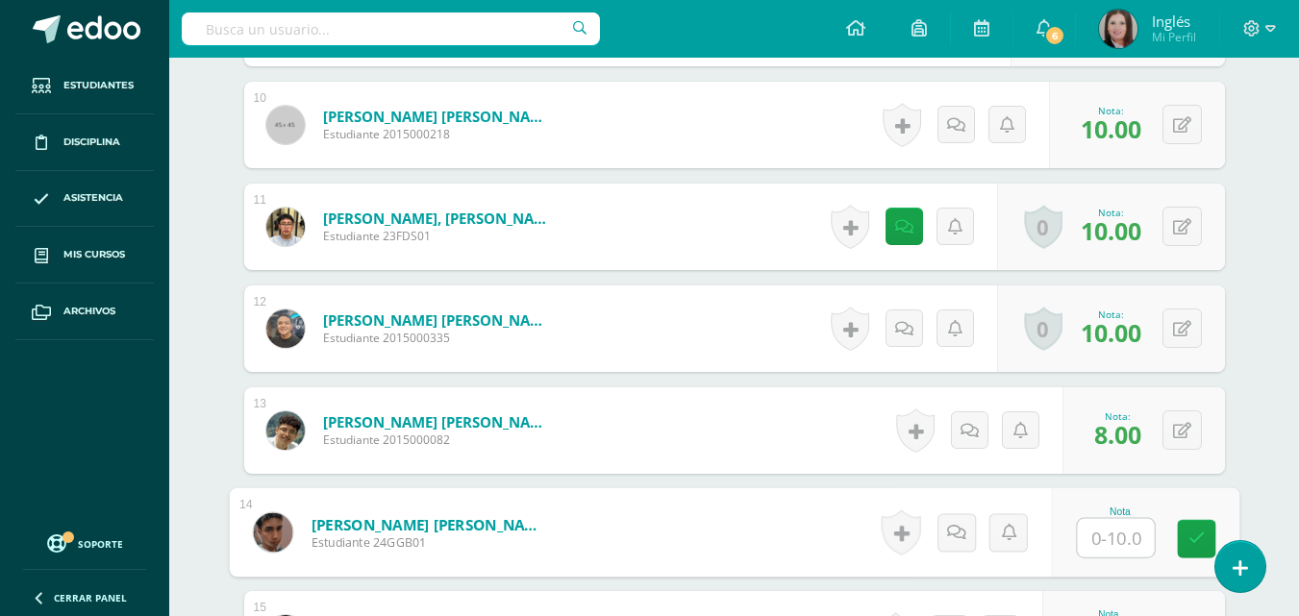
type input "4"
click at [1183, 538] on link at bounding box center [1196, 539] width 38 height 38
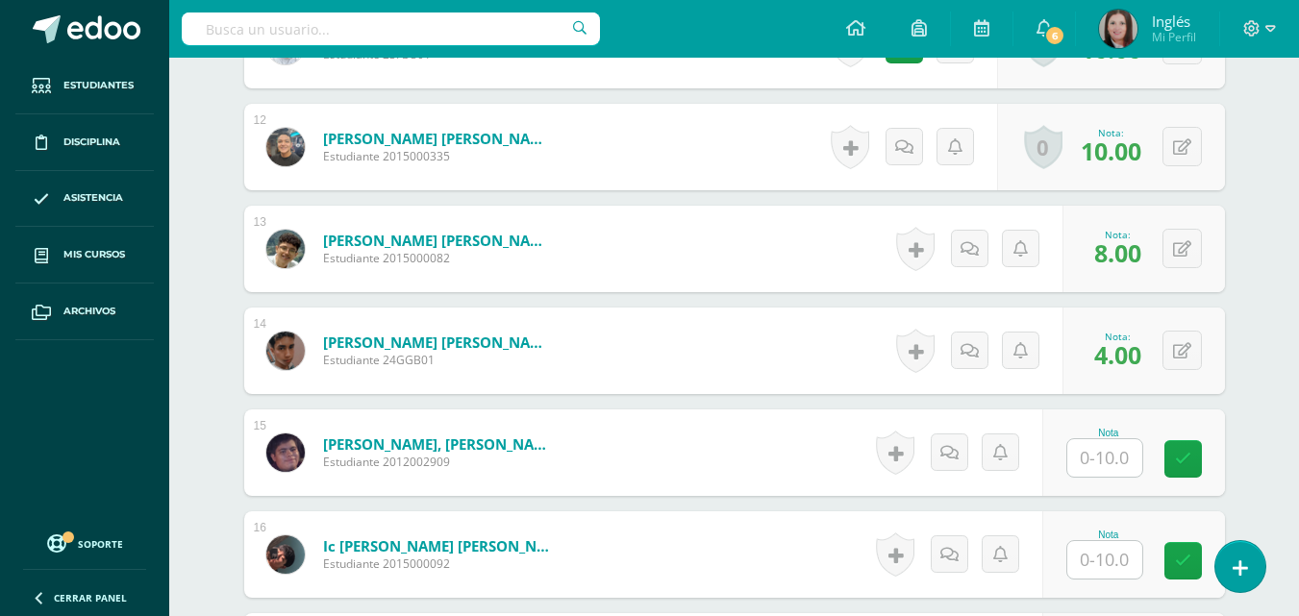
scroll to position [1809, 0]
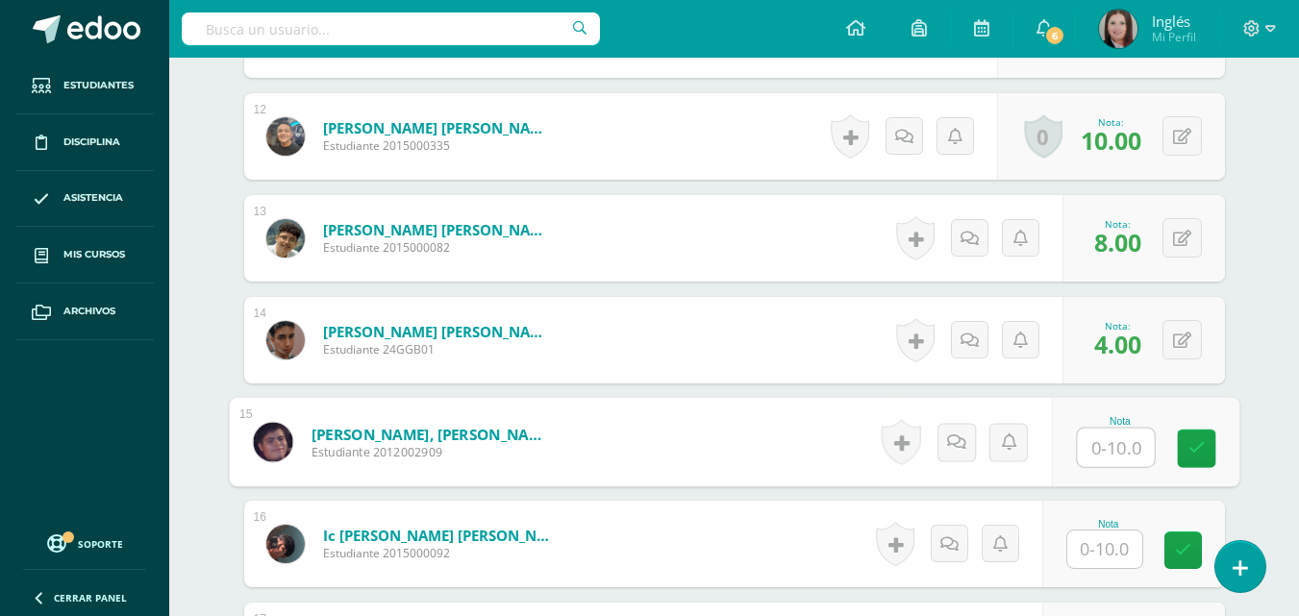
click at [1108, 445] on input "text" at bounding box center [1115, 448] width 77 height 38
type input "8"
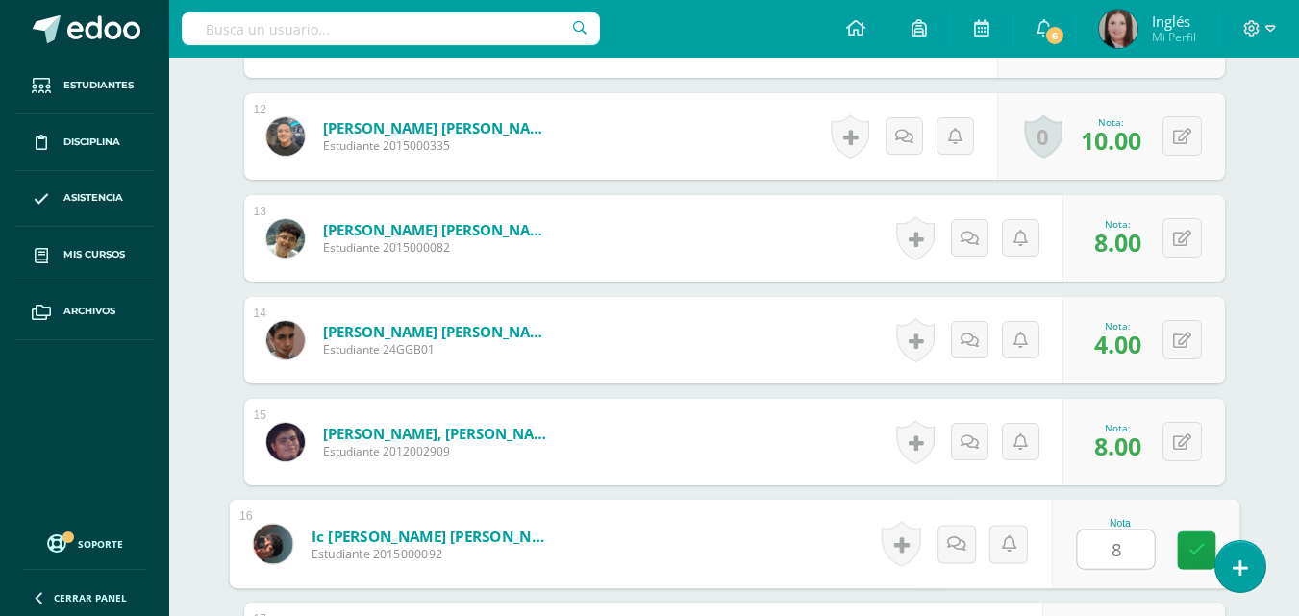
type input "8"
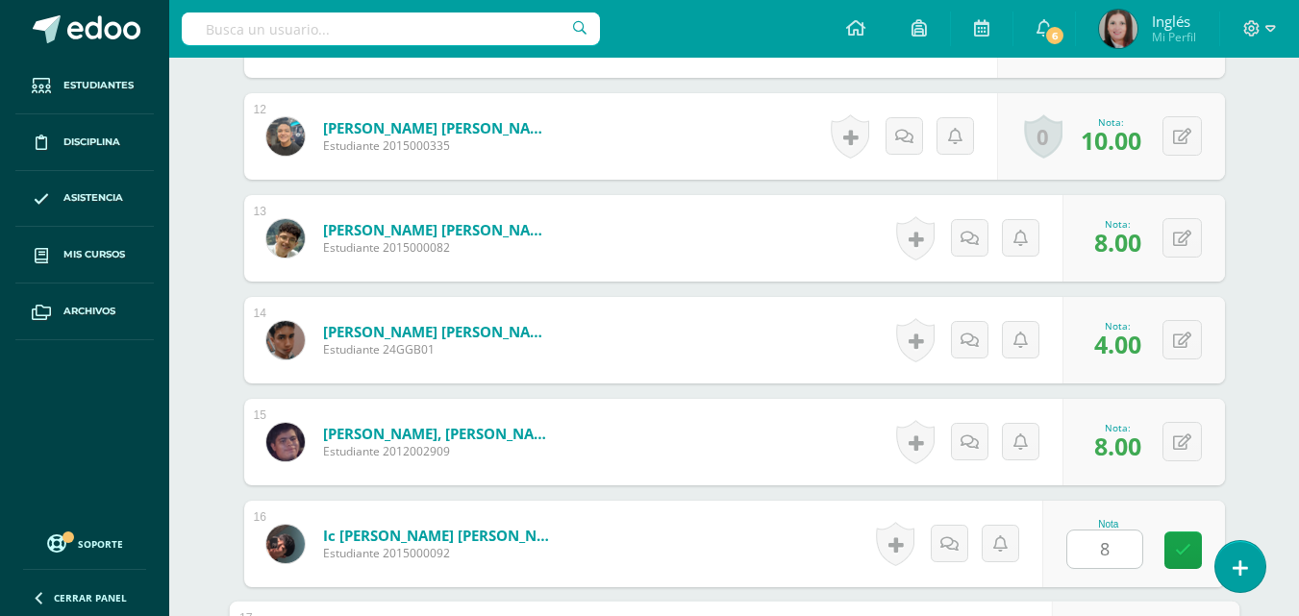
scroll to position [2152, 0]
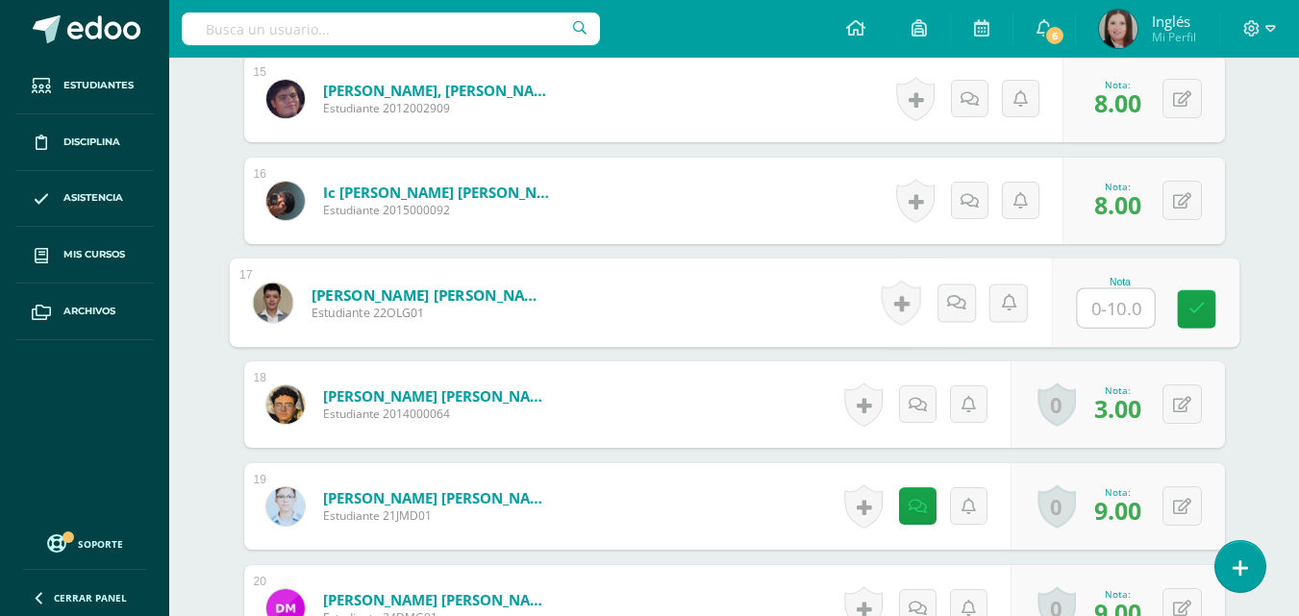
type input "8"
click at [1203, 308] on icon at bounding box center [1196, 309] width 17 height 16
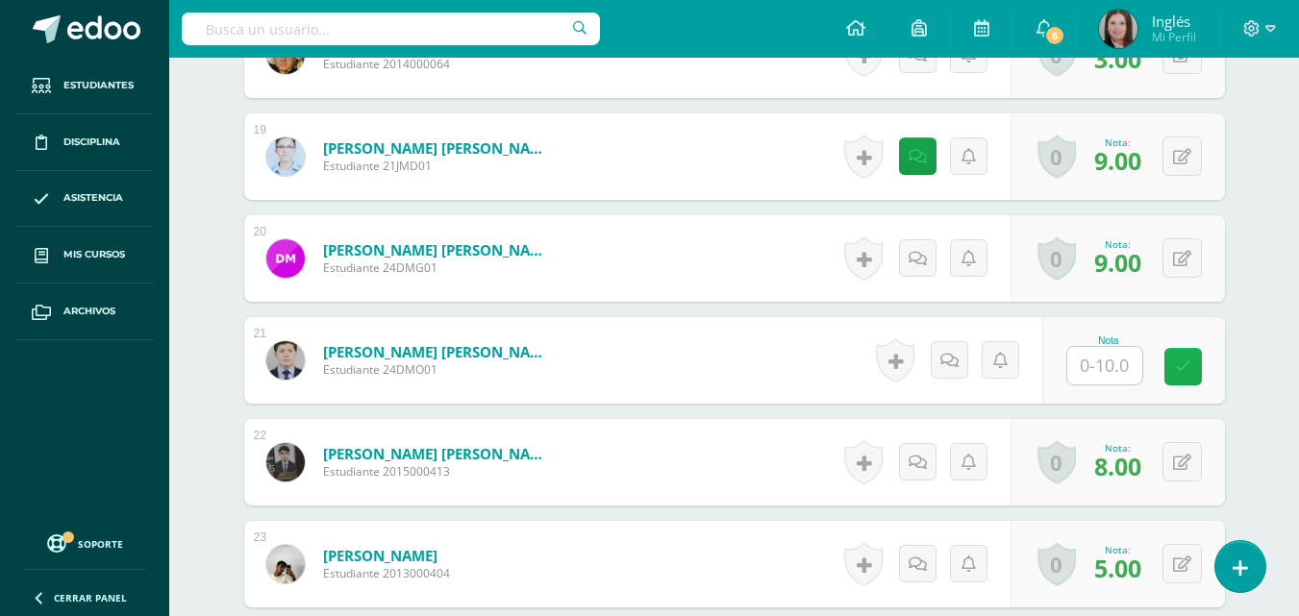
scroll to position [2537, 0]
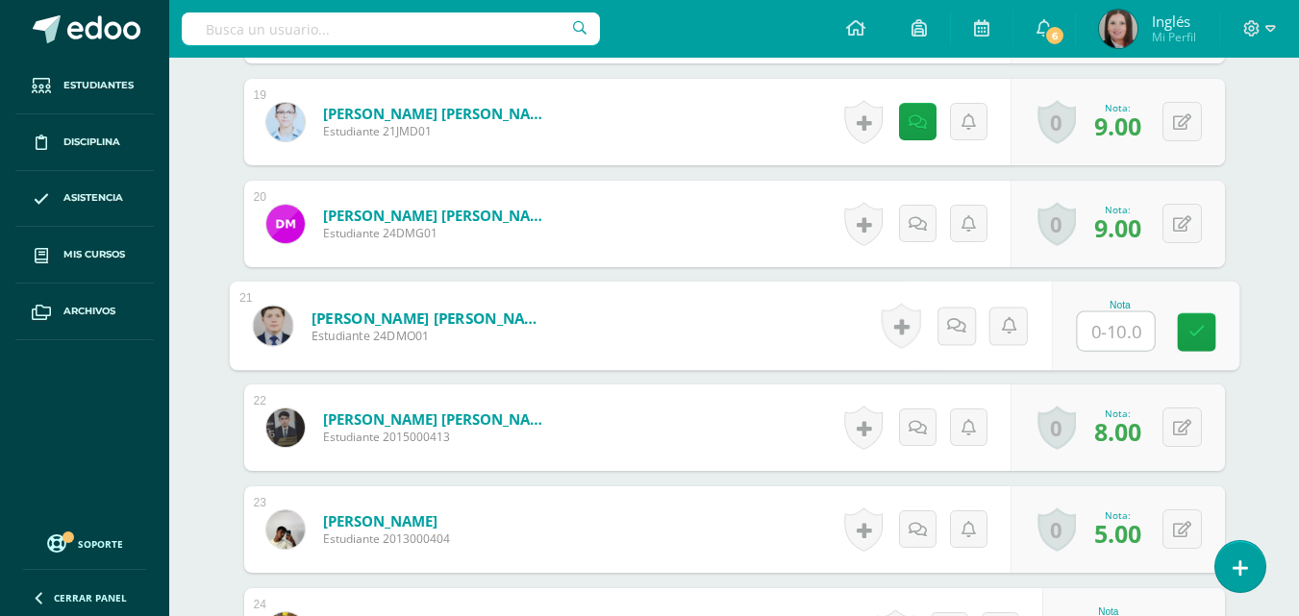
click at [1119, 340] on input "text" at bounding box center [1115, 332] width 77 height 38
type input "9"
click at [1199, 328] on icon at bounding box center [1196, 332] width 17 height 16
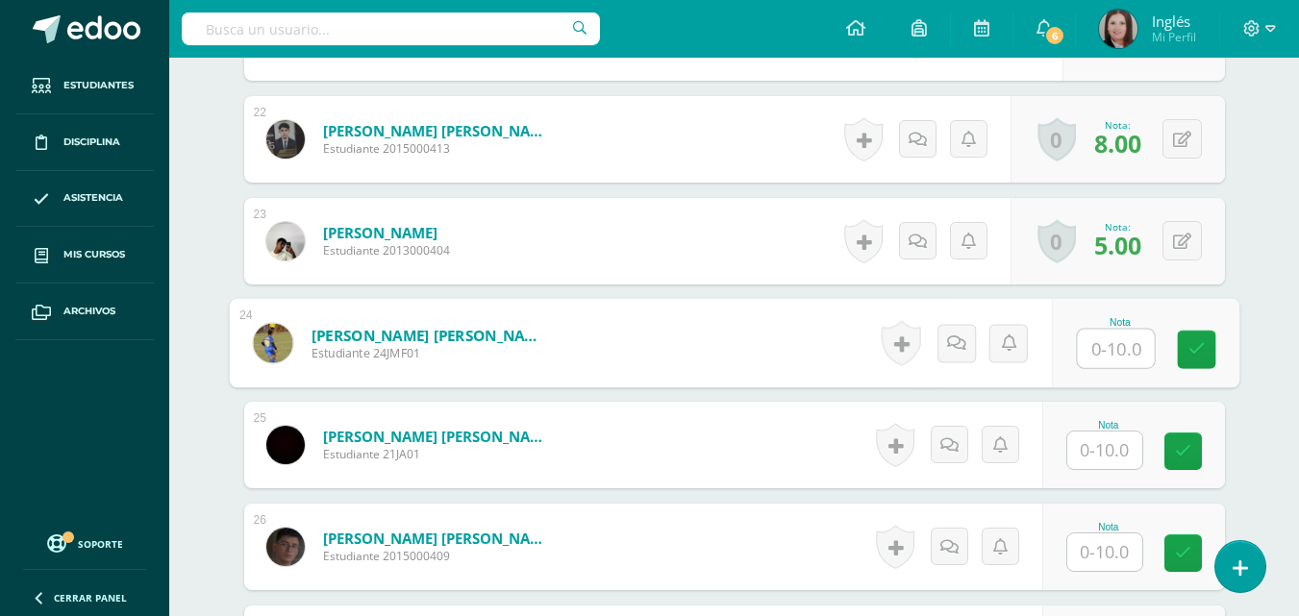
click at [1110, 361] on input "text" at bounding box center [1115, 349] width 77 height 38
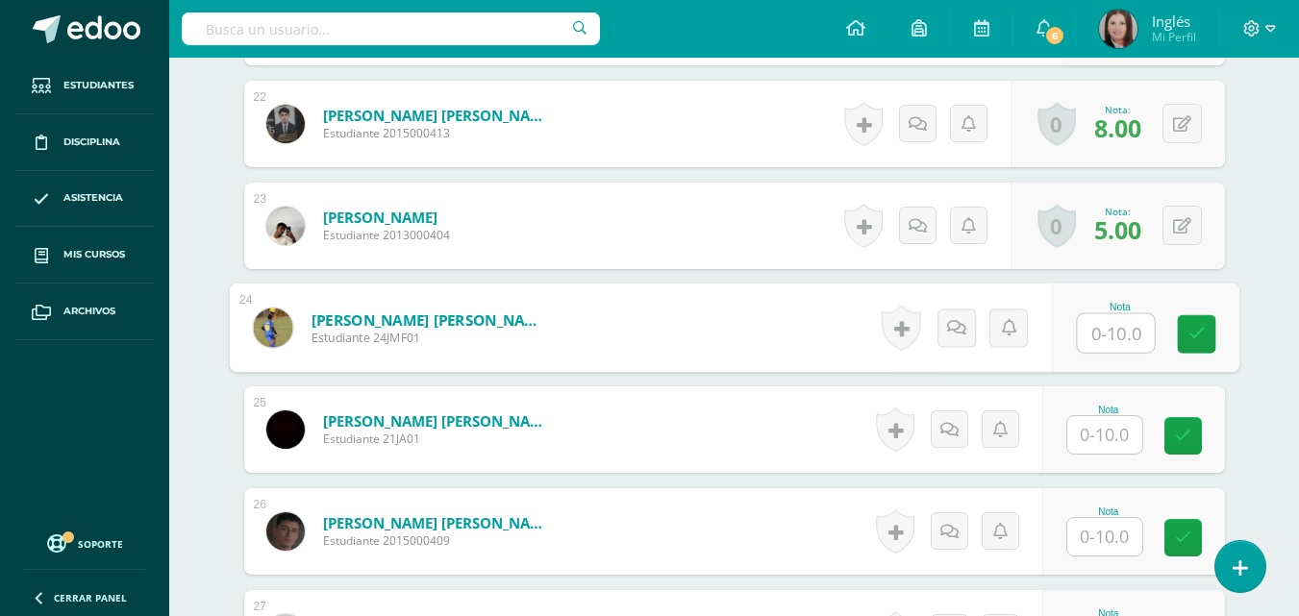
scroll to position [2825, 0]
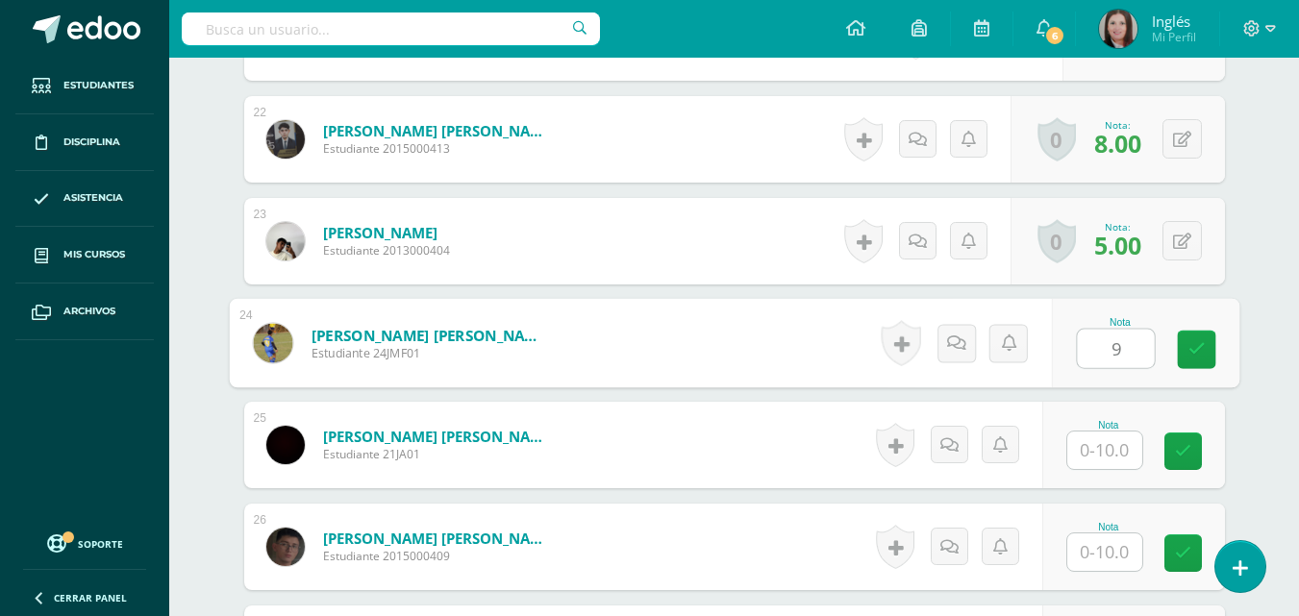
type input "9"
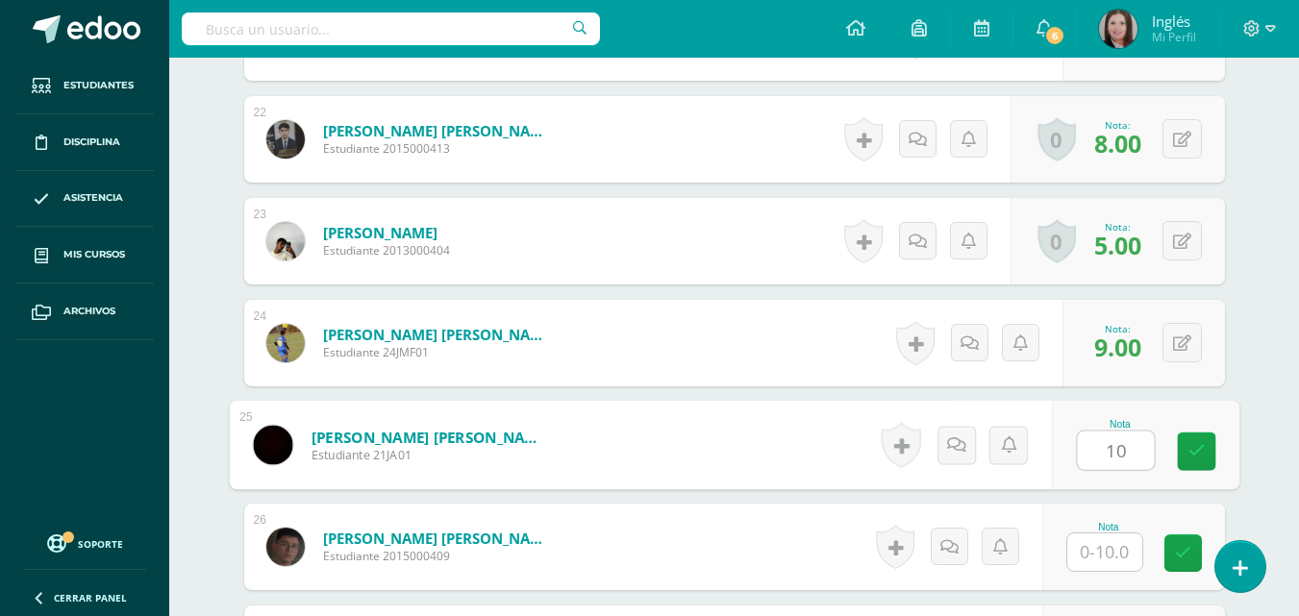
type input "10"
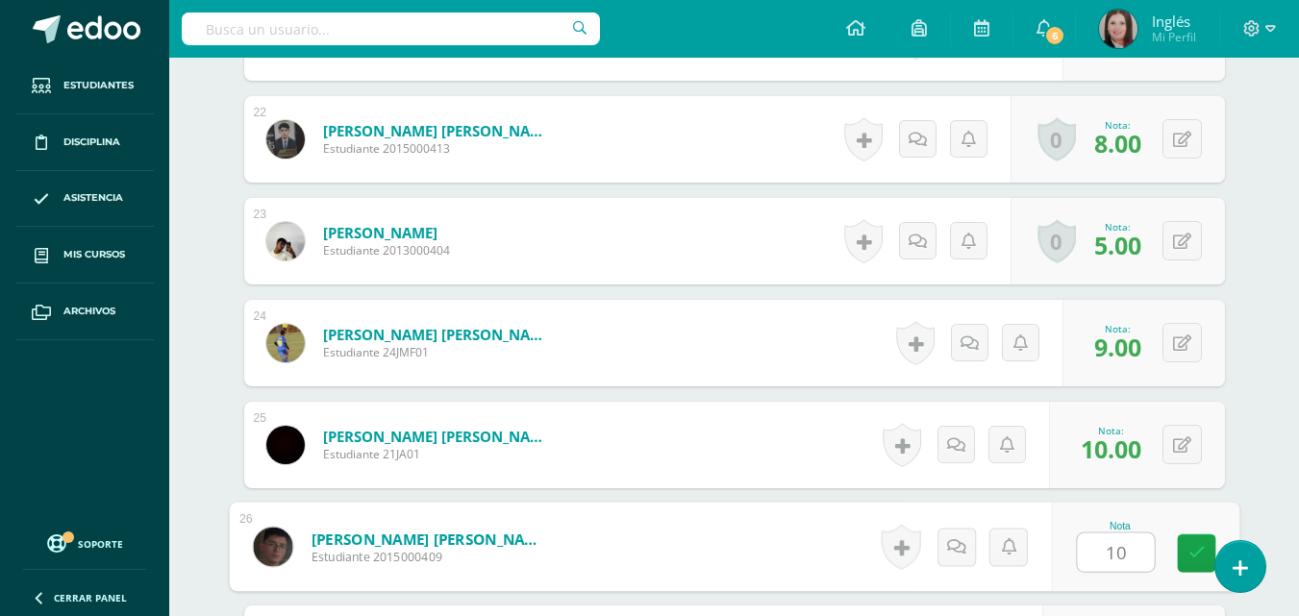
type input "10"
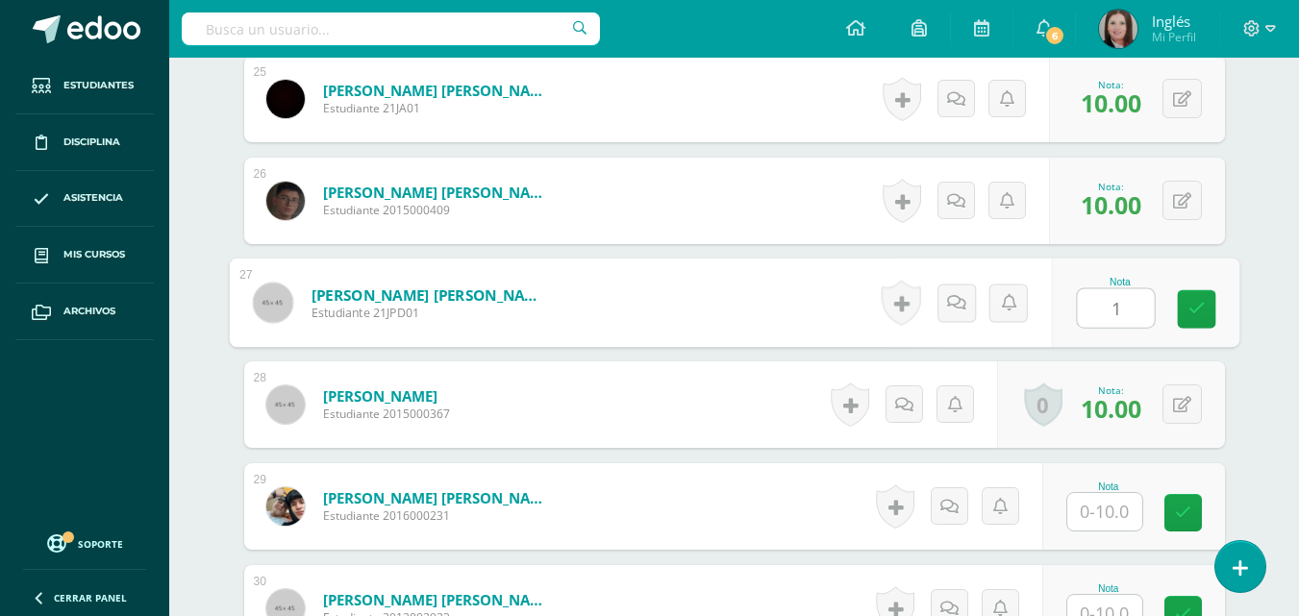
type input "10"
click at [1195, 301] on icon at bounding box center [1196, 309] width 17 height 16
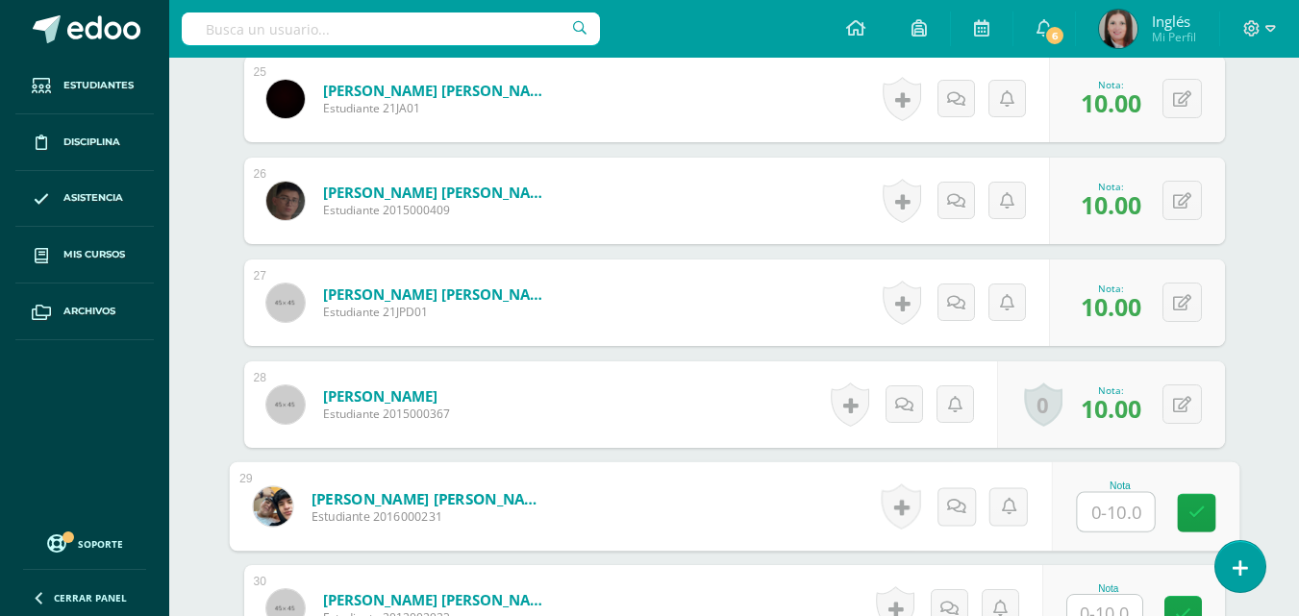
click at [1120, 512] on input "text" at bounding box center [1115, 512] width 77 height 38
type input "8"
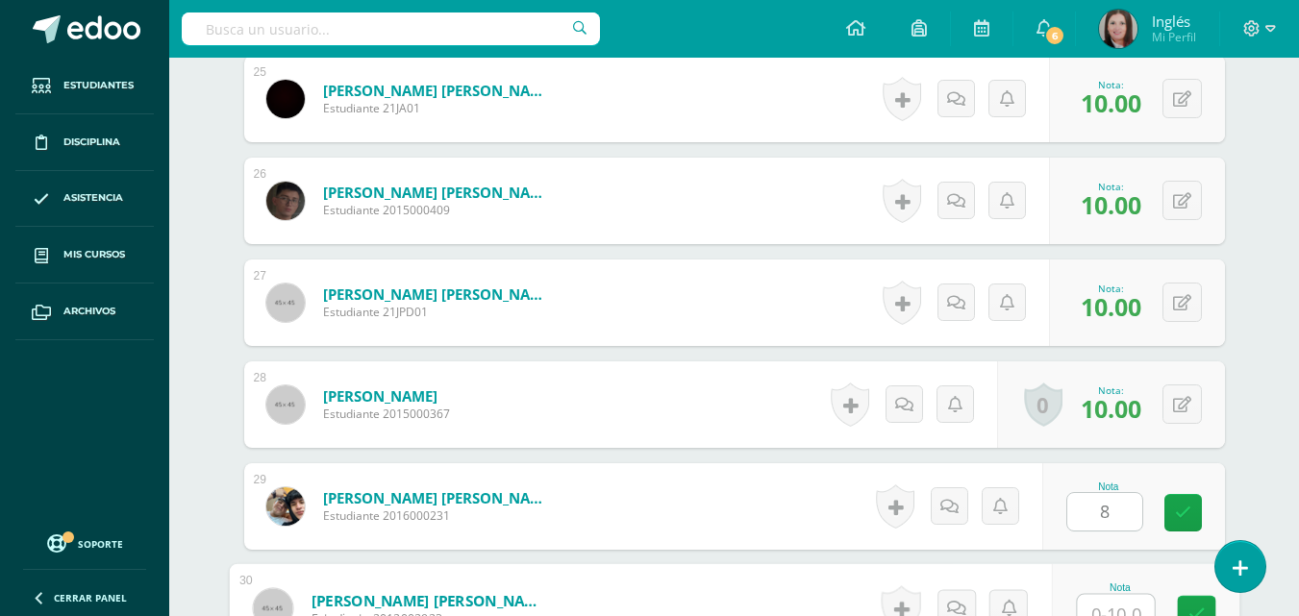
scroll to position [3188, 0]
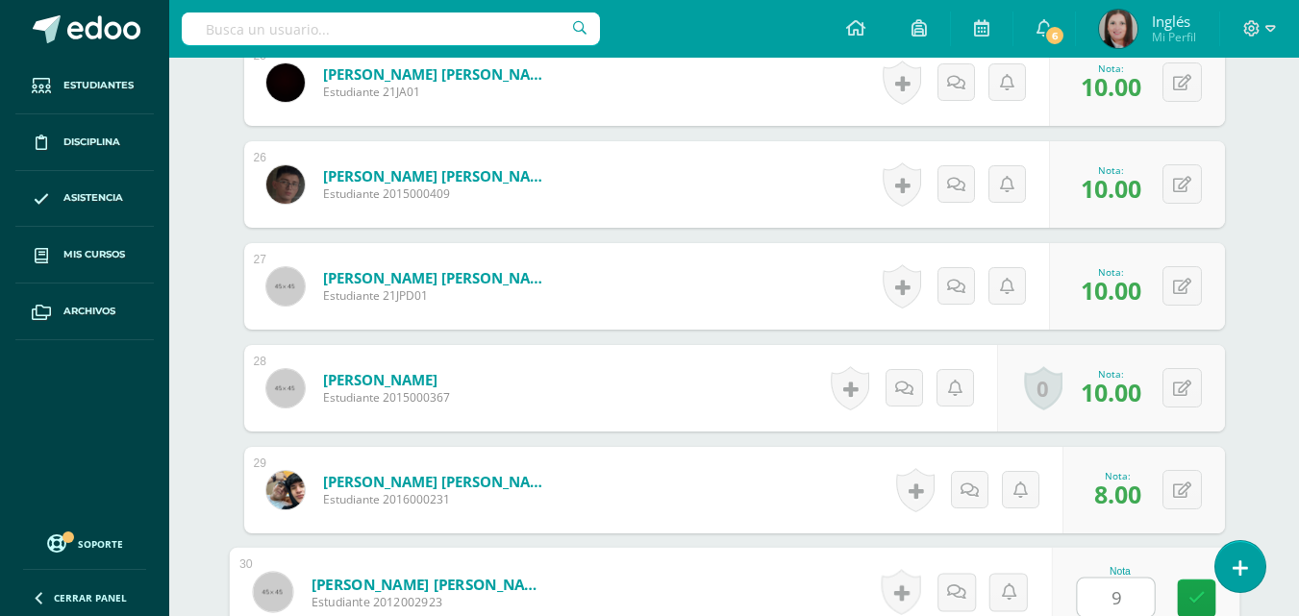
type input "9"
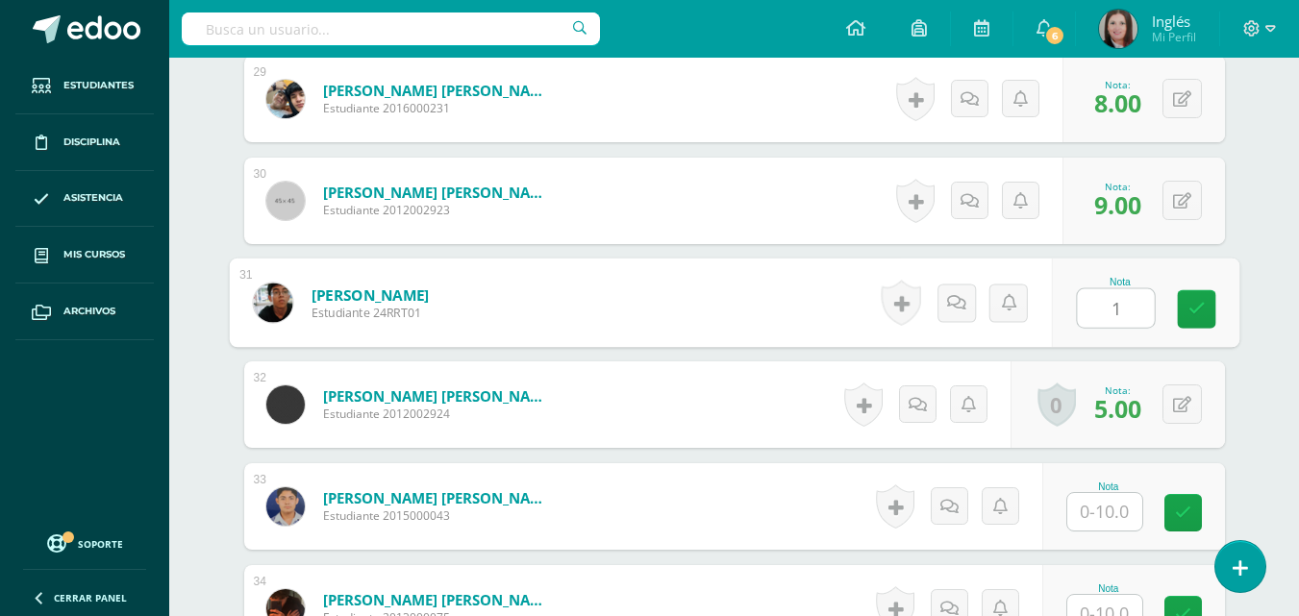
type input "1"
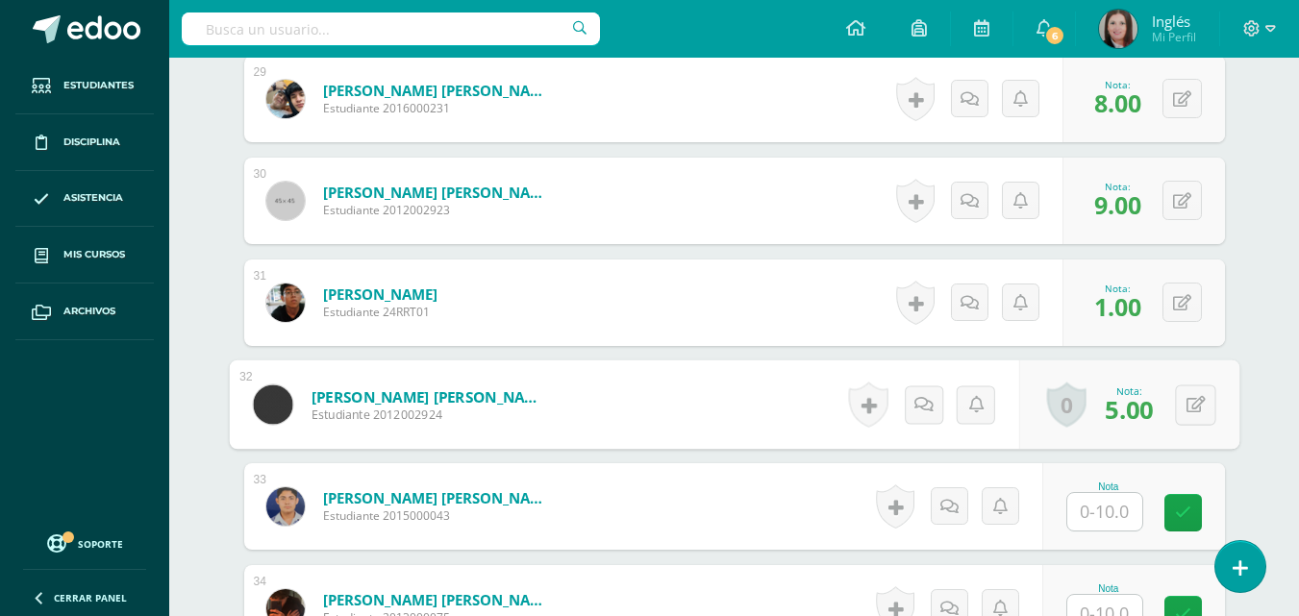
click at [1120, 512] on input "text" at bounding box center [1104, 512] width 75 height 38
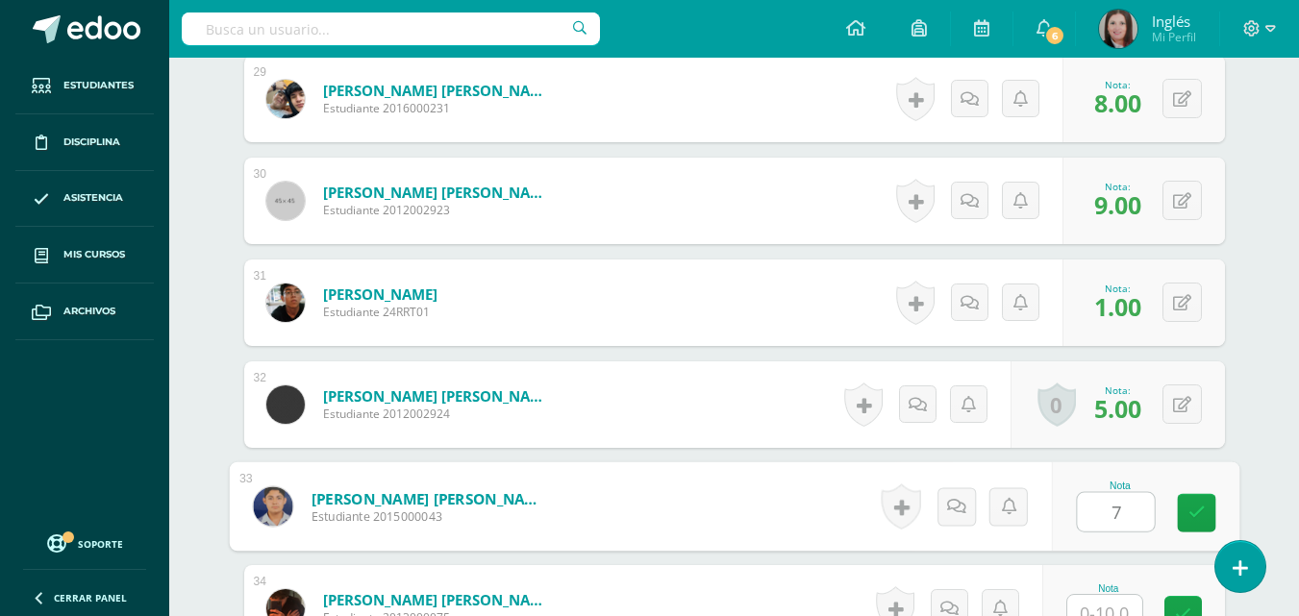
type input "7"
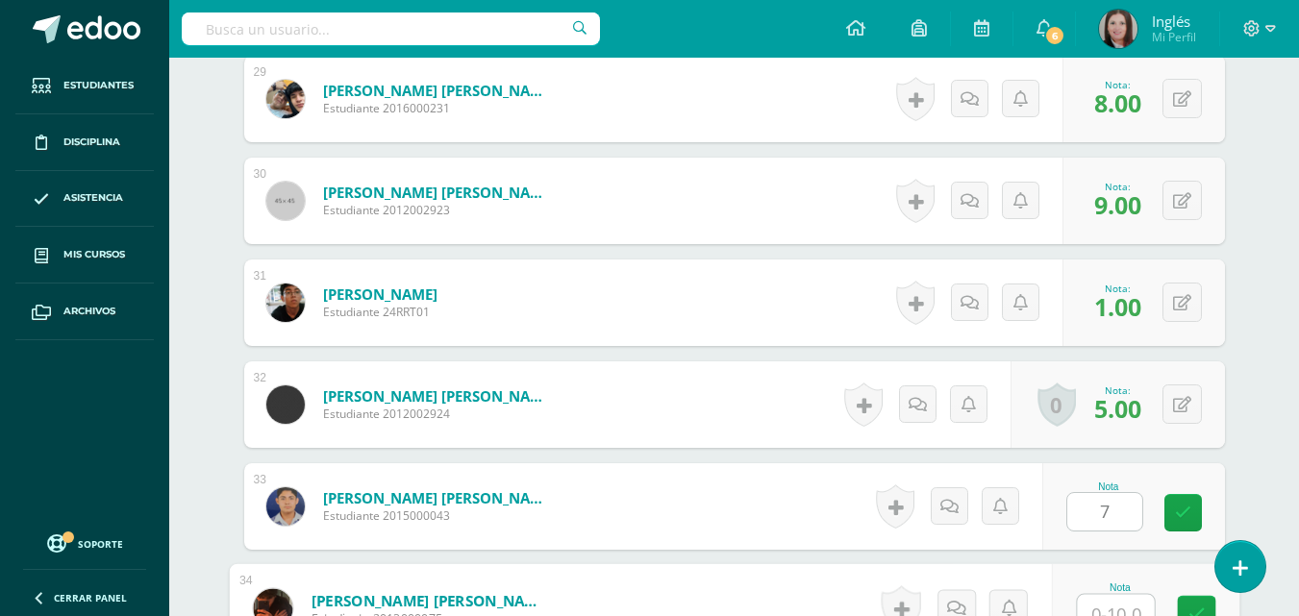
scroll to position [3595, 0]
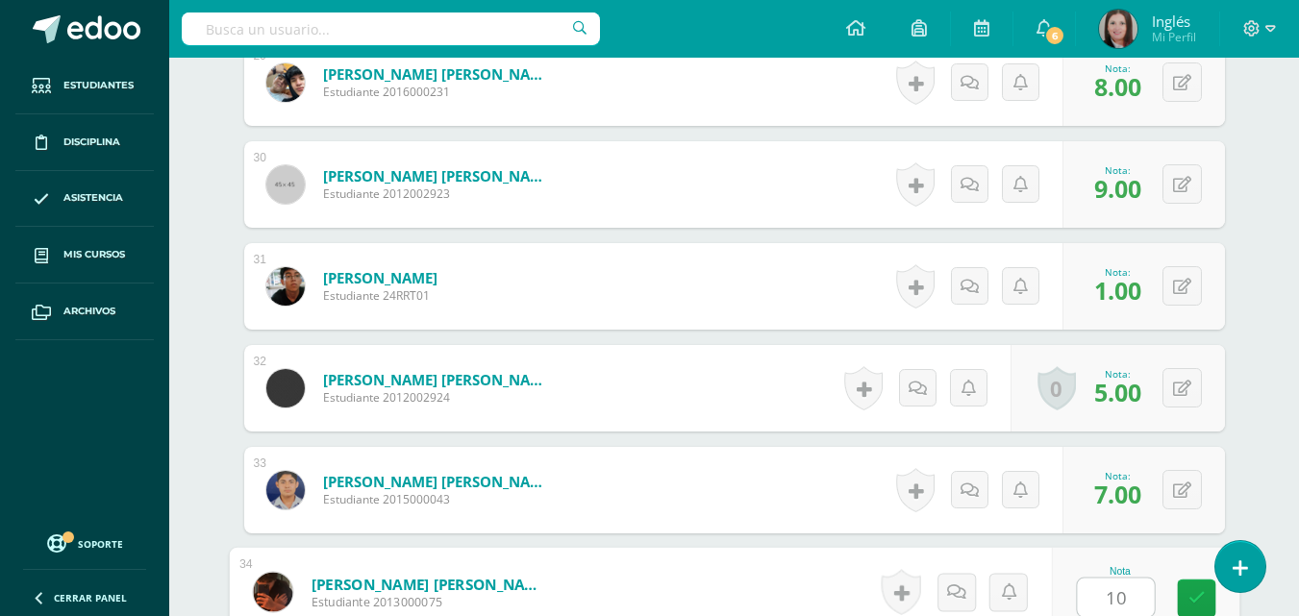
type input "10"
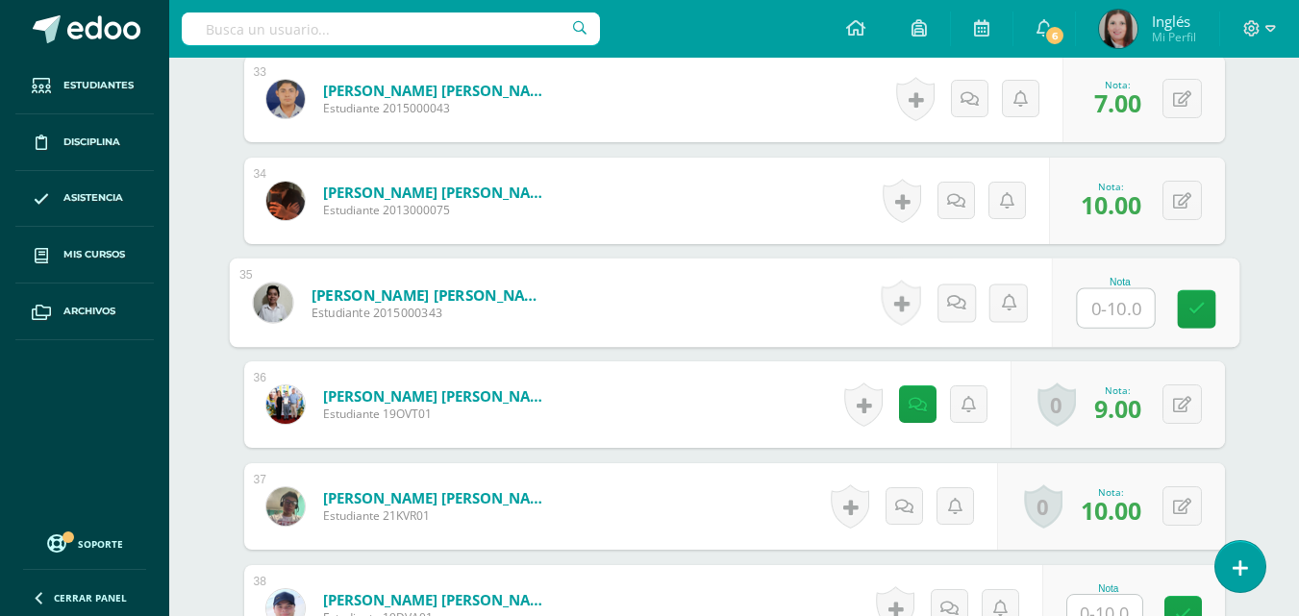
type input "3"
click at [1204, 308] on icon at bounding box center [1196, 309] width 17 height 16
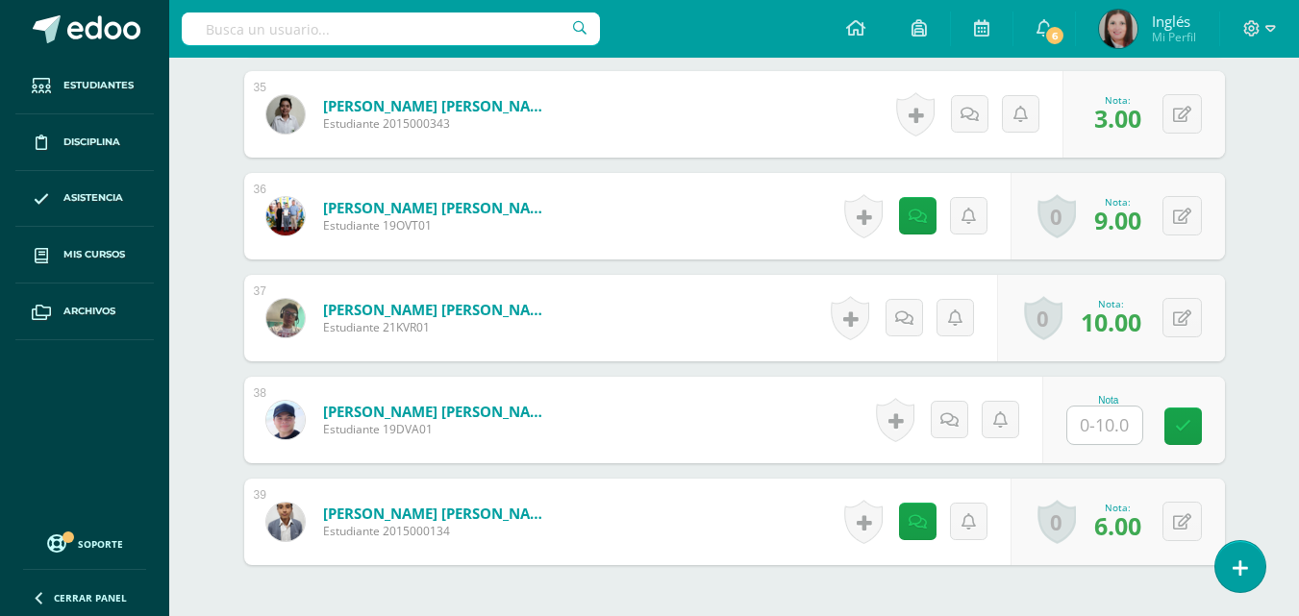
scroll to position [4179, 0]
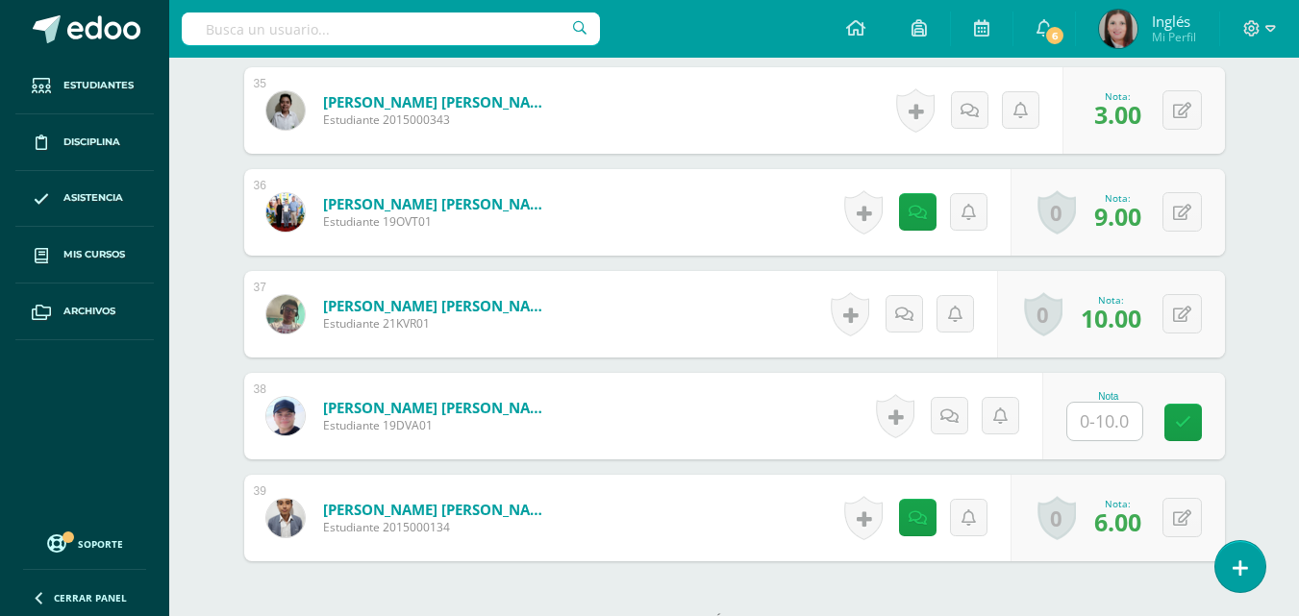
click at [1128, 419] on input "text" at bounding box center [1104, 422] width 75 height 38
type input "10"
click at [1213, 418] on link at bounding box center [1196, 423] width 38 height 38
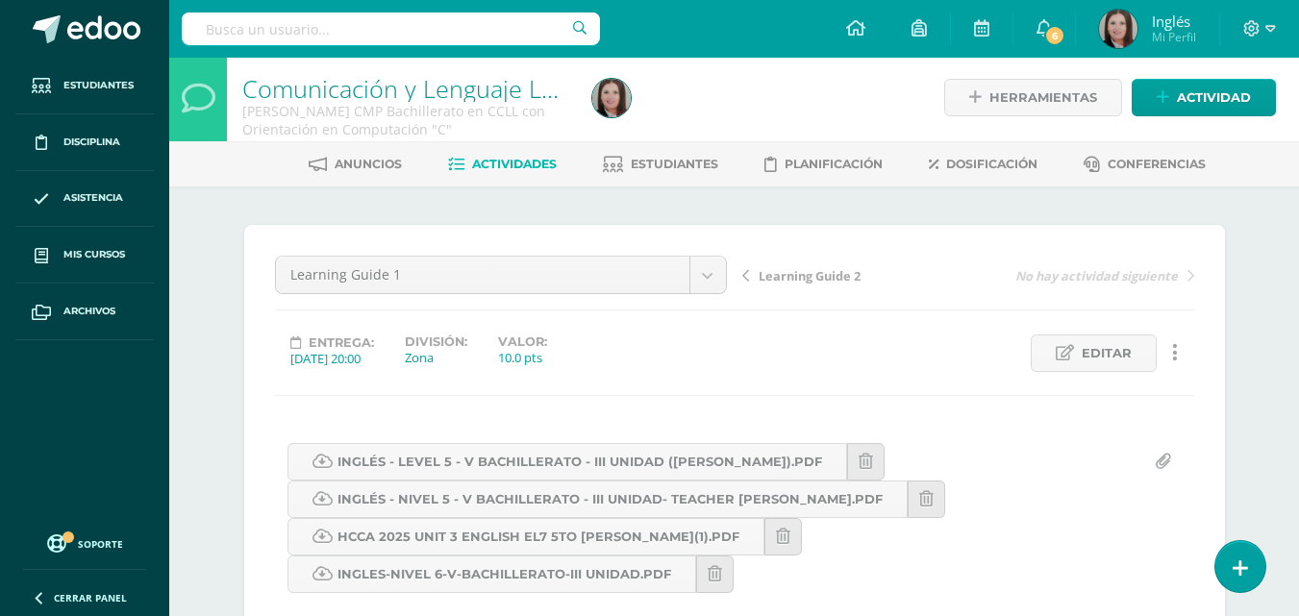
scroll to position [0, 0]
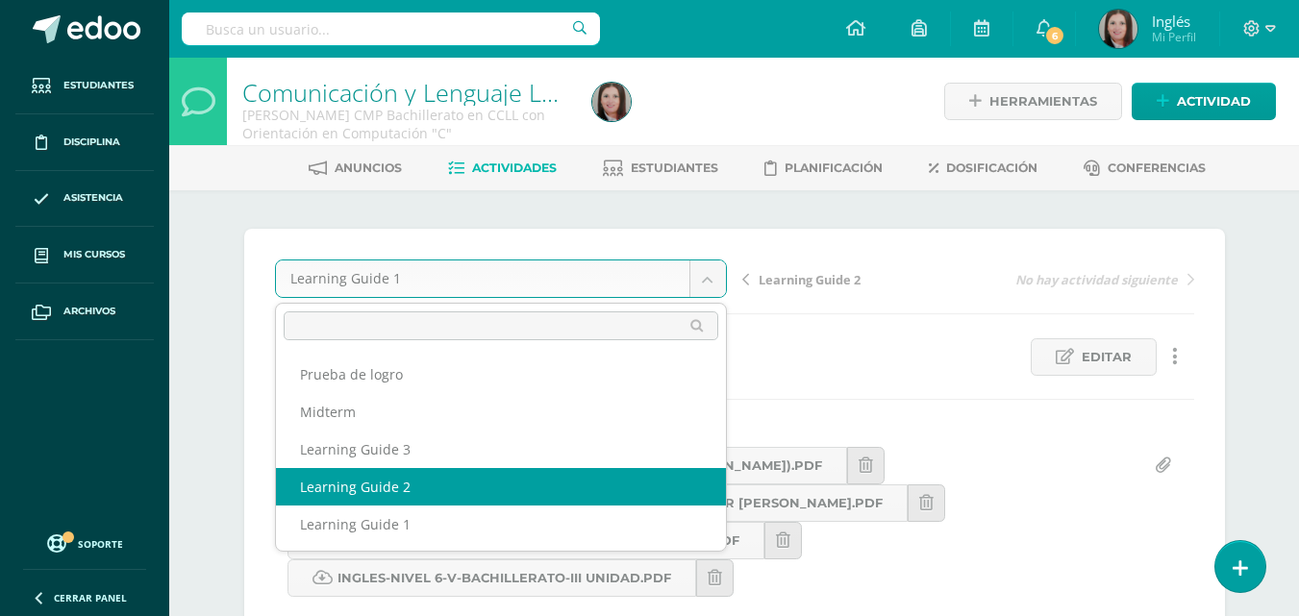
select select "/dashboard/teacher/grade-activity/174171/"
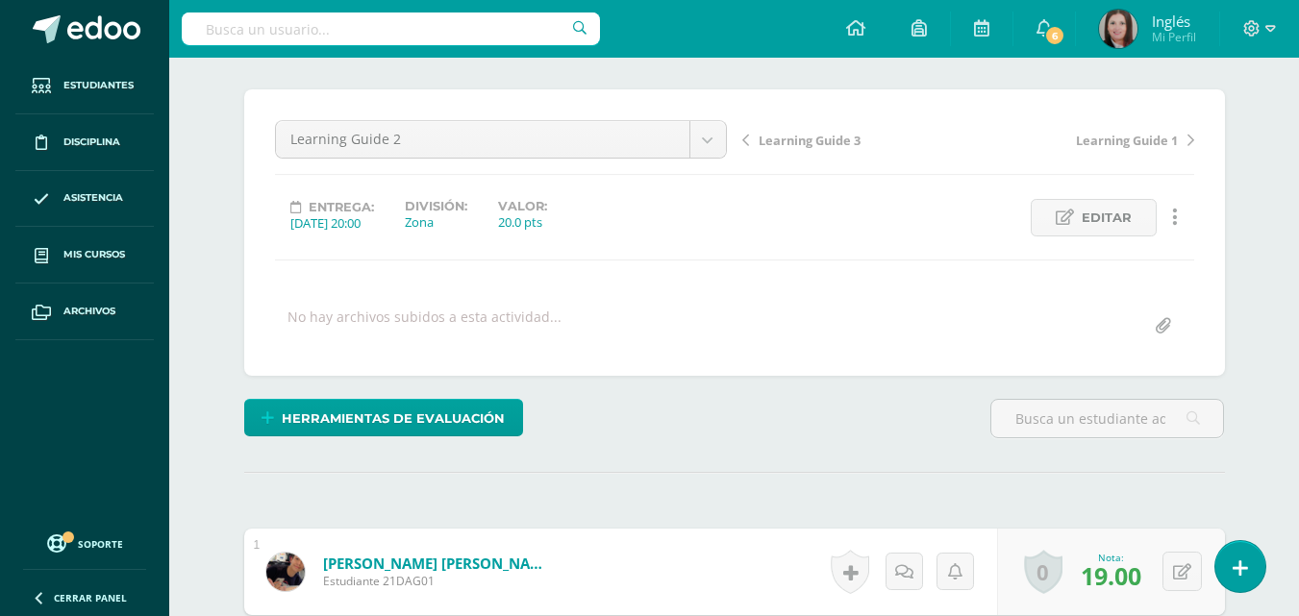
scroll to position [485, 0]
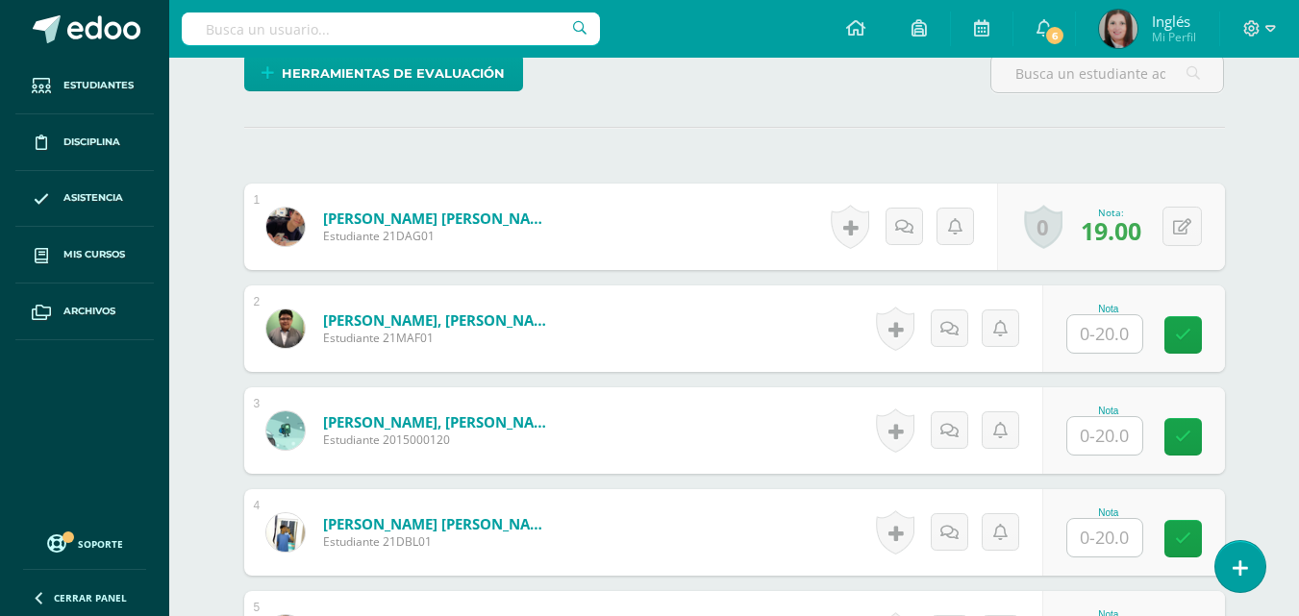
click at [1110, 338] on input "text" at bounding box center [1104, 334] width 75 height 38
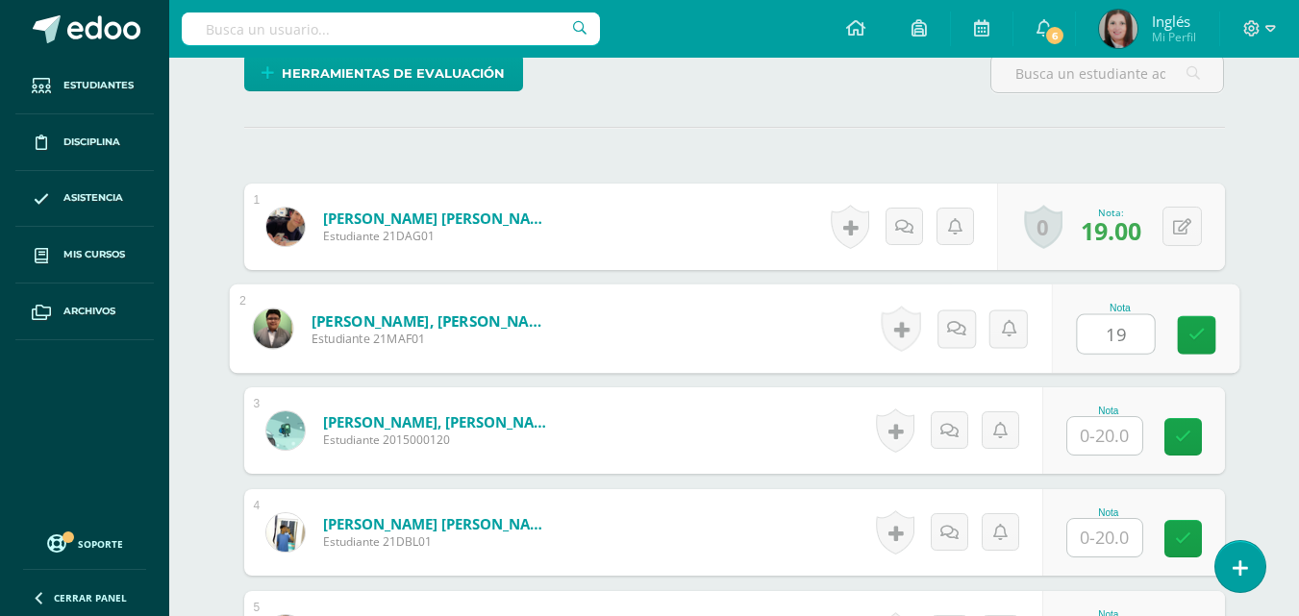
type input "19"
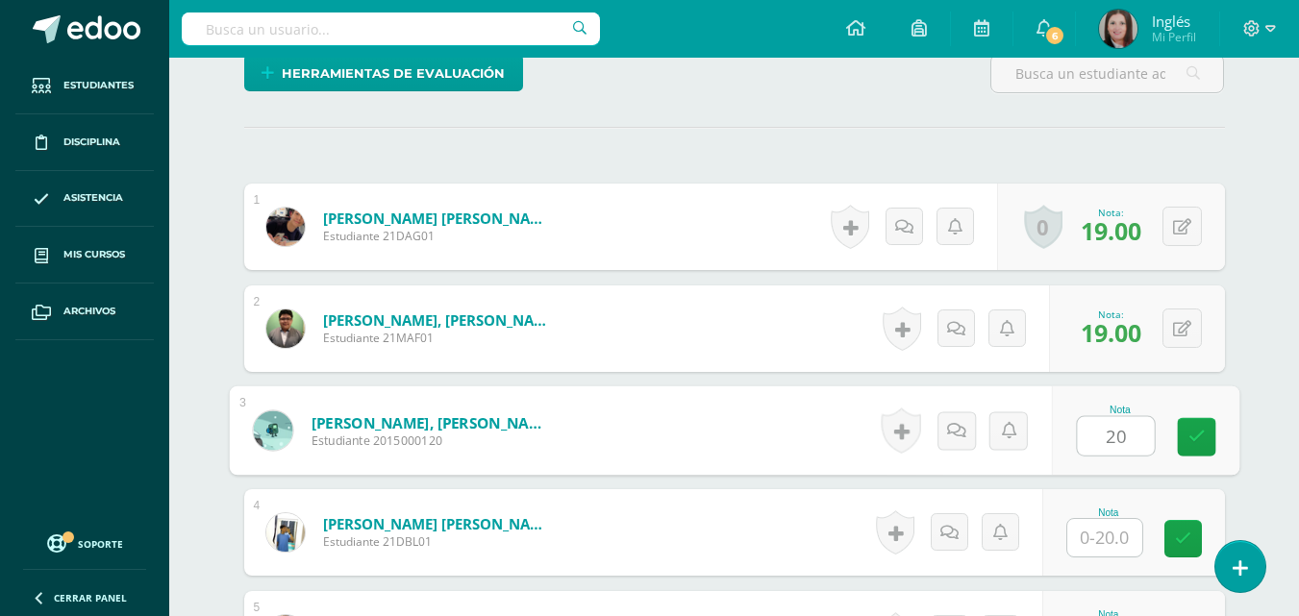
type input "20"
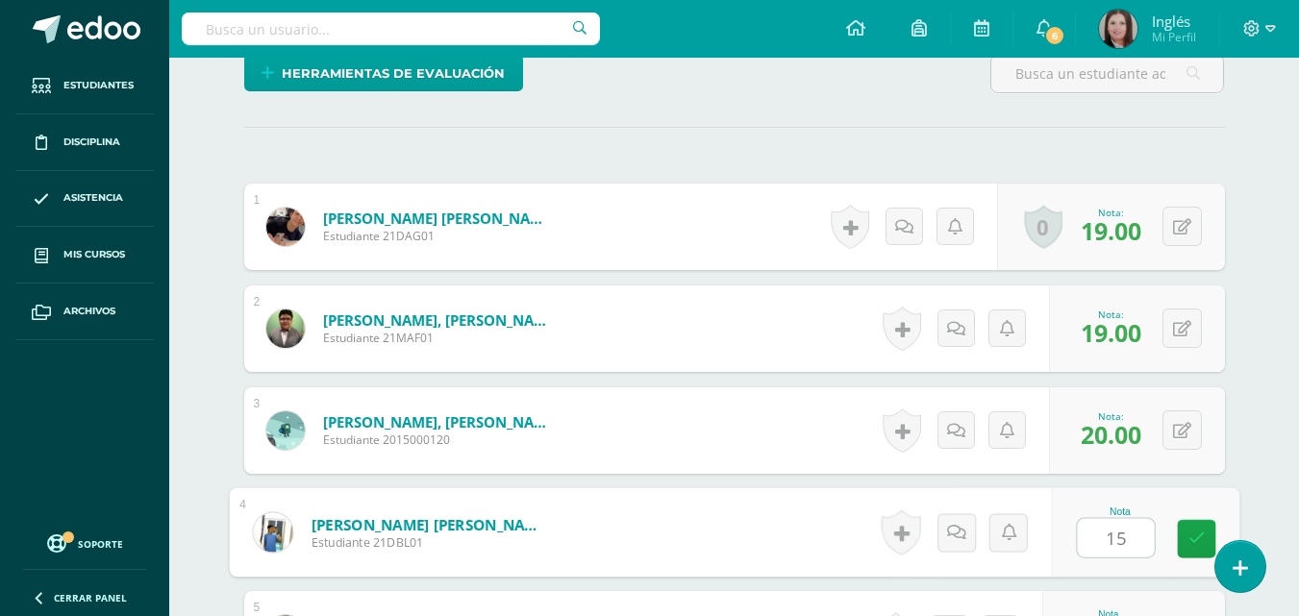
type input "15"
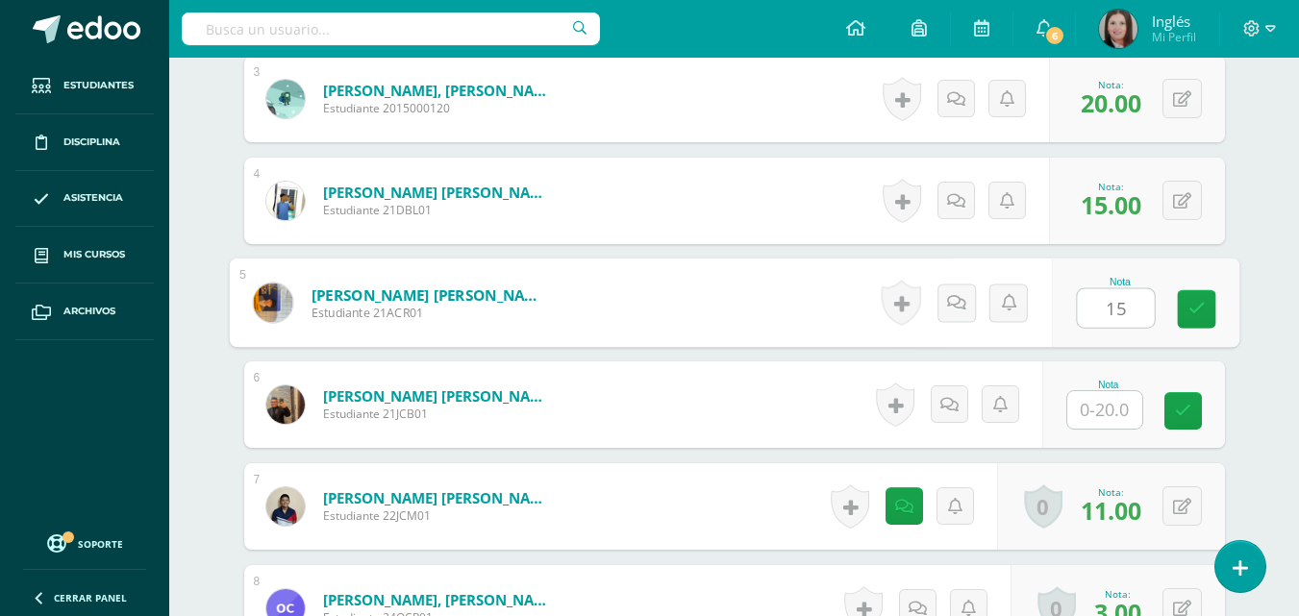
type input "15"
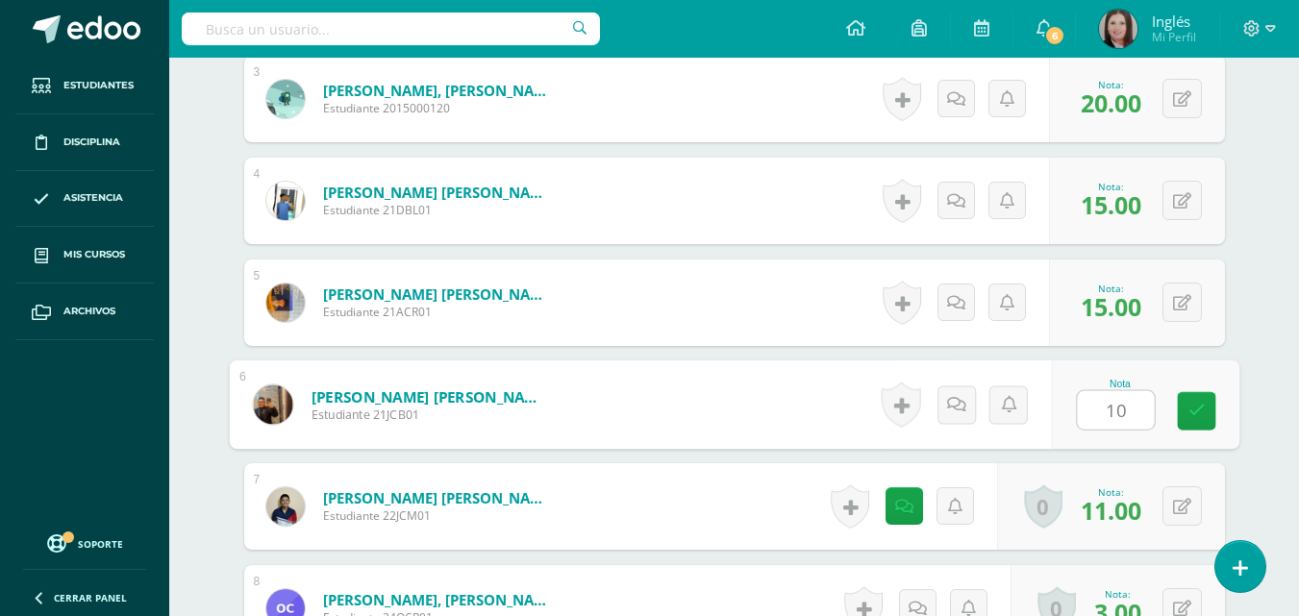
type input "10"
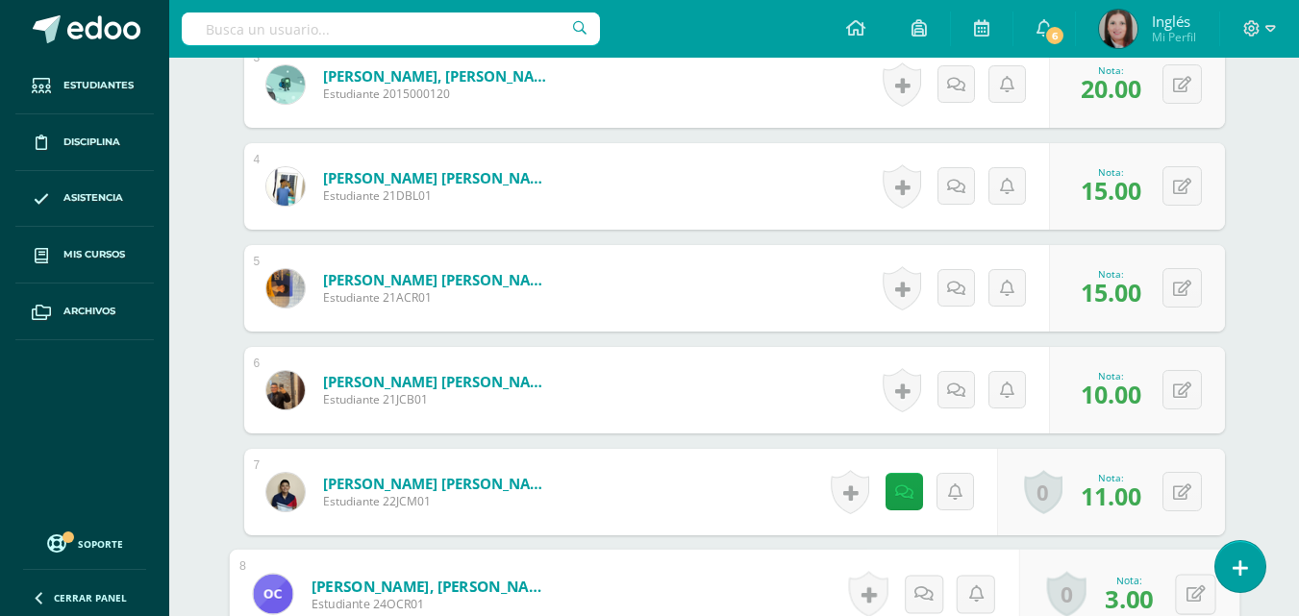
scroll to position [1219, 0]
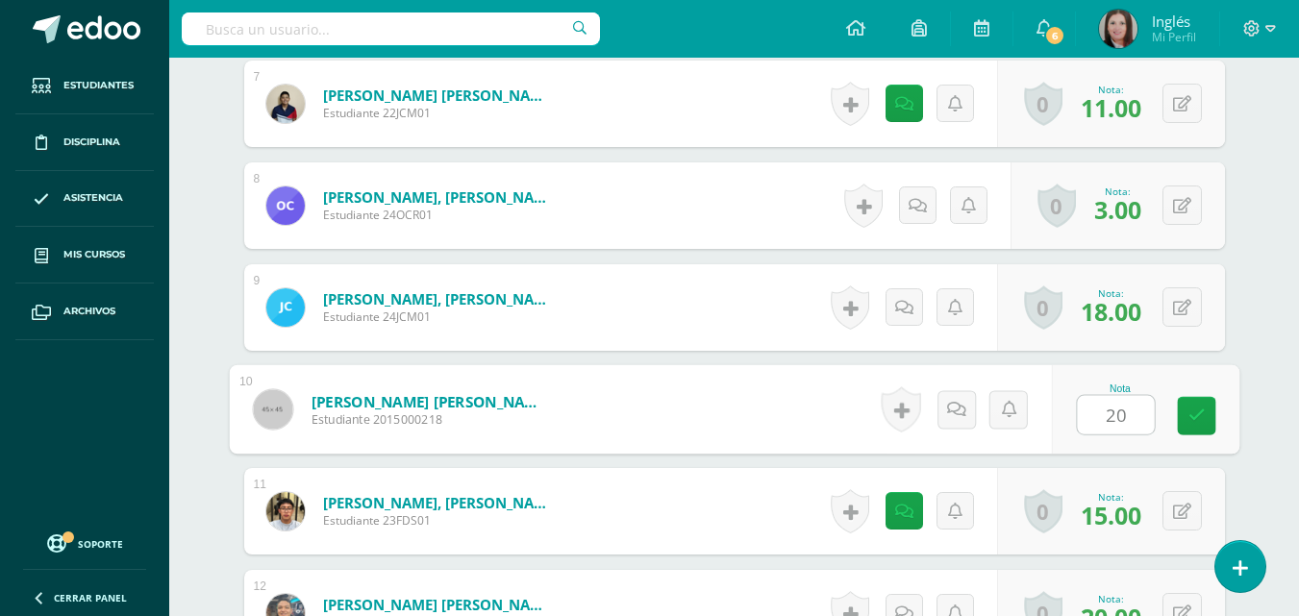
type input "20"
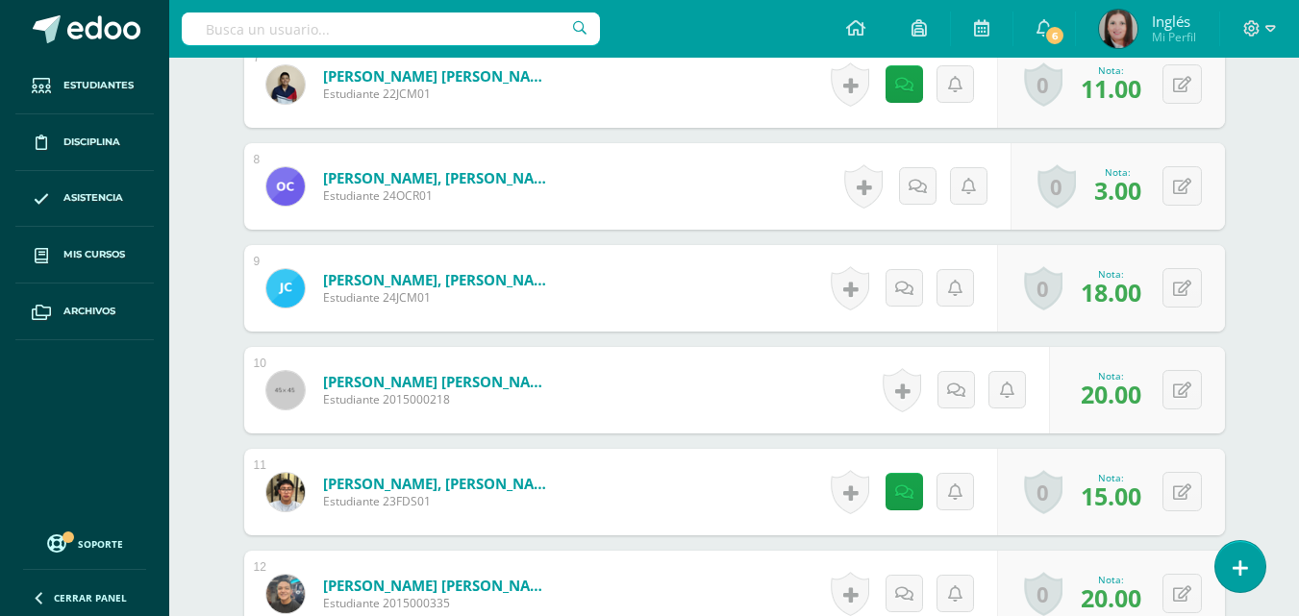
scroll to position [1632, 0]
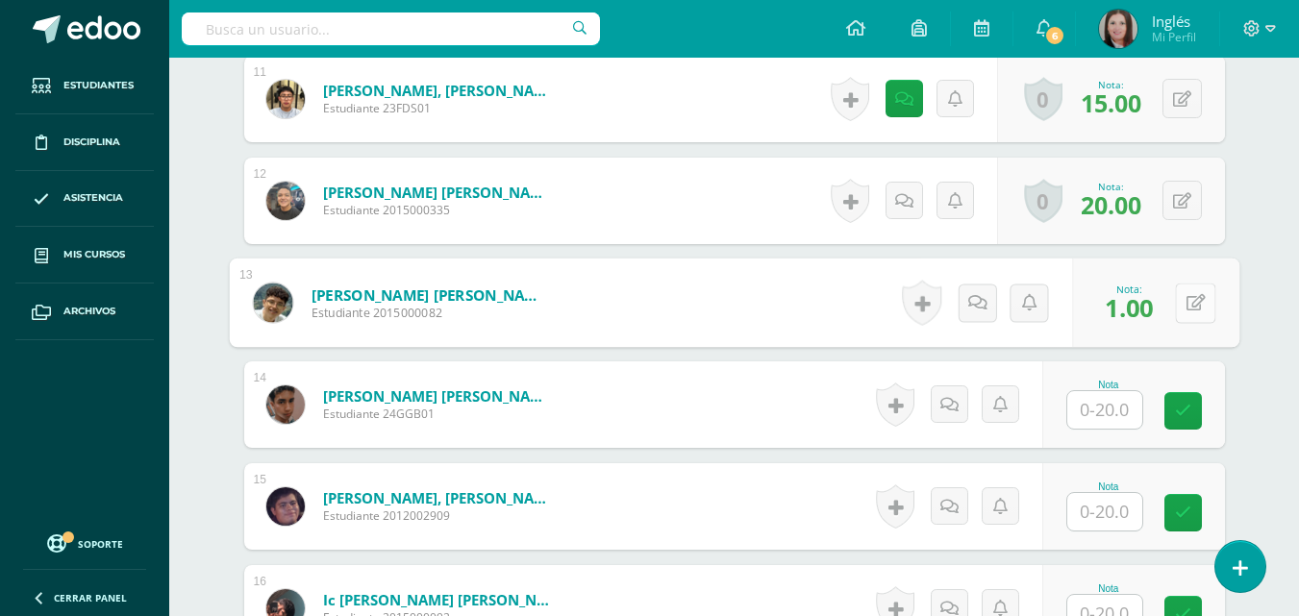
click at [1192, 303] on button at bounding box center [1195, 303] width 40 height 40
type input "15"
click at [1151, 305] on icon at bounding box center [1144, 309] width 17 height 16
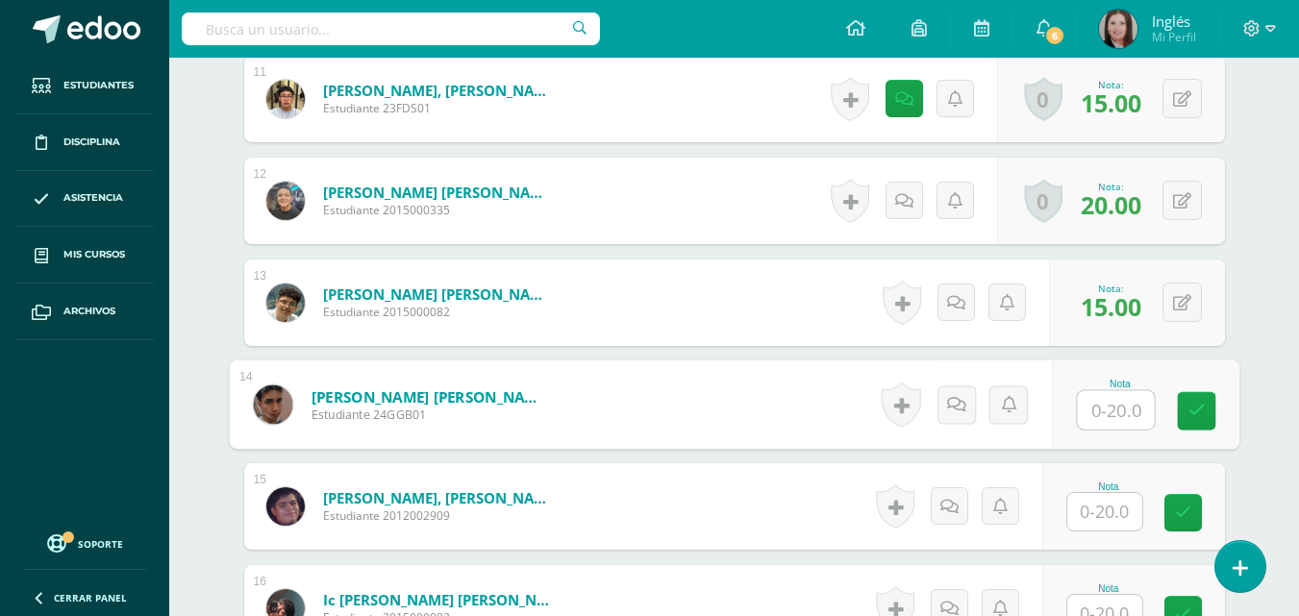
click at [1113, 416] on input "text" at bounding box center [1115, 410] width 77 height 38
type input "14"
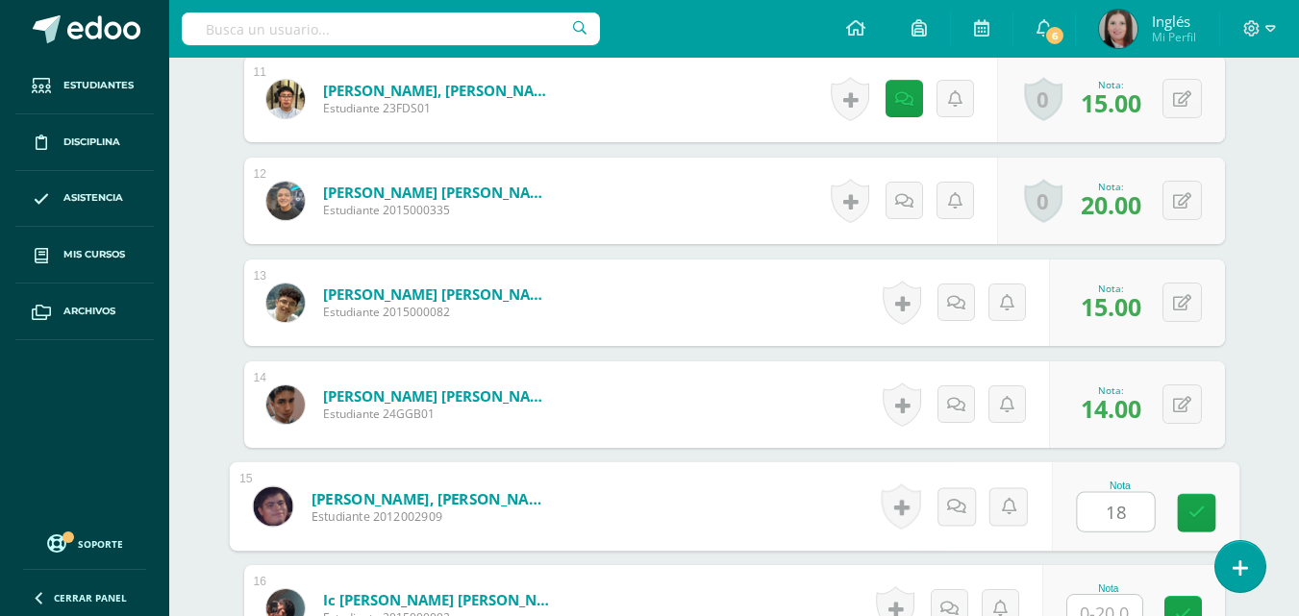
type input "18"
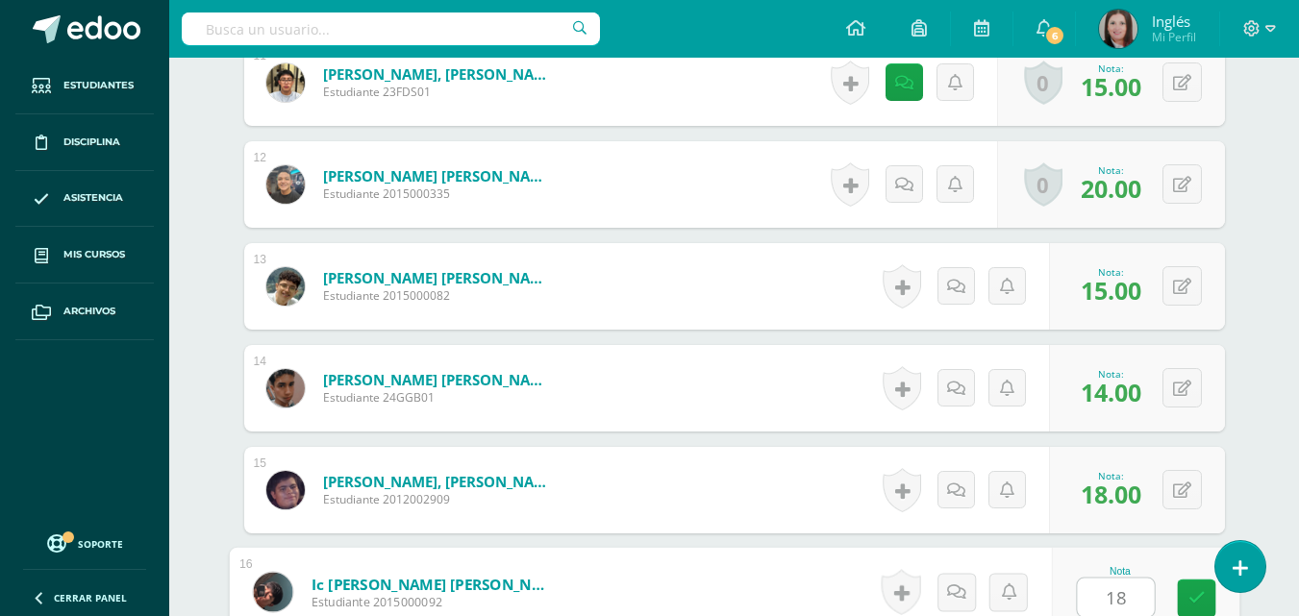
type input "18"
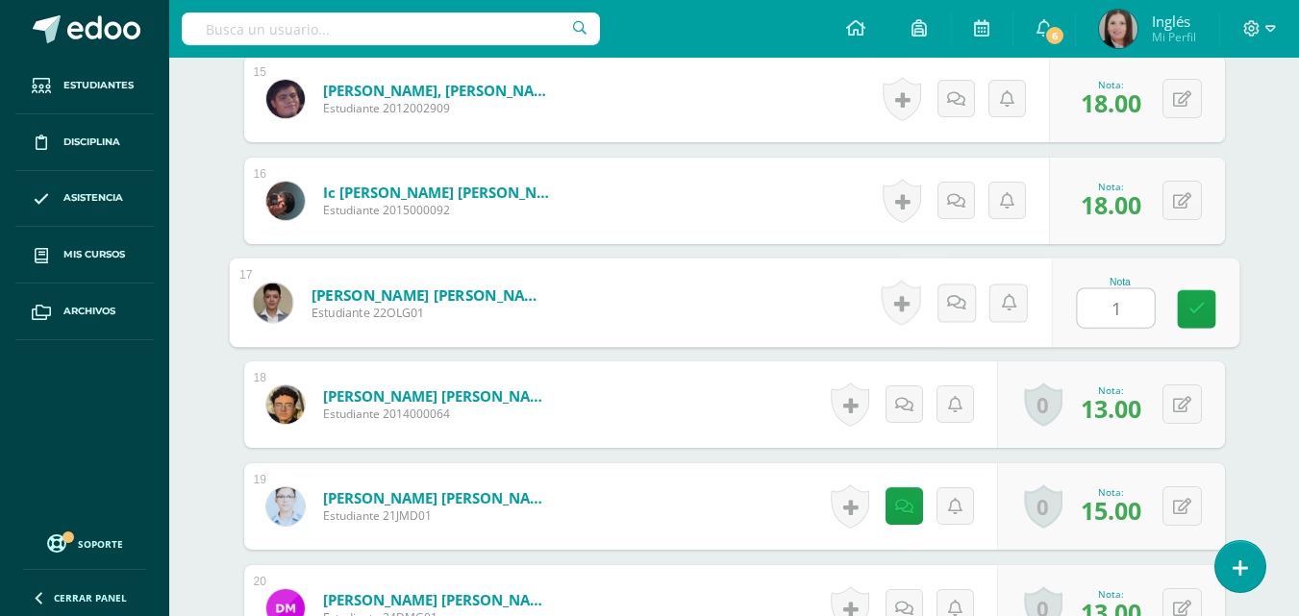
type input "13"
click at [1198, 307] on icon at bounding box center [1196, 309] width 17 height 16
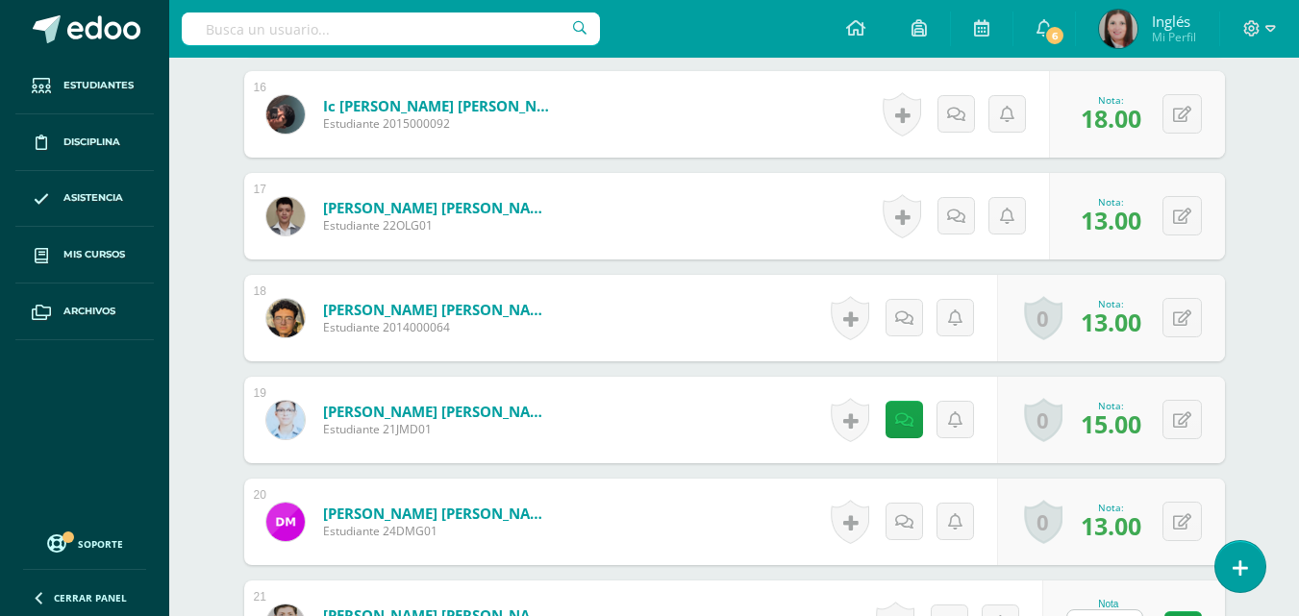
scroll to position [2424, 0]
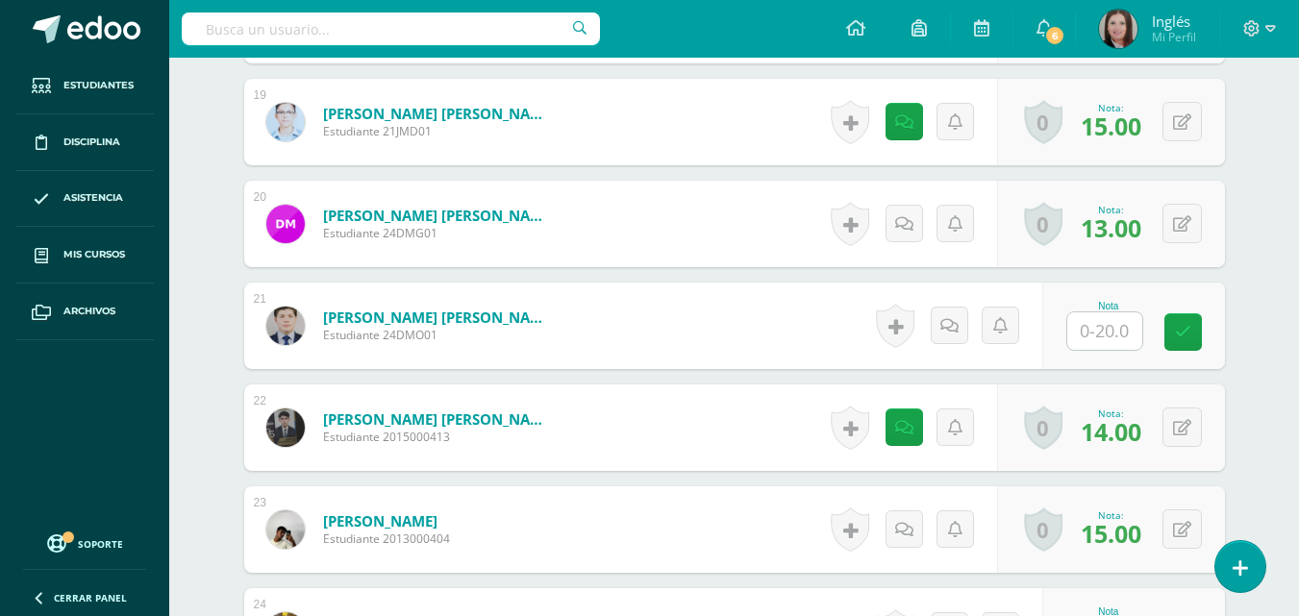
click at [1109, 329] on input "text" at bounding box center [1104, 332] width 75 height 38
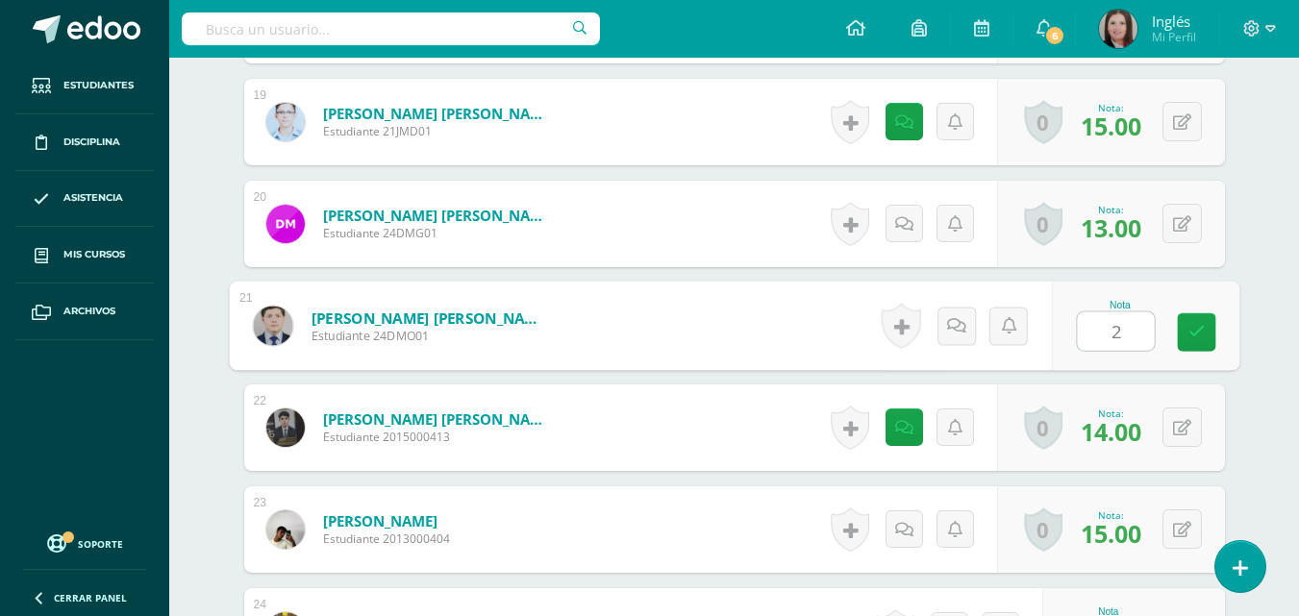
type input "20"
click at [1180, 345] on link at bounding box center [1196, 332] width 38 height 38
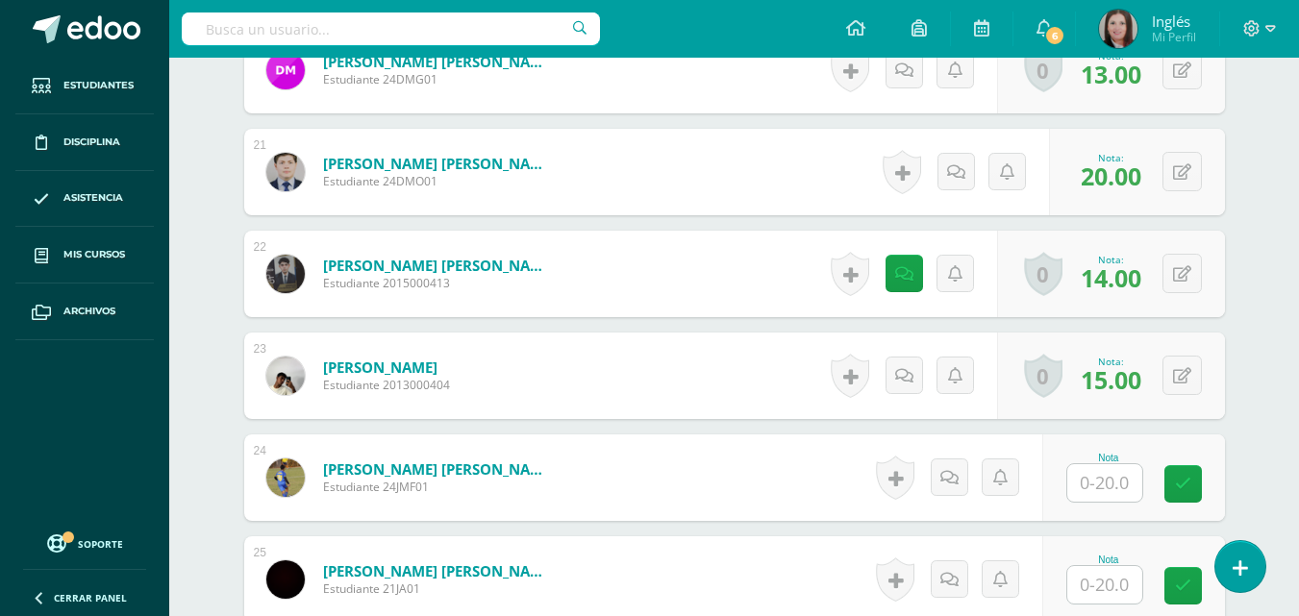
scroll to position [2713, 0]
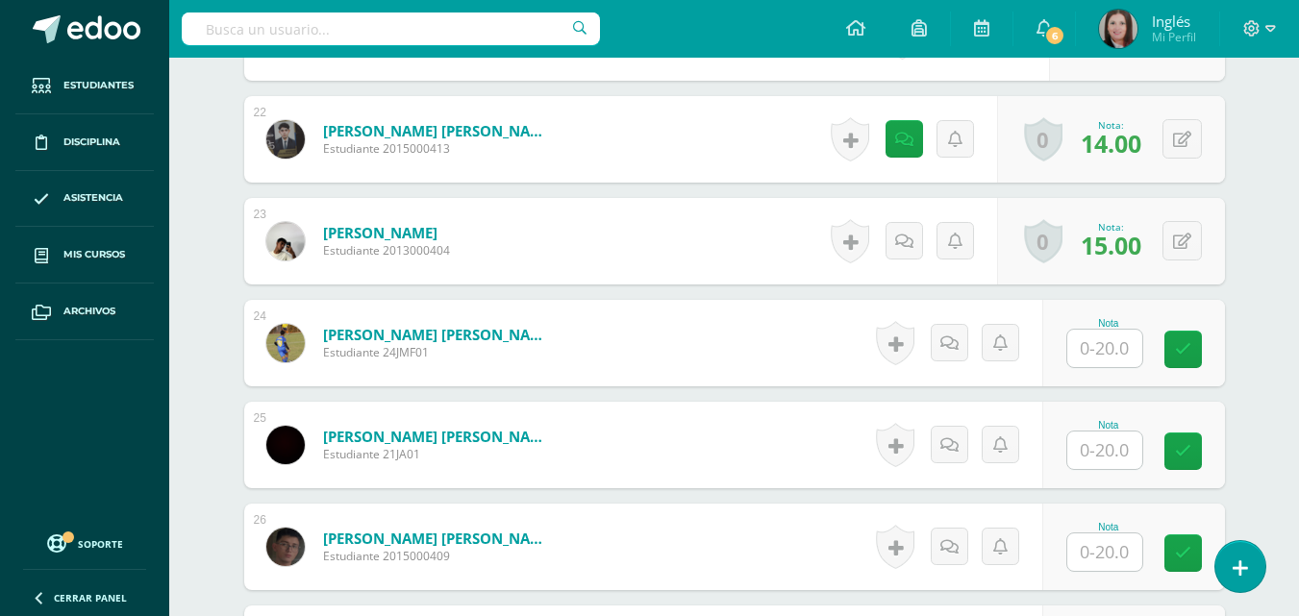
click at [1109, 355] on input "text" at bounding box center [1104, 349] width 75 height 38
type input "20"
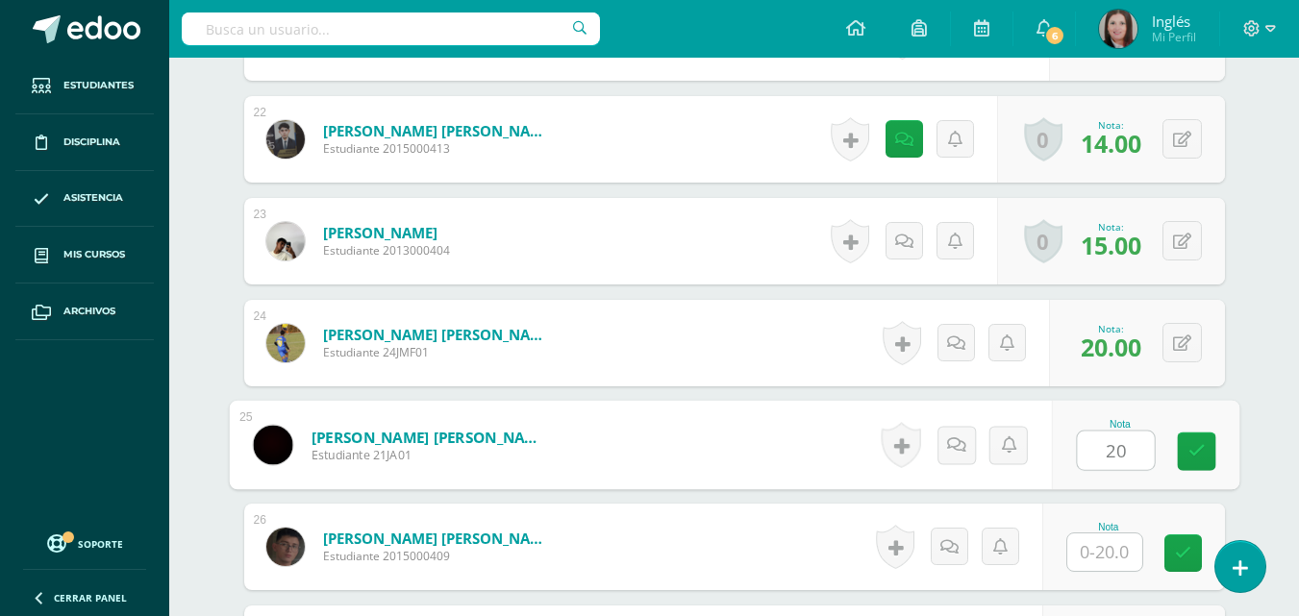
type input "20"
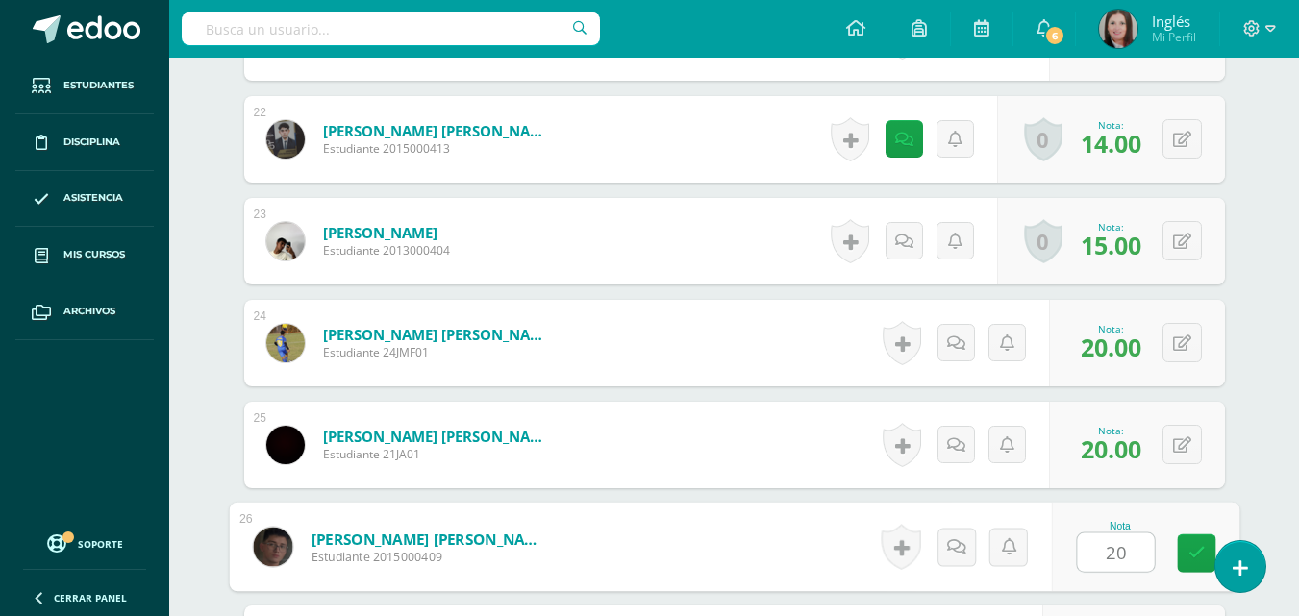
type input "20"
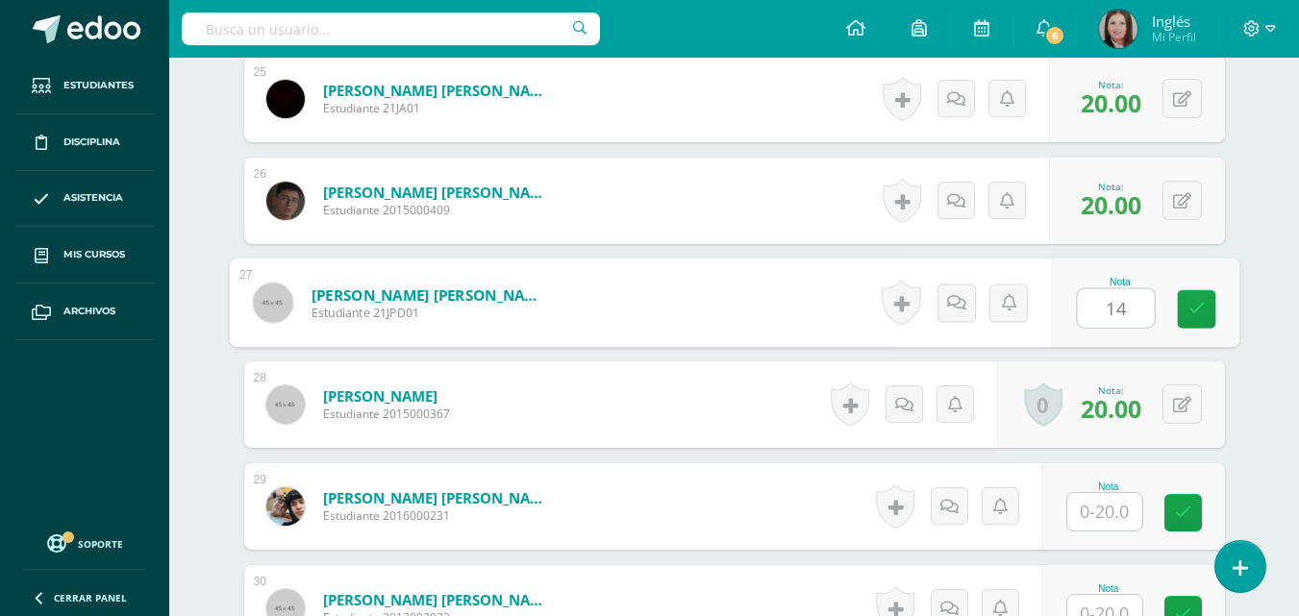
type input "14"
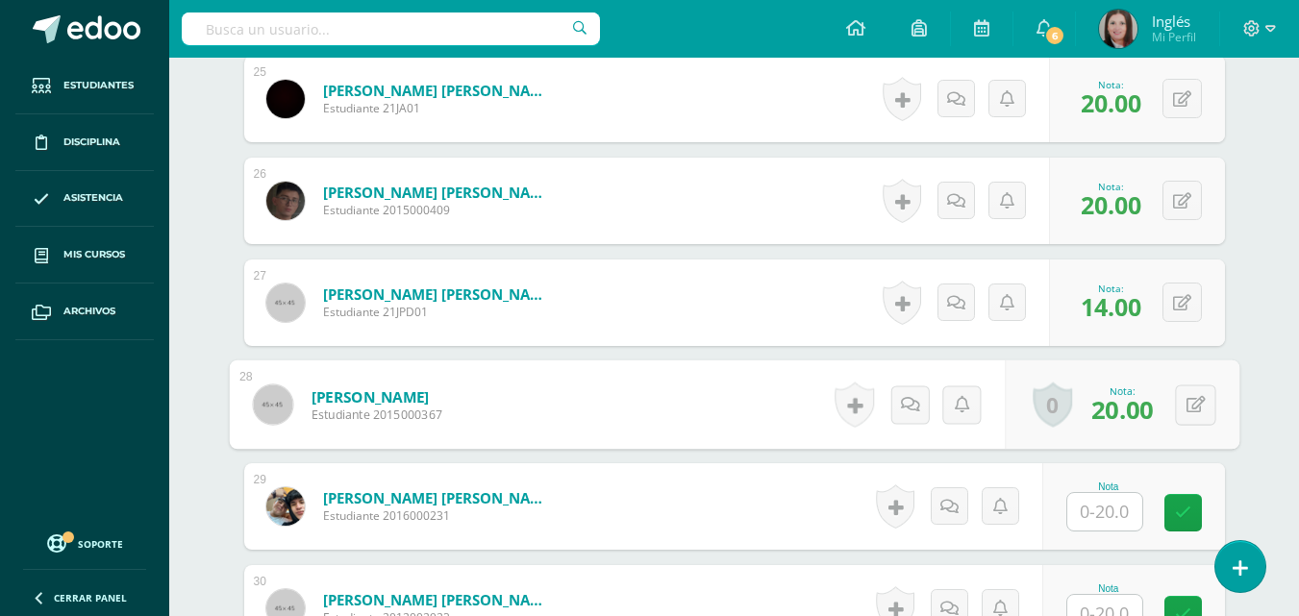
click at [1116, 519] on input "text" at bounding box center [1104, 512] width 75 height 38
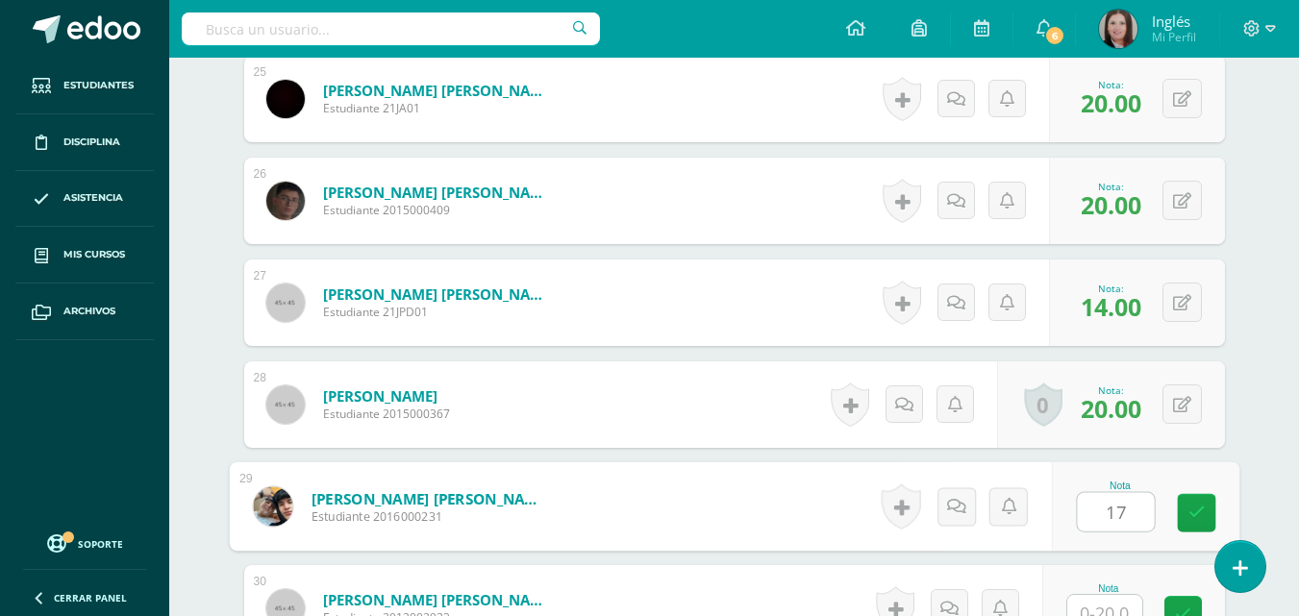
type input "17"
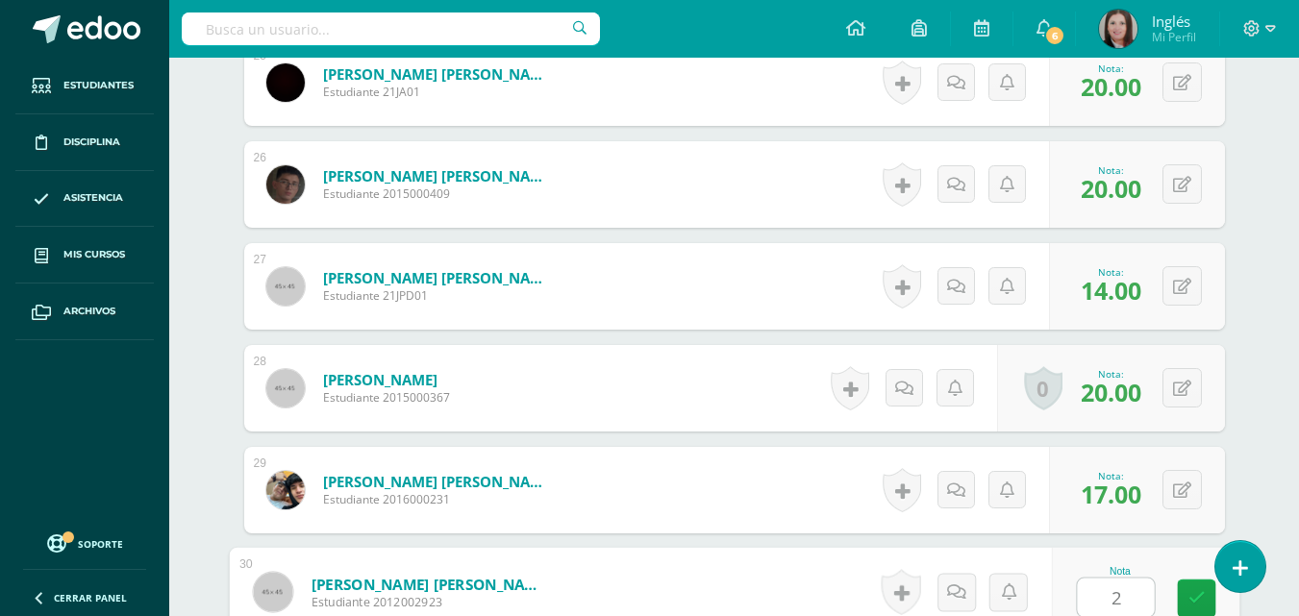
type input "20"
click at [1195, 588] on link at bounding box center [1196, 599] width 38 height 38
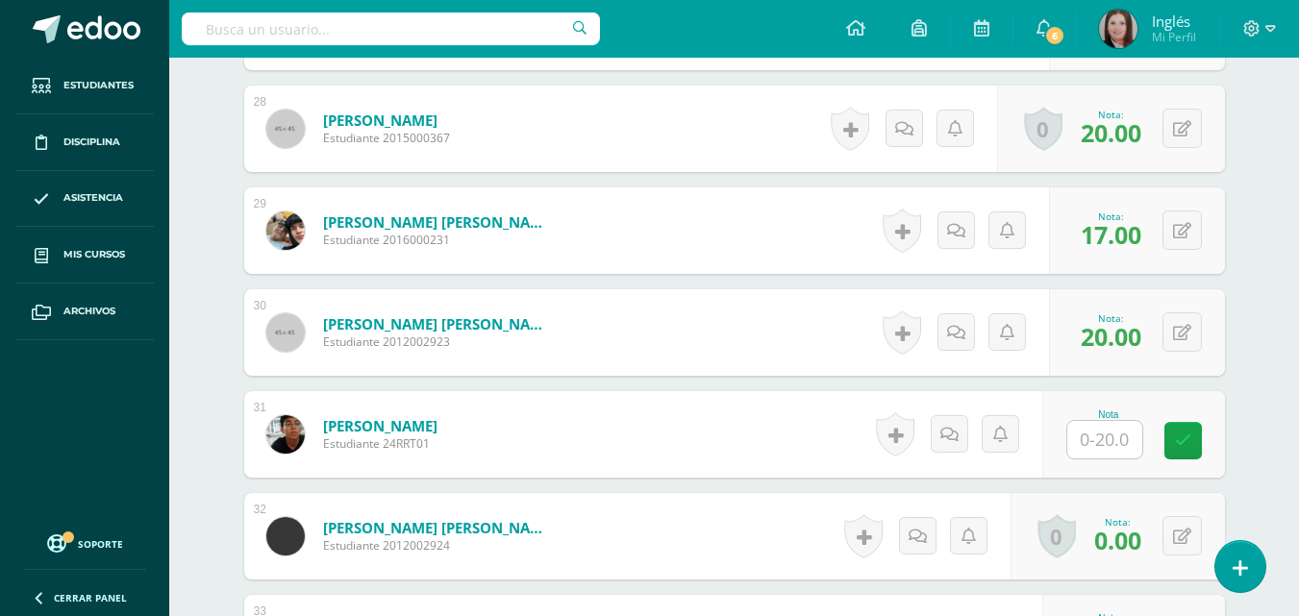
scroll to position [3364, 0]
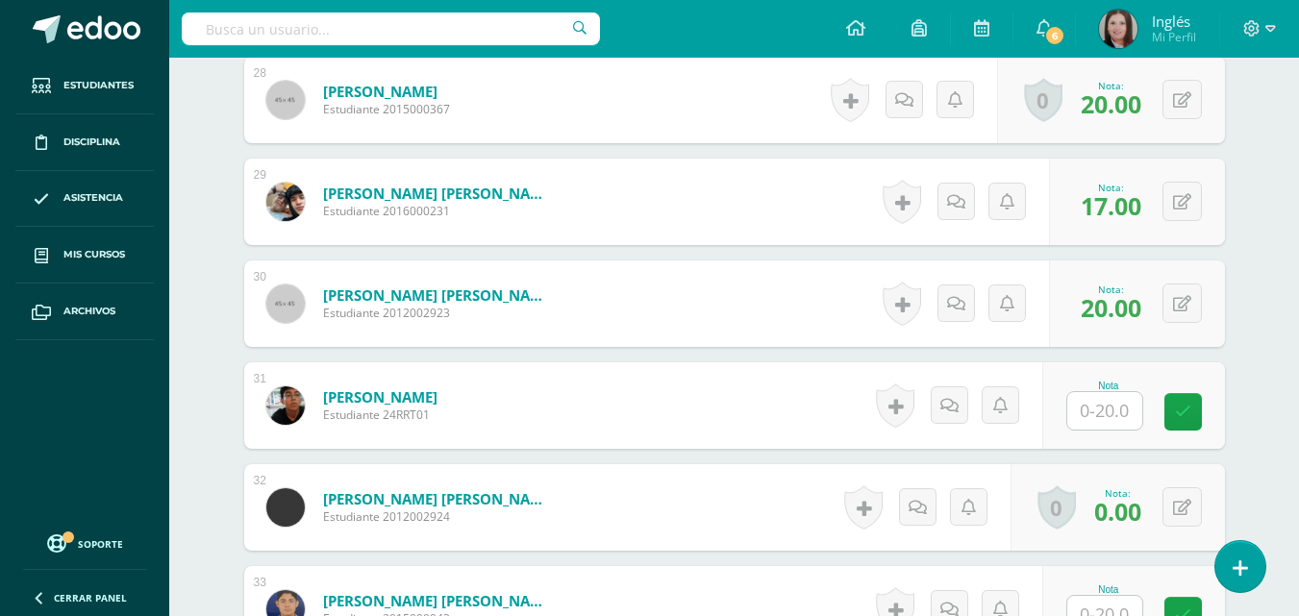
click at [1116, 423] on input "text" at bounding box center [1104, 411] width 75 height 38
type input "14"
click at [1203, 408] on icon at bounding box center [1196, 412] width 17 height 16
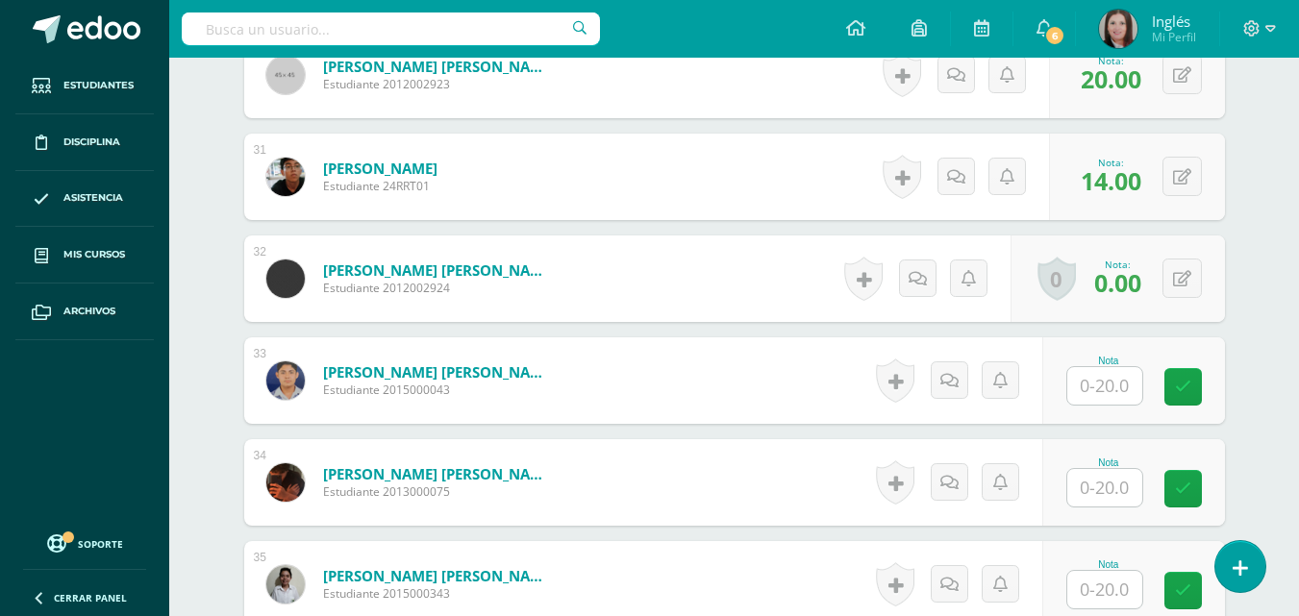
scroll to position [3652, 0]
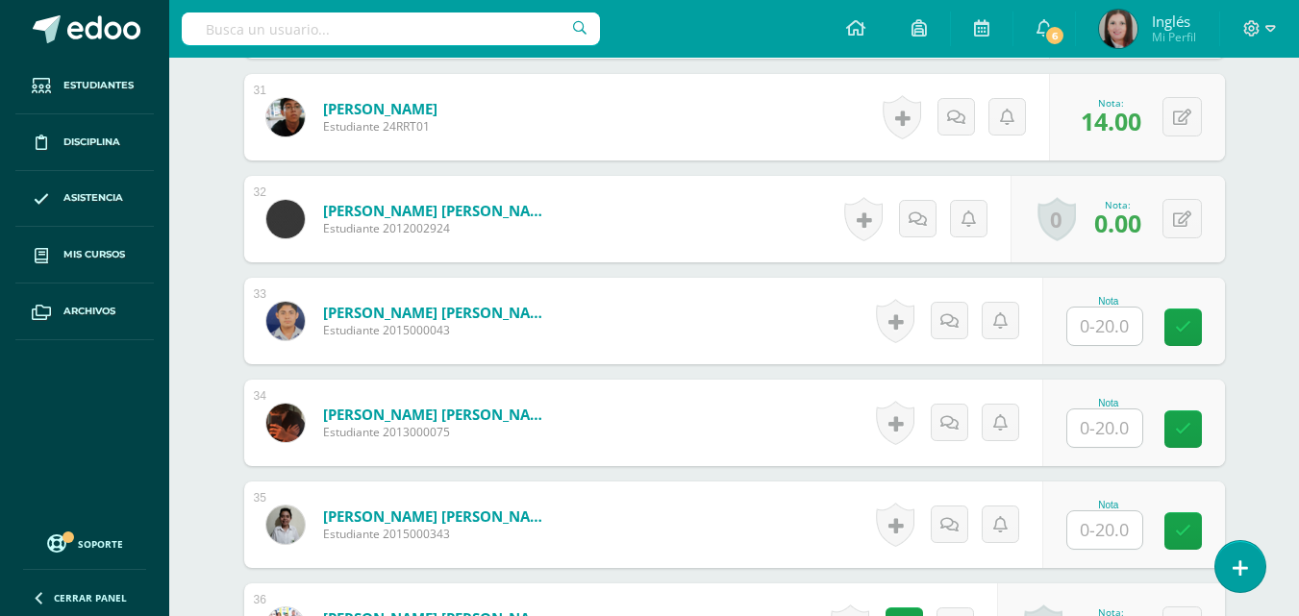
click at [1109, 333] on input "text" at bounding box center [1104, 327] width 75 height 38
type input "15"
click at [1200, 321] on icon at bounding box center [1196, 327] width 17 height 16
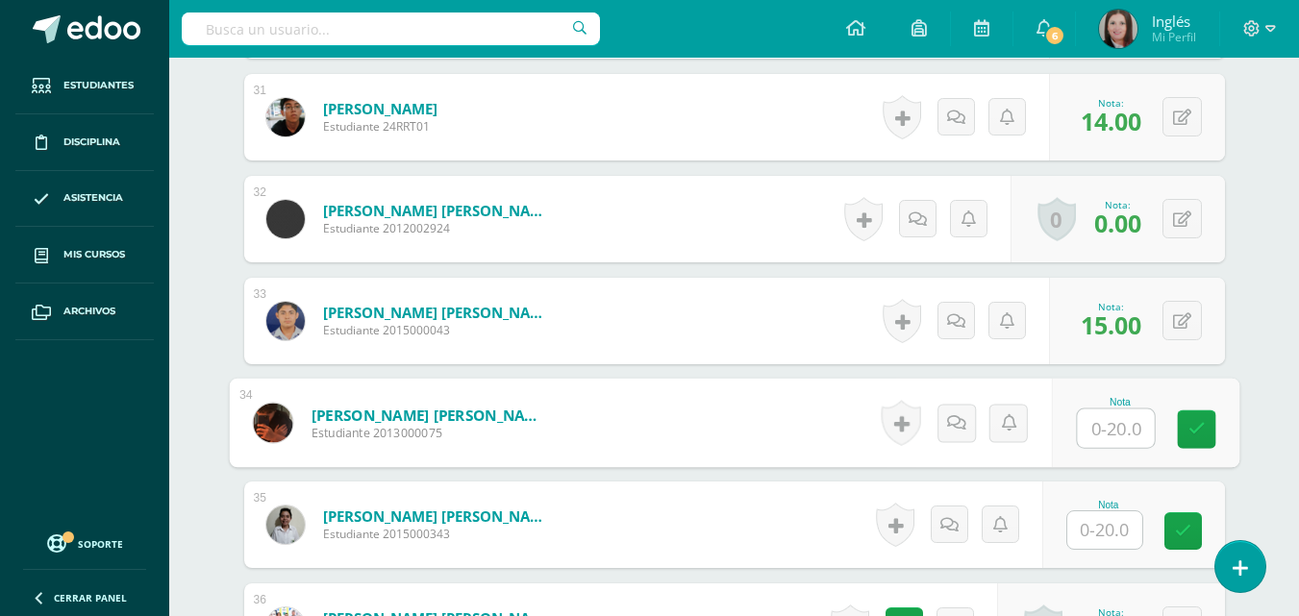
click at [1121, 437] on input "text" at bounding box center [1115, 429] width 77 height 38
type input "20"
click at [1201, 425] on icon at bounding box center [1196, 429] width 17 height 16
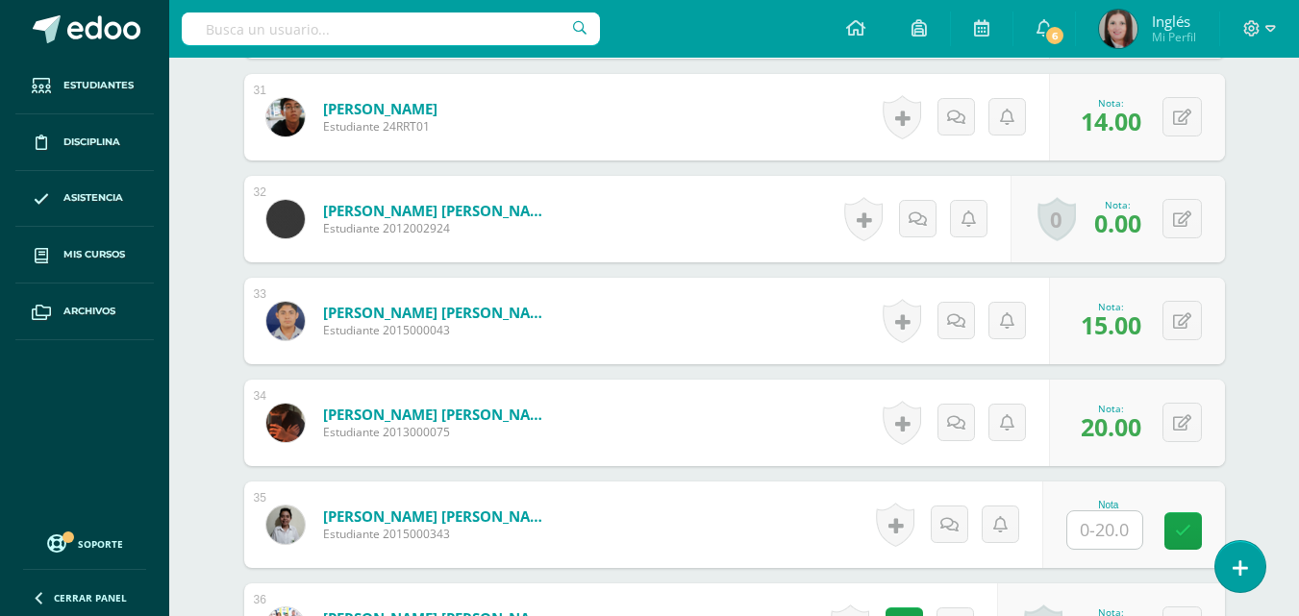
click at [1113, 543] on input "text" at bounding box center [1104, 531] width 75 height 38
type input "17"
click at [1175, 528] on div "Nota 17" at bounding box center [1133, 525] width 183 height 87
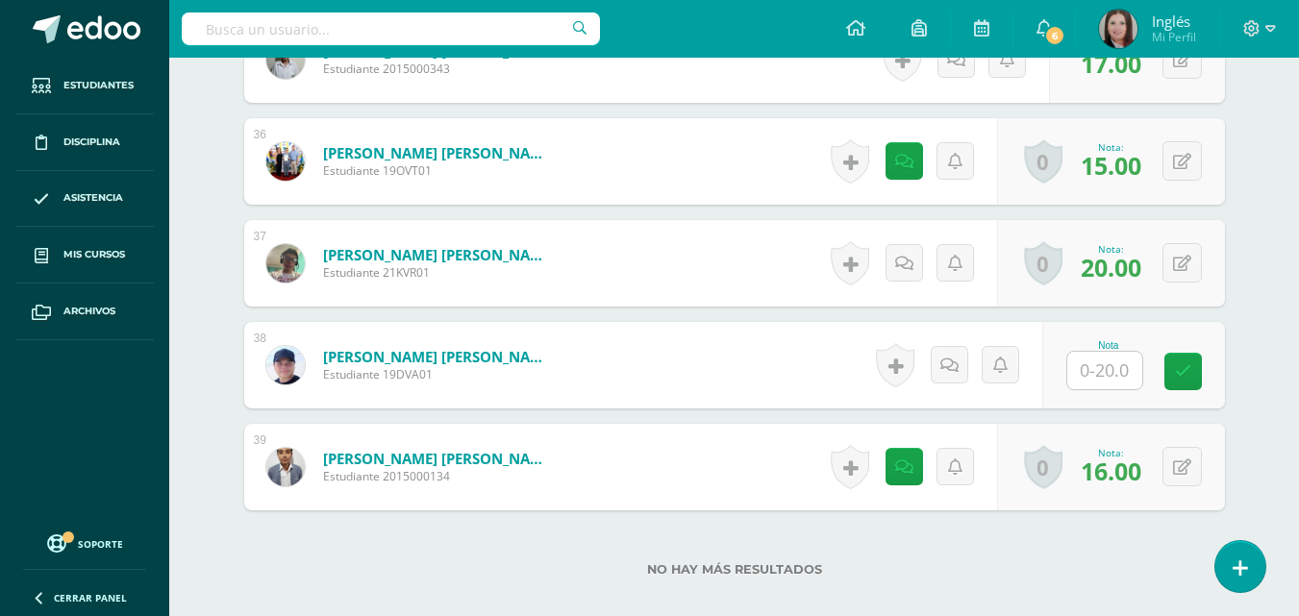
scroll to position [4133, 0]
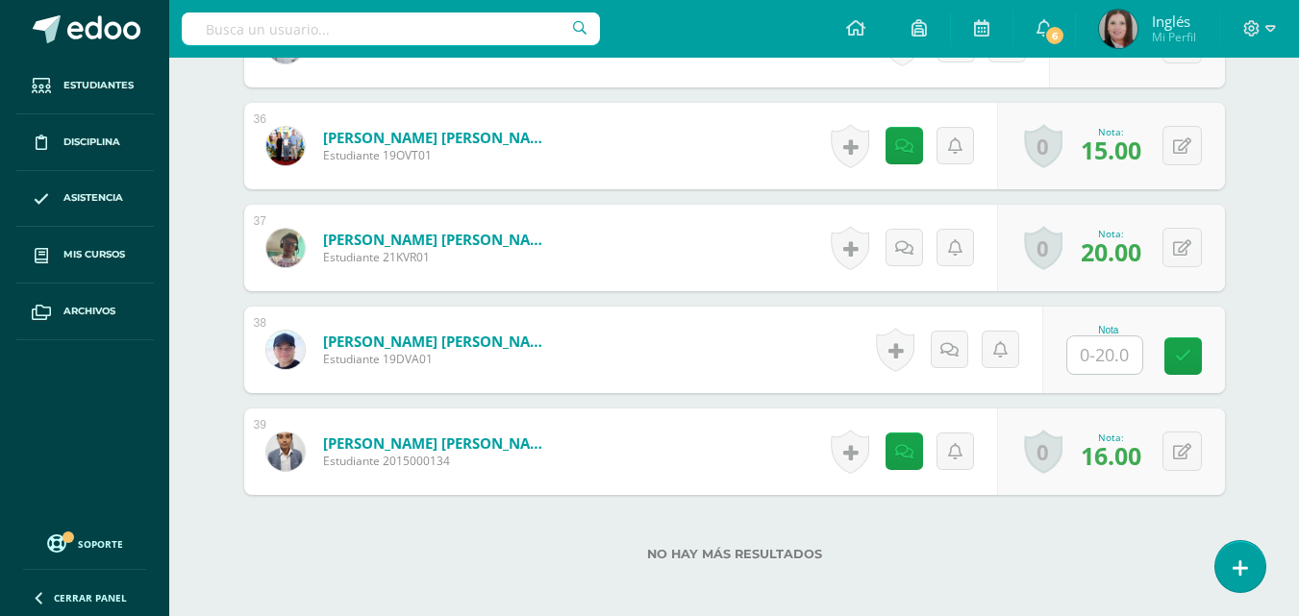
click at [1109, 365] on input "text" at bounding box center [1104, 356] width 75 height 38
type input "20"
click at [1200, 357] on icon at bounding box center [1196, 356] width 17 height 16
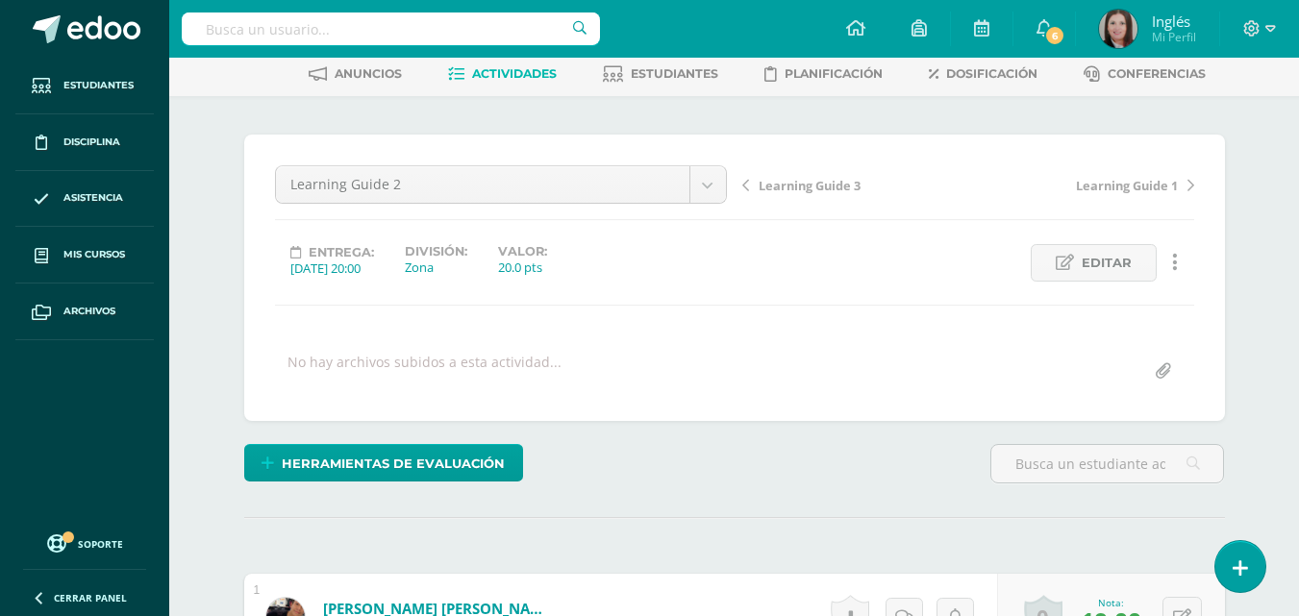
scroll to position [0, 0]
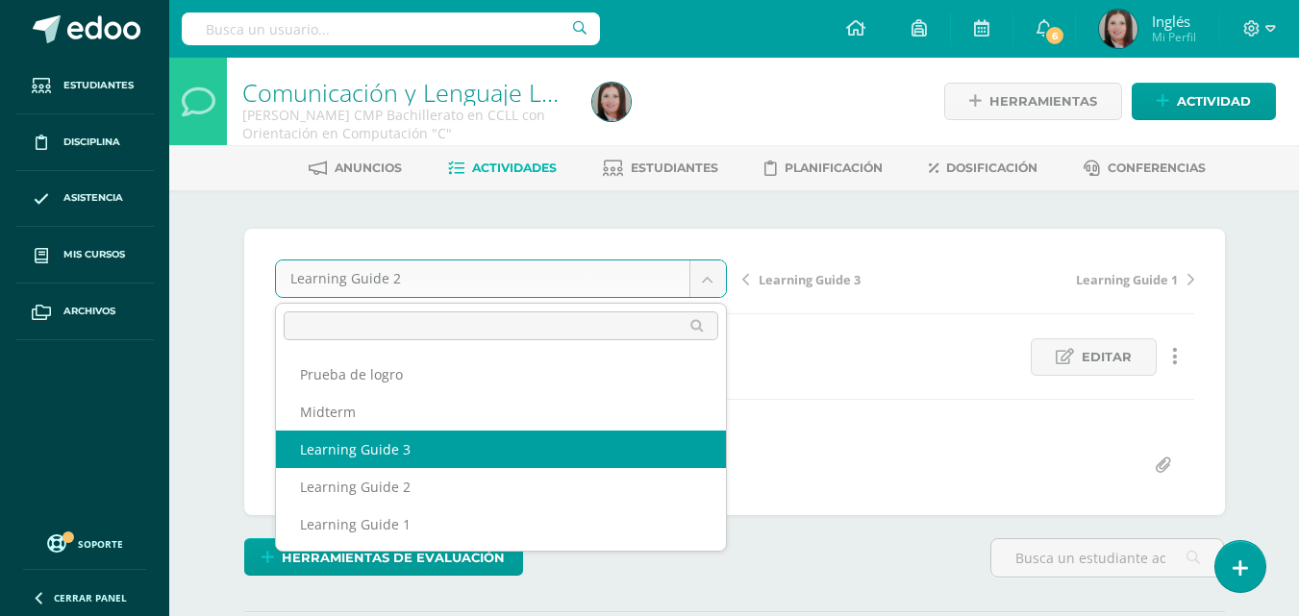
select select "/dashboard/teacher/grade-activity/174172/"
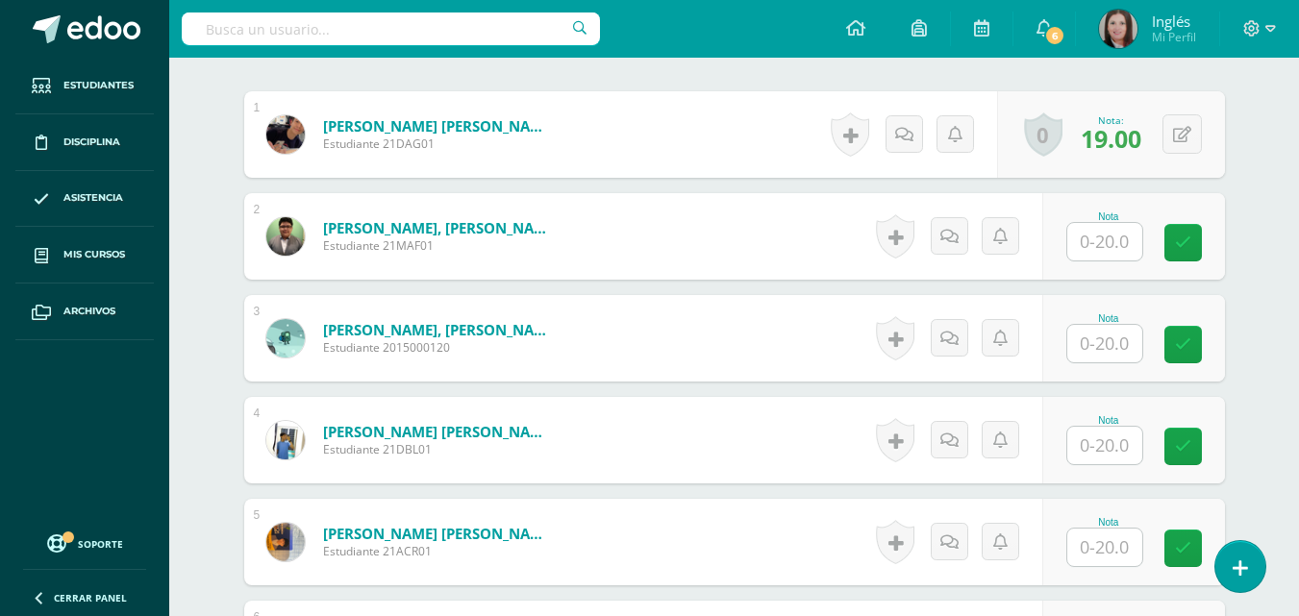
scroll to position [578, 0]
click at [1100, 243] on input "text" at bounding box center [1104, 241] width 75 height 38
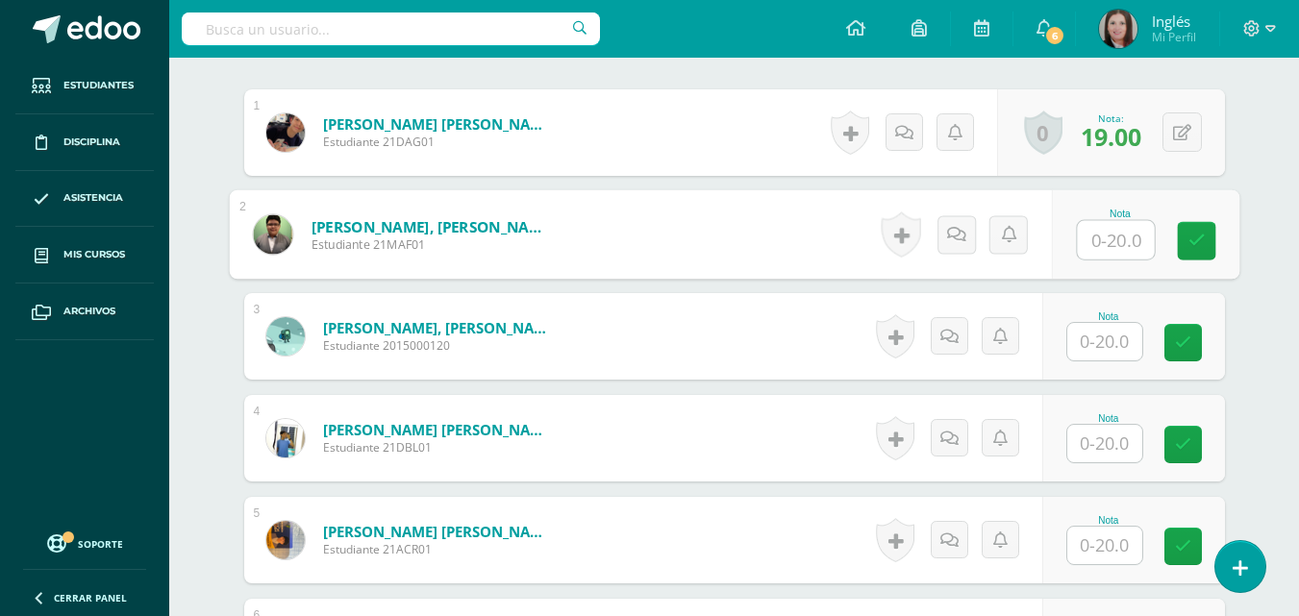
scroll to position [580, 0]
type input "18"
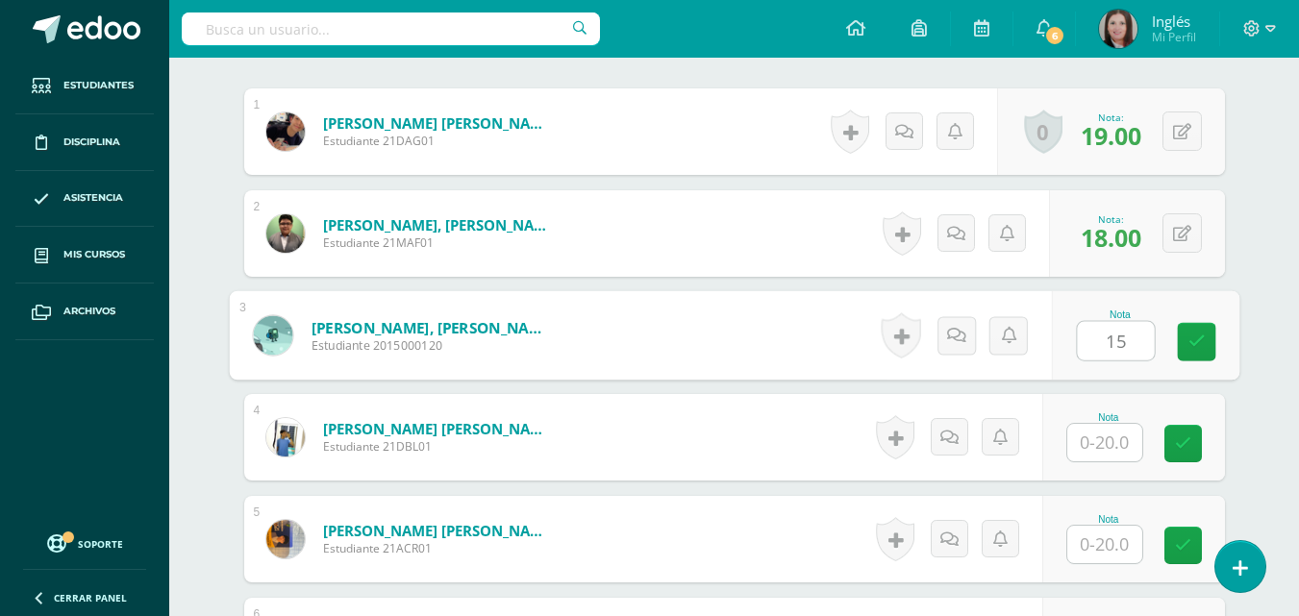
type input "15"
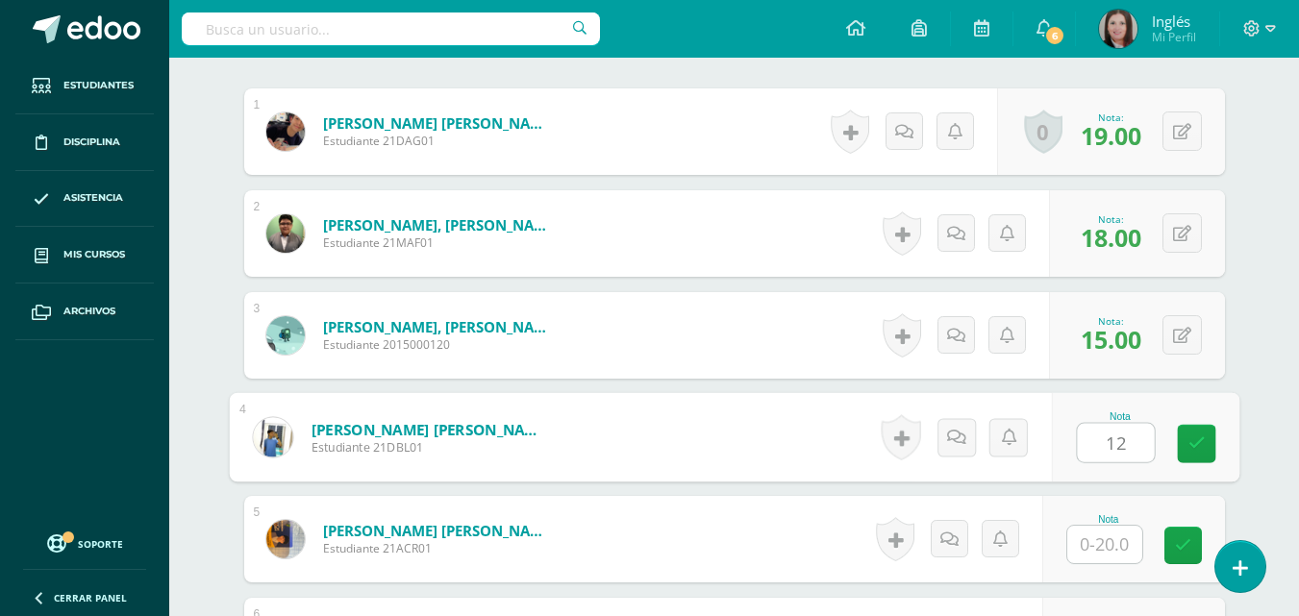
type input "12"
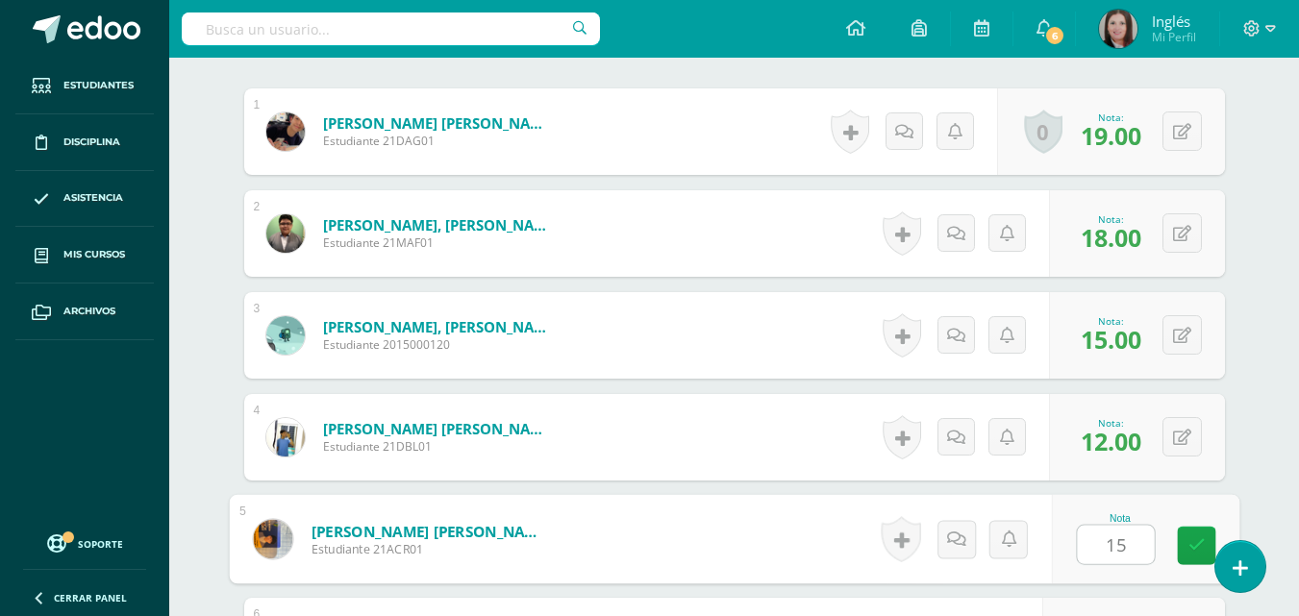
type input "15"
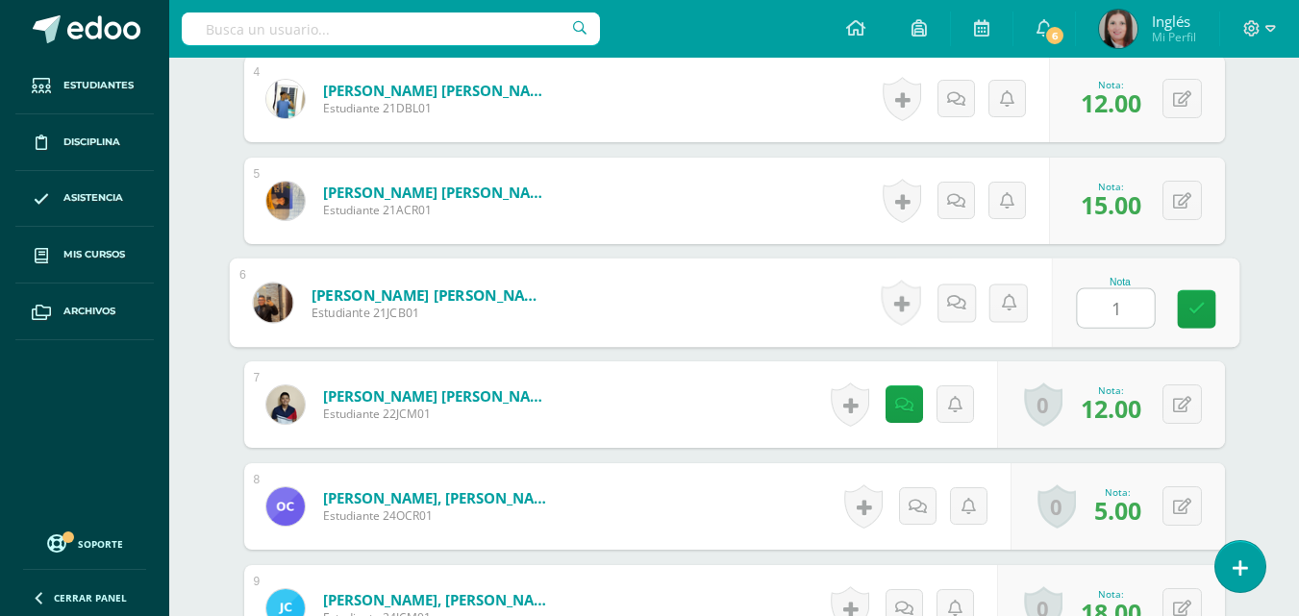
type input "11"
click at [1193, 312] on icon at bounding box center [1196, 309] width 17 height 16
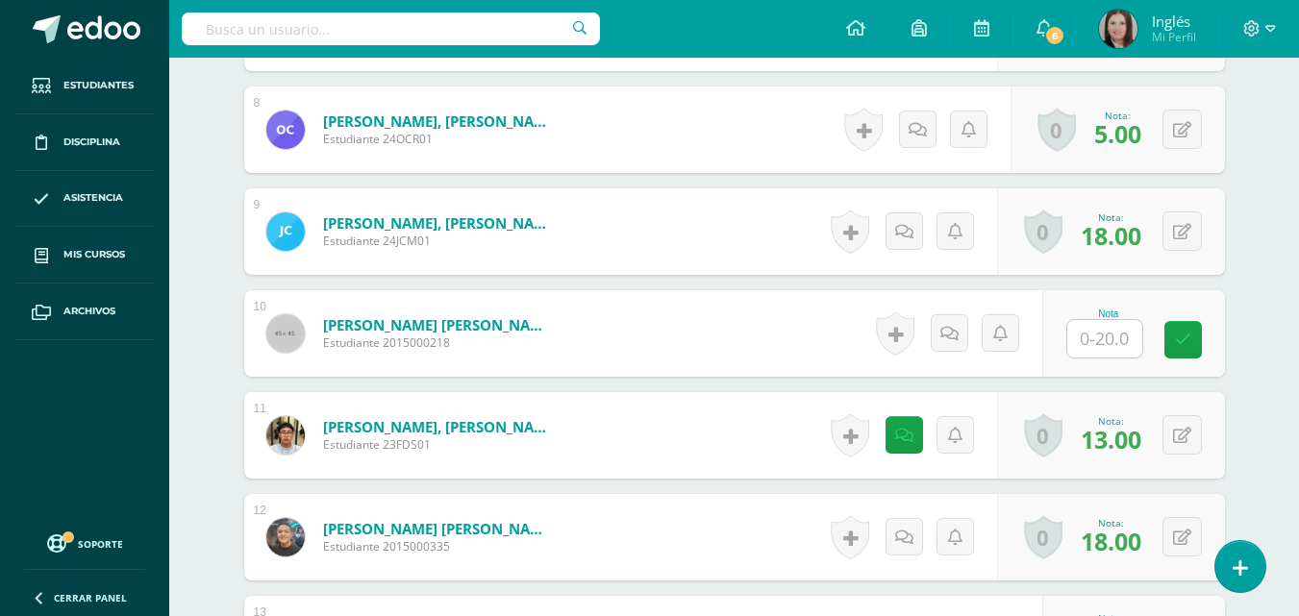
scroll to position [1303, 0]
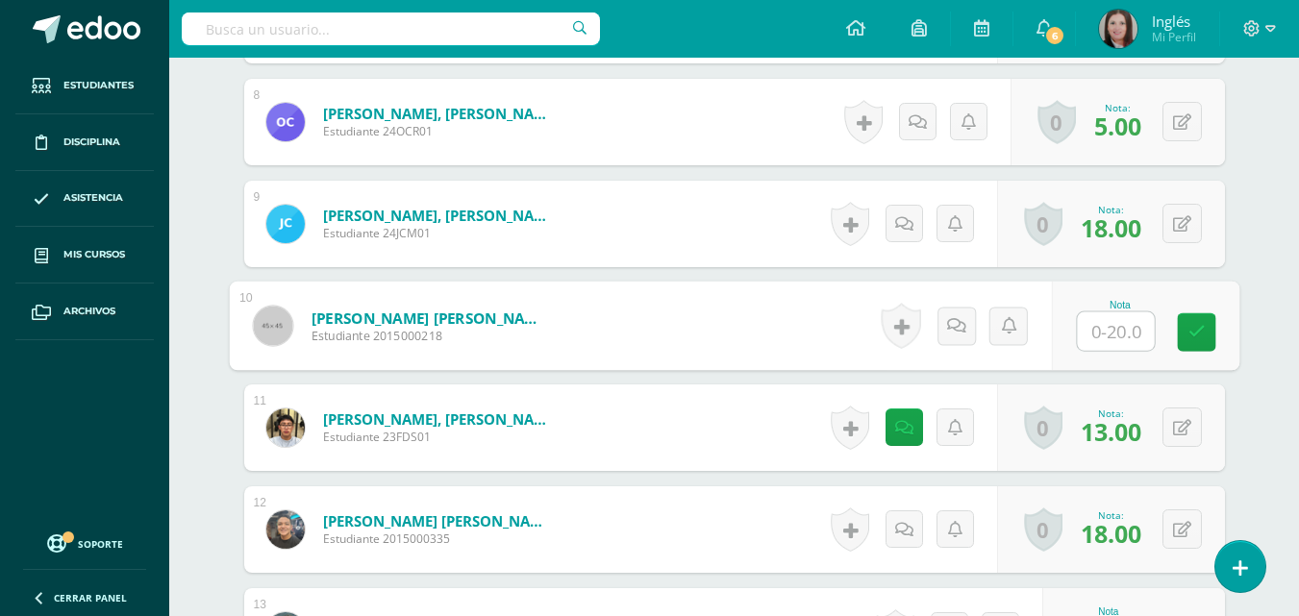
click at [1113, 329] on input "text" at bounding box center [1115, 332] width 77 height 38
type input "20"
click at [1193, 326] on icon at bounding box center [1196, 332] width 17 height 16
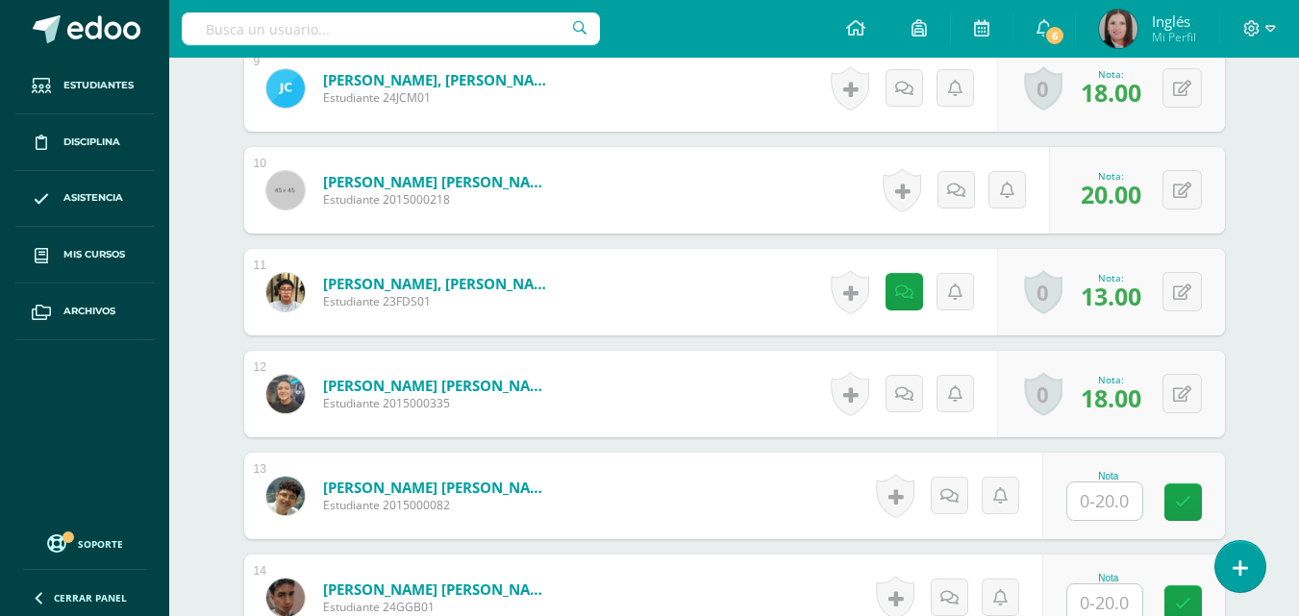
scroll to position [1495, 0]
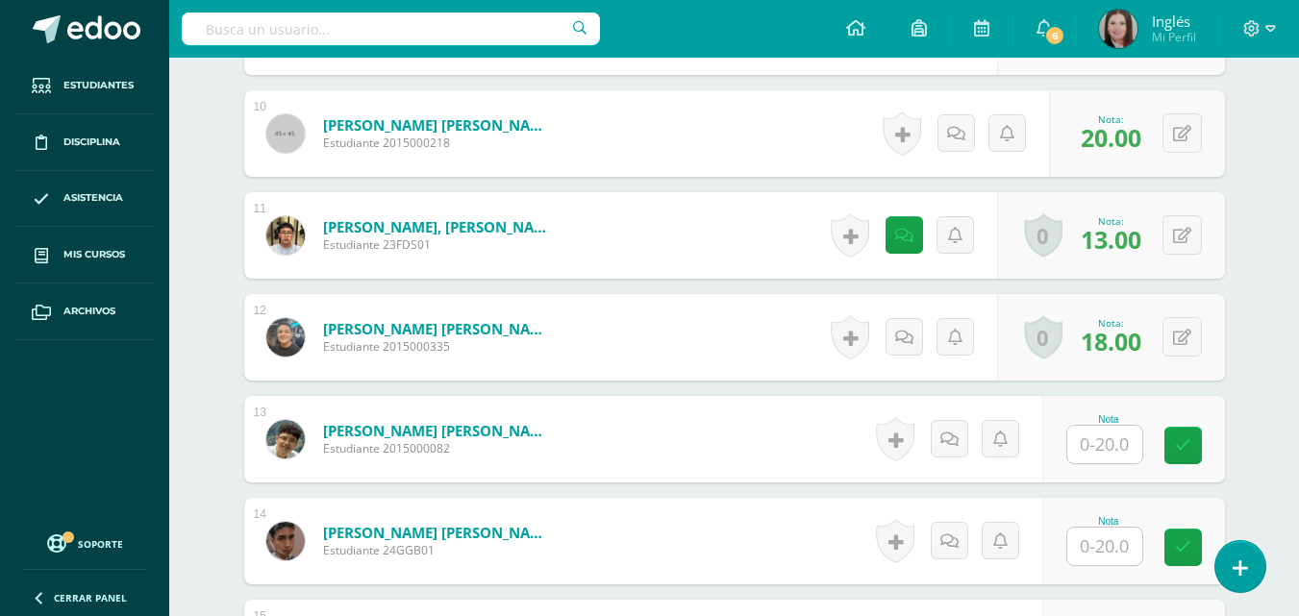
click at [1106, 438] on input "text" at bounding box center [1104, 445] width 75 height 38
type input "10"
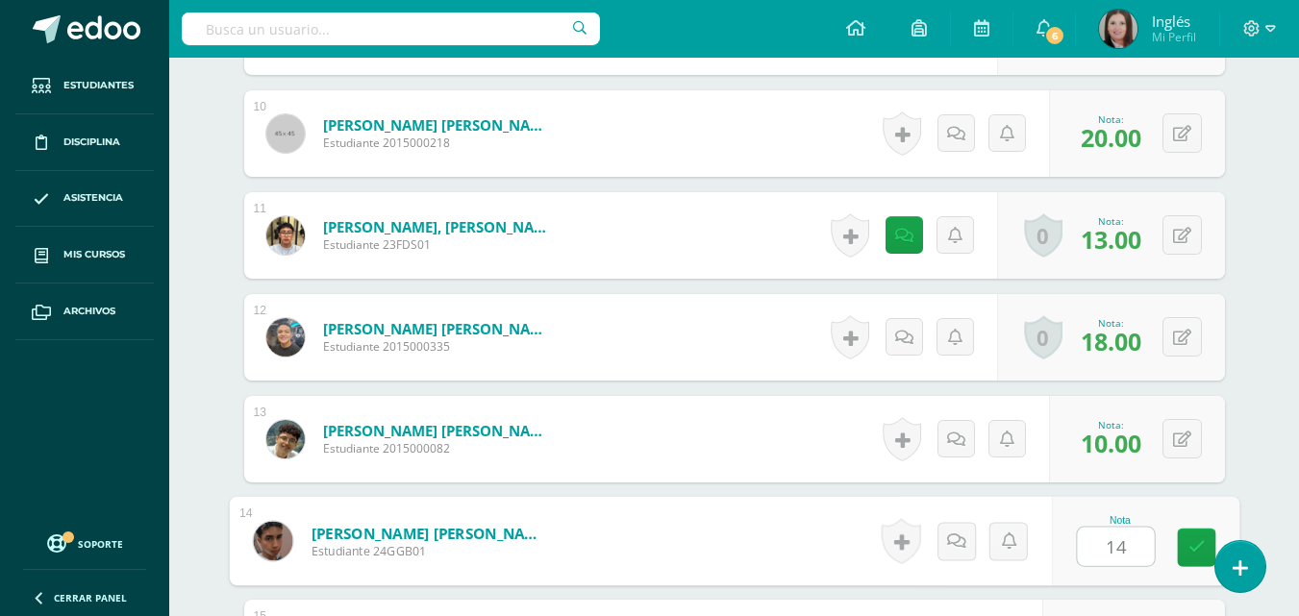
type input "14"
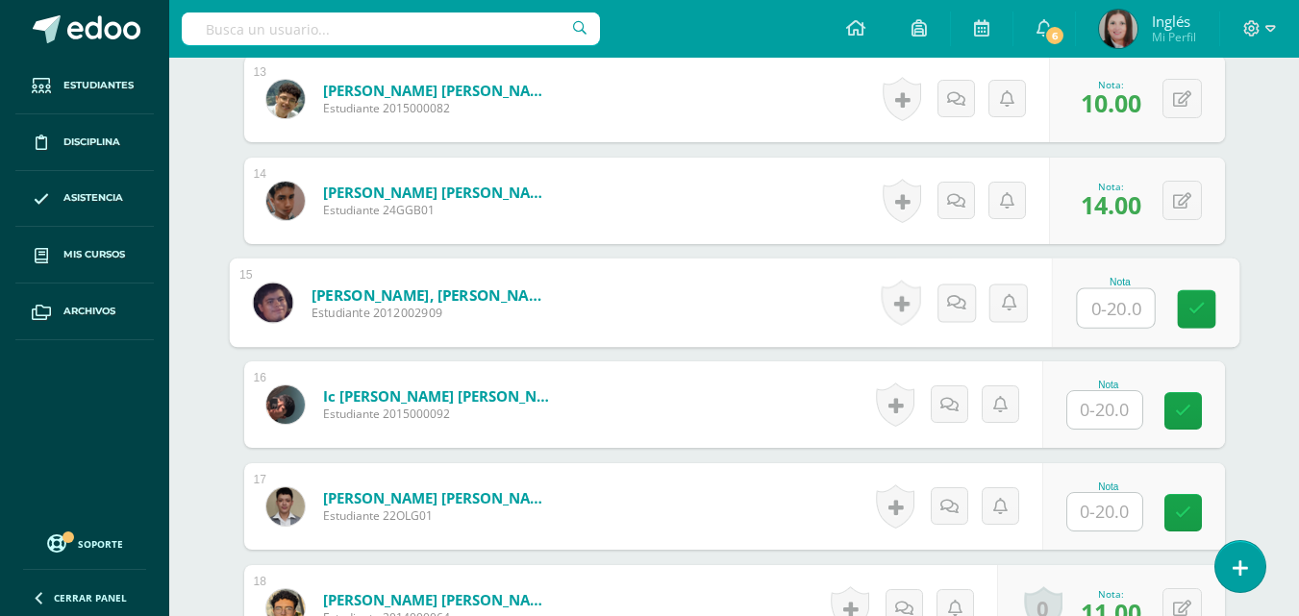
click at [1126, 318] on input "text" at bounding box center [1115, 308] width 77 height 38
type input "17"
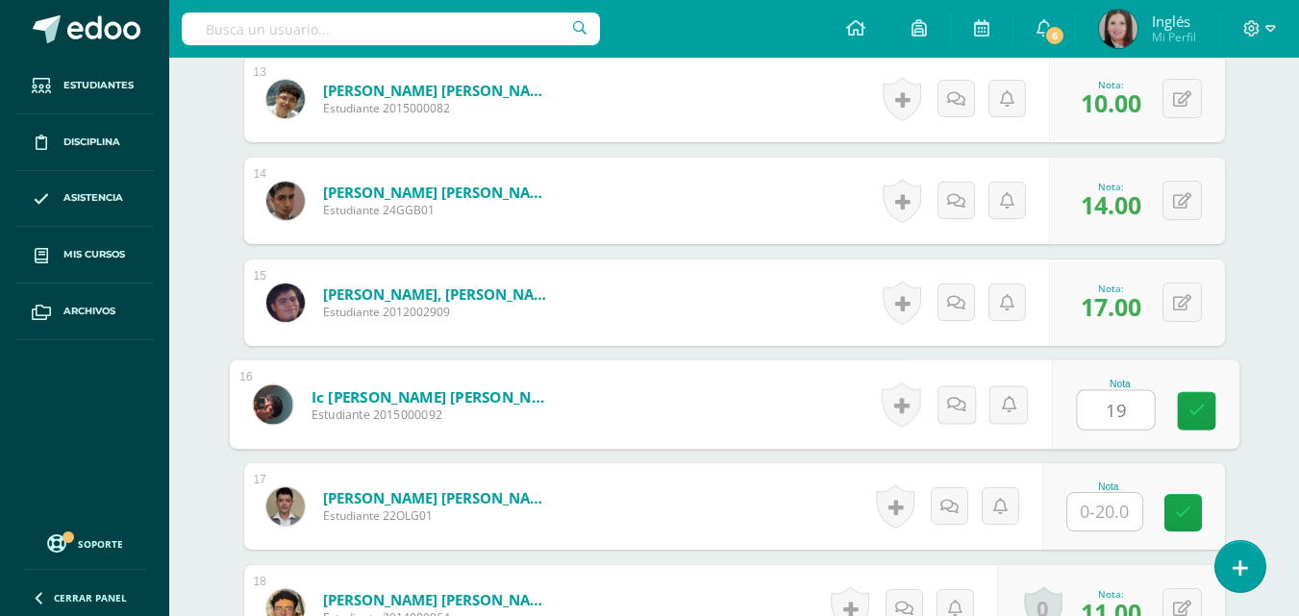
type input "19"
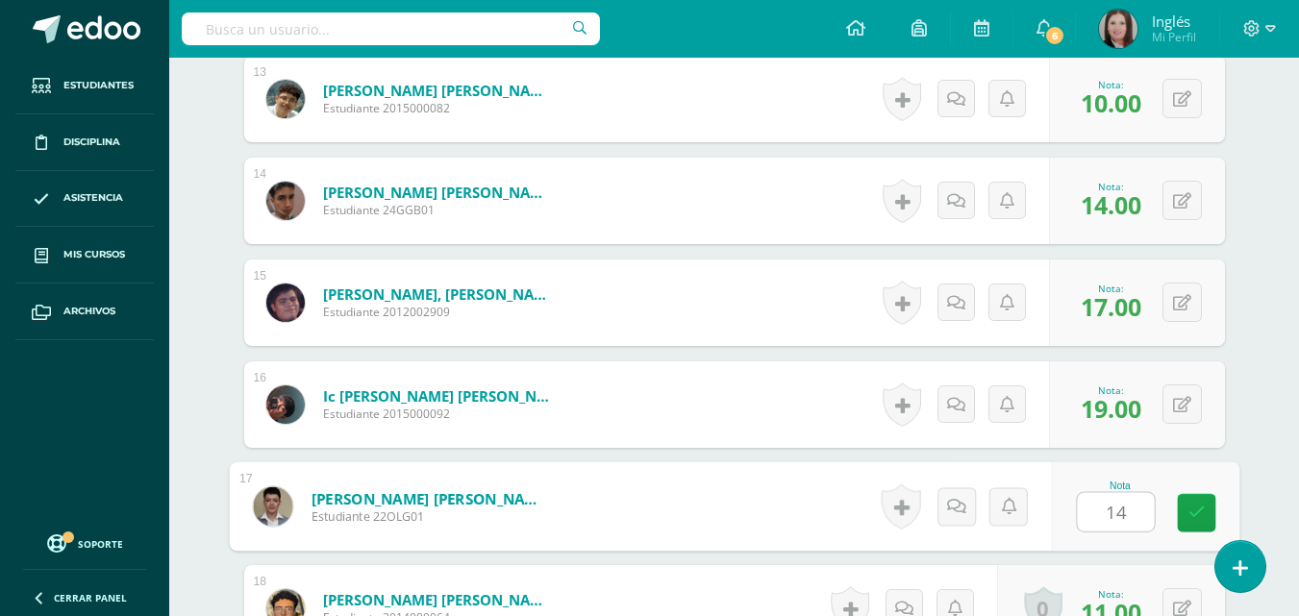
type input "14"
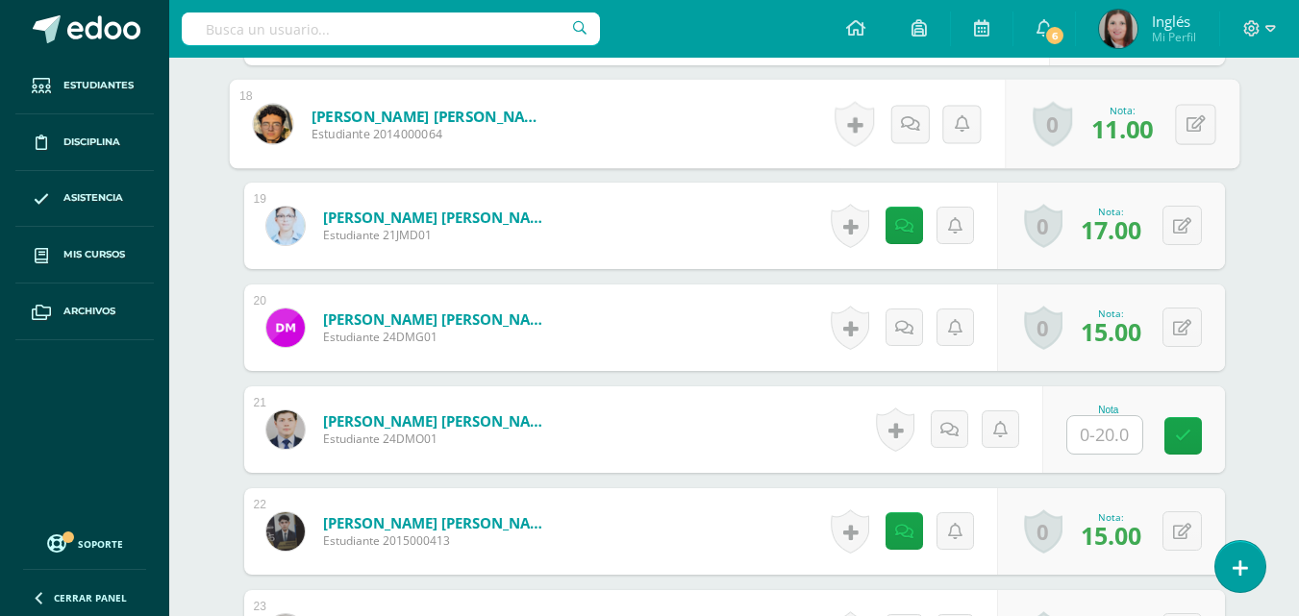
scroll to position [2427, 0]
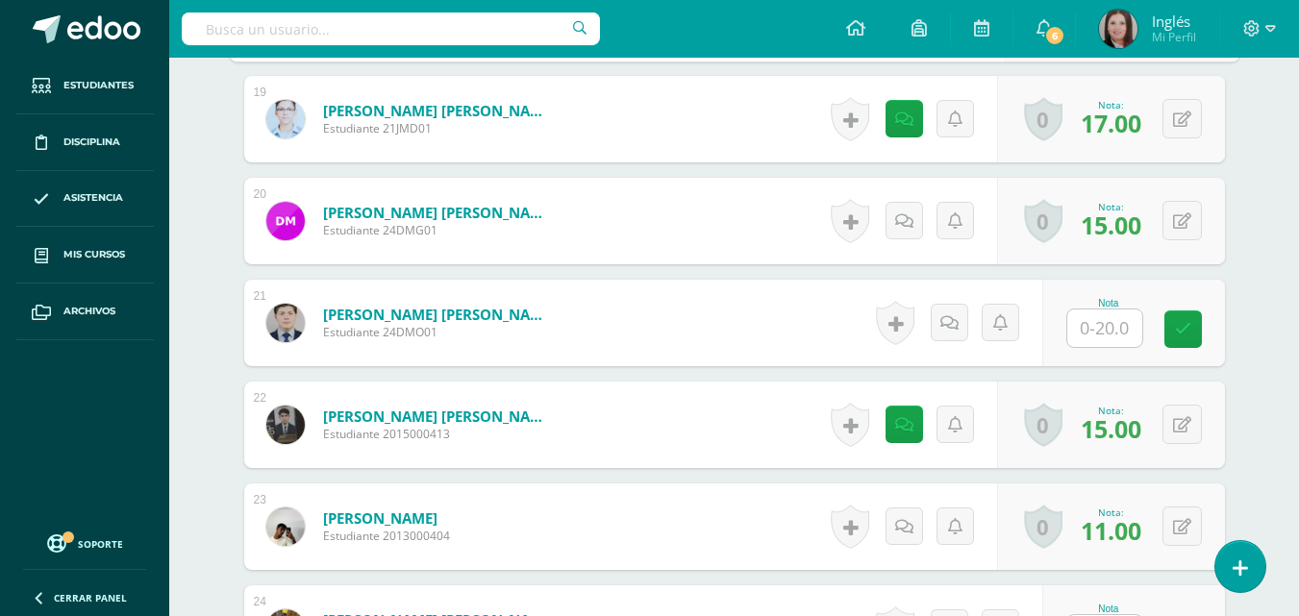
click at [1103, 336] on input "text" at bounding box center [1104, 329] width 75 height 38
type input "18"
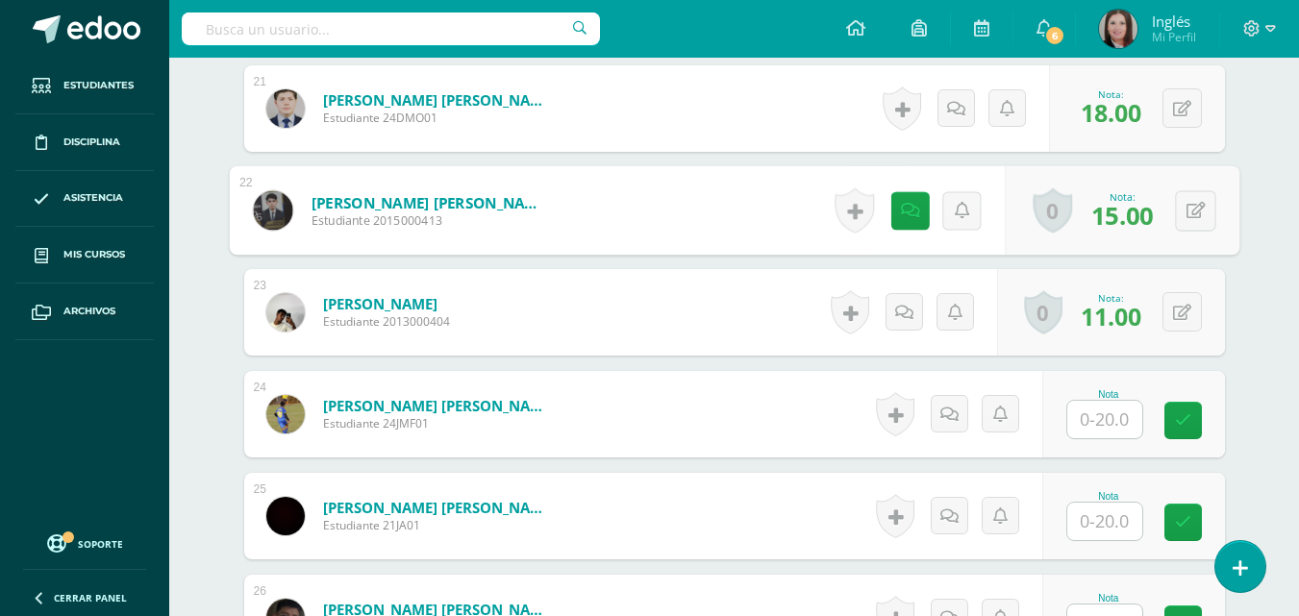
scroll to position [2715, 0]
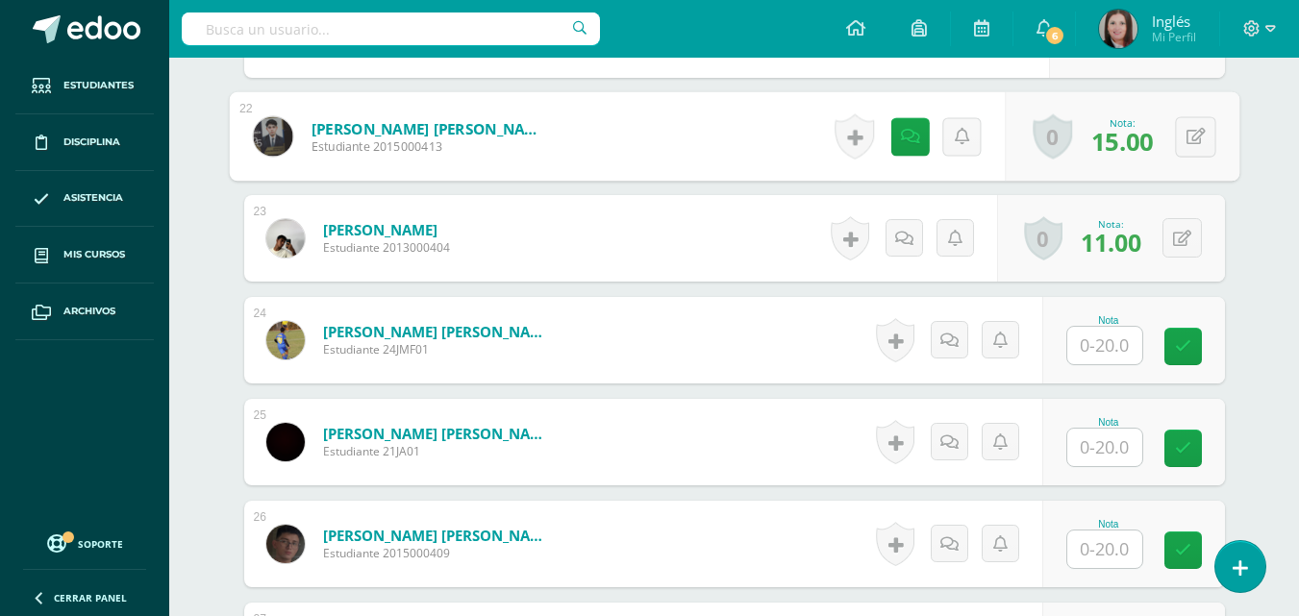
click at [1125, 352] on input "text" at bounding box center [1104, 346] width 75 height 38
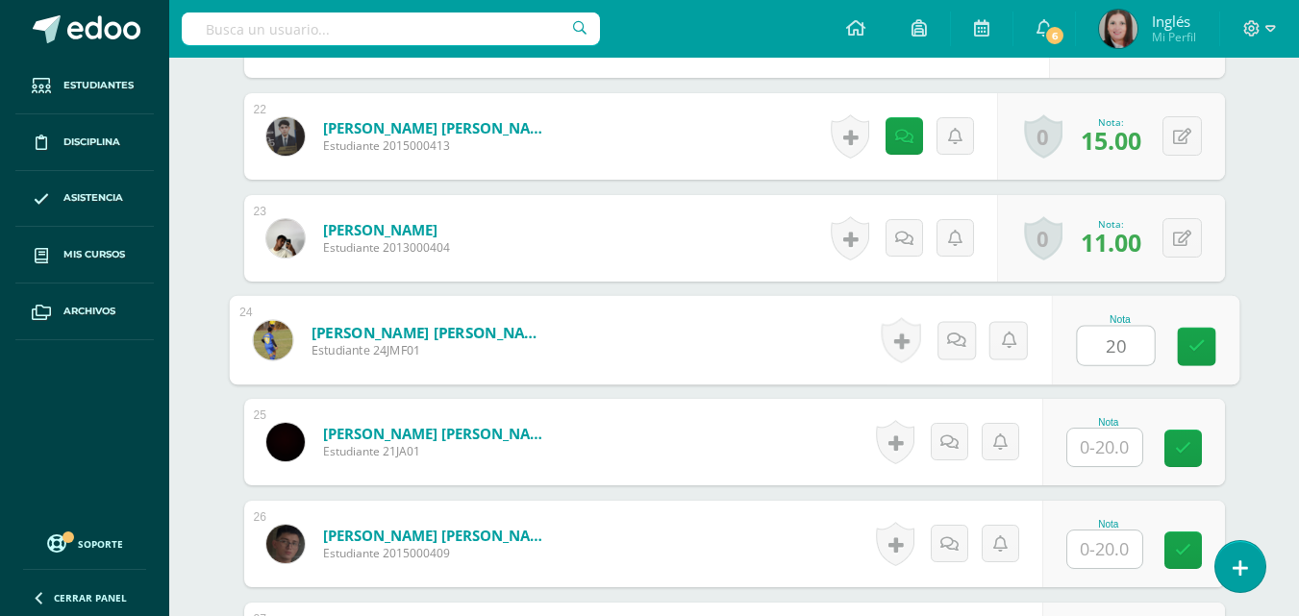
type input "20"
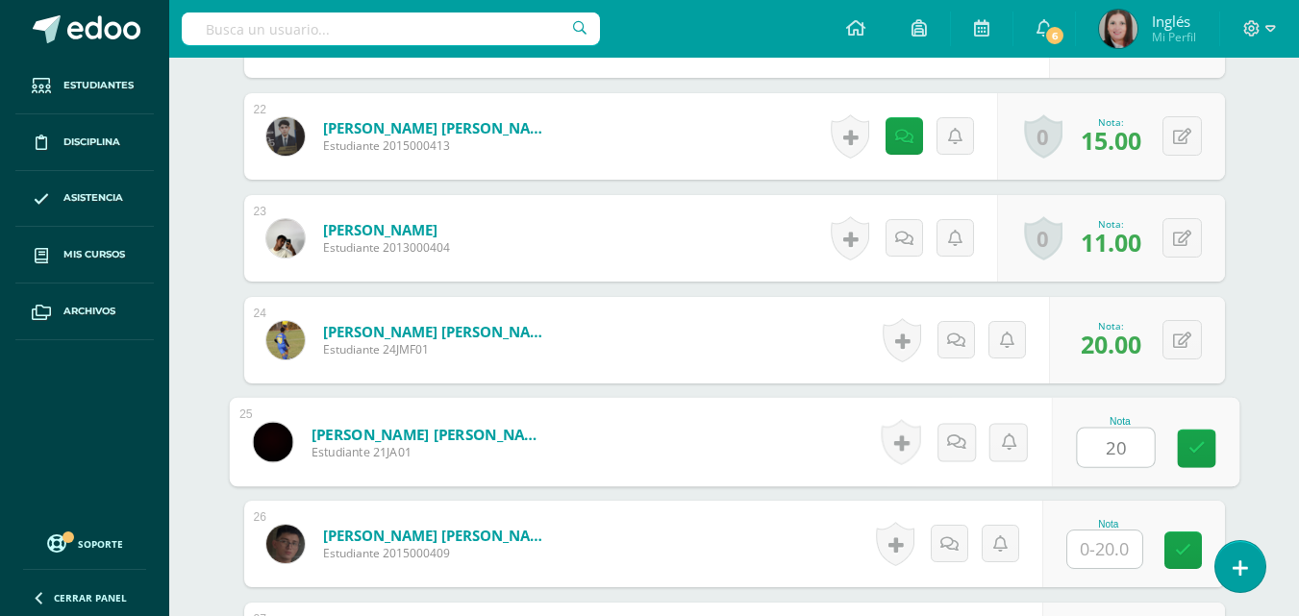
type input "20"
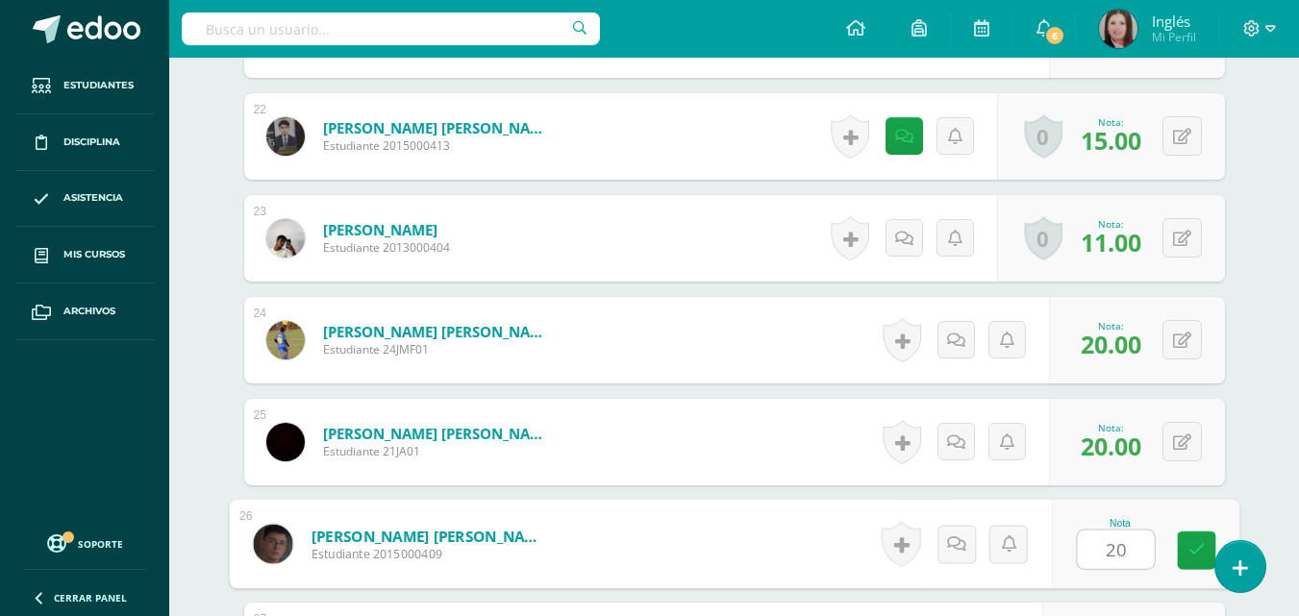
type input "20"
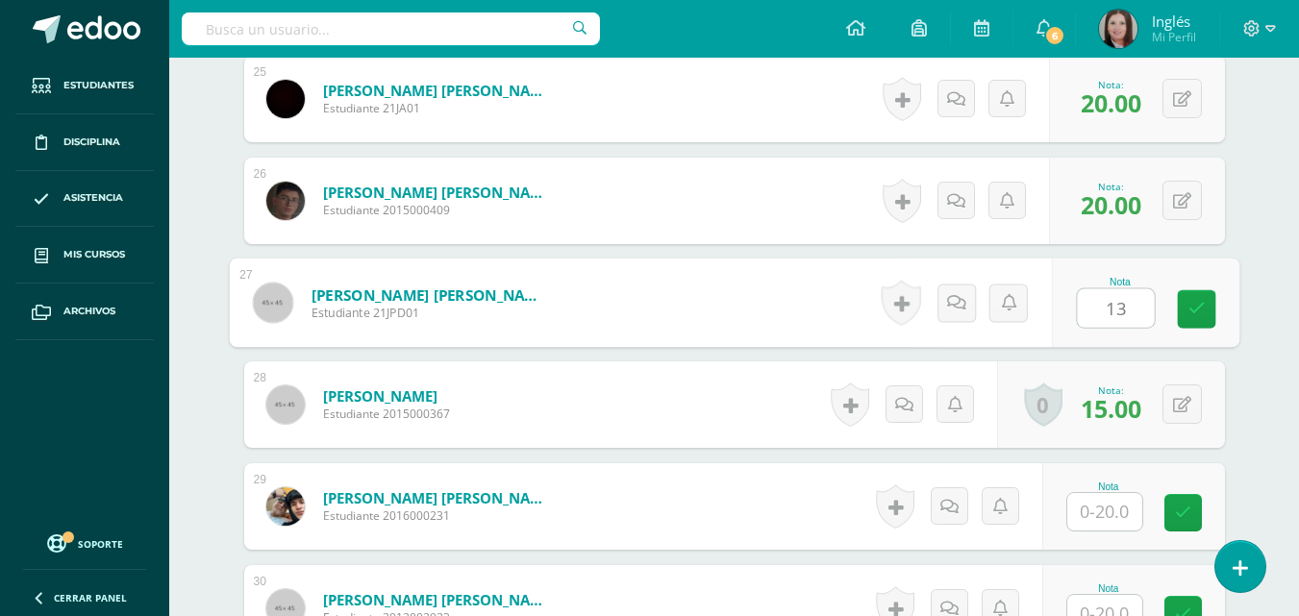
type input "13"
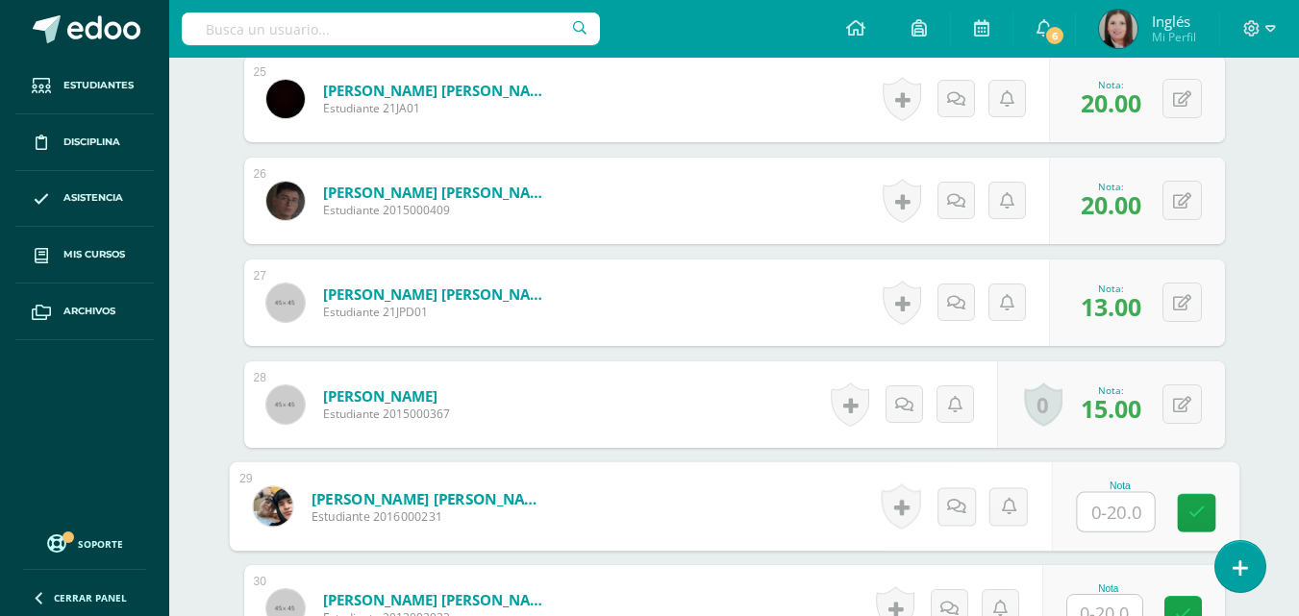
click at [1099, 518] on input "text" at bounding box center [1115, 512] width 77 height 38
type input "19"
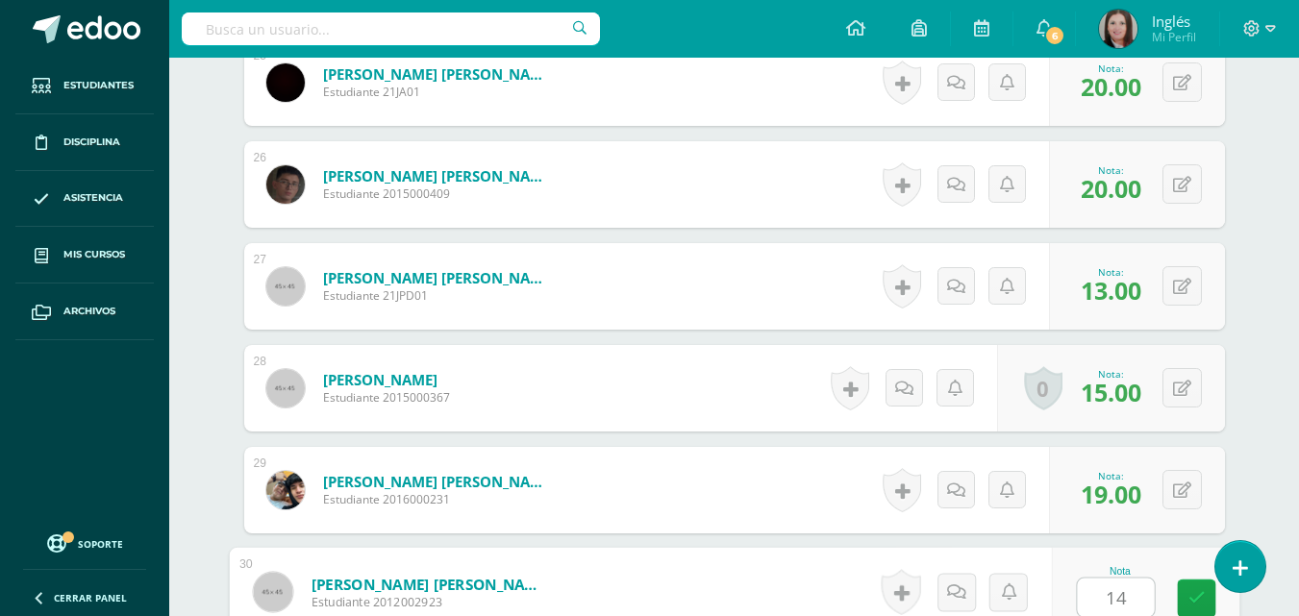
type input "14"
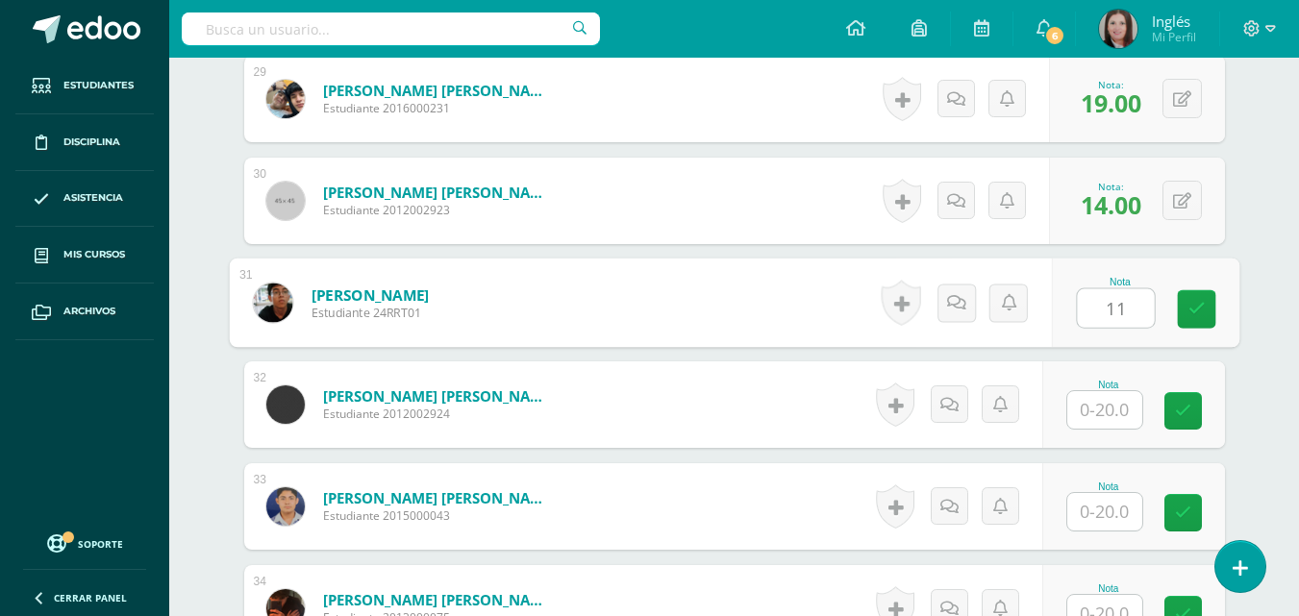
type input "11"
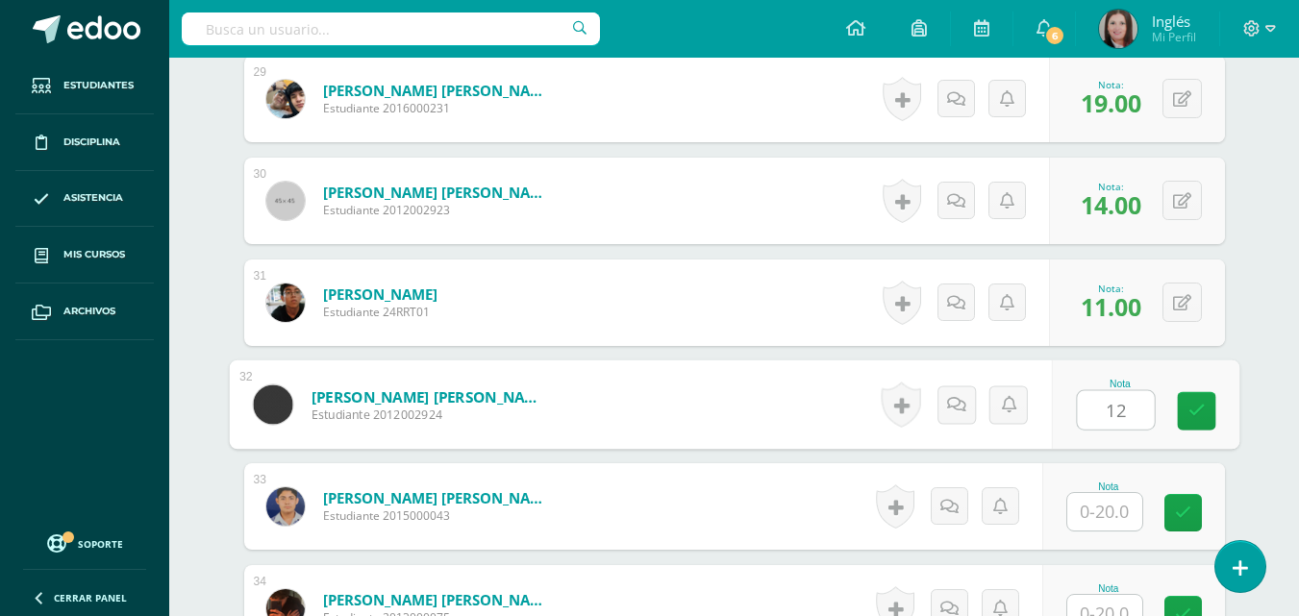
type input "12"
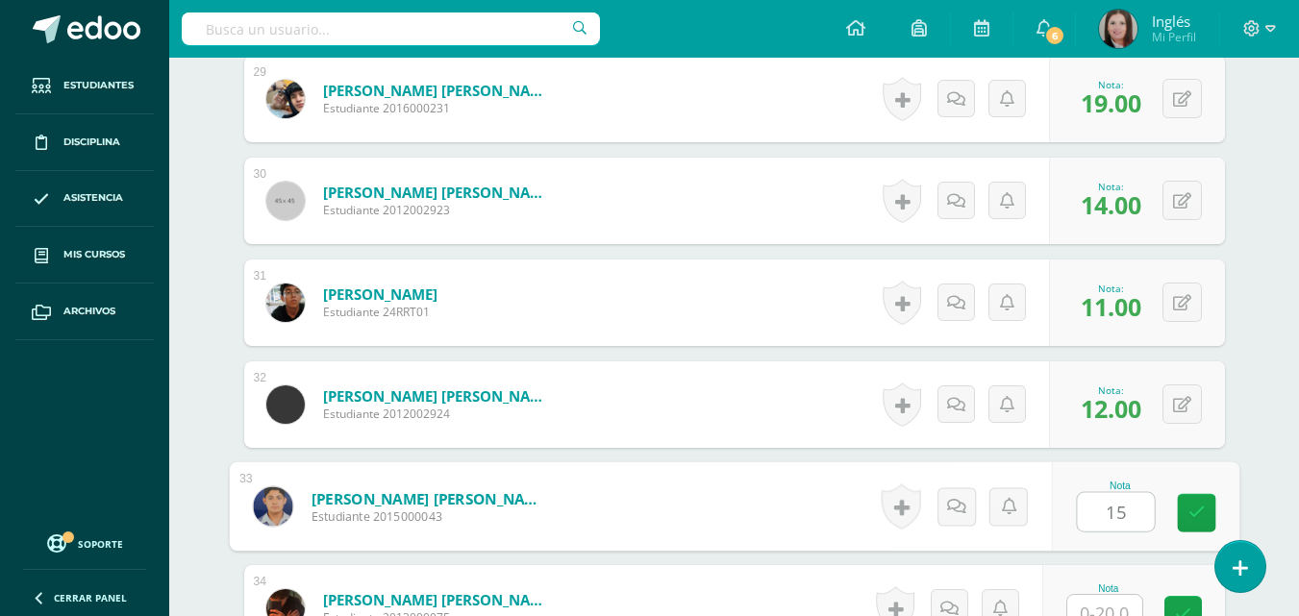
type input "15"
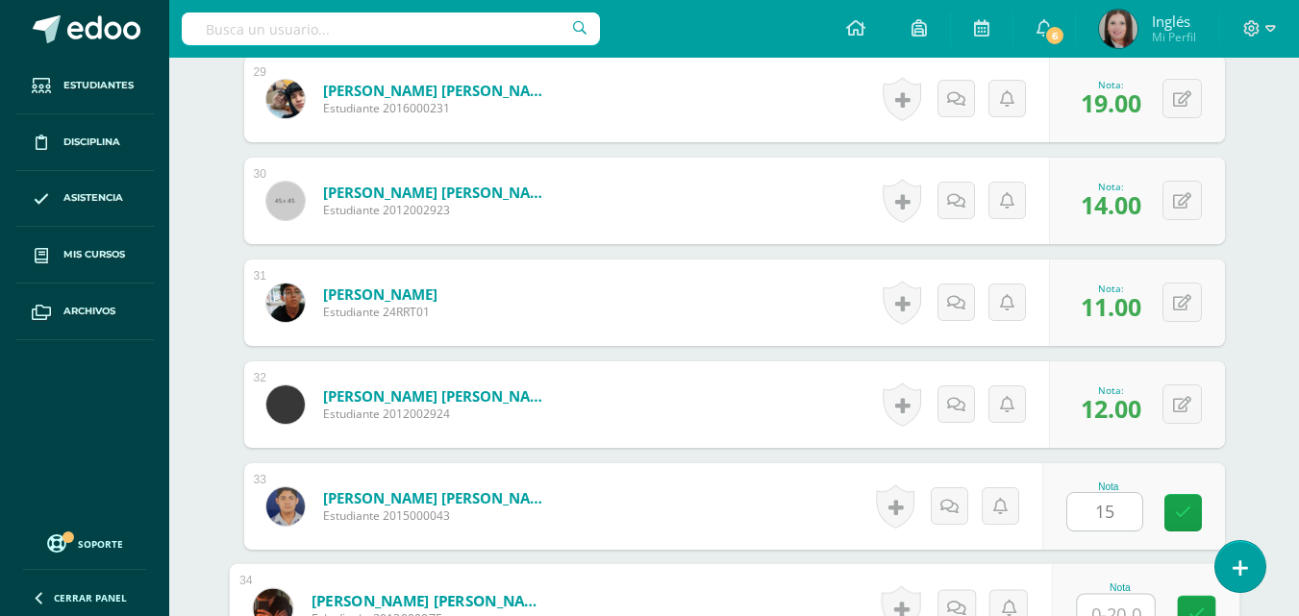
scroll to position [3483, 0]
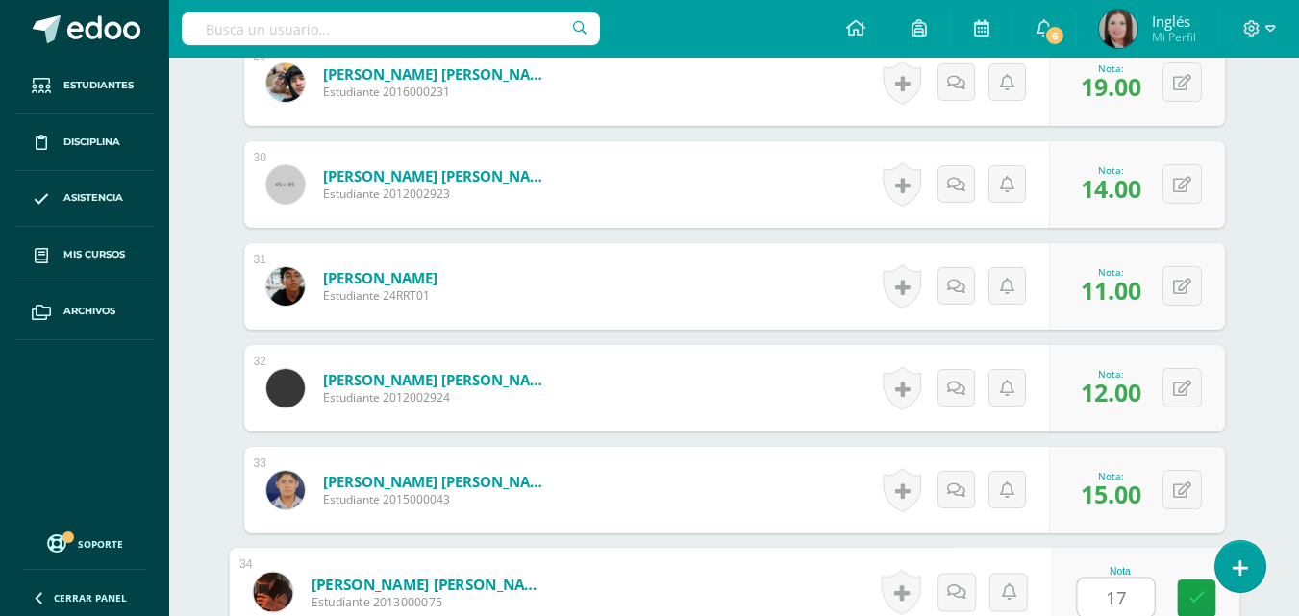
type input "17"
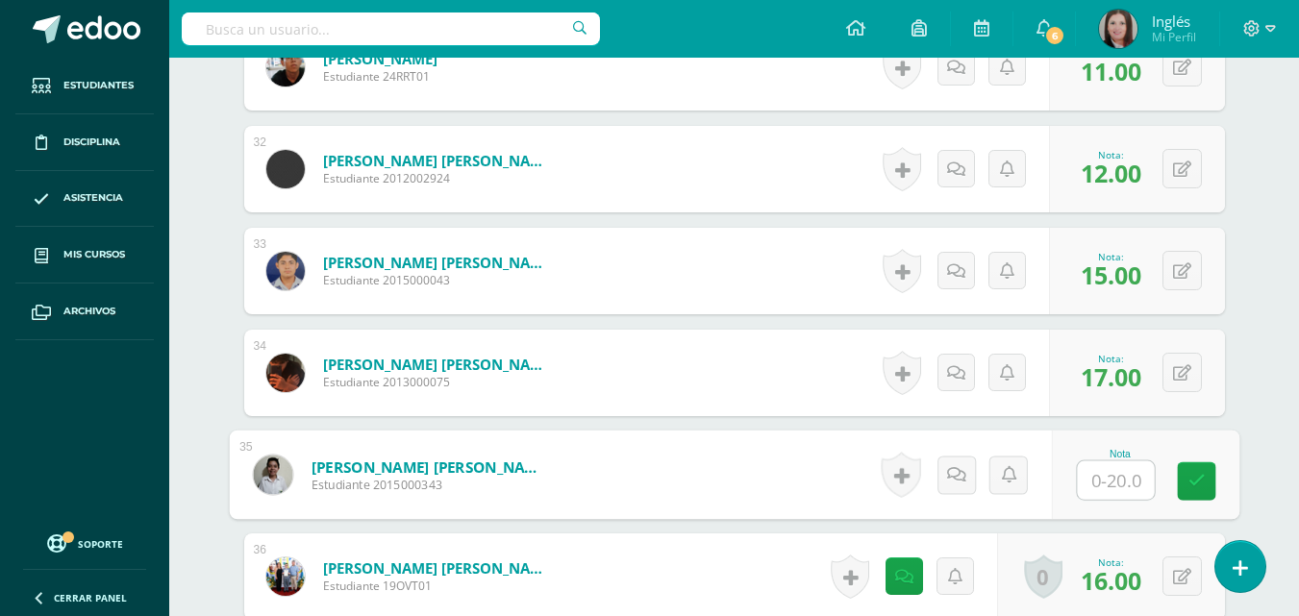
scroll to position [3682, 0]
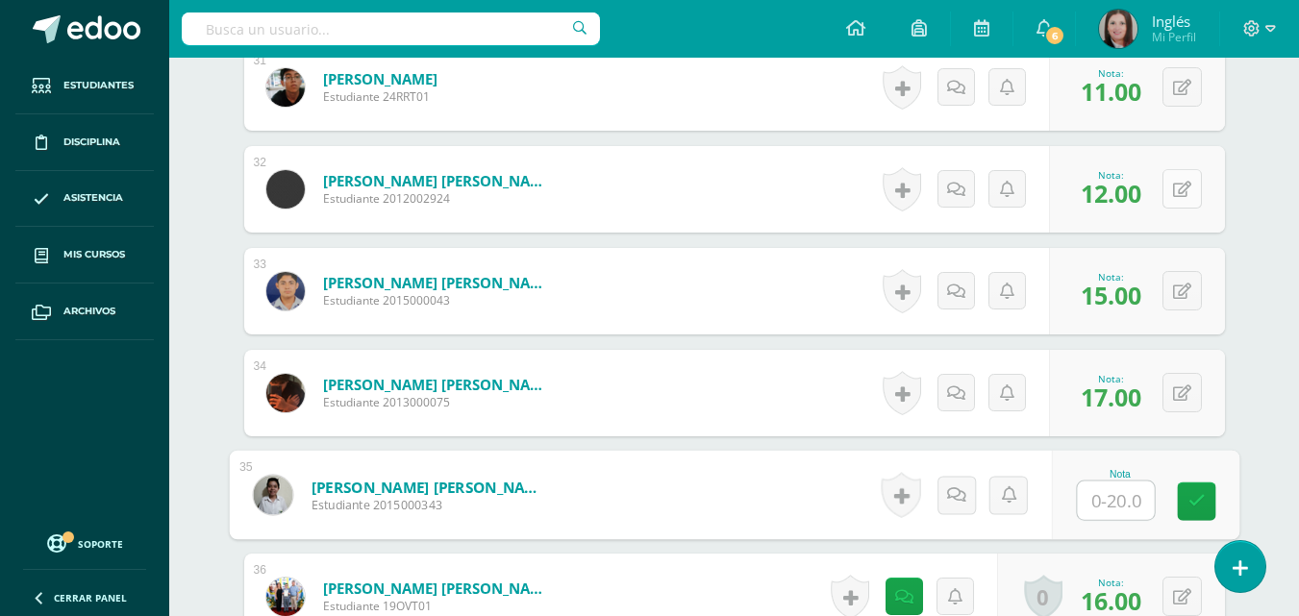
click at [1176, 184] on button at bounding box center [1182, 188] width 39 height 39
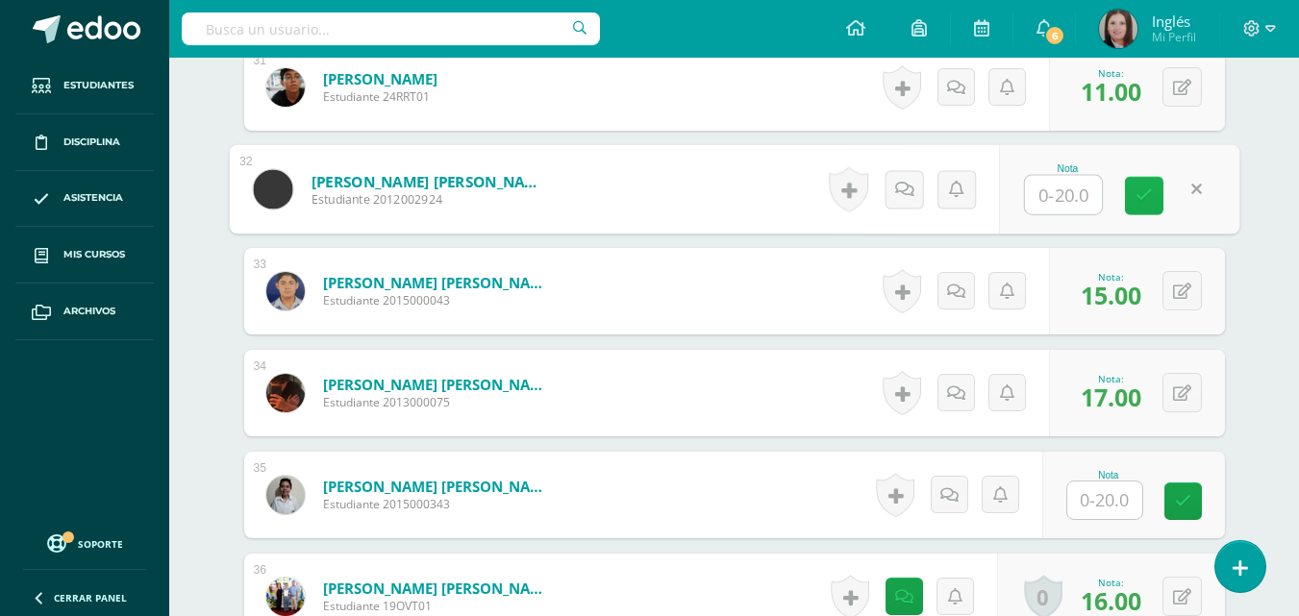
click at [1140, 197] on icon at bounding box center [1144, 196] width 17 height 16
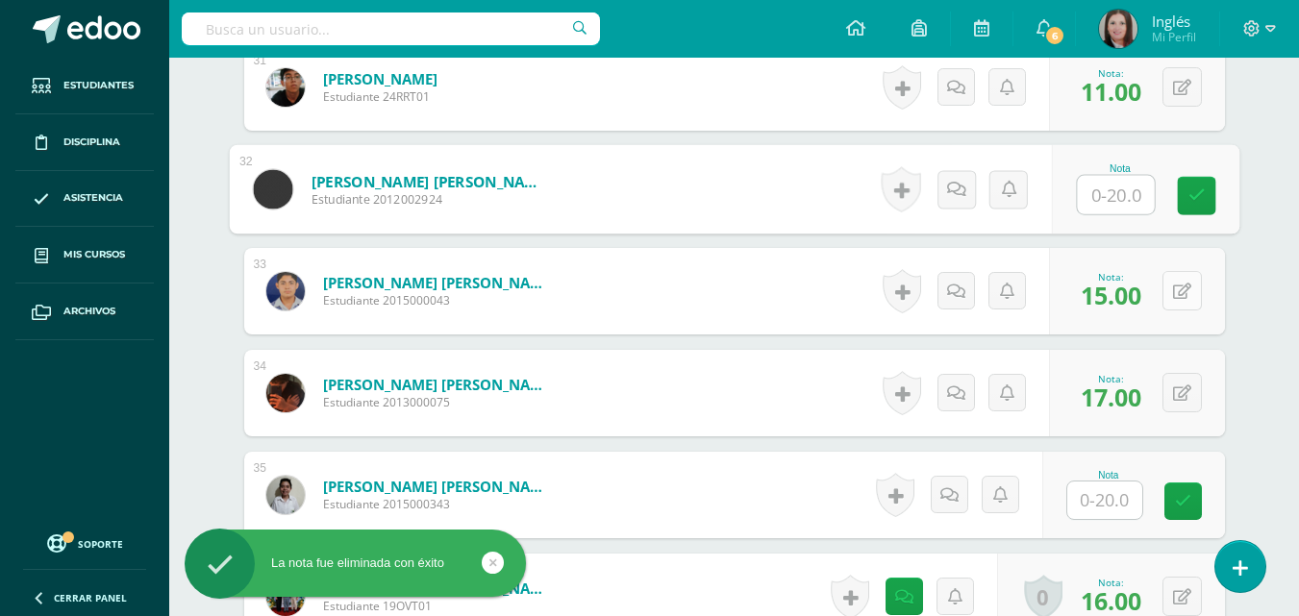
click at [1178, 290] on button at bounding box center [1182, 290] width 39 height 39
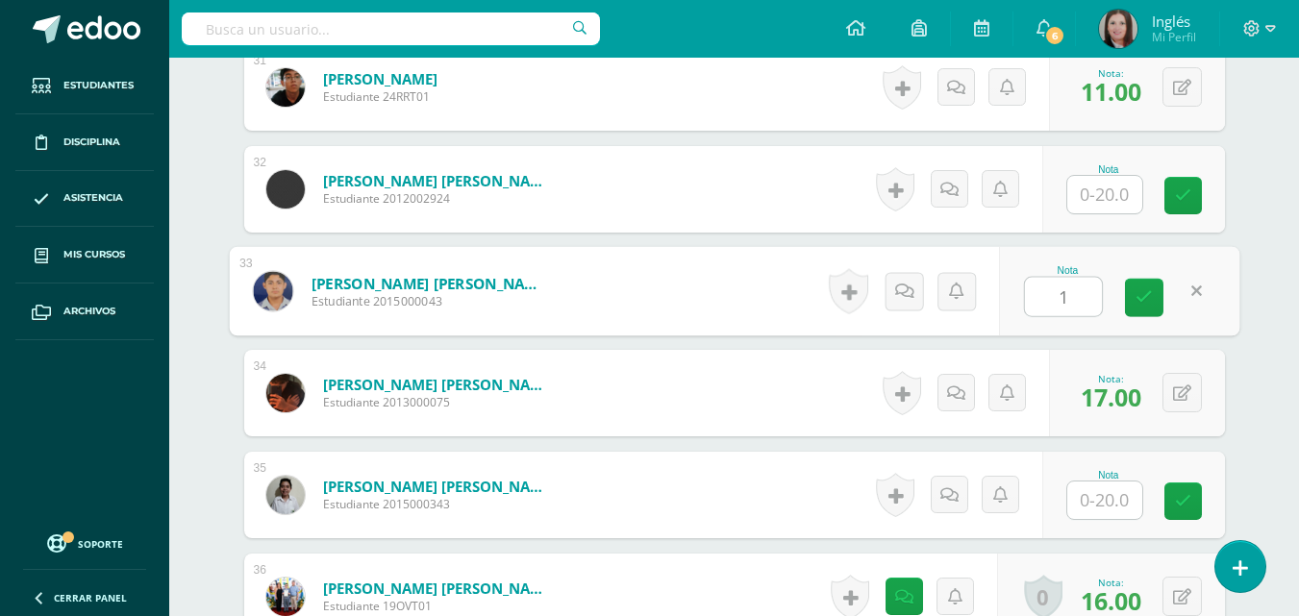
type input "12"
click at [1153, 297] on link at bounding box center [1144, 298] width 38 height 38
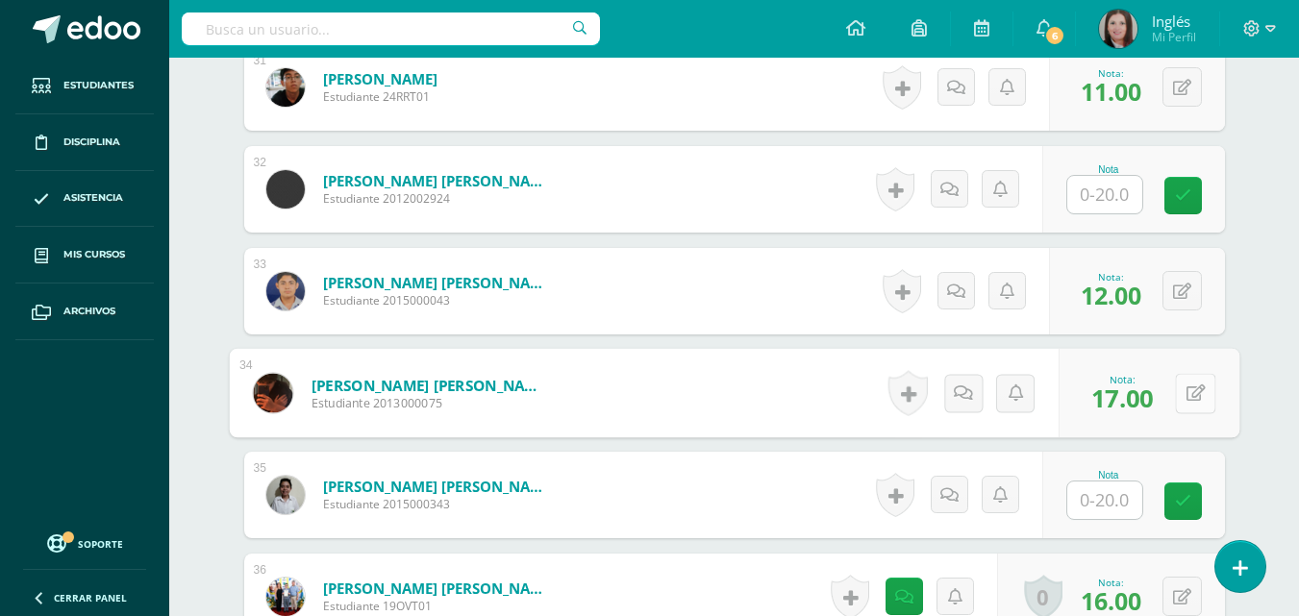
click at [1170, 390] on div "0 Logros Logros obtenidos Aún no hay logros agregados Nota: 17.00" at bounding box center [1149, 393] width 181 height 89
click at [1194, 395] on icon at bounding box center [1195, 393] width 19 height 16
click at [1137, 399] on icon at bounding box center [1144, 399] width 17 height 16
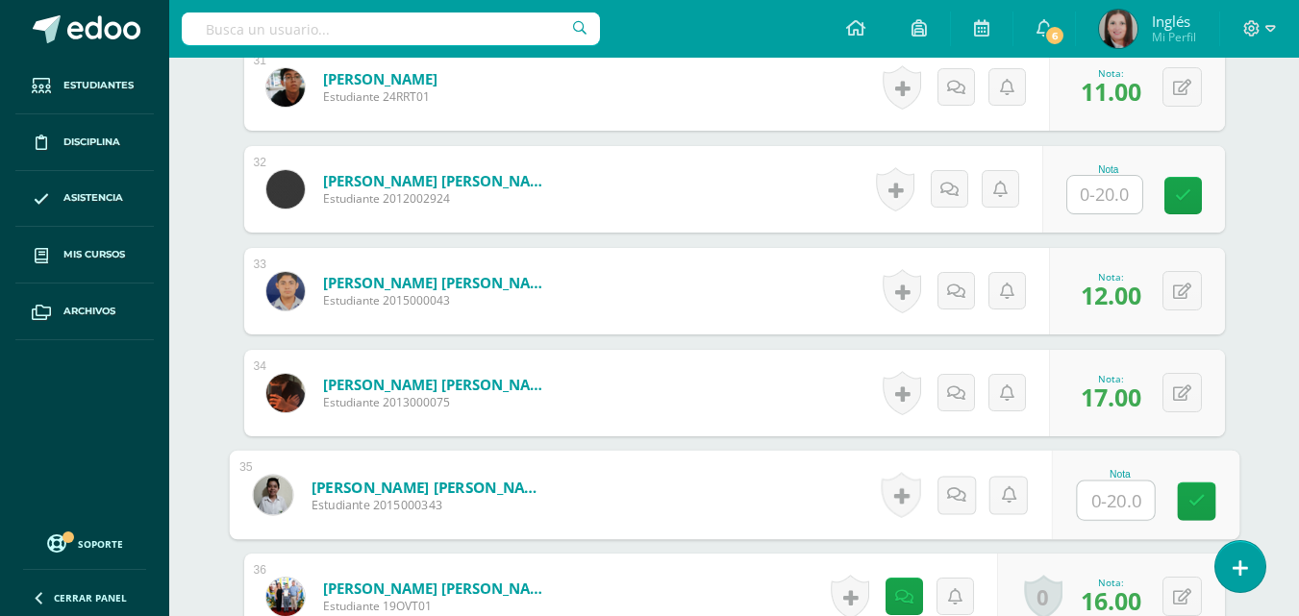
click at [1102, 500] on input "text" at bounding box center [1115, 501] width 77 height 38
type input "17"
click at [1202, 510] on icon at bounding box center [1196, 501] width 17 height 16
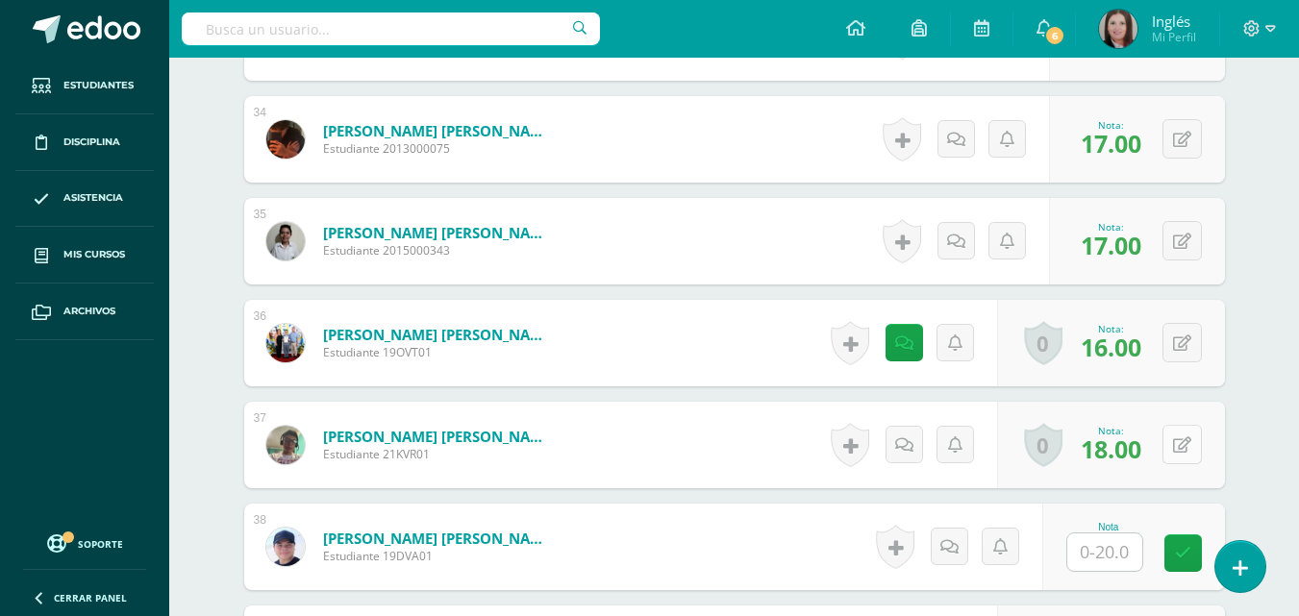
scroll to position [3970, 0]
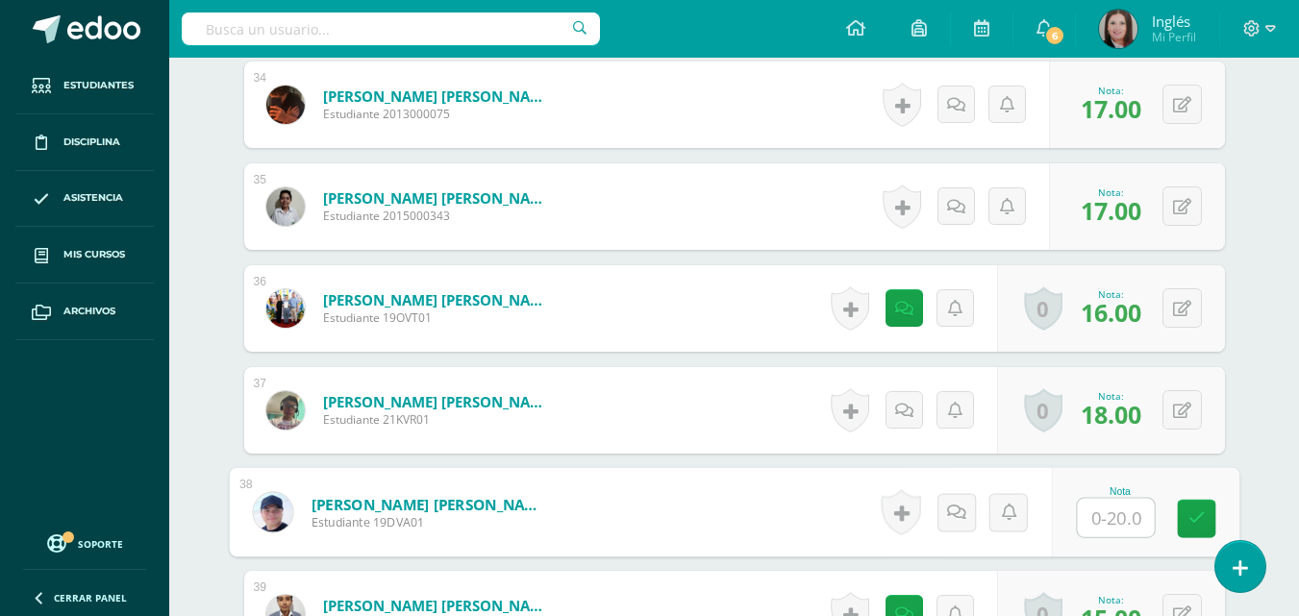
click at [1112, 521] on input "text" at bounding box center [1115, 518] width 77 height 38
type input "19"
click at [1193, 505] on link at bounding box center [1196, 519] width 38 height 38
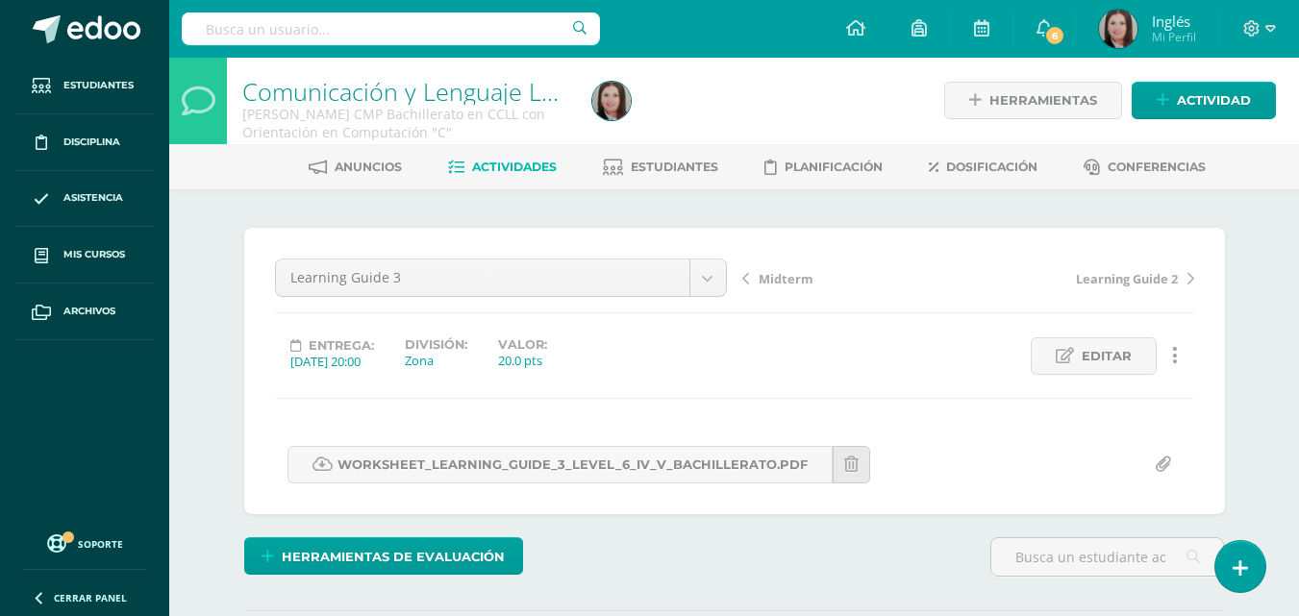
scroll to position [0, 0]
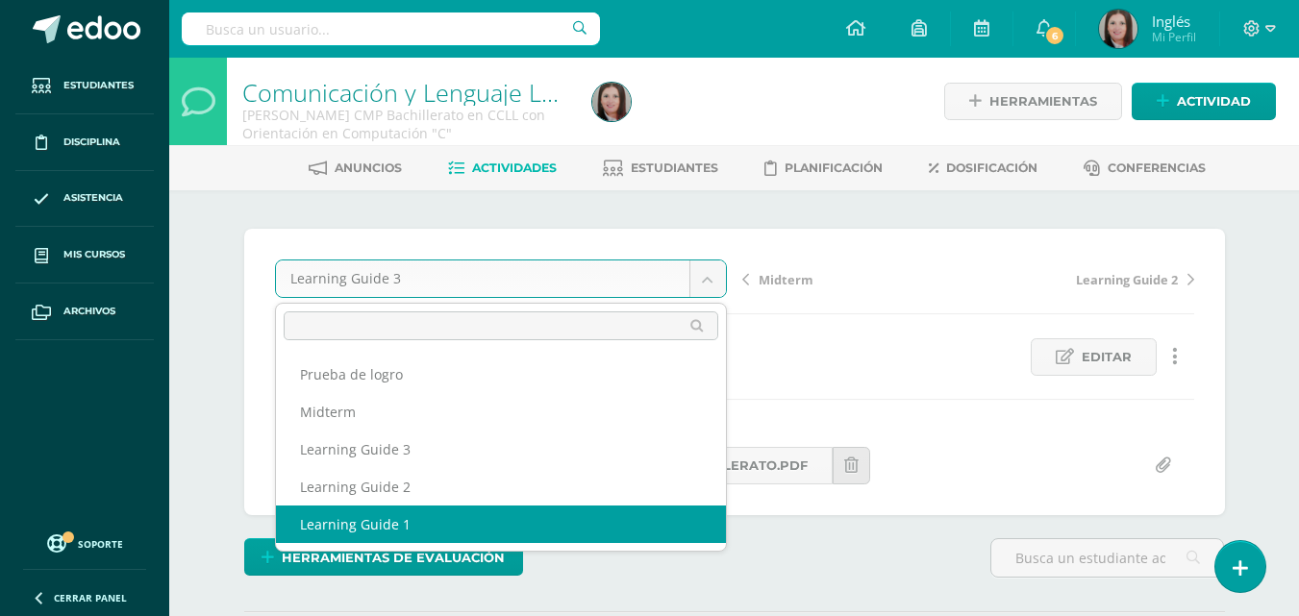
select select "/dashboard/teacher/grade-activity/173976/"
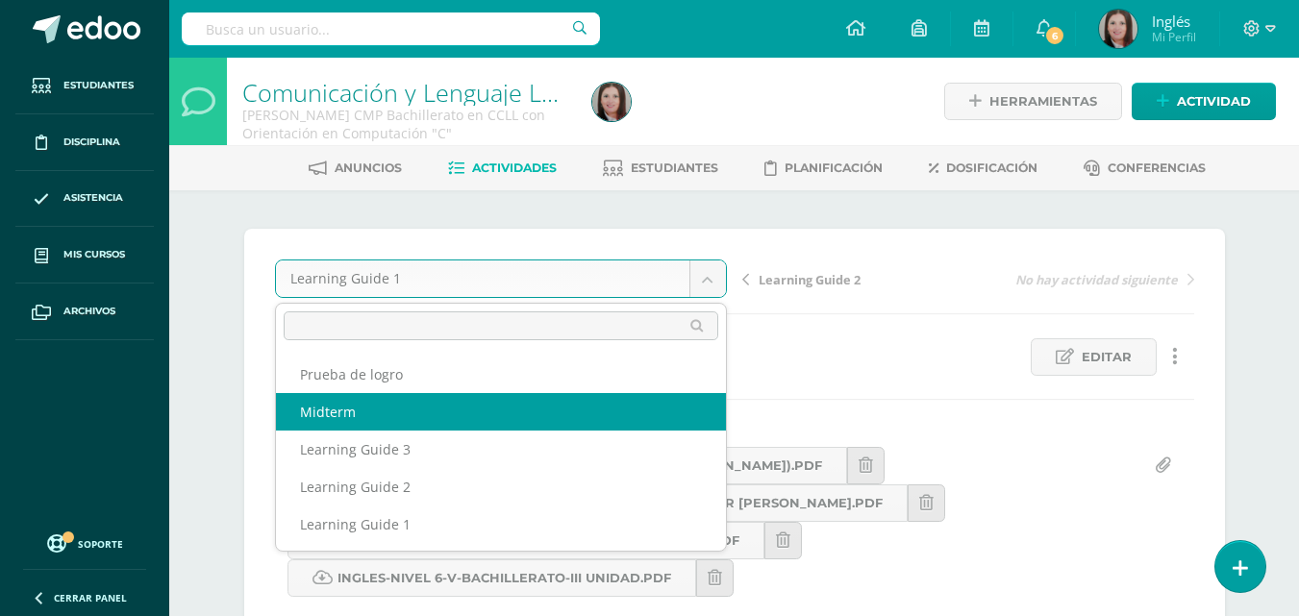
select select "/dashboard/teacher/grade-activity/176551/"
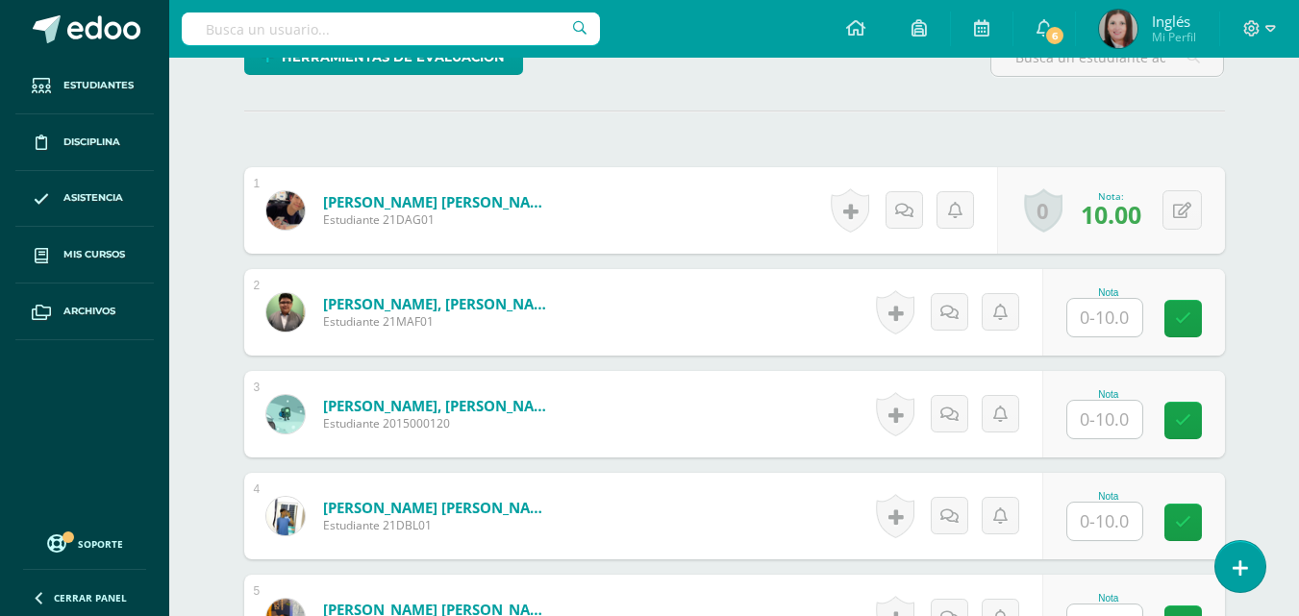
scroll to position [502, 0]
click at [1113, 314] on input "text" at bounding box center [1104, 317] width 75 height 38
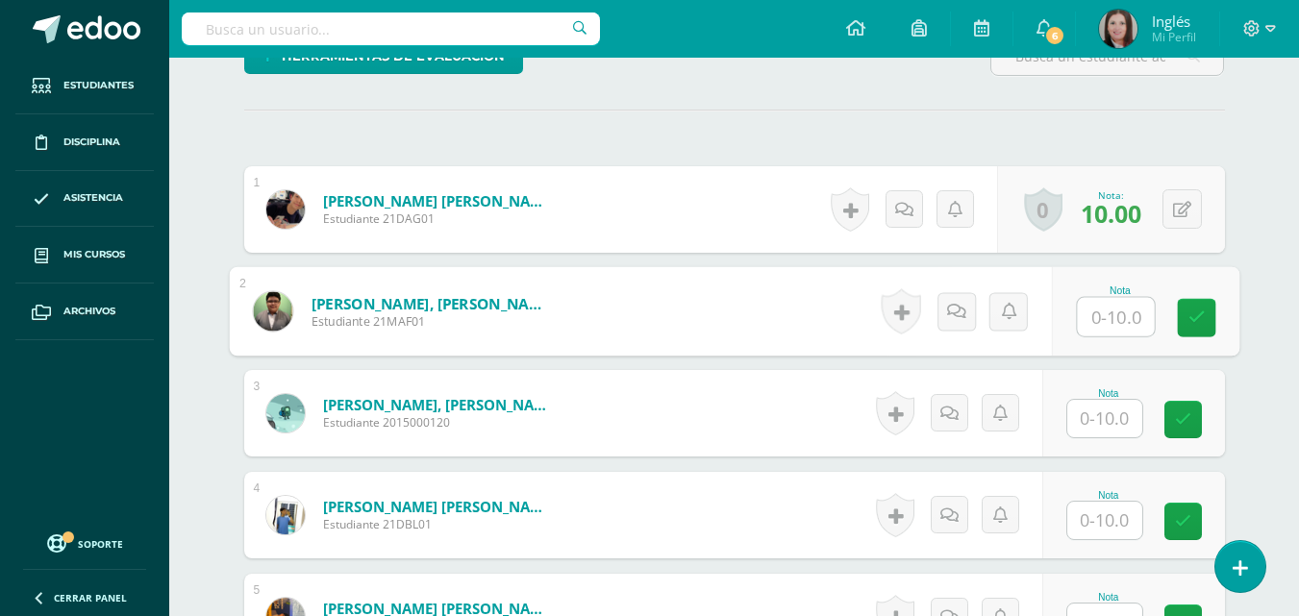
scroll to position [503, 0]
type input "6"
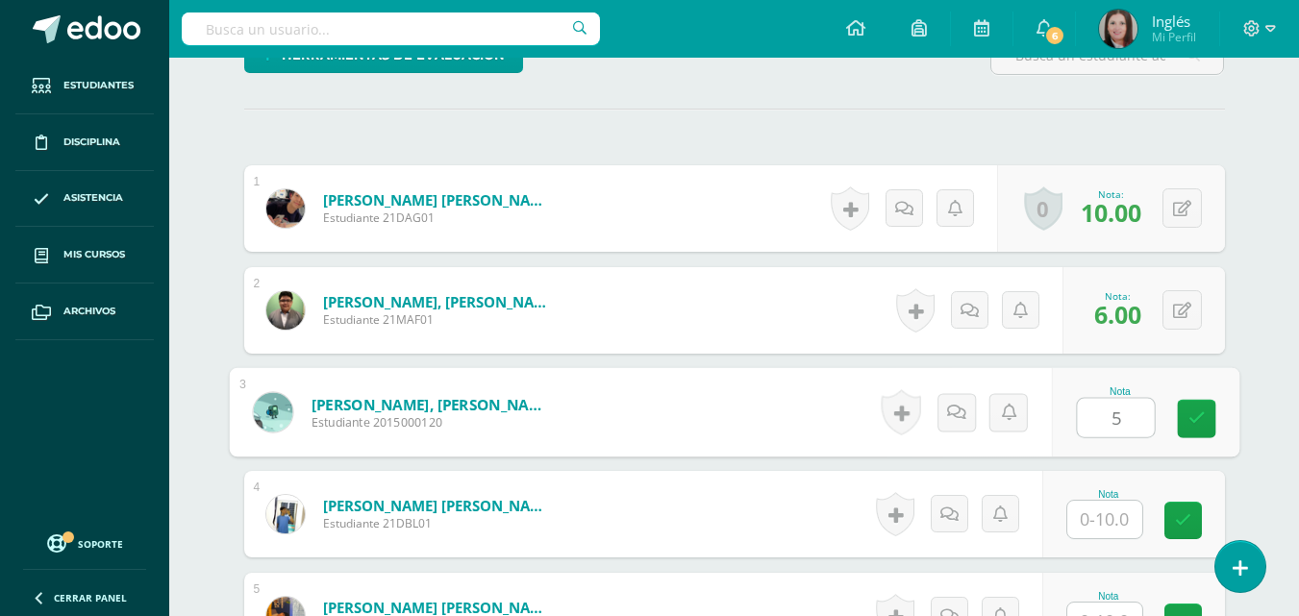
type input "5"
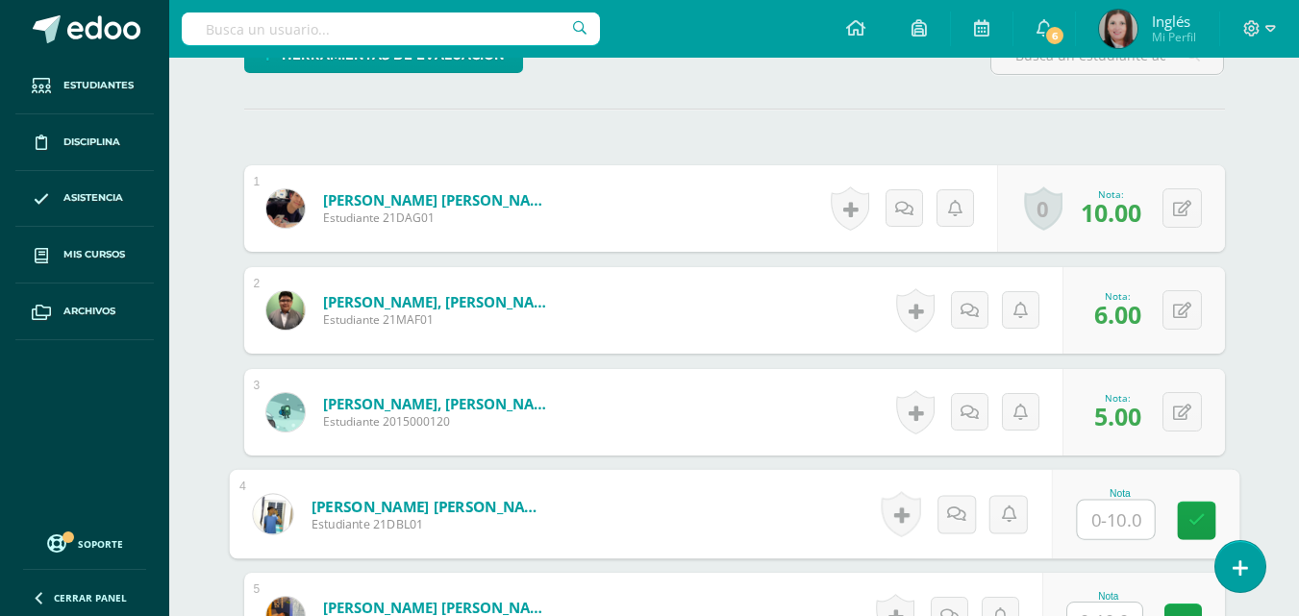
type input "7"
type input "8"
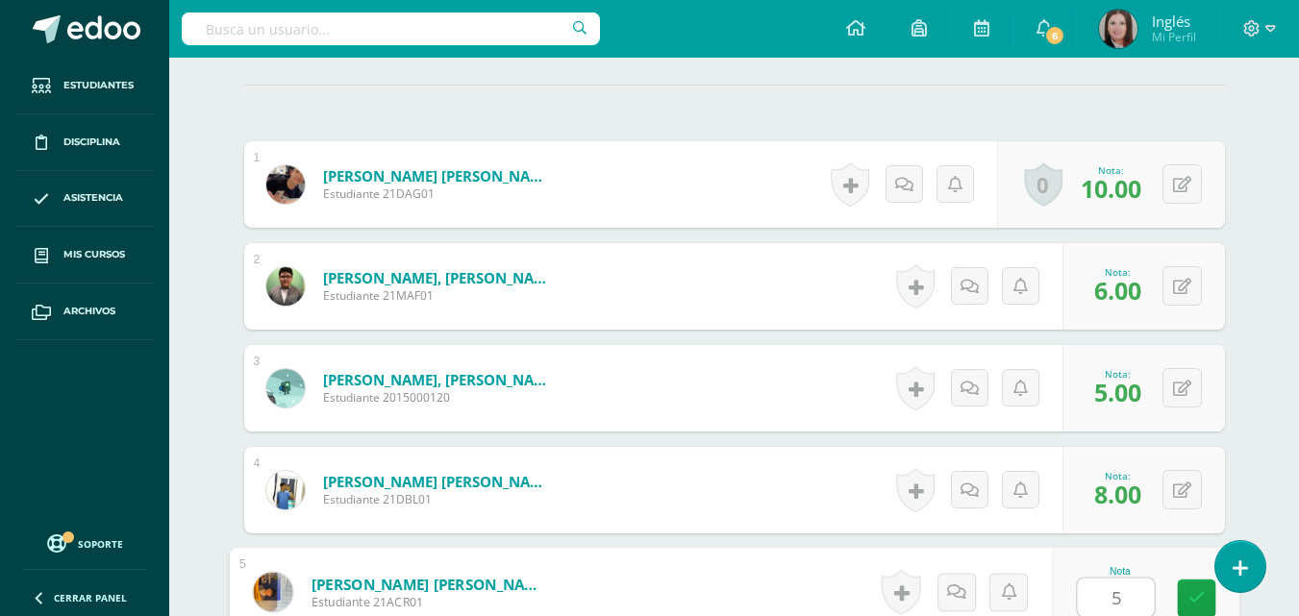
type input "5"
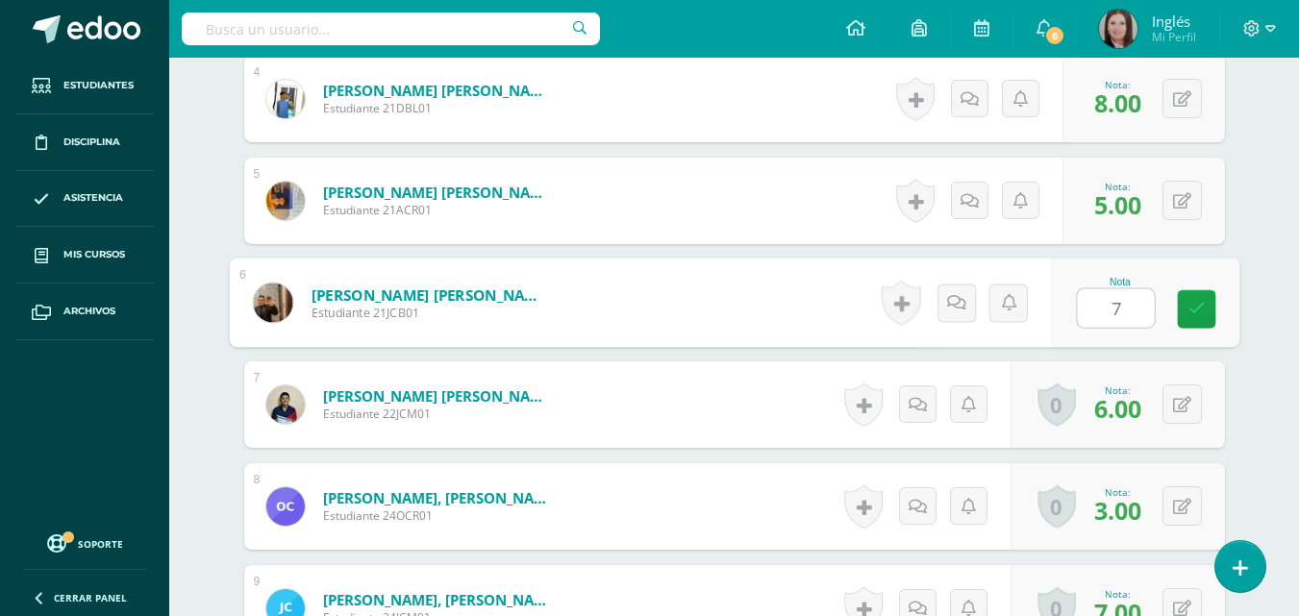
type input "7"
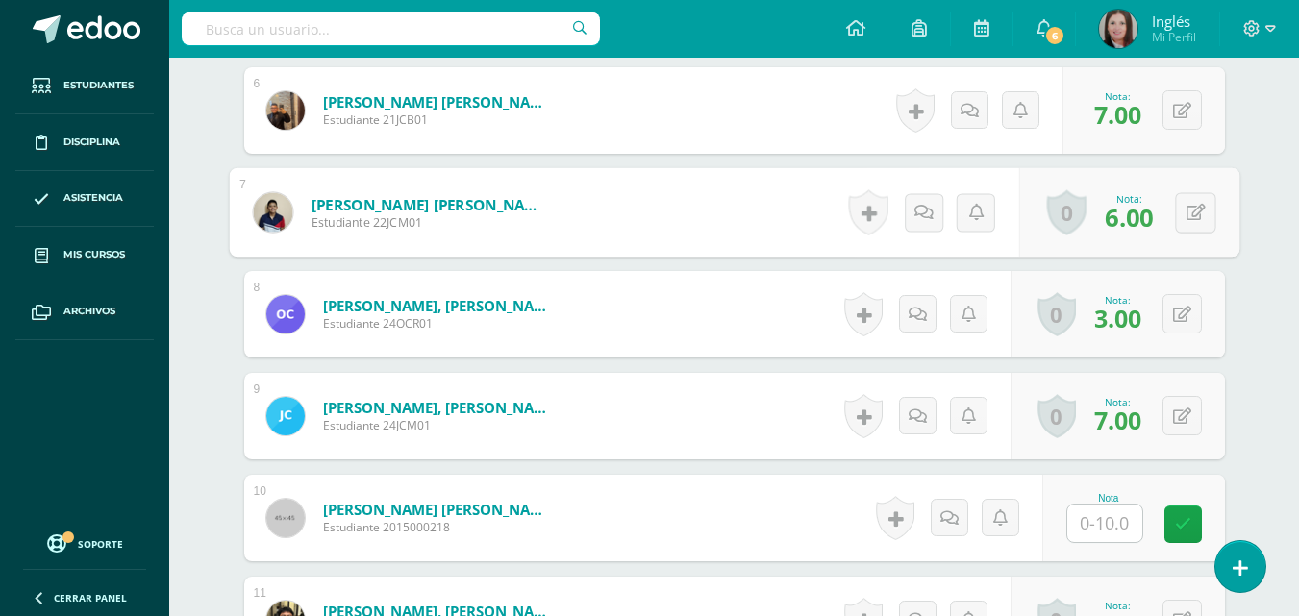
scroll to position [1207, 0]
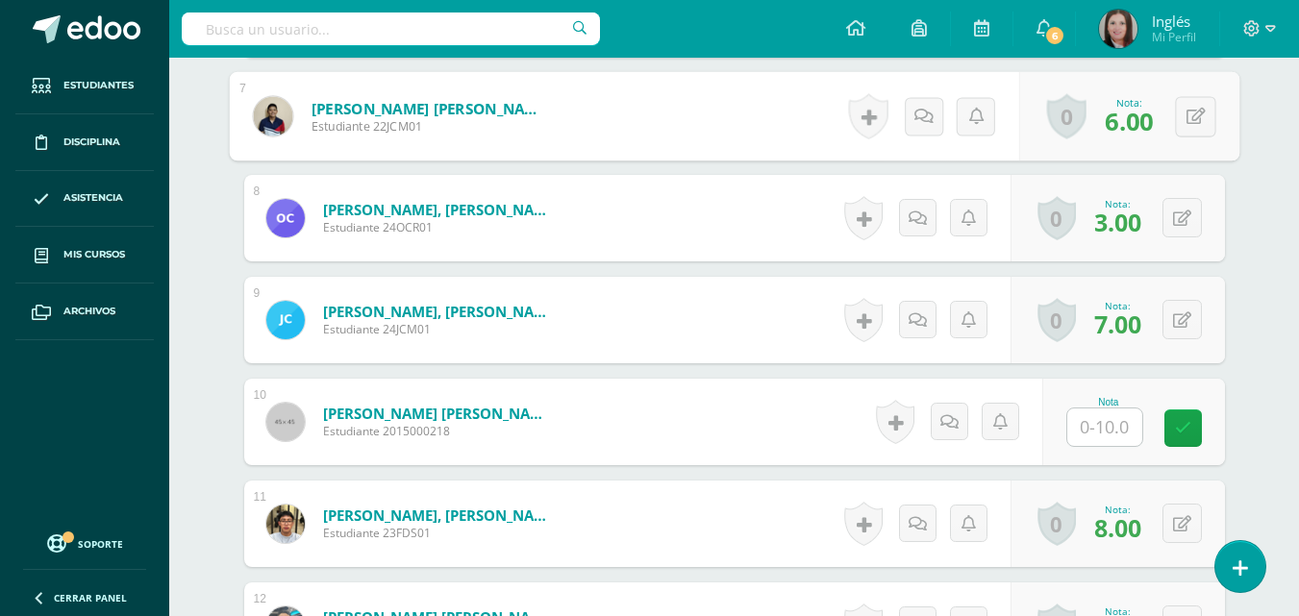
click at [1108, 430] on input "text" at bounding box center [1104, 428] width 75 height 38
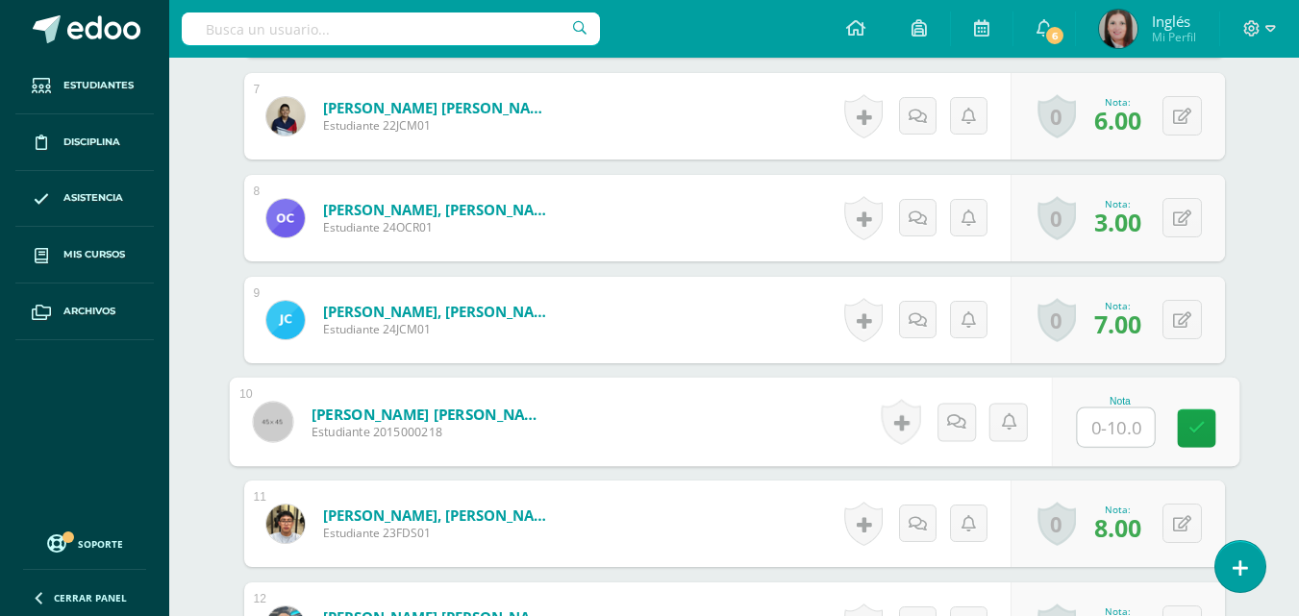
type input "6"
click at [1188, 420] on icon at bounding box center [1196, 428] width 17 height 16
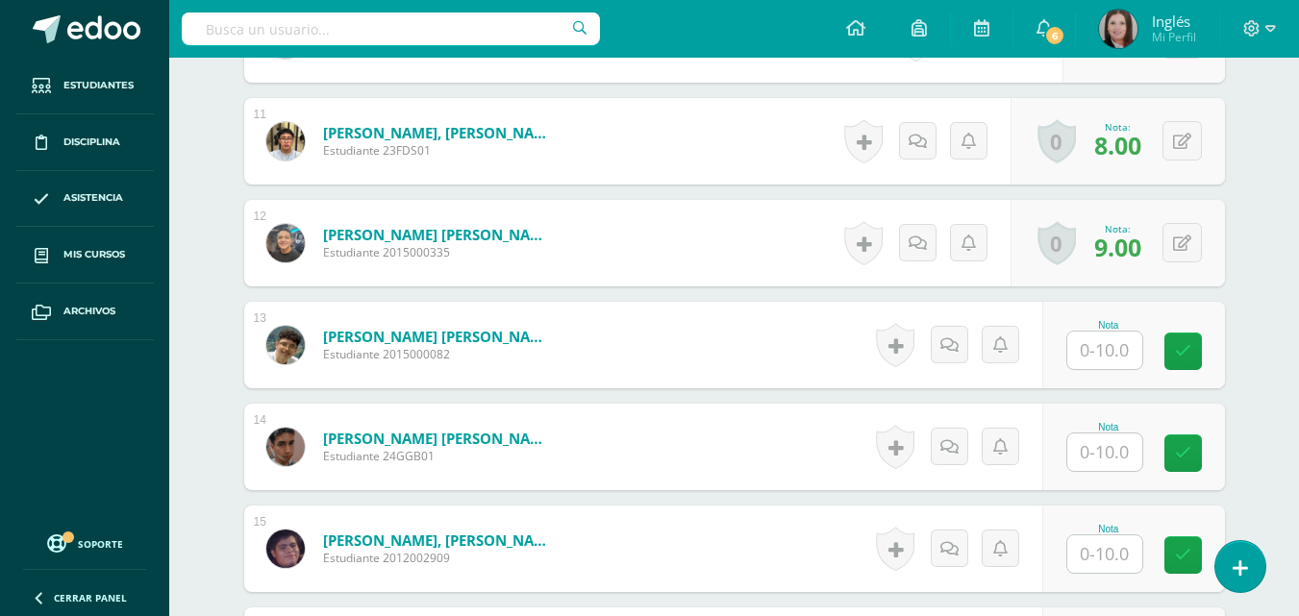
scroll to position [1591, 0]
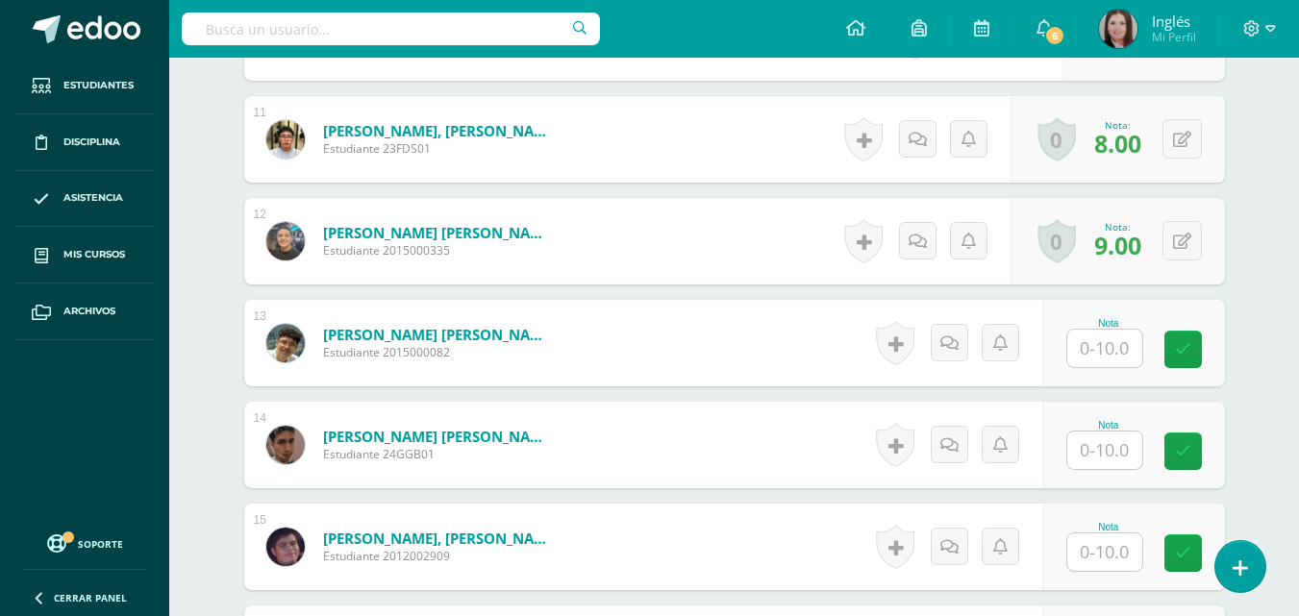
click at [1117, 362] on input "text" at bounding box center [1104, 349] width 75 height 38
type input "5"
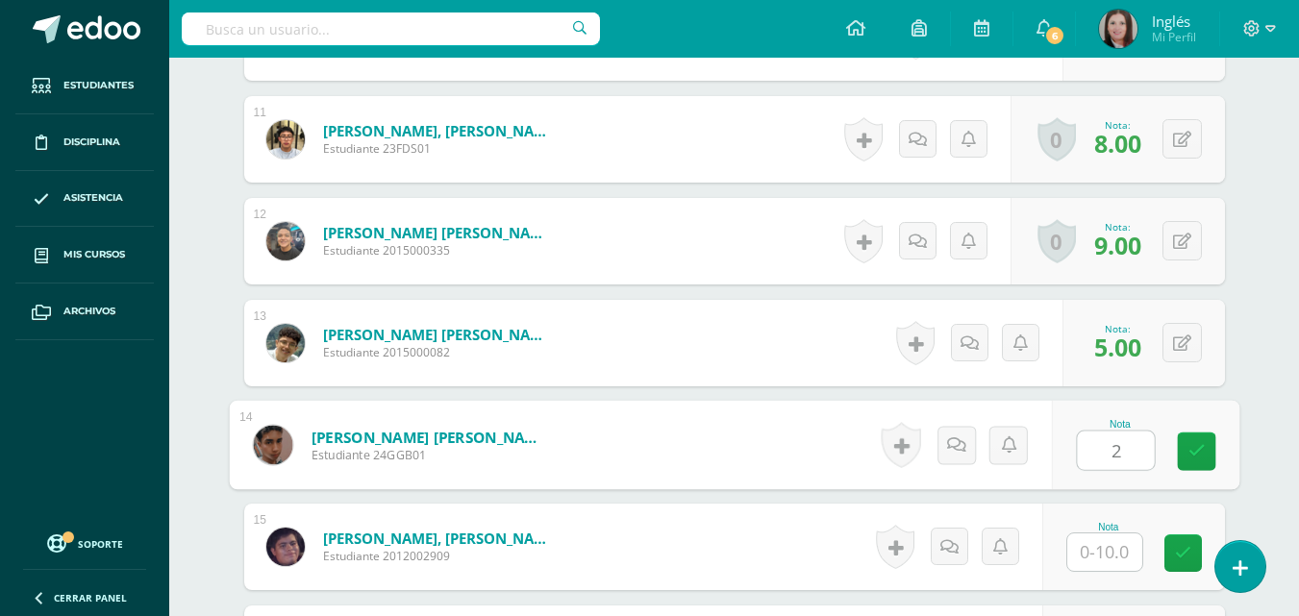
type input "2"
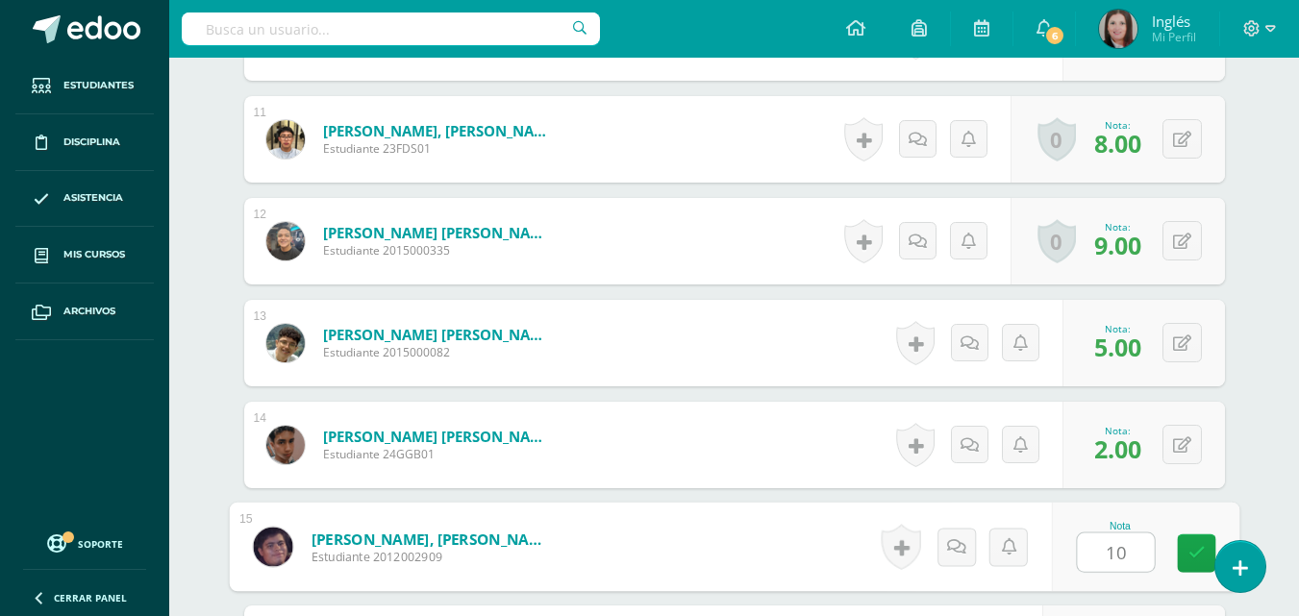
type input "10"
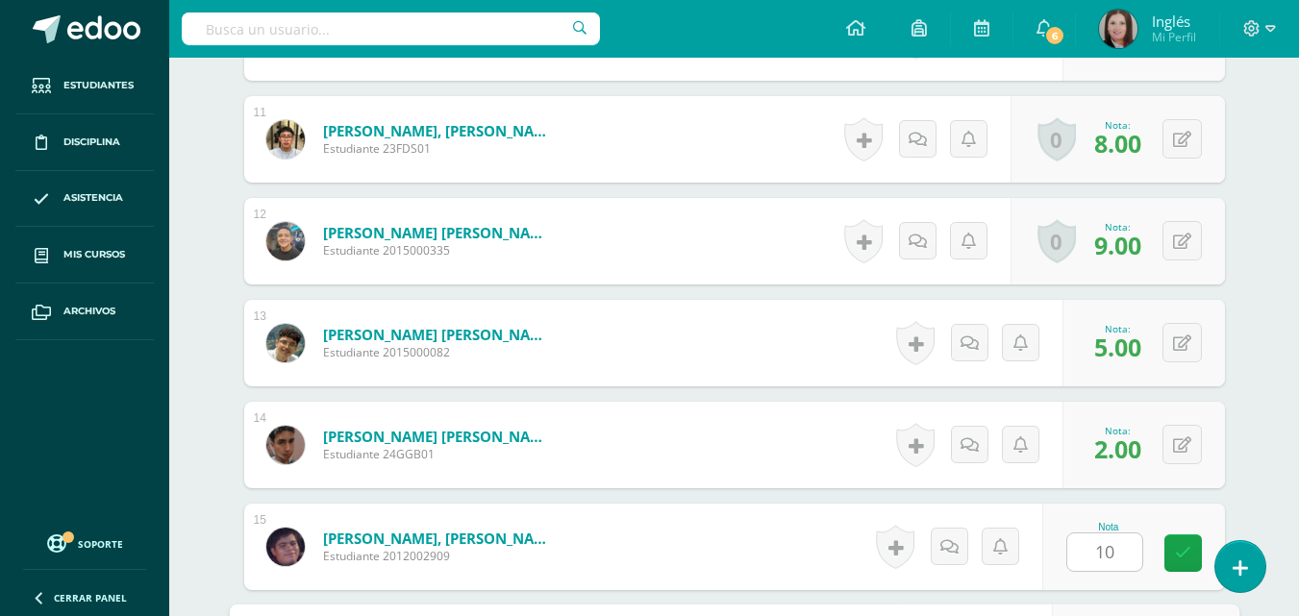
scroll to position [1938, 0]
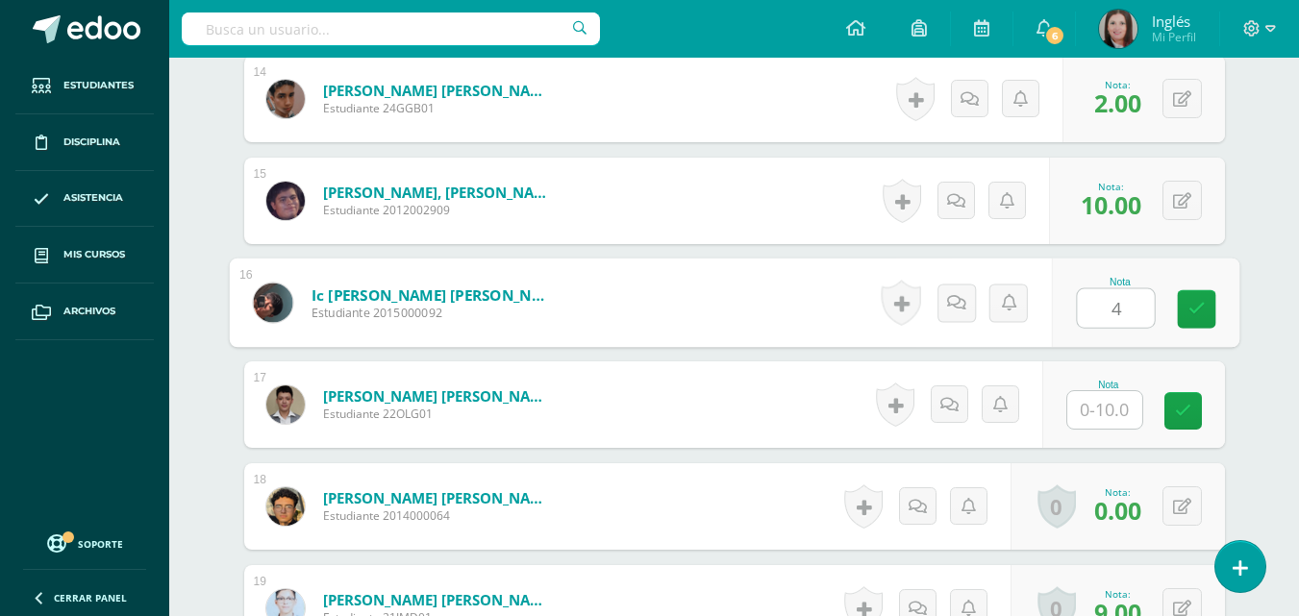
type input "4"
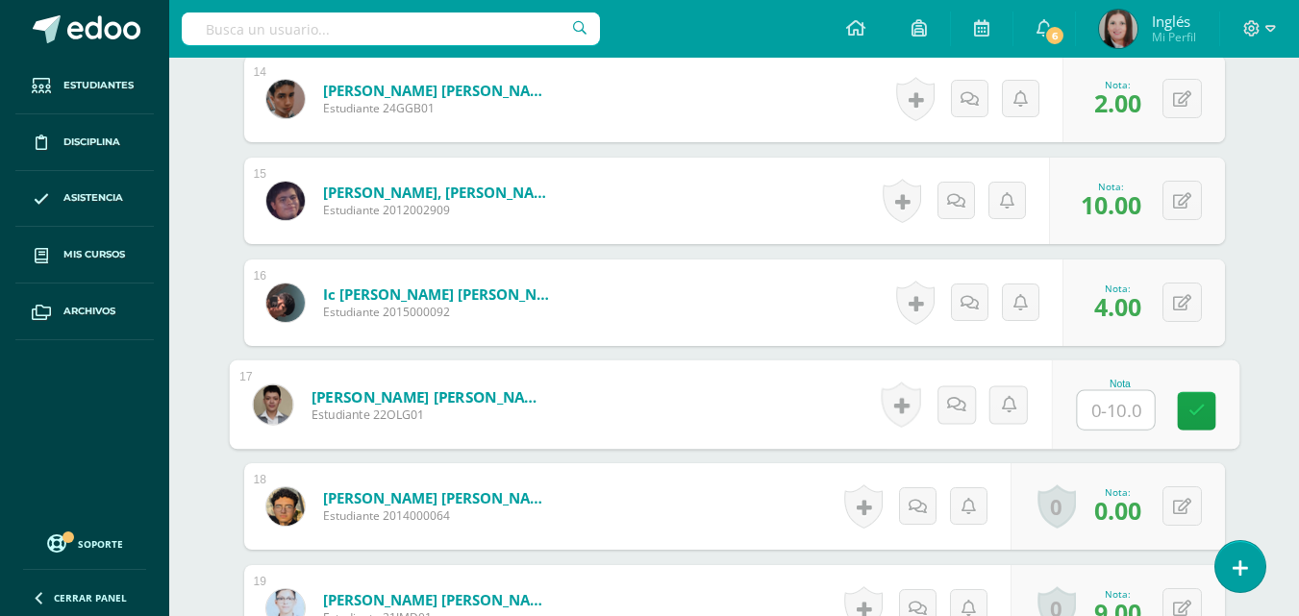
type input "9"
click at [1184, 404] on link at bounding box center [1196, 411] width 38 height 38
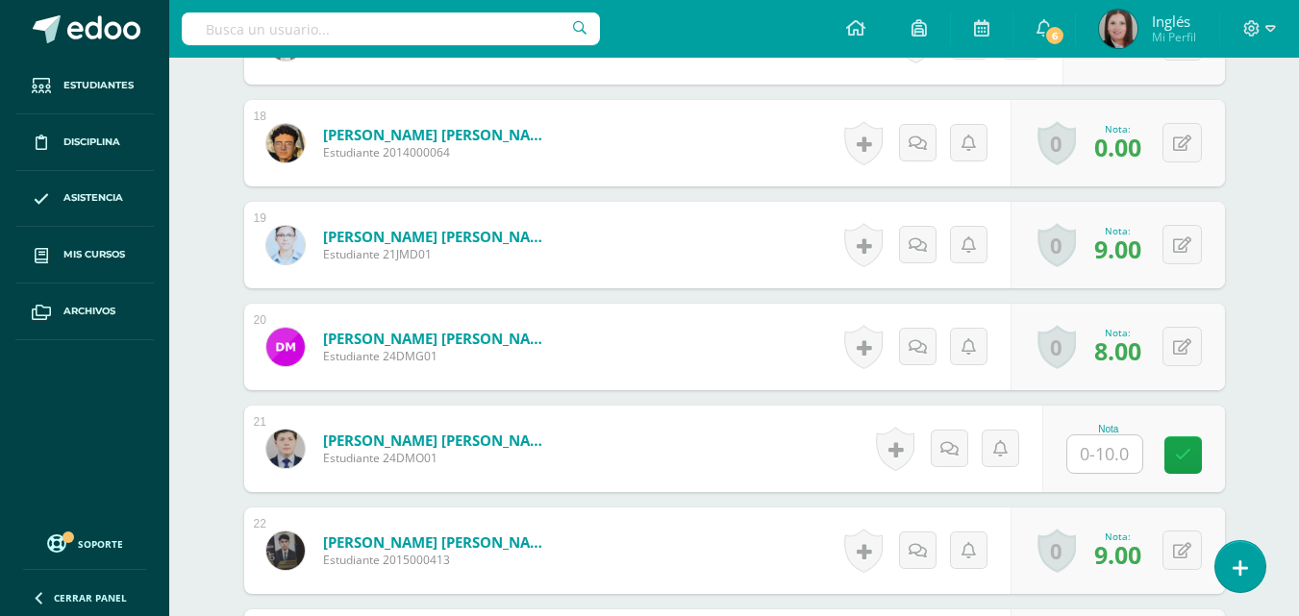
scroll to position [2322, 0]
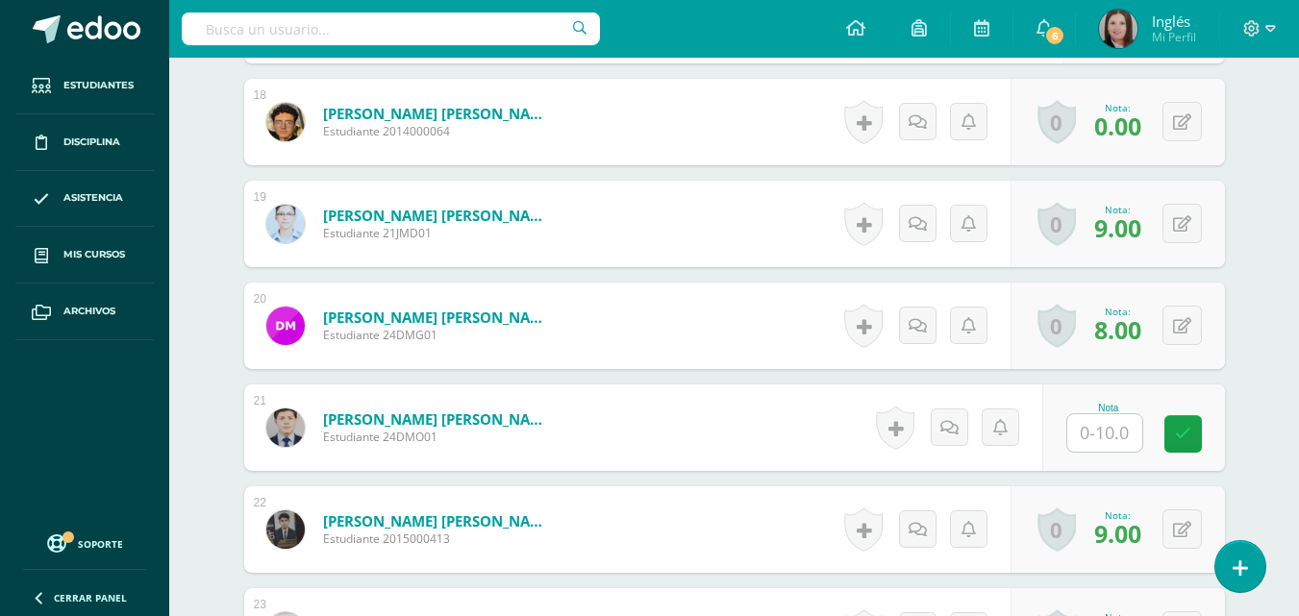
click at [1107, 434] on input "text" at bounding box center [1104, 433] width 75 height 38
type input "5"
click at [1207, 434] on link at bounding box center [1196, 434] width 38 height 38
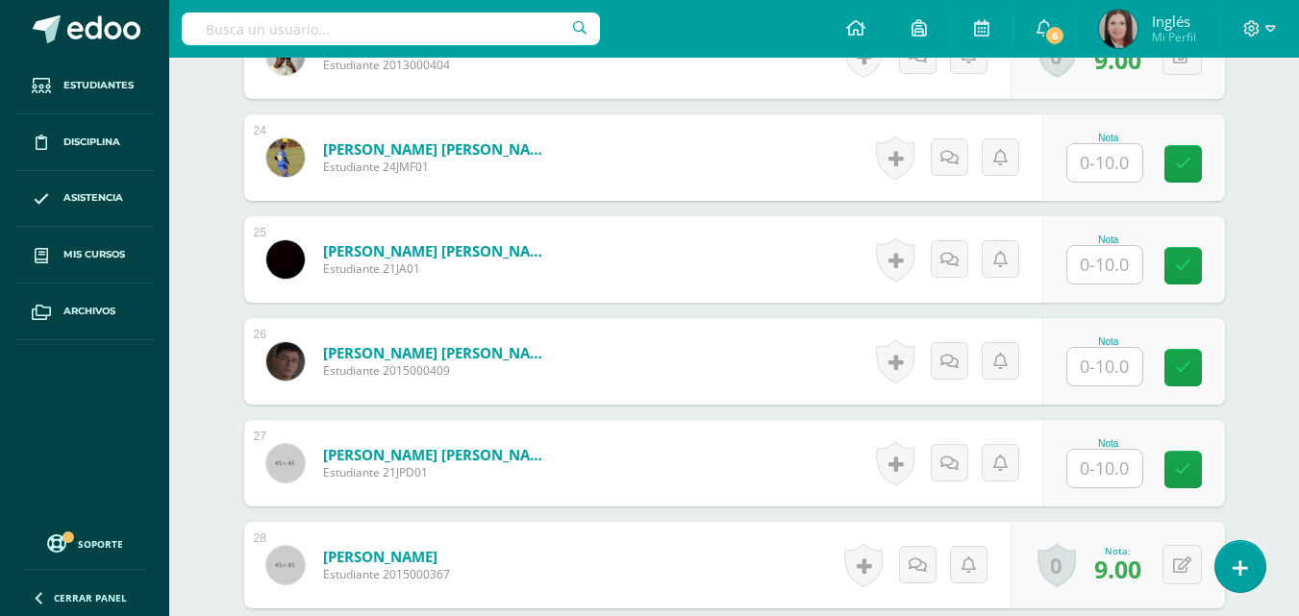
scroll to position [2899, 0]
click at [1121, 168] on input "text" at bounding box center [1104, 162] width 75 height 38
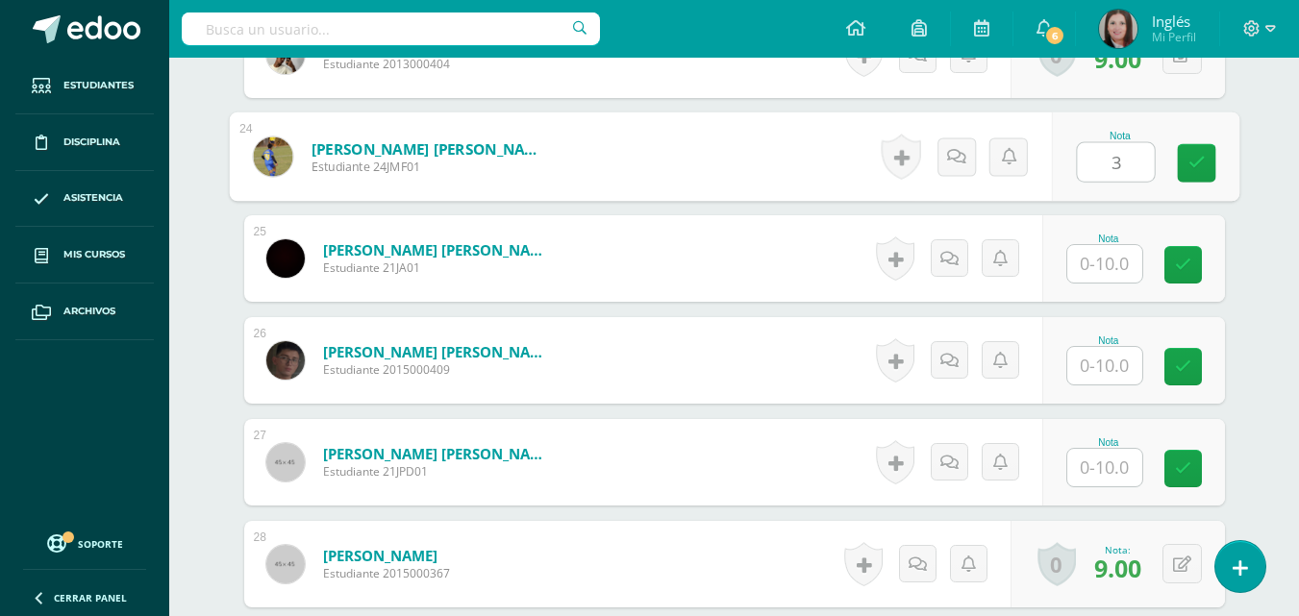
type input "3"
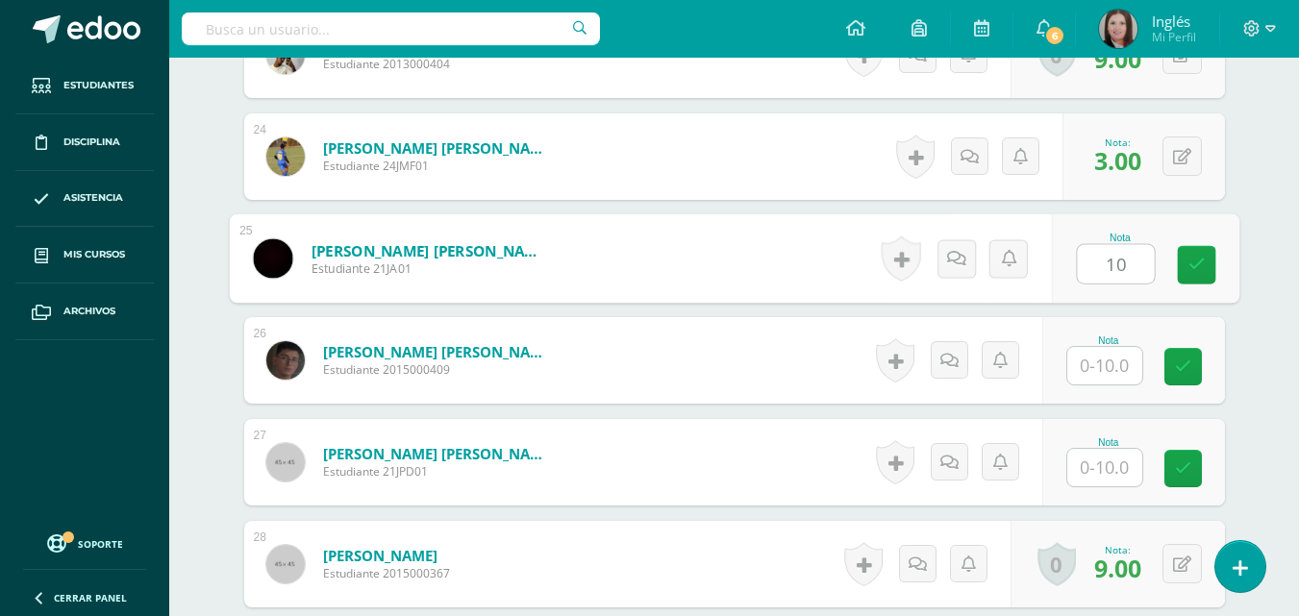
type input "10"
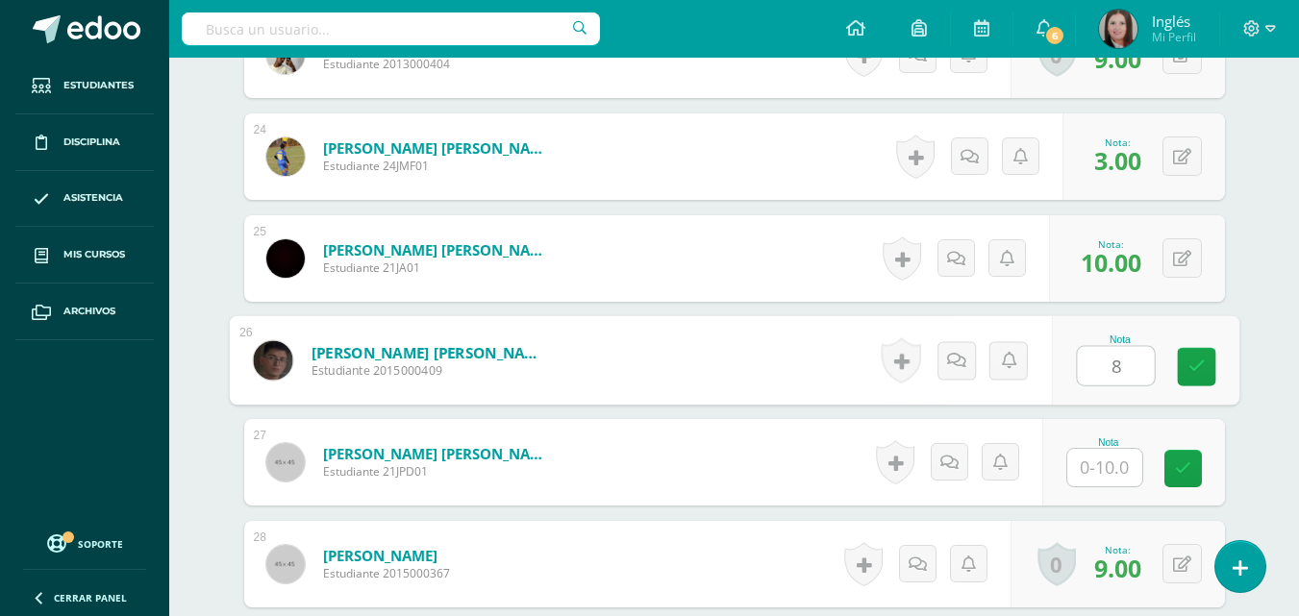
type input "8"
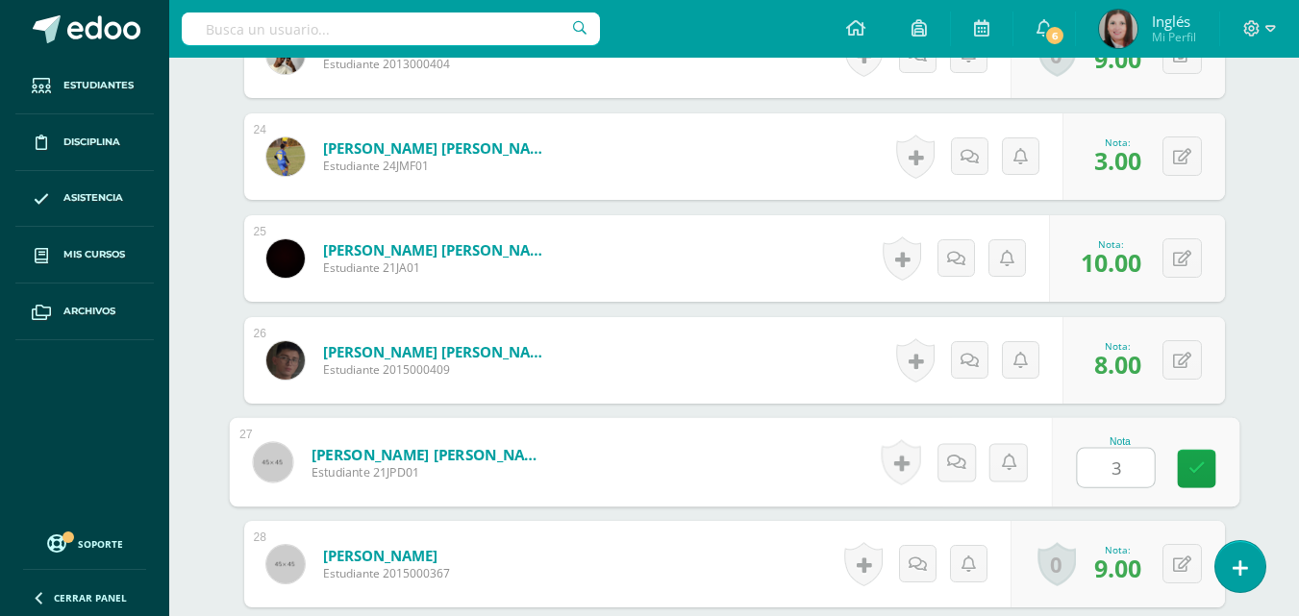
type input "3"
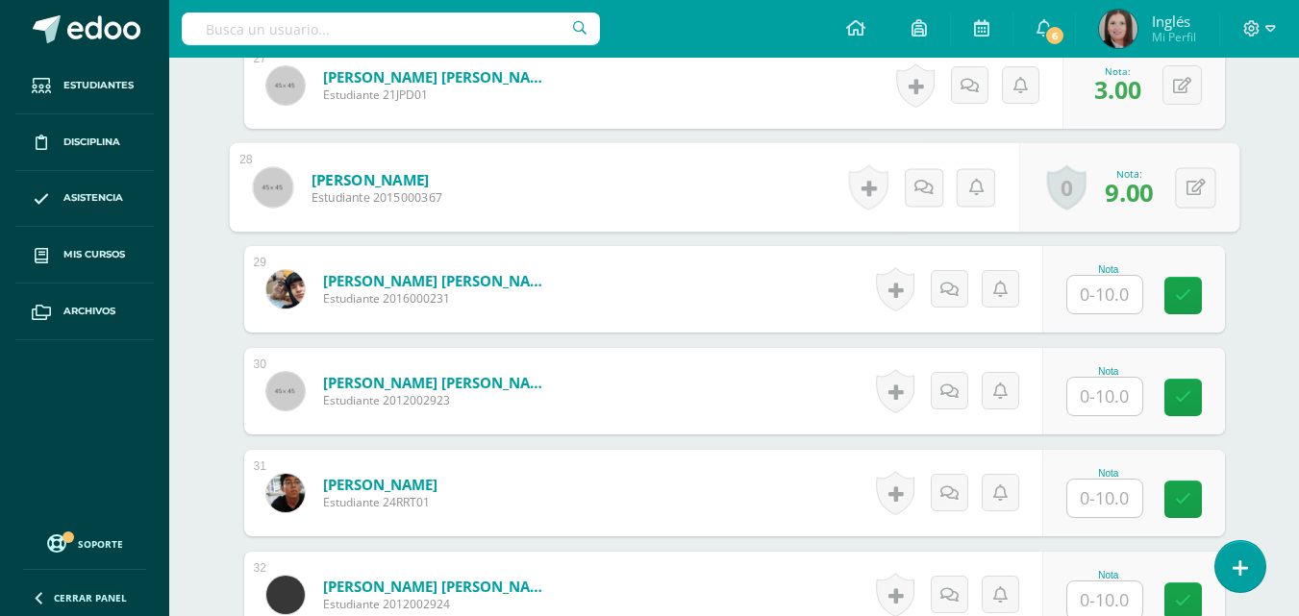
scroll to position [3284, 0]
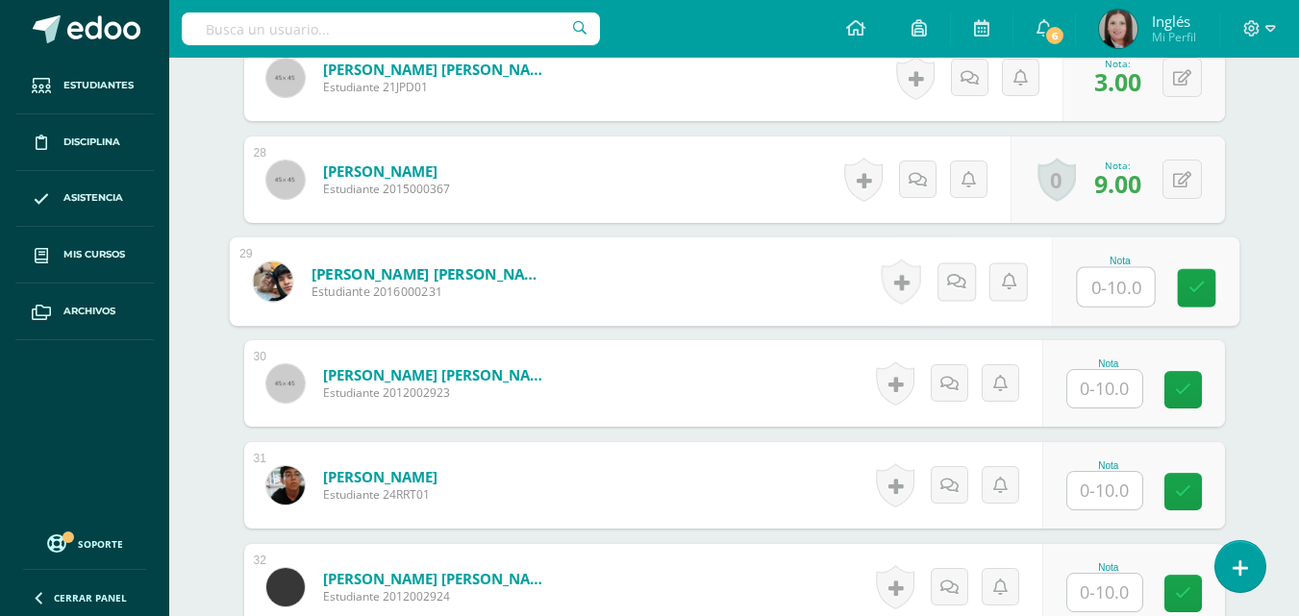
click at [1131, 286] on input "text" at bounding box center [1115, 287] width 77 height 38
type input "4"
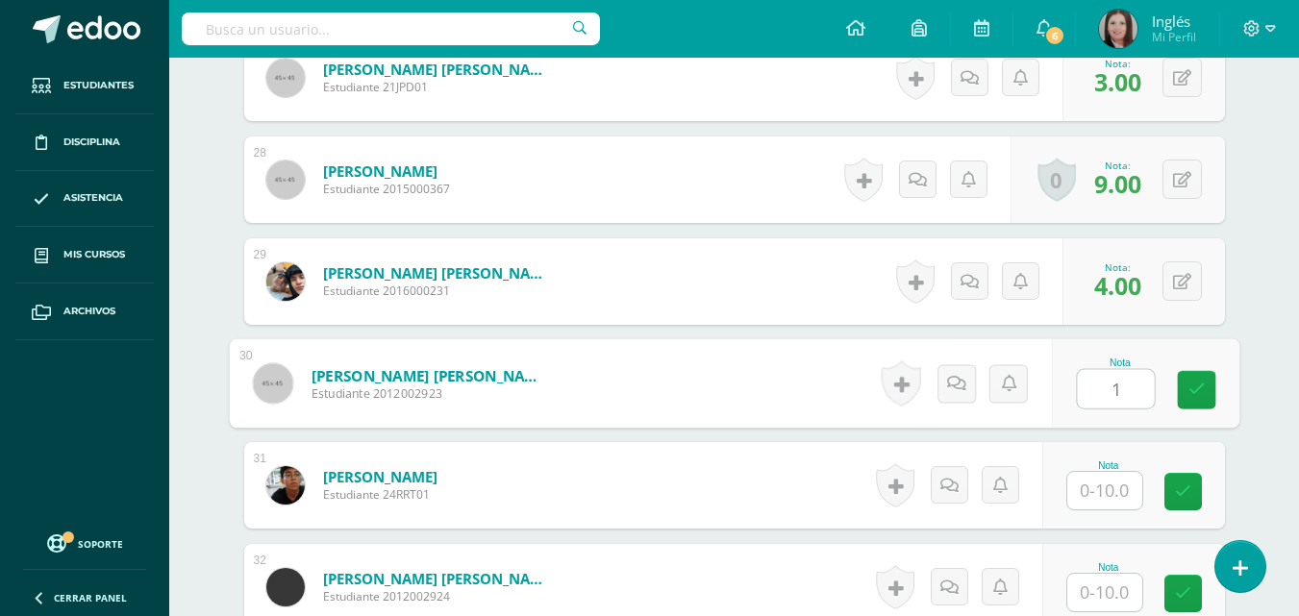
type input "1"
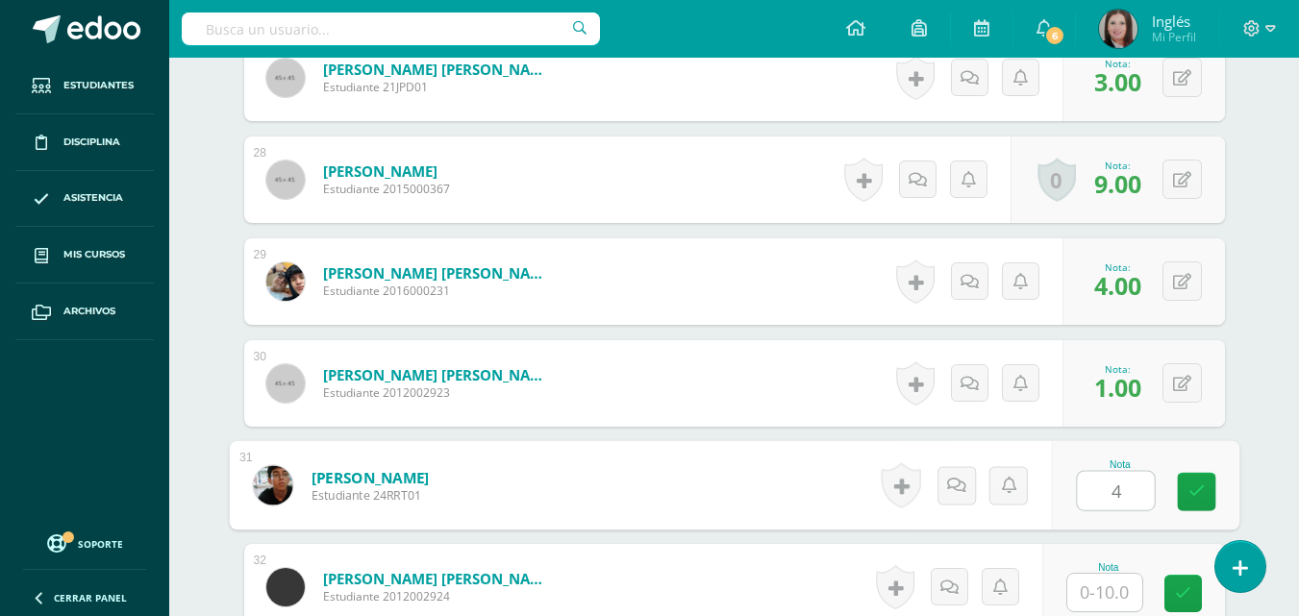
type input "4"
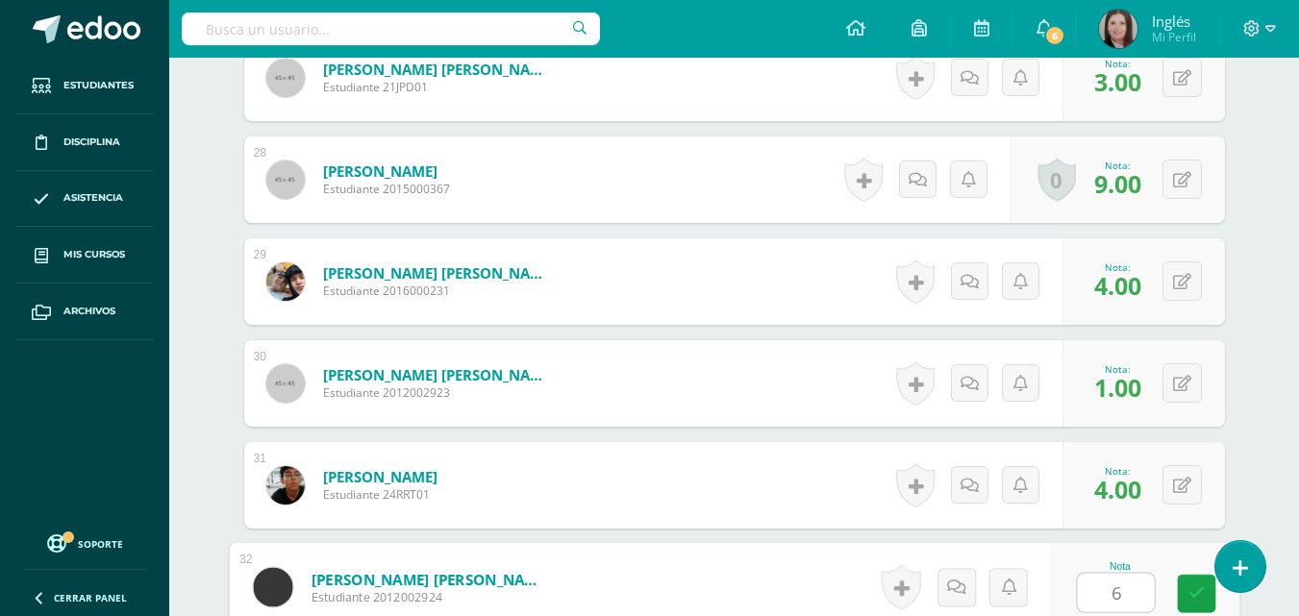
type input "6"
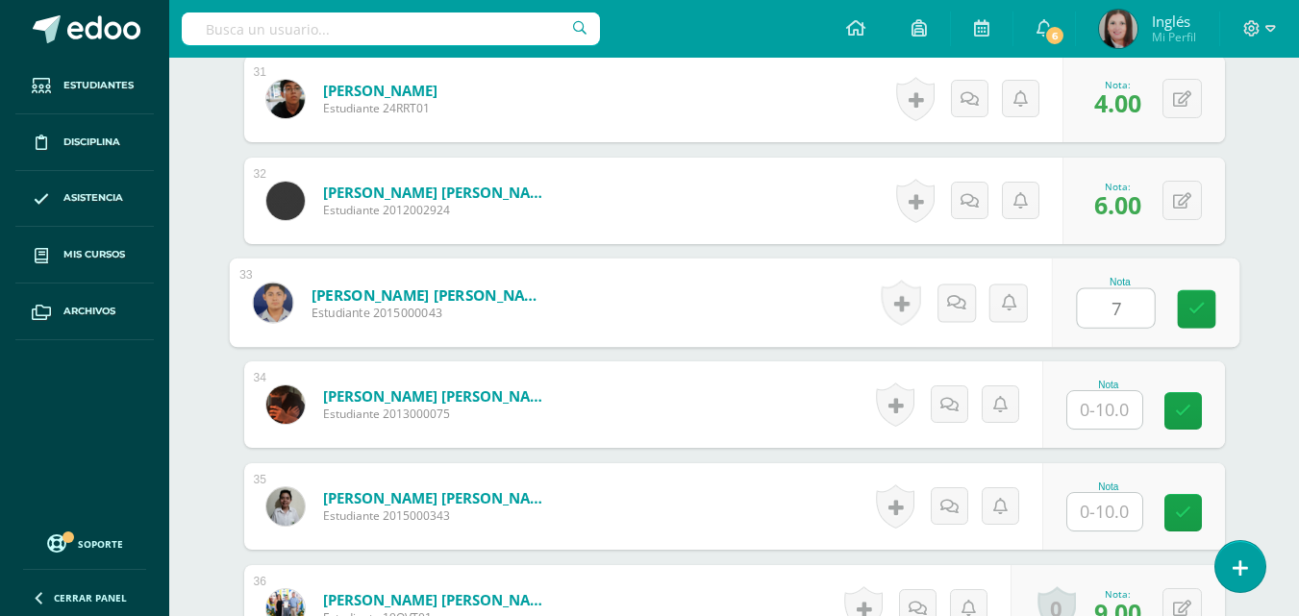
type input "7"
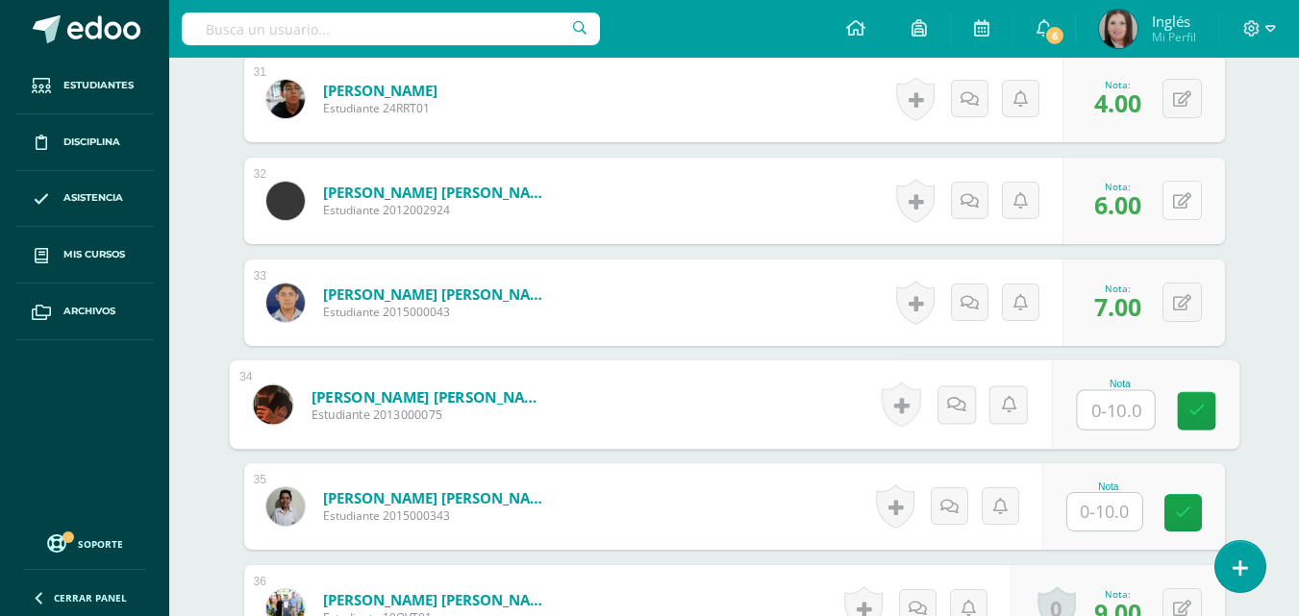
click at [1184, 197] on button at bounding box center [1182, 200] width 39 height 39
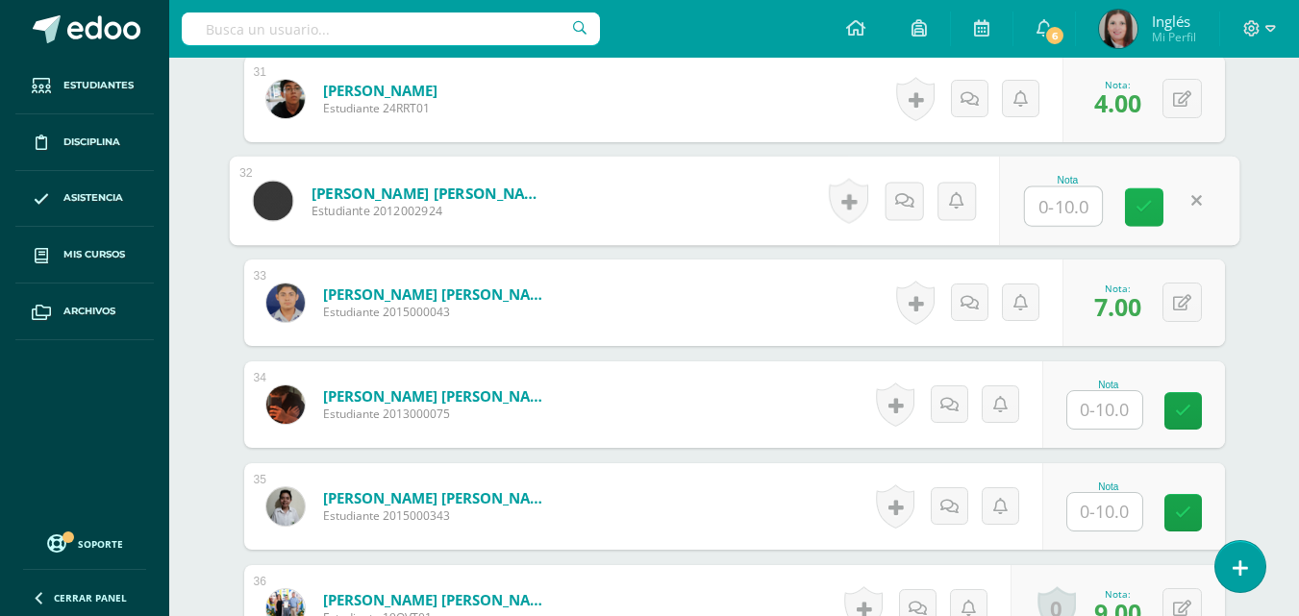
click at [1140, 199] on icon at bounding box center [1144, 207] width 17 height 16
click at [1099, 412] on input "text" at bounding box center [1104, 410] width 75 height 38
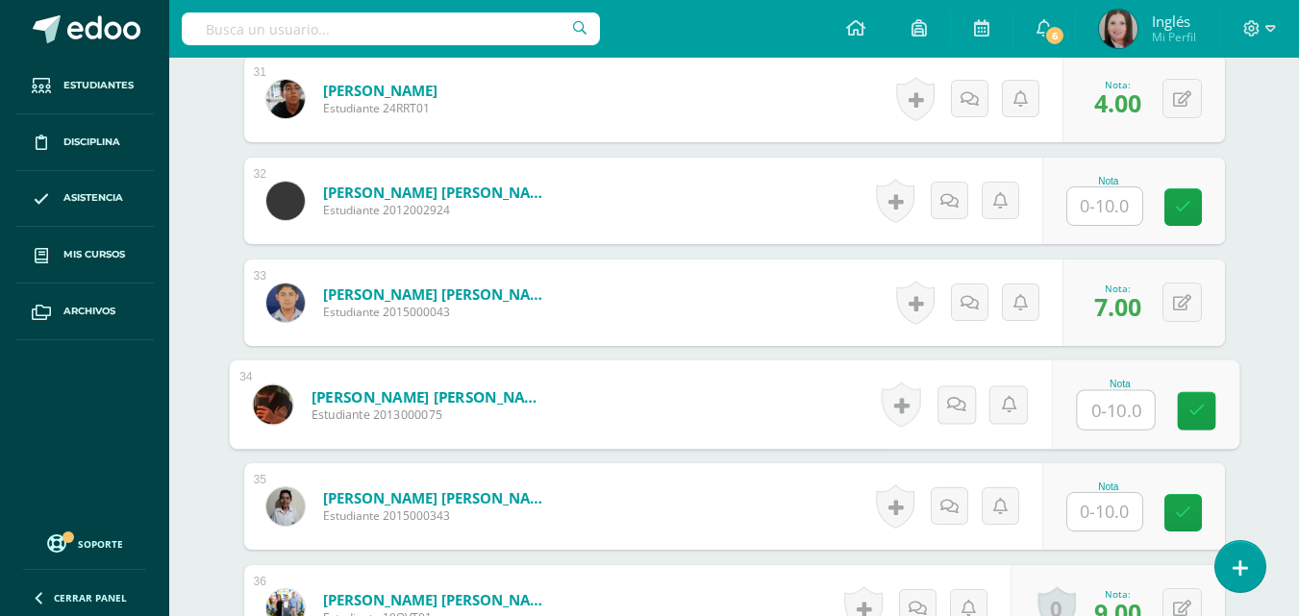
type input "7"
click at [1188, 409] on icon at bounding box center [1196, 411] width 17 height 16
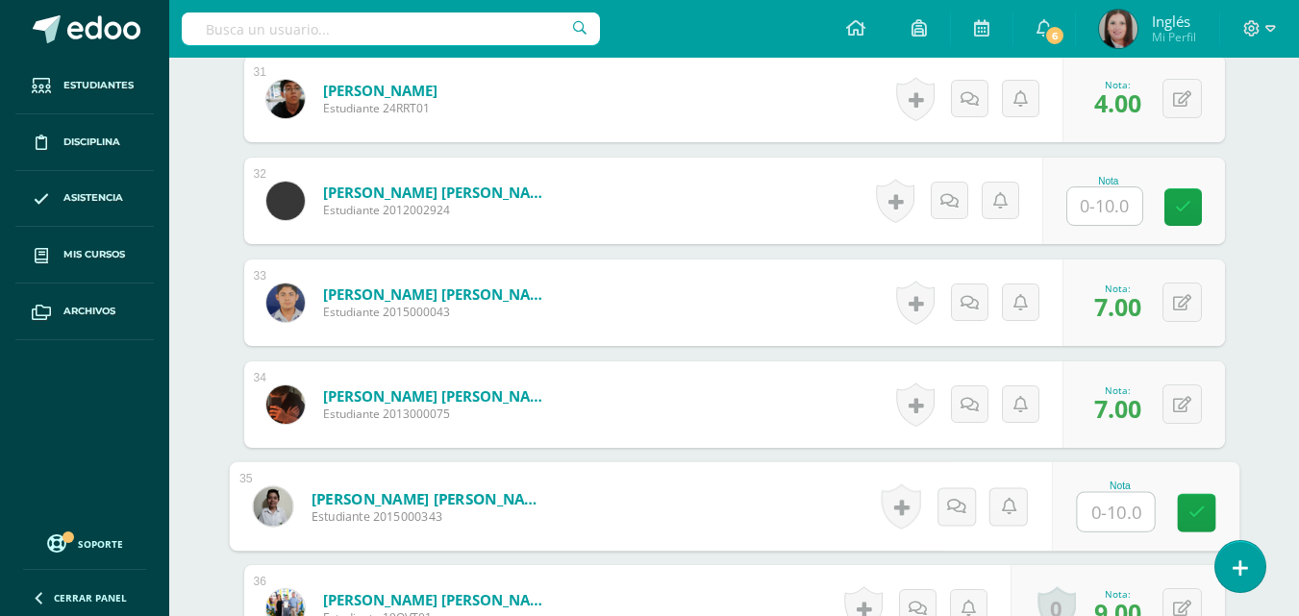
click at [1110, 513] on input "text" at bounding box center [1115, 512] width 77 height 38
type input "1"
click at [1201, 507] on icon at bounding box center [1196, 513] width 17 height 16
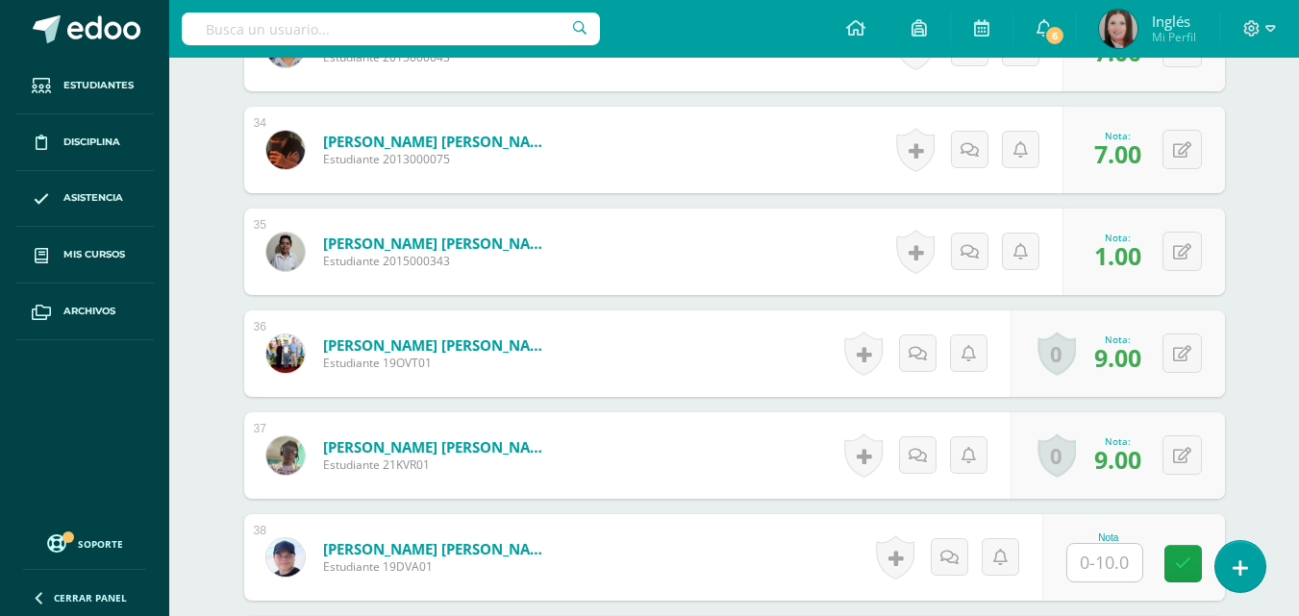
scroll to position [3959, 0]
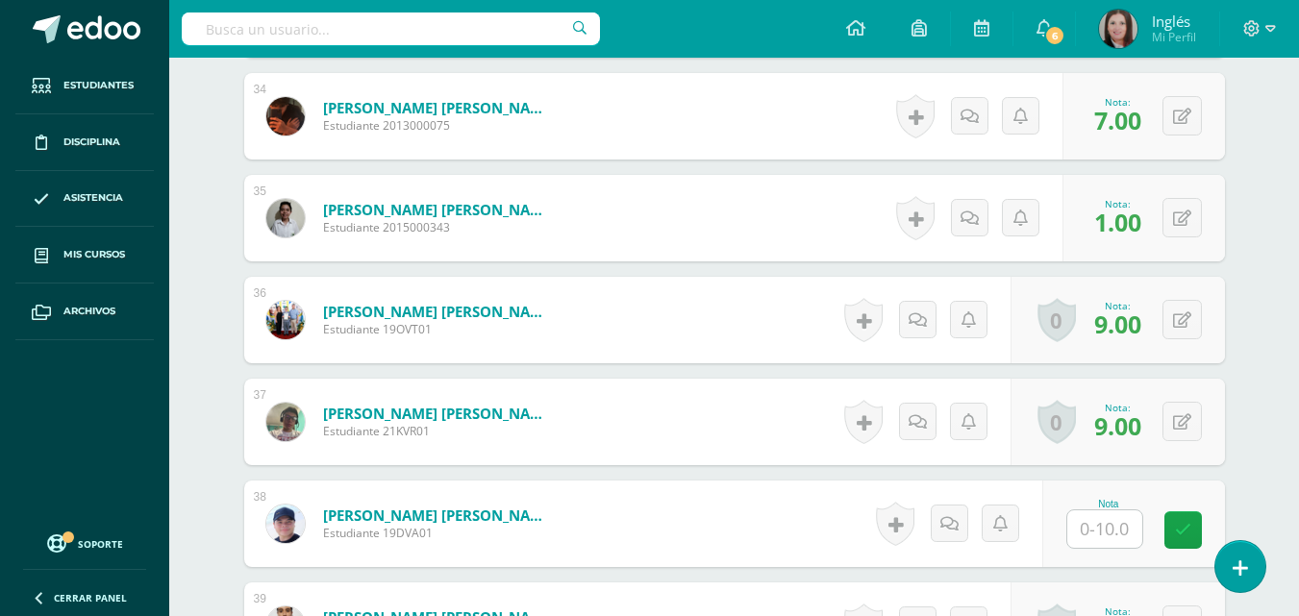
click at [1093, 532] on input "text" at bounding box center [1104, 530] width 75 height 38
type input "7"
click at [1186, 522] on link at bounding box center [1196, 531] width 38 height 38
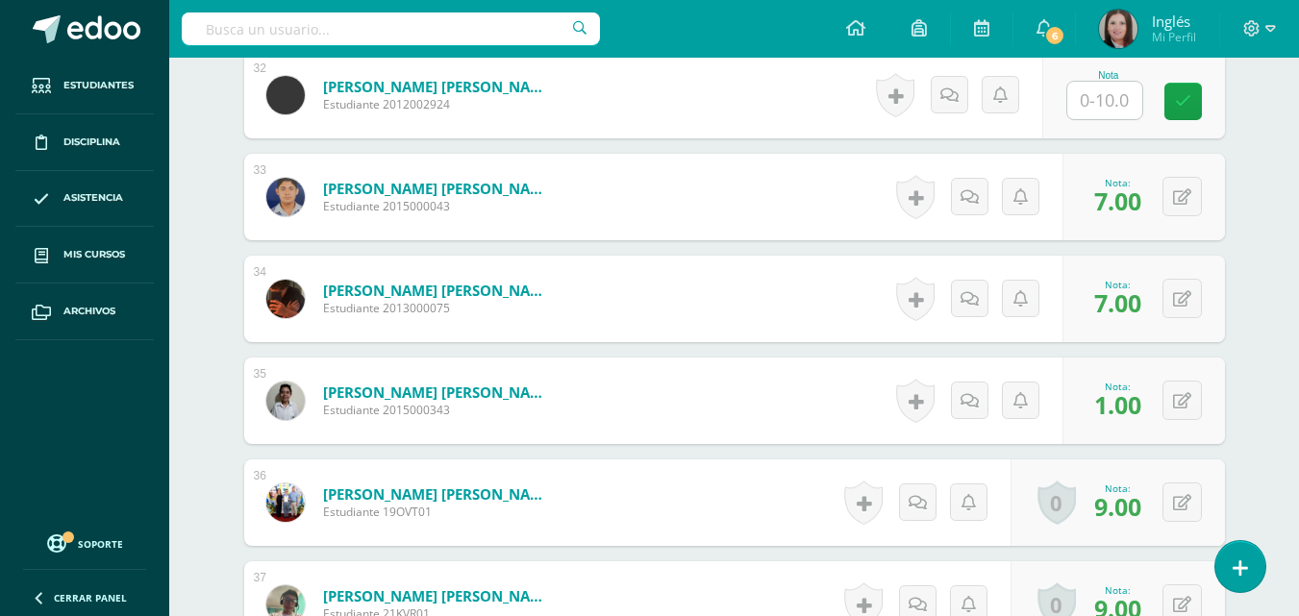
scroll to position [3766, 0]
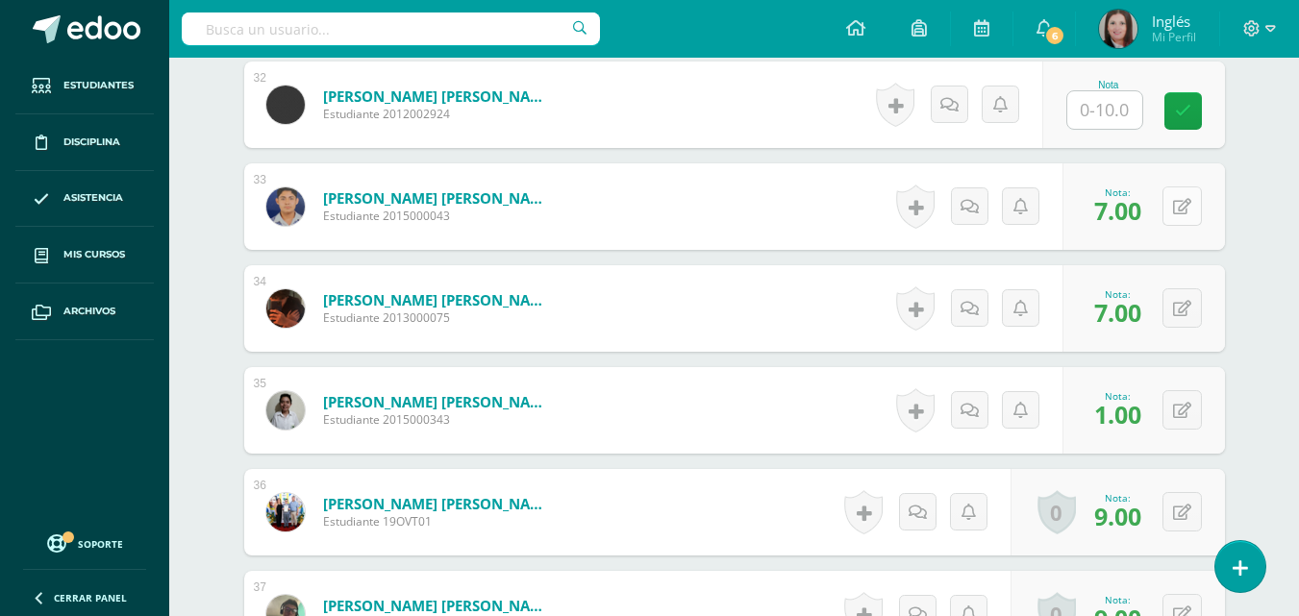
click at [1171, 215] on button at bounding box center [1182, 206] width 39 height 39
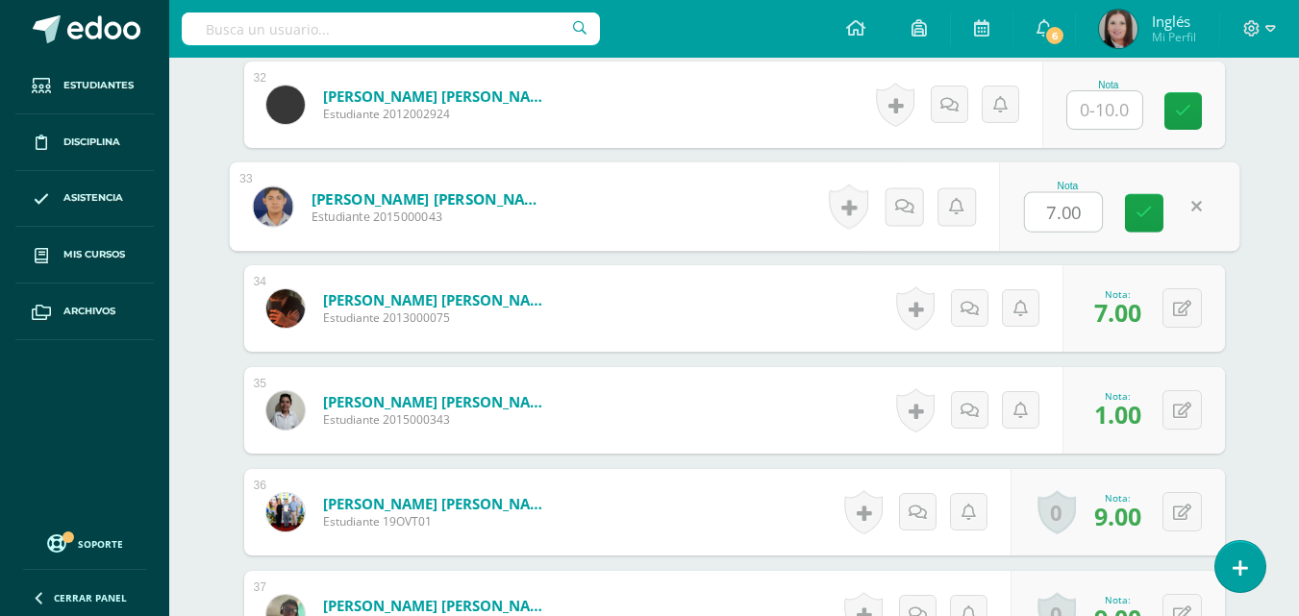
type input "6"
click at [1155, 210] on link at bounding box center [1144, 213] width 38 height 38
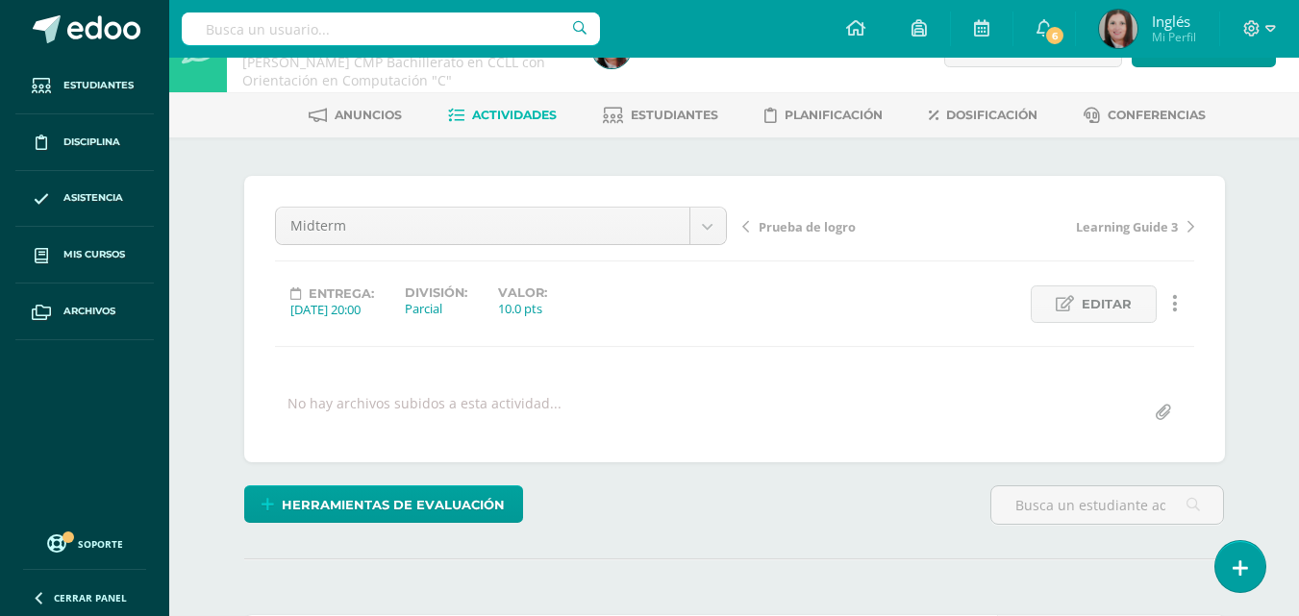
scroll to position [0, 0]
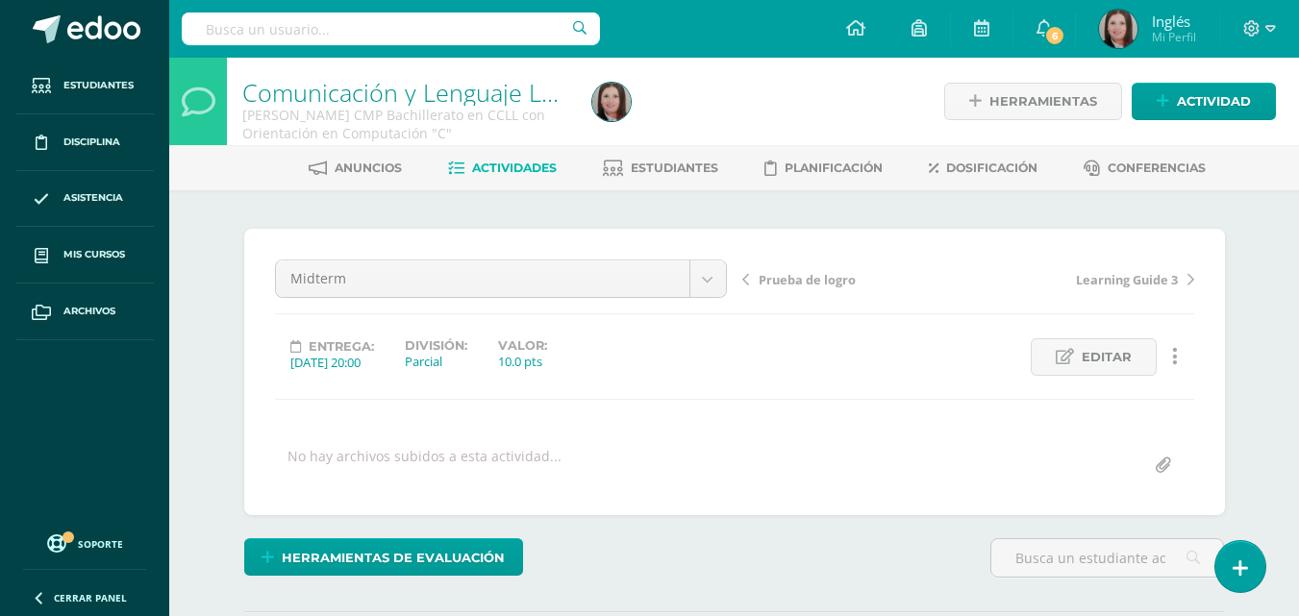
click at [500, 171] on span "Actividades" at bounding box center [514, 168] width 85 height 14
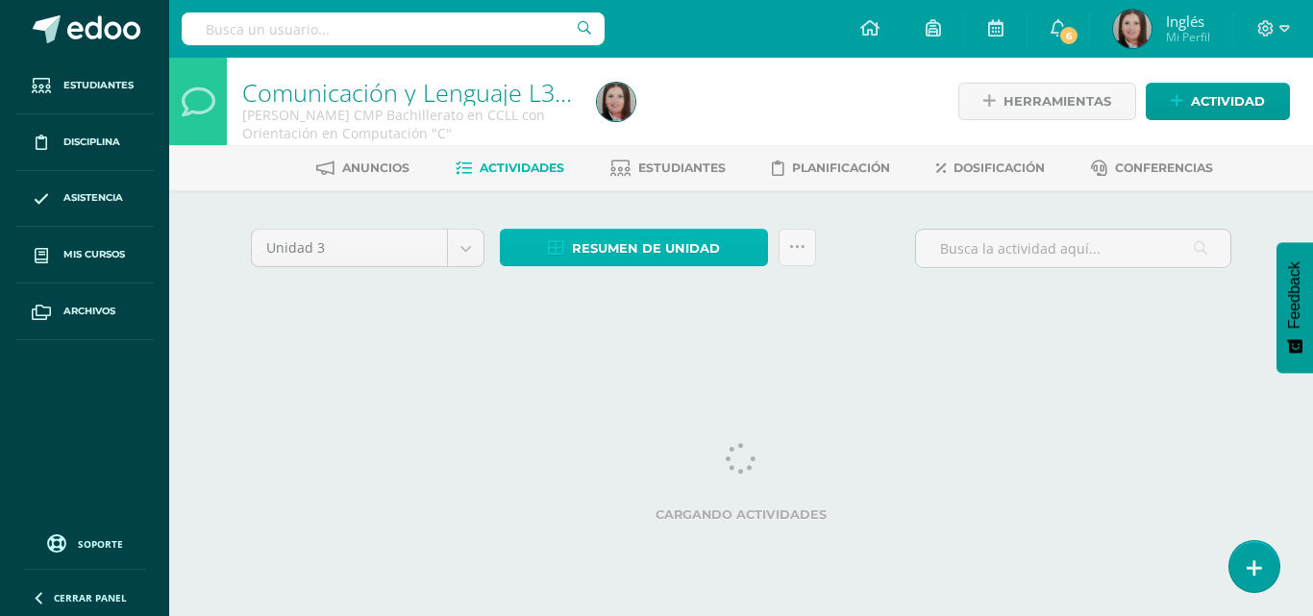
click at [587, 250] on span "Resumen de unidad" at bounding box center [646, 249] width 148 height 36
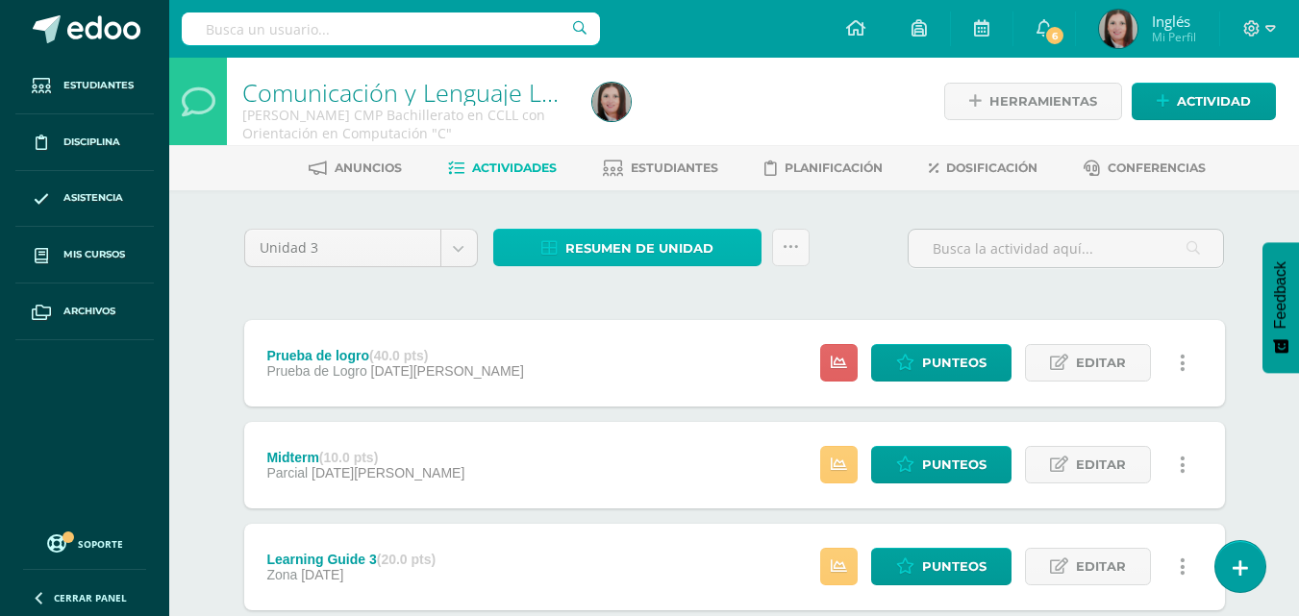
click at [587, 250] on span "Resumen de unidad" at bounding box center [639, 249] width 148 height 36
click at [507, 305] on div "Unidad 3 Unidad 1 Unidad 2 Unidad 3 Unidad 4 Resumen de unidad Subir actividade…" at bounding box center [735, 566] width 996 height 675
click at [579, 242] on span "Resumen de unidad" at bounding box center [639, 249] width 148 height 36
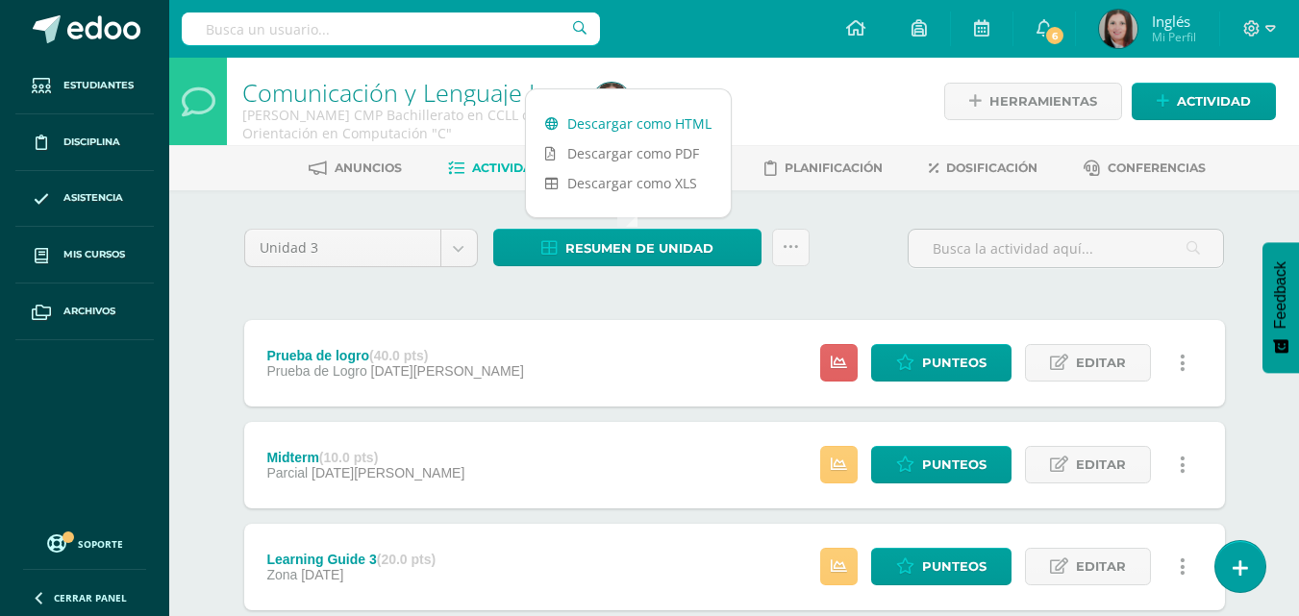
click at [625, 124] on link "Descargar como HTML" at bounding box center [628, 124] width 205 height 30
